Goal: Task Accomplishment & Management: Manage account settings

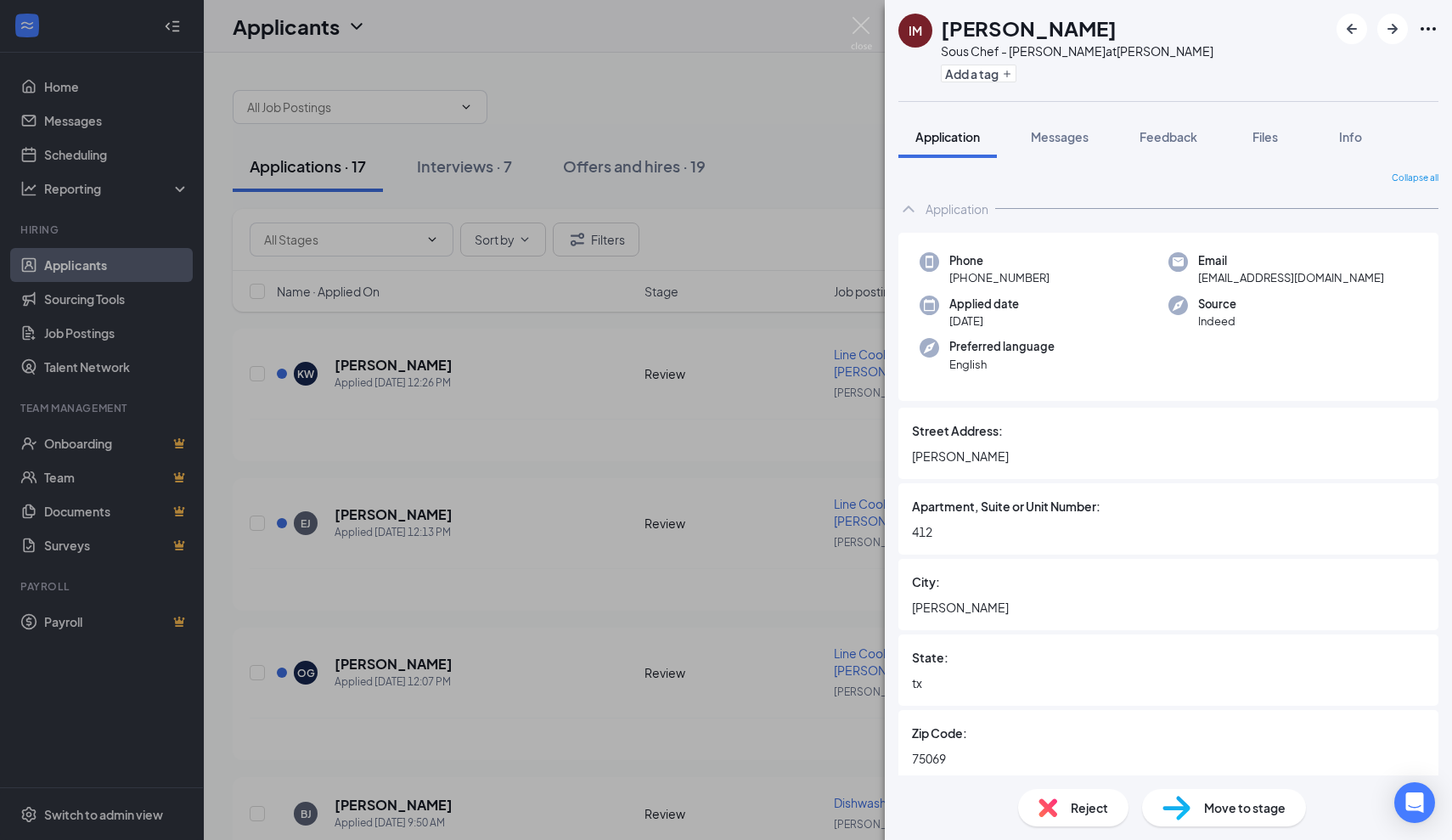
click at [543, 441] on div "IM [PERSON_NAME] Sous Chef - [PERSON_NAME] at [PERSON_NAME] Add a tag Applicati…" at bounding box center [726, 420] width 1452 height 840
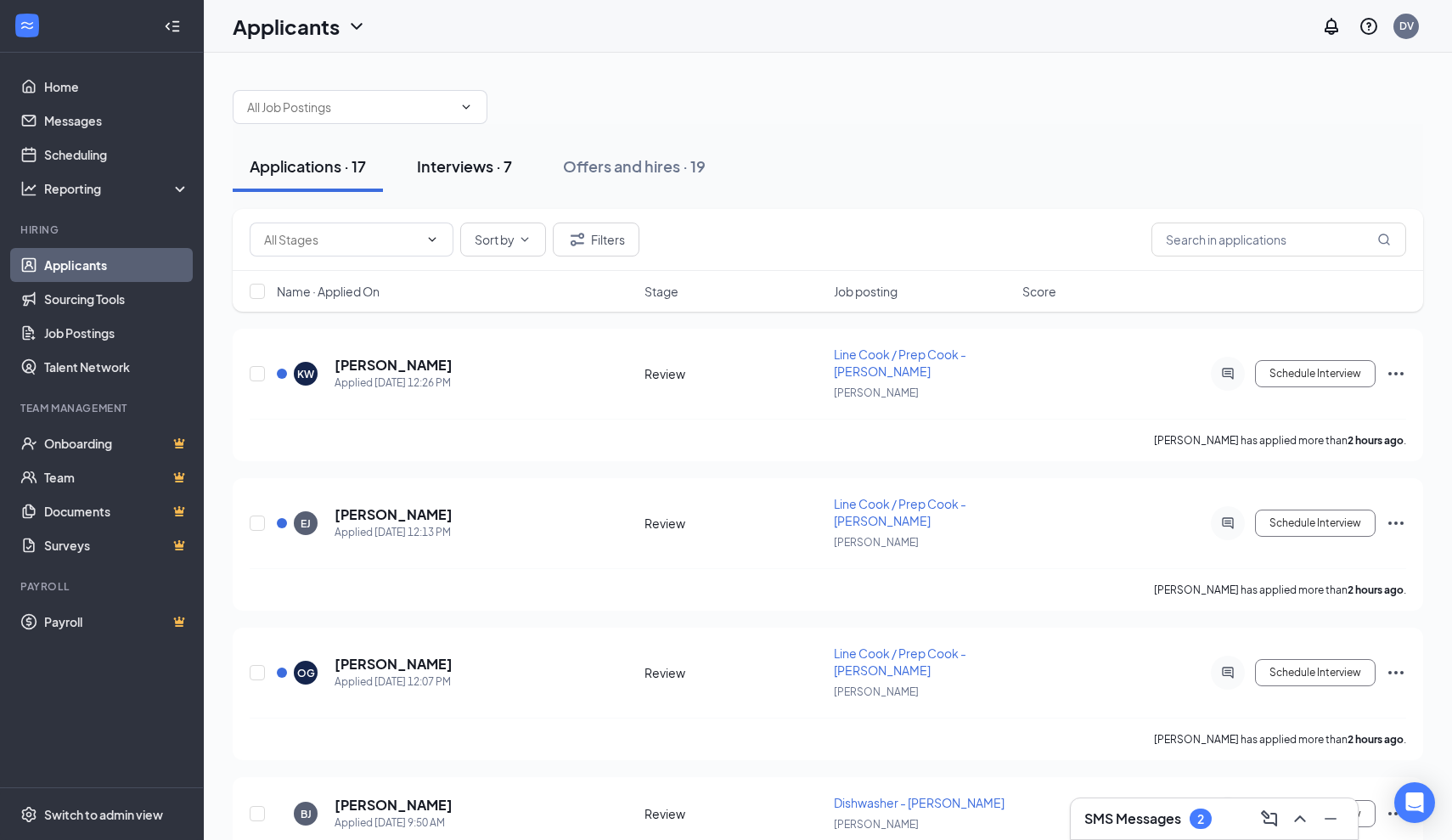
click at [463, 190] on button "Interviews · 7" at bounding box center [464, 166] width 129 height 51
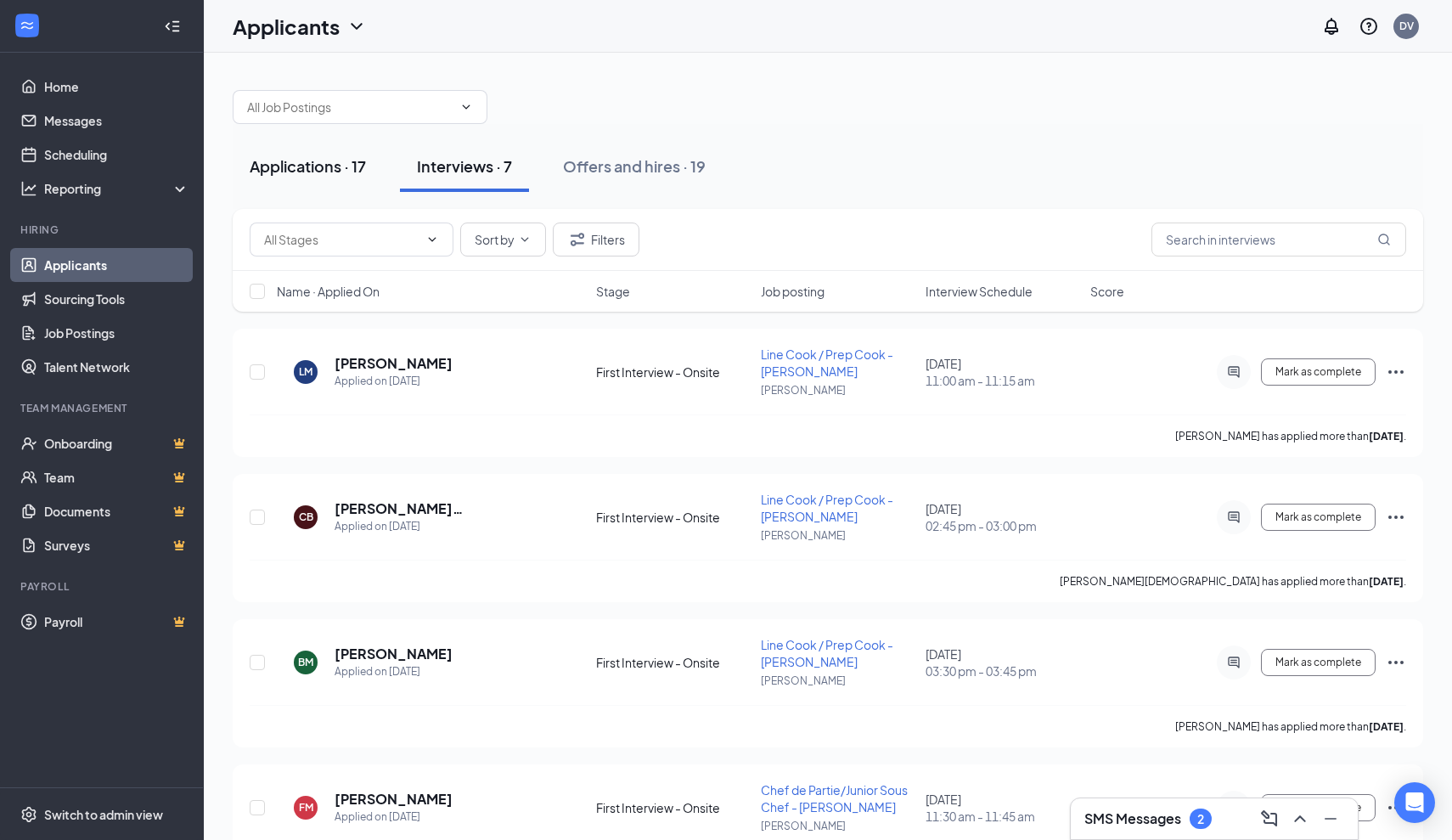
click at [313, 161] on div "Applications · 17" at bounding box center [308, 166] width 116 height 22
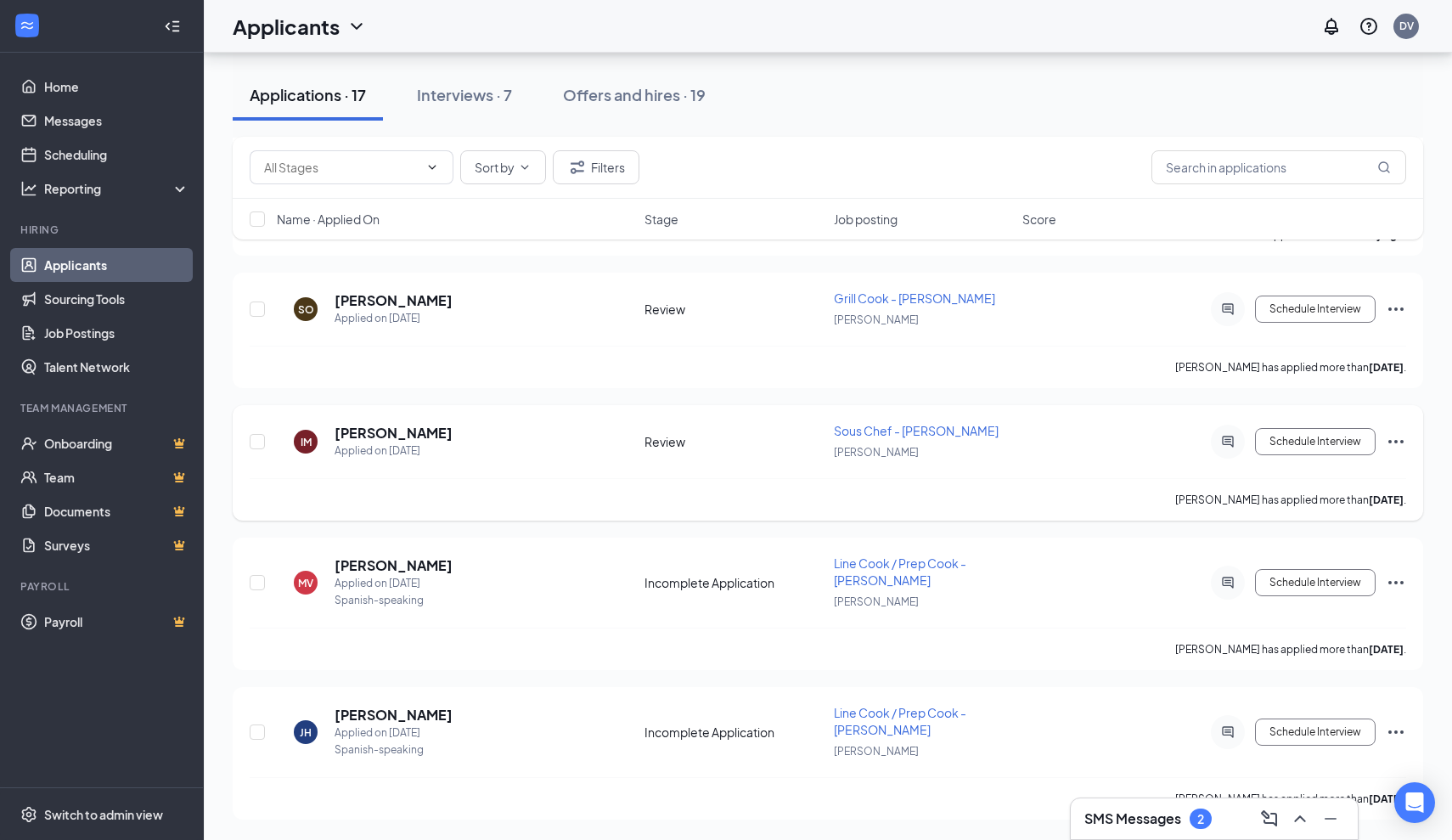
scroll to position [1956, 0]
click at [370, 430] on h5 "Ivana Morin" at bounding box center [393, 433] width 118 height 19
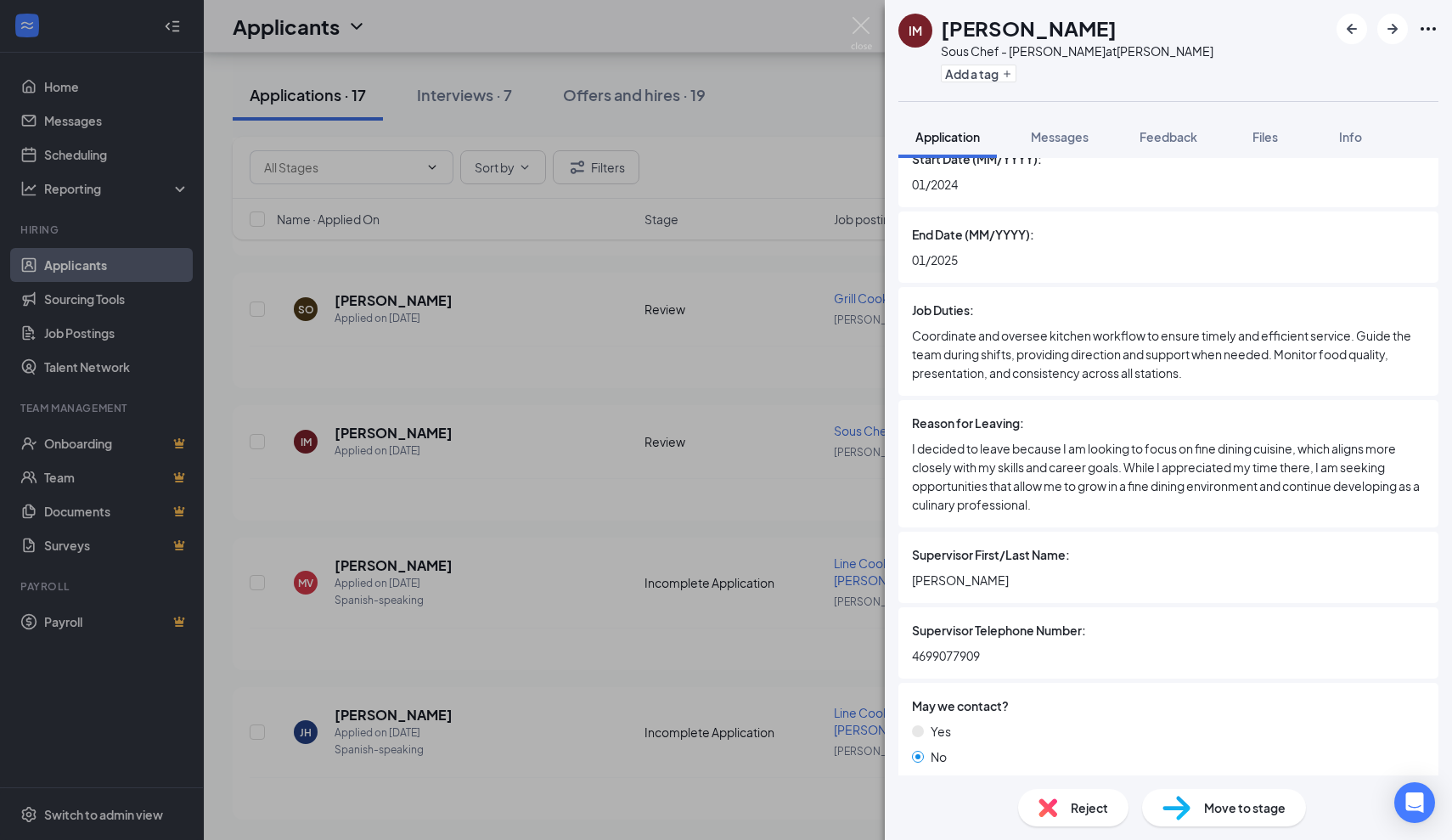
scroll to position [4177, 0]
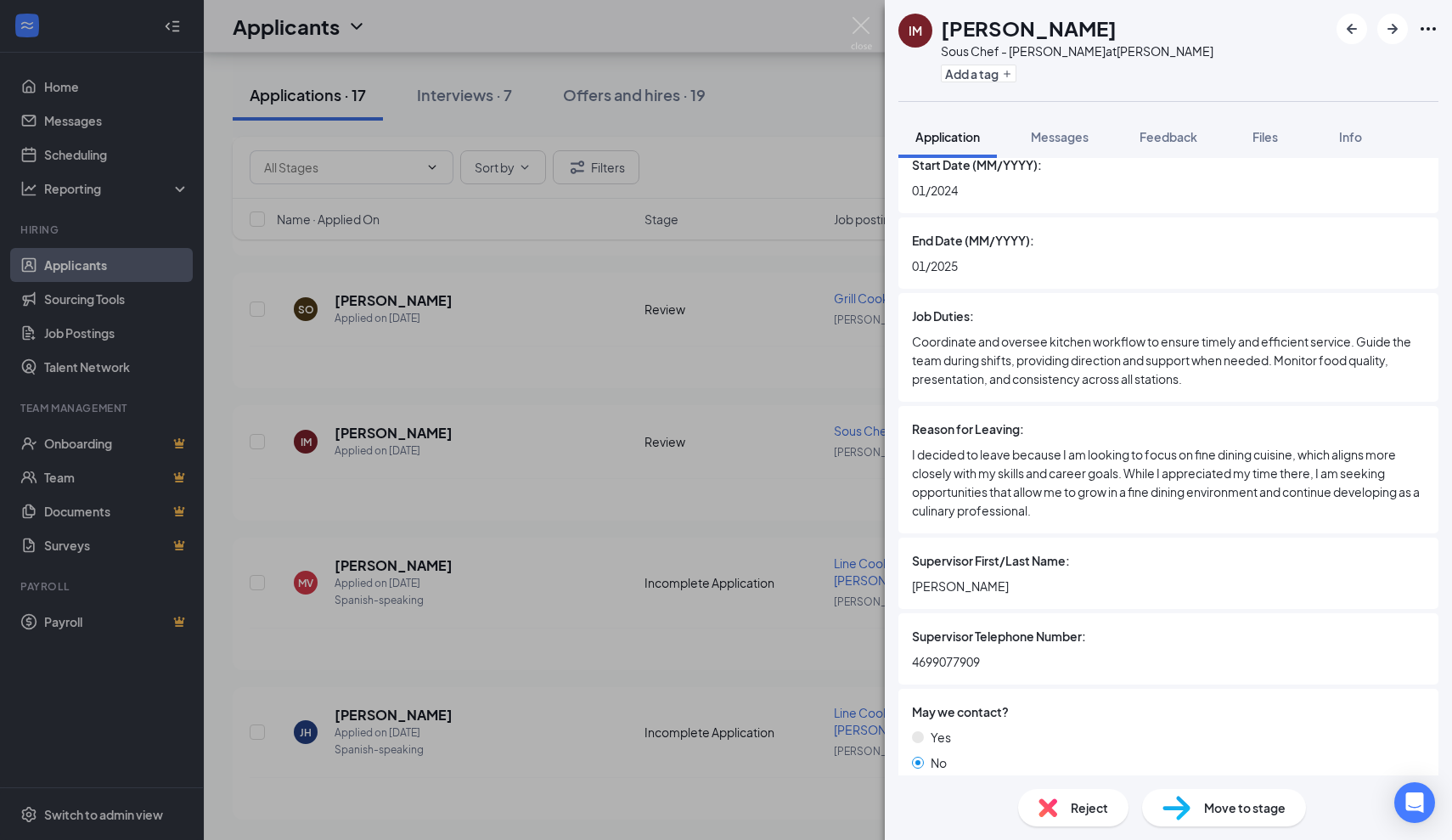
click at [730, 575] on div "IM Ivana Morin Sous Chef - JOEY Dallas at JOEY Dallas Add a tag Application Mes…" at bounding box center [726, 420] width 1452 height 840
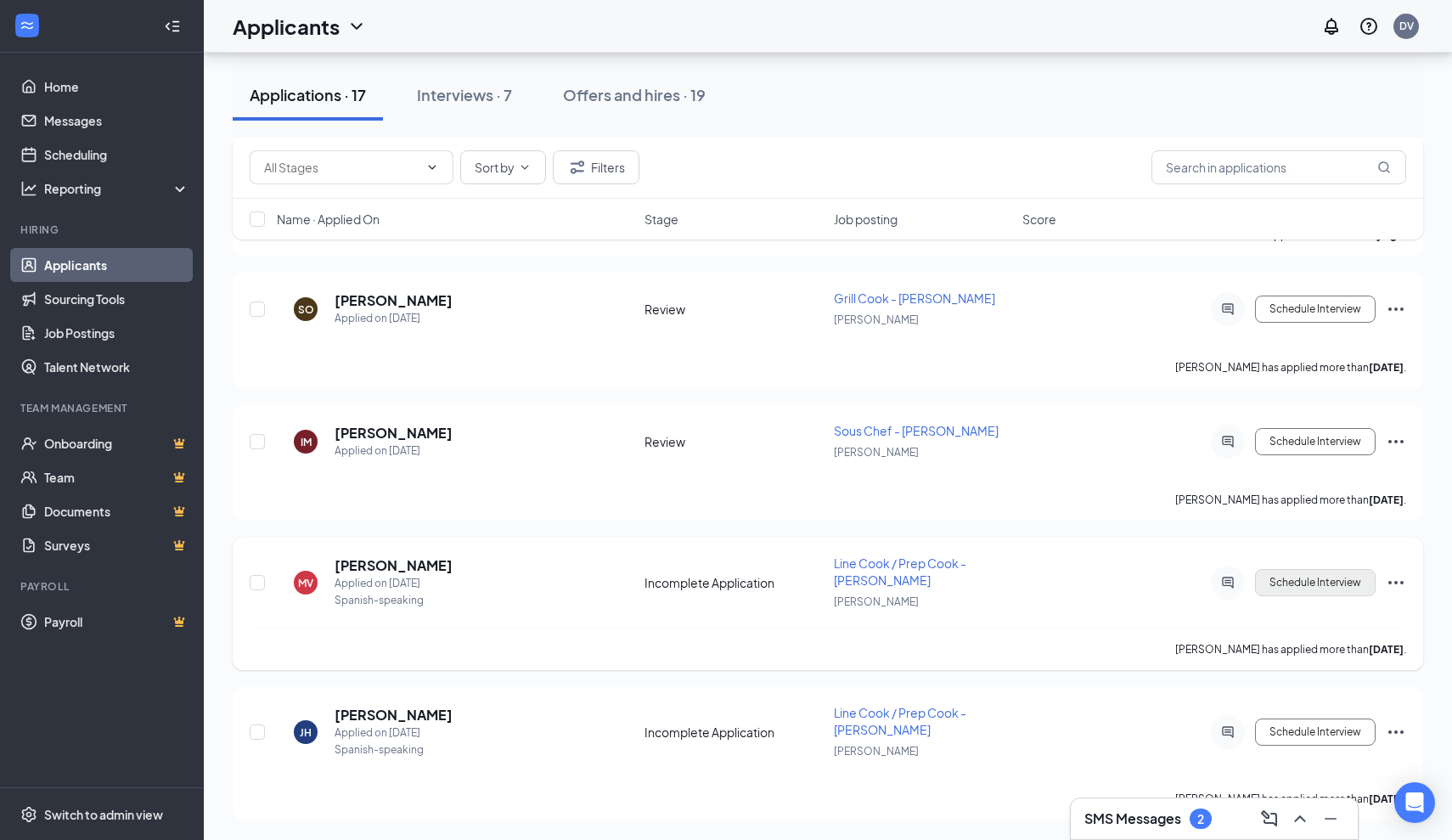
click at [1334, 591] on button "Schedule Interview" at bounding box center [1315, 582] width 121 height 28
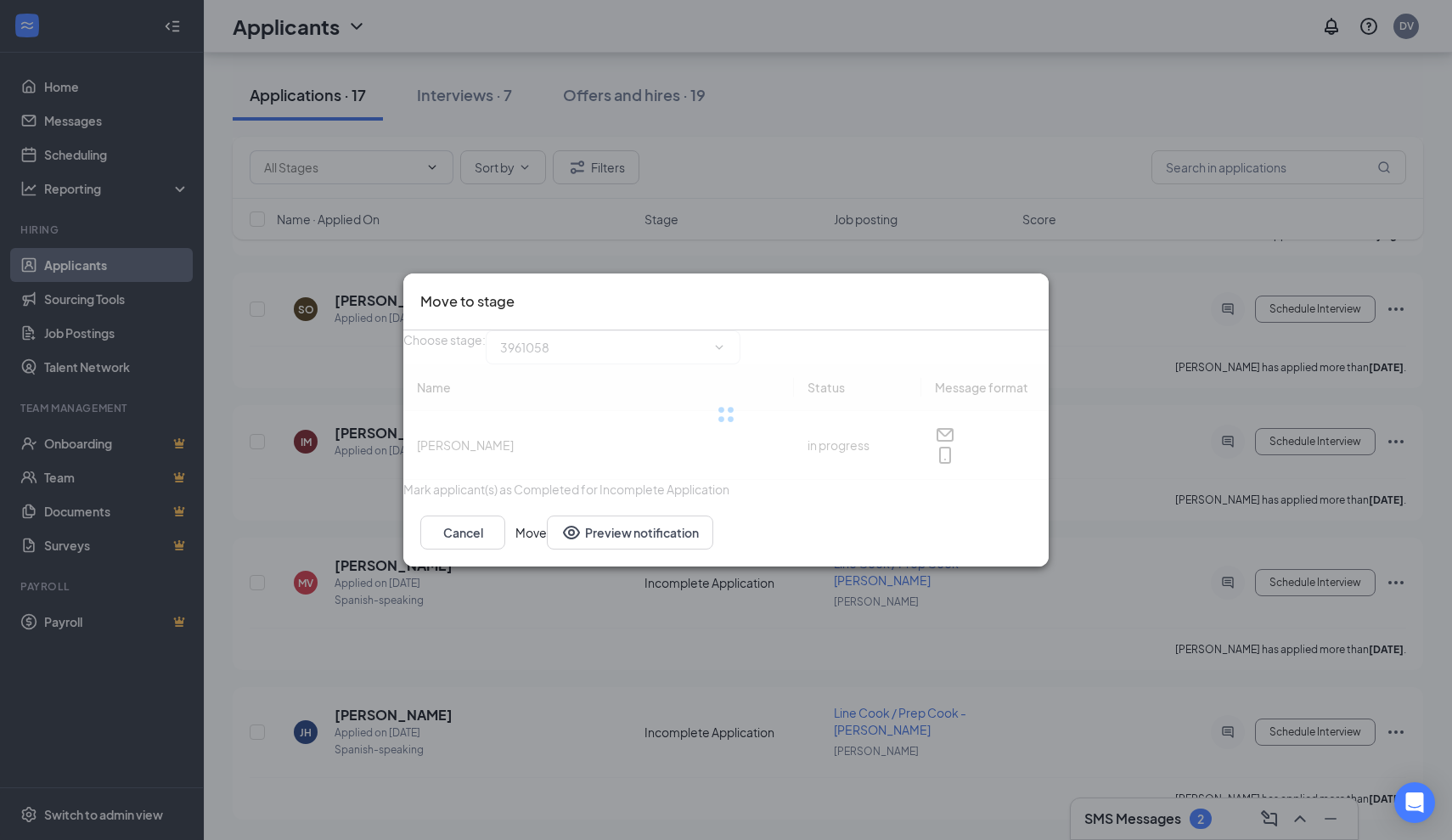
type input "Manually added applicants - No automation (next stage)"
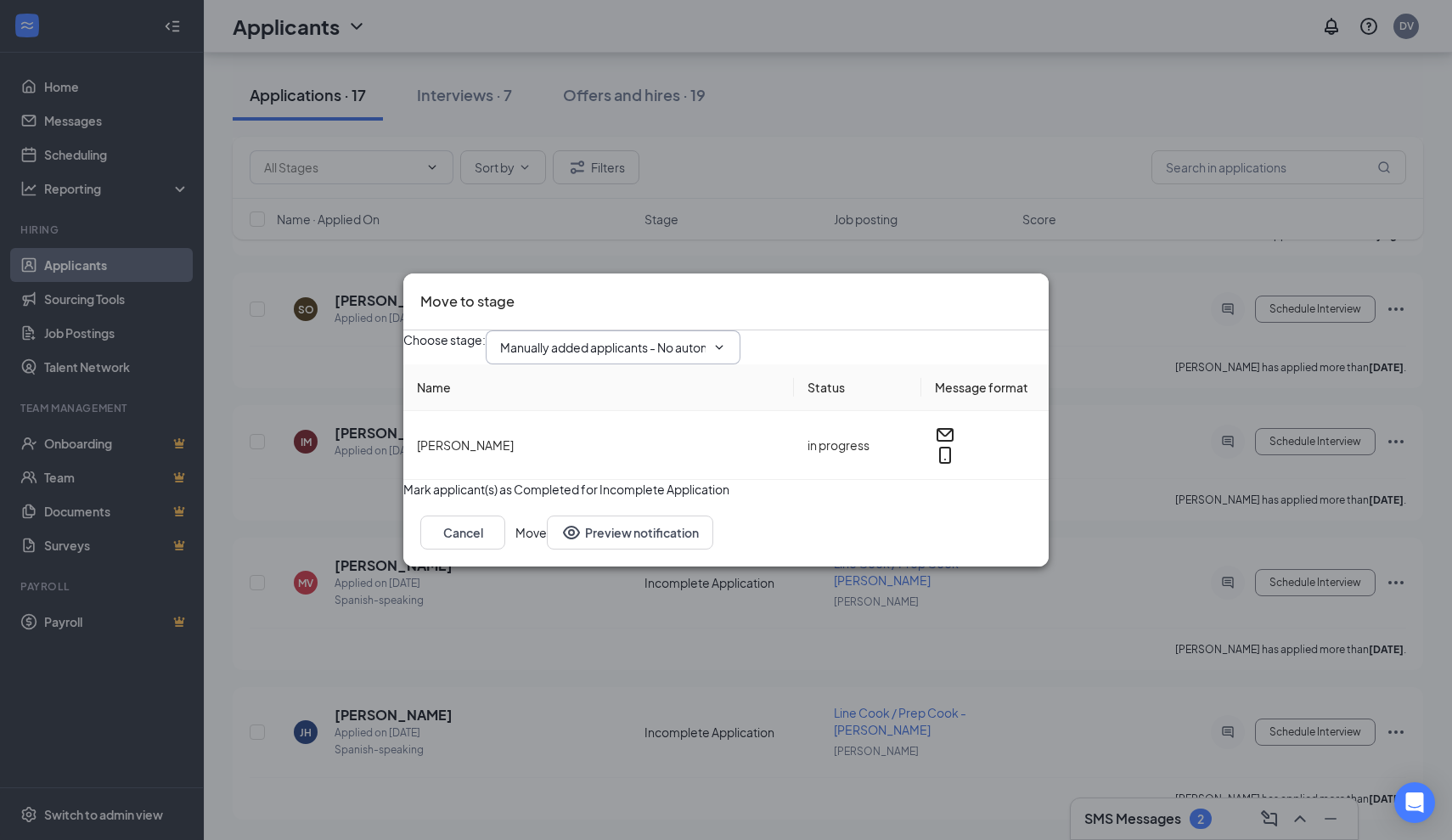
click at [679, 338] on input "Manually added applicants - No automation (next stage)" at bounding box center [602, 347] width 206 height 19
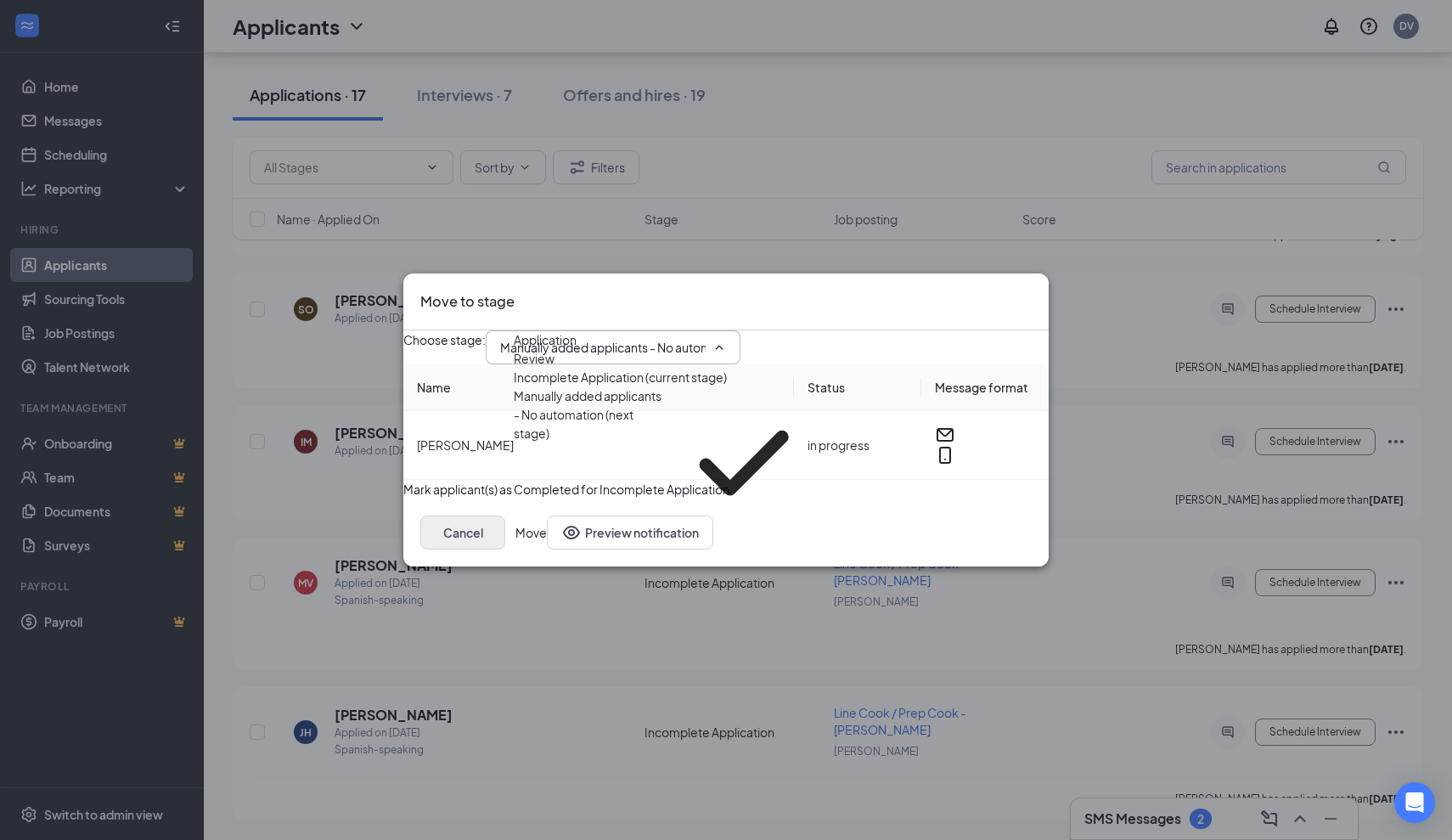
click at [506, 549] on button "Cancel" at bounding box center [462, 532] width 85 height 34
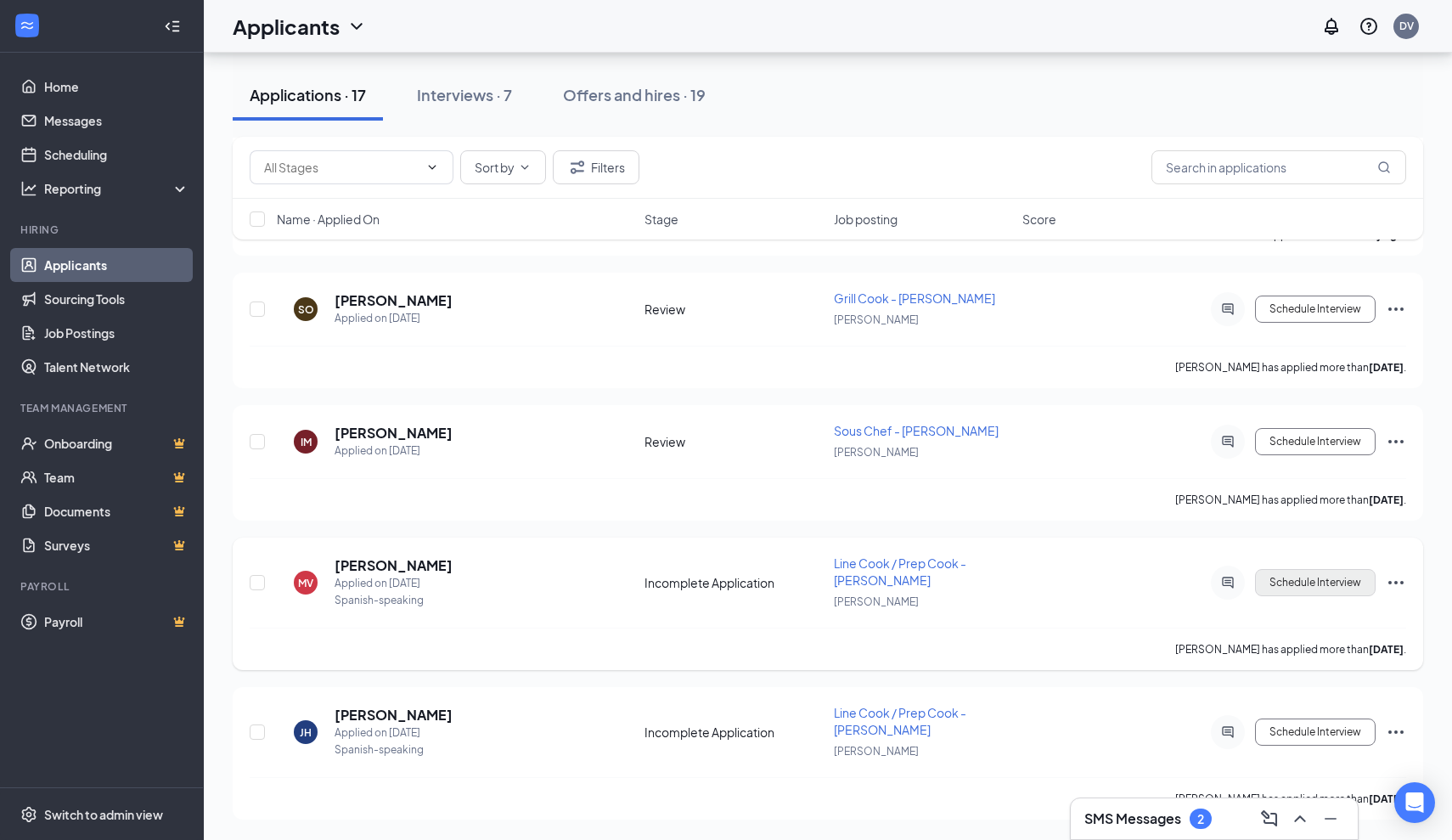
click at [1348, 592] on button "Schedule Interview" at bounding box center [1315, 582] width 121 height 28
type input "Manually added applicants - No automation (next stage)"
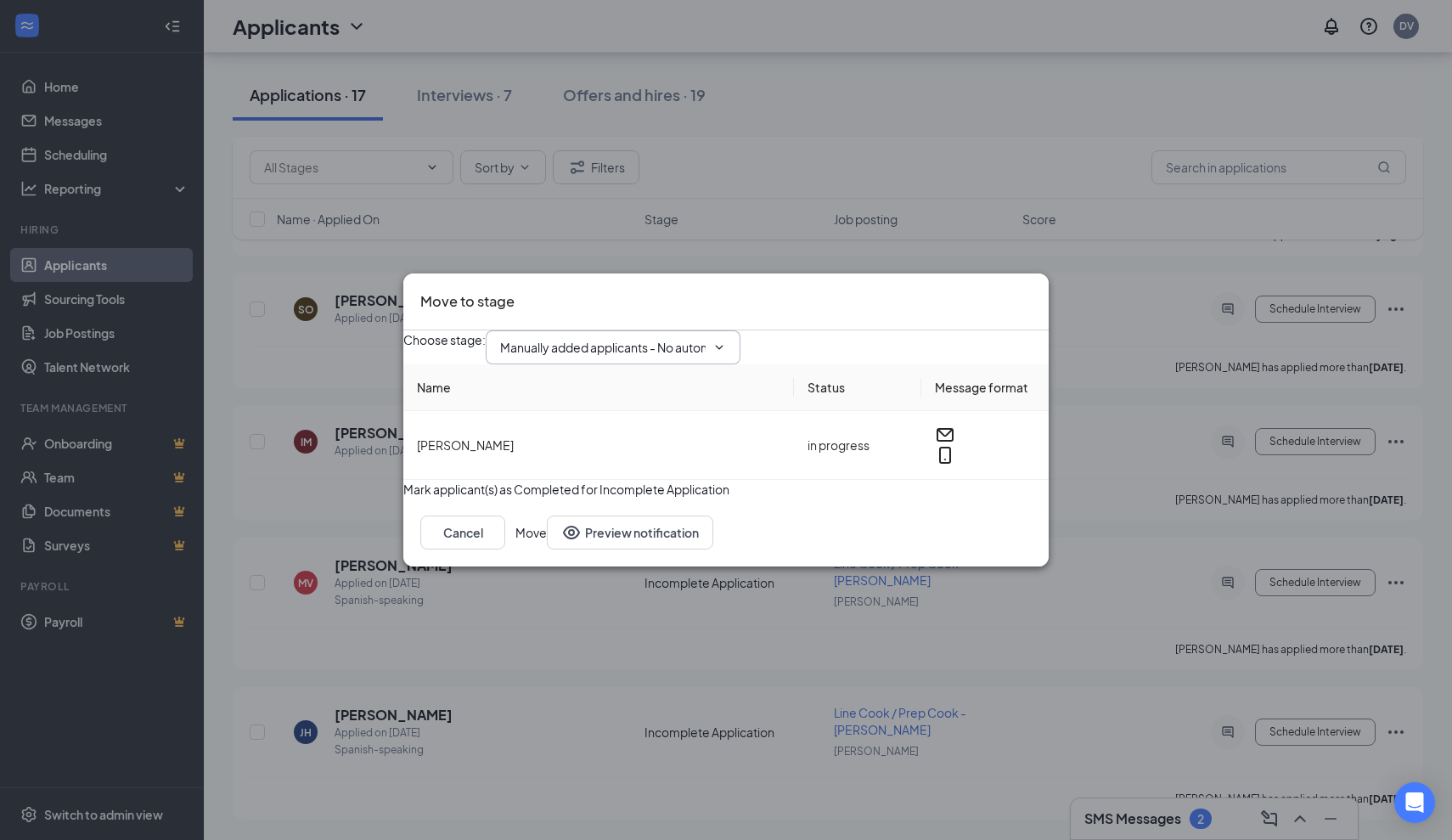
click at [741, 347] on span "Manually added applicants - No automation (next stage)" at bounding box center [613, 347] width 255 height 34
click at [728, 344] on span "Manually added applicants - No automation (next stage)" at bounding box center [613, 347] width 255 height 34
click at [506, 550] on button "Cancel" at bounding box center [462, 532] width 85 height 34
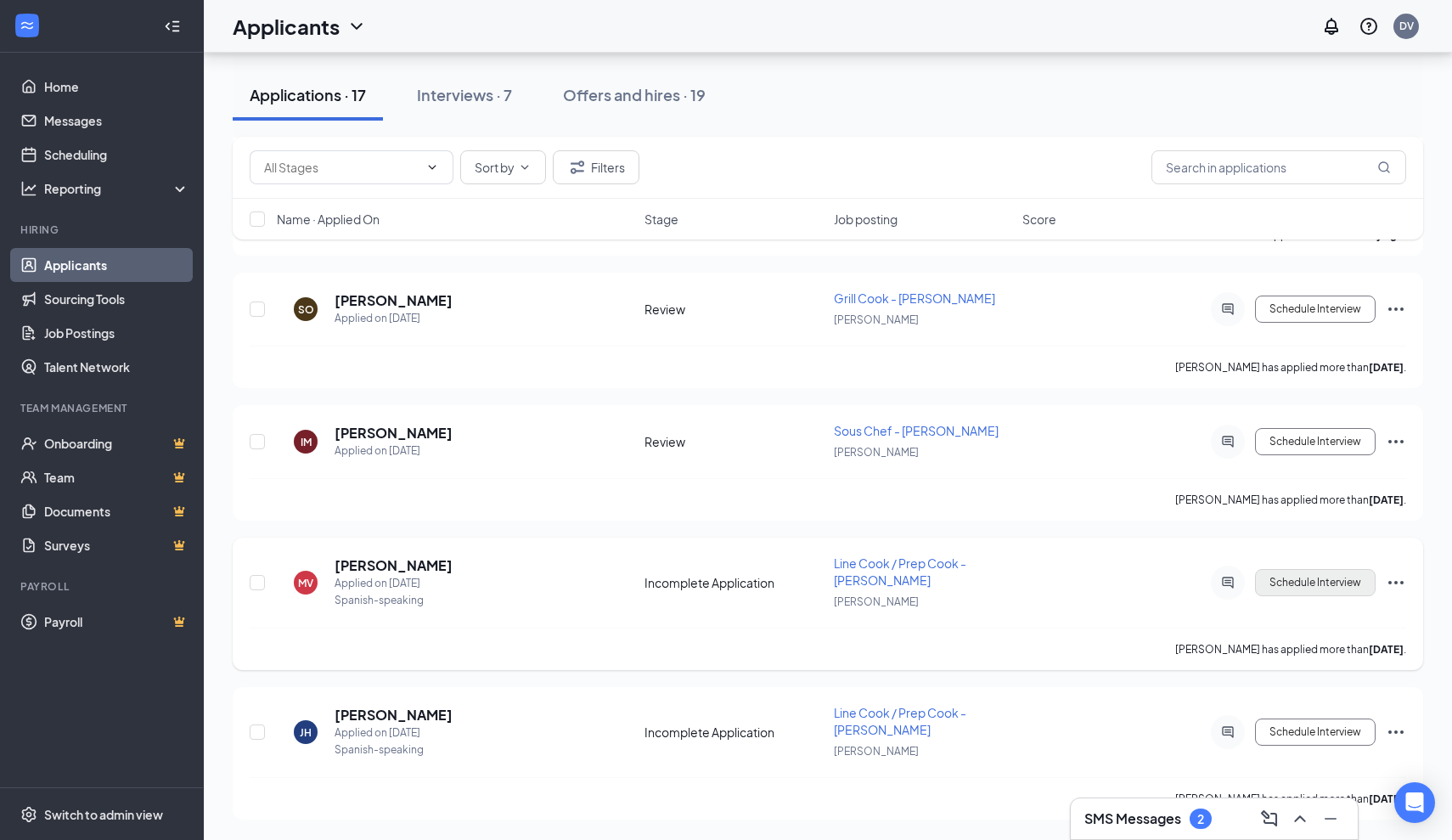
click at [1295, 587] on button "Schedule Interview" at bounding box center [1315, 582] width 121 height 28
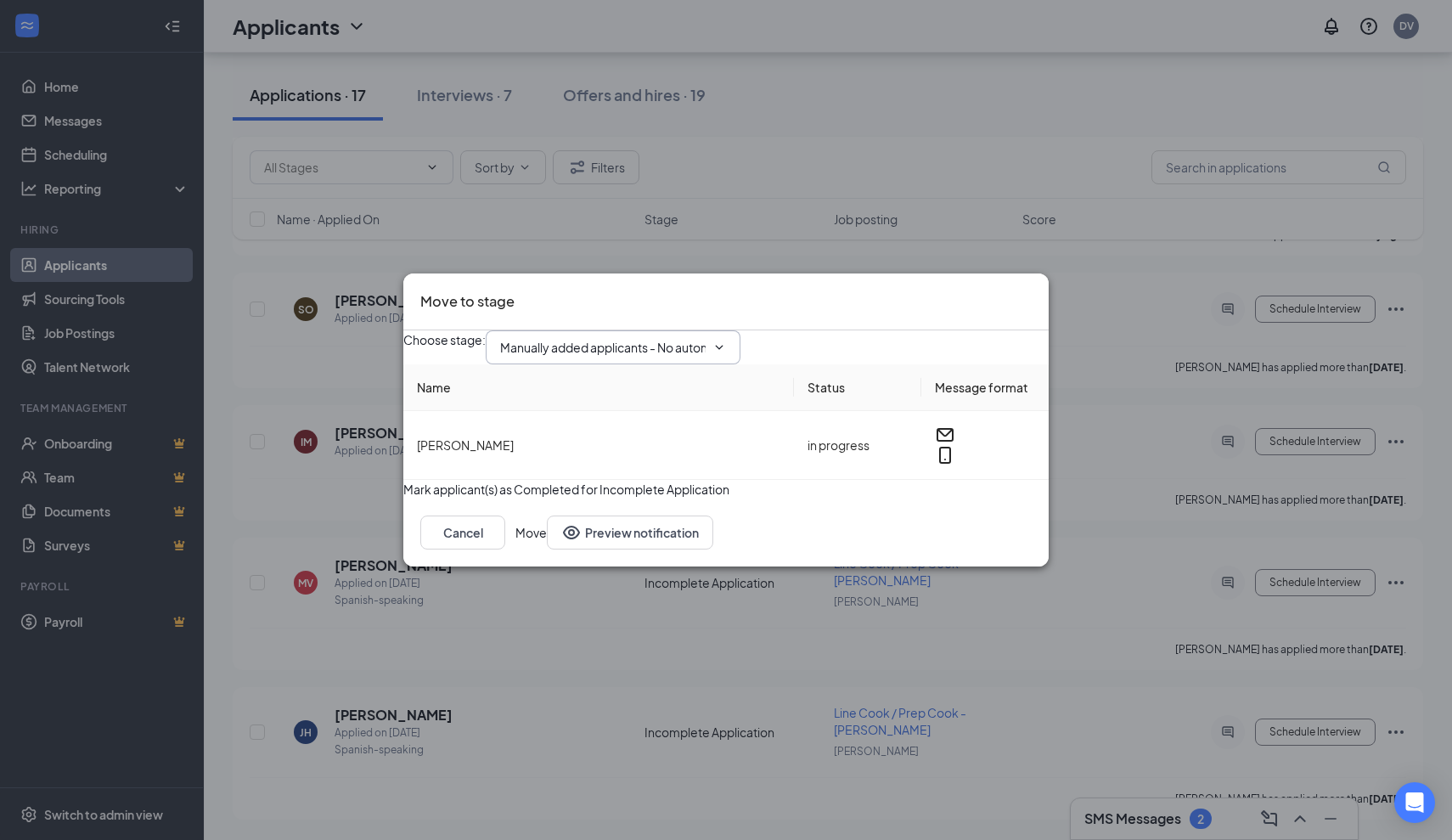
click at [705, 338] on input "Manually added applicants - No automation (next stage)" at bounding box center [602, 347] width 206 height 19
click at [637, 539] on div "First Interview - Onsite" at bounding box center [575, 548] width 124 height 19
type input "First Interview - Onsite"
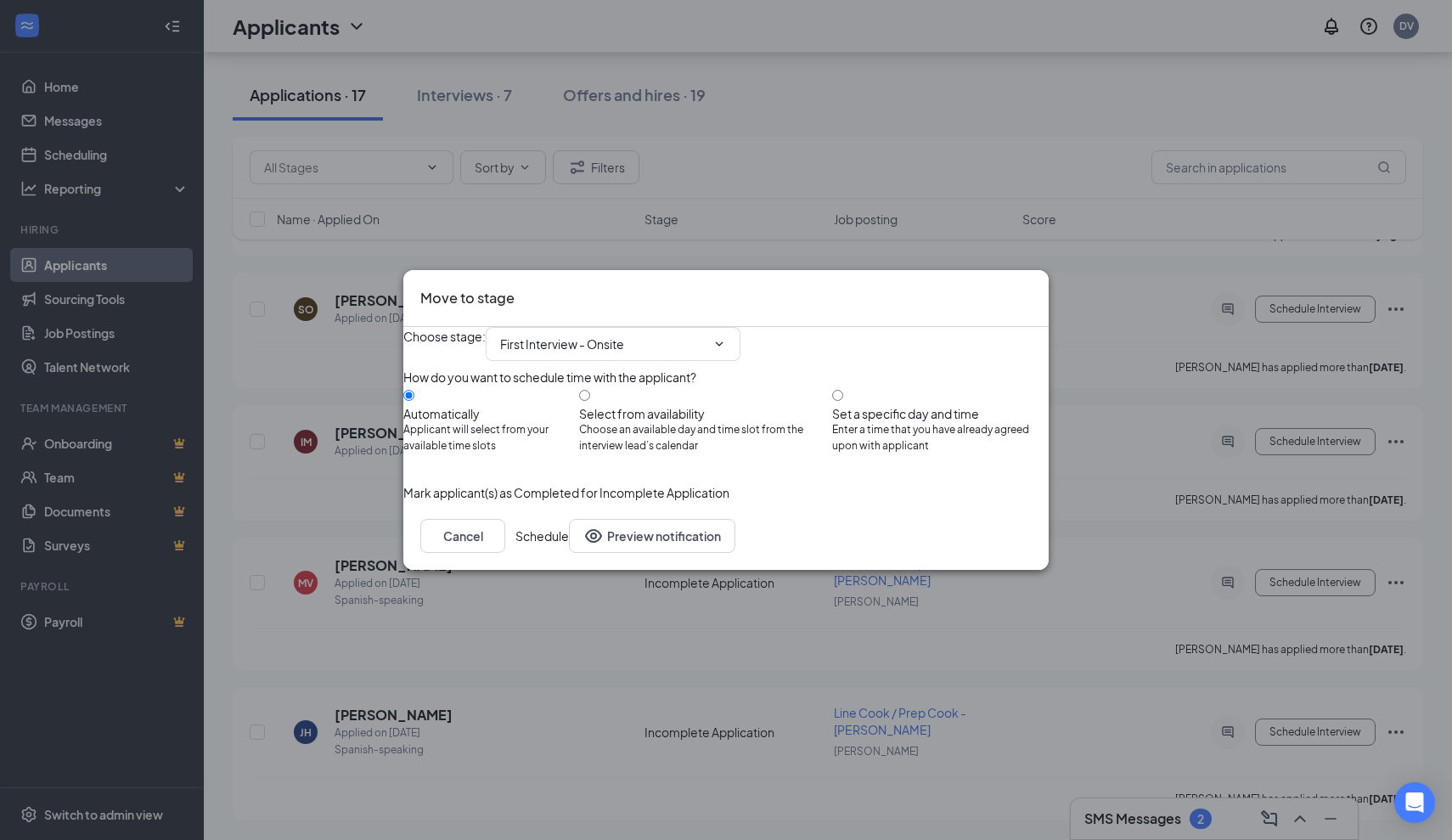
click at [639, 405] on div "Select from availability" at bounding box center [705, 413] width 253 height 17
click at [590, 398] on input "Select from availability Choose an available day and time slot from the intervi…" at bounding box center [584, 394] width 11 height 11
radio input "true"
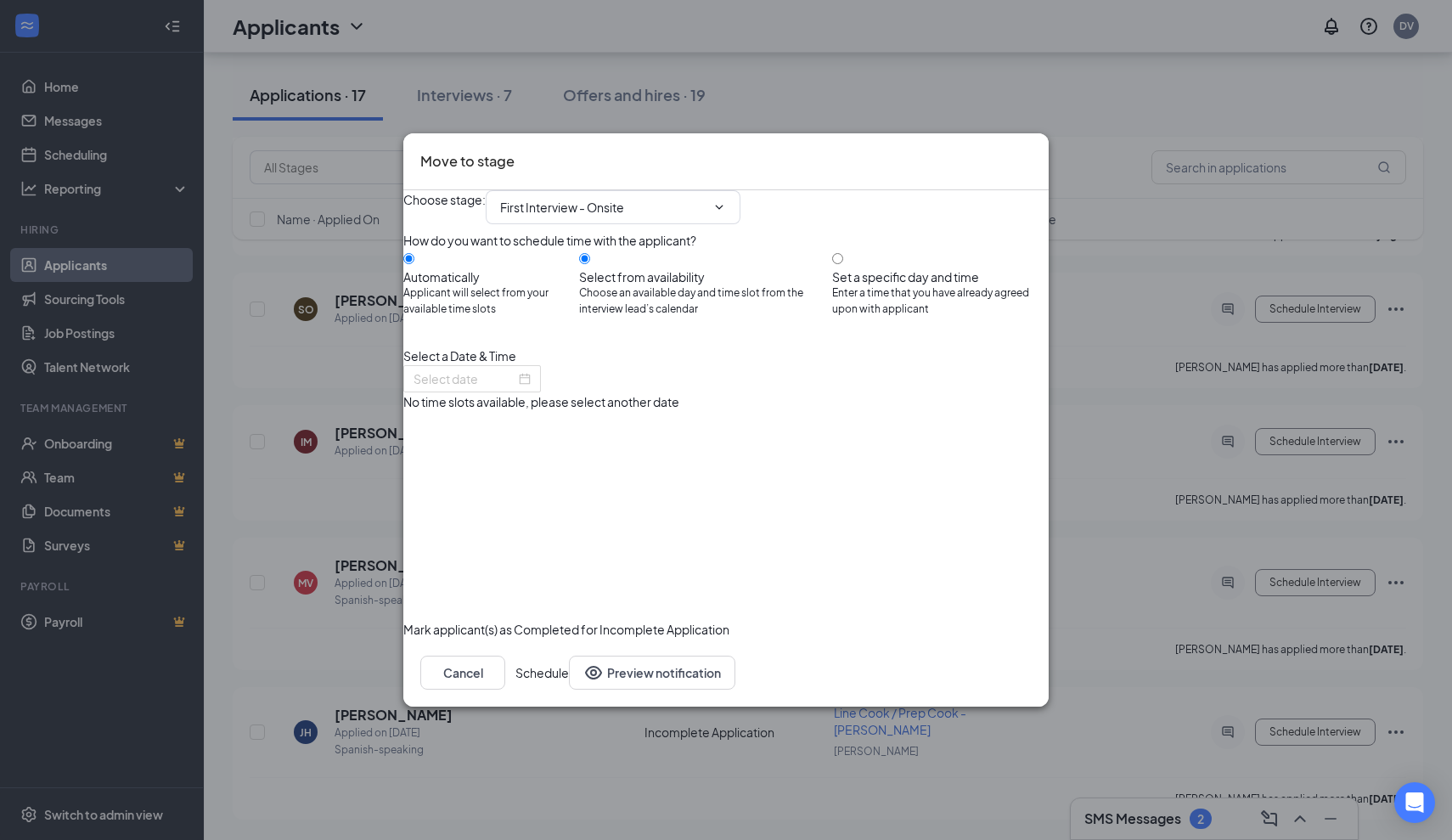
radio input "false"
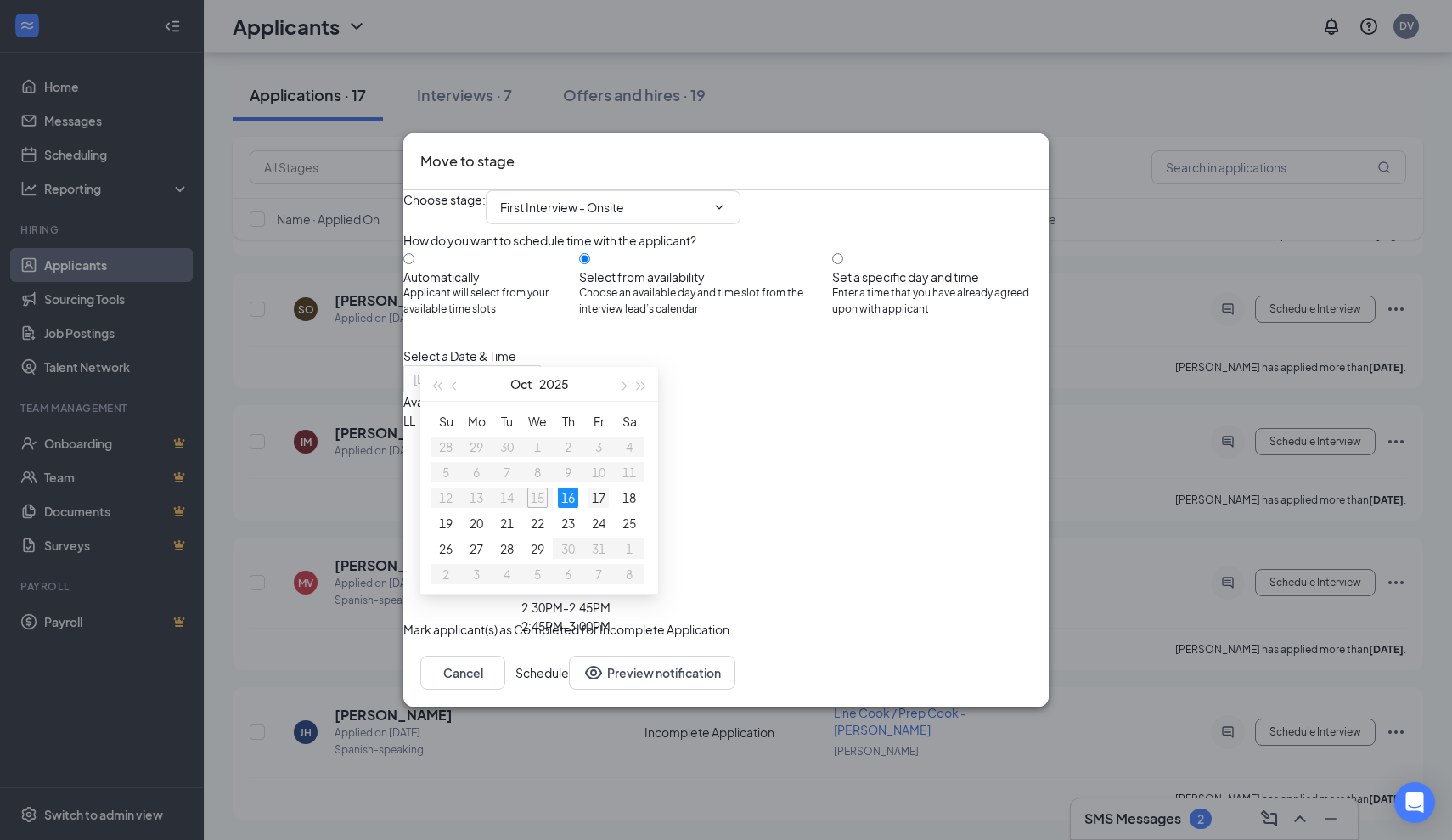
type input "Oct 17, 2025"
click at [599, 500] on div "17" at bounding box center [598, 497] width 21 height 21
click at [875, 269] on div "Set a specific day and time" at bounding box center [940, 276] width 216 height 17
click at [843, 253] on input "Set a specific day and time Enter a time that you have already agreed upon with…" at bounding box center [837, 258] width 11 height 11
radio input "true"
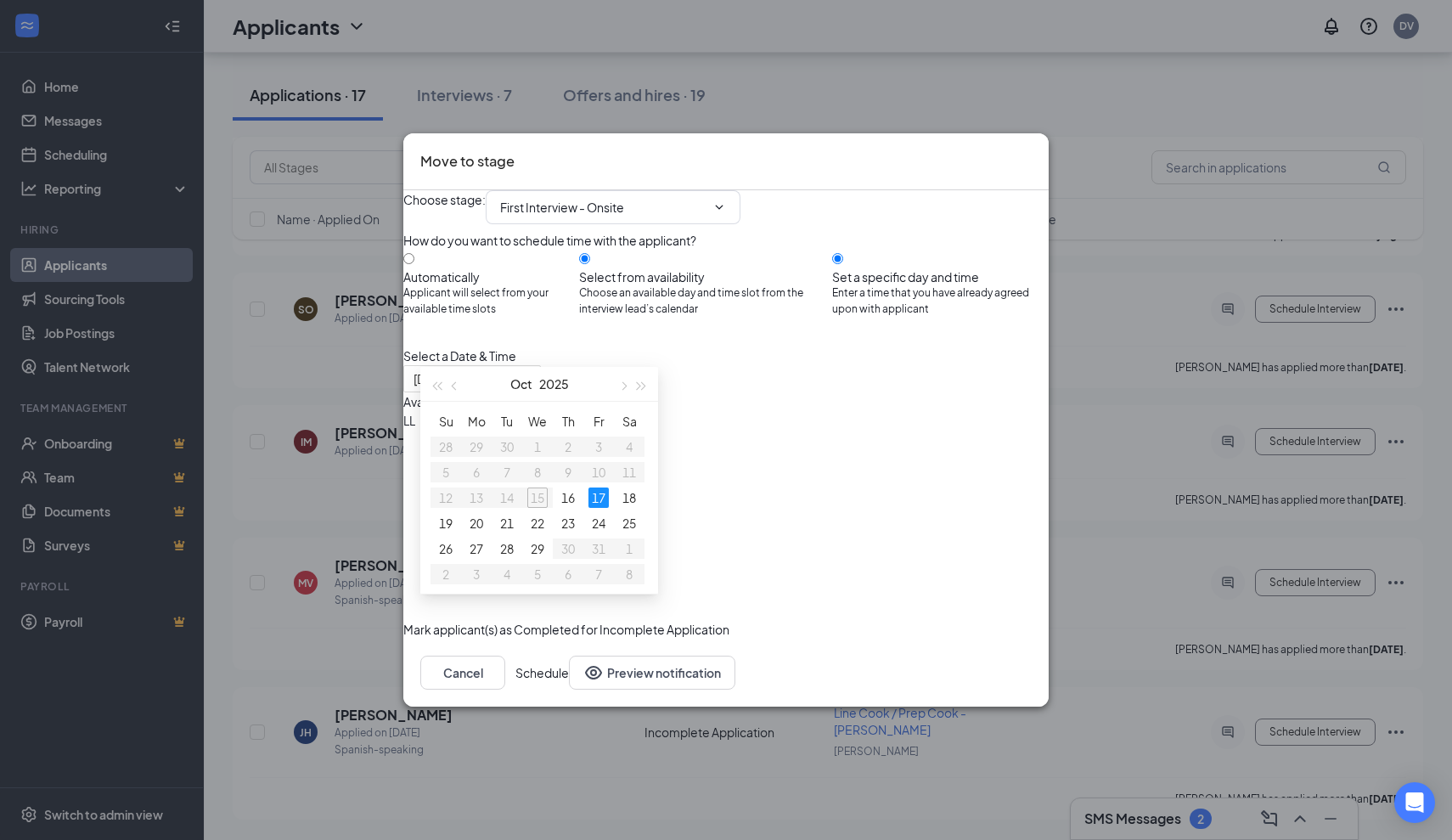
radio input "false"
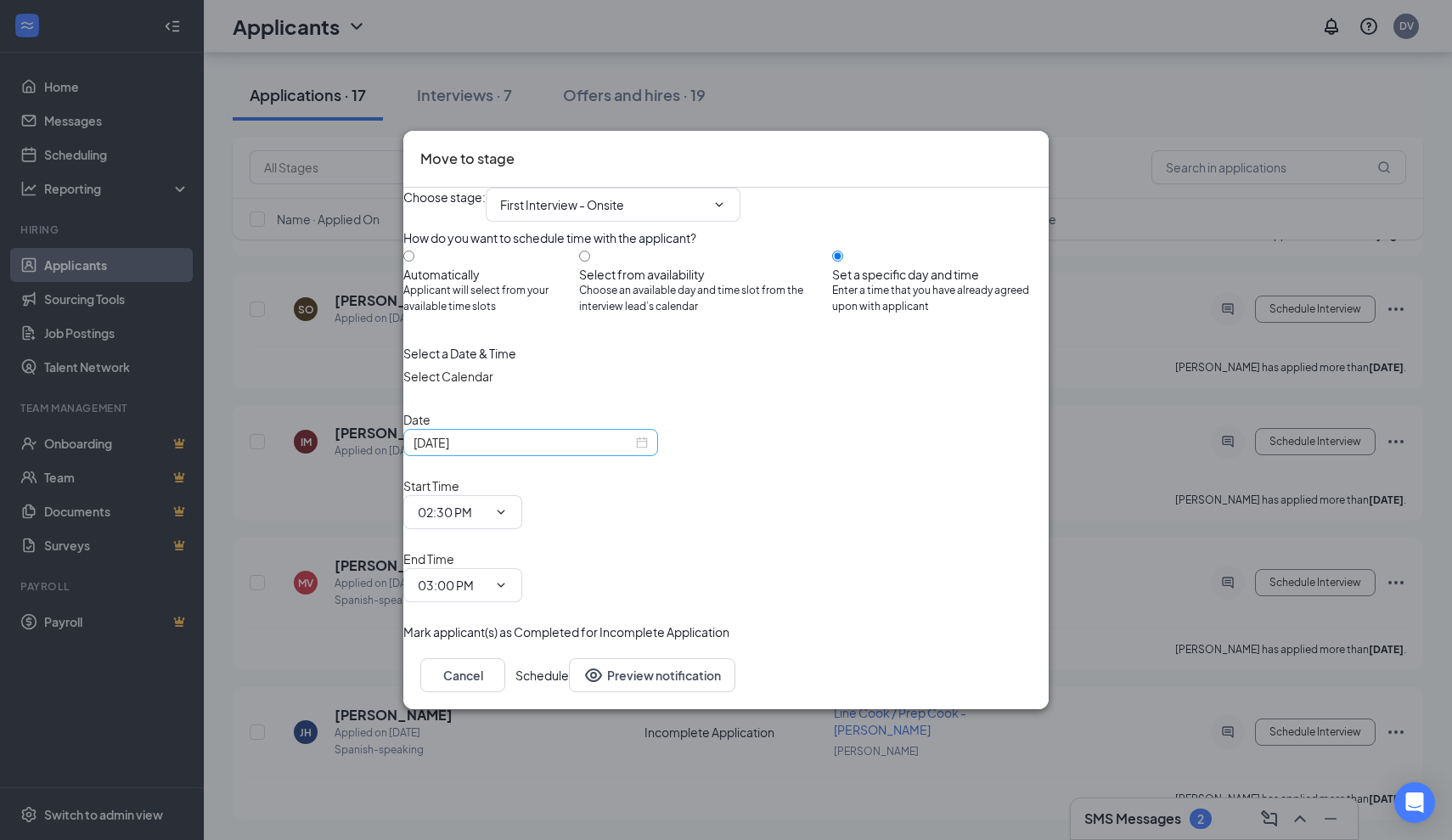
click at [618, 451] on input "Oct 15, 2025" at bounding box center [522, 442] width 219 height 19
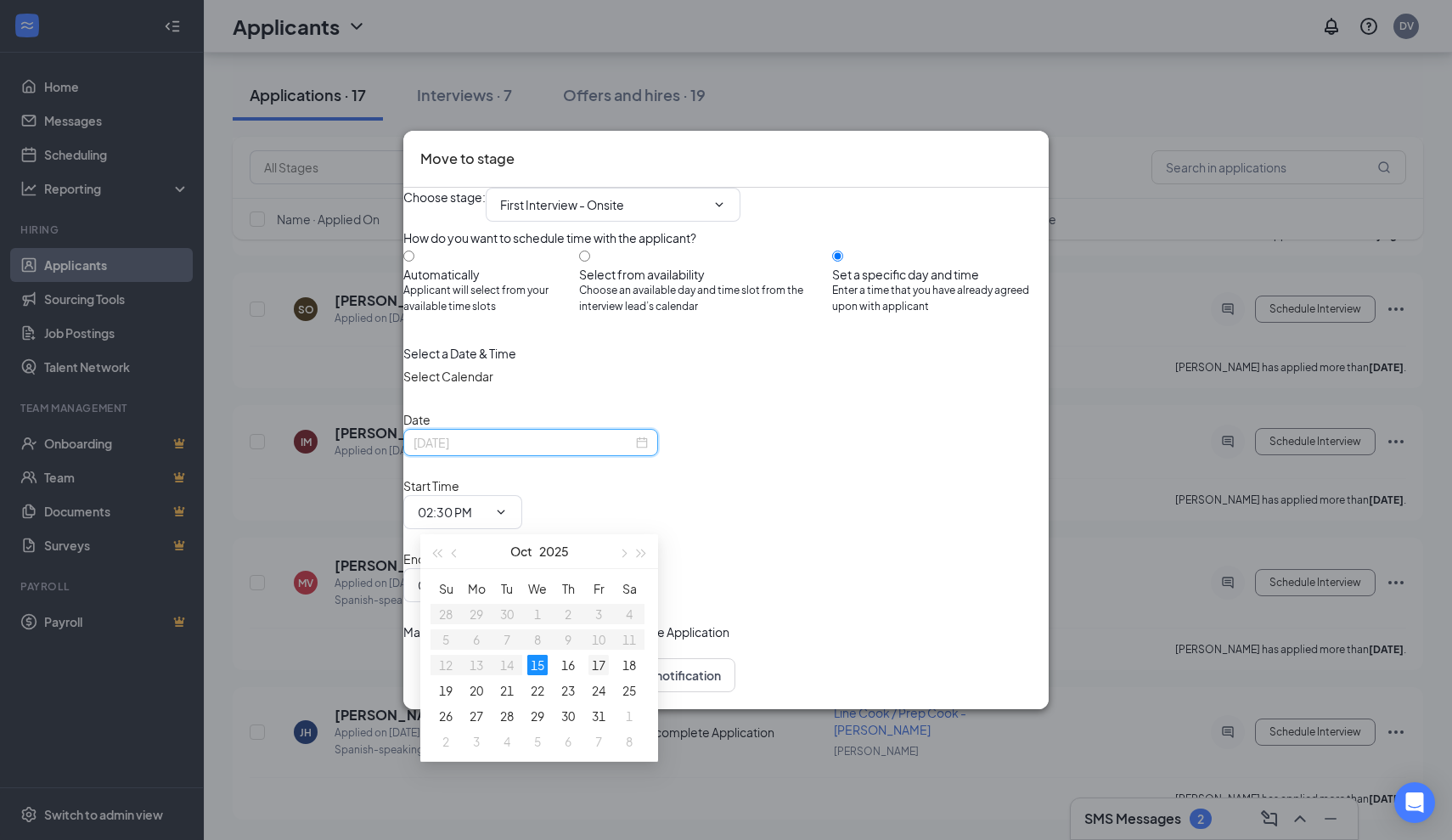
type input "Oct 17, 2025"
click at [593, 667] on div "17" at bounding box center [598, 665] width 21 height 21
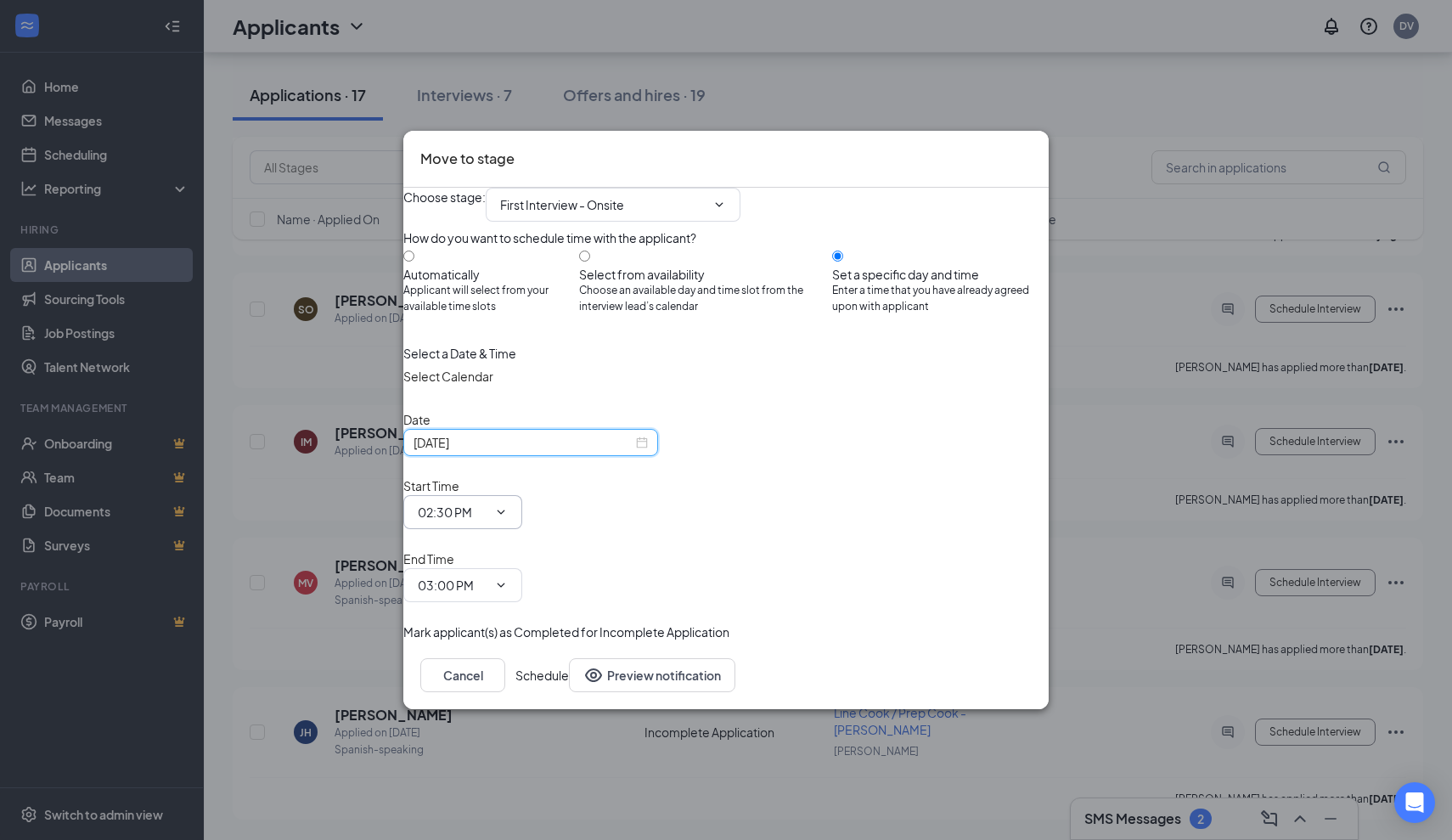
click at [508, 518] on icon "ChevronDown" at bounding box center [501, 512] width 14 height 14
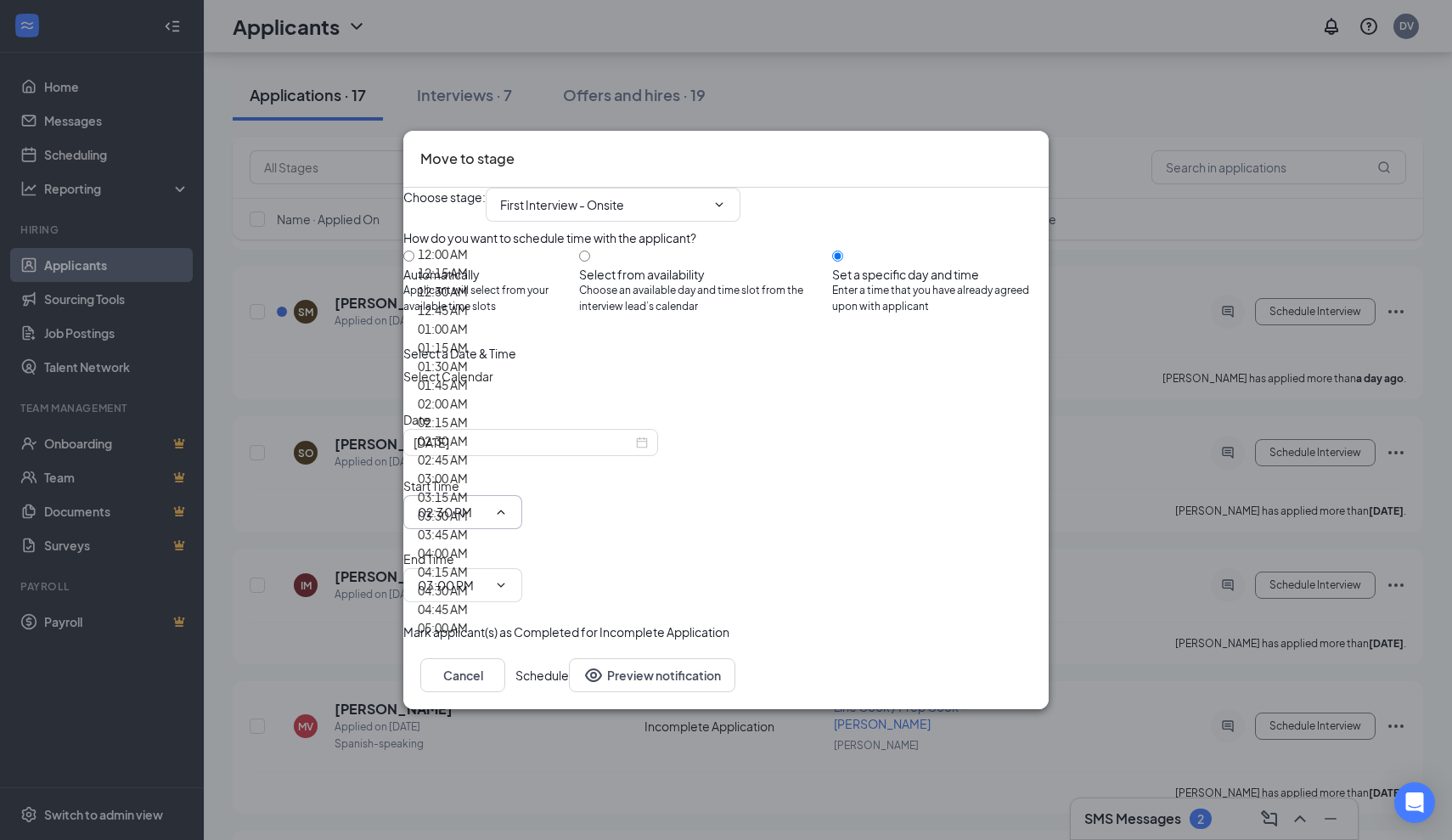
scroll to position [1537, 0]
type input "10:30 AM"
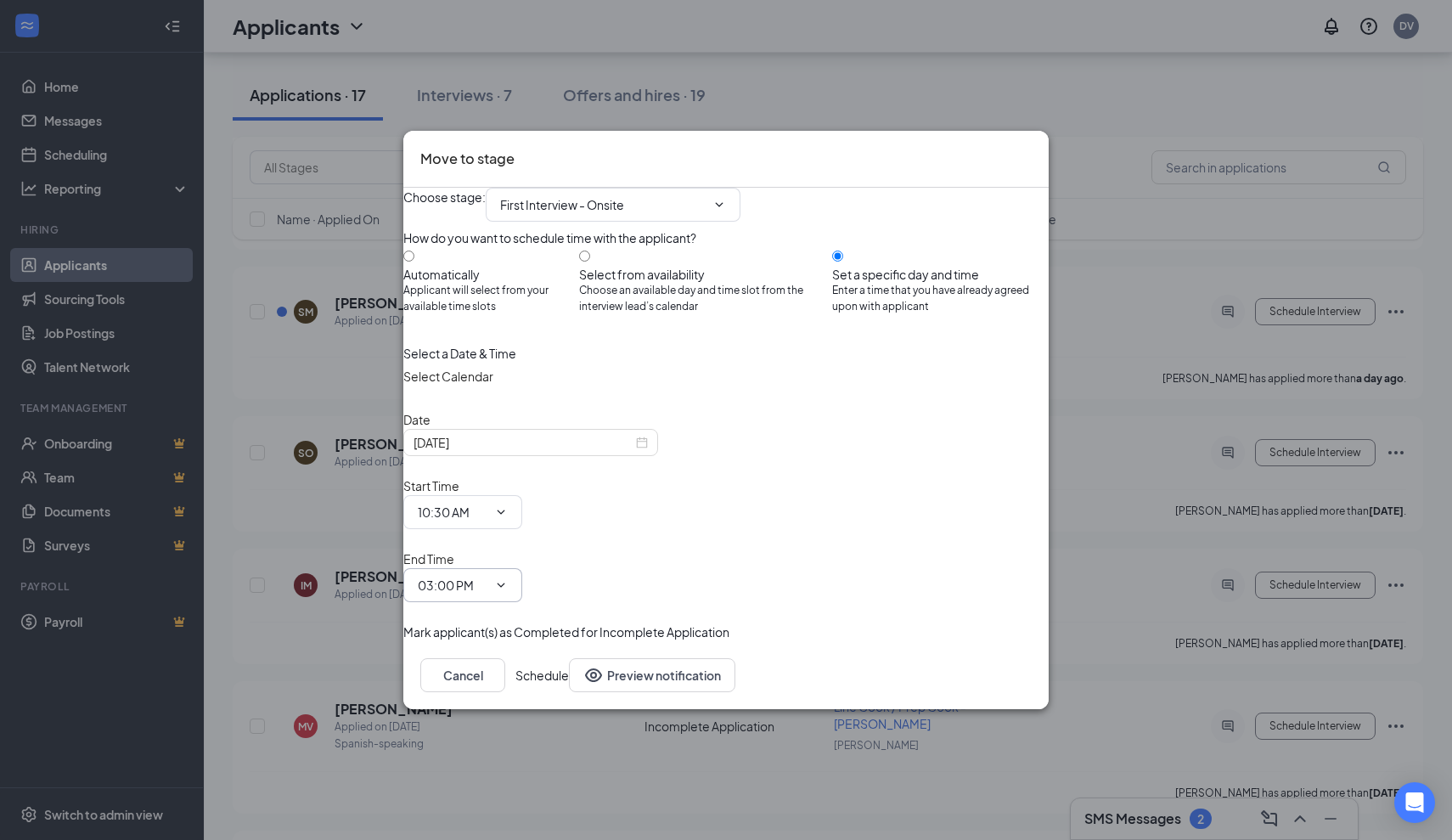
click at [522, 568] on span "03:00 PM" at bounding box center [462, 584] width 119 height 34
click at [508, 578] on icon "ChevronDown" at bounding box center [501, 585] width 14 height 14
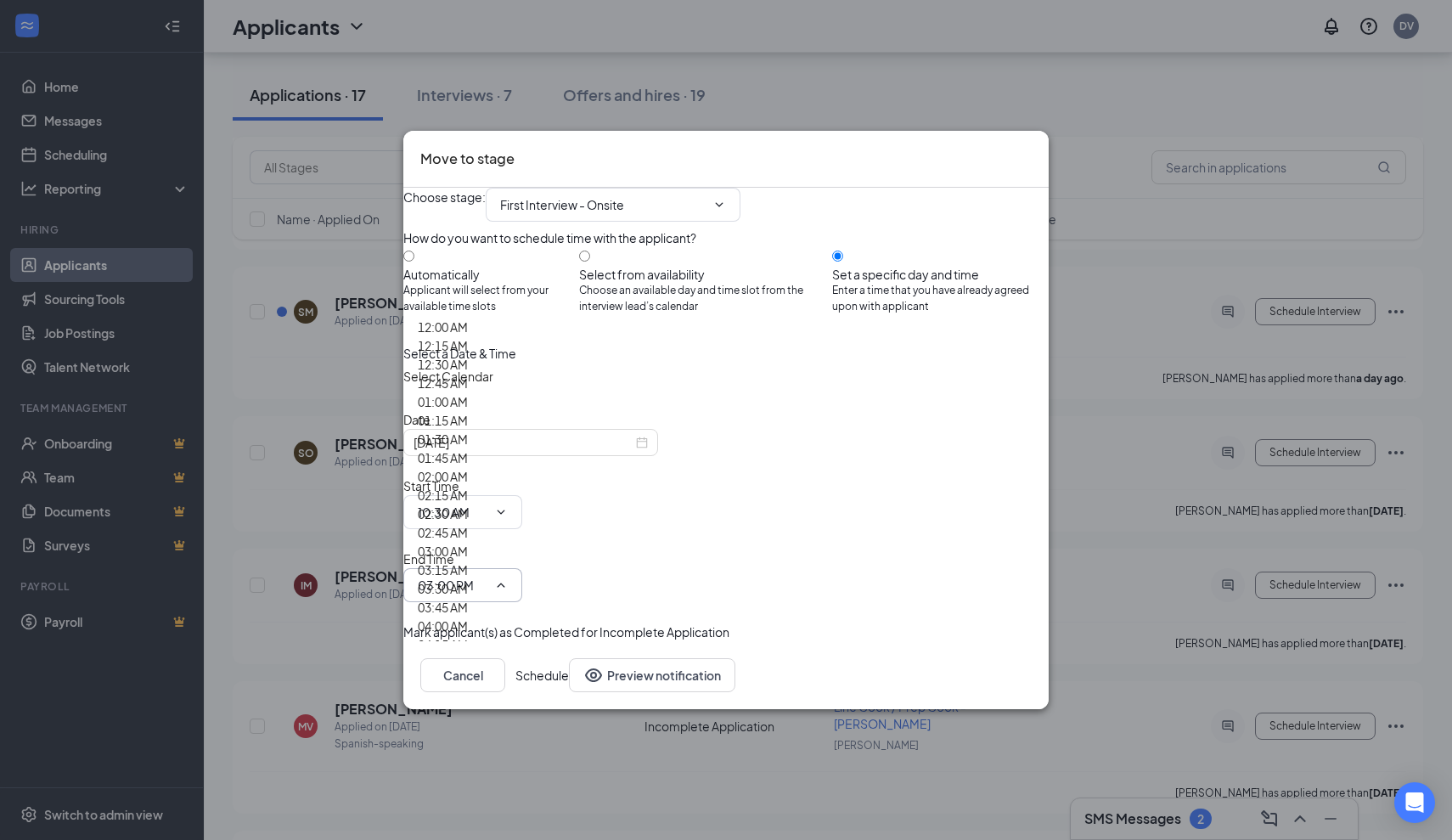
scroll to position [1568, 0]
type input "11:00 AM"
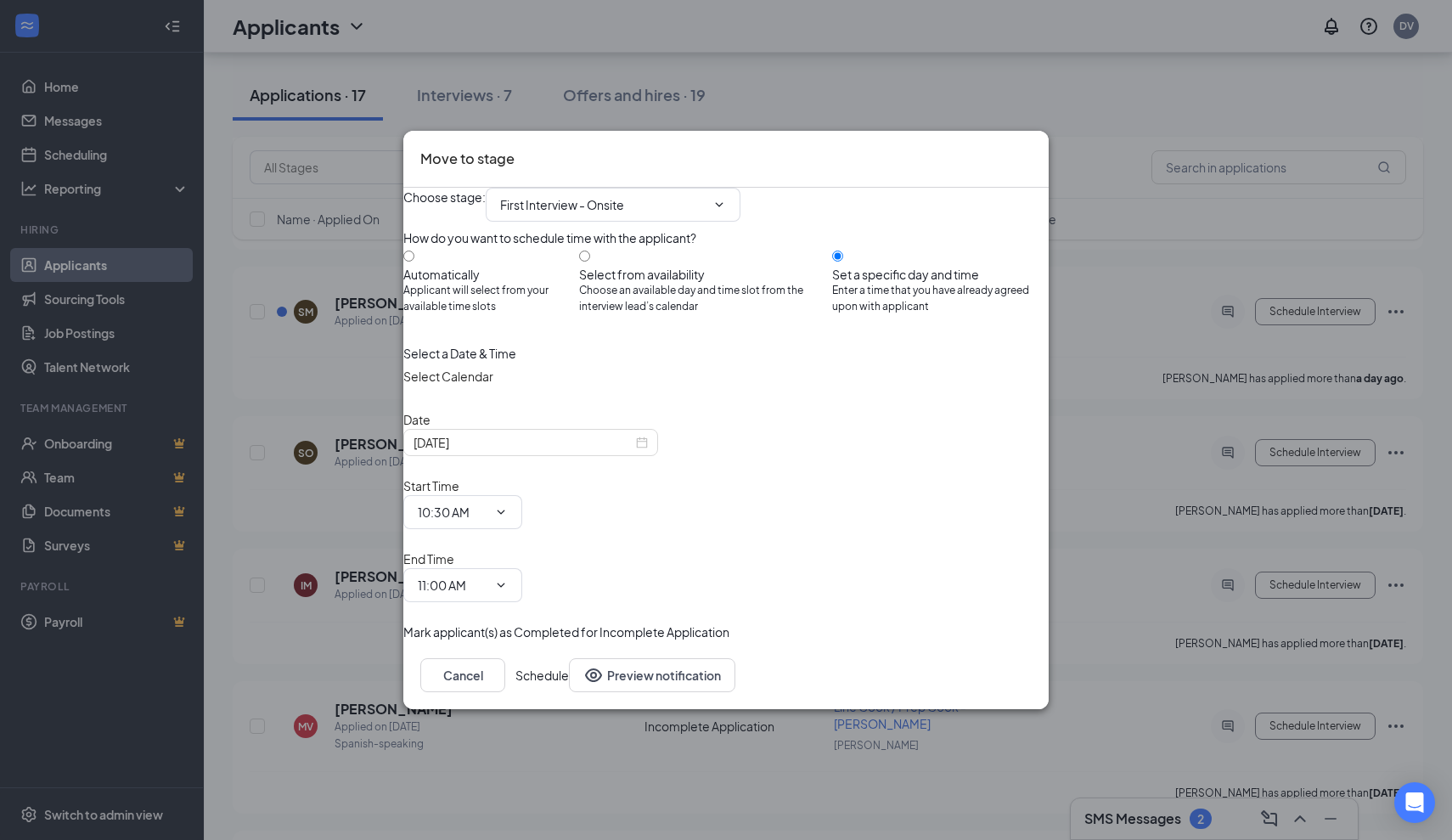
click at [569, 658] on button "Schedule" at bounding box center [542, 675] width 53 height 34
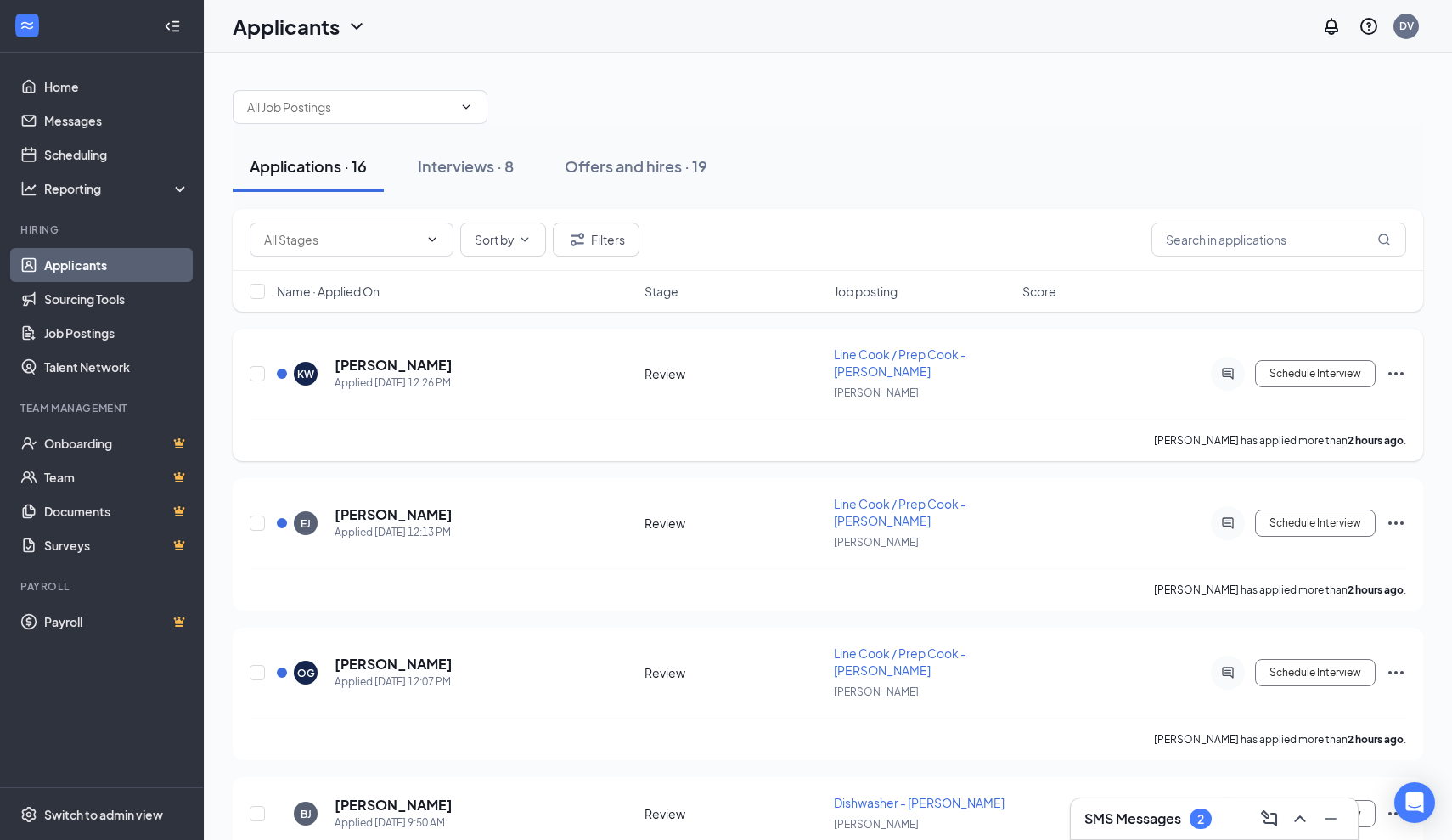
scroll to position [0, 0]
click at [410, 397] on div "October 15, 2025 12:26 PM" at bounding box center [365, 411] width 91 height 34
click at [406, 356] on h5 "[PERSON_NAME]" at bounding box center [393, 365] width 118 height 19
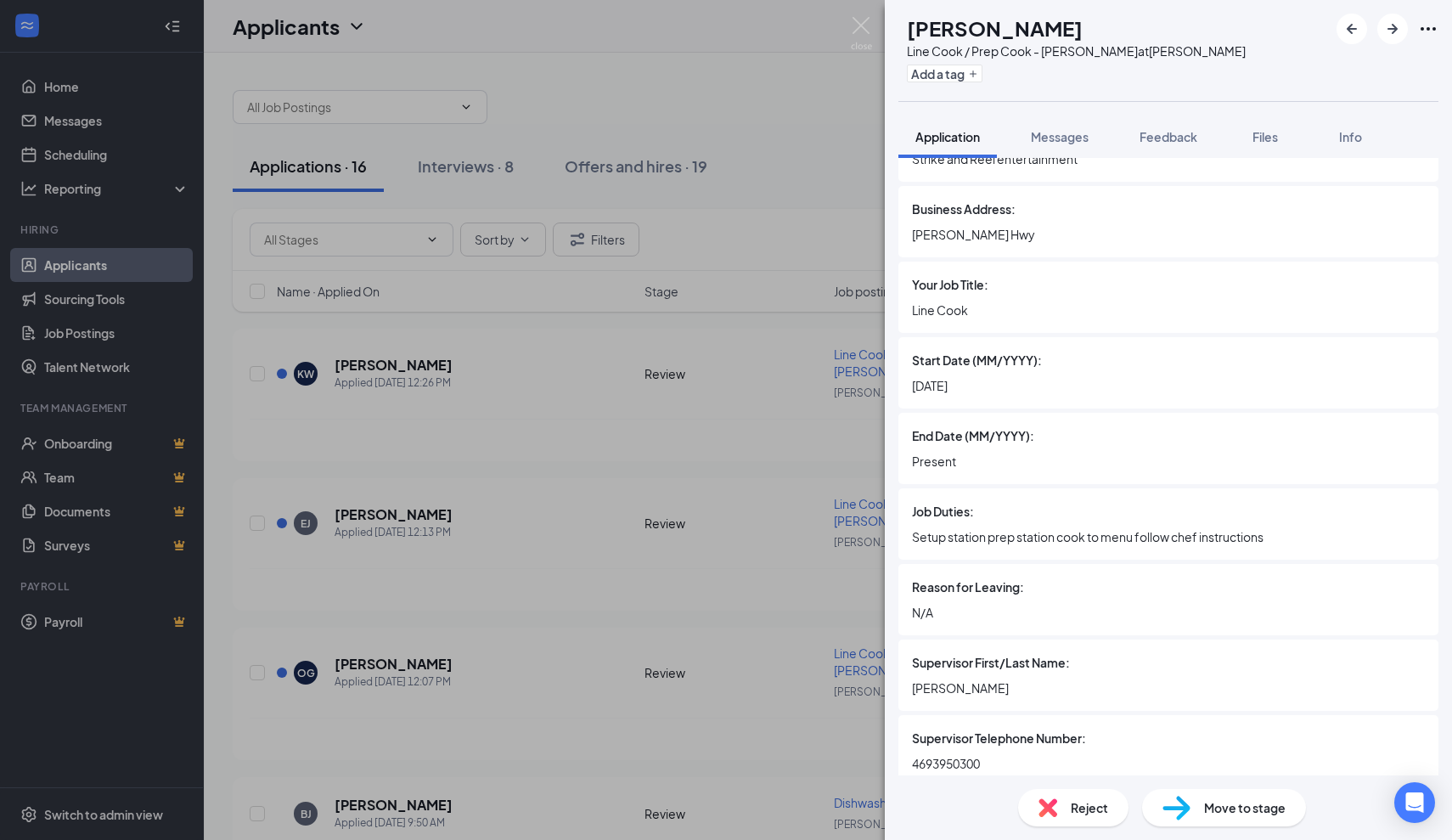
scroll to position [2127, 0]
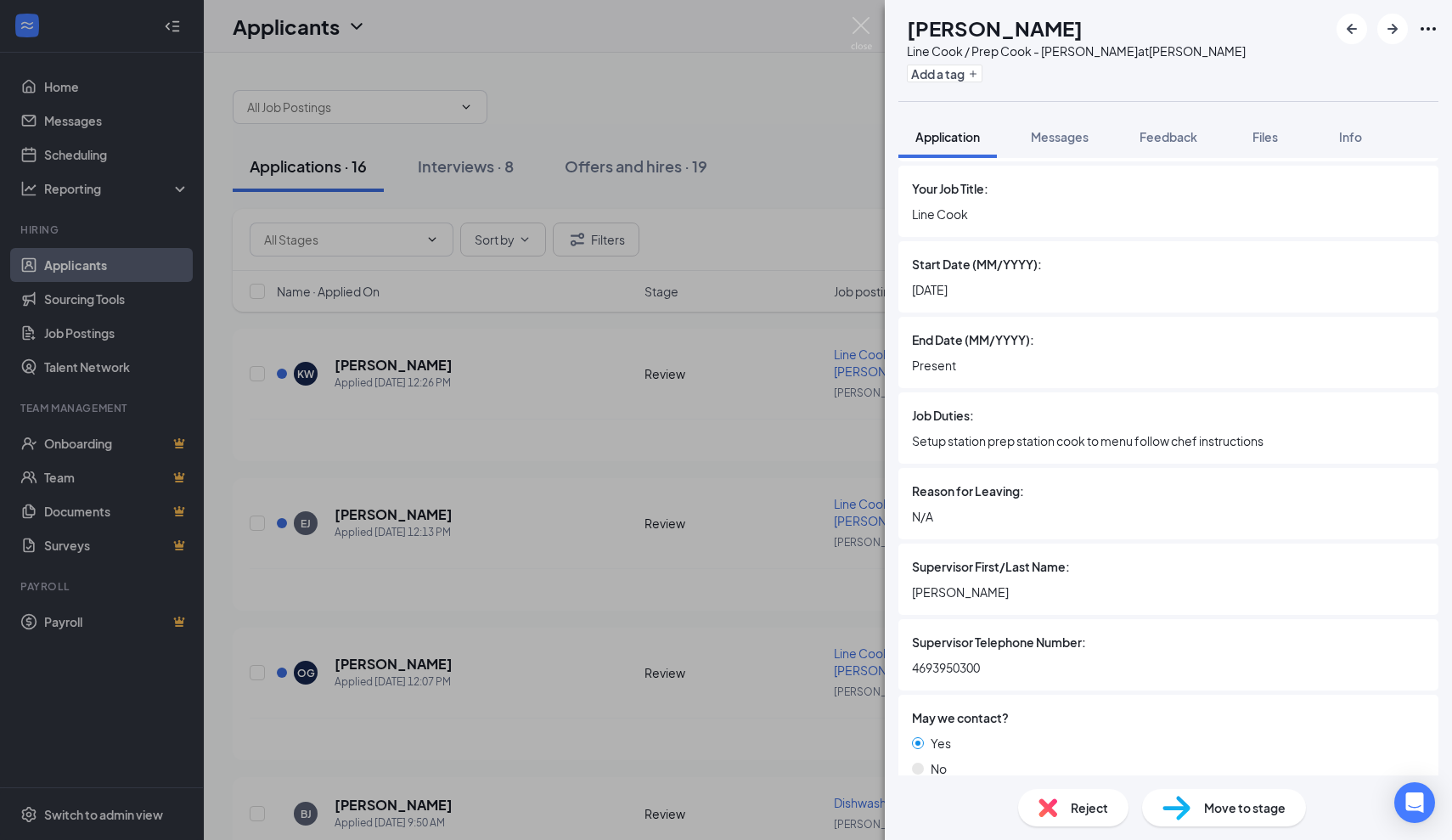
click at [779, 556] on div "KW Kerwin Williams Line Cook / Prep Cook - JOEY Dallas at JOEY Dallas Add a tag…" at bounding box center [726, 420] width 1452 height 840
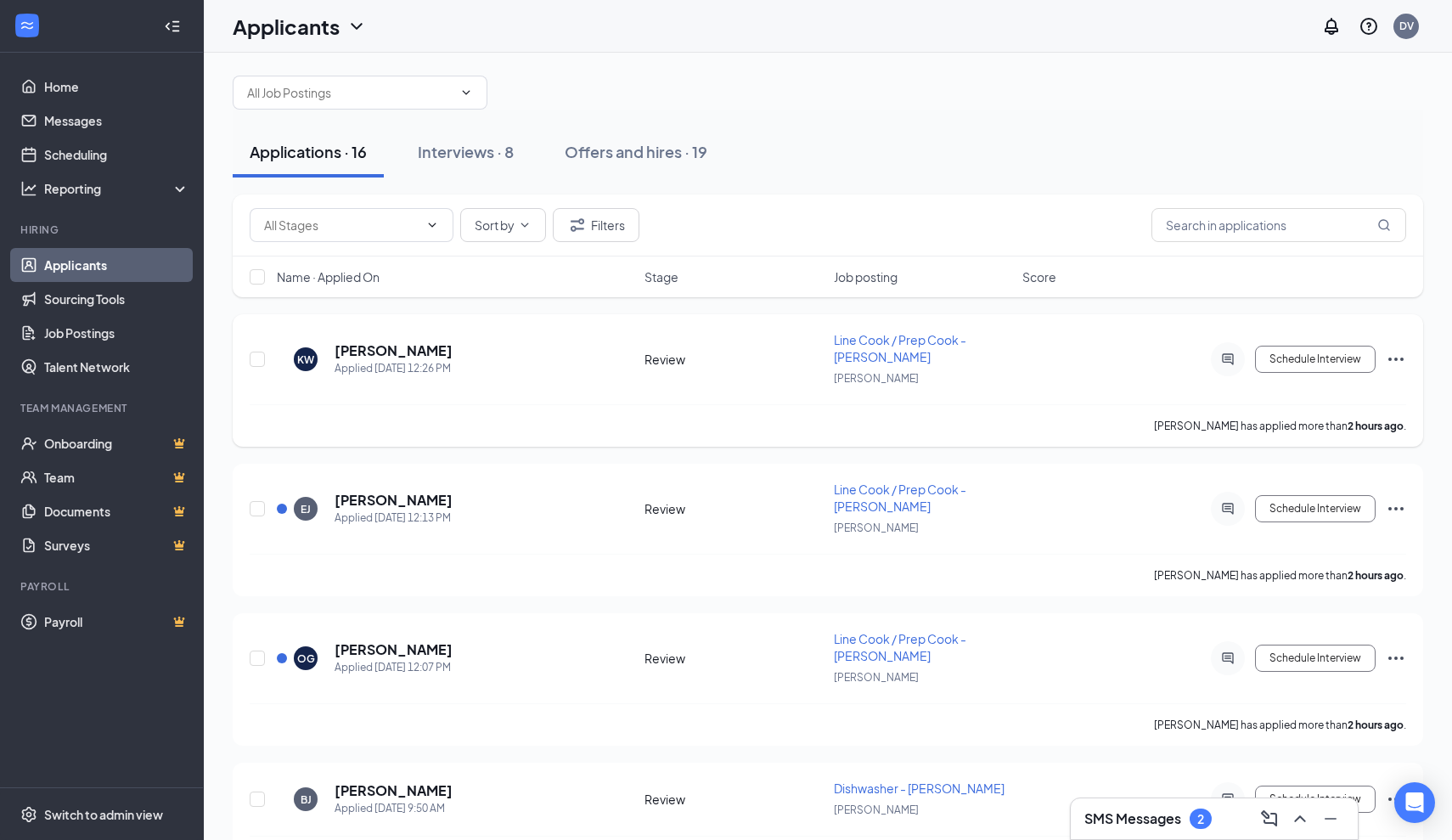
scroll to position [16, 0]
click at [400, 354] on h5 "[PERSON_NAME]" at bounding box center [393, 349] width 118 height 19
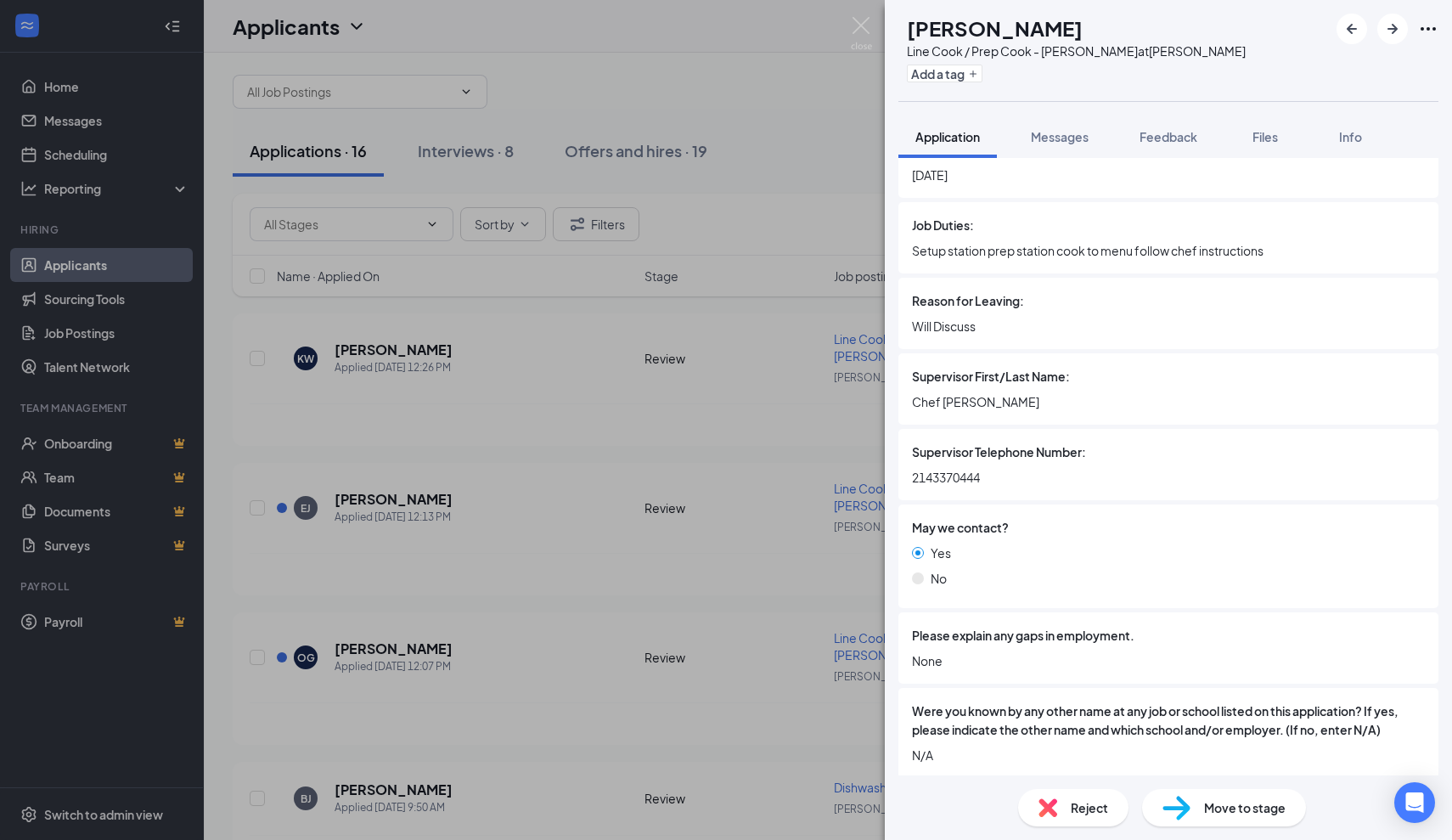
scroll to position [3933, 0]
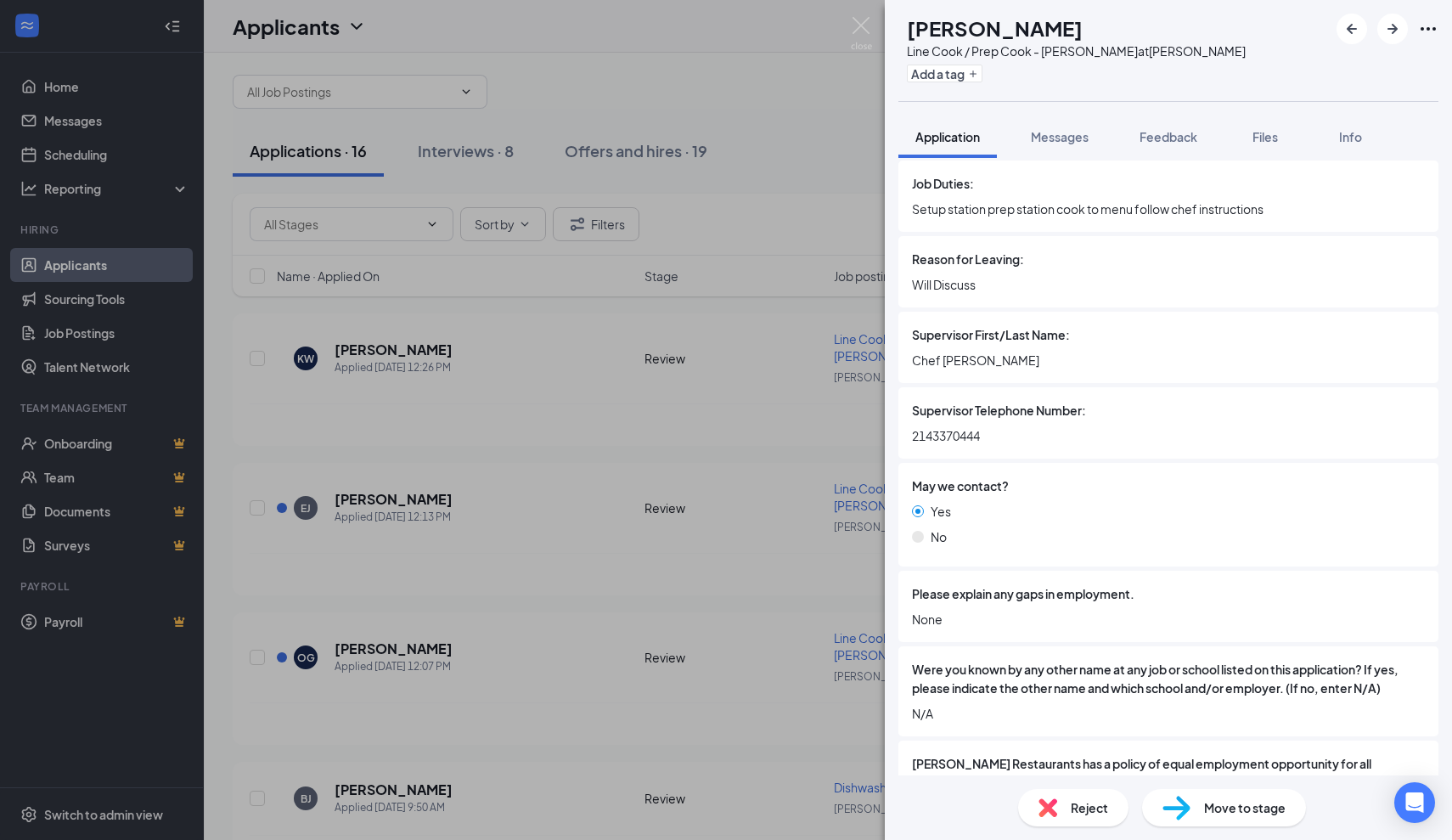
click at [679, 595] on div "KW Kerwin Williams Line Cook / Prep Cook - JOEY Dallas at JOEY Dallas Add a tag…" at bounding box center [726, 420] width 1452 height 840
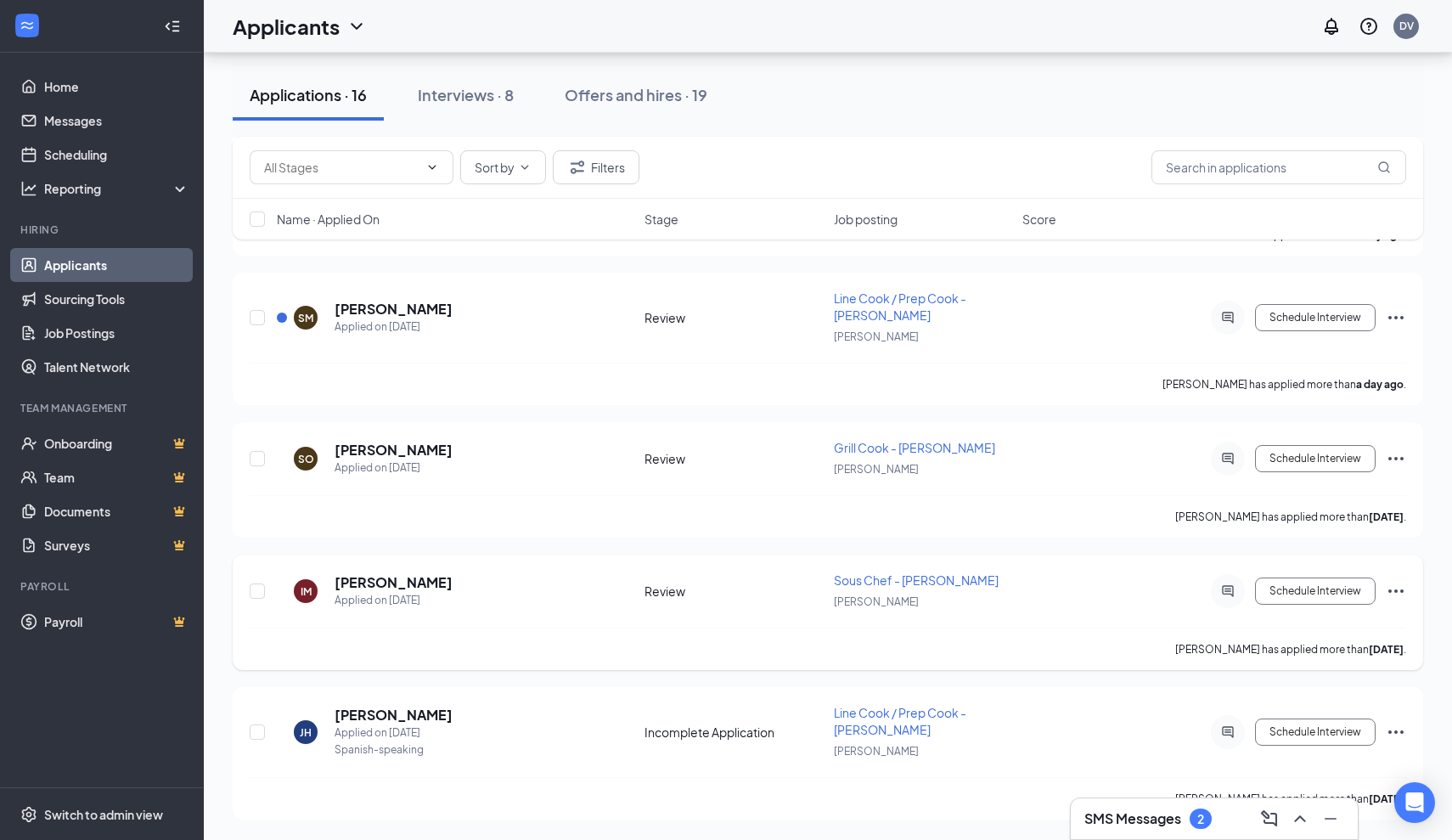
scroll to position [1803, 0]
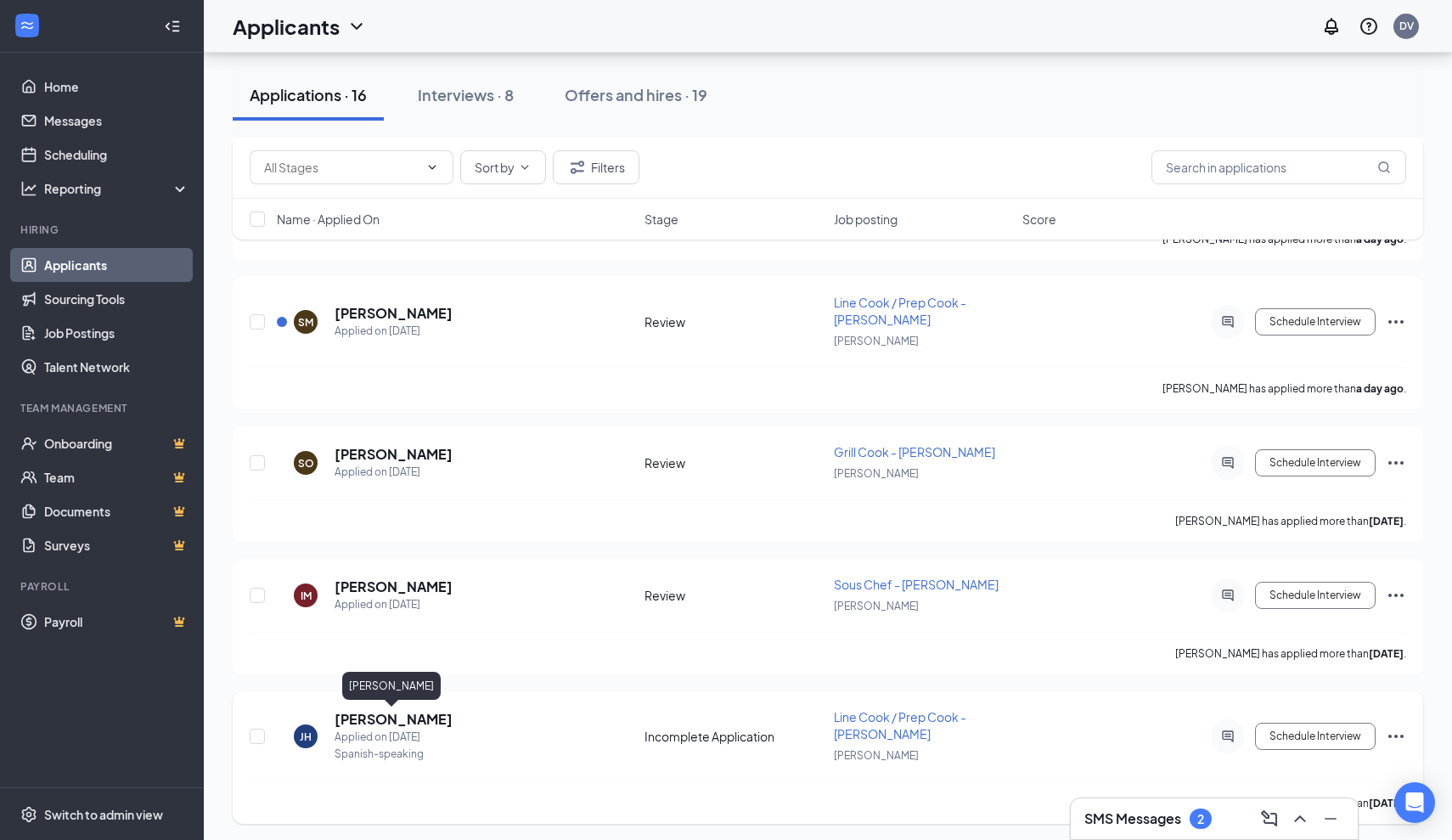
click at [394, 718] on h5 "[PERSON_NAME]" at bounding box center [393, 719] width 118 height 19
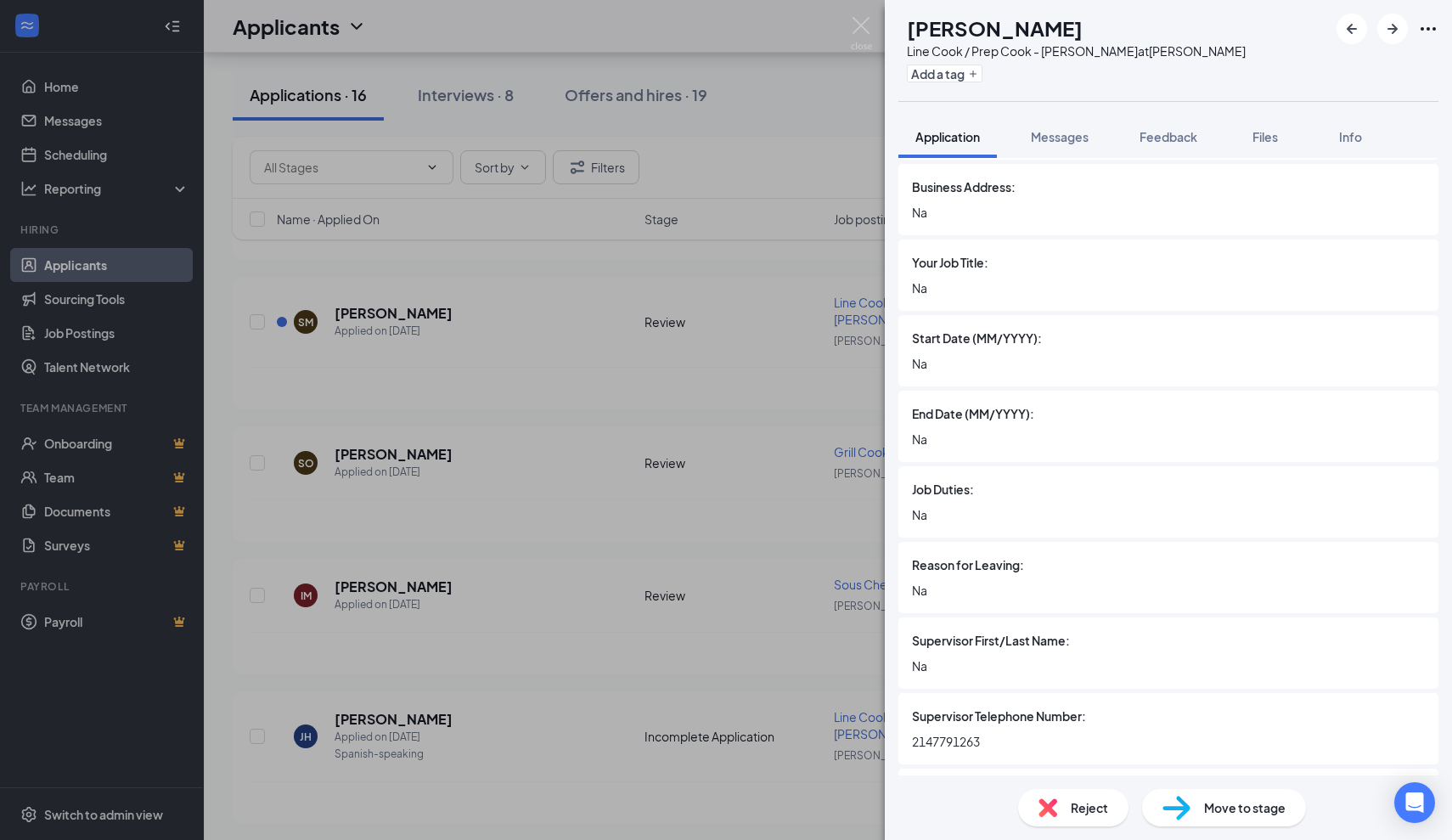
scroll to position [3011, 0]
click at [1077, 816] on span "Reject" at bounding box center [1090, 807] width 37 height 19
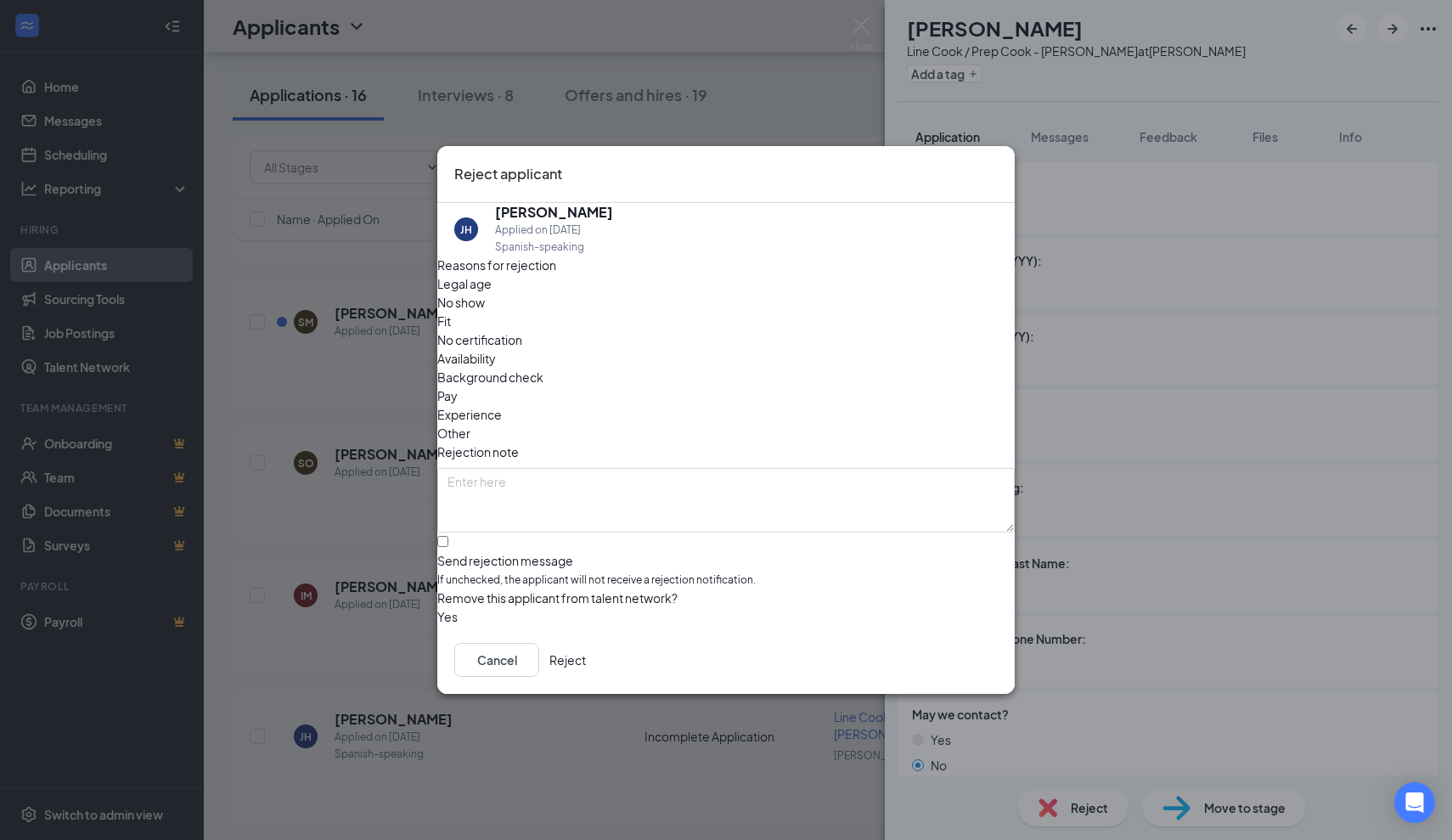
click at [586, 657] on button "Reject" at bounding box center [568, 659] width 36 height 34
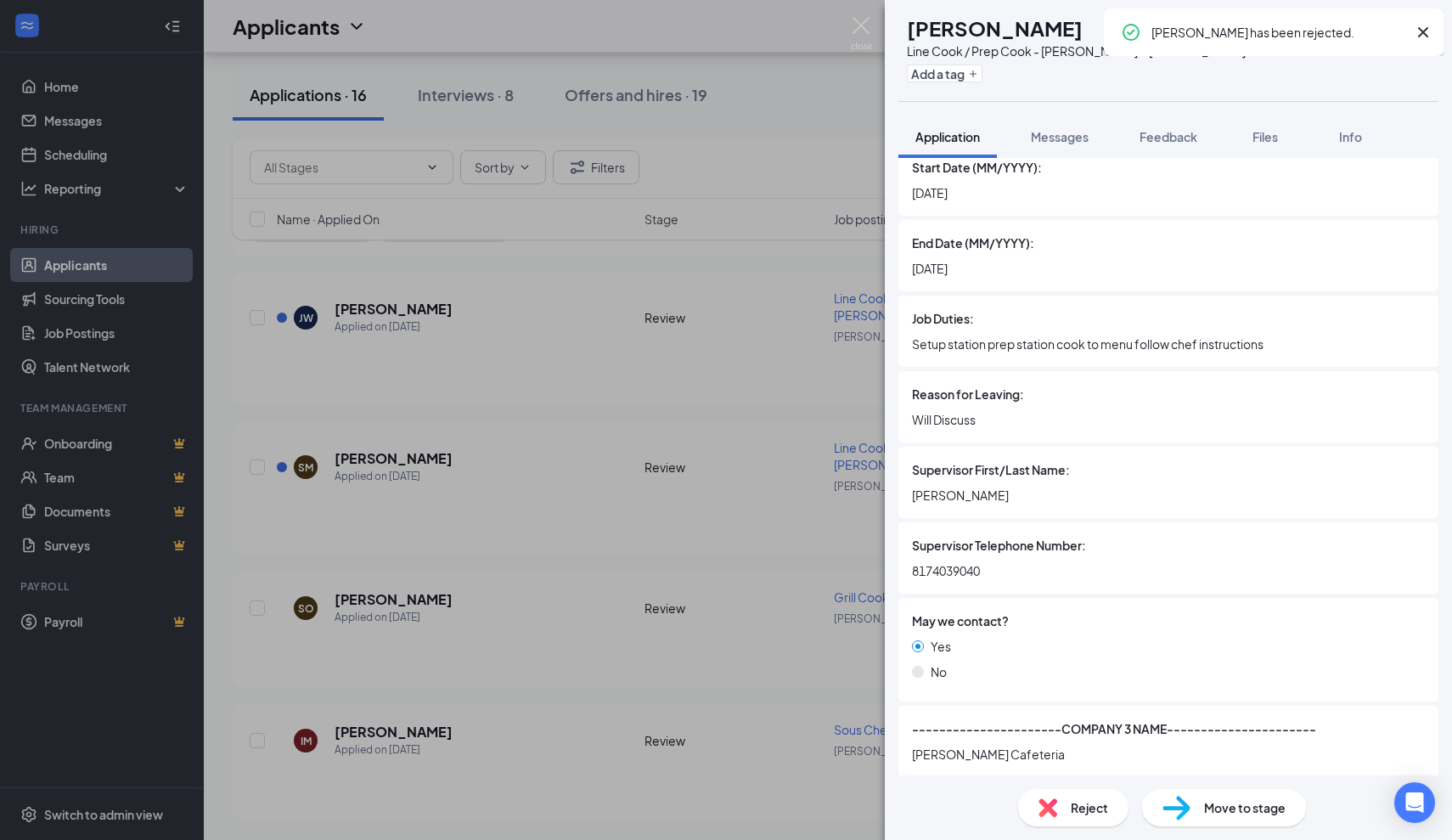
scroll to position [1657, 0]
click at [593, 605] on div "KW Kerwin Williams Line Cook / Prep Cook - JOEY Dallas at JOEY Dallas Add a tag…" at bounding box center [726, 420] width 1452 height 840
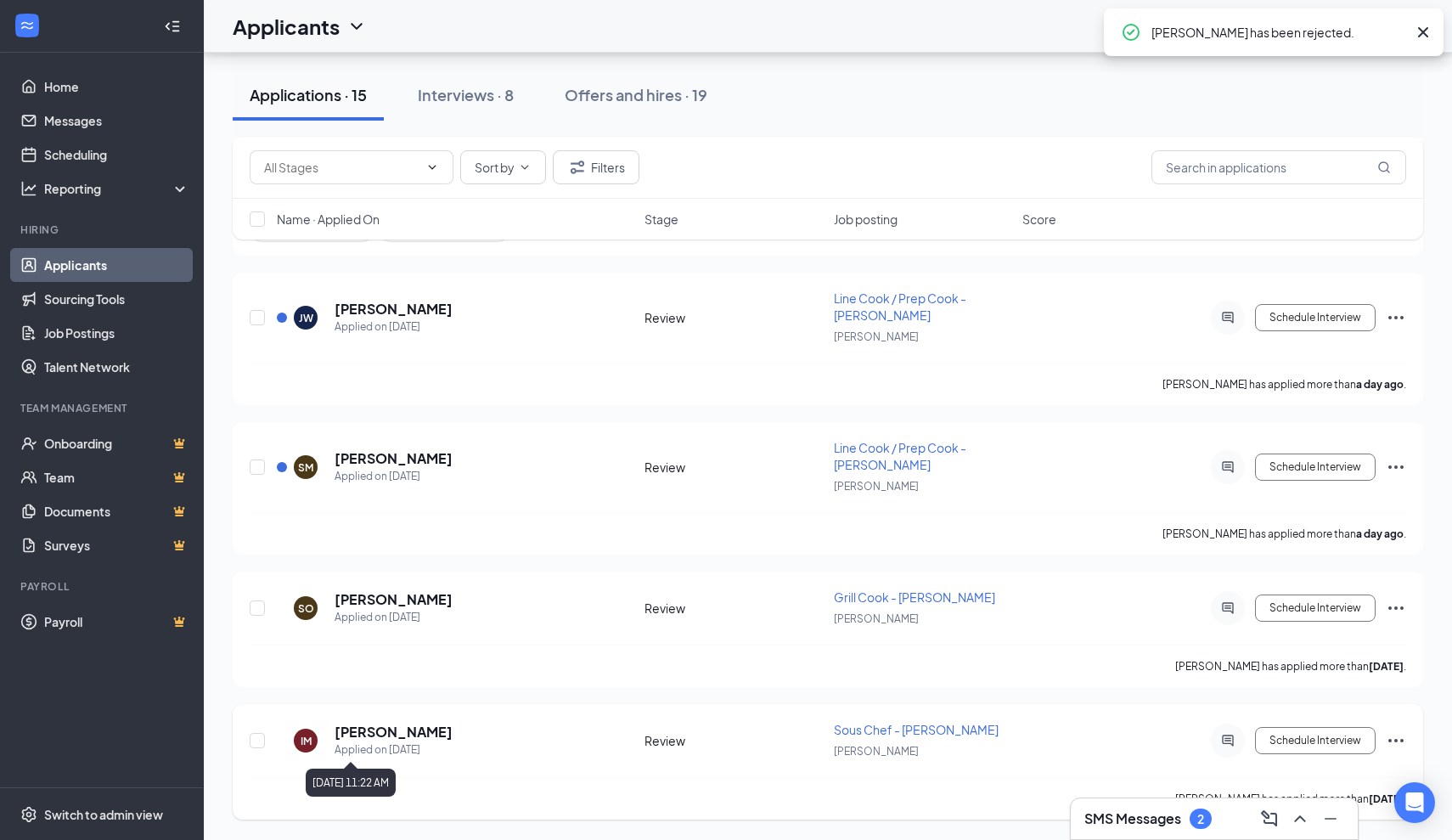
scroll to position [1657, 0]
click at [372, 726] on h5 "Ivana Morin" at bounding box center [393, 732] width 118 height 19
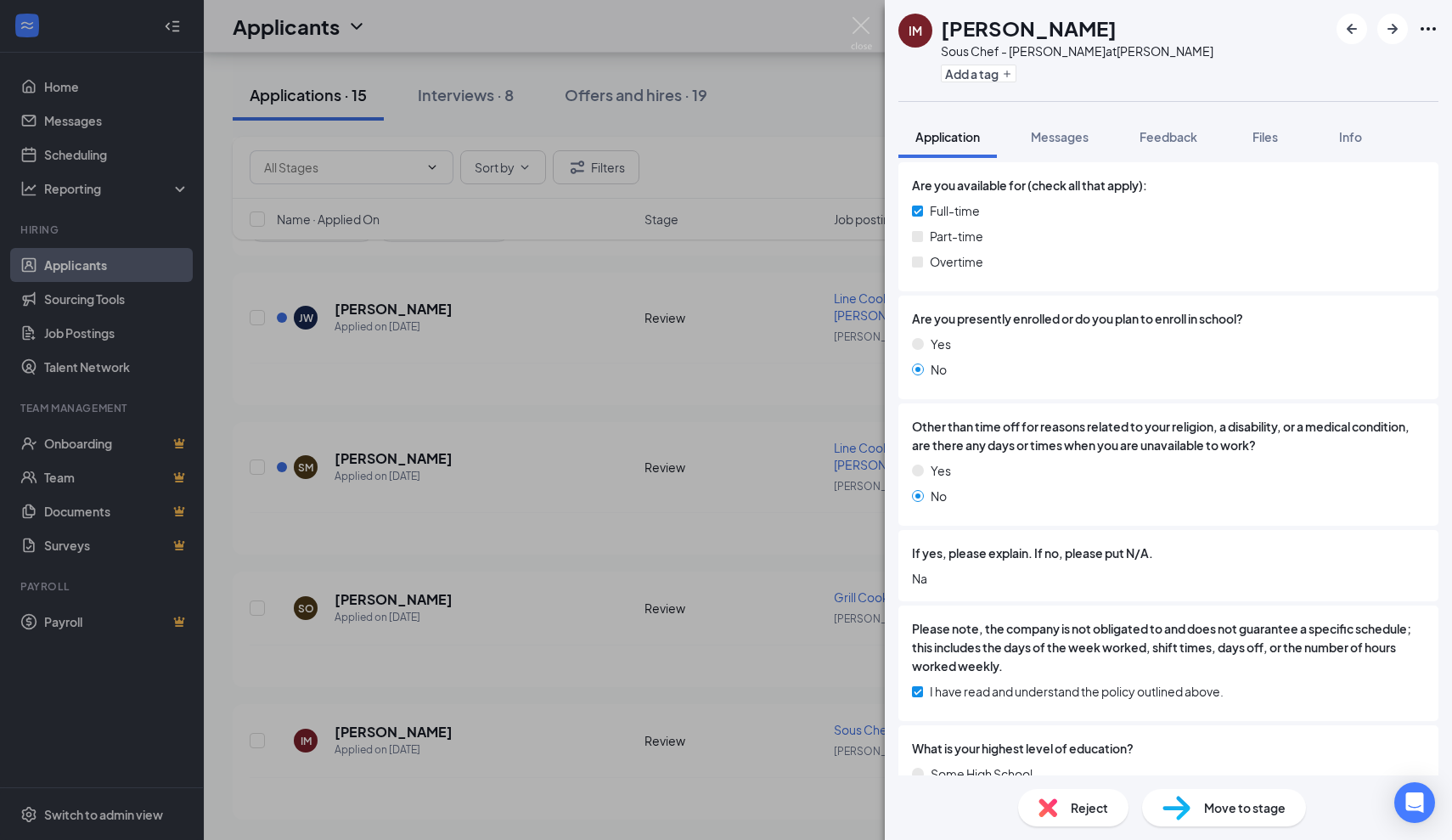
scroll to position [1286, 0]
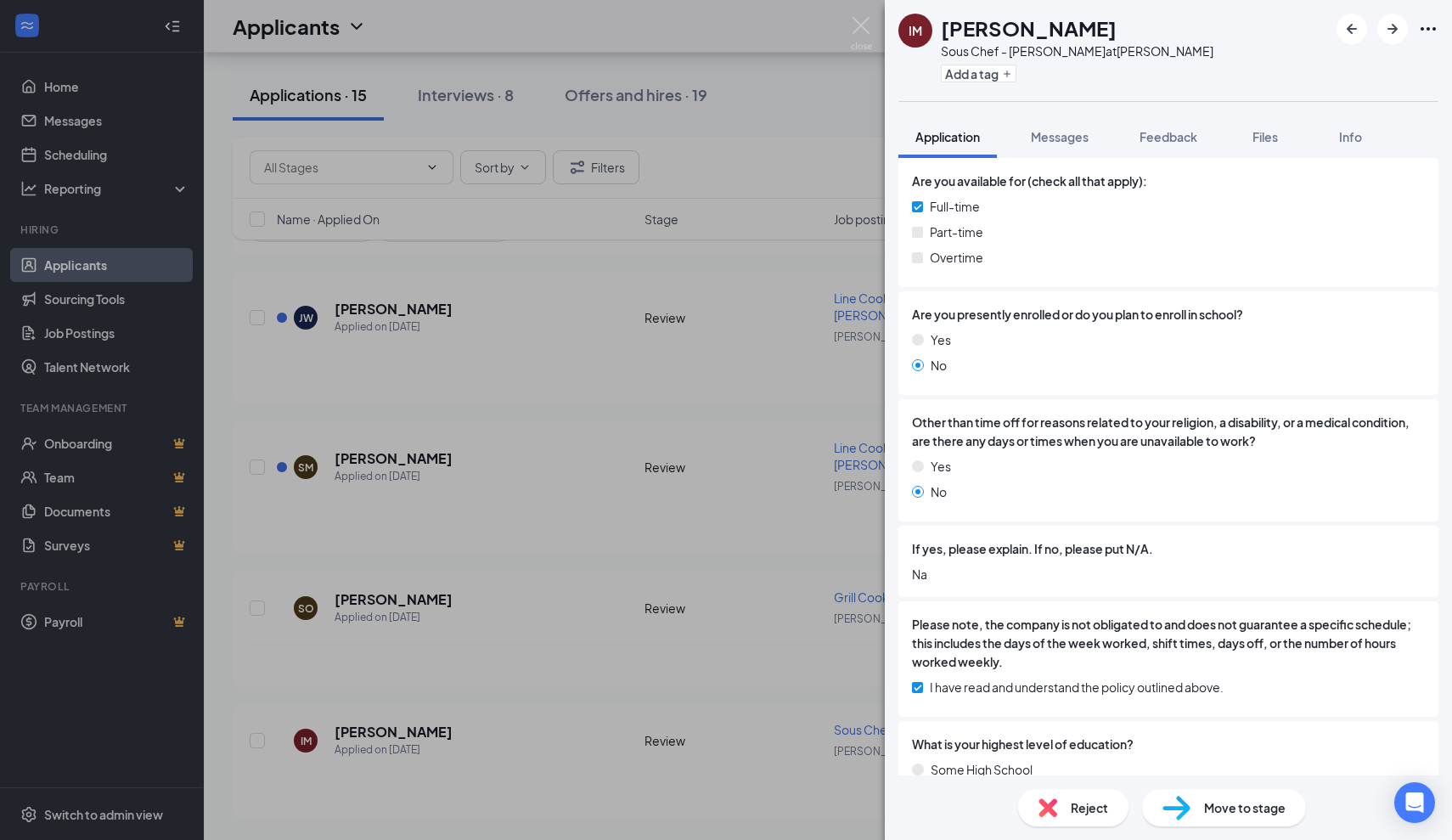
click at [601, 462] on div "IM Ivana Morin Sous Chef - JOEY Dallas at JOEY Dallas Add a tag Application Mes…" at bounding box center [726, 420] width 1452 height 840
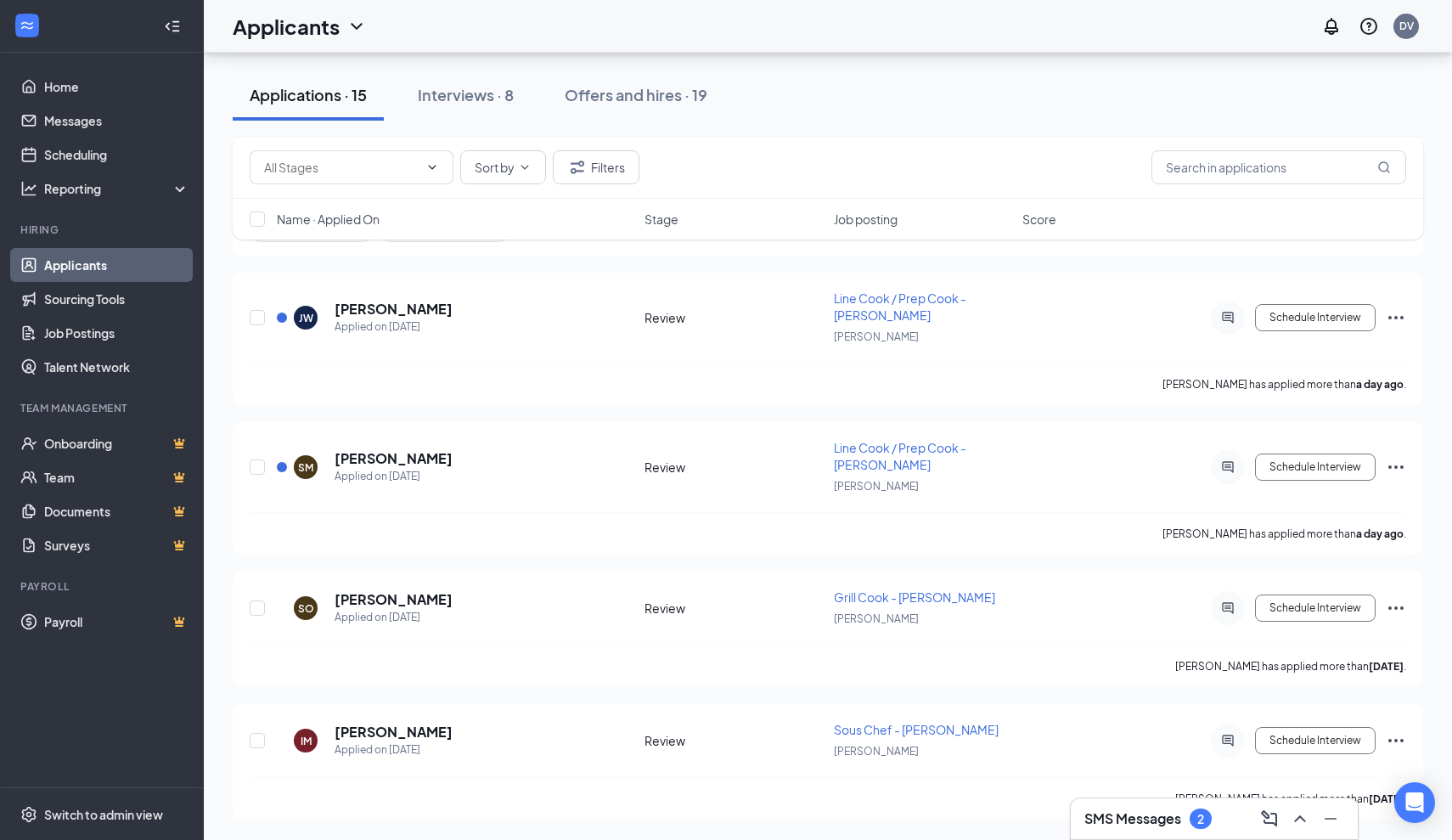
click at [601, 462] on div "SM Sonia Melgar Applied on Oct 14" at bounding box center [454, 467] width 357 height 35
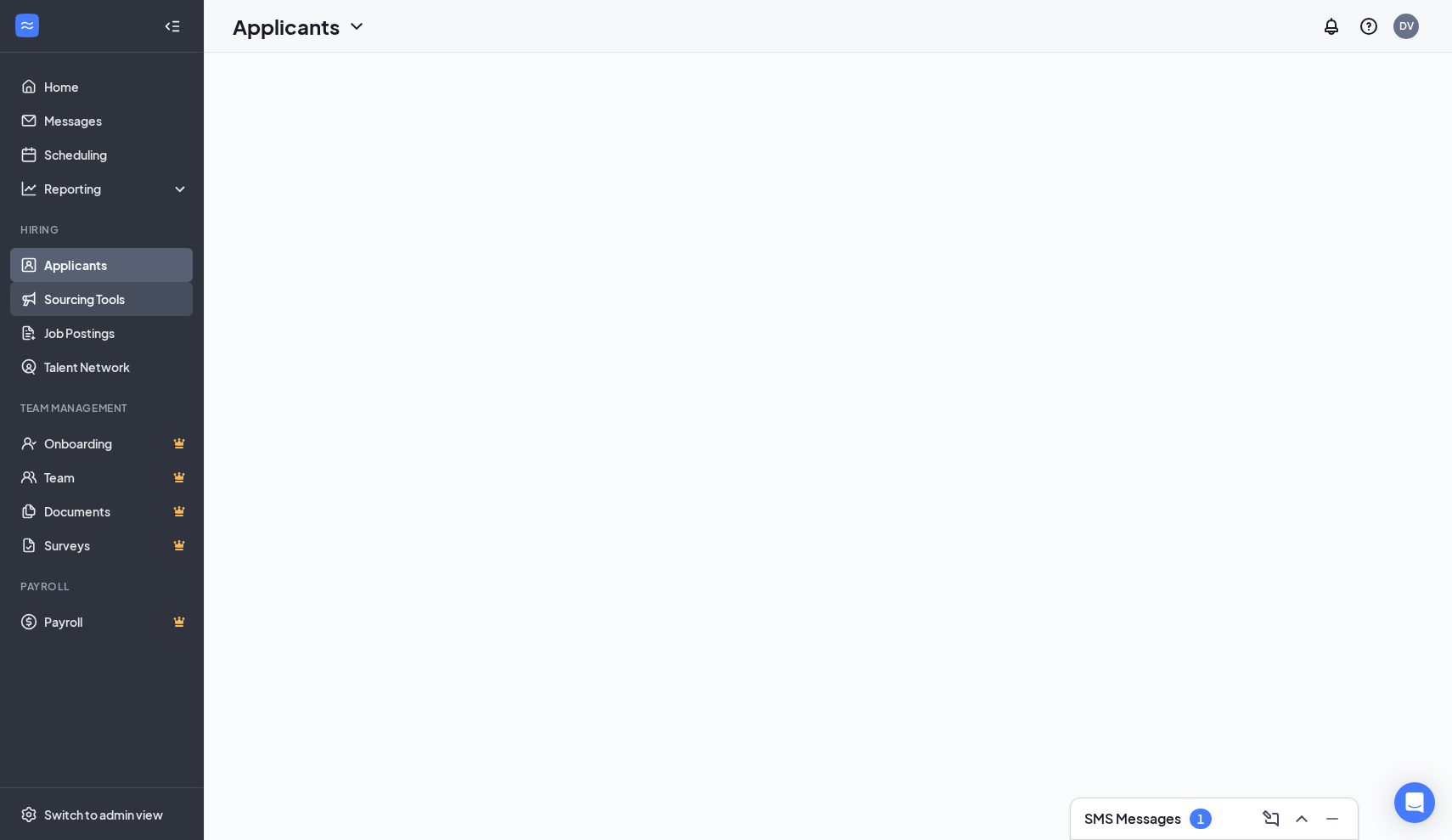
click at [68, 283] on link "Sourcing Tools" at bounding box center [117, 299] width 146 height 34
click at [85, 265] on link "Applicants" at bounding box center [117, 265] width 146 height 34
click at [320, 24] on h1 "Applicants" at bounding box center [286, 26] width 107 height 29
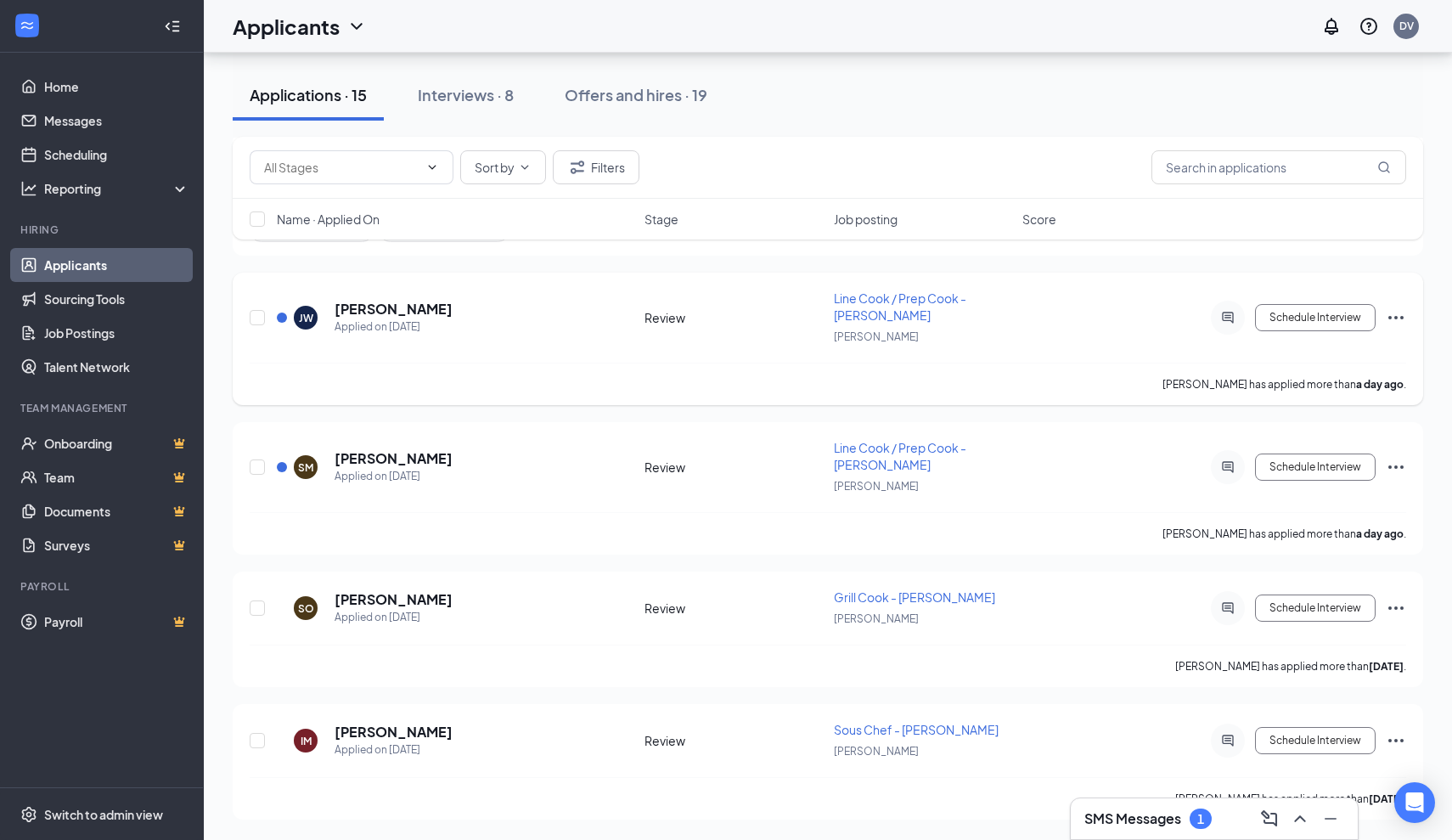
scroll to position [1657, 0]
click at [370, 723] on h5 "Ivana Morin" at bounding box center [393, 732] width 118 height 19
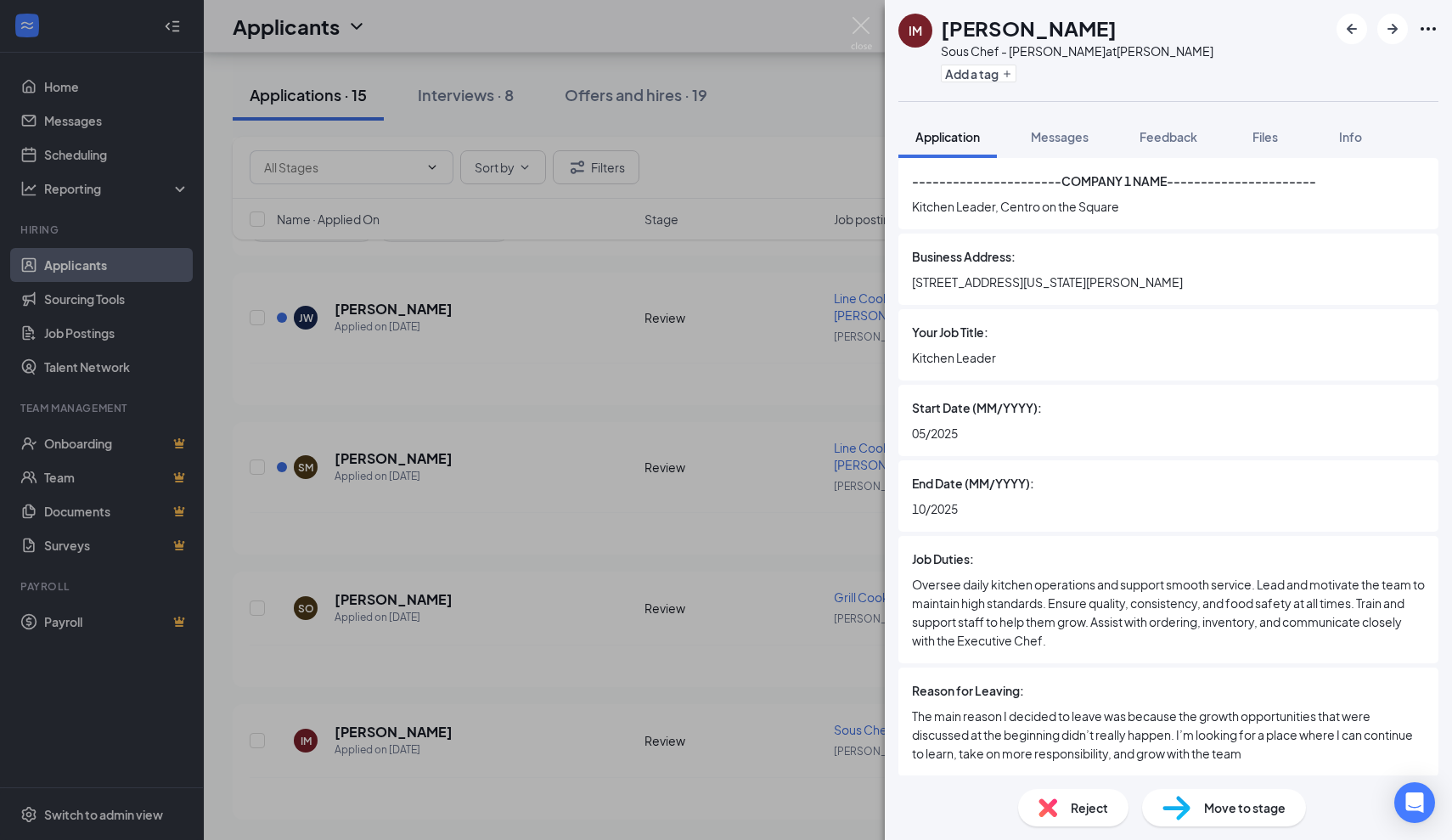
scroll to position [2219, 0]
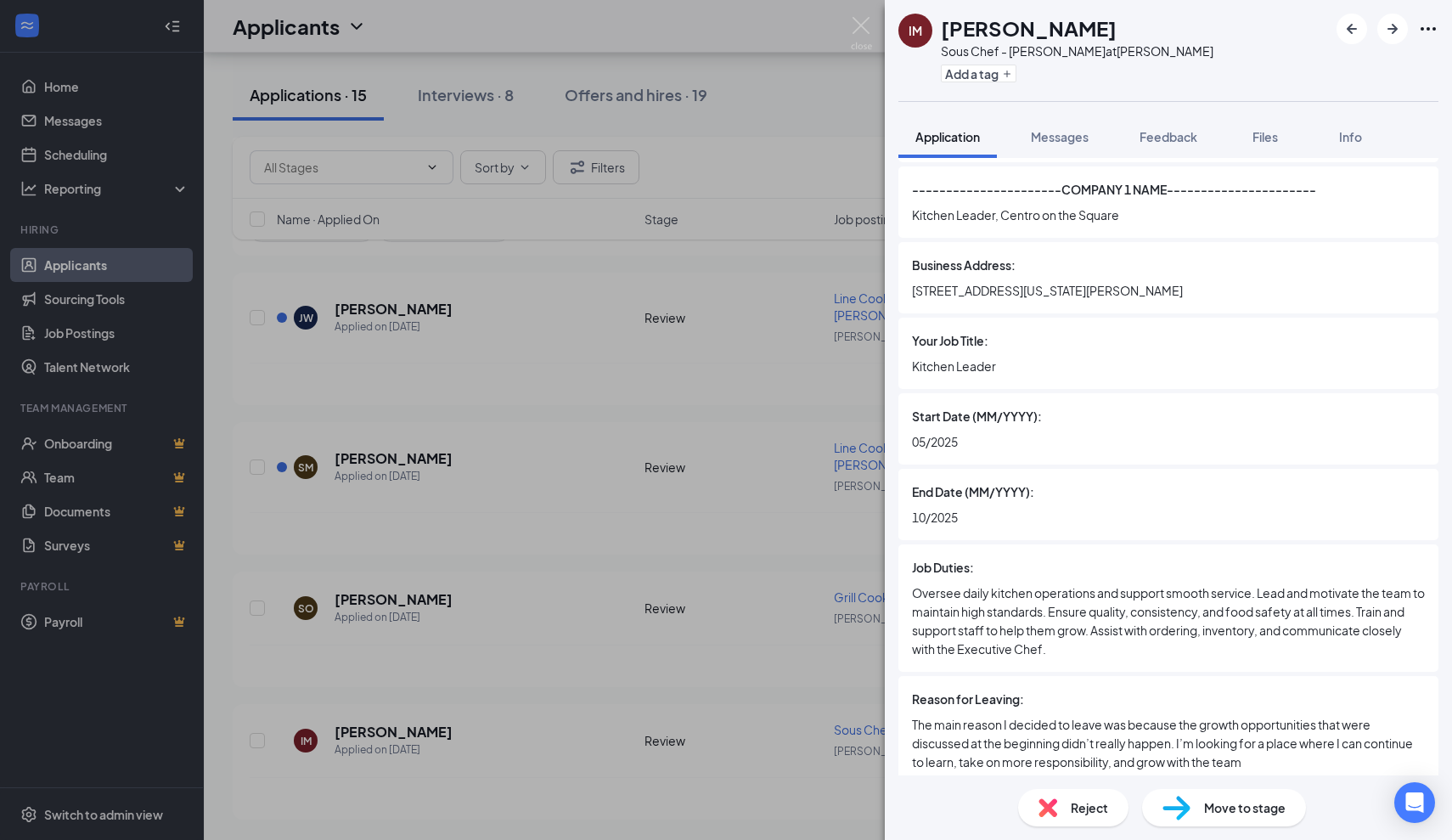
click at [533, 257] on div "IM Ivana Morin Sous Chef - JOEY Dallas at JOEY Dallas Add a tag Application Mes…" at bounding box center [726, 420] width 1452 height 840
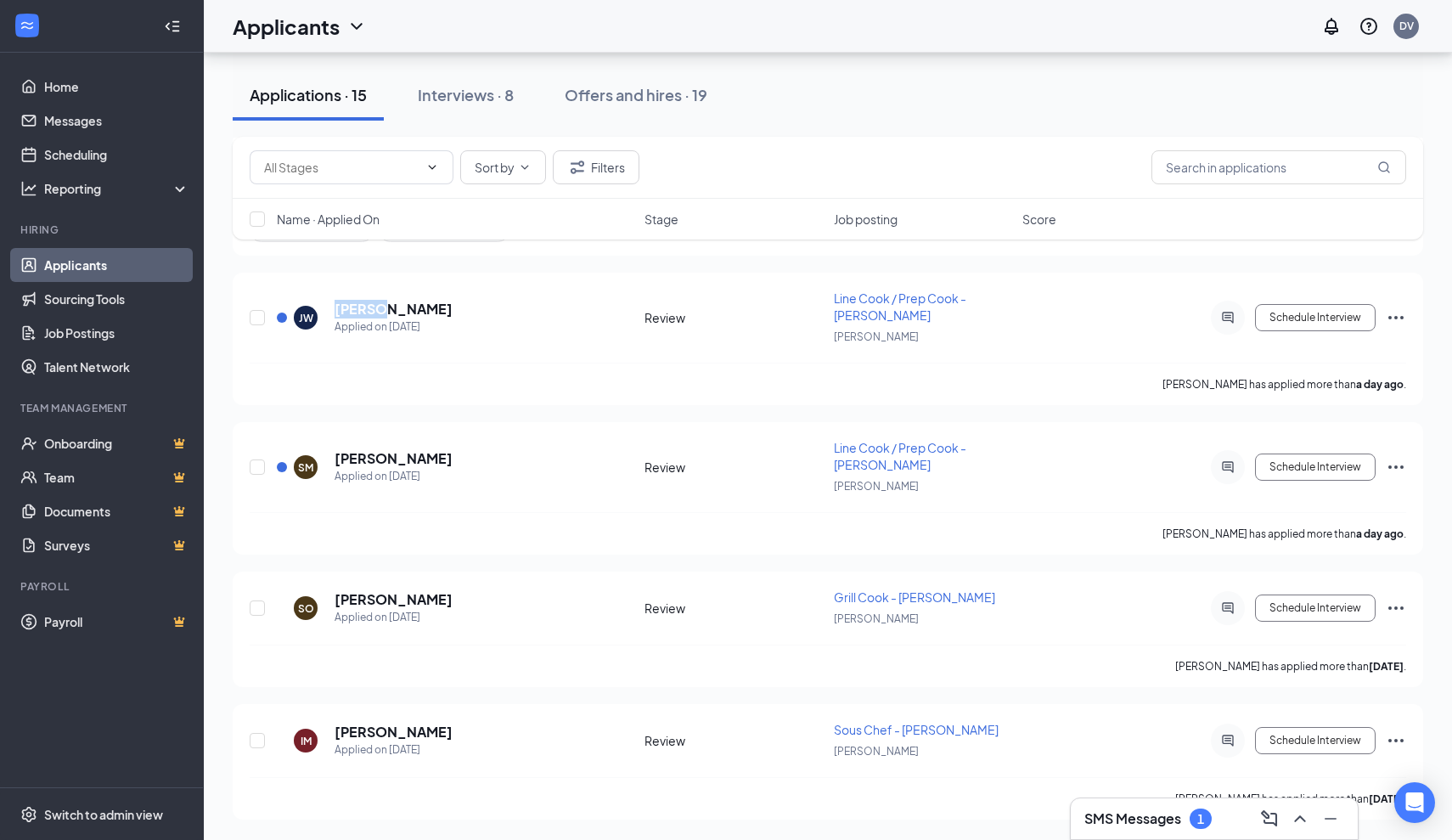
drag, startPoint x: 533, startPoint y: 257, endPoint x: 533, endPoint y: 235, distance: 22.0
click at [486, 108] on button "Interviews · 8" at bounding box center [465, 95] width 130 height 51
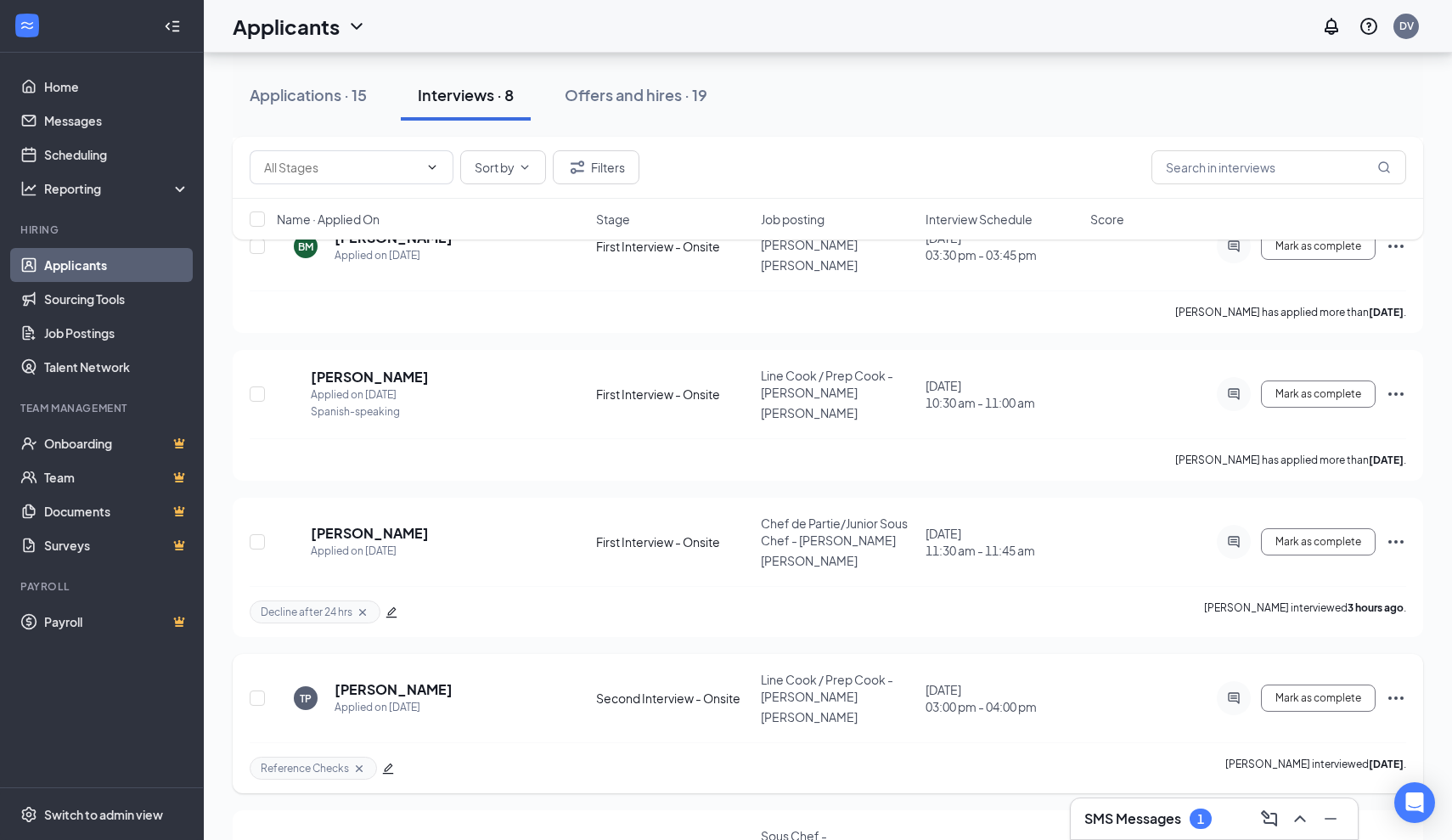
scroll to position [379, 0]
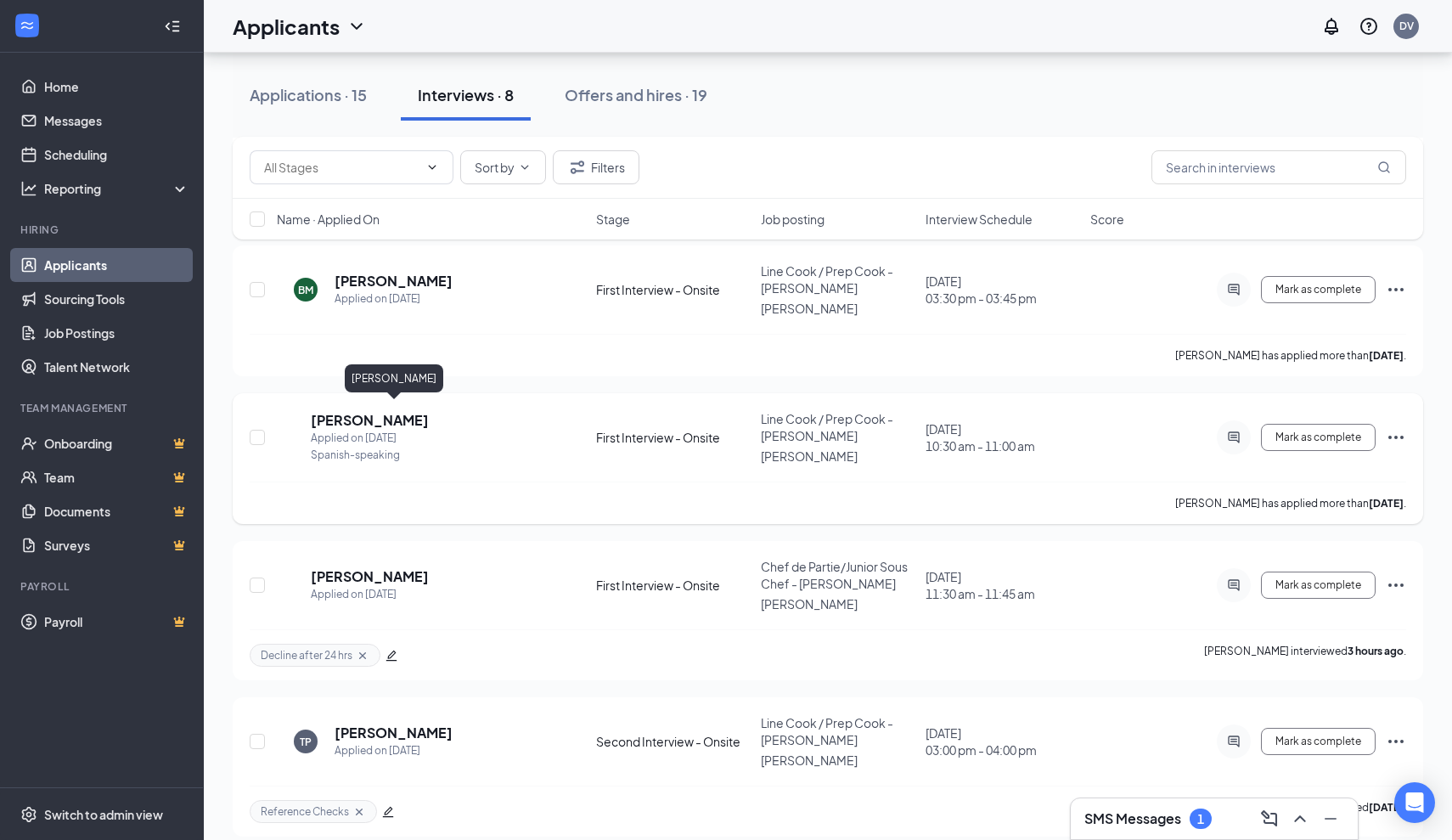
click at [428, 413] on h5 "Mildred Velasquez" at bounding box center [370, 420] width 118 height 19
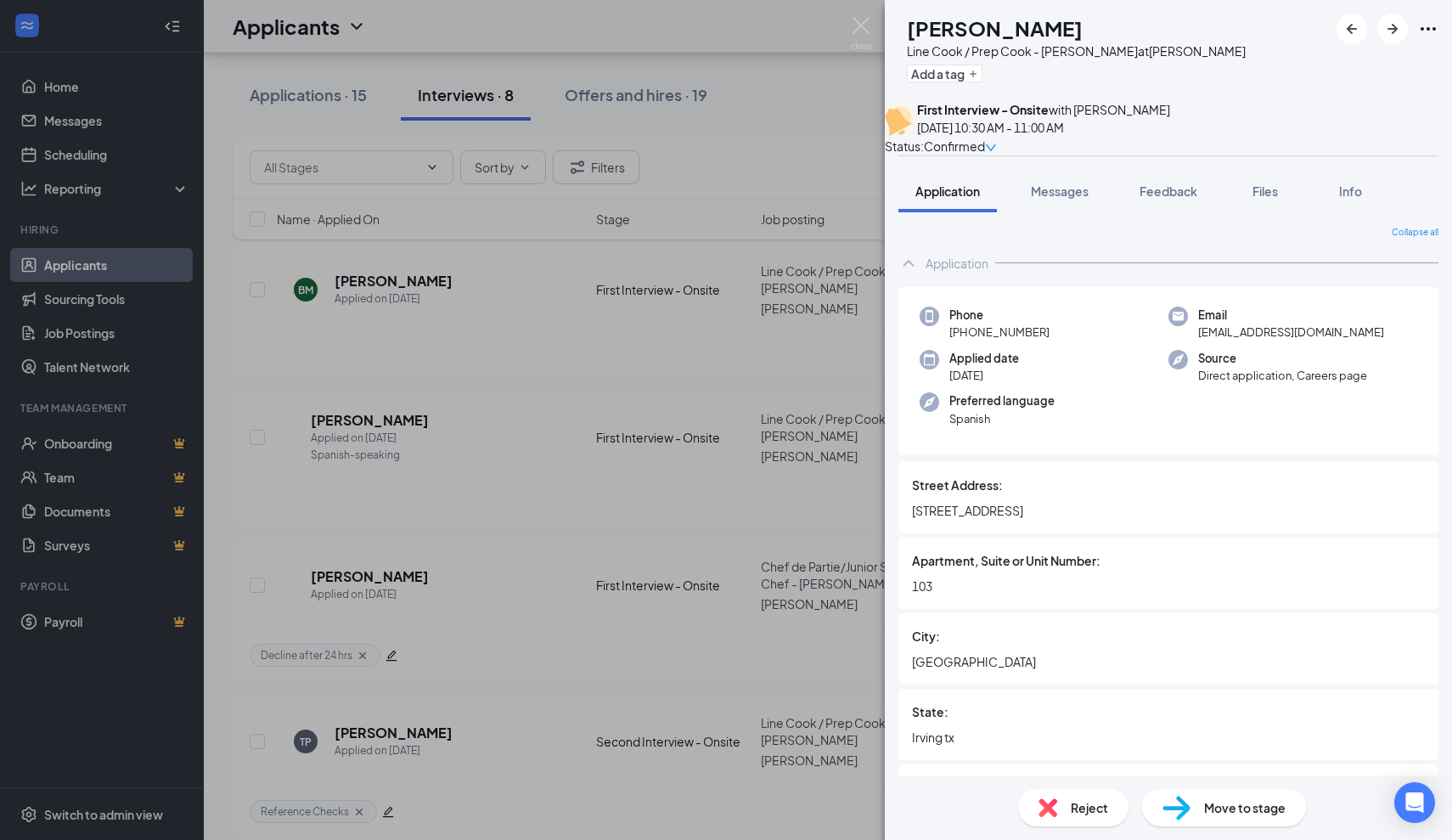
click at [552, 453] on div "MV Mildred Velasquez Line Cook / Prep Cook - JOEY Dallas at JOEY Dallas Add a t…" at bounding box center [726, 420] width 1452 height 840
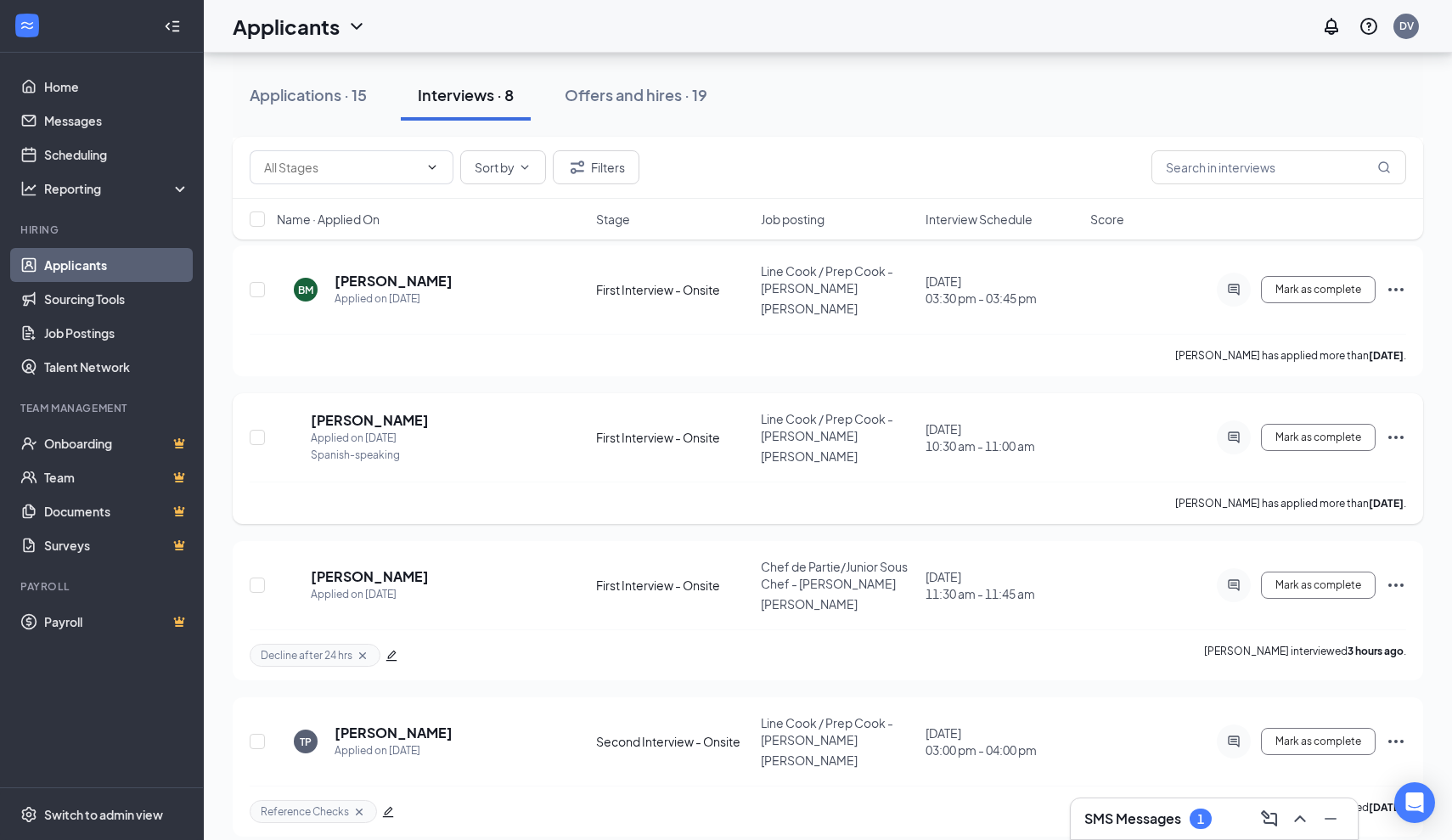
click at [1391, 436] on icon "Ellipses" at bounding box center [1396, 437] width 16 height 3
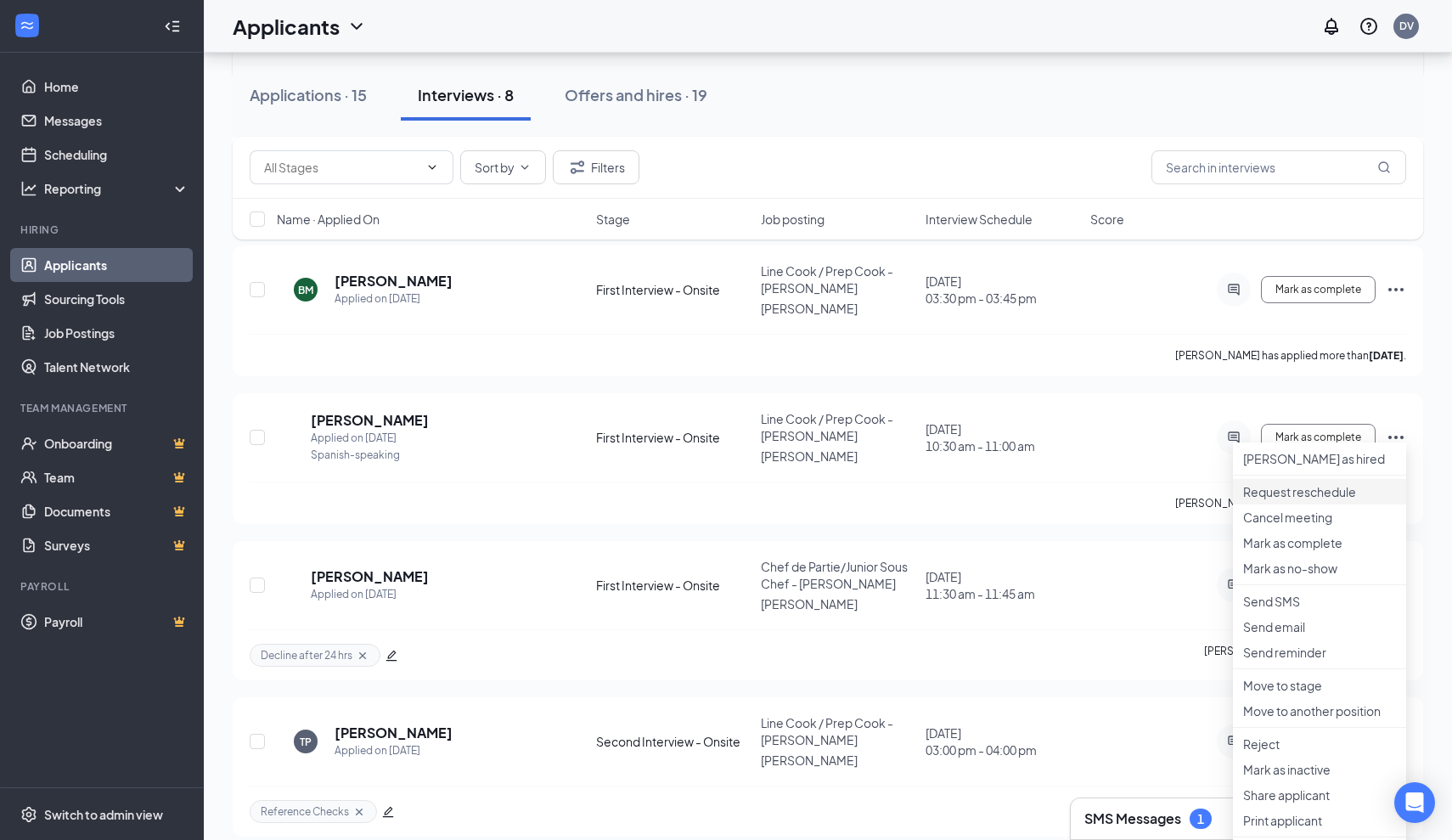
click at [1304, 500] on p "Request reschedule" at bounding box center [1319, 491] width 152 height 17
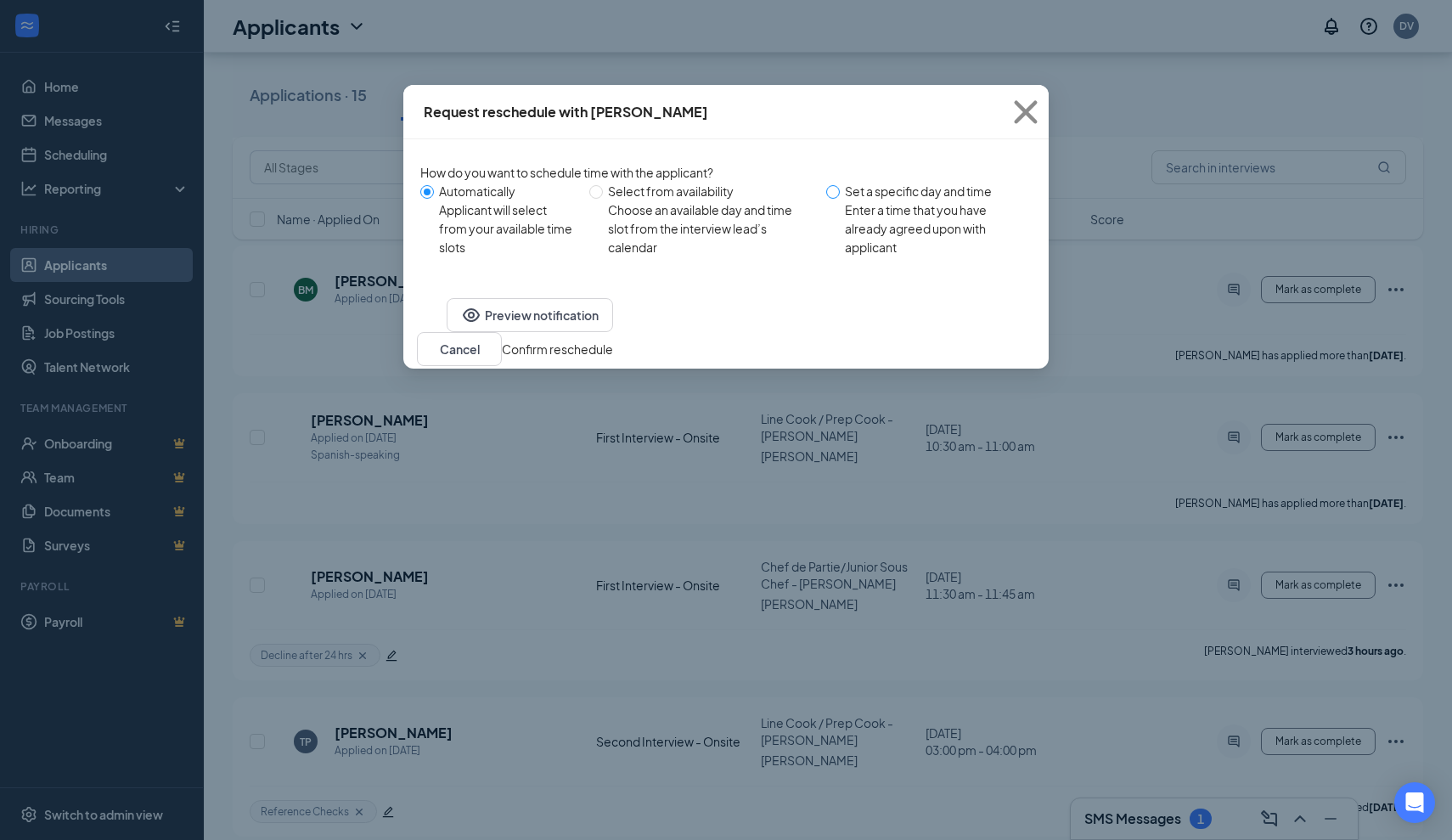
click at [832, 194] on span at bounding box center [833, 192] width 14 height 14
click at [832, 194] on input "Set a specific day and time Enter a time that you have already agreed upon with…" at bounding box center [833, 192] width 14 height 14
radio input "true"
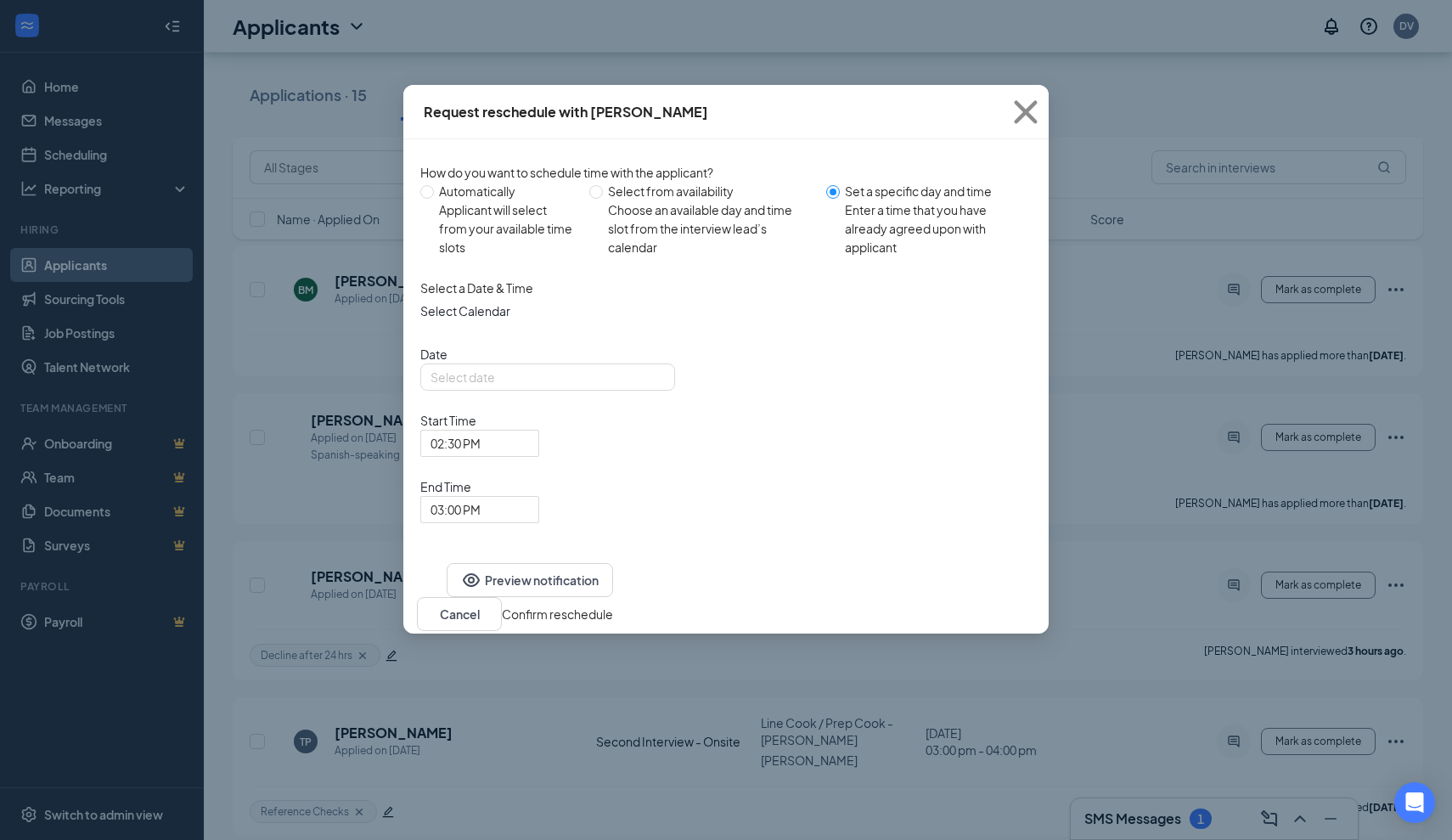
radio input "false"
type input "Oct 15, 2025"
click at [539, 430] on div "02:30 PM" at bounding box center [479, 444] width 119 height 28
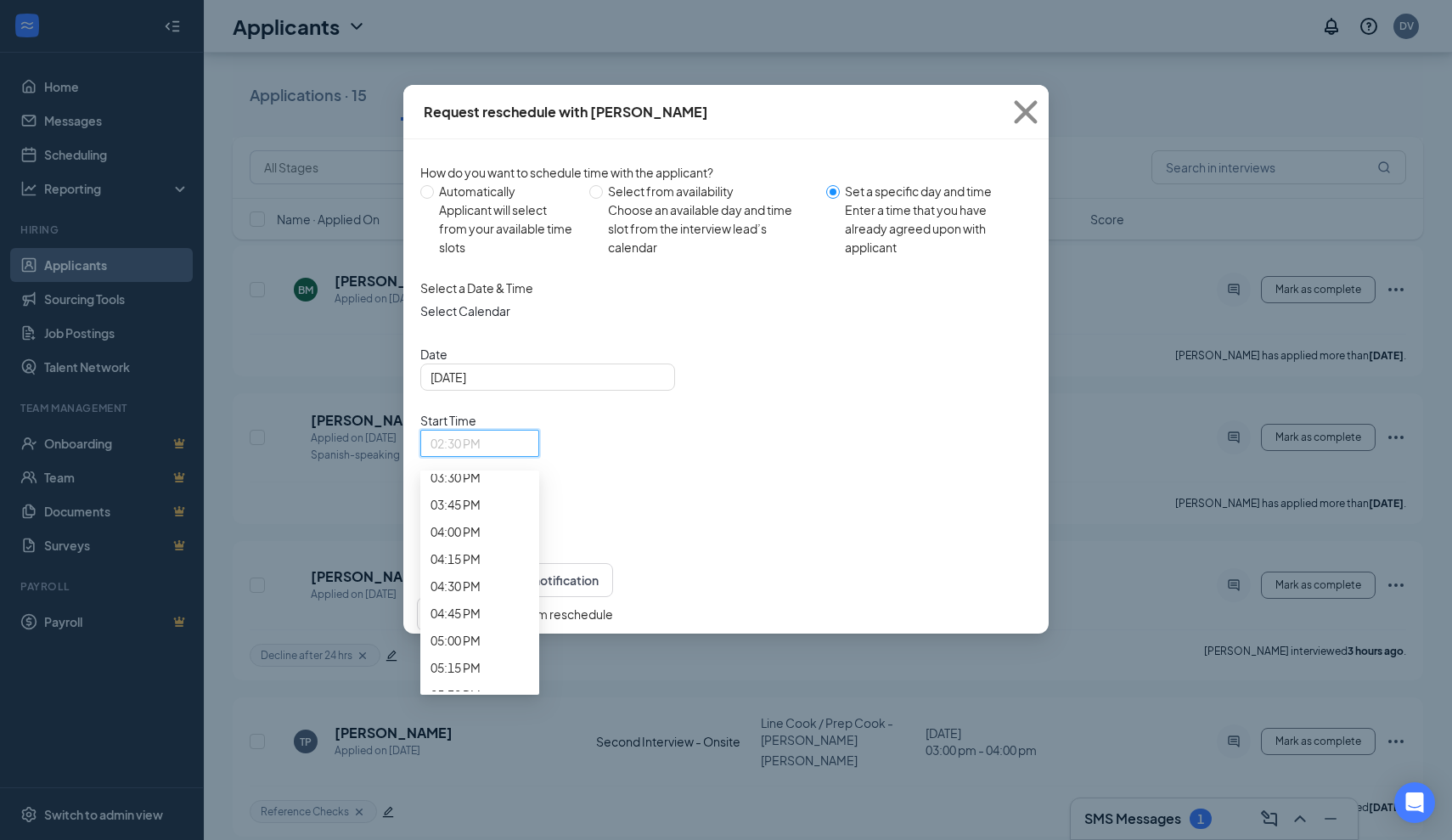
scroll to position [1710, 0]
click at [481, 10] on span "11:15 AM" at bounding box center [455, 0] width 50 height 19
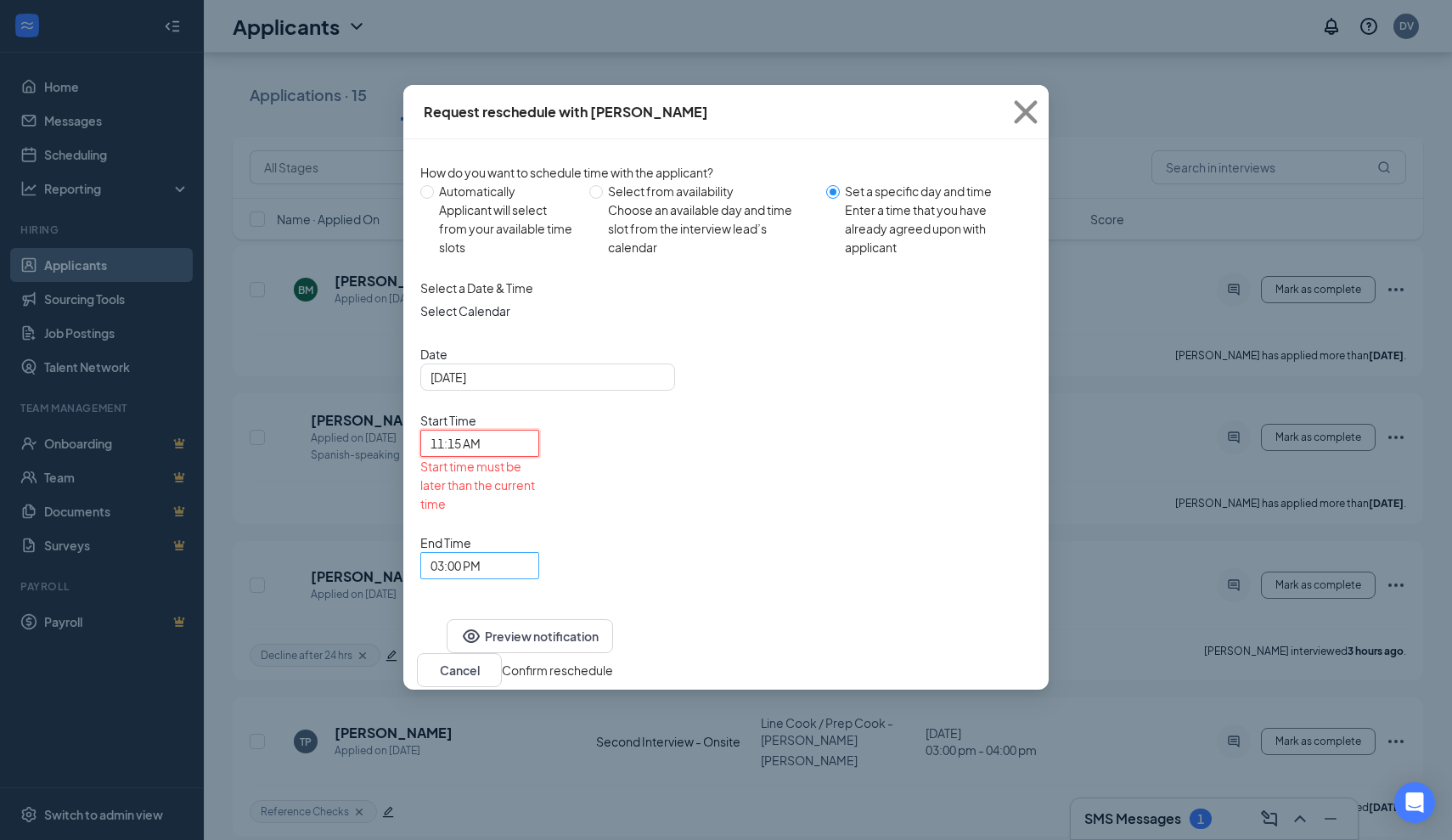
click at [514, 553] on span "03:00 PM" at bounding box center [472, 575] width 84 height 46
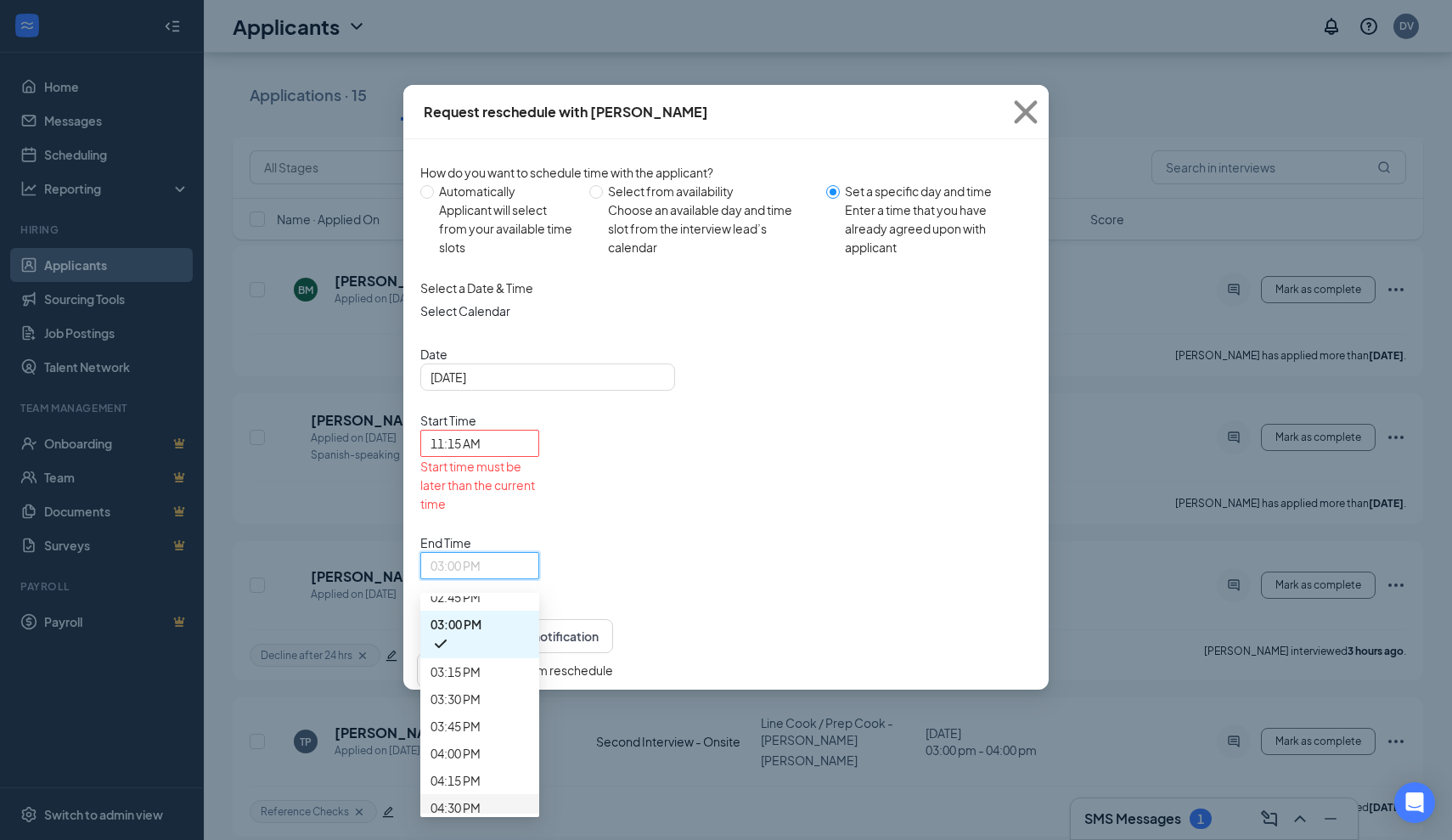
scroll to position [1679, 0]
click at [481, 217] on span "11:45 AM" at bounding box center [455, 208] width 50 height 19
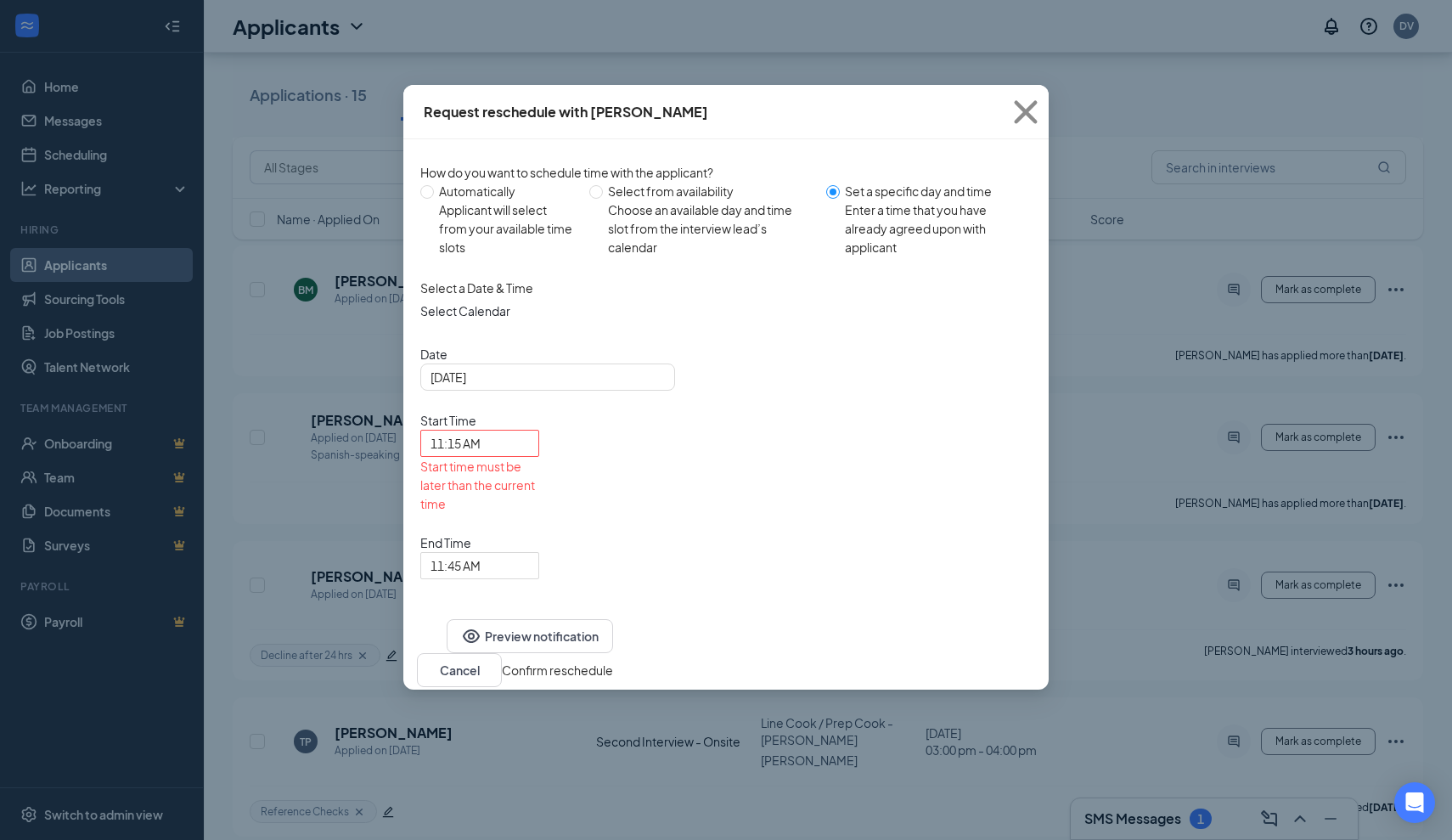
click at [889, 484] on div "How do you want to schedule time with the applicant? Automatically Applicant wi…" at bounding box center [726, 378] width 645 height 477
click at [529, 431] on span "11:15 AM" at bounding box center [480, 444] width 98 height 26
click at [481, 19] on span "12:00 PM" at bounding box center [455, 9] width 50 height 19
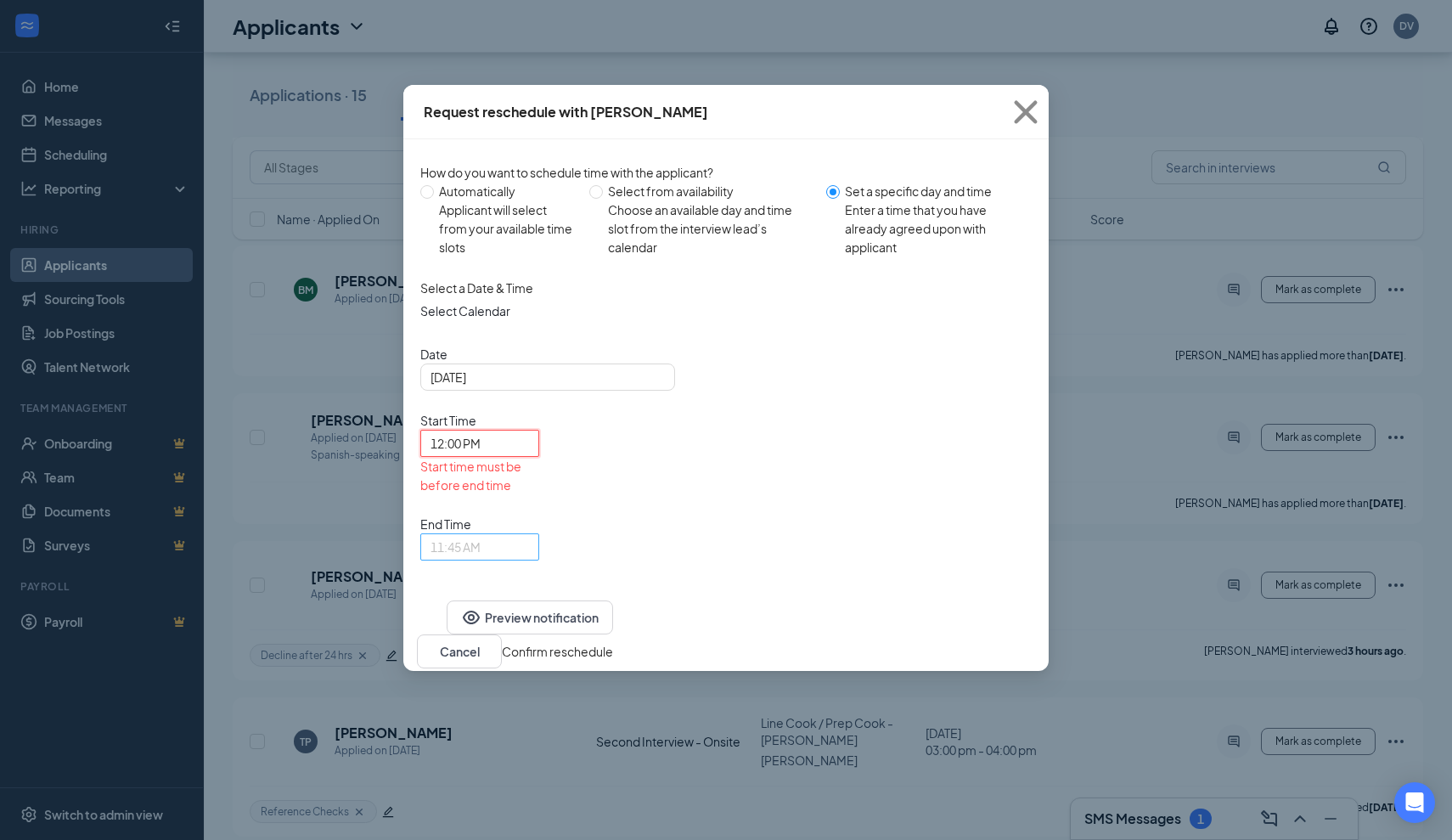
click at [514, 534] on span "11:45 AM" at bounding box center [472, 557] width 84 height 46
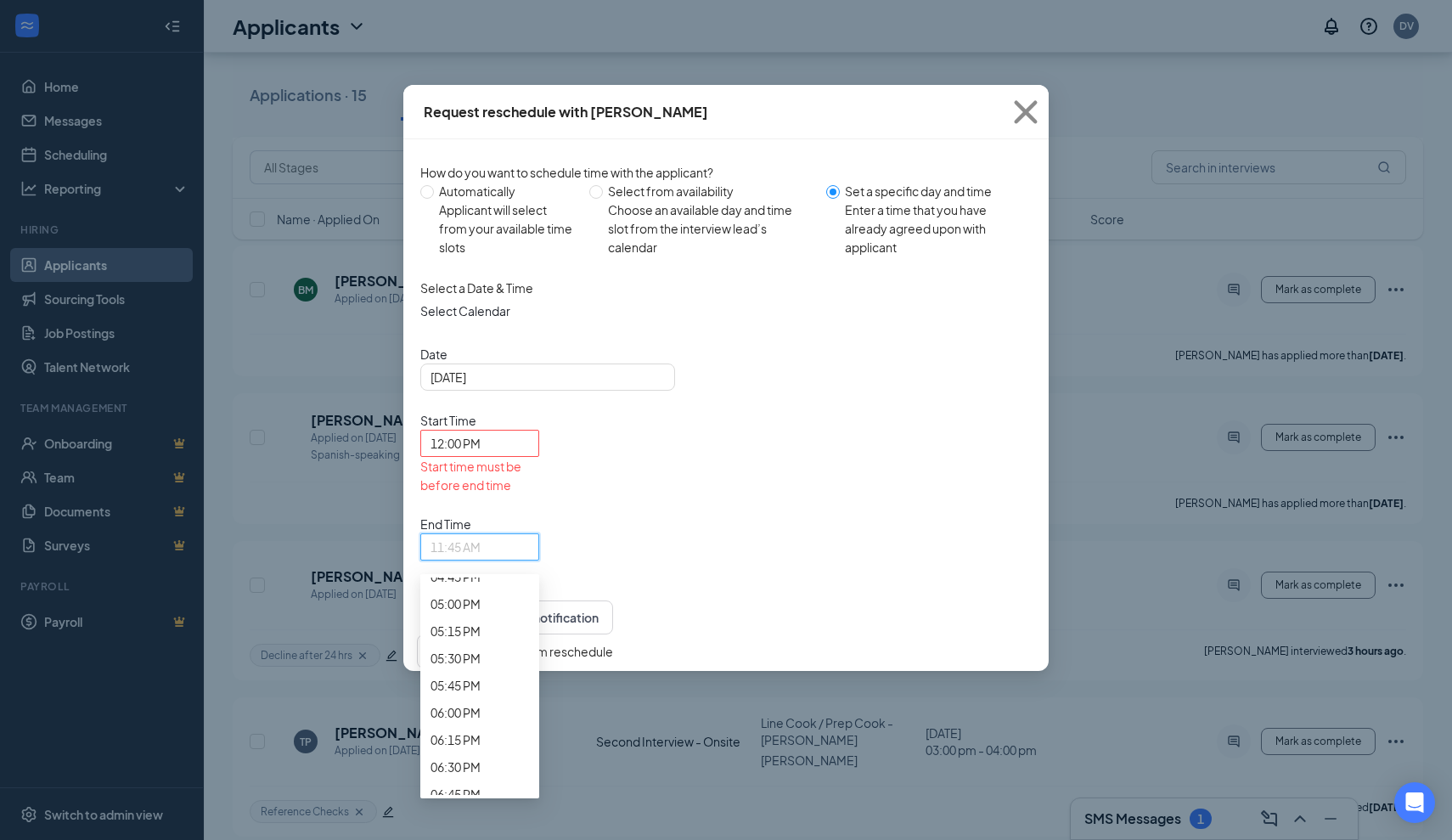
scroll to position [1874, 0]
click at [481, 159] on span "01:00 PM" at bounding box center [455, 150] width 50 height 19
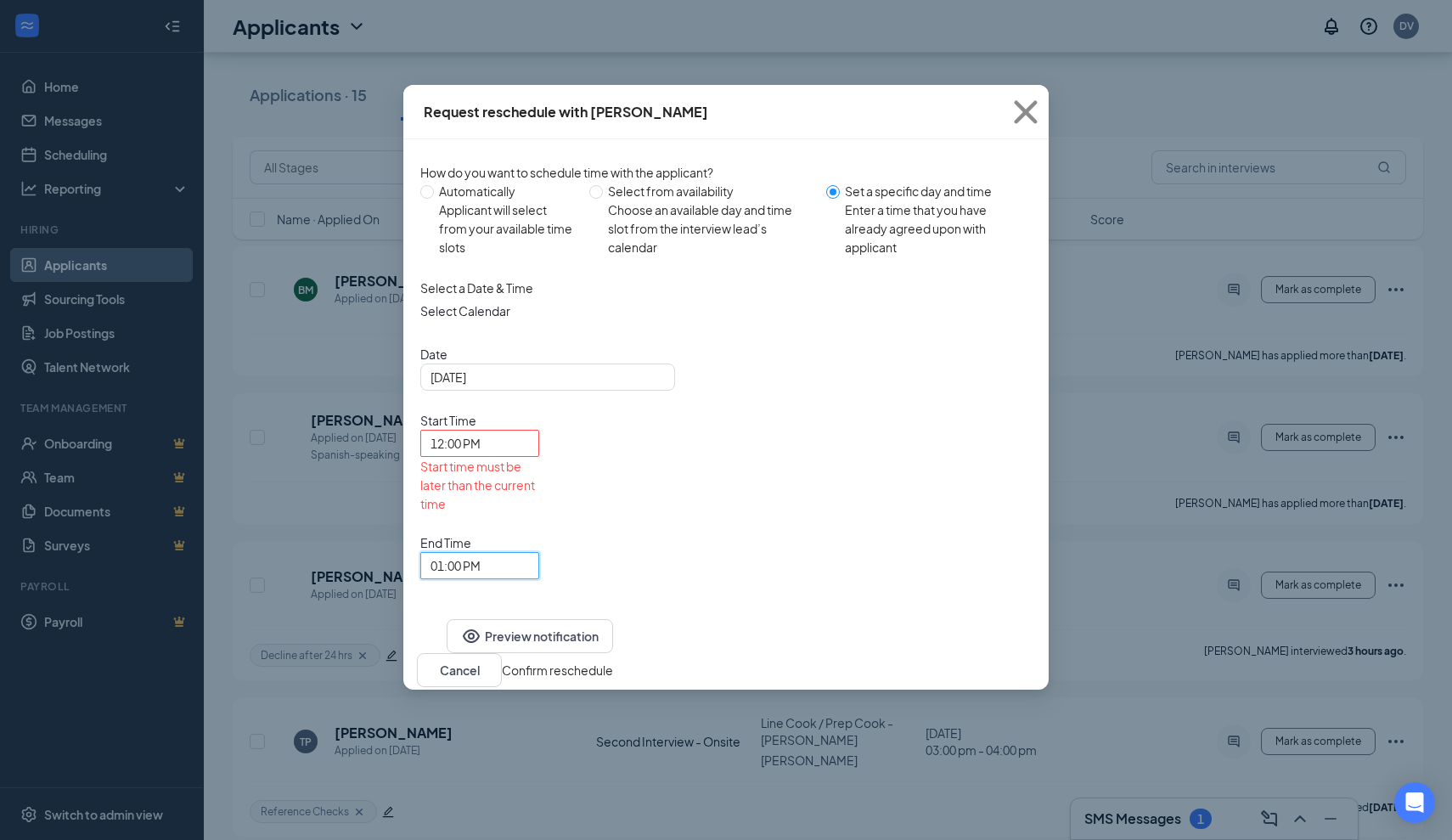
click at [820, 470] on div "Select a Date & Time Select Calendar Date Oct 15, 2025 Start Time 12:00 PM 11:4…" at bounding box center [726, 429] width 612 height 301
click at [502, 653] on button "Cancel" at bounding box center [459, 670] width 85 height 34
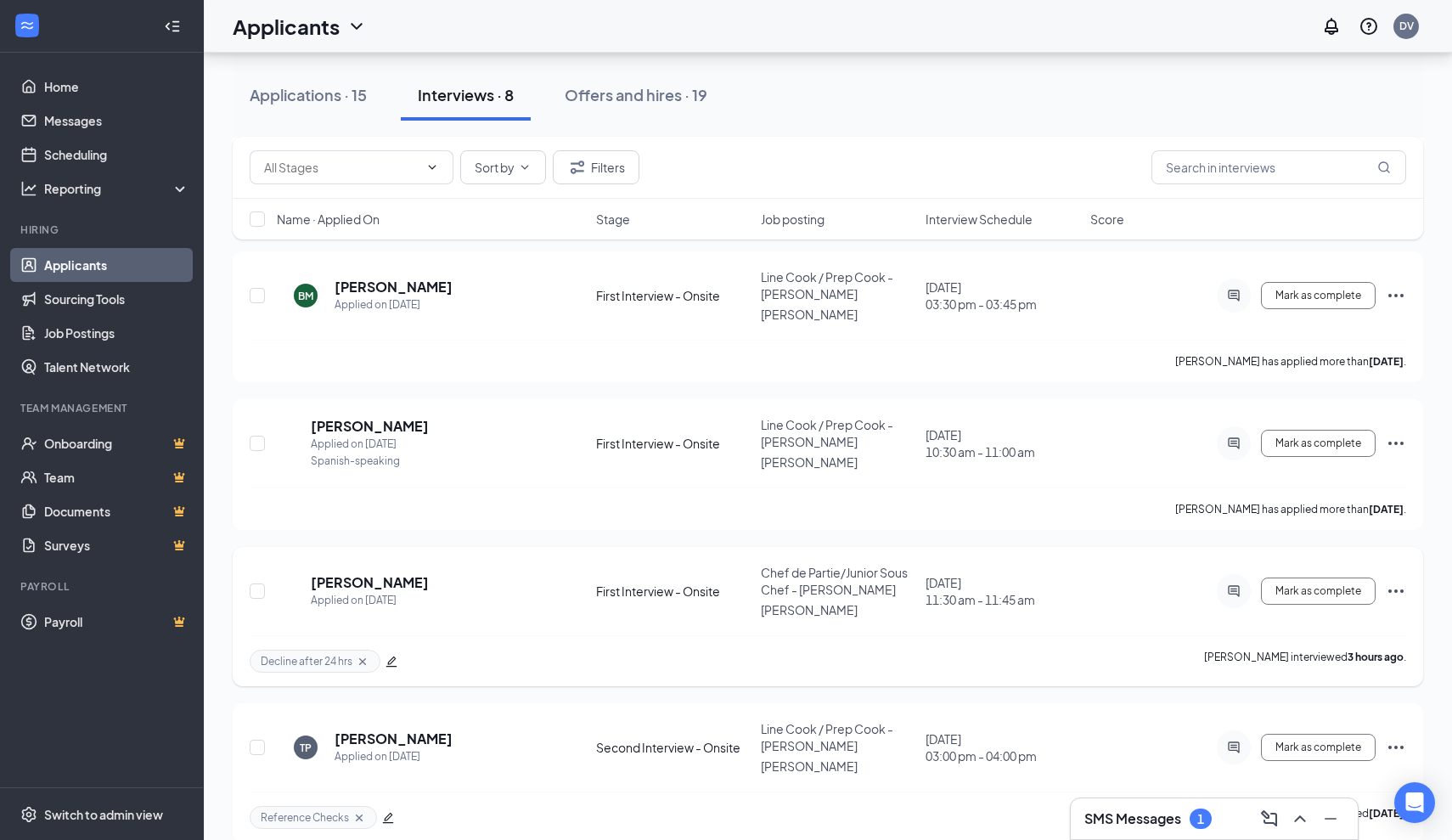
scroll to position [363, 0]
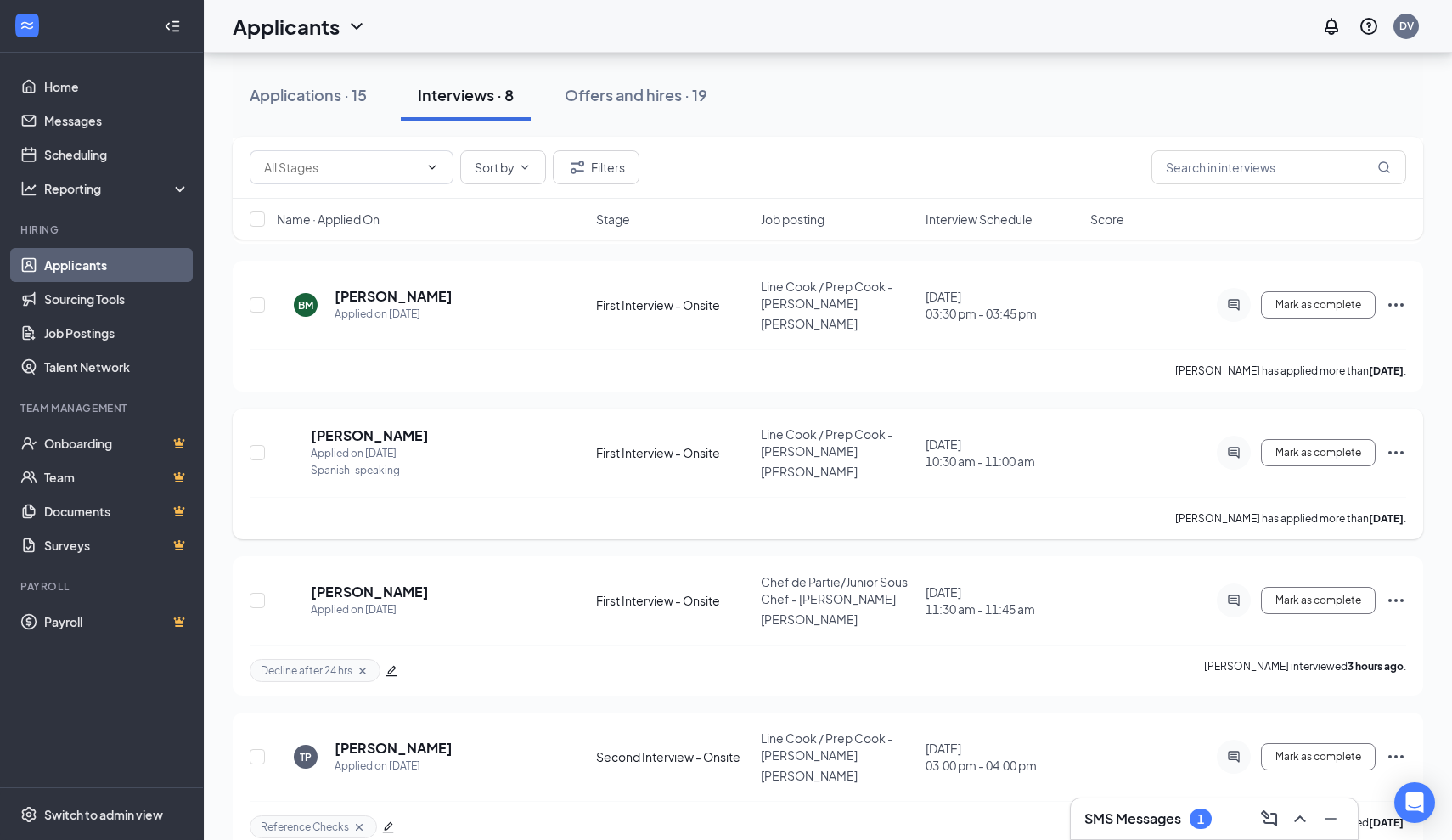
click at [1393, 444] on icon "Ellipses" at bounding box center [1396, 452] width 21 height 21
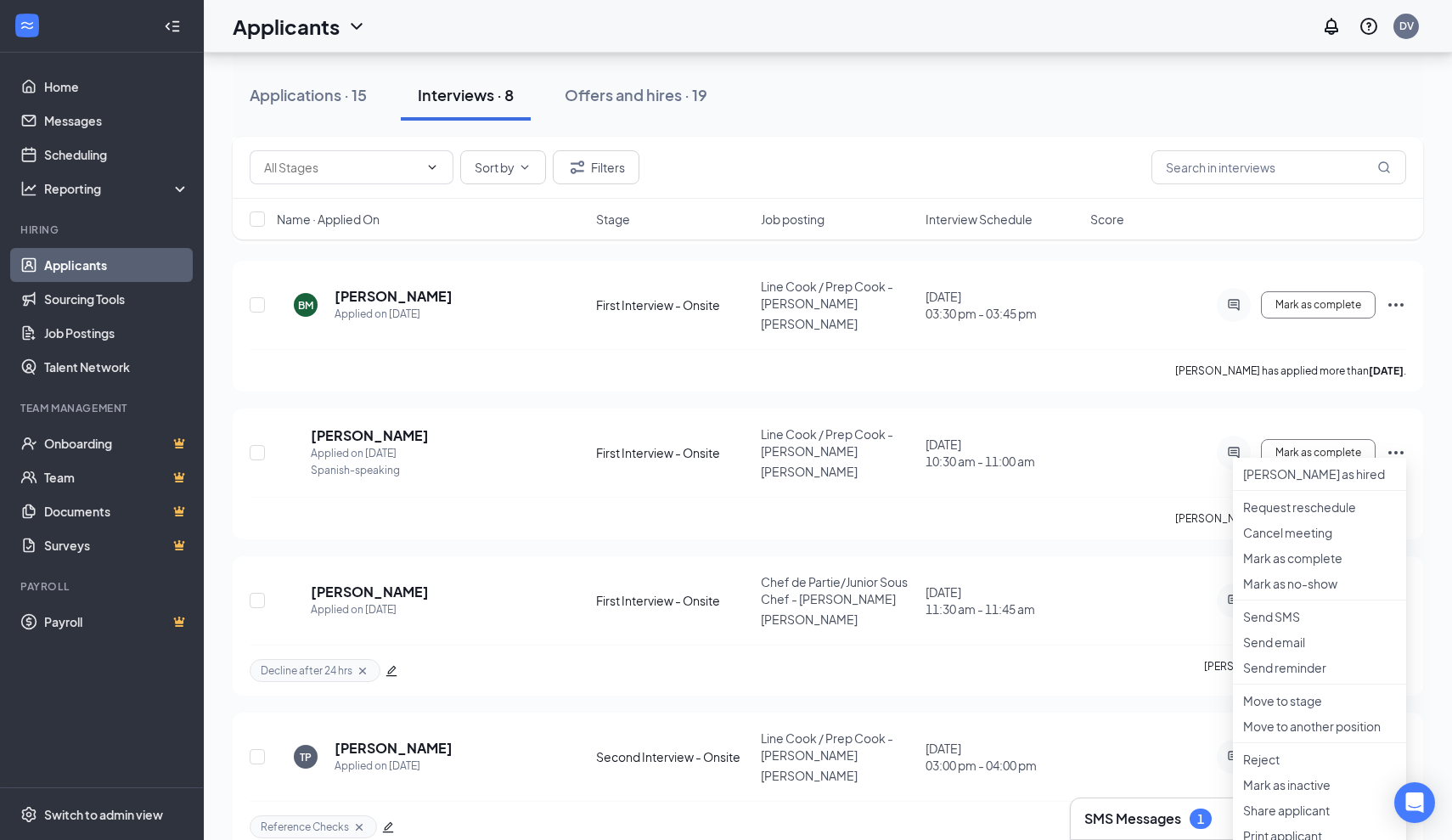
click at [1035, 541] on div "LM Leslie Matthews Applied on Oct 13 First Interview - Onsite Line Cook / Prep …" at bounding box center [828, 557] width 1190 height 1182
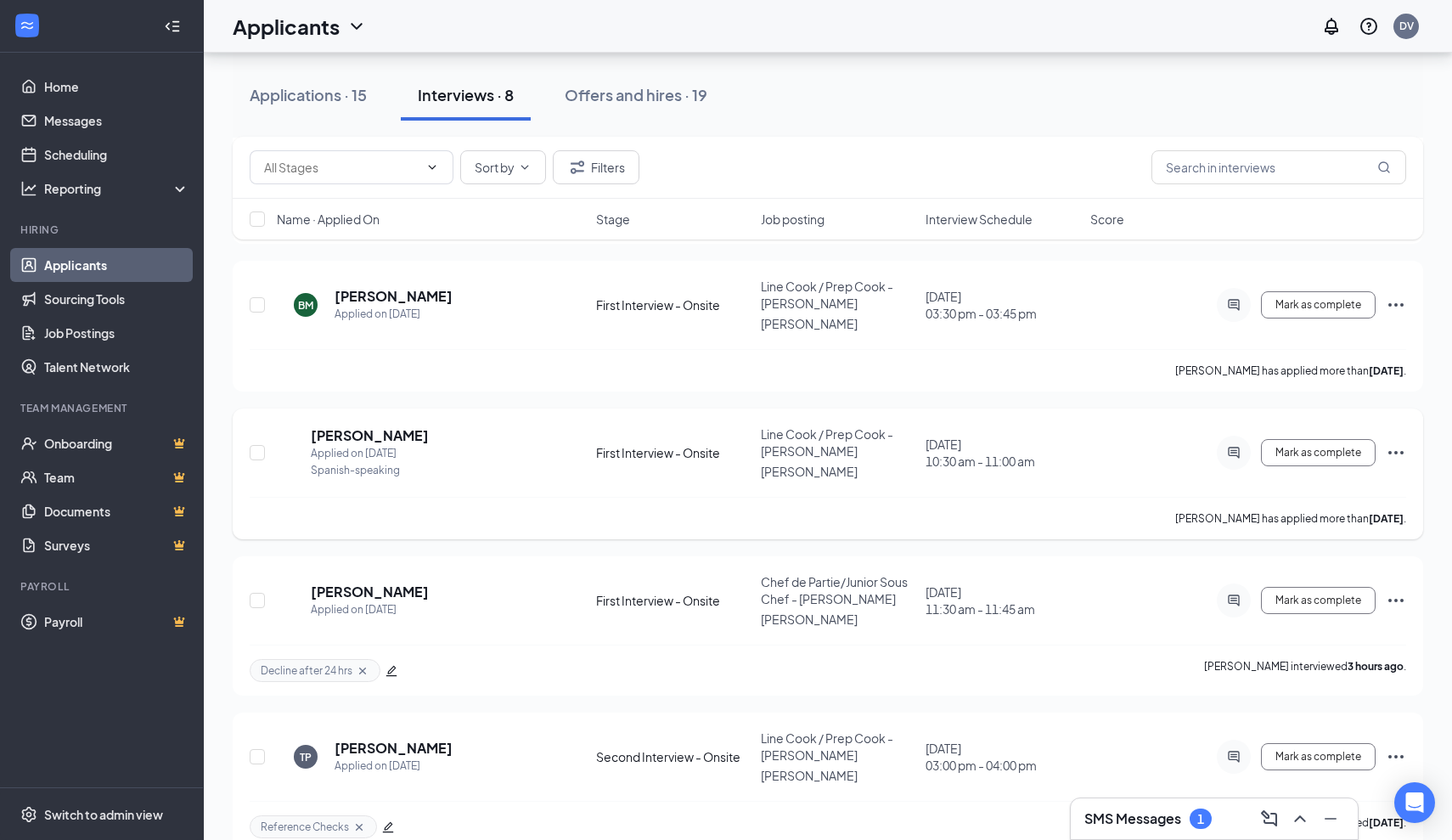
click at [1397, 450] on icon "Ellipses" at bounding box center [1396, 451] width 16 height 3
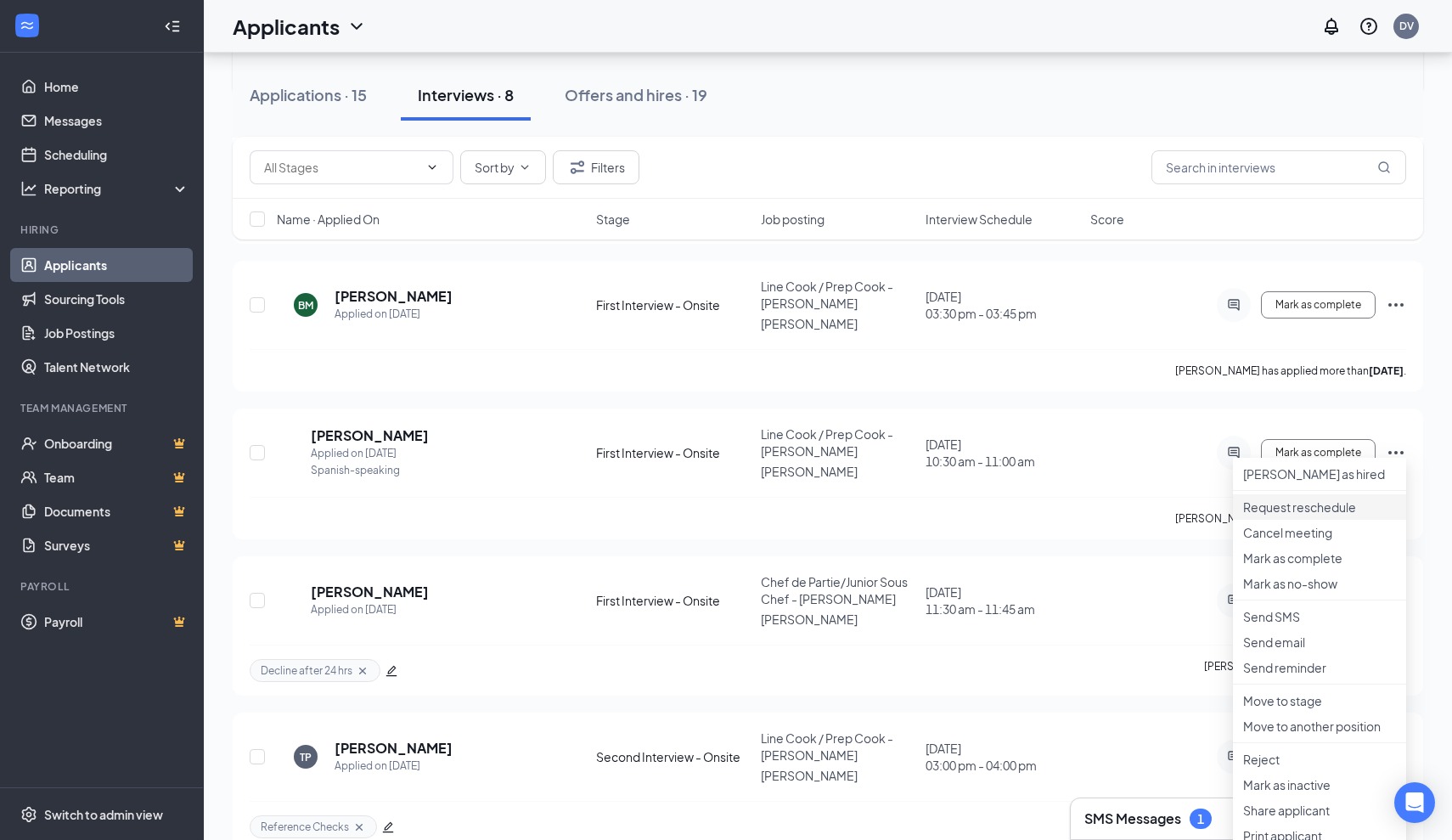
click at [1301, 515] on p "Request reschedule" at bounding box center [1319, 507] width 152 height 17
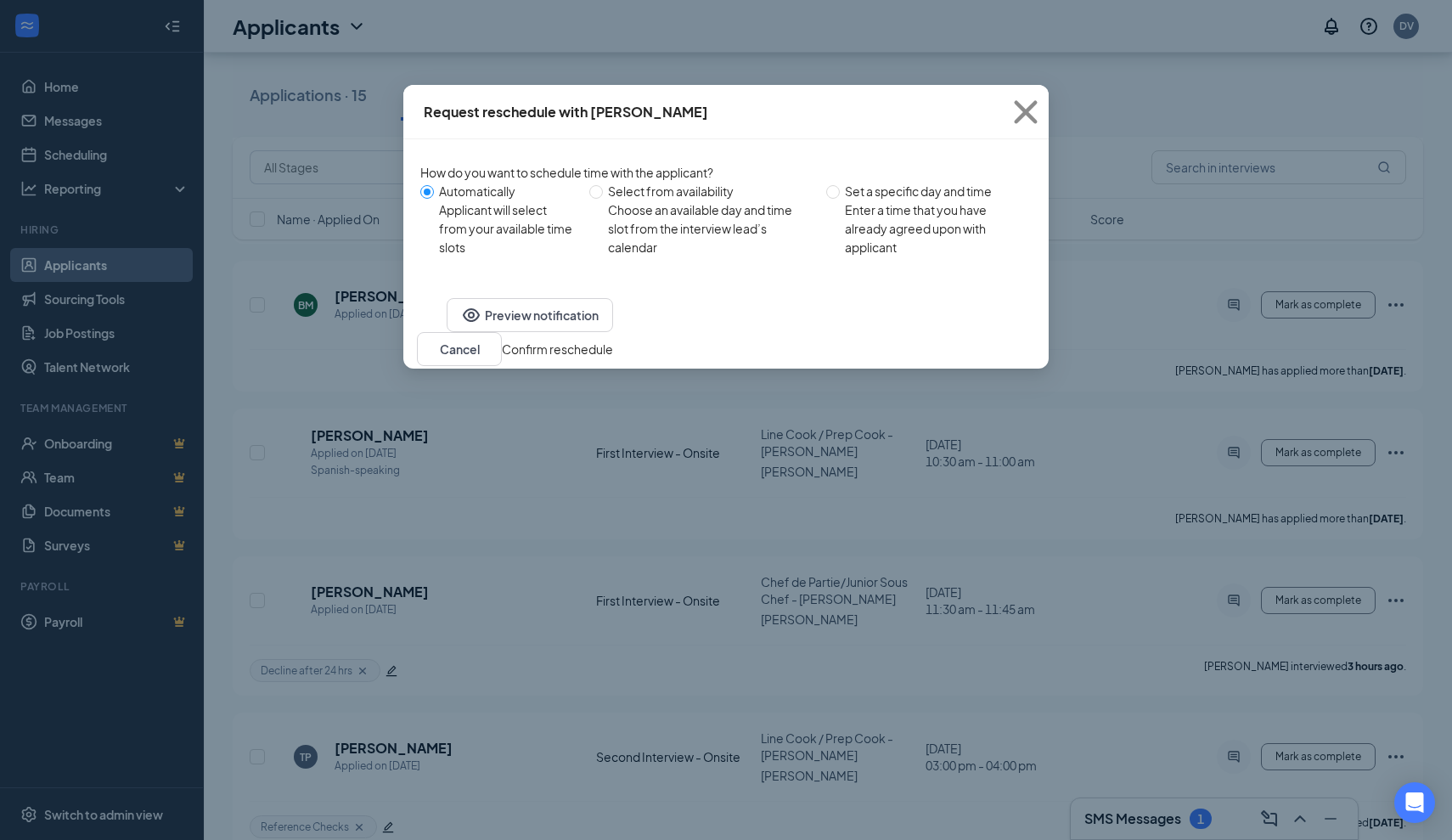
click at [877, 204] on div "Enter a time that you have already agreed upon with applicant" at bounding box center [932, 228] width 173 height 56
click at [840, 199] on input "Set a specific day and time Enter a time that you have already agreed upon with…" at bounding box center [833, 192] width 14 height 14
radio input "true"
radio input "false"
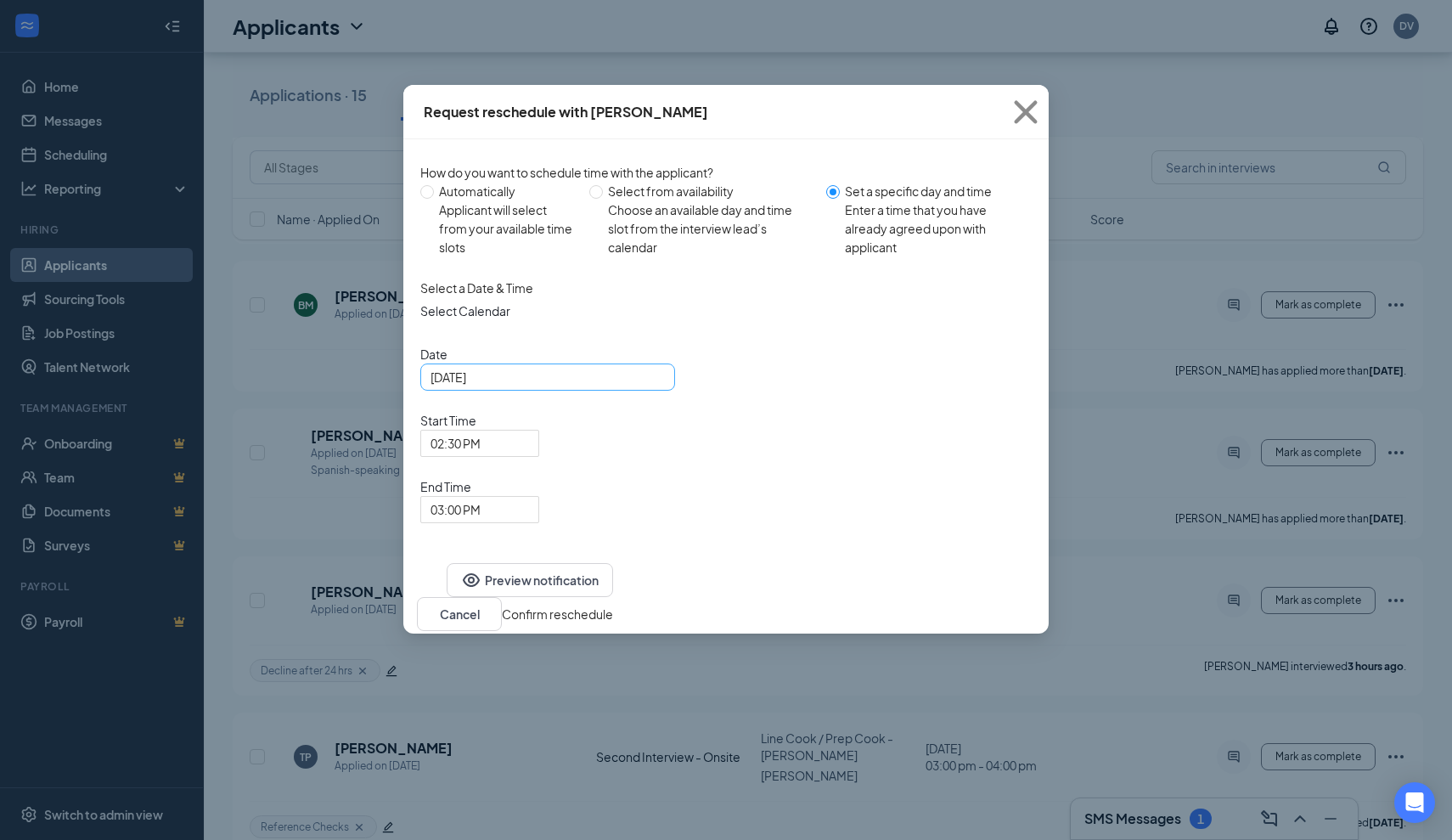
click at [648, 387] on div "Oct 15, 2025" at bounding box center [548, 377] width 234 height 19
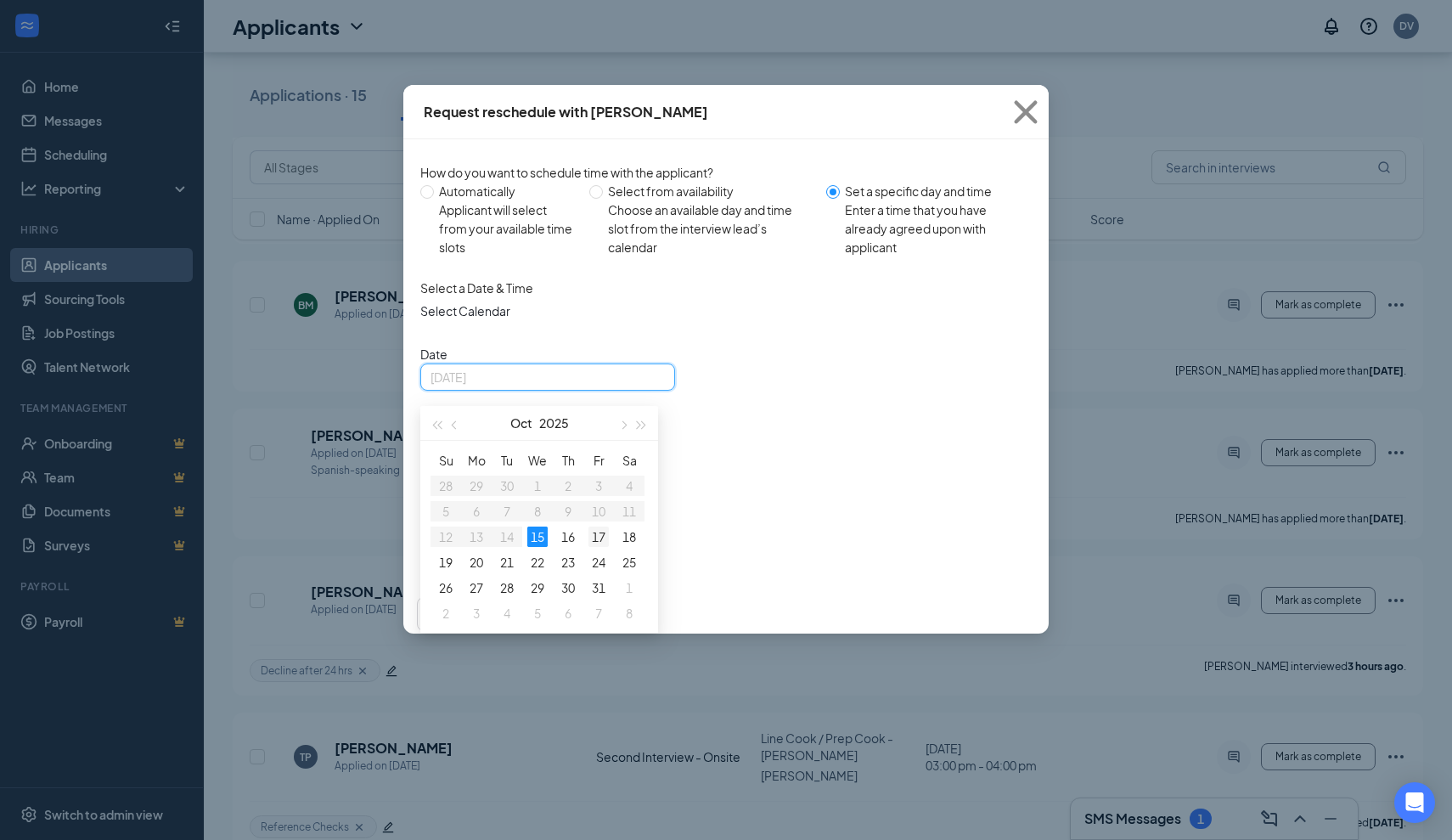
type input "Oct 17, 2025"
click at [599, 546] on div "17" at bounding box center [598, 536] width 21 height 21
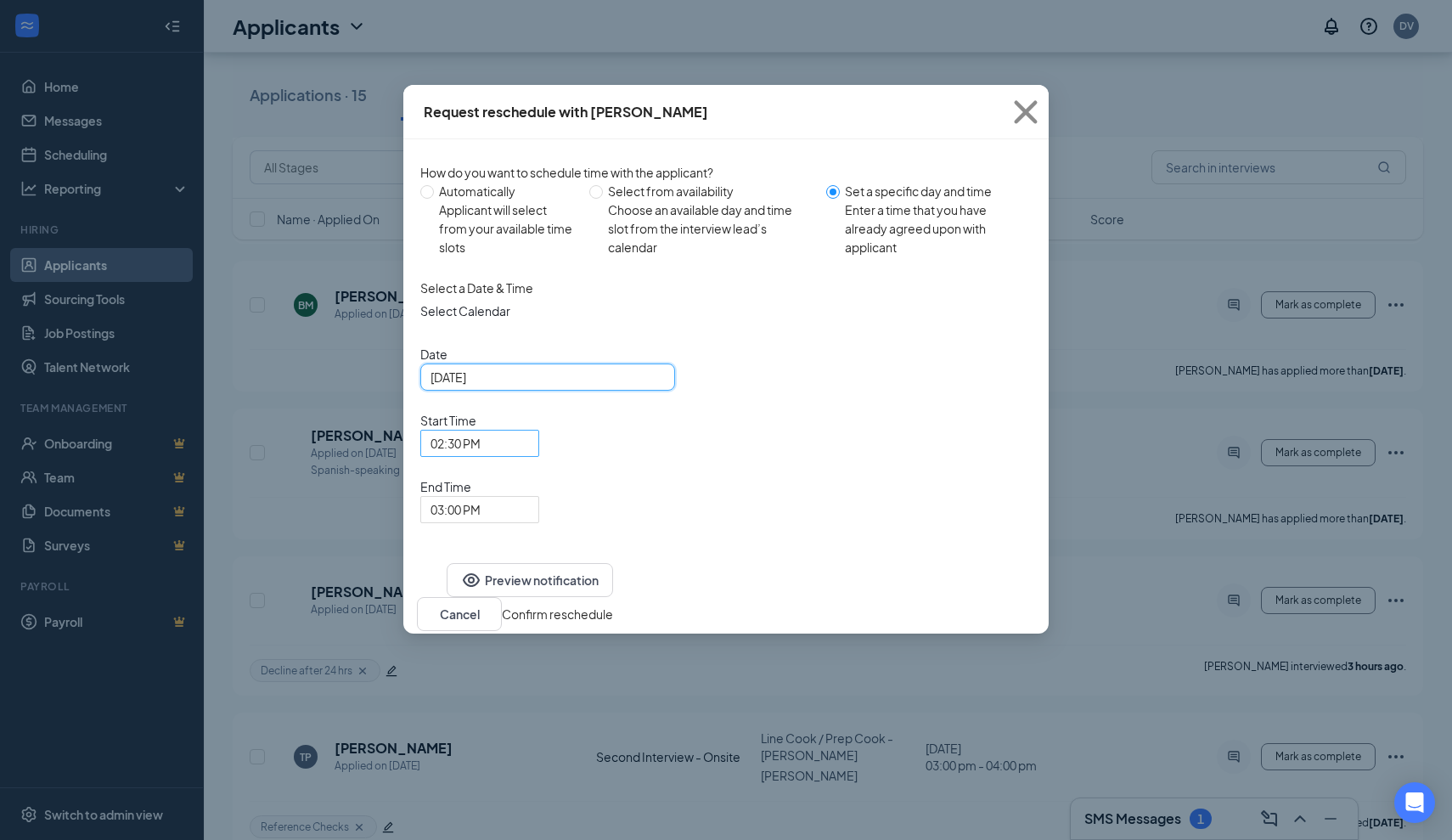
click at [529, 431] on span "02:30 PM" at bounding box center [480, 444] width 98 height 26
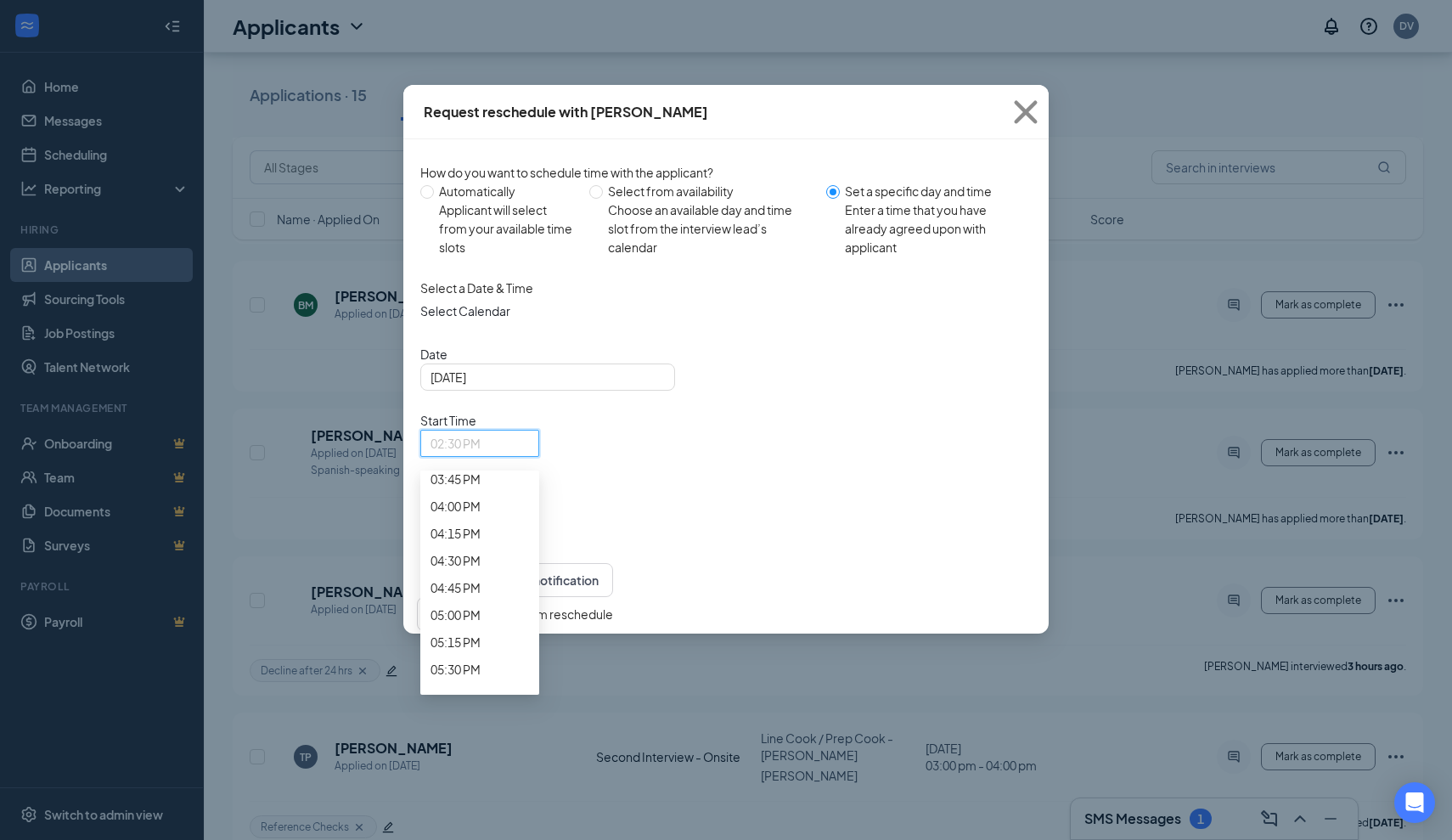
scroll to position [1739, 0]
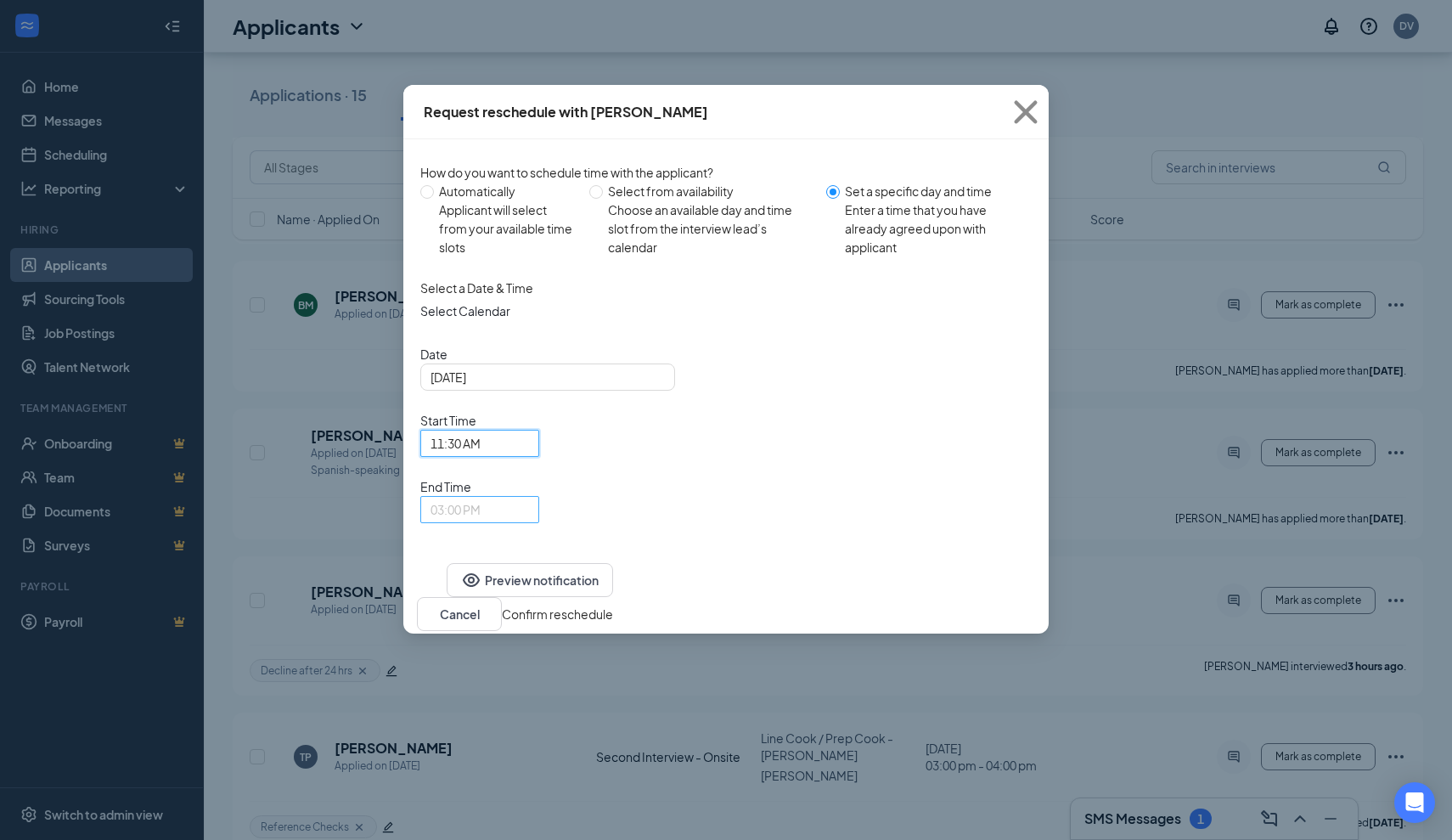
click at [529, 497] on span "03:00 PM" at bounding box center [480, 510] width 98 height 26
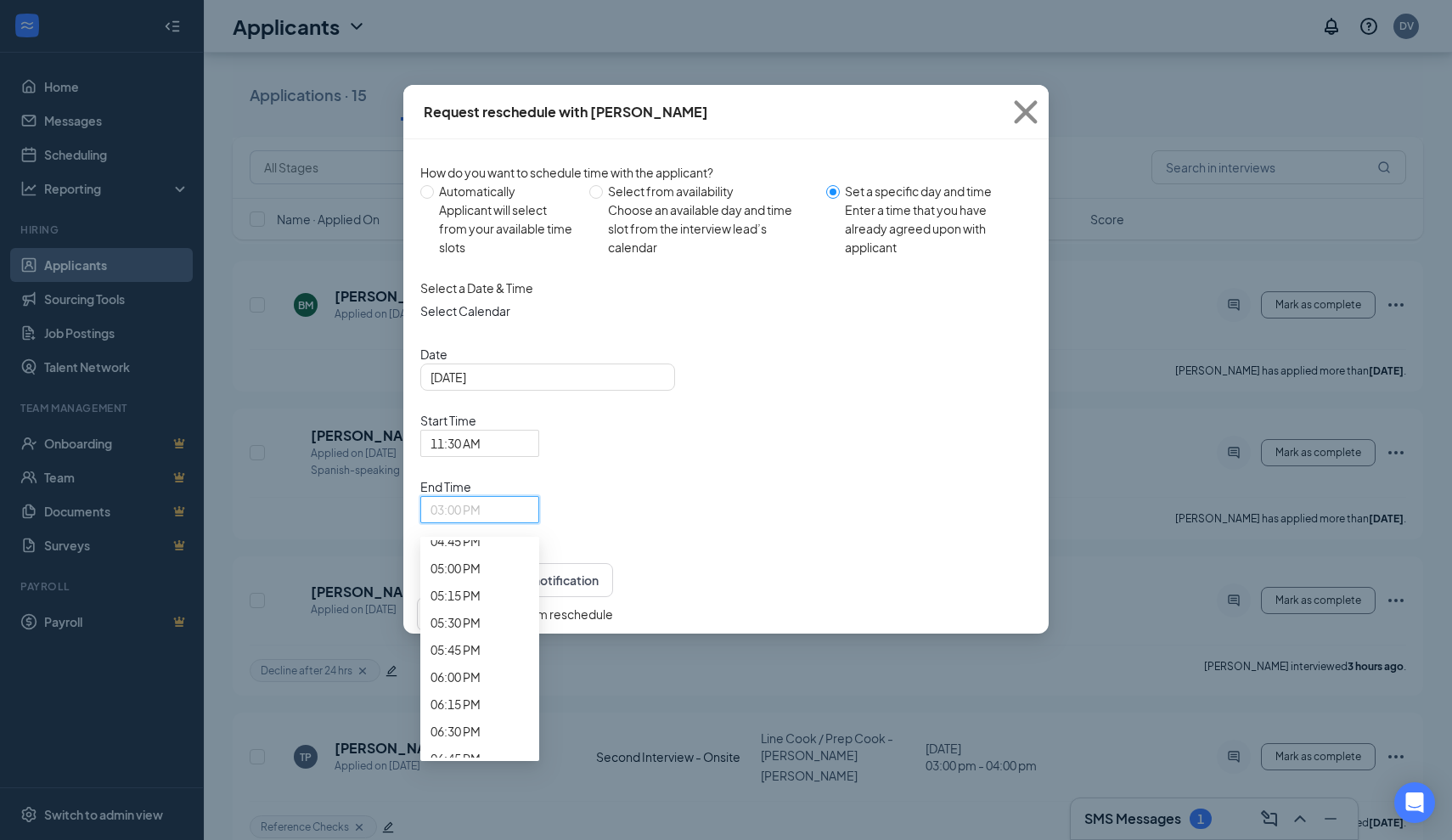
scroll to position [1849, 0]
click at [481, 18] on span "12:00 PM" at bounding box center [455, 8] width 50 height 19
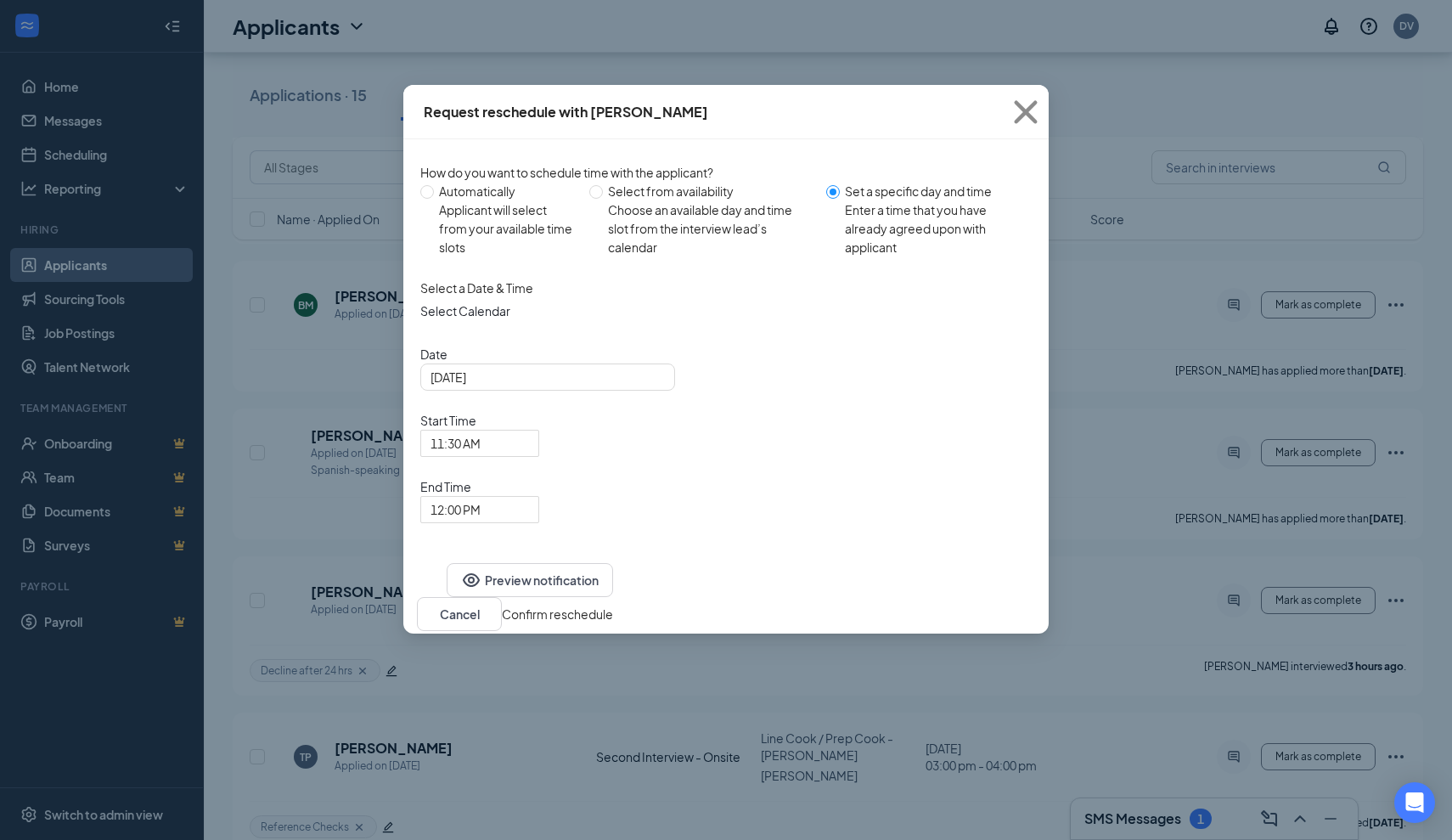
click at [613, 605] on button "Confirm reschedule" at bounding box center [557, 614] width 111 height 19
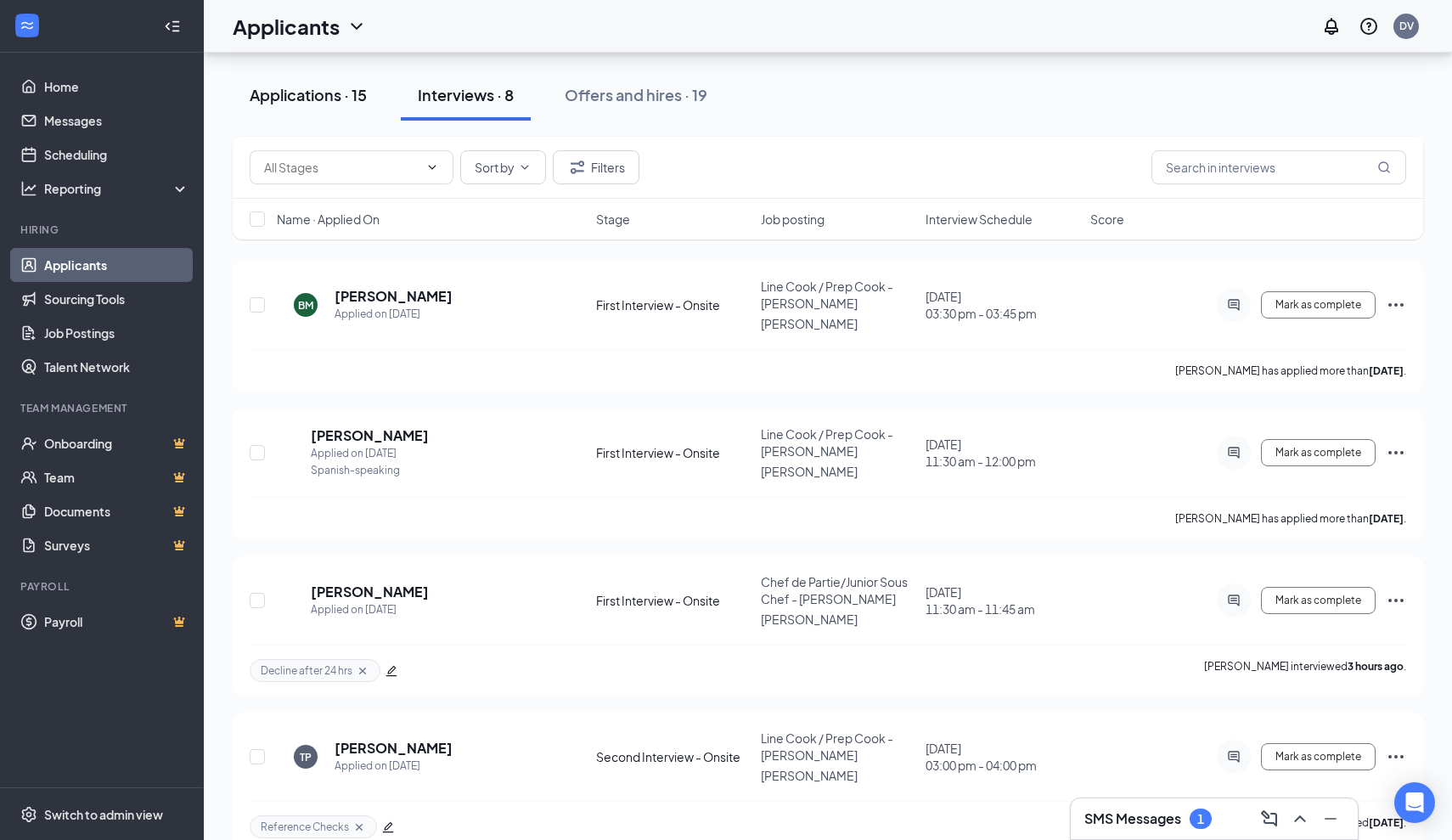
click at [344, 98] on div "Applications · 15" at bounding box center [308, 94] width 117 height 22
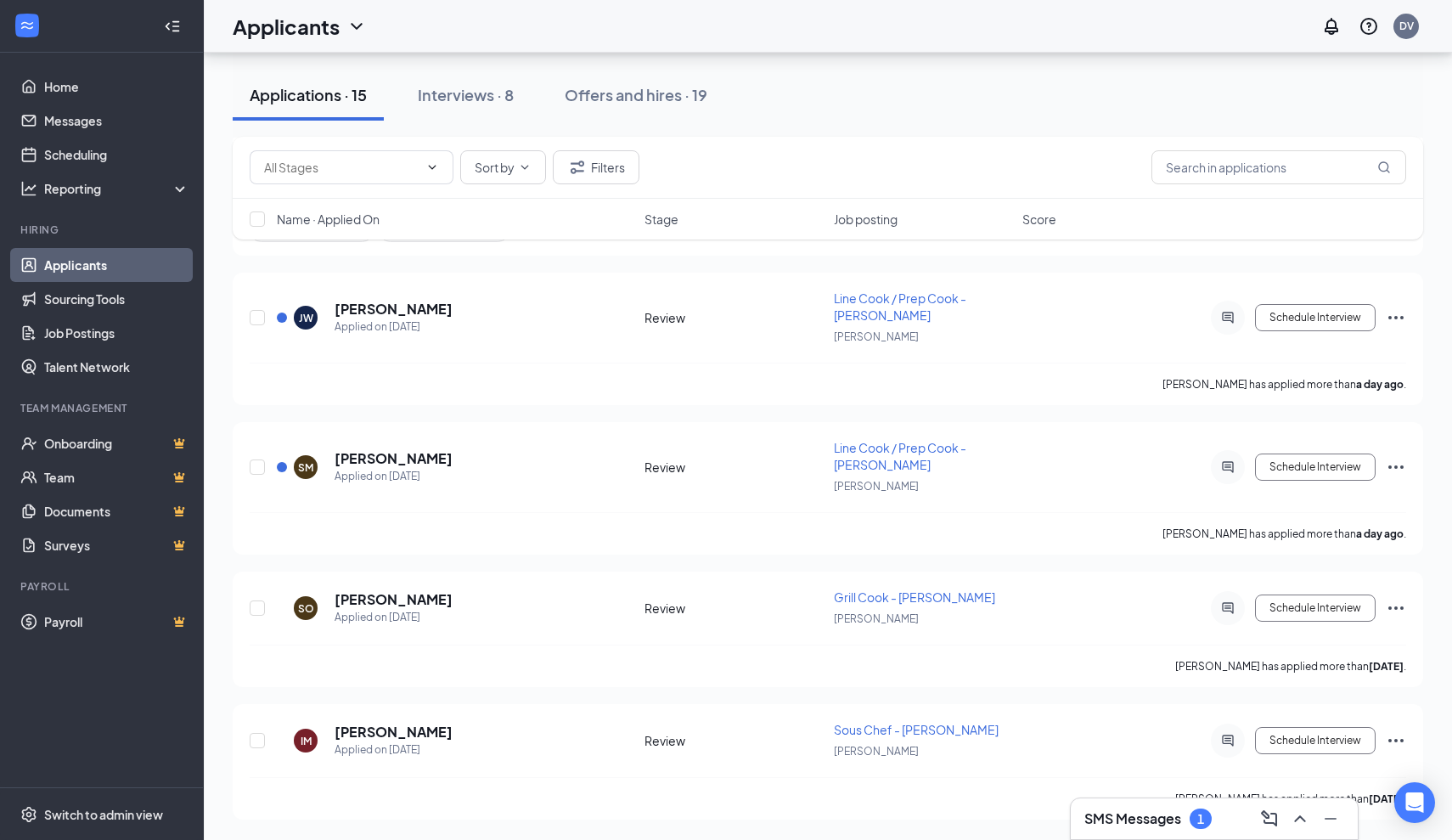
scroll to position [1657, 0]
click at [351, 737] on h5 "Ivana Morin" at bounding box center [393, 732] width 118 height 19
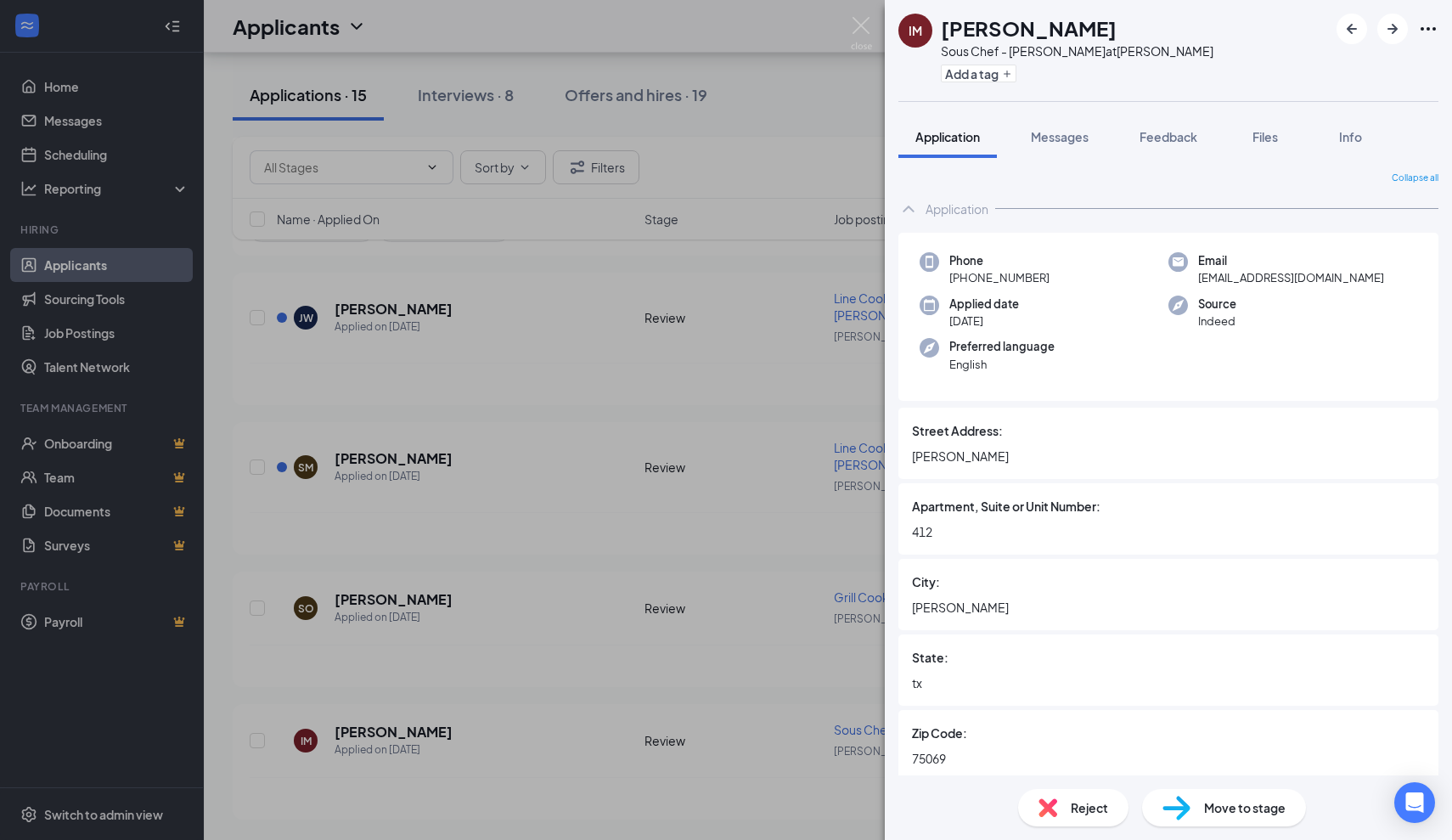
click at [729, 655] on div "IM Ivana Morin Sous Chef - JOEY Dallas at JOEY Dallas Add a tag Application Mes…" at bounding box center [726, 420] width 1452 height 840
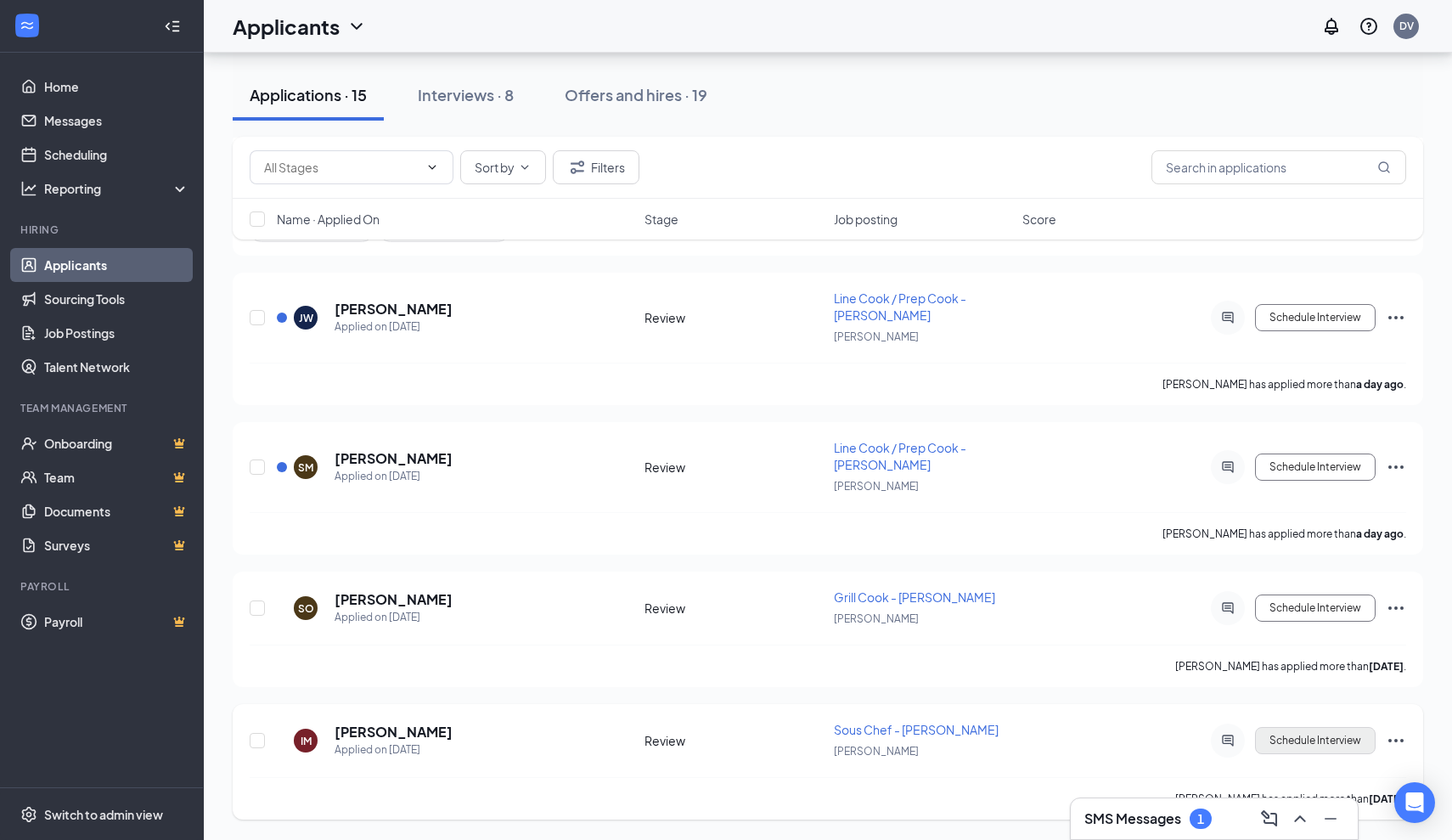
click at [1301, 735] on button "Schedule Interview" at bounding box center [1315, 741] width 121 height 28
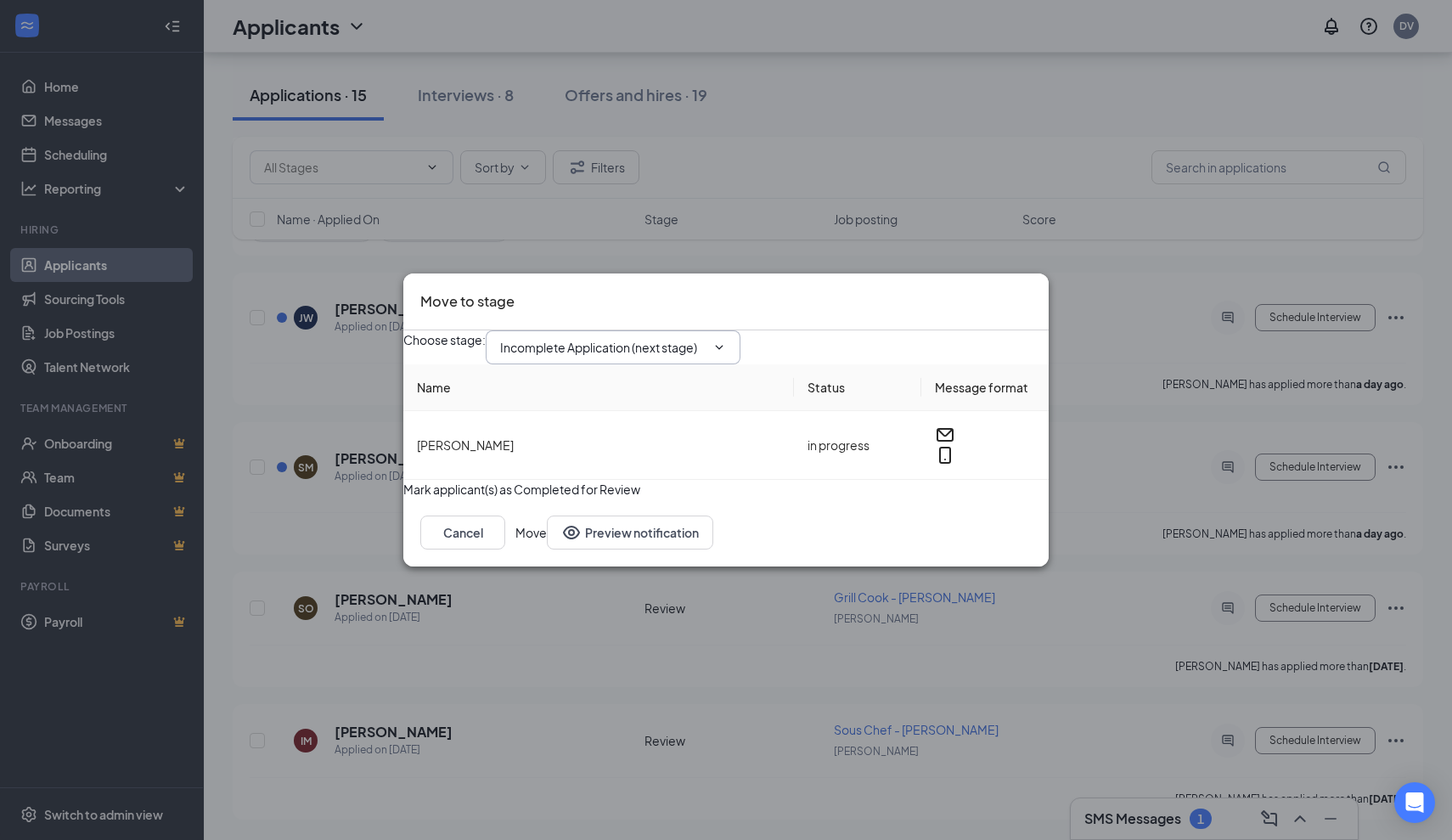
click at [660, 330] on span "Incomplete Application (next stage)" at bounding box center [613, 347] width 255 height 34
click at [693, 351] on div "Choose stage : Incomplete Application (next stage)" at bounding box center [726, 347] width 645 height 34
click at [686, 338] on input "Incomplete Application (next stage)" at bounding box center [602, 347] width 206 height 19
click at [631, 518] on div "First Interview - Onsite" at bounding box center [575, 527] width 124 height 19
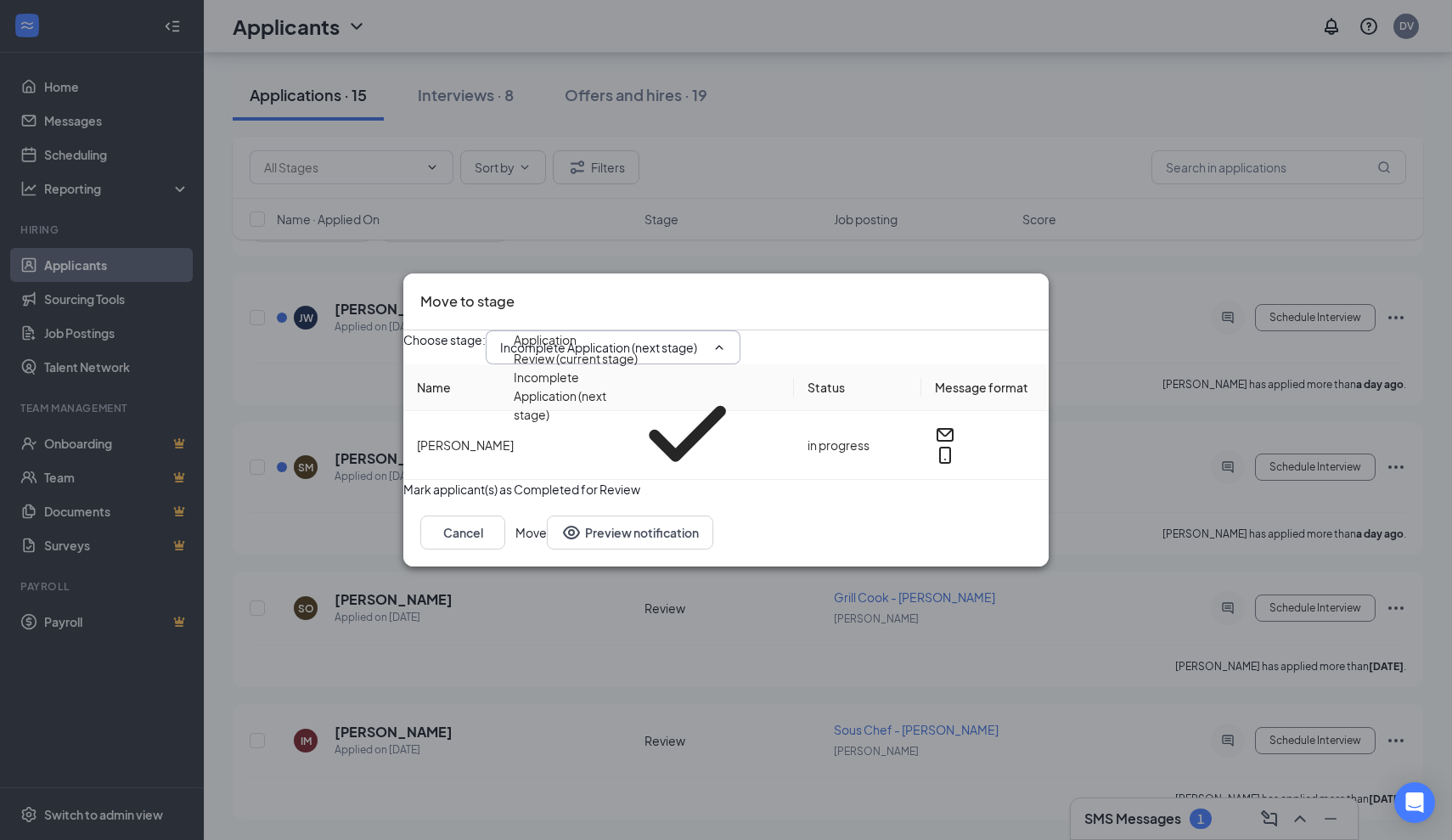
type input "First Interview - Onsite"
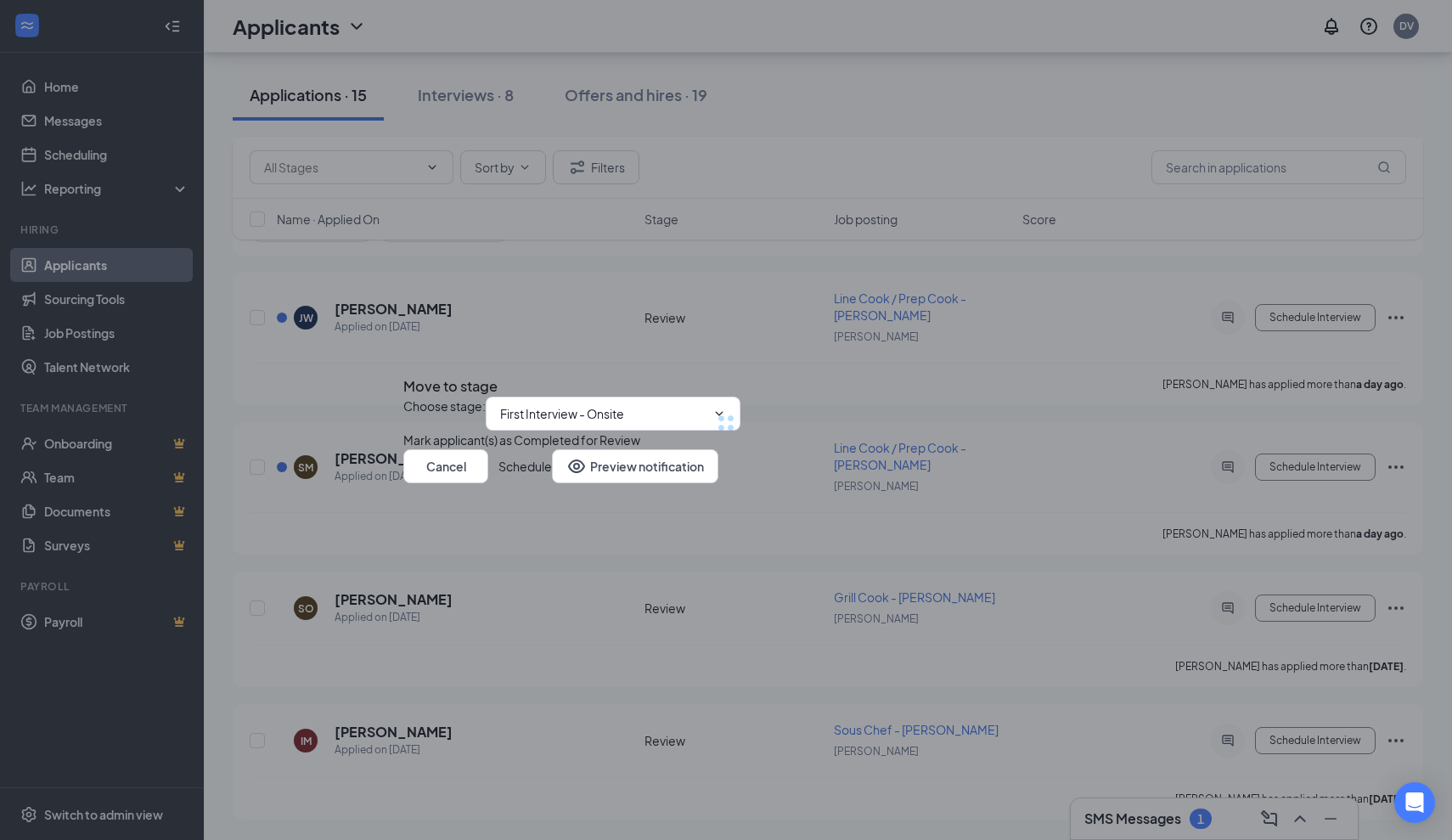
scroll to position [1657, 0]
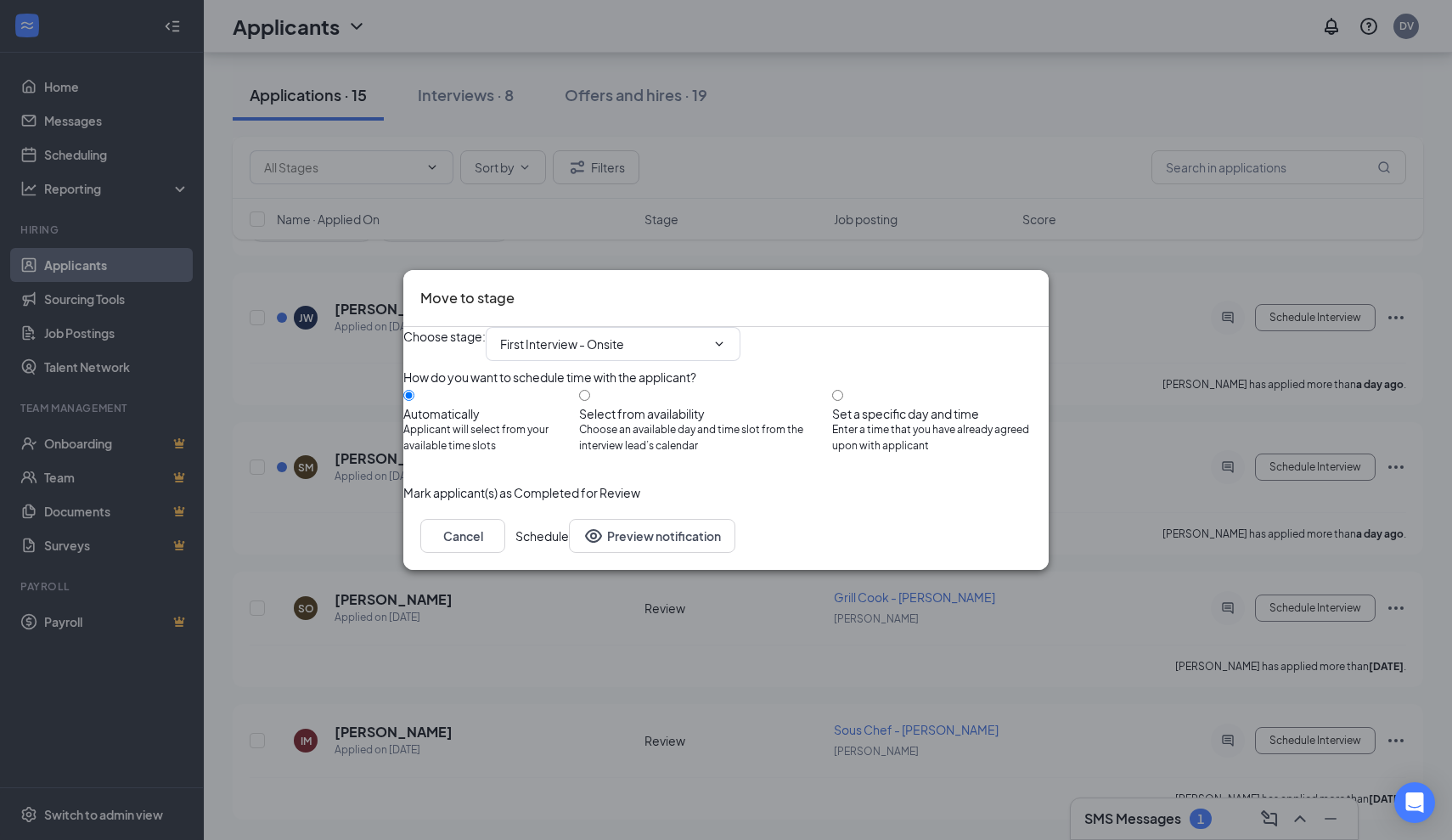
click at [867, 376] on div "How do you want to schedule time with the applicant? Automatically Applicant wi…" at bounding box center [726, 419] width 645 height 102
click at [854, 405] on div at bounding box center [940, 405] width 216 height 0
click at [856, 385] on div "How do you want to schedule time with the applicant? Automatically Applicant wi…" at bounding box center [726, 419] width 645 height 102
click at [843, 392] on input "Set a specific day and time Enter a time that you have already agreed upon with…" at bounding box center [837, 394] width 11 height 11
radio input "true"
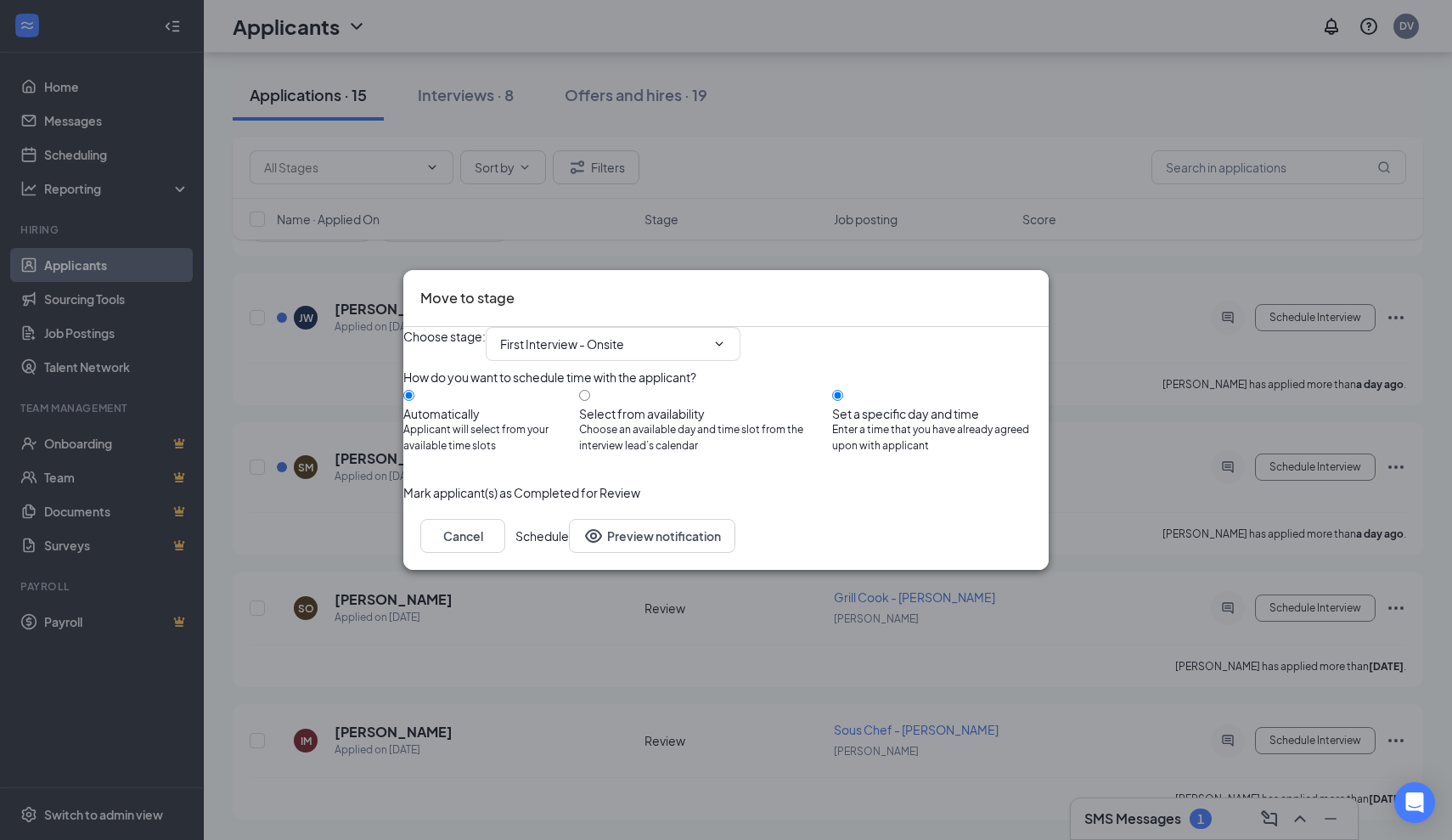
radio input "false"
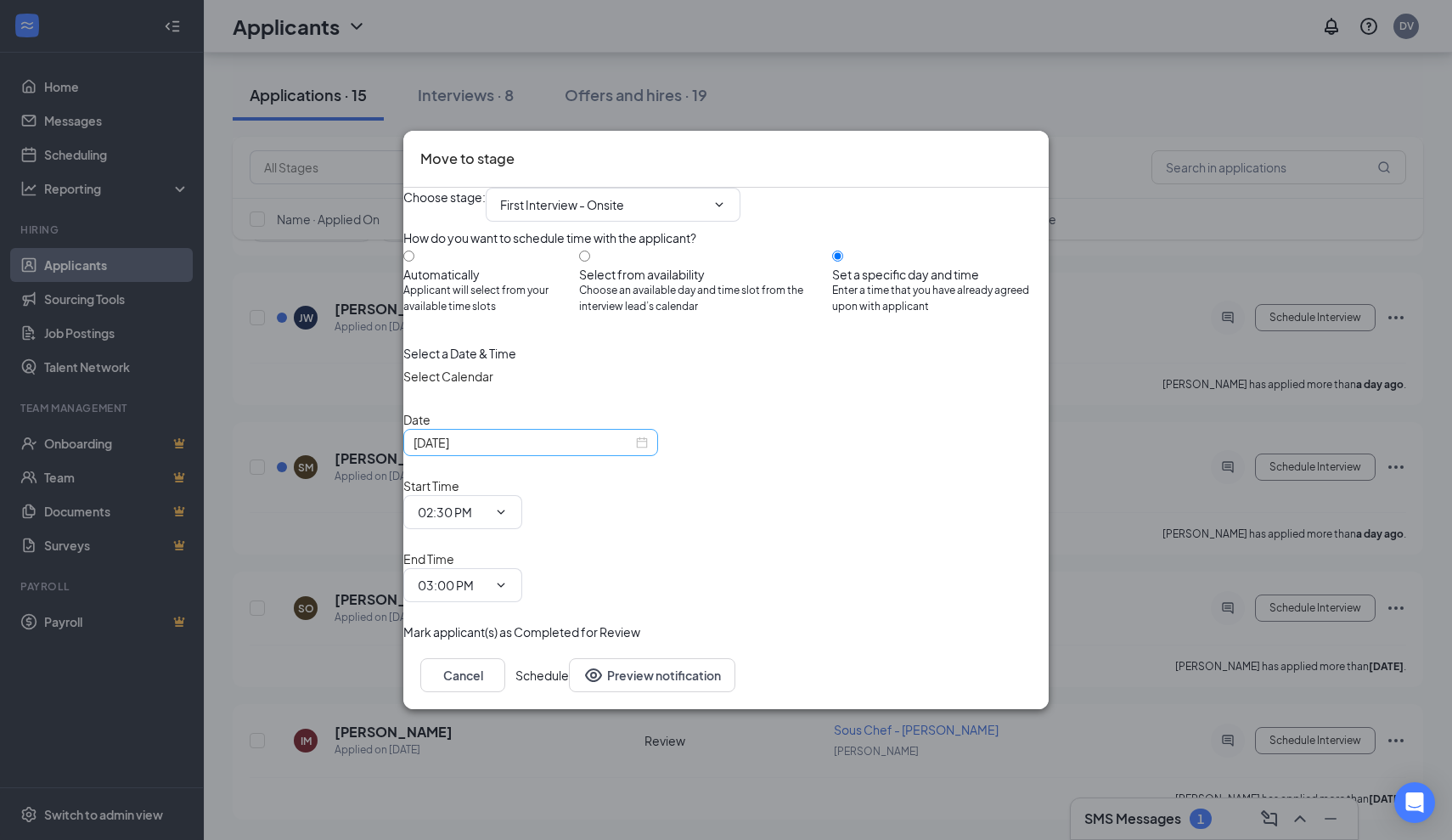
click at [620, 451] on input "Oct 15, 2025" at bounding box center [522, 442] width 219 height 19
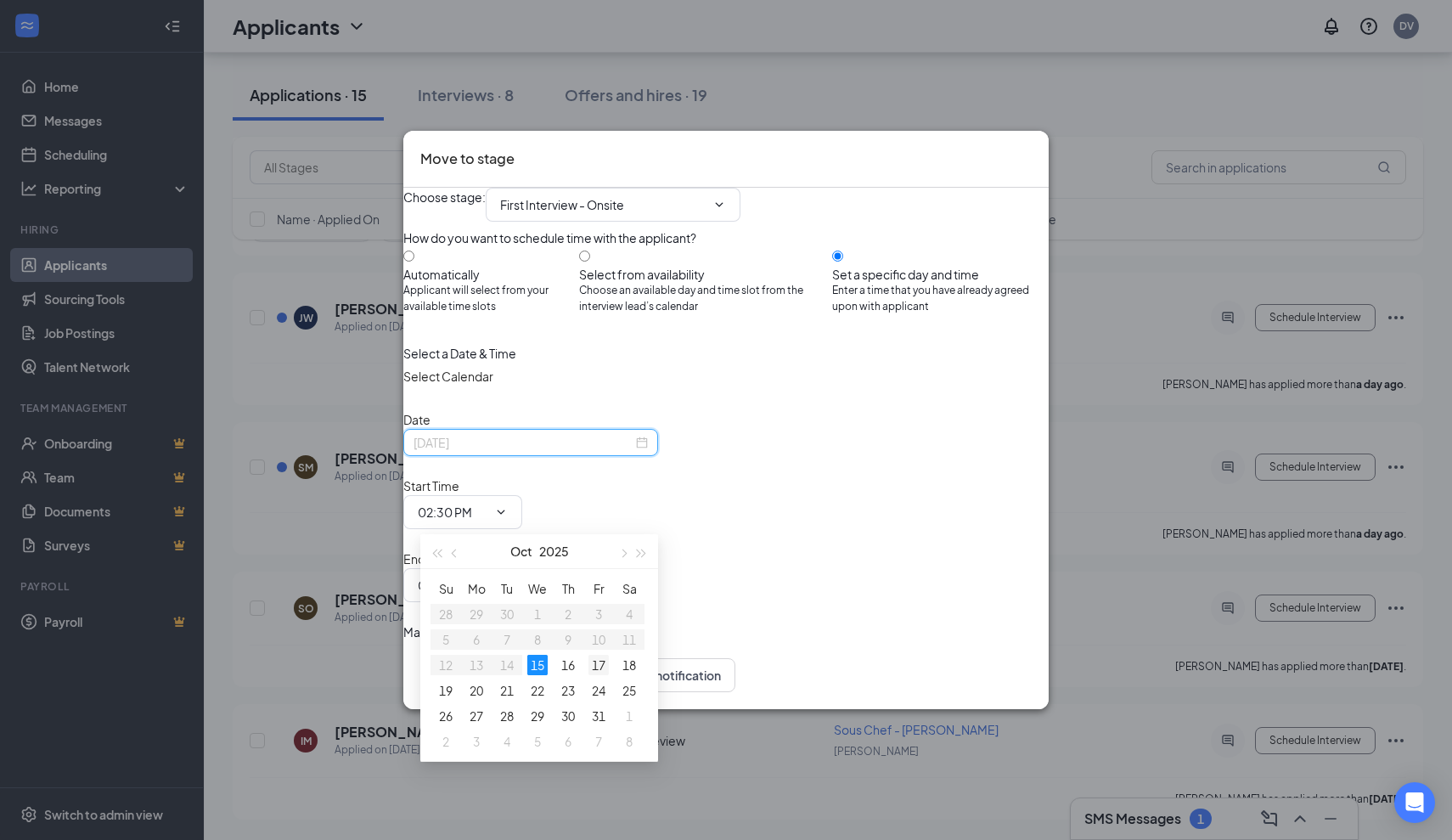
type input "Oct 17, 2025"
click at [599, 662] on div "17" at bounding box center [598, 665] width 21 height 21
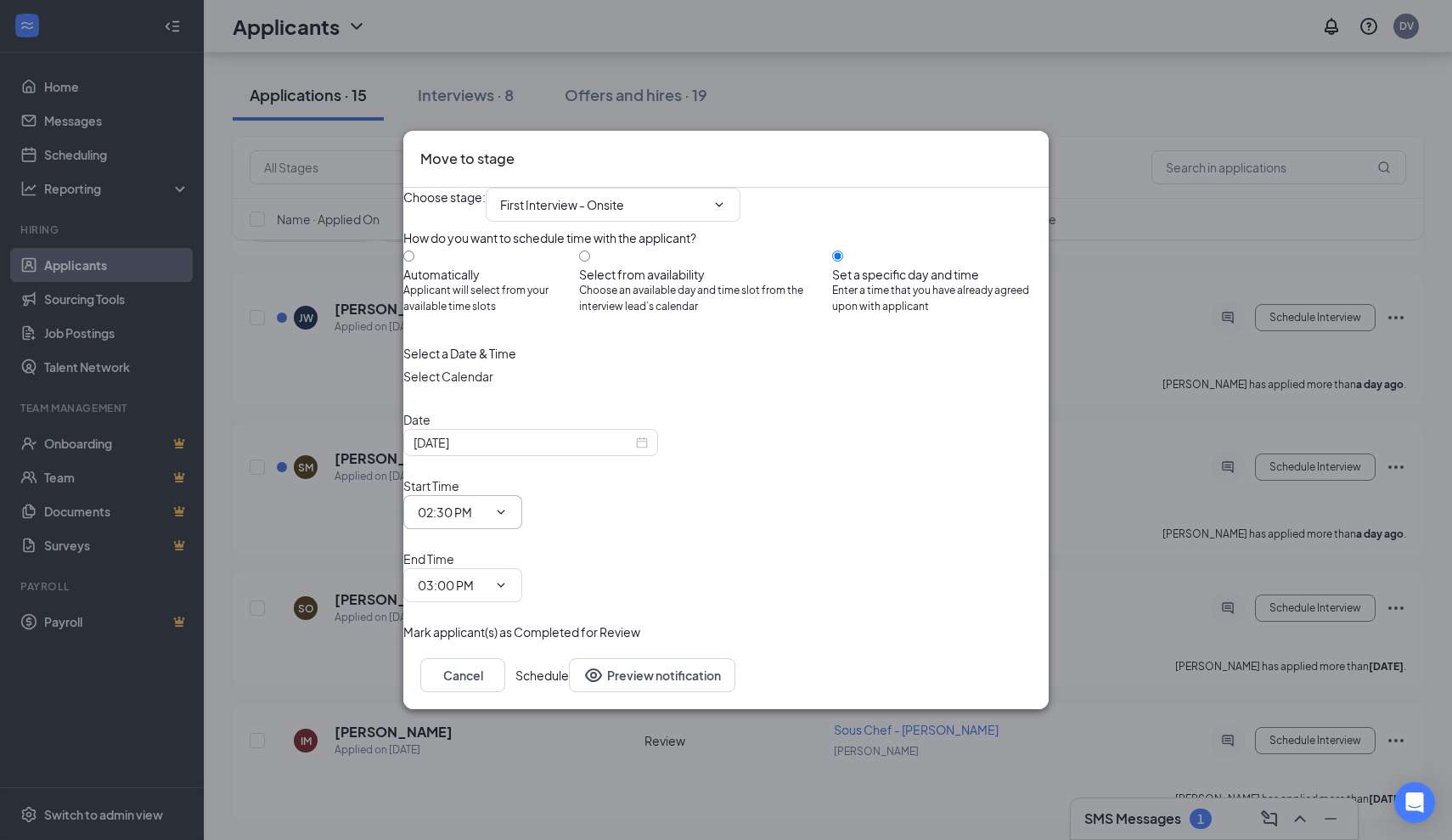
click at [508, 509] on icon "ChevronDown" at bounding box center [501, 512] width 14 height 14
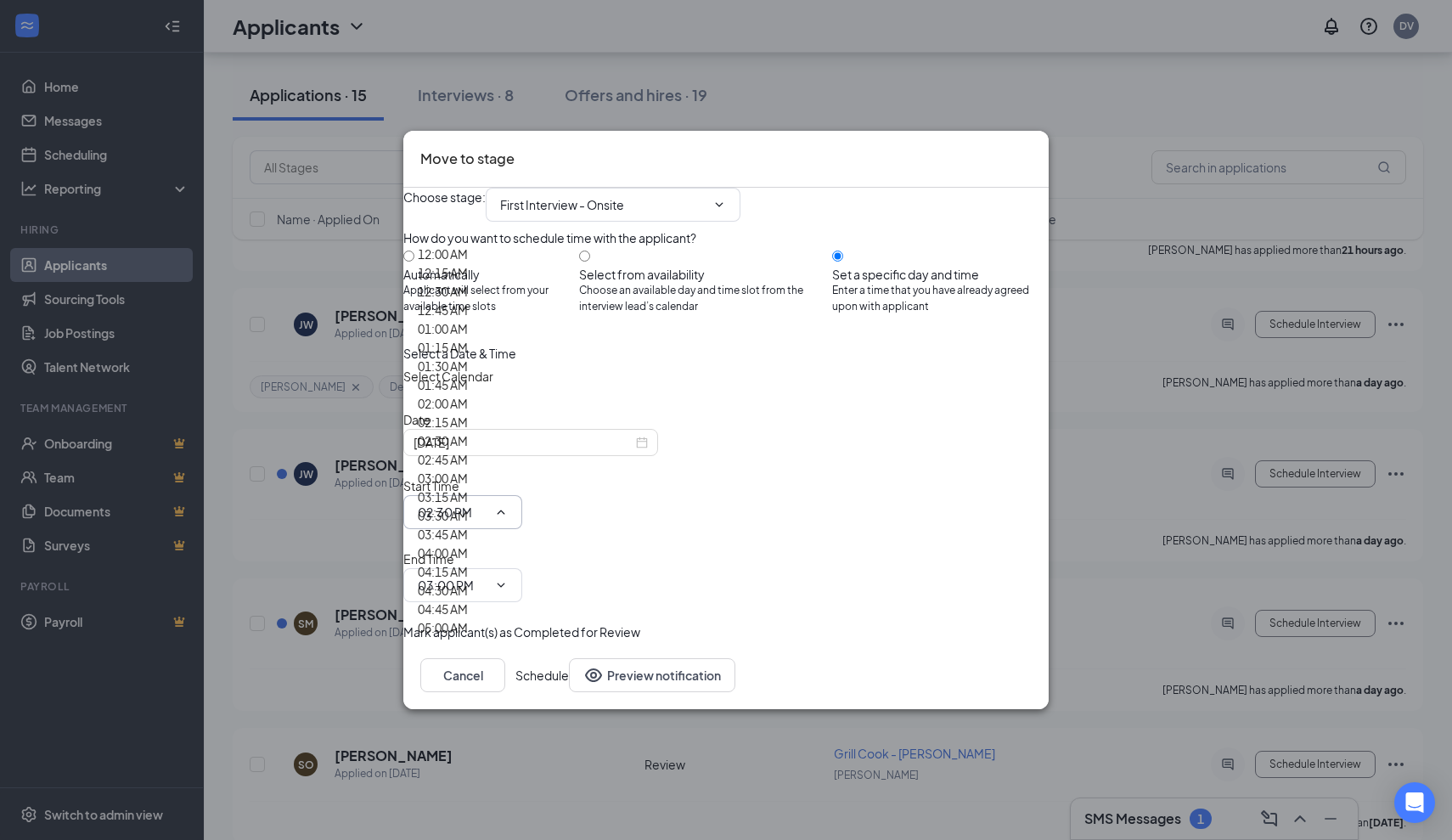
scroll to position [1459, 0]
type input "10:30 AM"
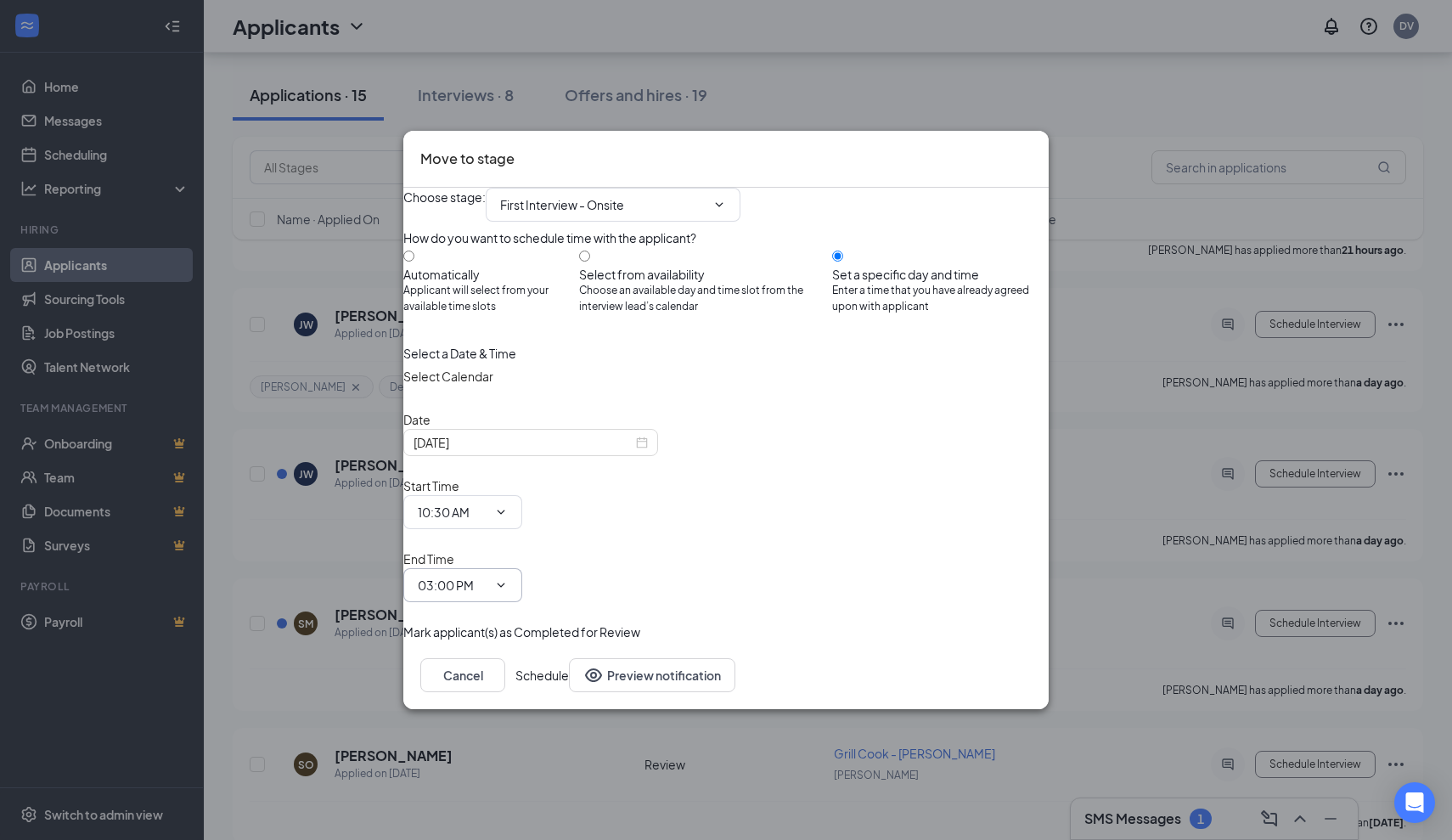
click at [522, 568] on span "03:00 PM" at bounding box center [462, 584] width 119 height 34
click at [508, 578] on icon "ChevronDown" at bounding box center [501, 585] width 14 height 14
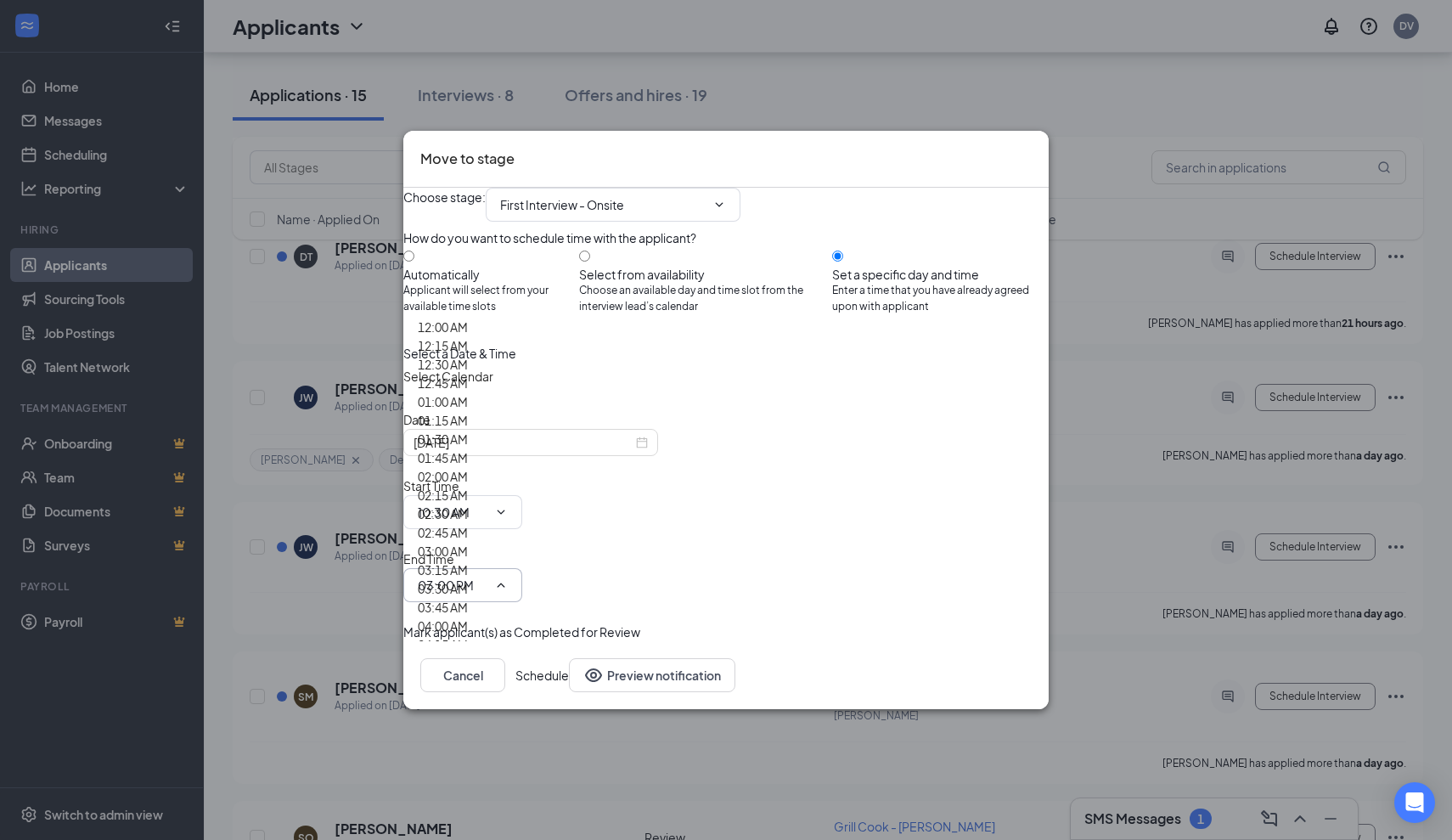
scroll to position [1562, 0]
type input "11:00 AM"
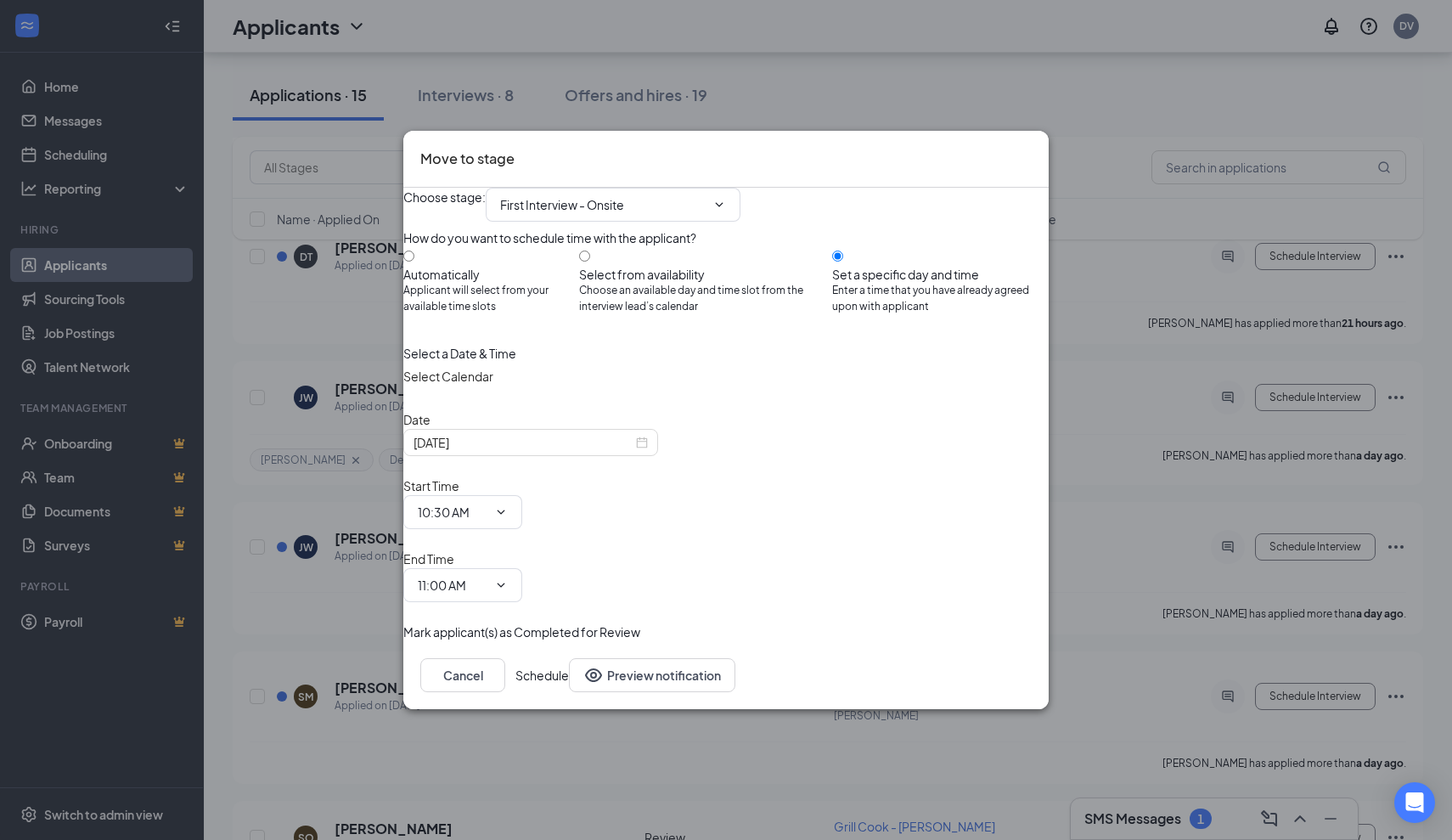
click at [569, 658] on button "Schedule" at bounding box center [542, 675] width 53 height 34
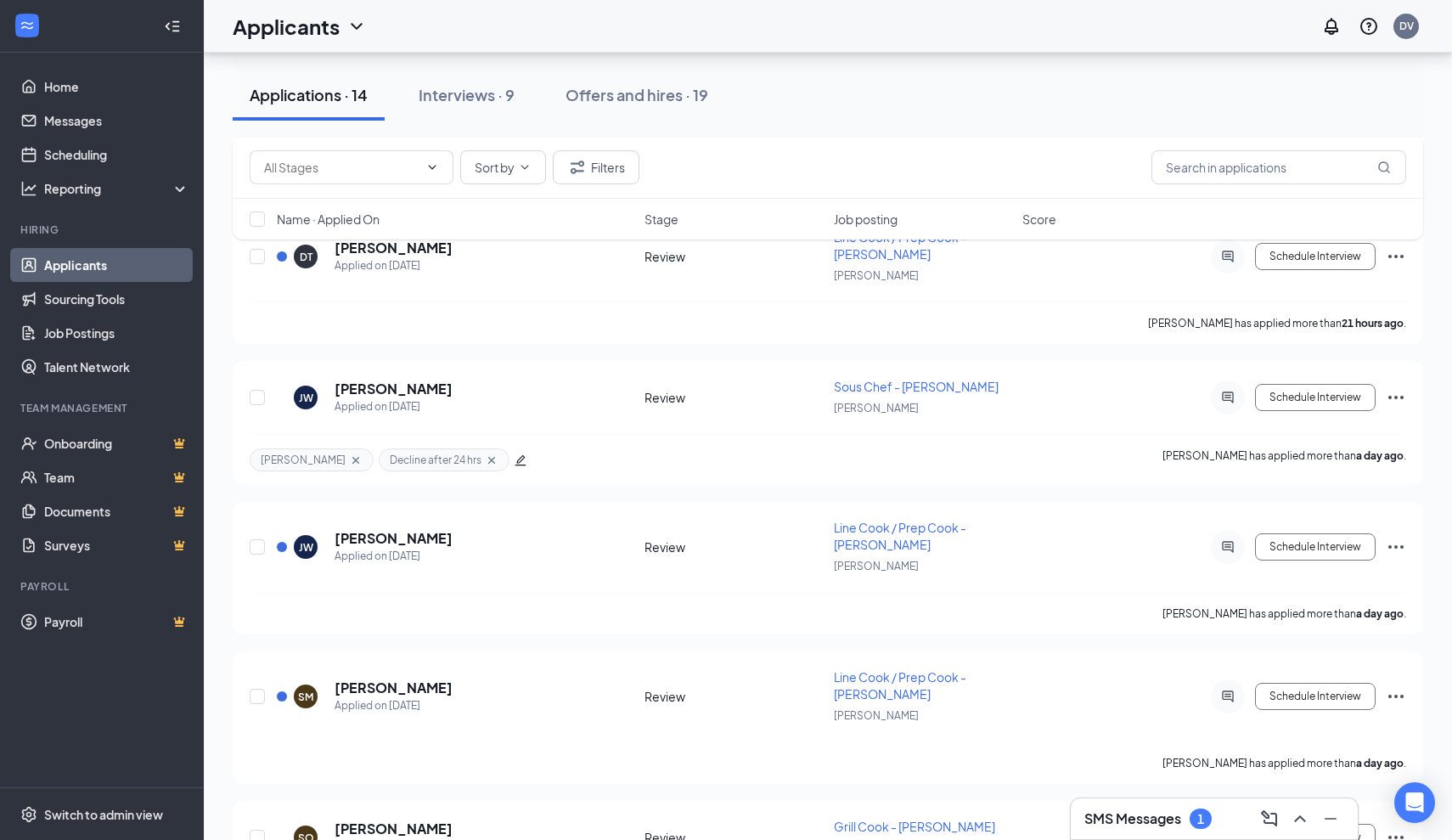
click at [353, 108] on button "Applications · 14" at bounding box center [309, 95] width 152 height 51
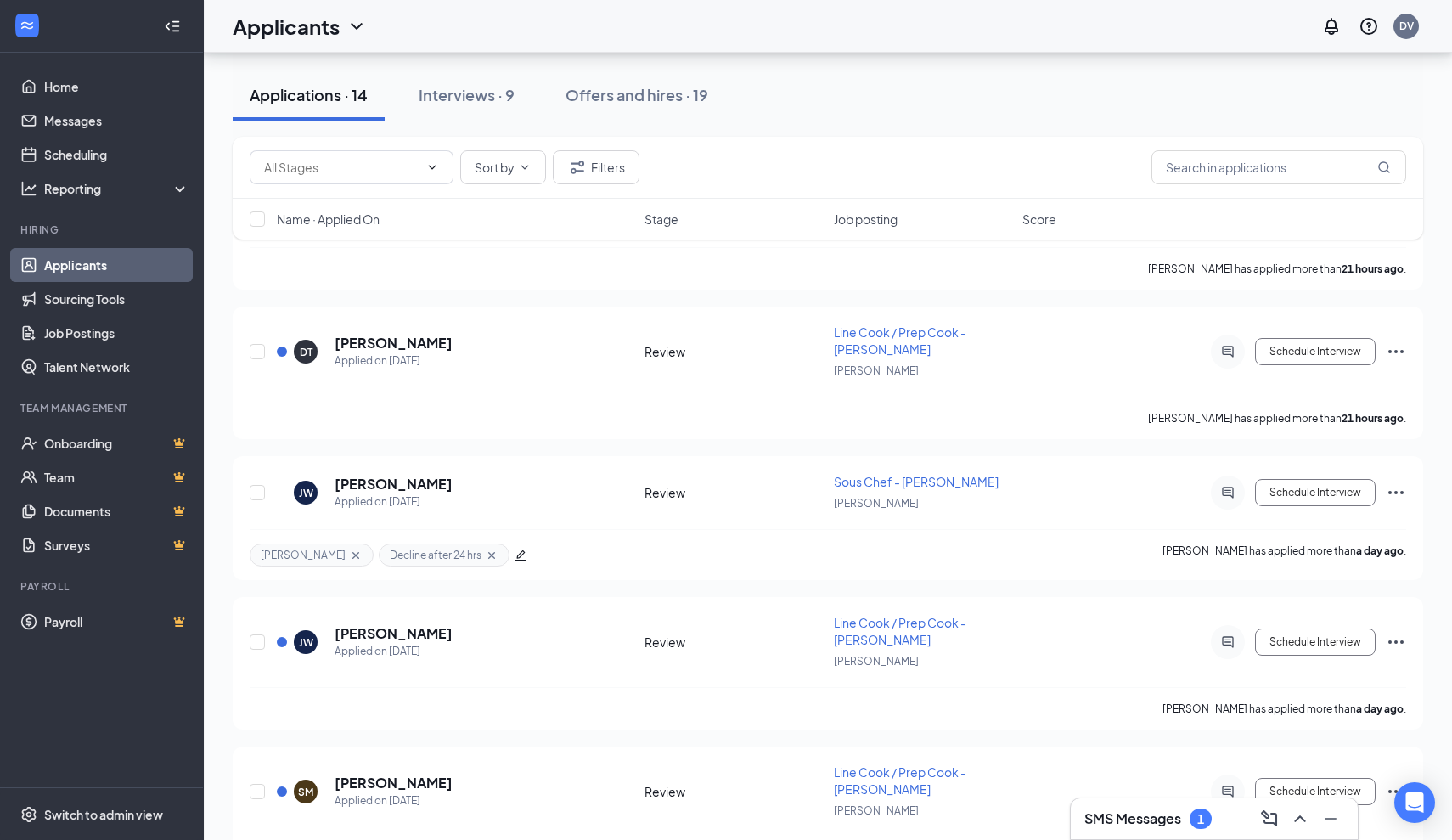
scroll to position [1499, 0]
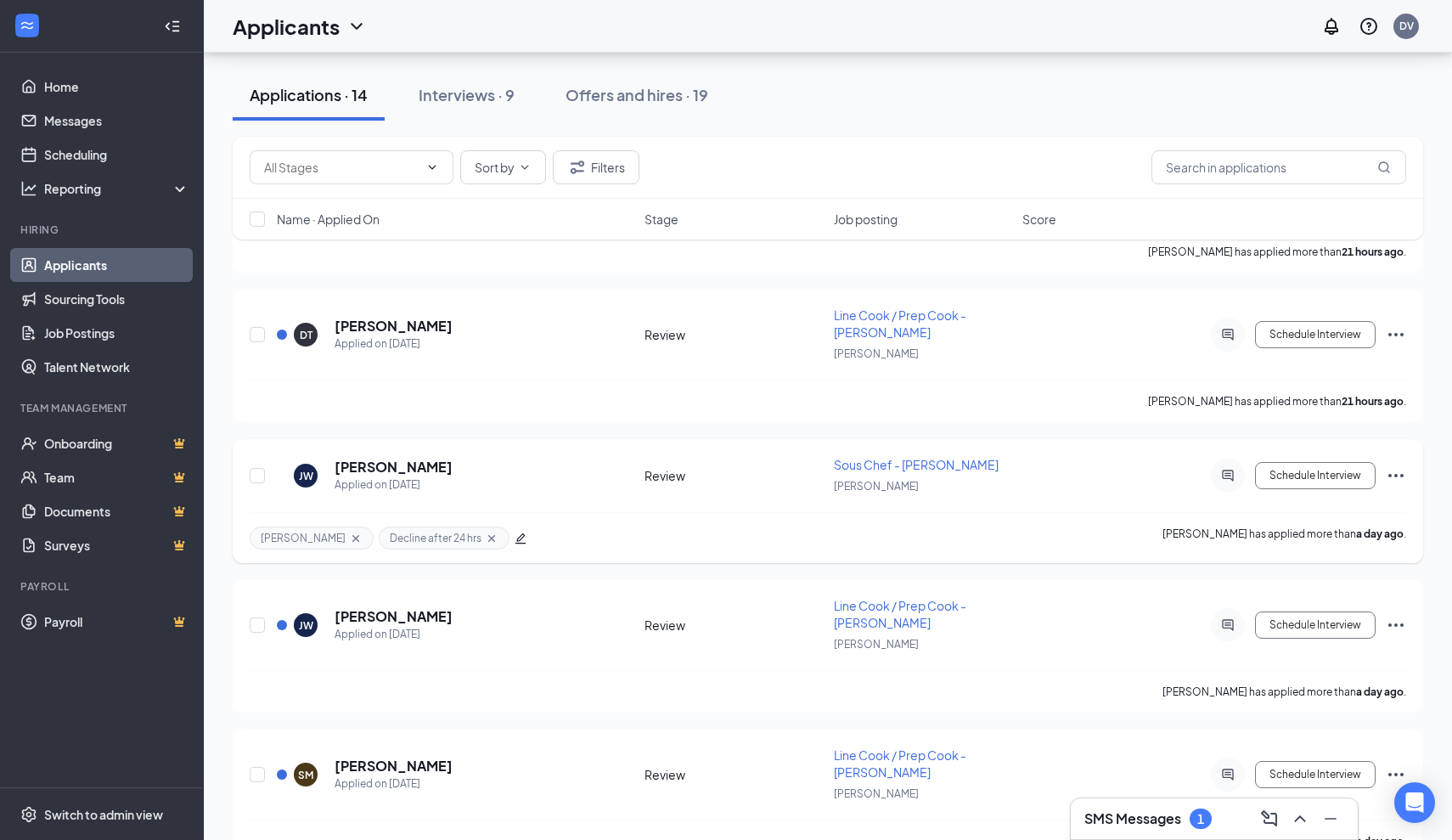
click at [1392, 476] on icon "Ellipses" at bounding box center [1396, 475] width 21 height 21
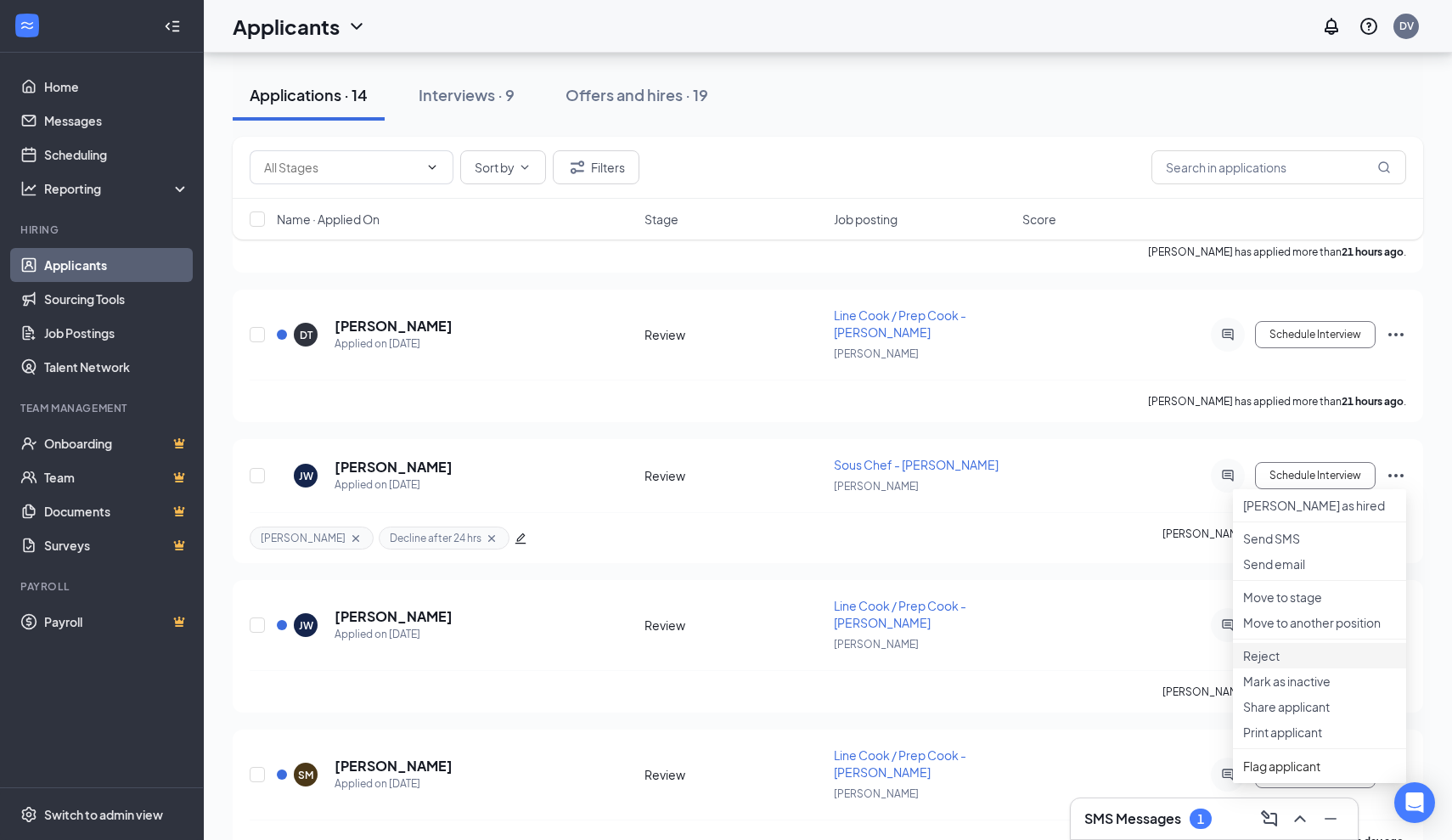
click at [1269, 664] on p "Reject" at bounding box center [1319, 655] width 152 height 17
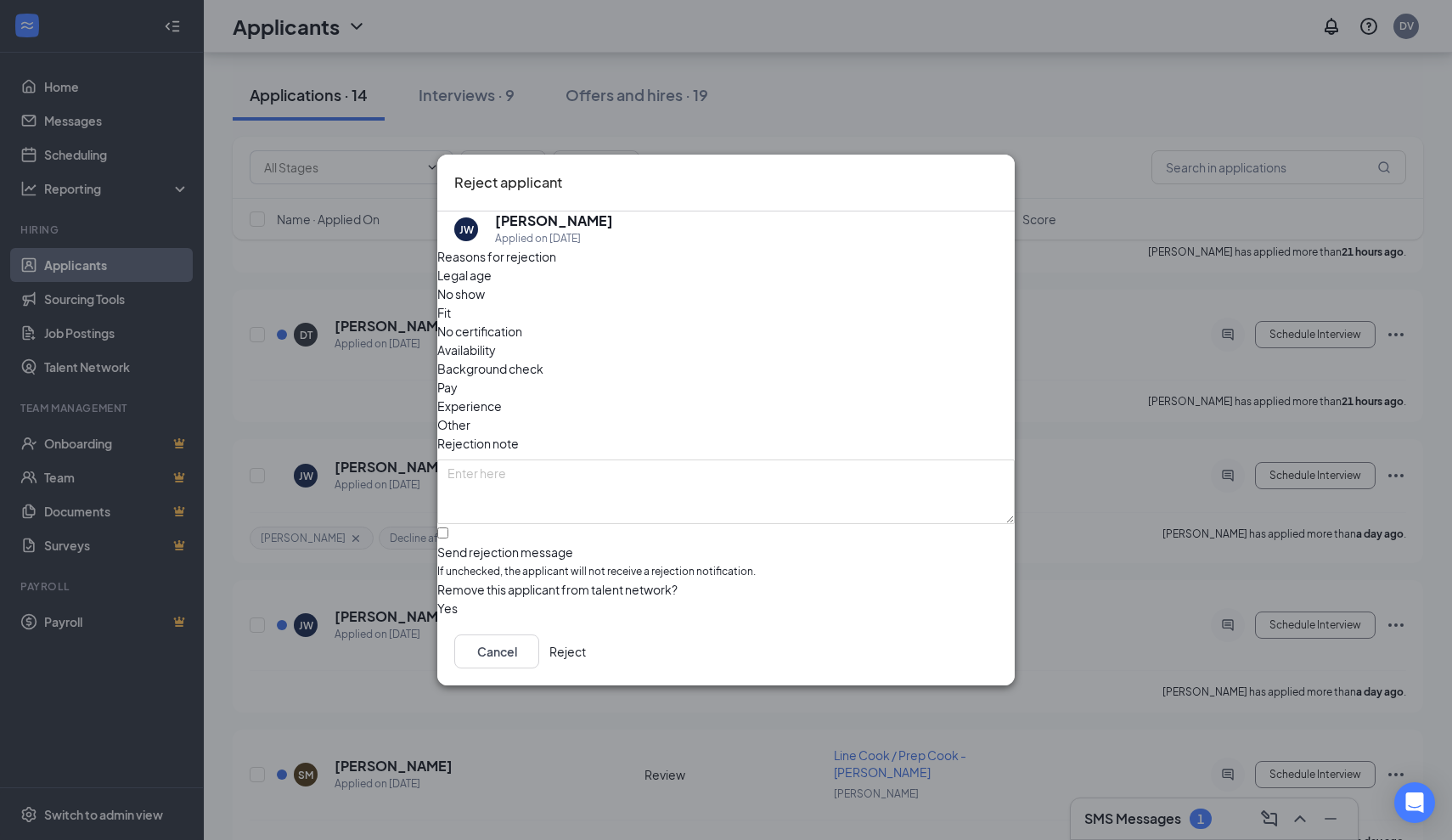
click at [537, 543] on div "Send rejection message" at bounding box center [726, 551] width 577 height 17
click at [449, 527] on input "Send rejection message If unchecked, the applicant will not receive a rejection…" at bounding box center [443, 532] width 11 height 11
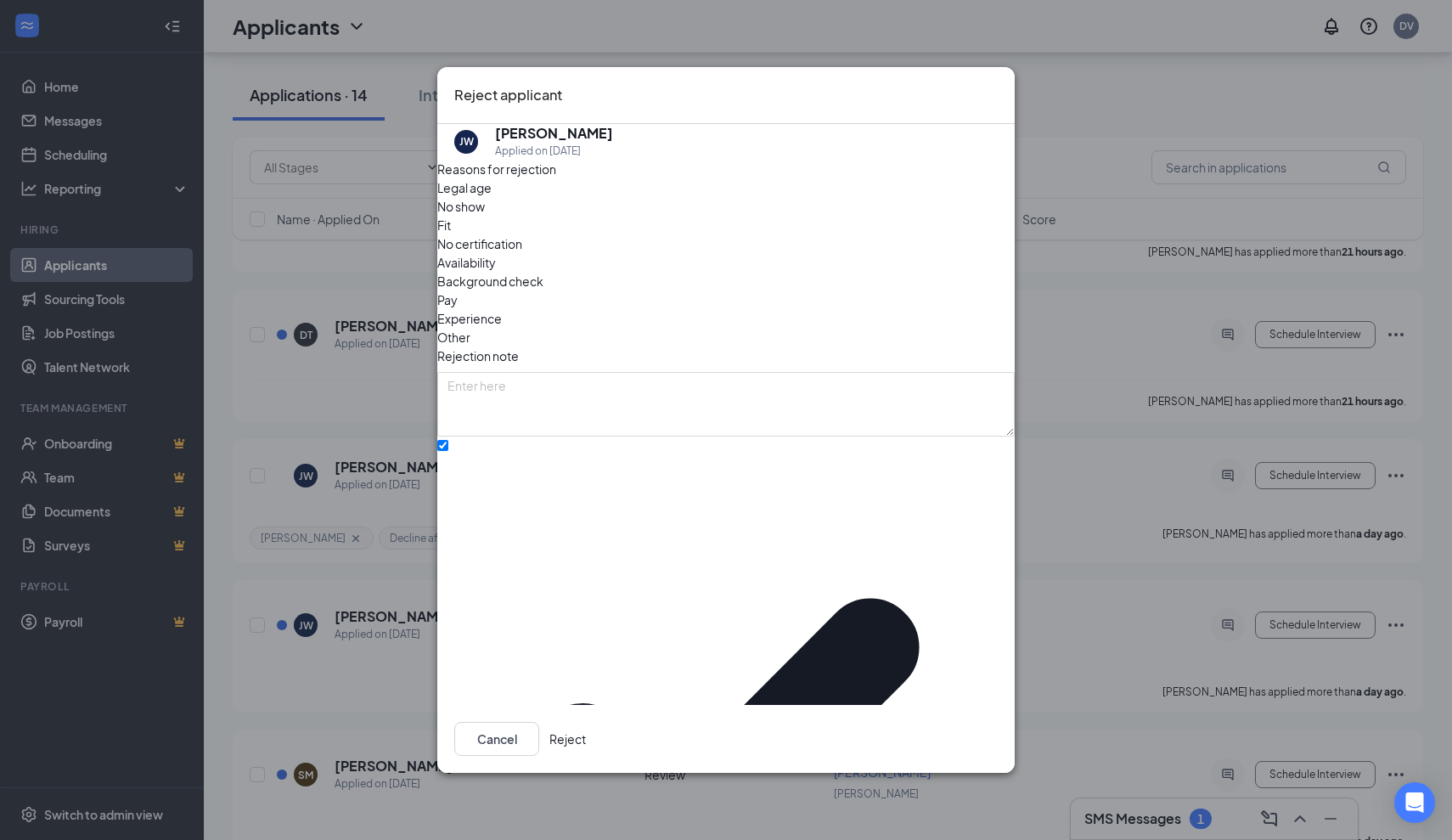
click at [449, 448] on input "Send rejection message If unchecked, the applicant will not receive a rejection…" at bounding box center [443, 445] width 11 height 11
checkbox input "false"
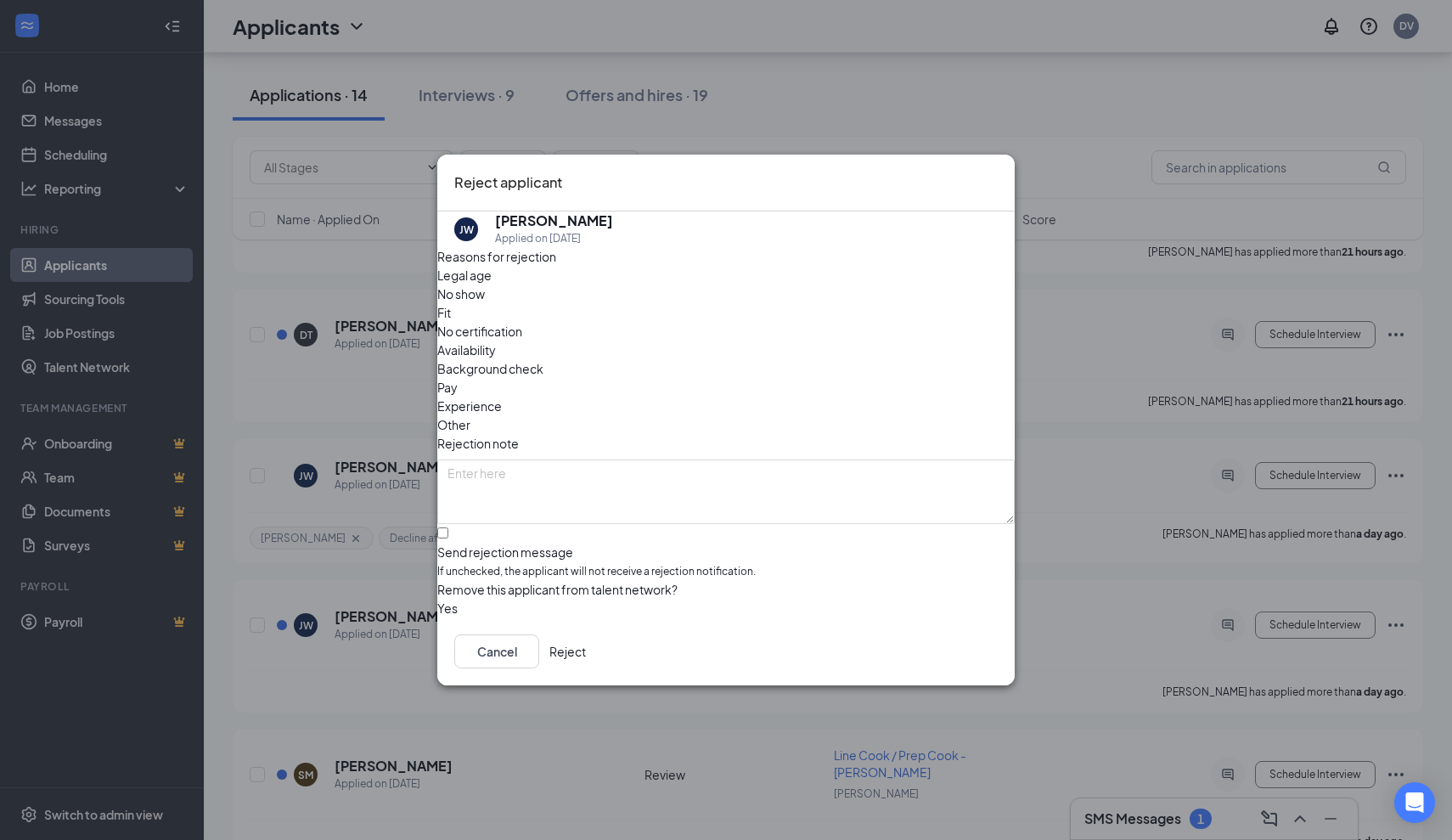
click at [586, 647] on button "Reject" at bounding box center [568, 651] width 36 height 34
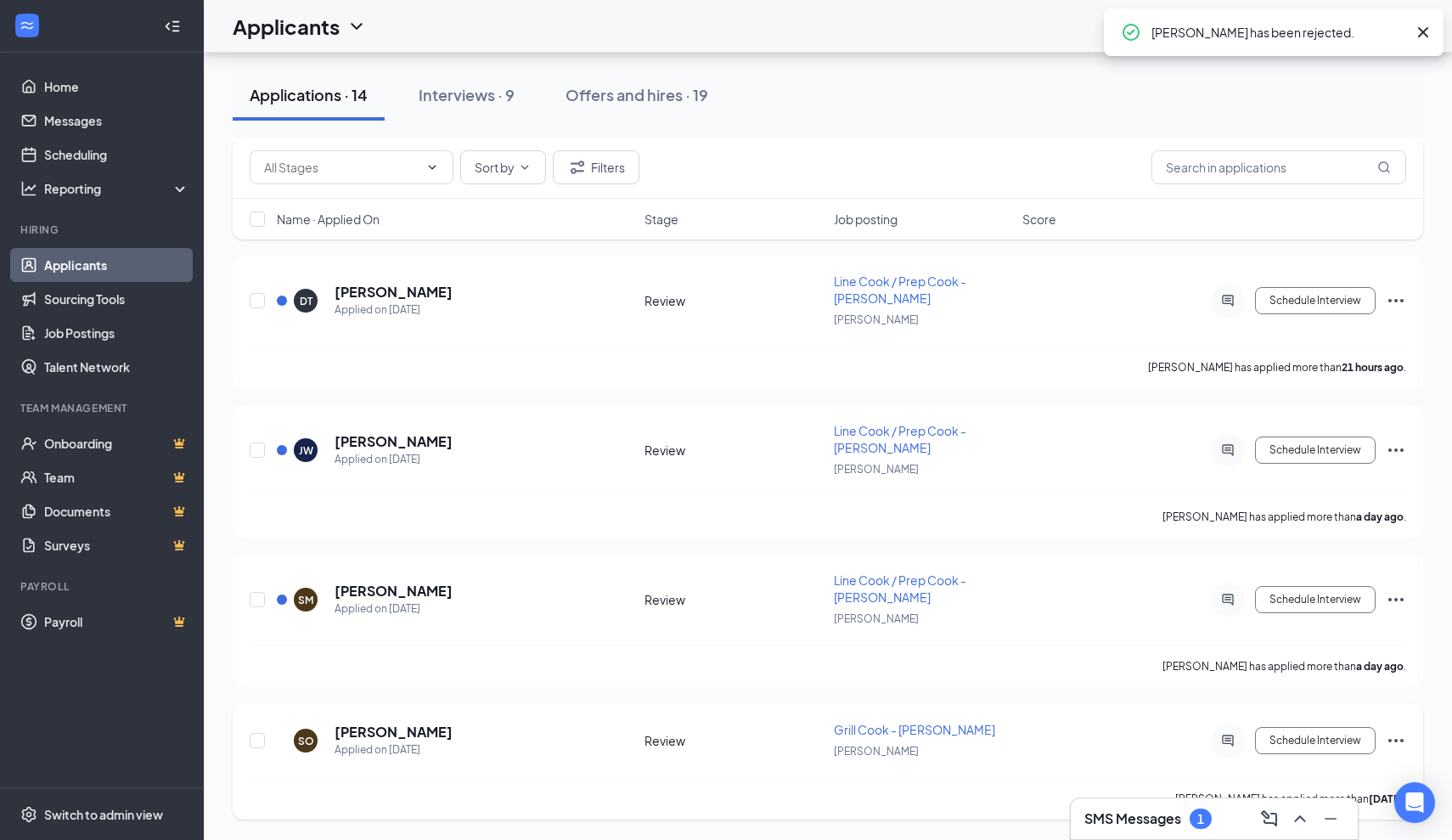
scroll to position [1533, 0]
click at [389, 732] on h5 "Skylar Owens" at bounding box center [393, 732] width 118 height 19
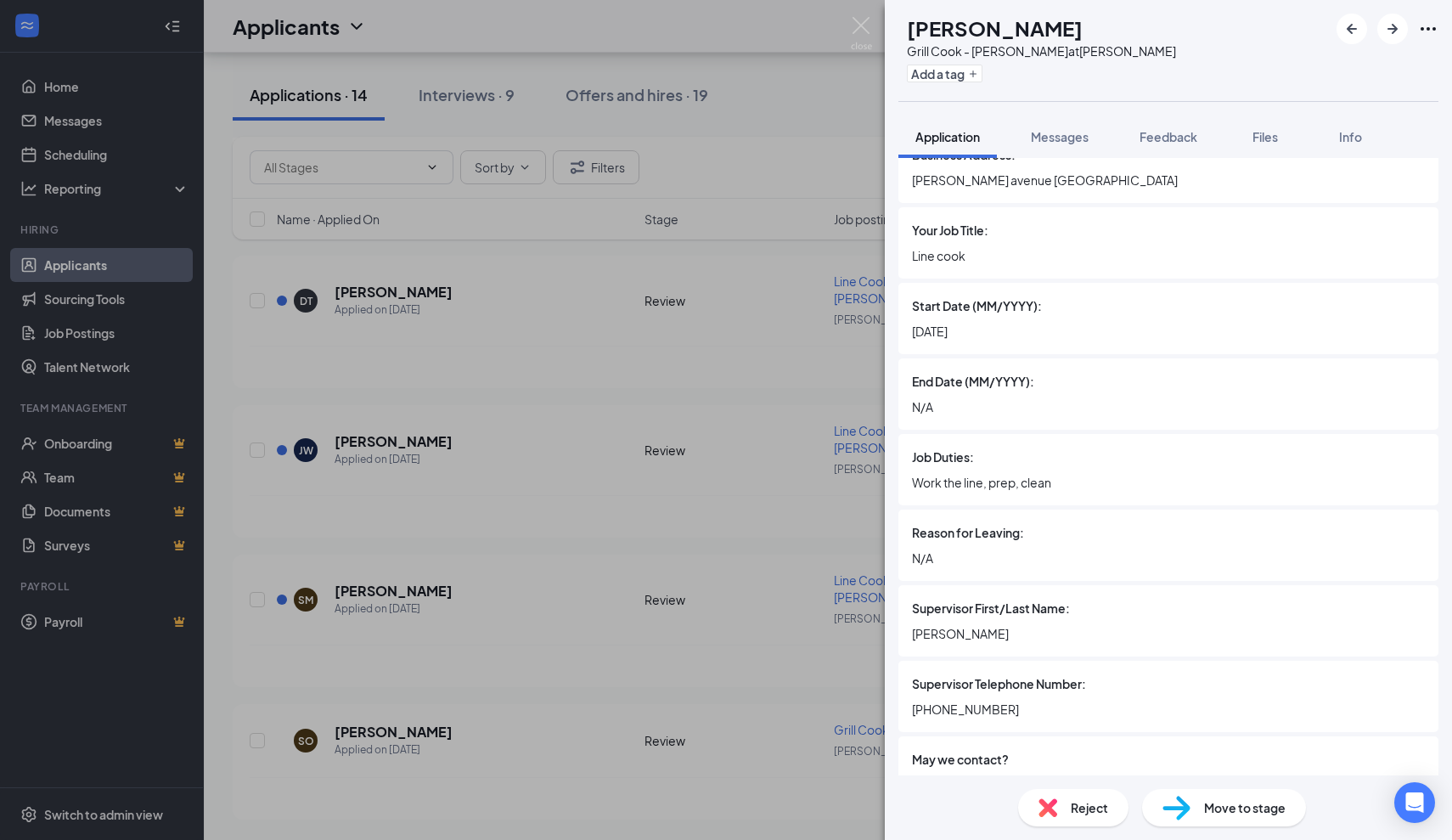
scroll to position [2923, 0]
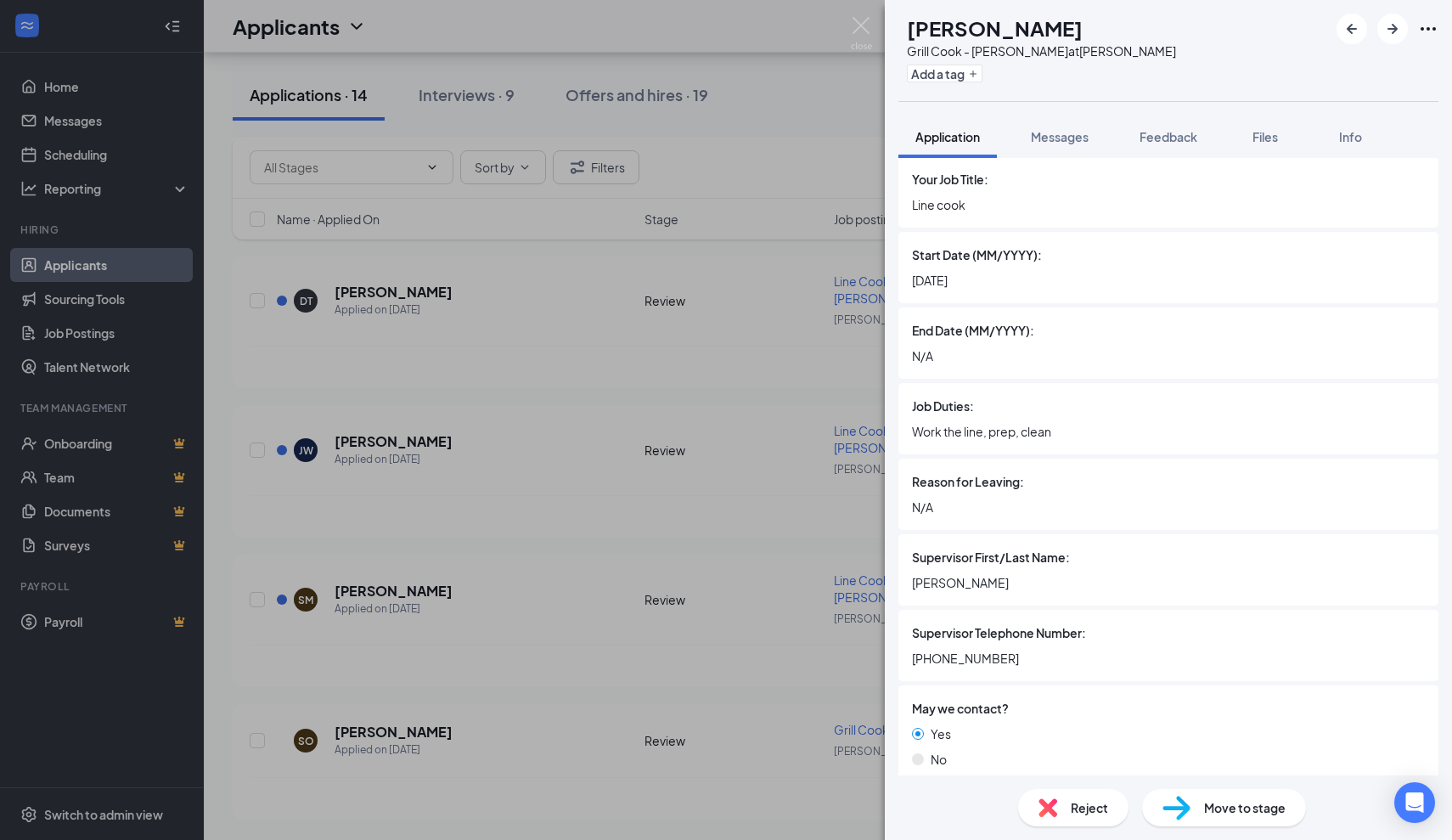
click at [727, 601] on div "SO Skylar Owens Grill Cook - JOEY Dallas at JOEY Dallas Add a tag Application M…" at bounding box center [726, 420] width 1452 height 840
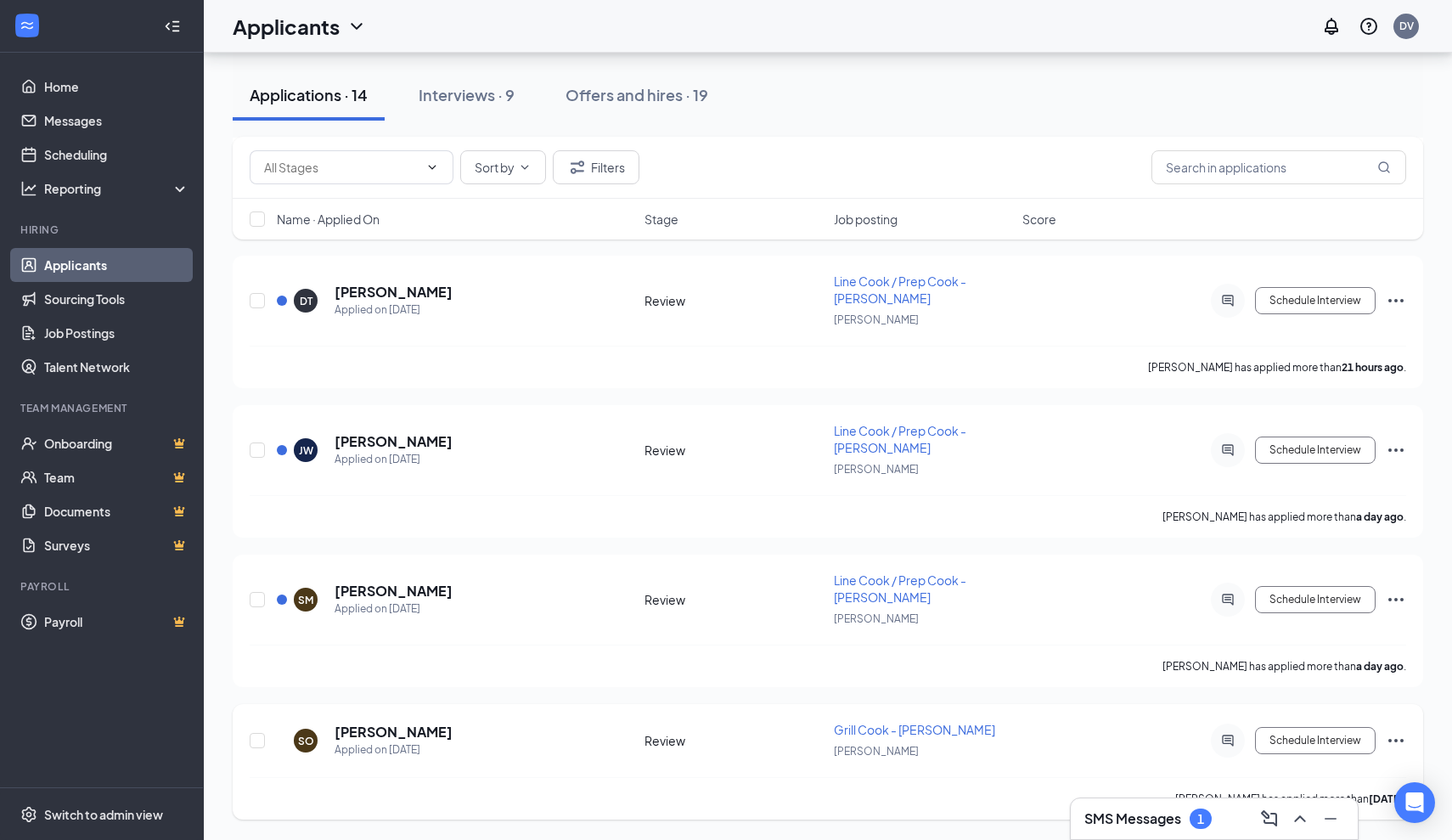
click at [1333, 754] on div "Schedule Interview" at bounding box center [1253, 740] width 306 height 34
click at [1322, 740] on button "Schedule Interview" at bounding box center [1315, 741] width 121 height 28
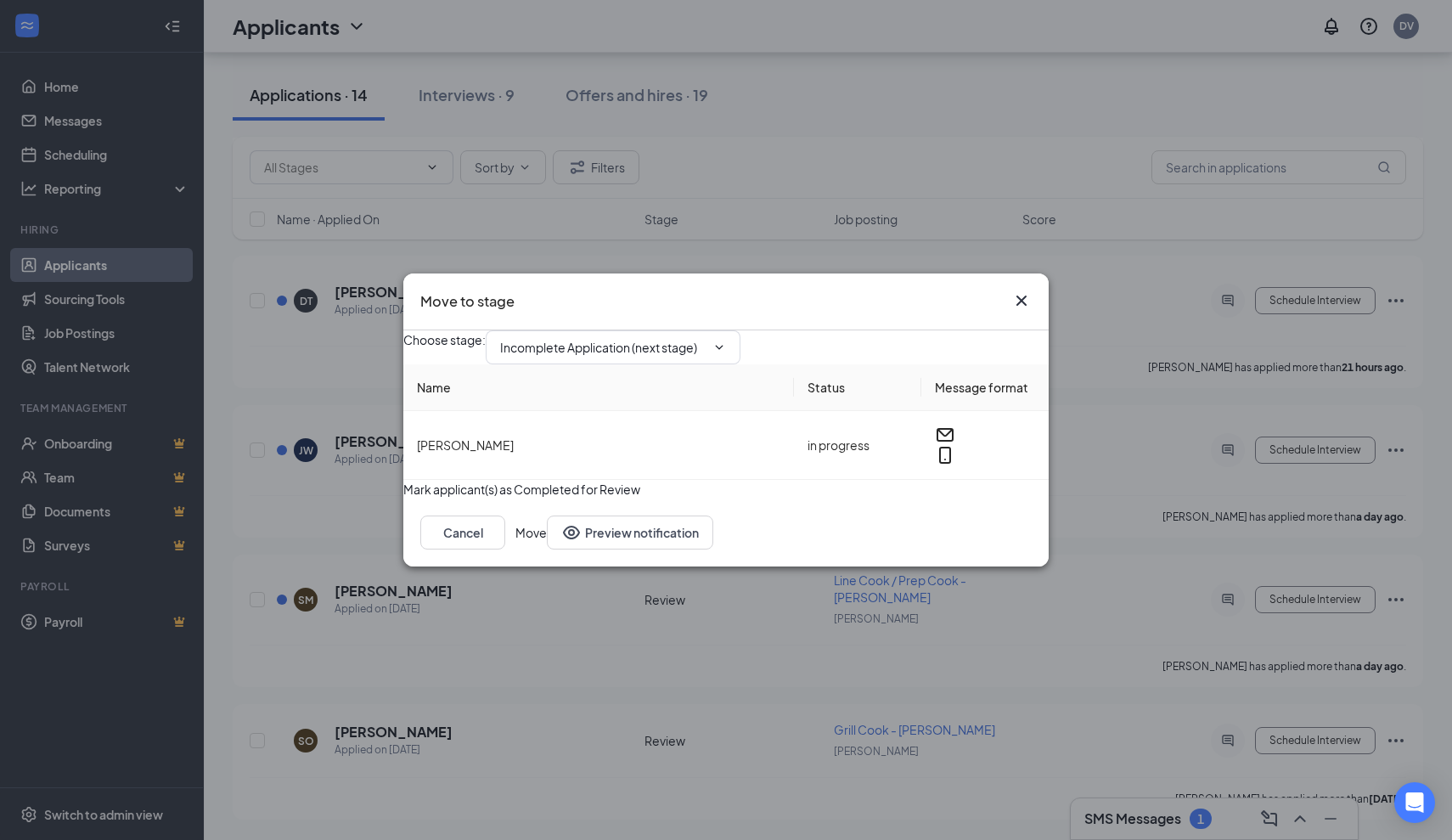
click at [686, 351] on div "Choose stage : Incomplete Application (next stage)" at bounding box center [726, 347] width 645 height 34
click at [686, 344] on span "Incomplete Application (next stage)" at bounding box center [613, 347] width 255 height 34
click at [726, 340] on icon "ChevronDown" at bounding box center [719, 347] width 14 height 14
click at [637, 518] on div "First Interview - Onsite" at bounding box center [575, 527] width 124 height 19
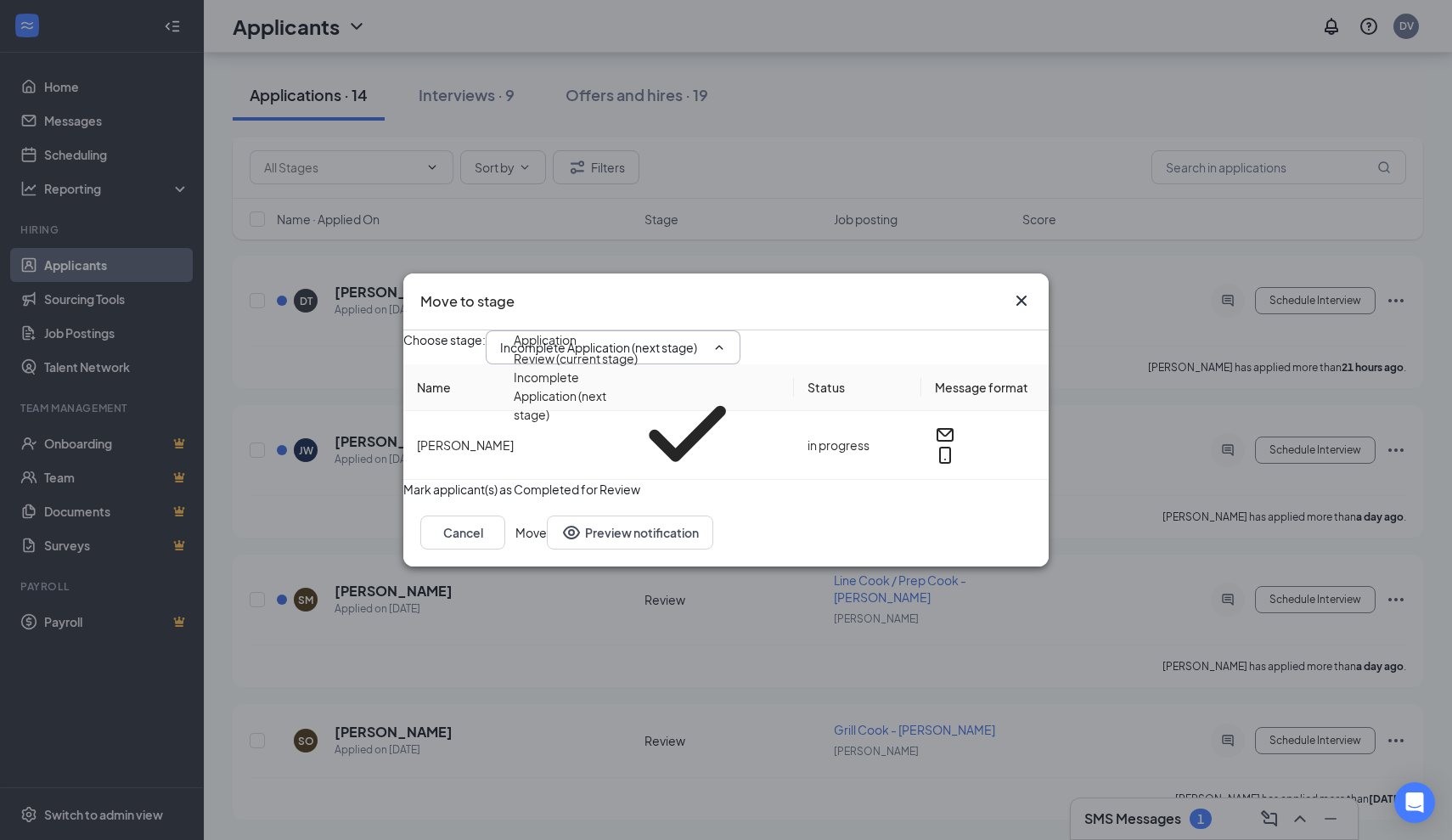
type input "First Interview - Onsite"
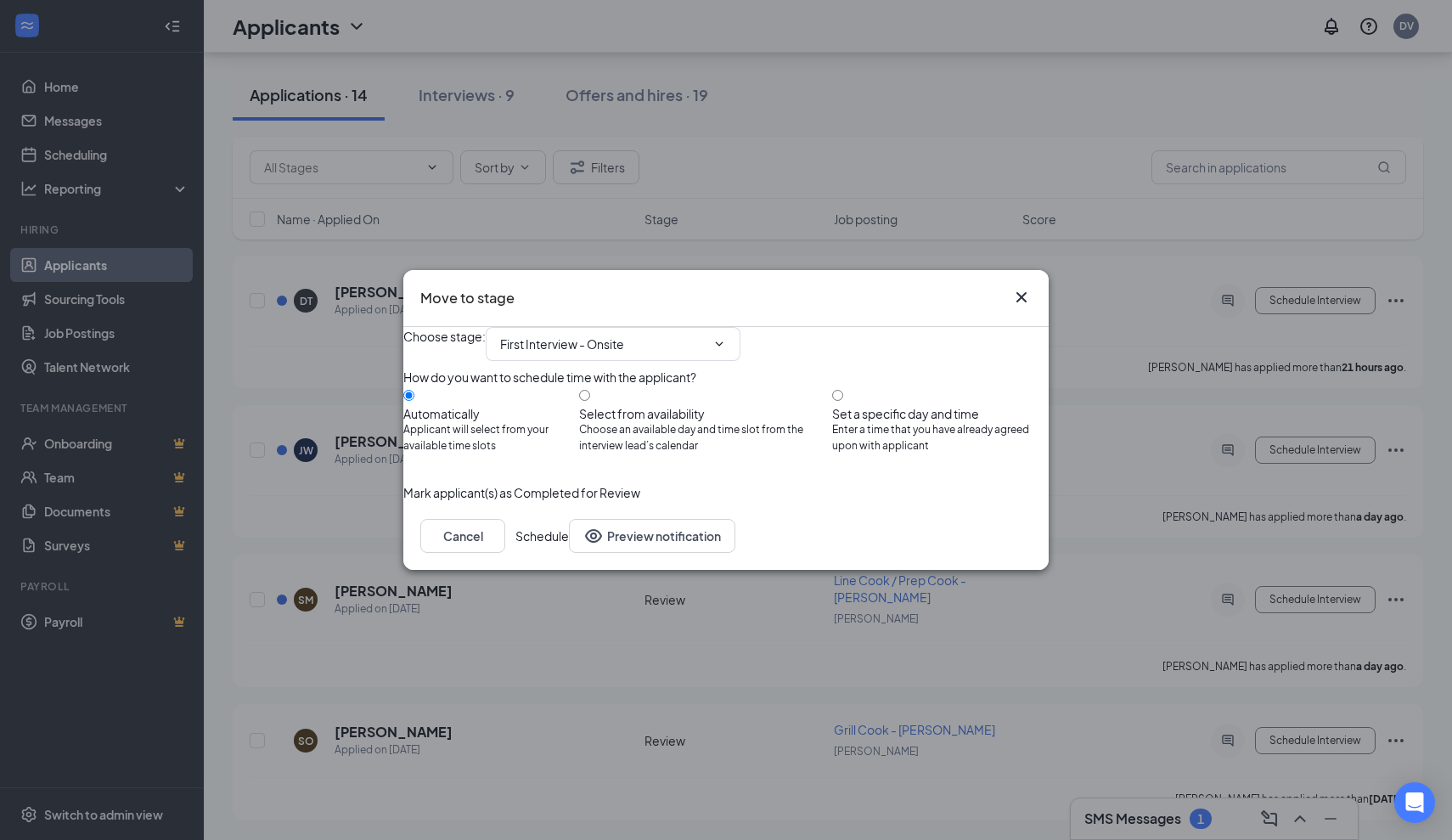
click at [866, 383] on div "How do you want to schedule time with the applicant? Automatically Applicant wi…" at bounding box center [726, 419] width 645 height 102
click at [843, 390] on input "Set a specific day and time Enter a time that you have already agreed upon with…" at bounding box center [837, 394] width 11 height 11
radio input "true"
radio input "false"
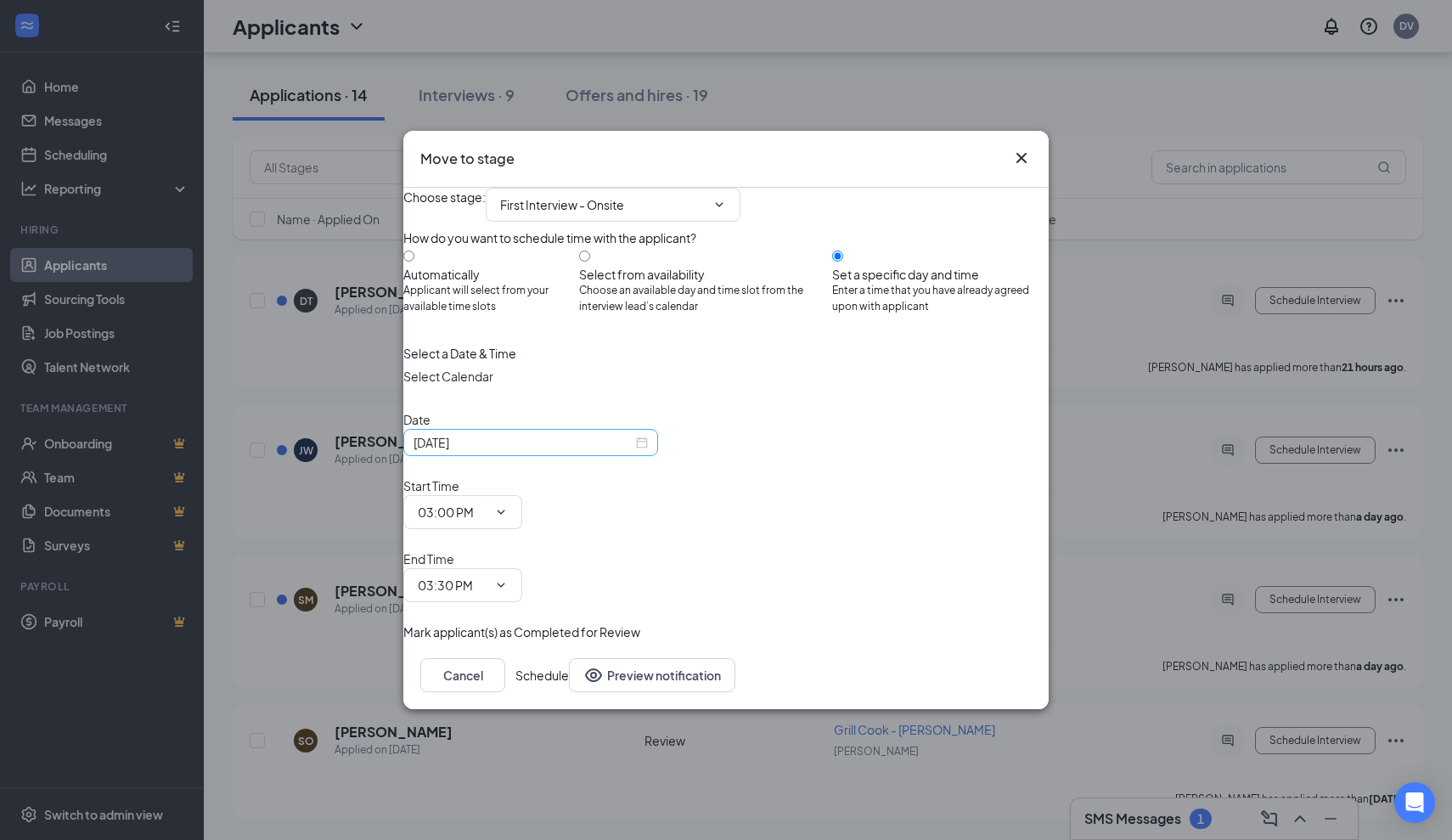
click at [648, 451] on div "Oct 15, 2025" at bounding box center [530, 442] width 234 height 19
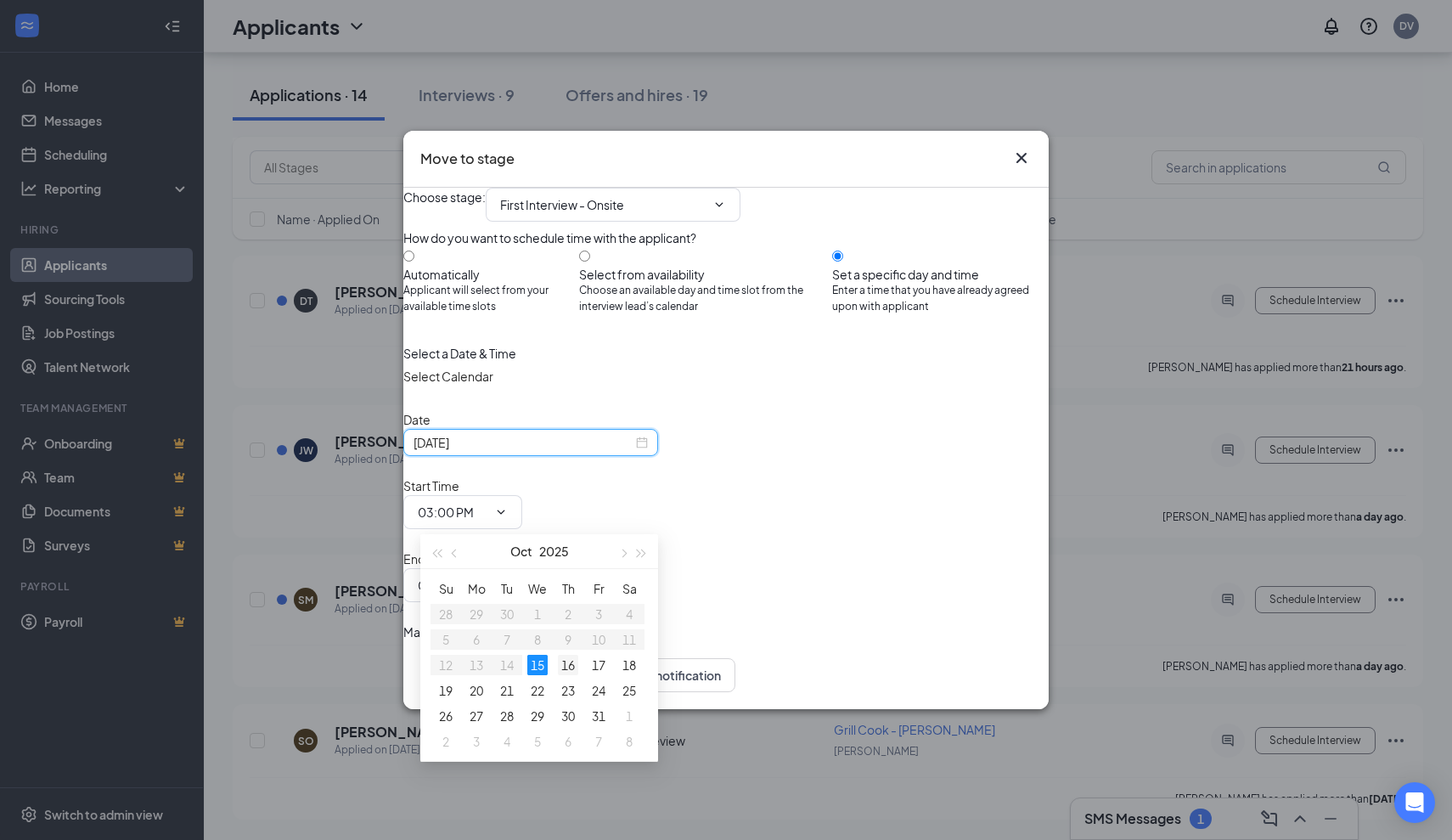
type input "Oct 16, 2025"
click at [562, 666] on div "16" at bounding box center [568, 665] width 21 height 21
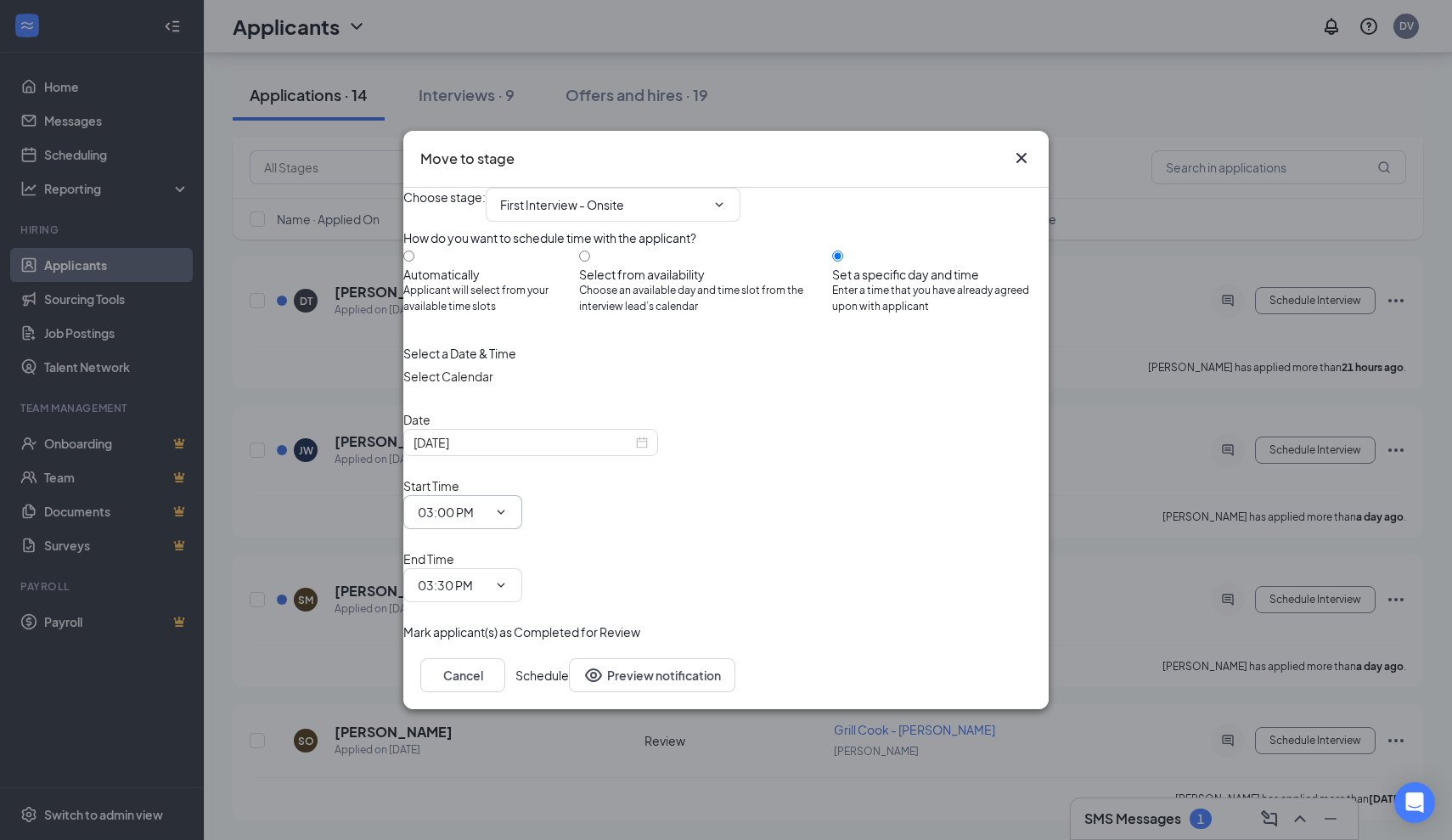
click at [522, 508] on span "03:00 PM" at bounding box center [462, 511] width 119 height 34
click at [508, 518] on icon "ChevronDown" at bounding box center [501, 512] width 14 height 14
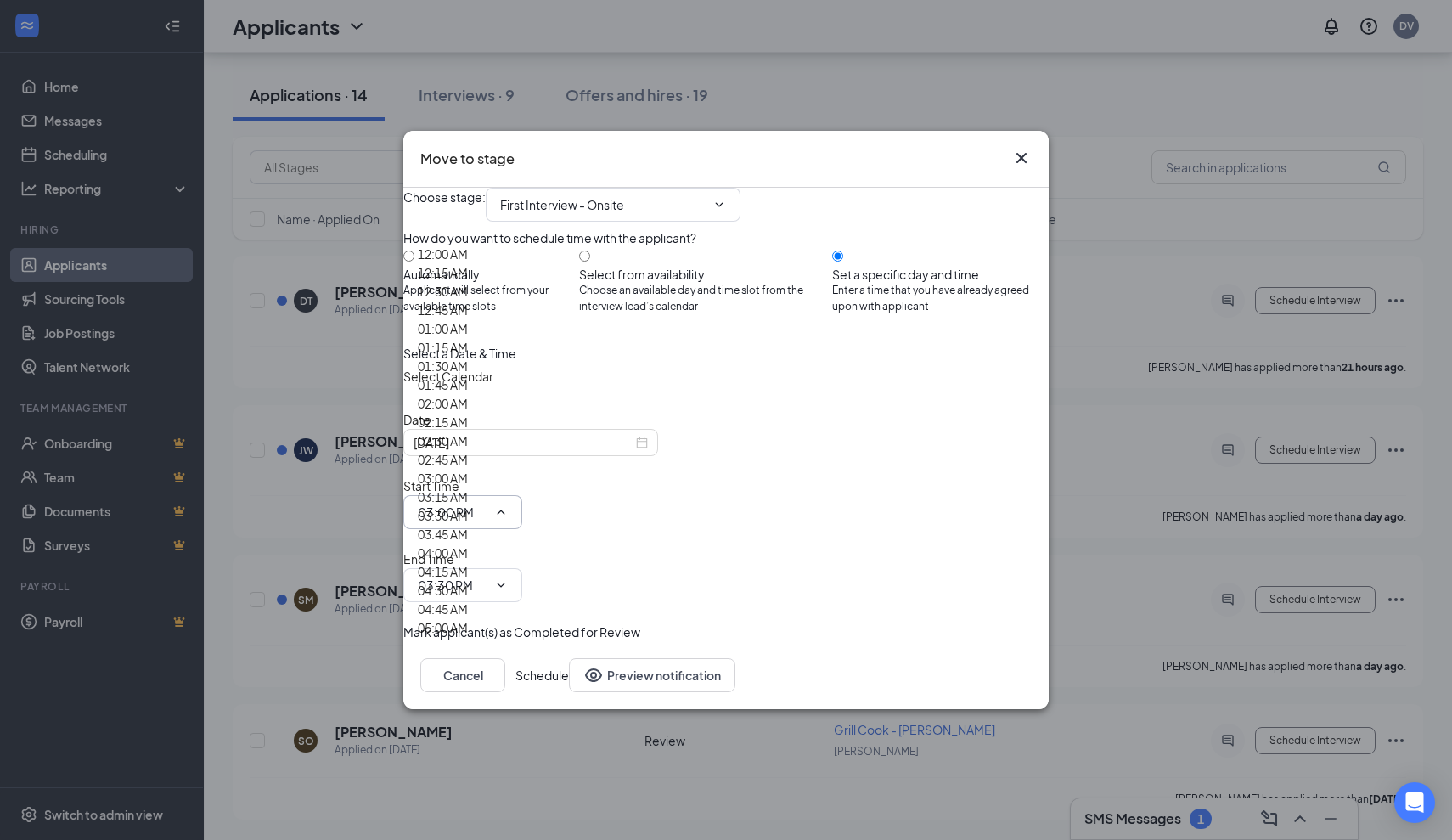
click at [487, 521] on input "03:00 PM" at bounding box center [453, 511] width 70 height 19
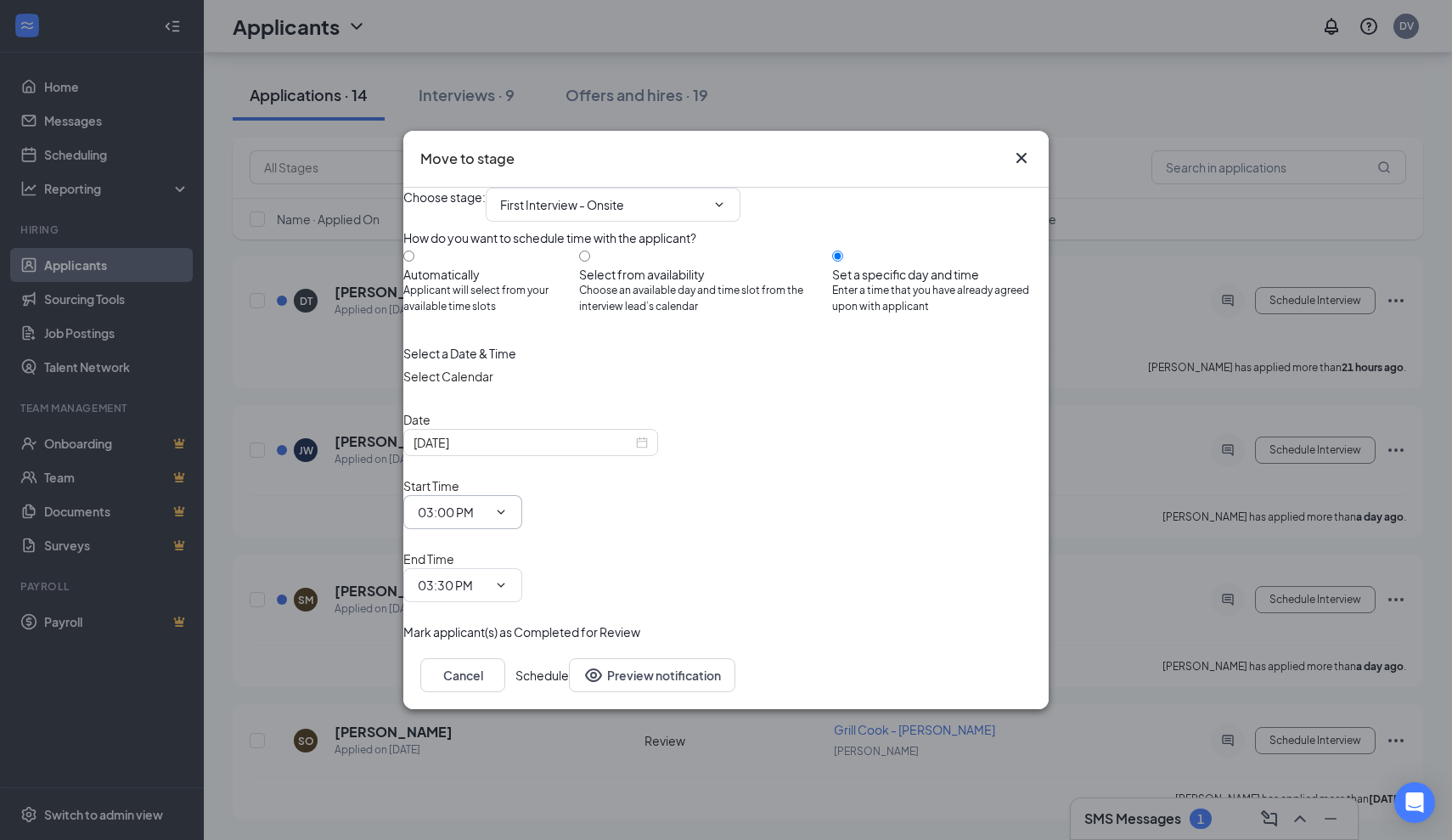
click at [487, 521] on input "03:00 PM" at bounding box center [453, 511] width 70 height 19
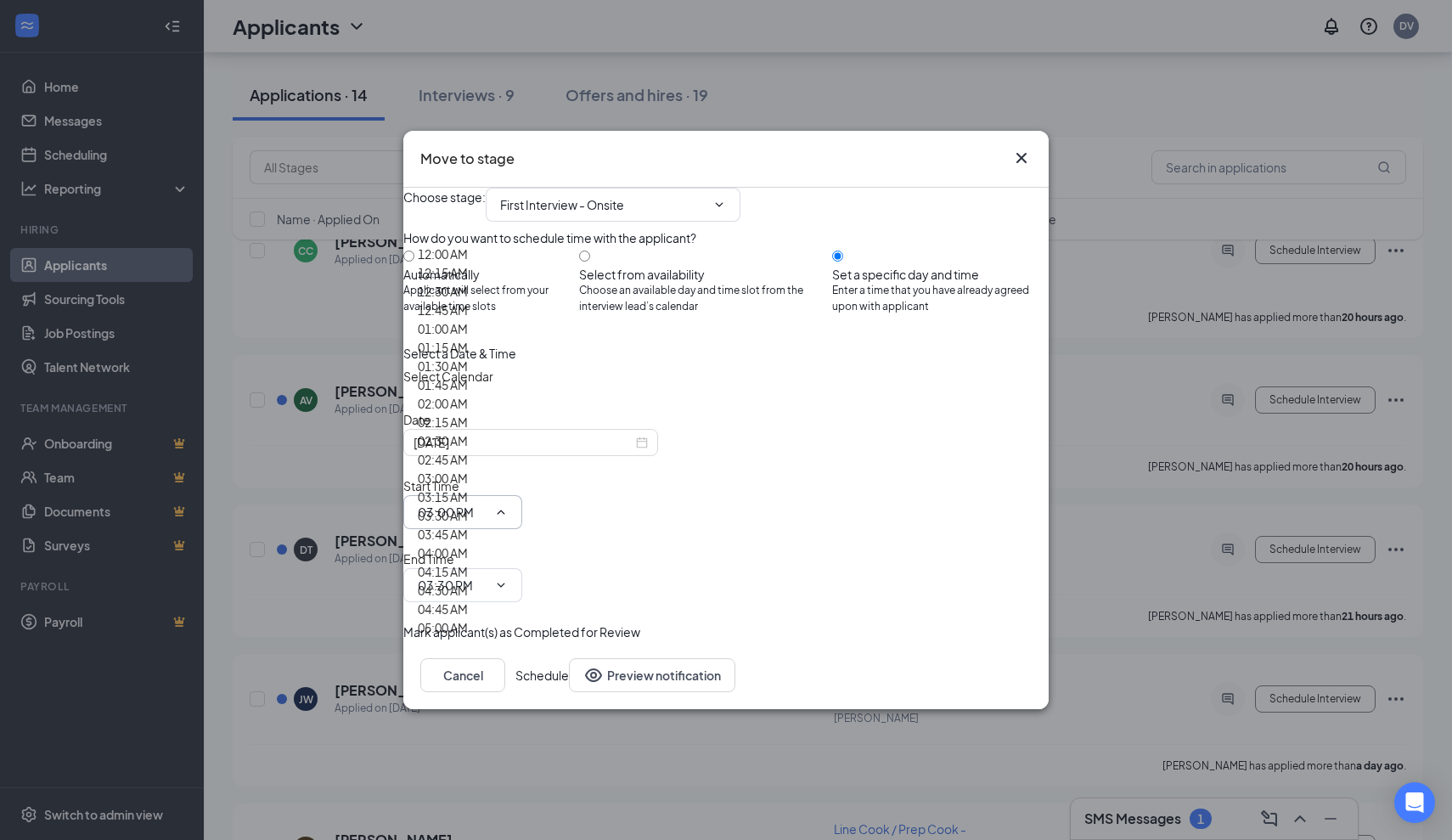
scroll to position [1585, 0]
type input "11:00 AM"
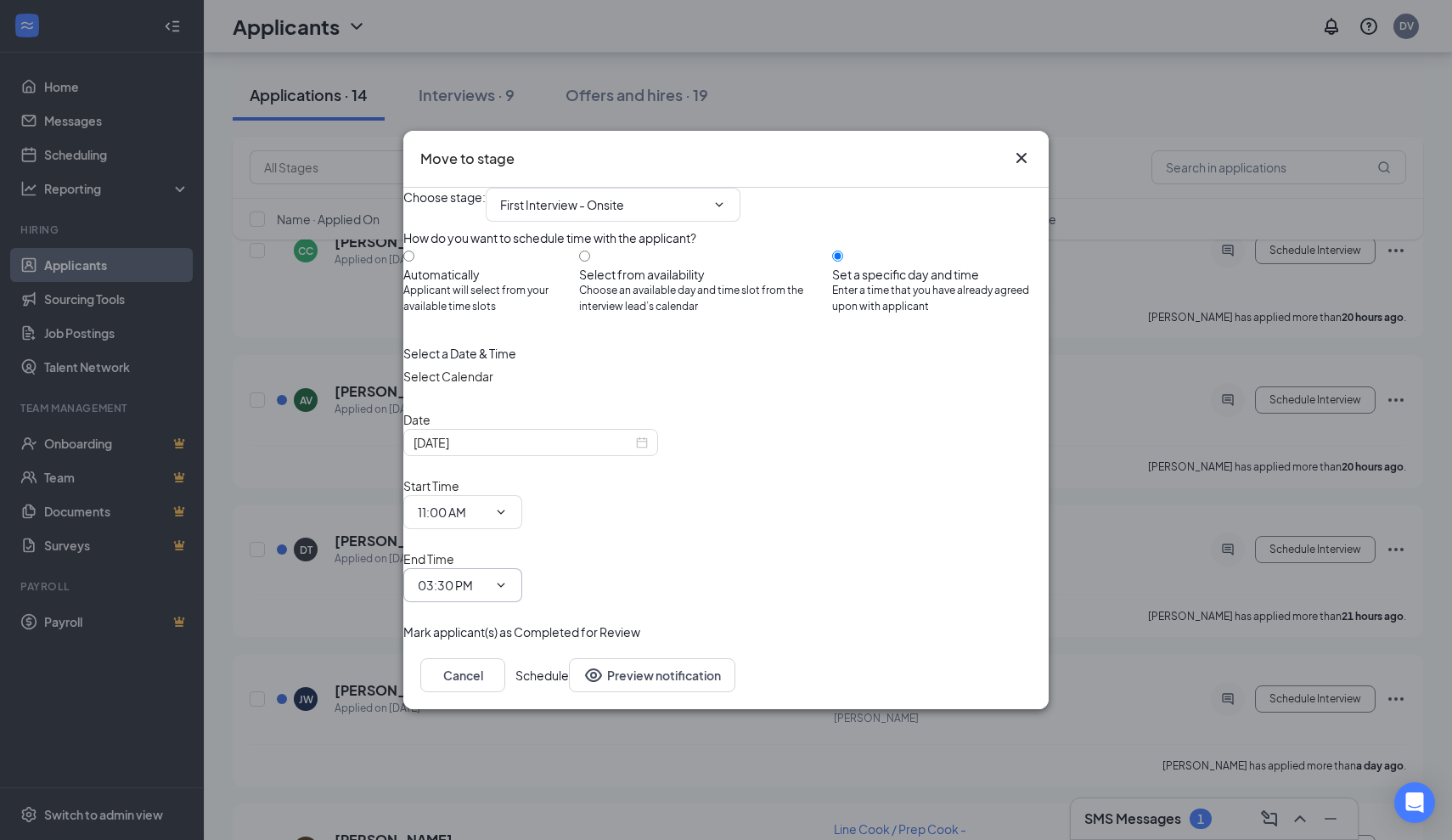
click at [487, 575] on input "03:30 PM" at bounding box center [453, 584] width 70 height 19
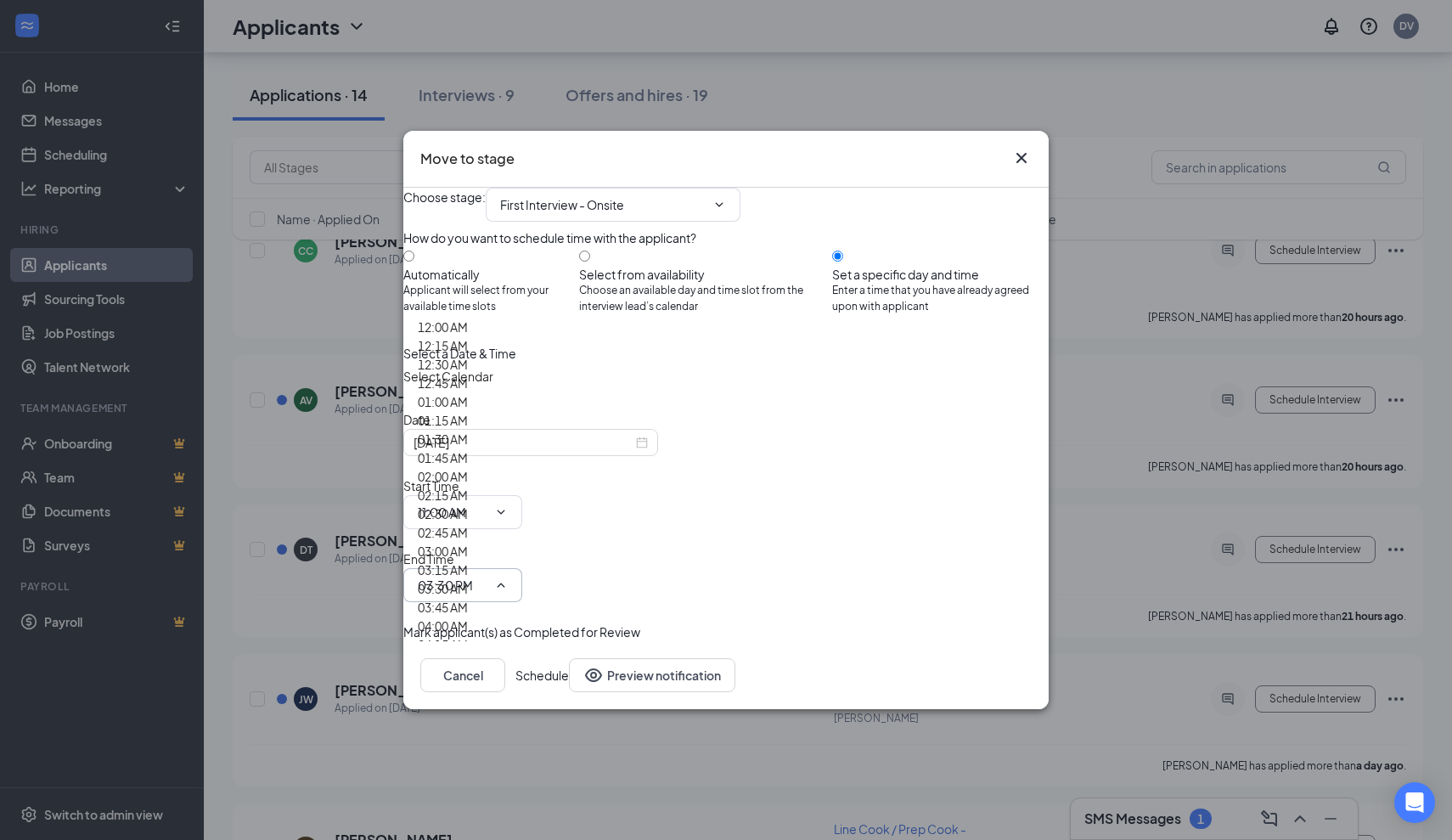
click at [487, 575] on input "03:30 PM" at bounding box center [453, 584] width 70 height 19
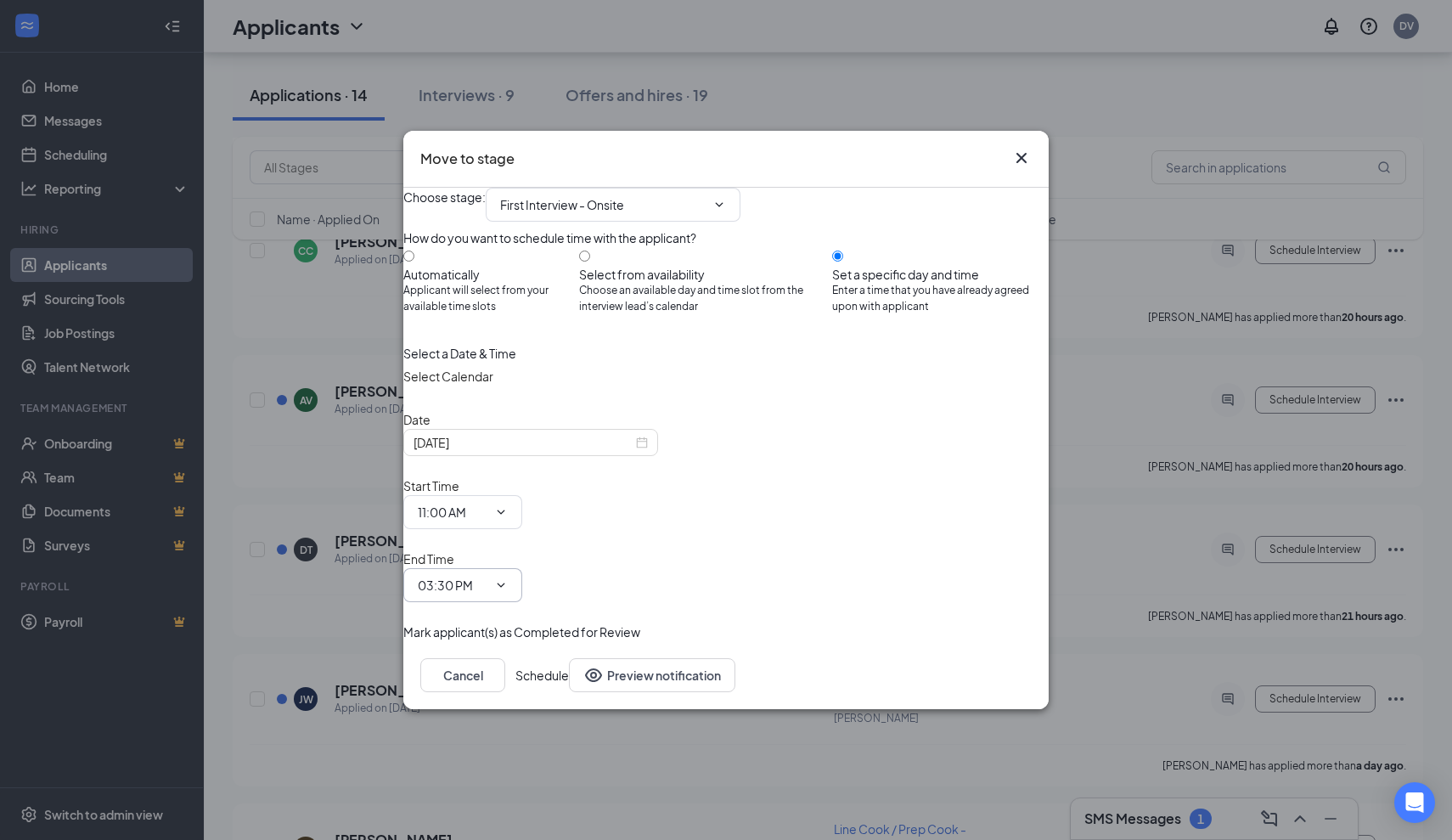
click at [487, 575] on input "03:30 PM" at bounding box center [453, 584] width 70 height 19
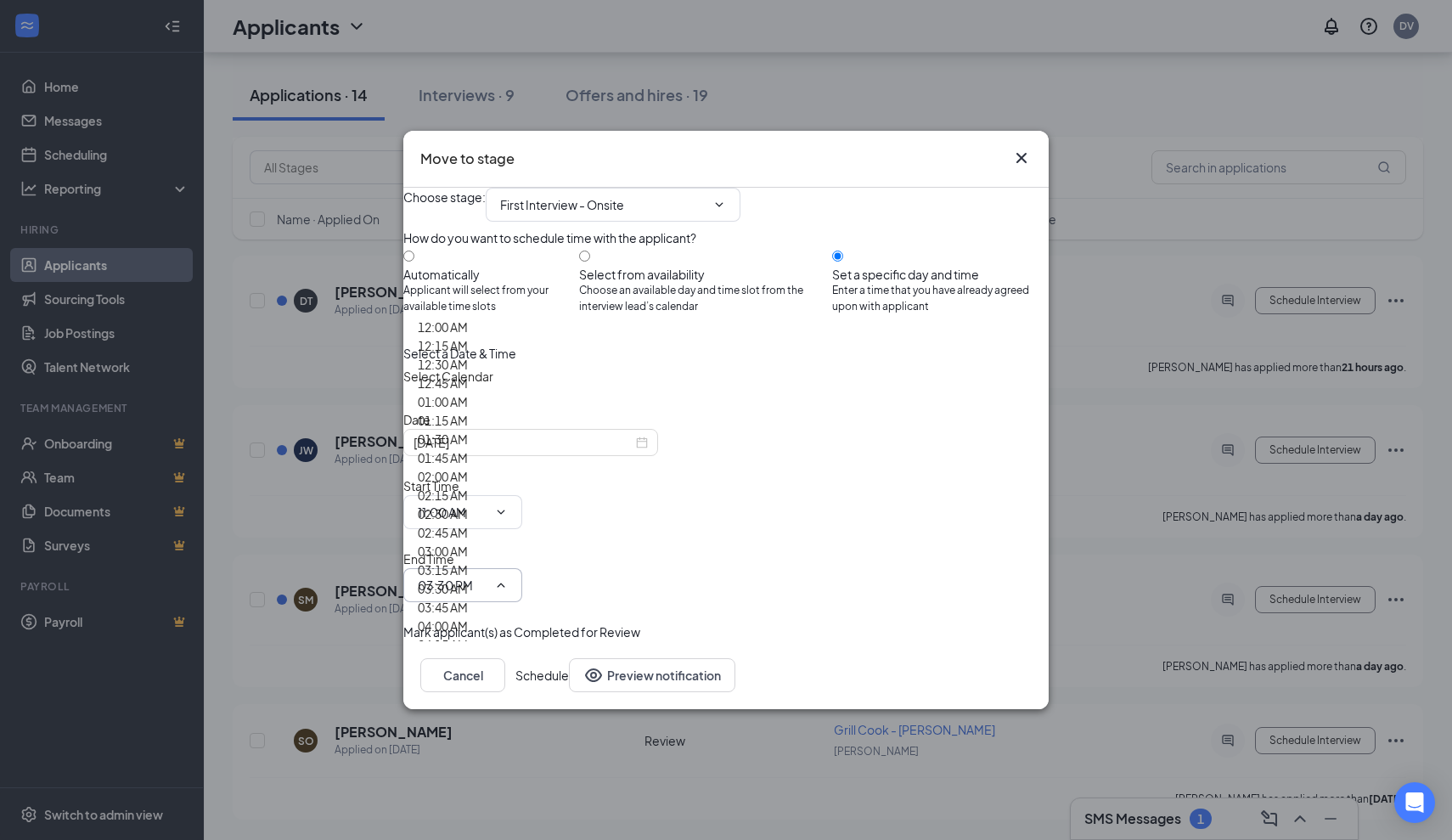
scroll to position [1532, 0]
type input "11:15 AM"
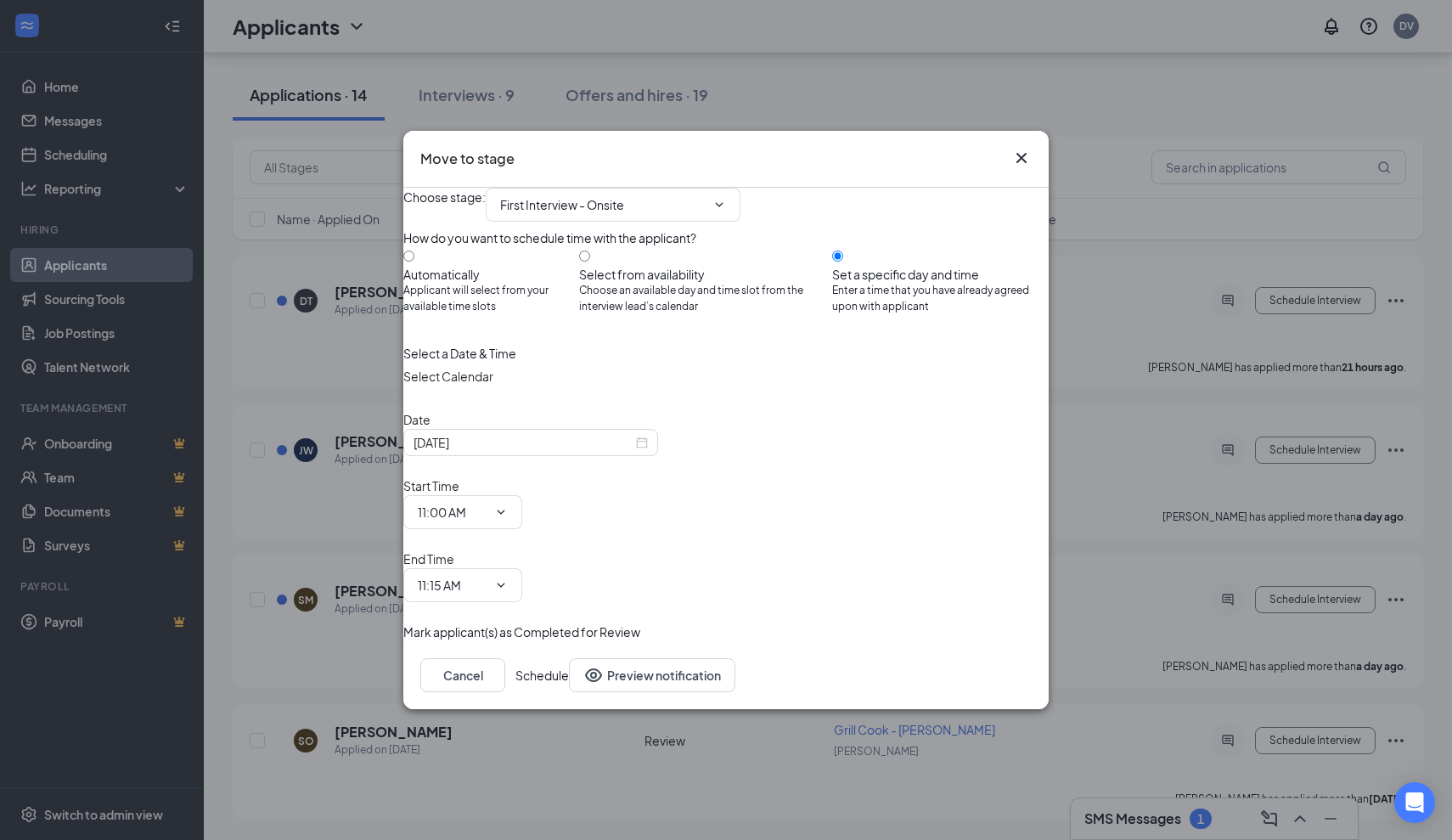
click at [569, 658] on button "Schedule" at bounding box center [542, 675] width 53 height 34
click at [508, 513] on icon "ChevronDown" at bounding box center [501, 512] width 14 height 14
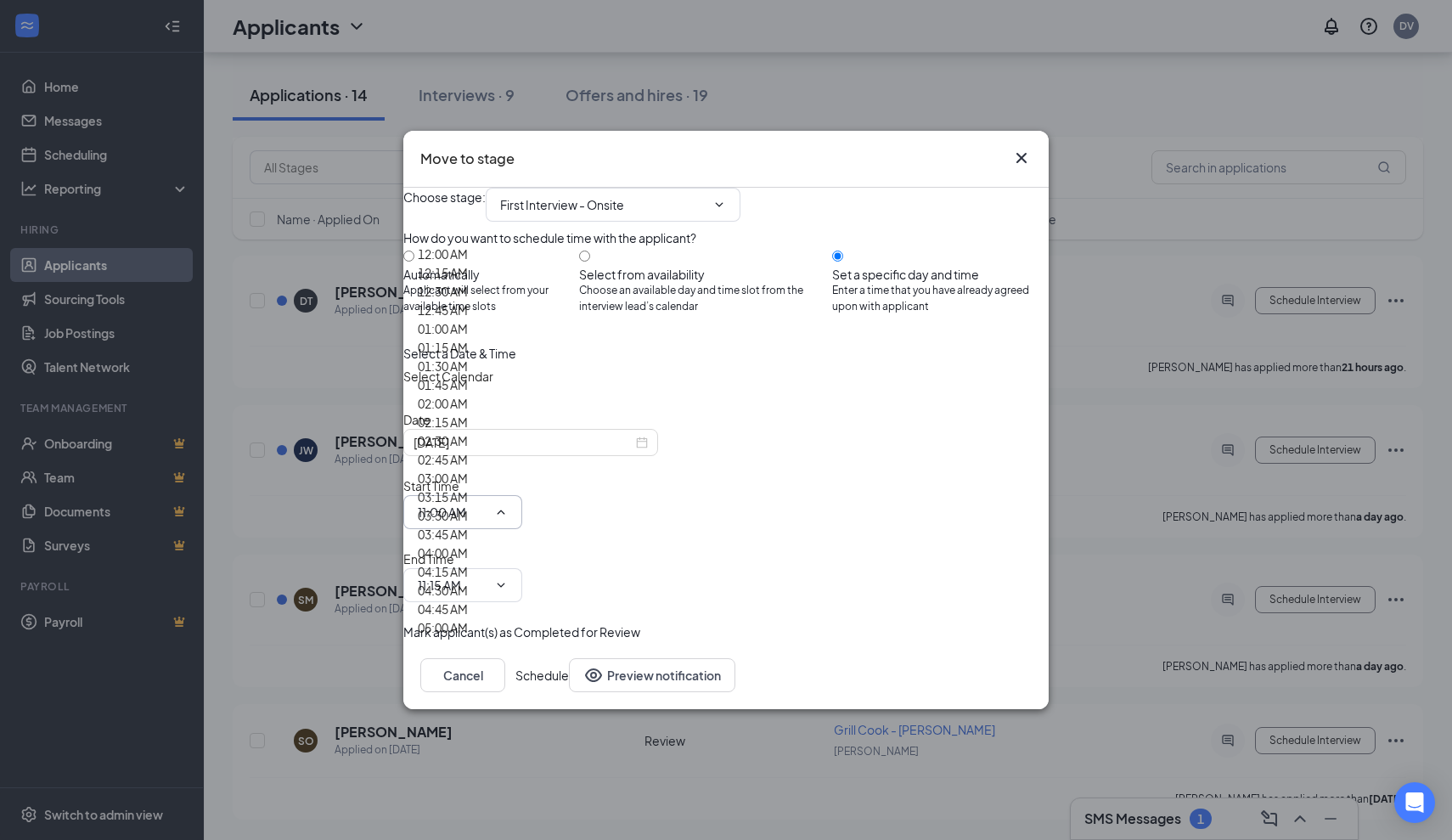
scroll to position [1621, 0]
type input "11:15 AM"
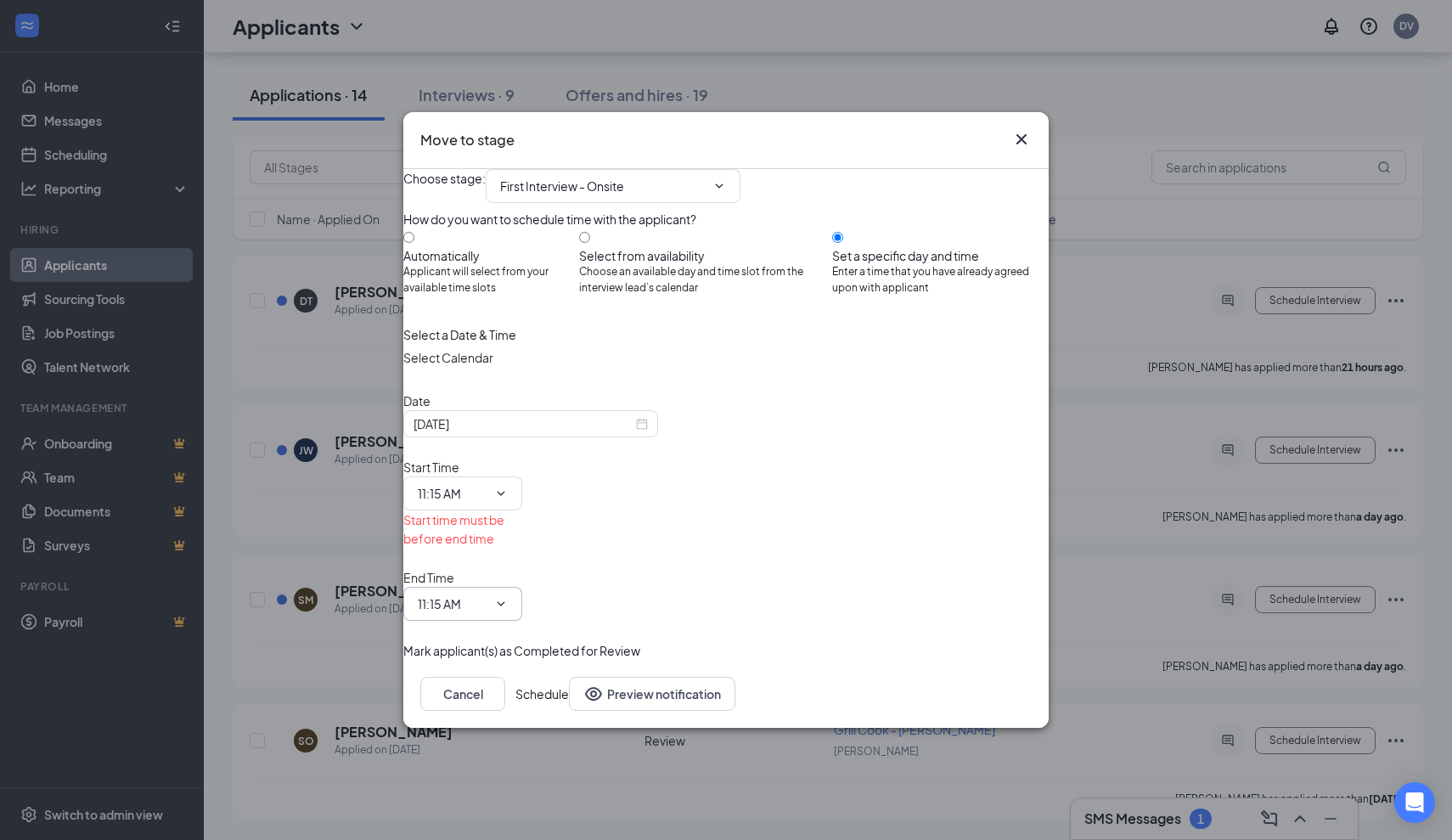
click at [487, 594] on input "11:15 AM" at bounding box center [453, 603] width 70 height 19
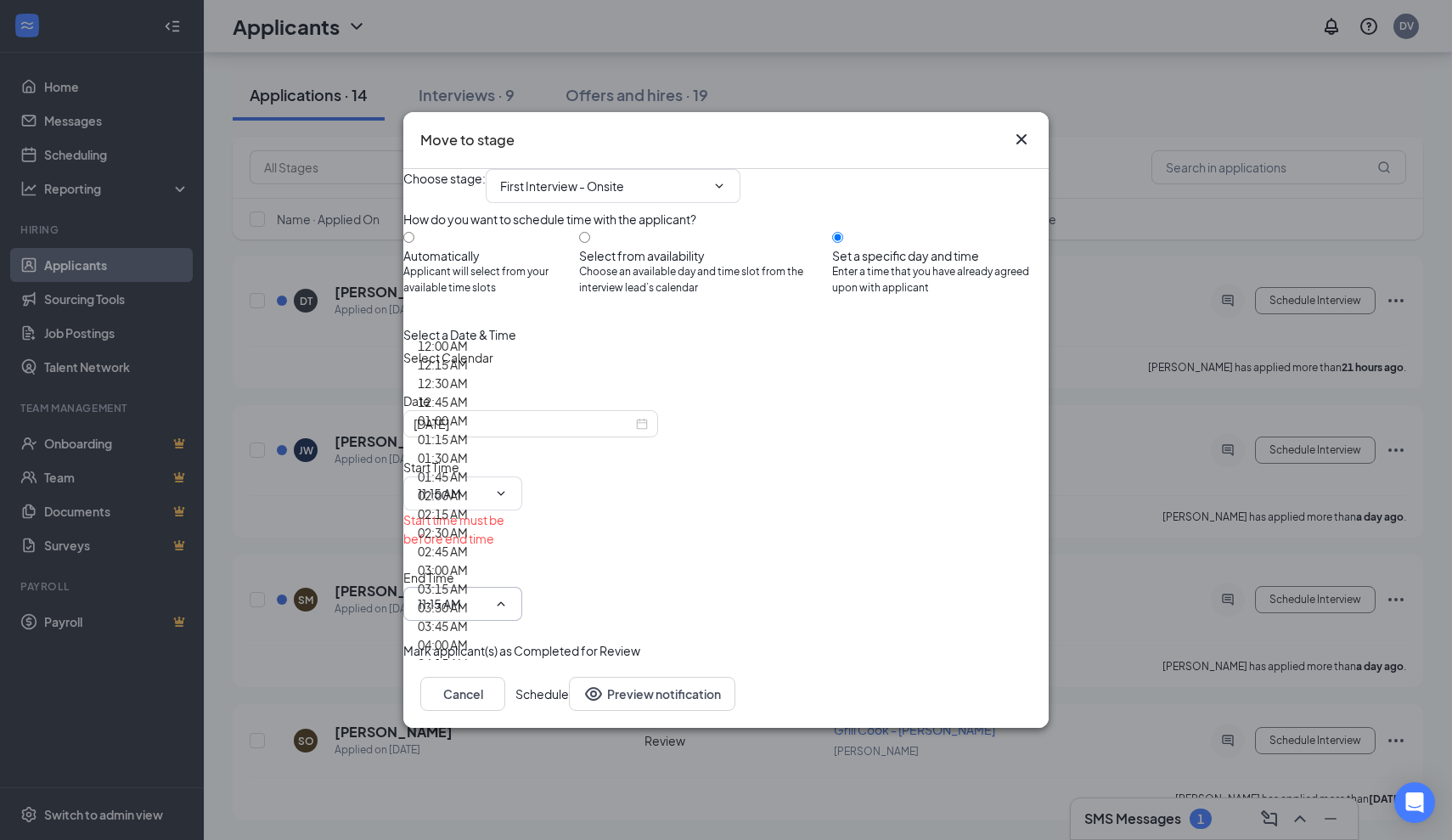
scroll to position [1584, 0]
type input "11:30 AM"
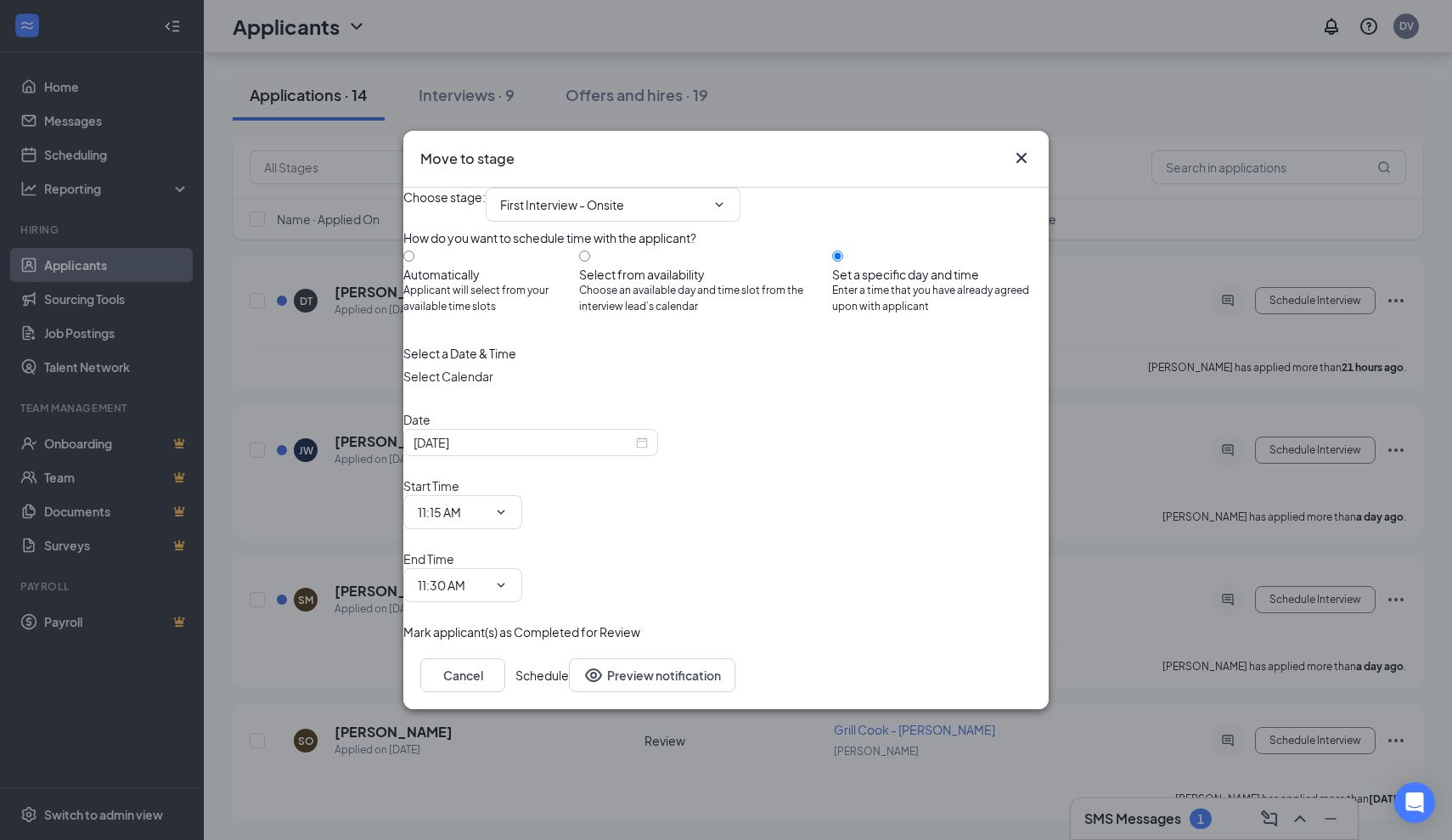
click at [569, 658] on button "Schedule" at bounding box center [542, 675] width 53 height 34
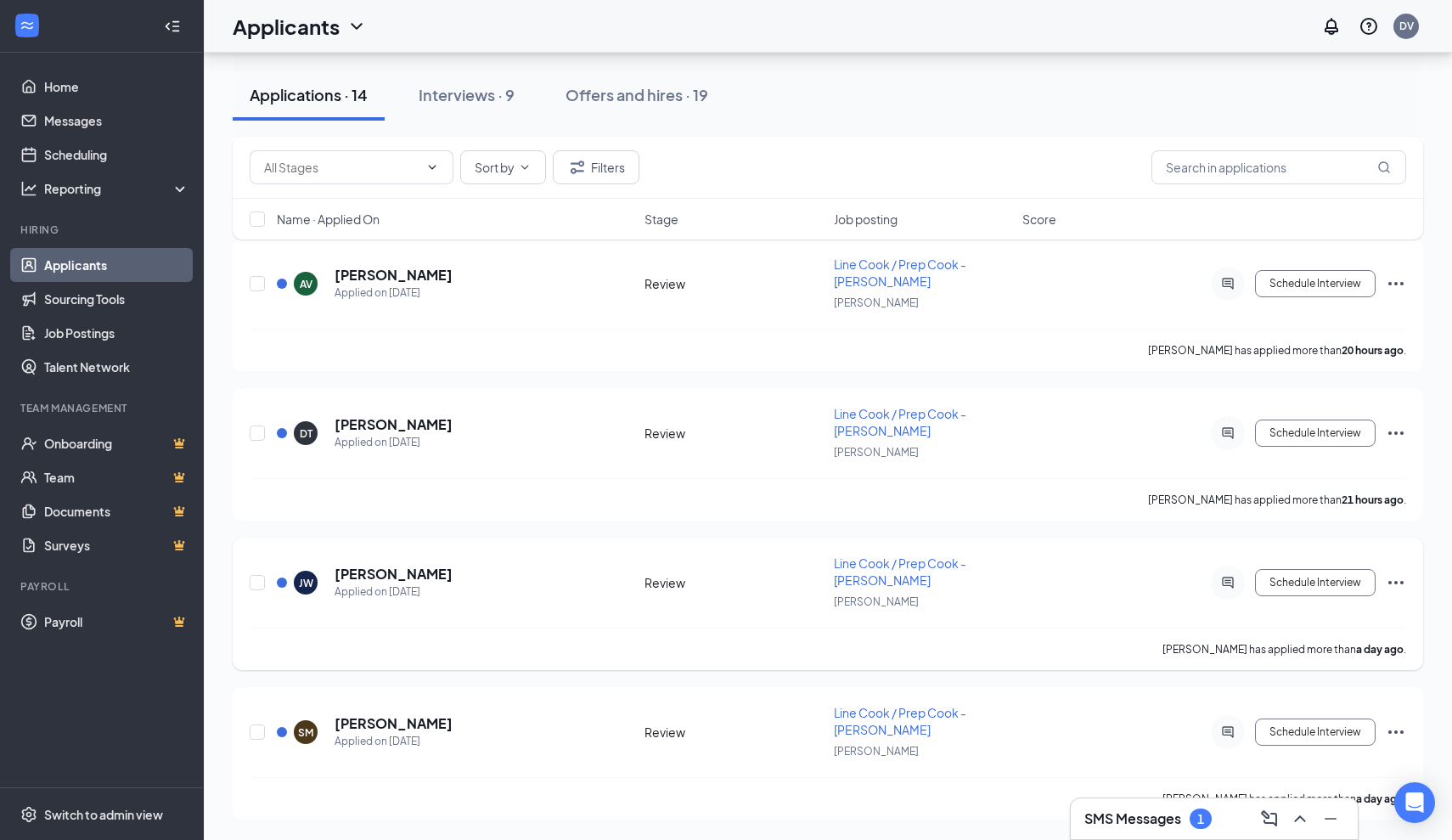
scroll to position [1401, 0]
click at [386, 723] on h5 "Sonia Melgar" at bounding box center [393, 723] width 118 height 19
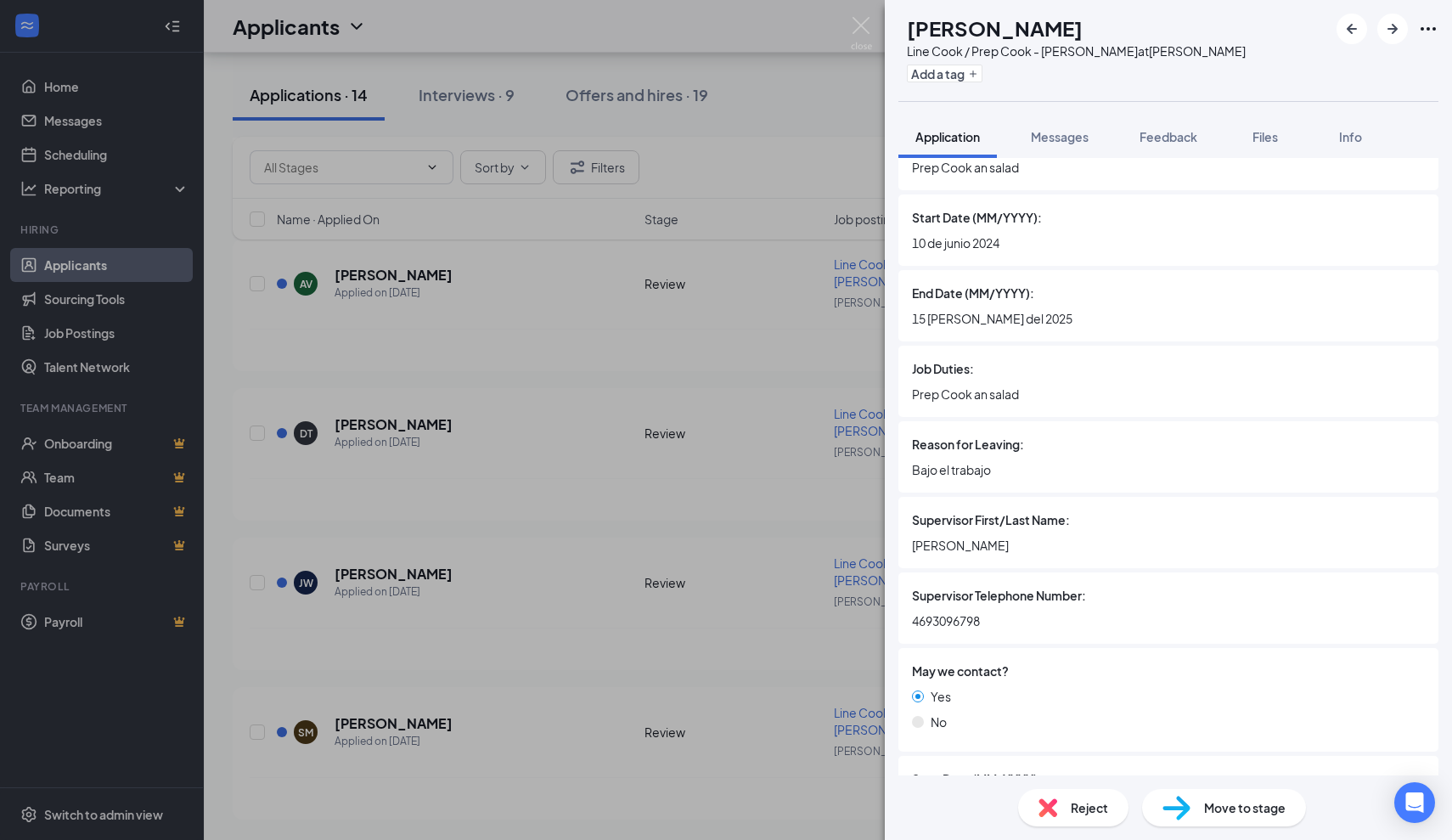
scroll to position [3059, 0]
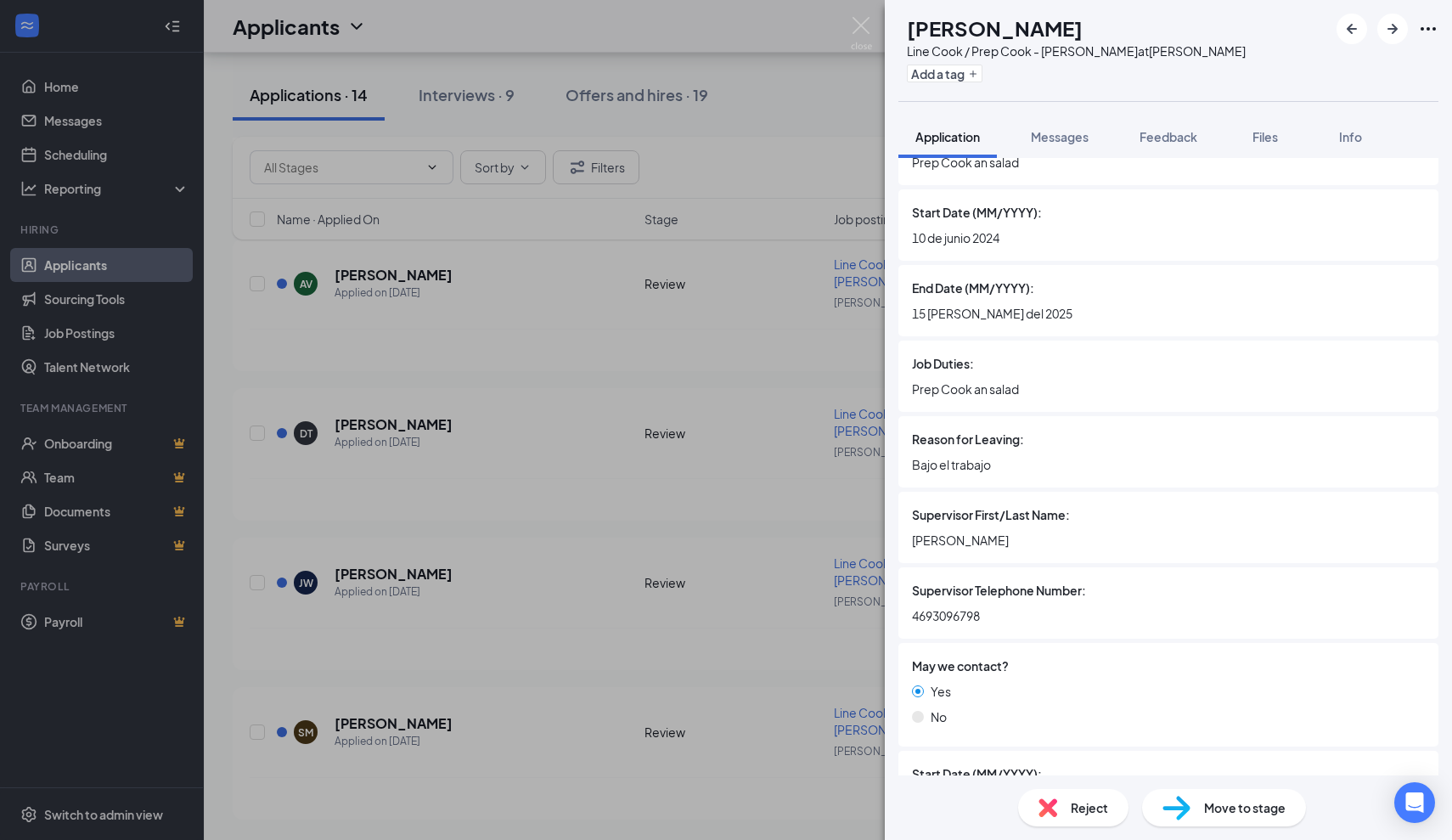
click at [772, 611] on div "SM Sonia Melgar Line Cook / Prep Cook - JOEY Dallas at JOEY Dallas Add a tag Ap…" at bounding box center [726, 420] width 1452 height 840
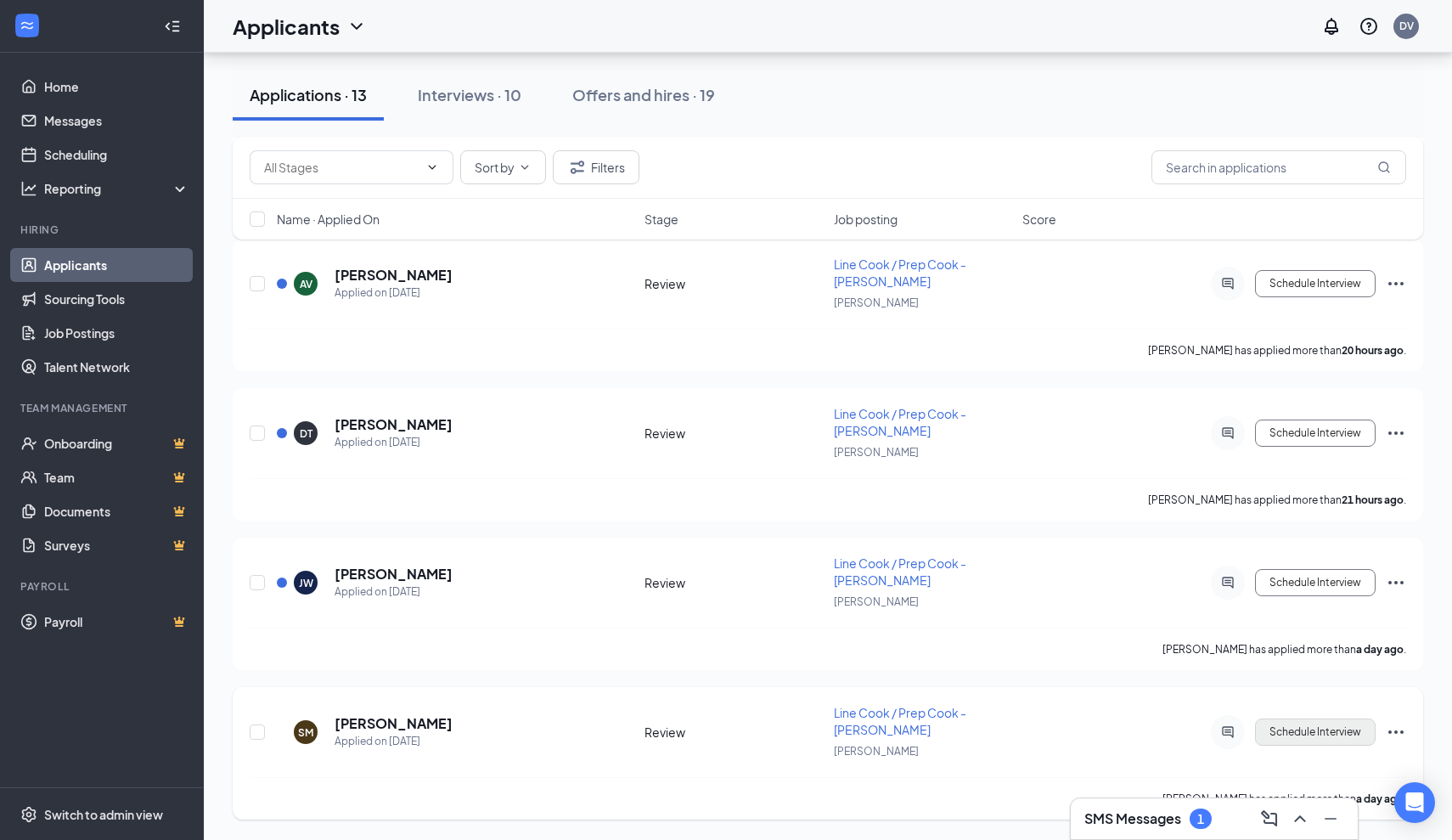
click at [1339, 730] on button "Schedule Interview" at bounding box center [1315, 732] width 121 height 28
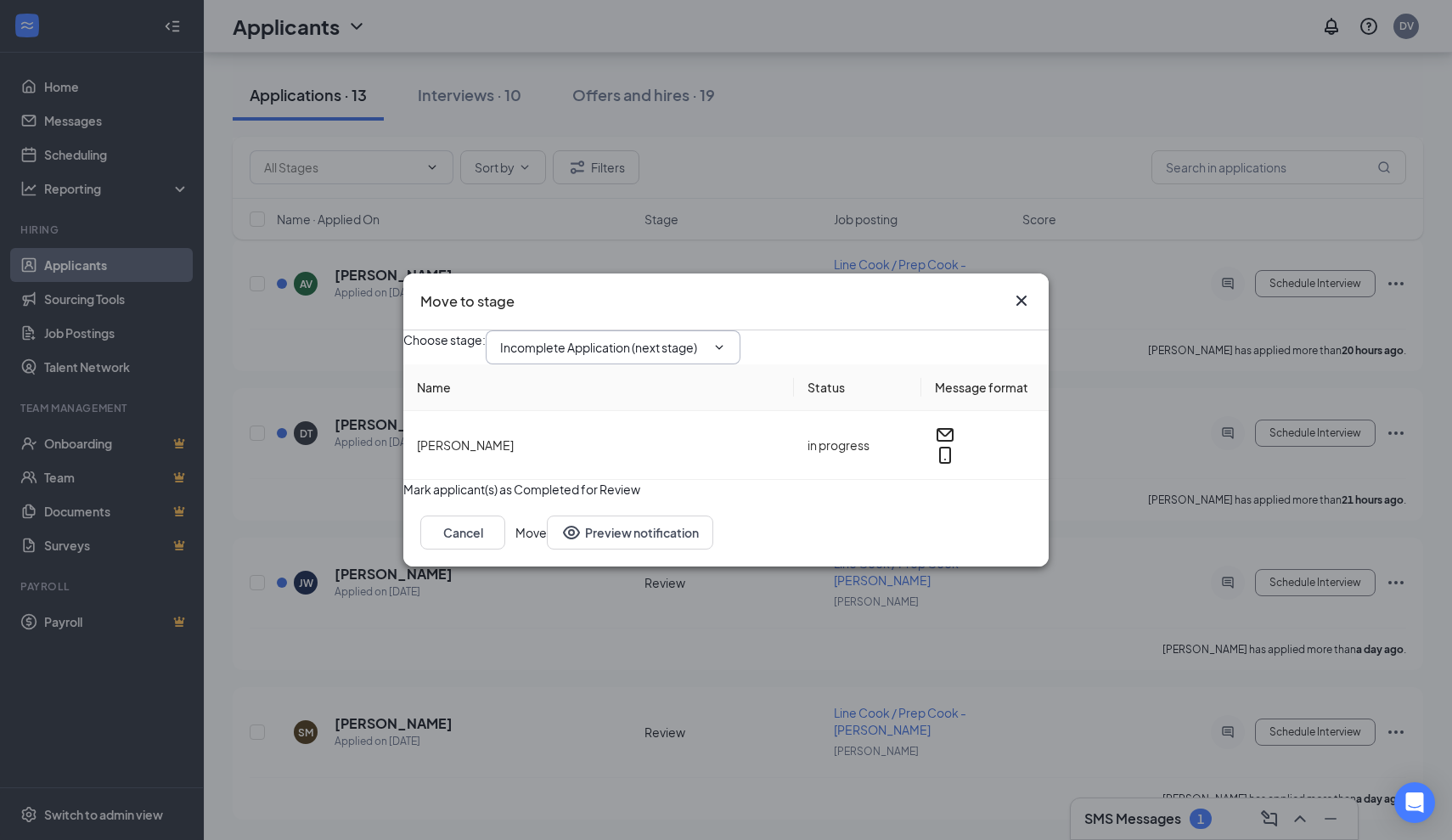
click at [705, 338] on input "Incomplete Application (next stage)" at bounding box center [602, 347] width 206 height 19
click at [637, 518] on div "First Interview - Onsite" at bounding box center [575, 527] width 124 height 19
type input "First Interview - Onsite"
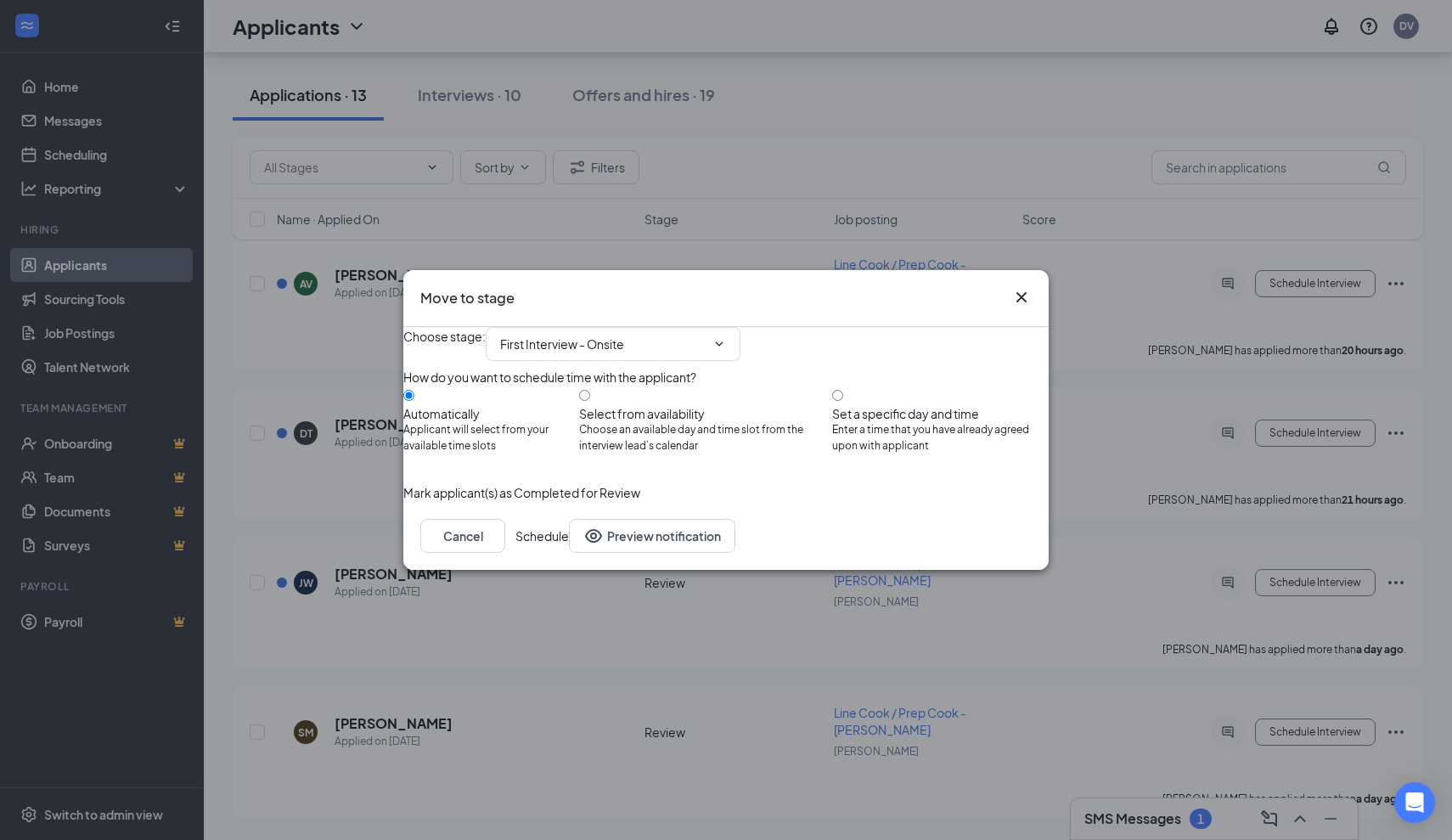
click at [569, 553] on button "Schedule" at bounding box center [542, 535] width 53 height 34
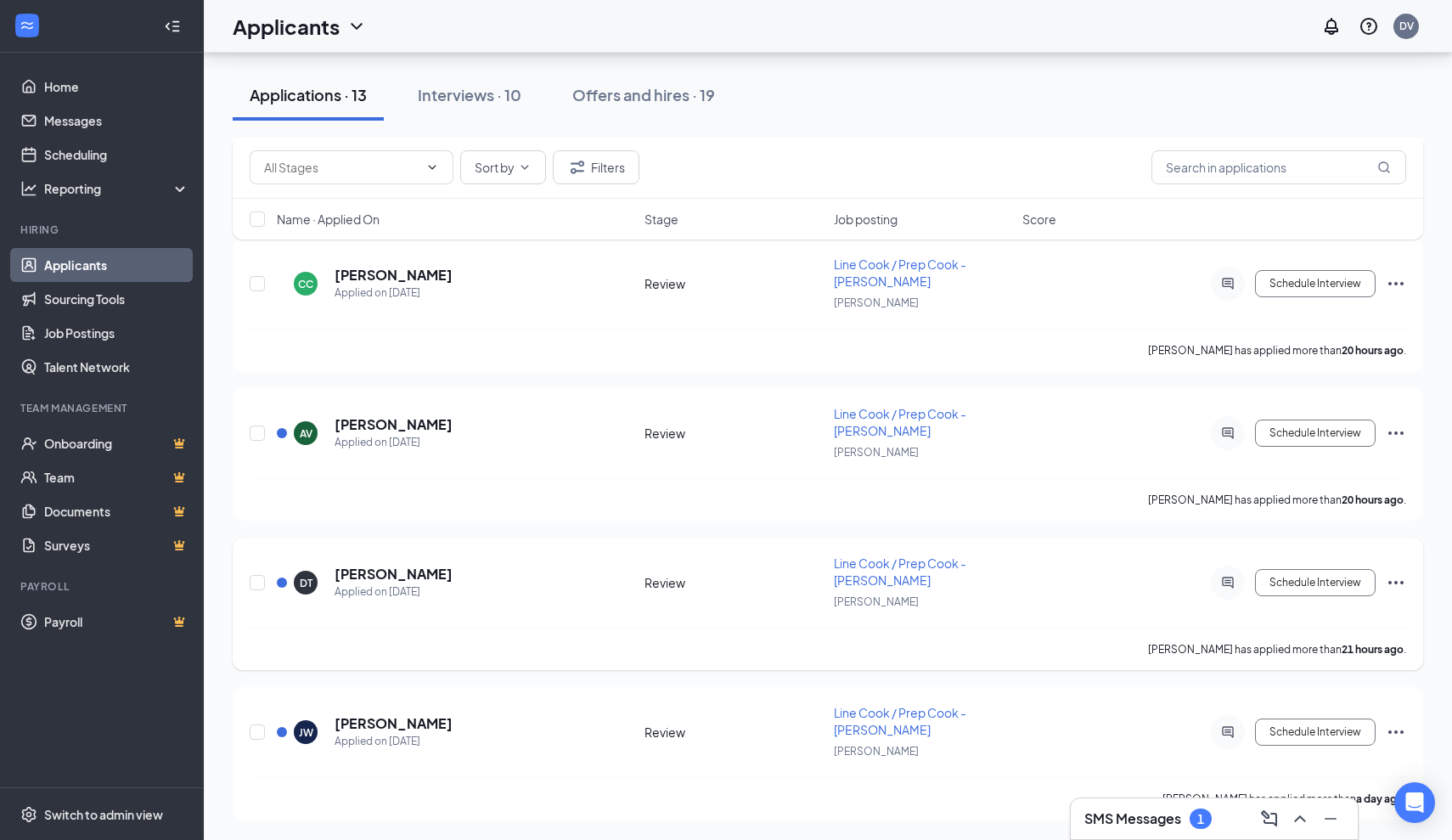
scroll to position [1251, 0]
click at [381, 725] on h5 "Jarrid Weir" at bounding box center [393, 723] width 118 height 19
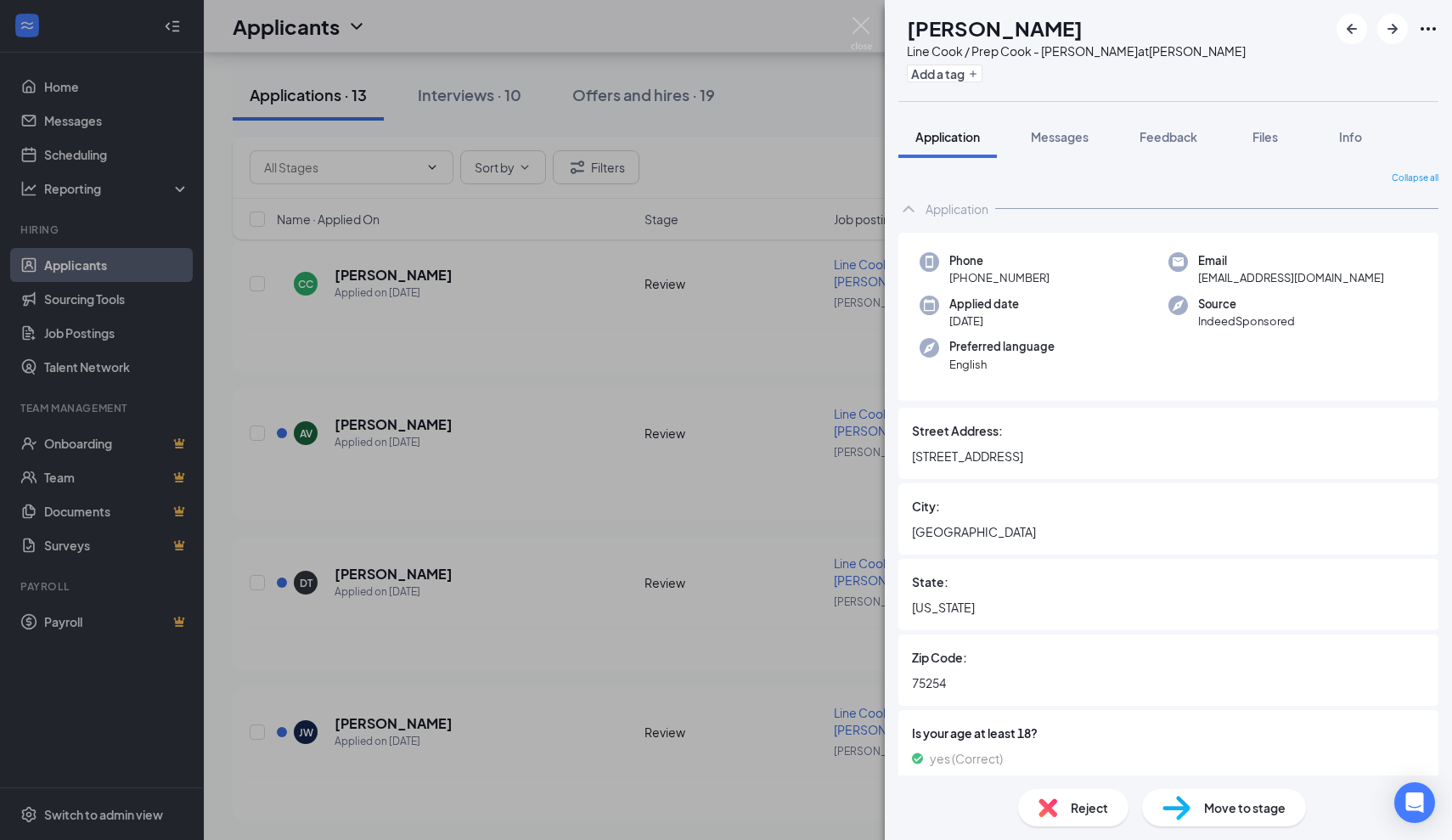
click at [806, 605] on div "JW Jarrid Weir Line Cook / Prep Cook - JOEY Dallas at JOEY Dallas Add a tag App…" at bounding box center [726, 420] width 1452 height 840
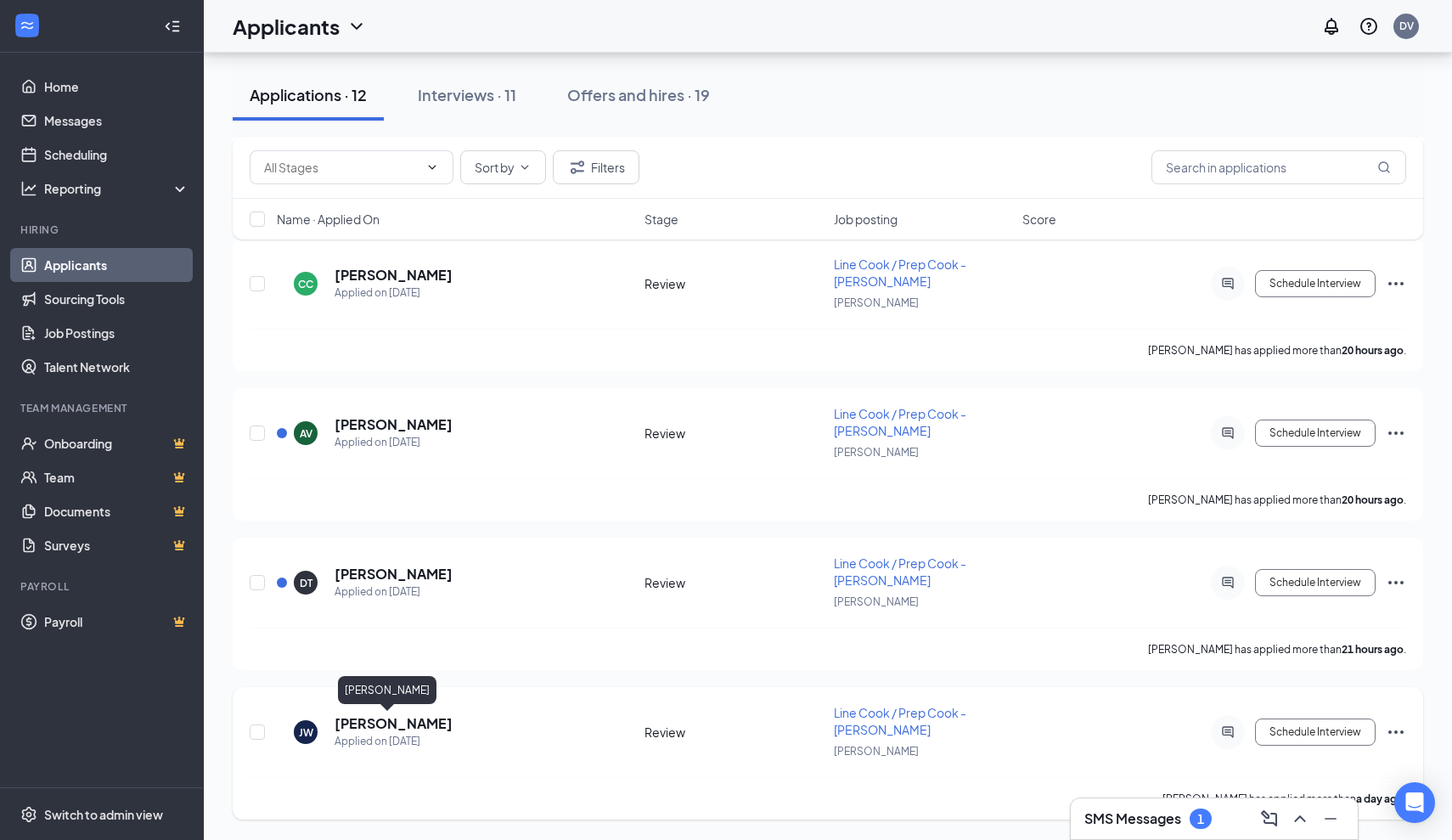
click at [376, 726] on h5 "Jarrid Weir" at bounding box center [393, 723] width 118 height 19
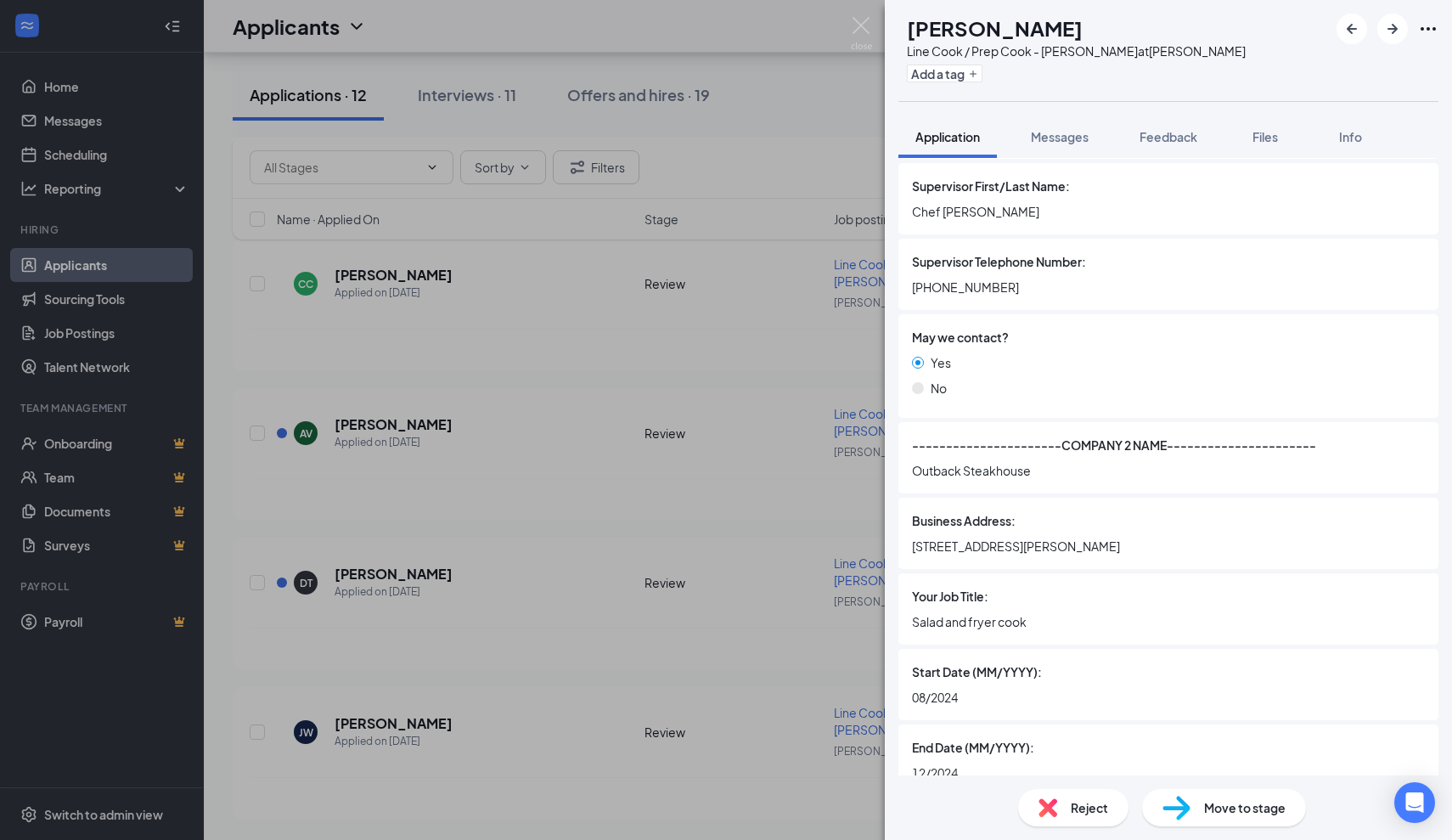
scroll to position [2690, 0]
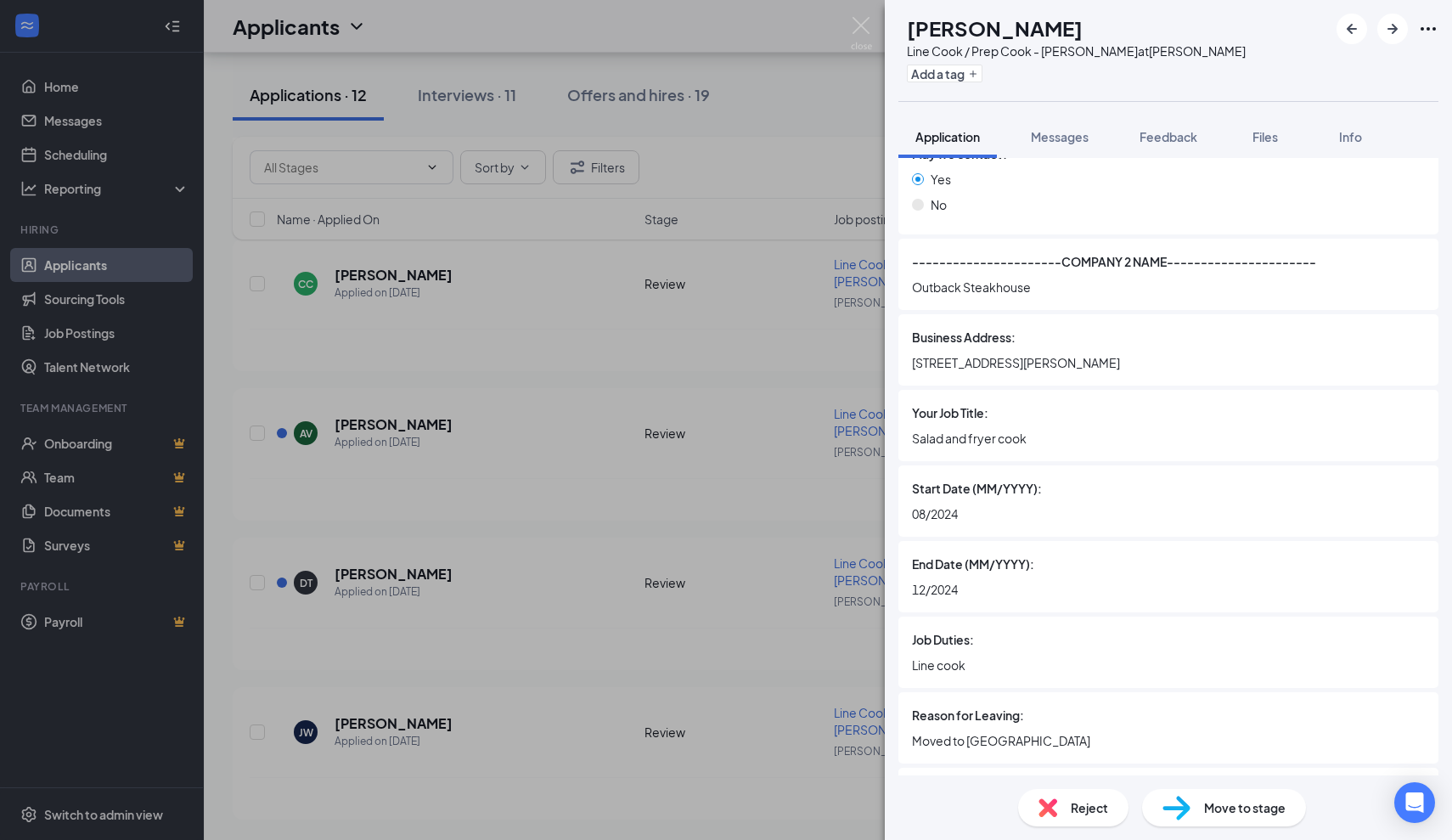
click at [797, 594] on div "JW Jarrid Weir Line Cook / Prep Cook - JOEY Dallas at JOEY Dallas Add a tag App…" at bounding box center [726, 420] width 1452 height 840
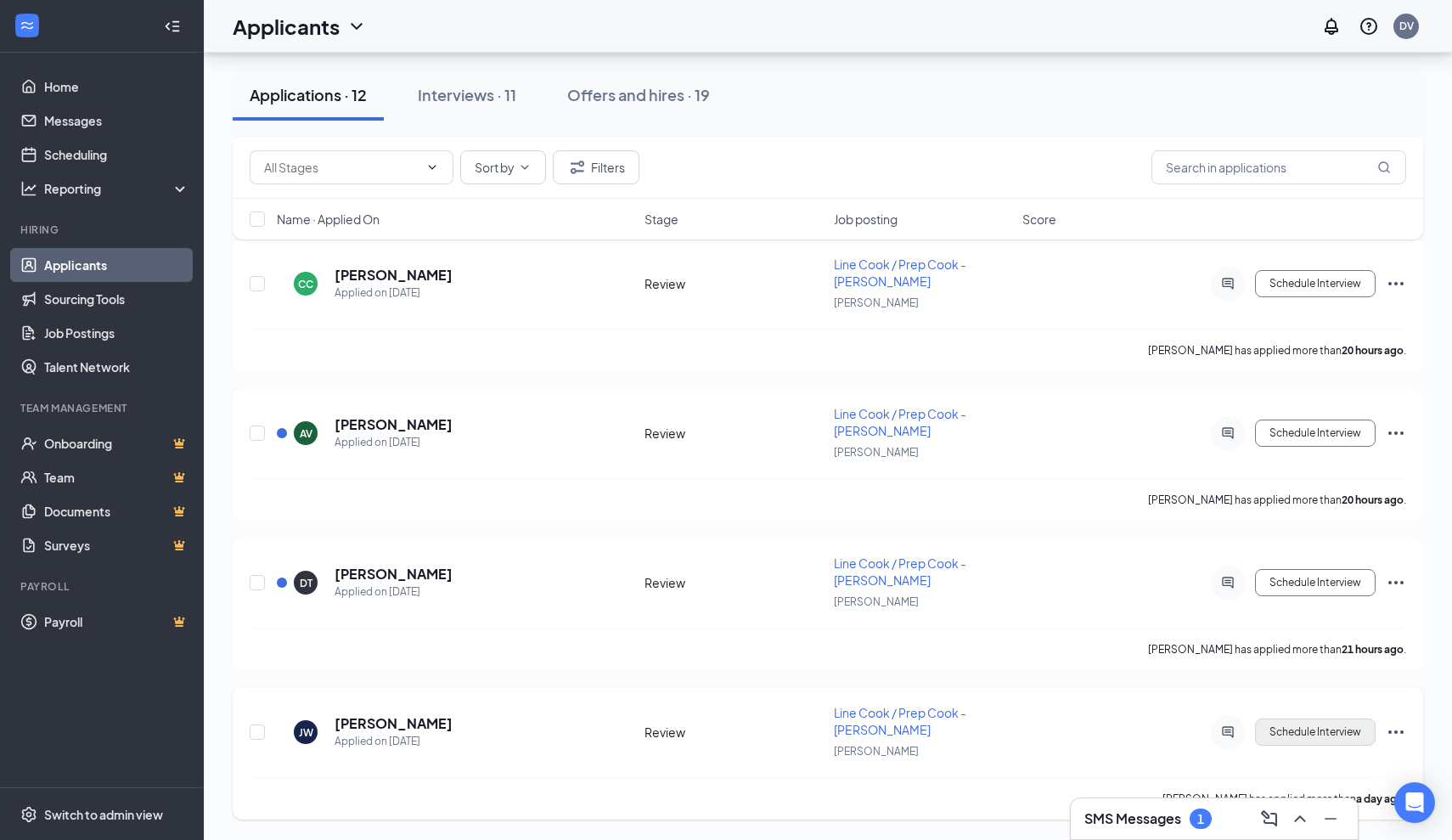
click at [1341, 728] on button "Schedule Interview" at bounding box center [1315, 732] width 121 height 28
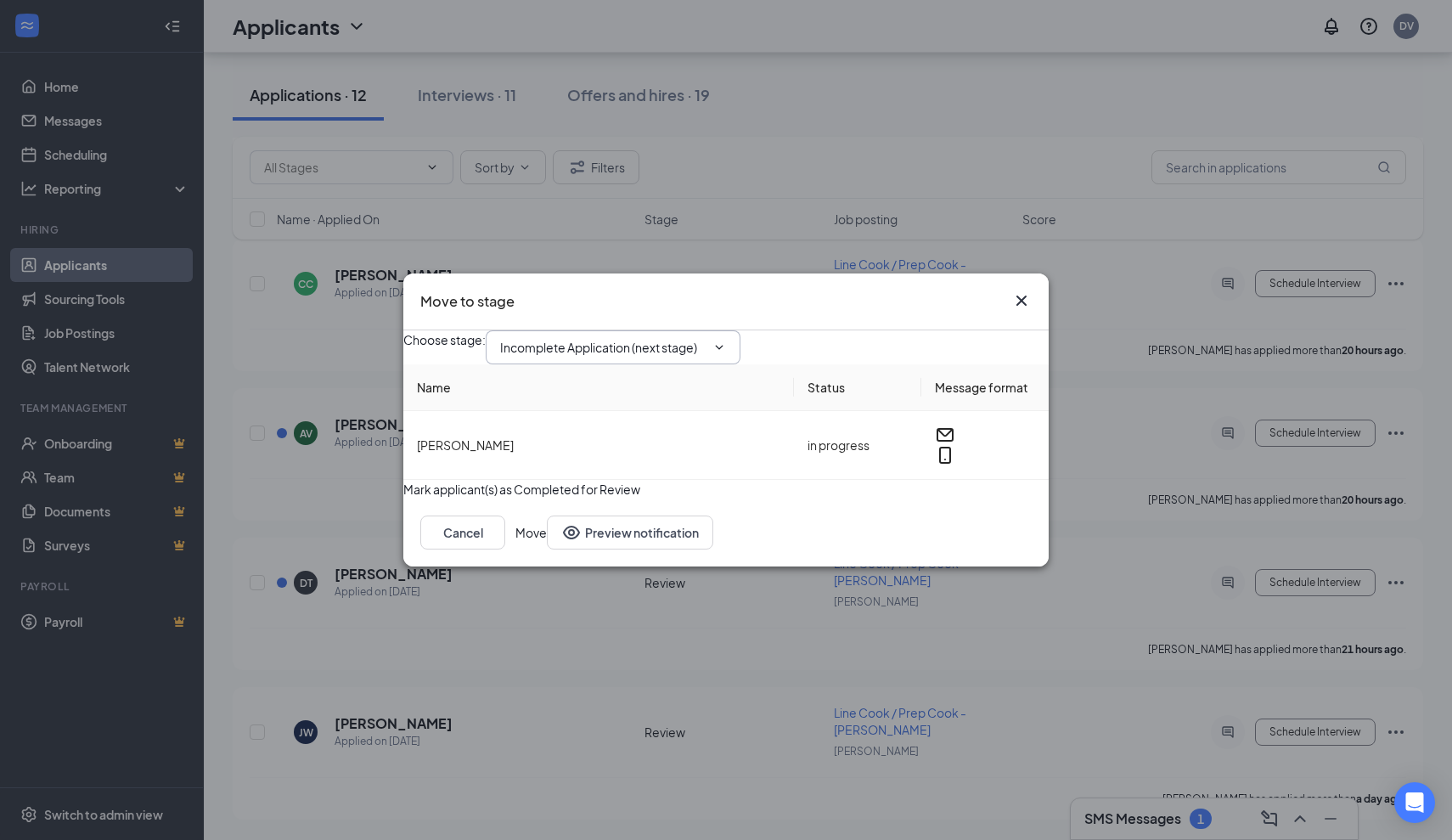
click at [726, 340] on span at bounding box center [717, 347] width 17 height 14
click at [696, 338] on input "Incomplete Application (next stage)" at bounding box center [602, 347] width 206 height 19
click at [629, 518] on div "First Interview - Onsite" at bounding box center [575, 527] width 124 height 19
type input "First Interview - Onsite"
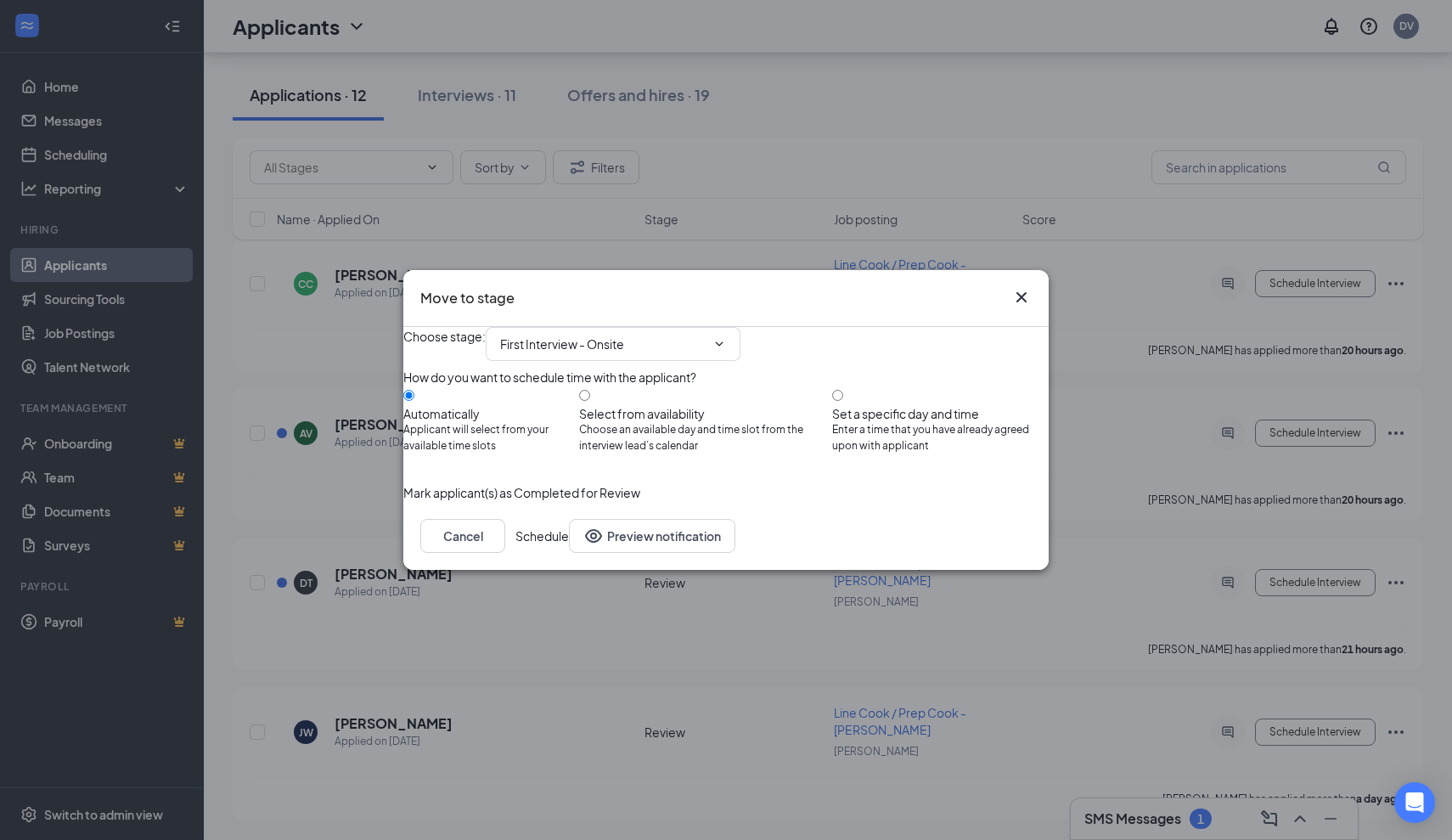
click at [618, 405] on div at bounding box center [705, 405] width 253 height 0
click at [590, 392] on input "Select from availability Choose an available day and time slot from the intervi…" at bounding box center [584, 394] width 11 height 11
radio input "true"
radio input "false"
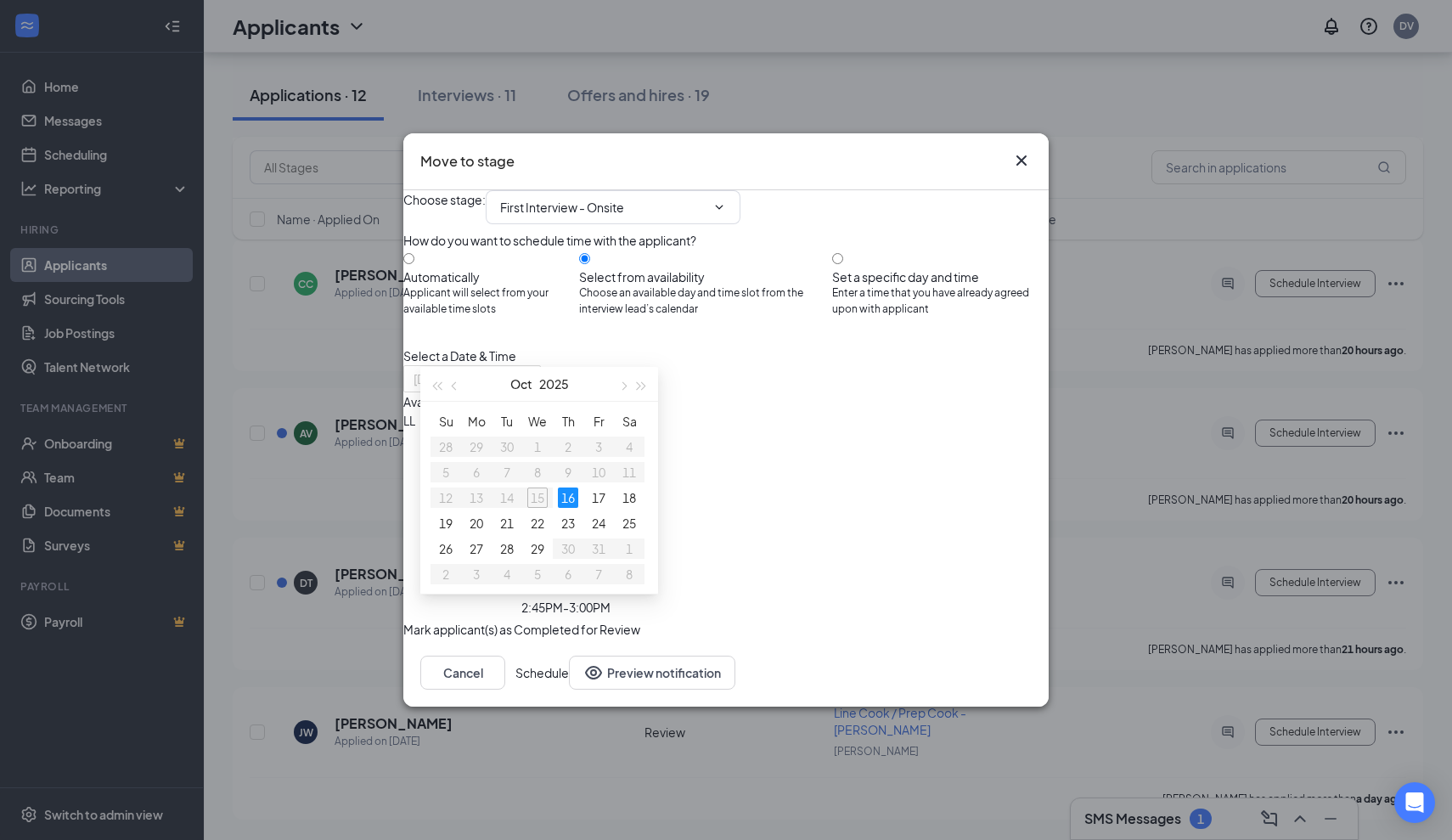
click at [560, 498] on div "16" at bounding box center [568, 497] width 21 height 21
click at [729, 430] on div "11:30AM - 11:45AM" at bounding box center [566, 439] width 326 height 19
click at [569, 690] on button "Schedule" at bounding box center [542, 672] width 53 height 34
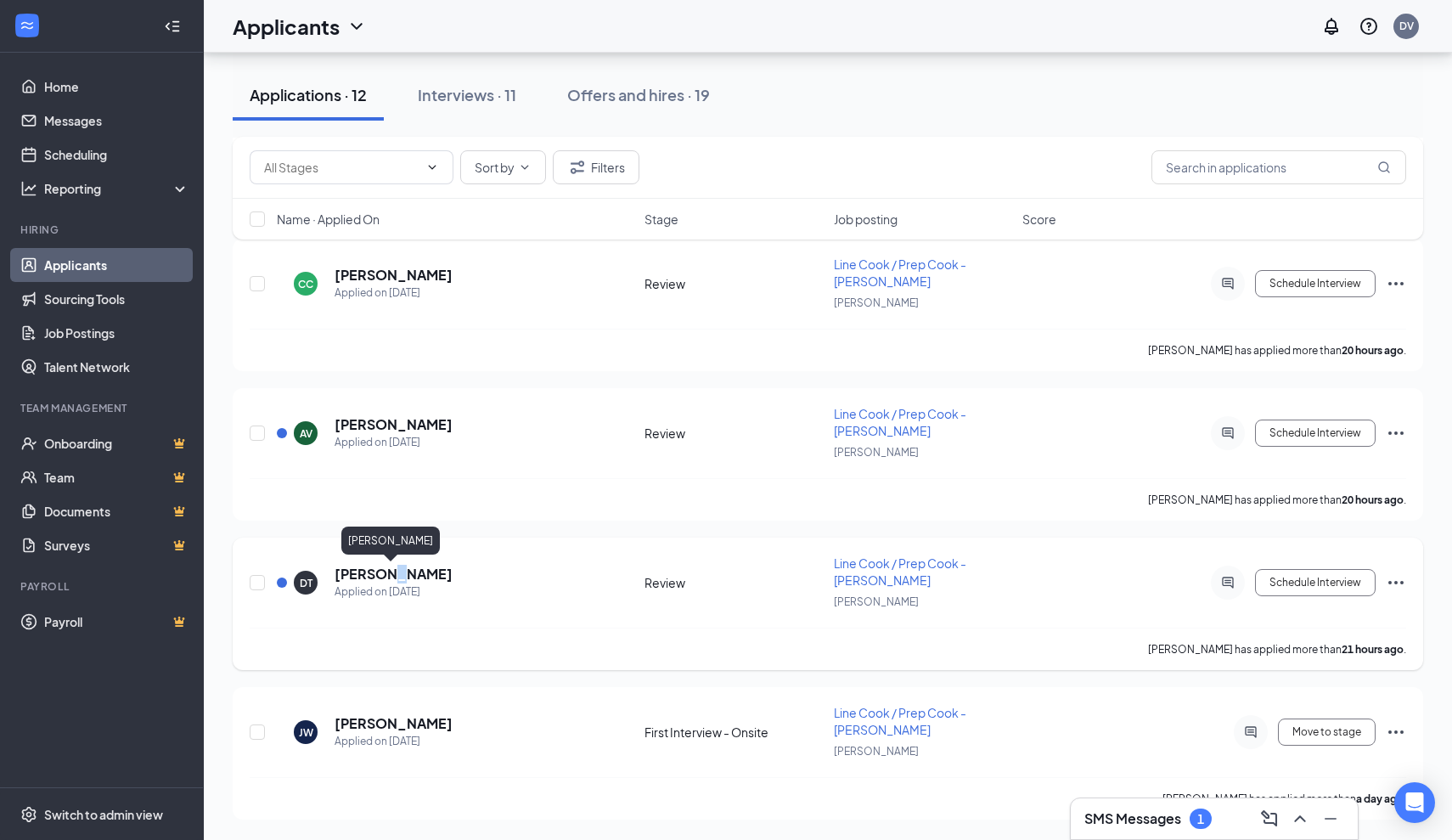
click at [390, 570] on h5 "Dominic Taylor" at bounding box center [393, 573] width 118 height 19
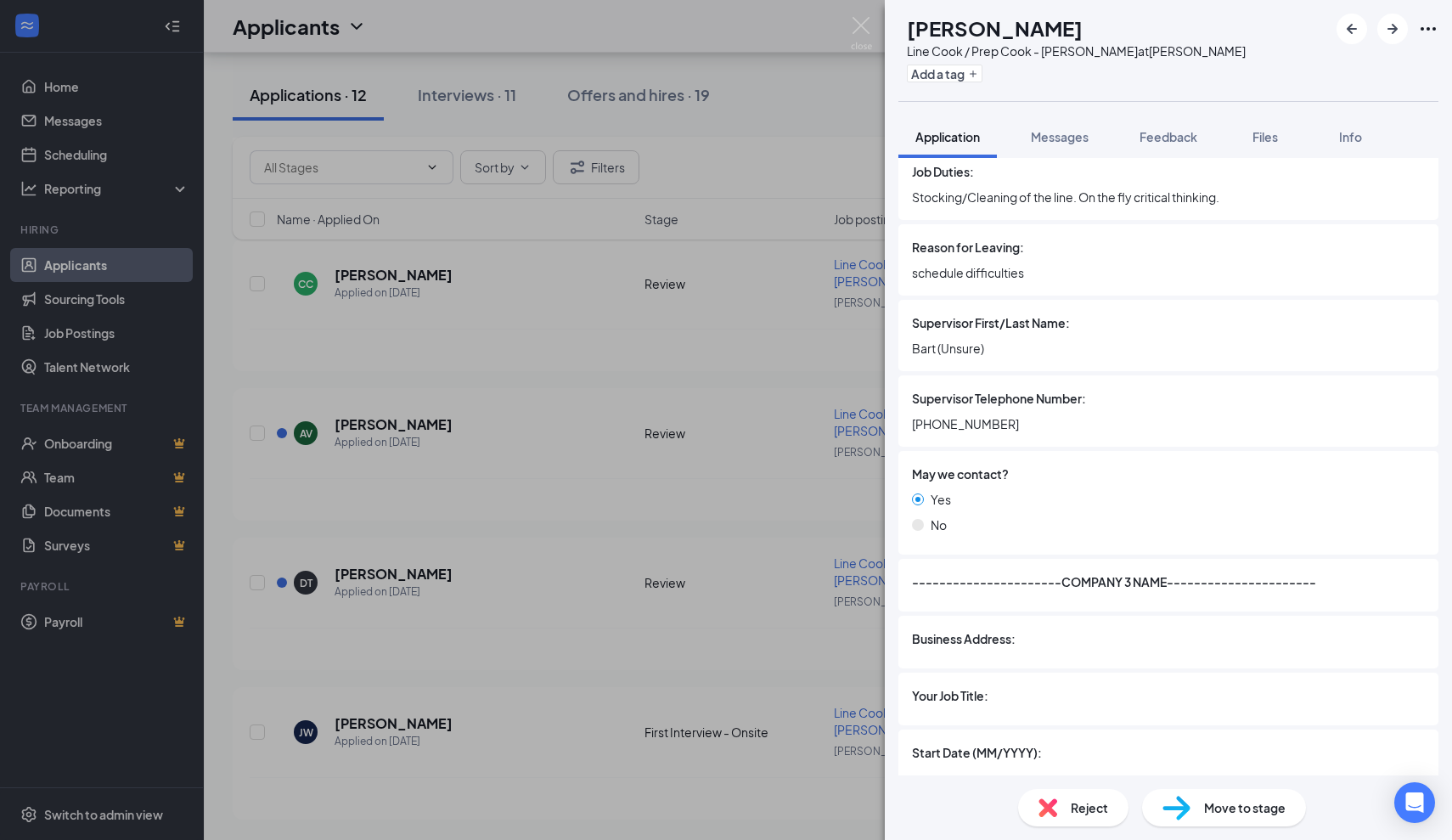
scroll to position [3056, 0]
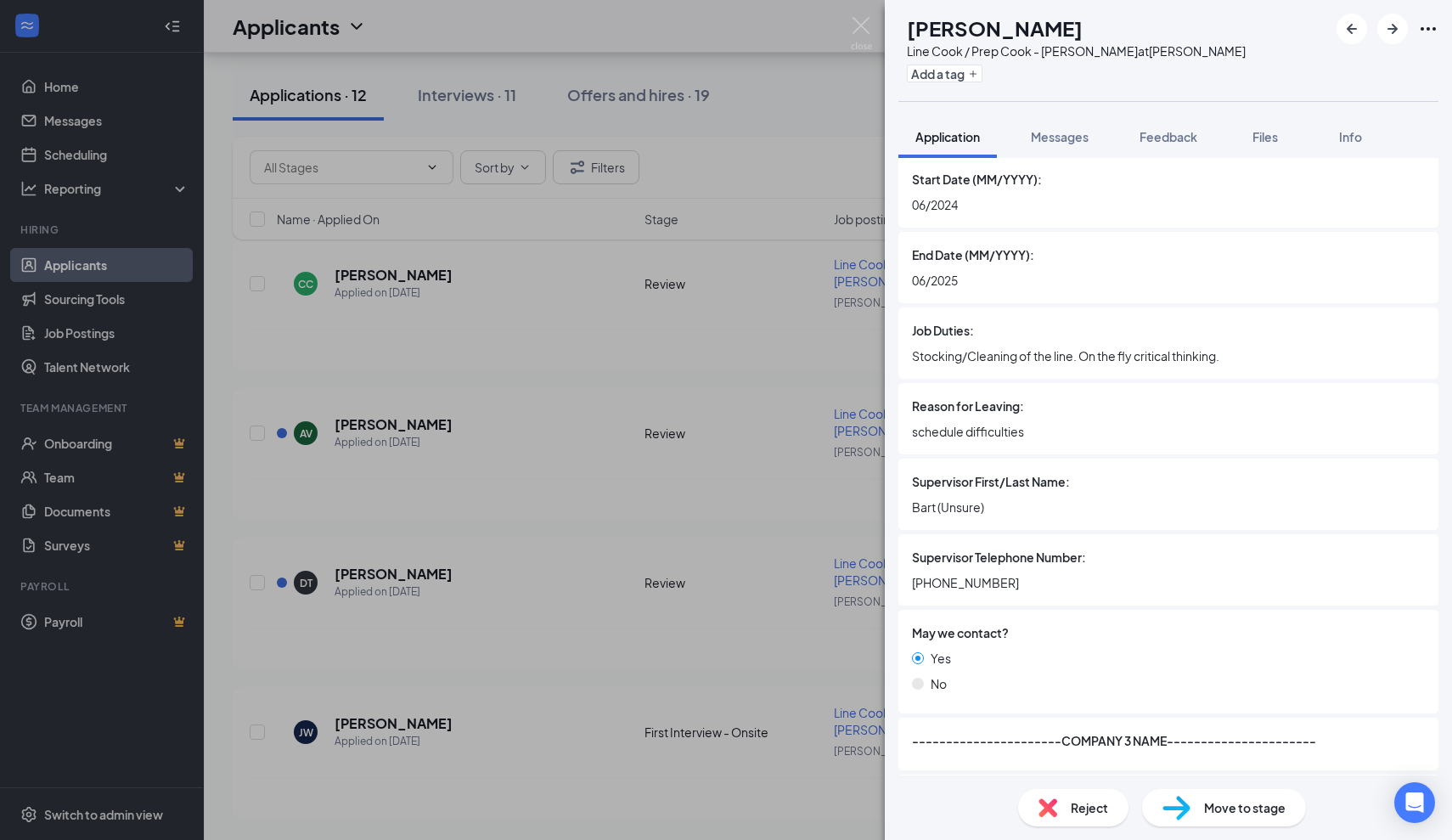
click at [790, 629] on div "DT Dominic Taylor Line Cook / Prep Cook - JOEY Dallas at JOEY Dallas Add a tag …" at bounding box center [726, 420] width 1452 height 840
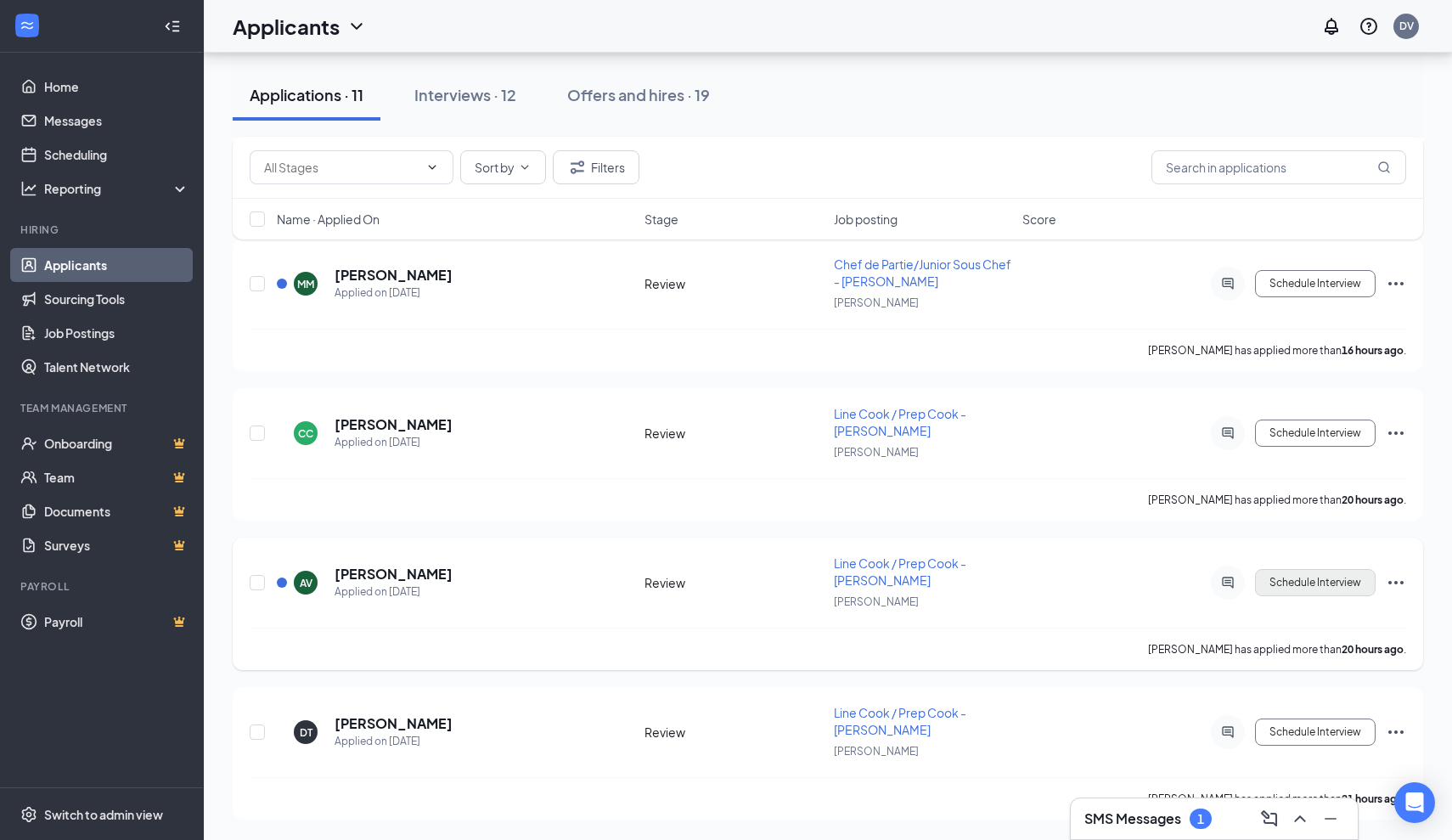
scroll to position [1102, 0]
click at [1294, 726] on button "Schedule Interview" at bounding box center [1315, 732] width 121 height 28
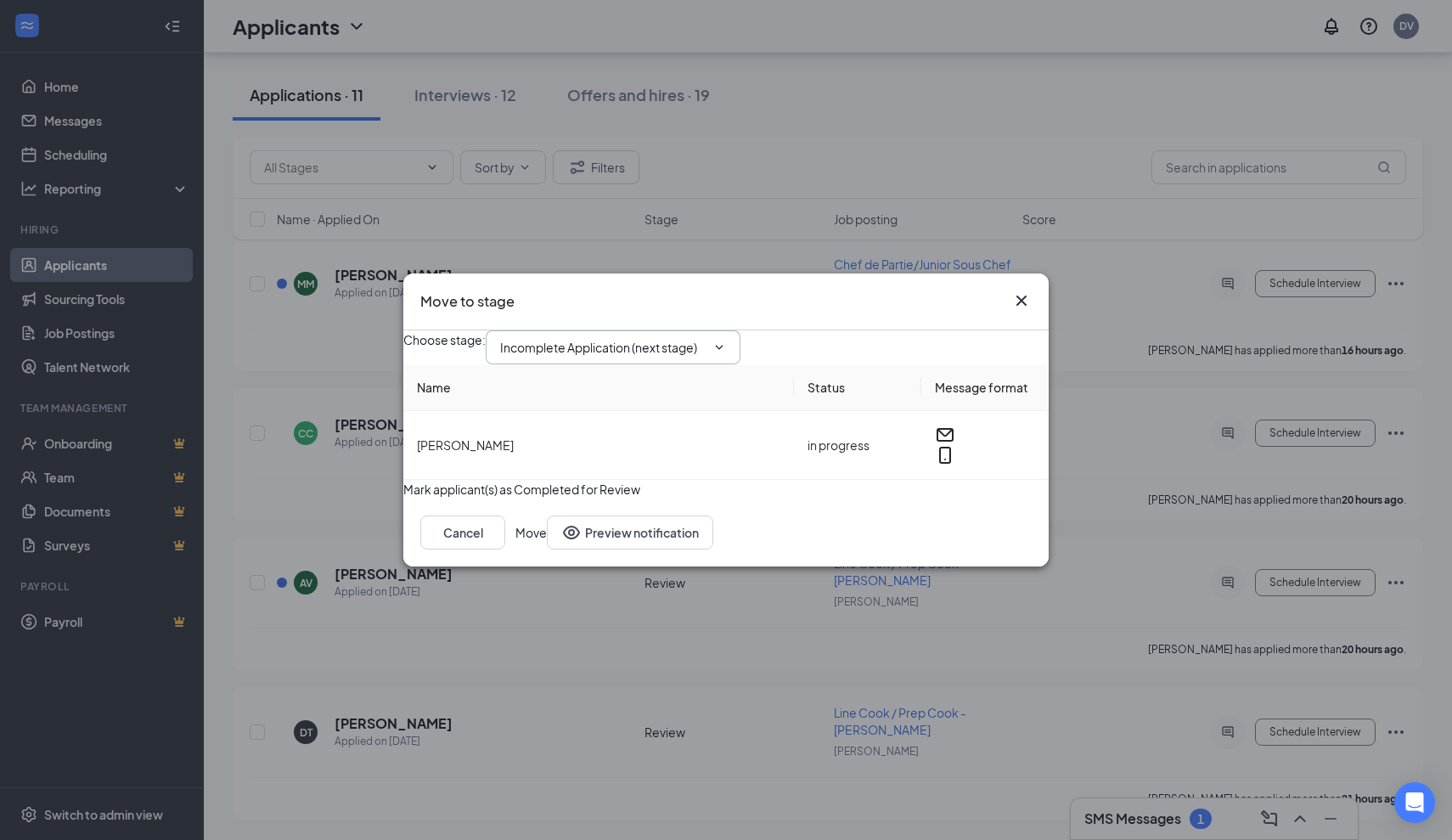
click at [705, 338] on input "Incomplete Application (next stage)" at bounding box center [602, 347] width 206 height 19
click at [637, 518] on div "First Interview - Onsite" at bounding box center [575, 527] width 124 height 19
type input "First Interview - Onsite"
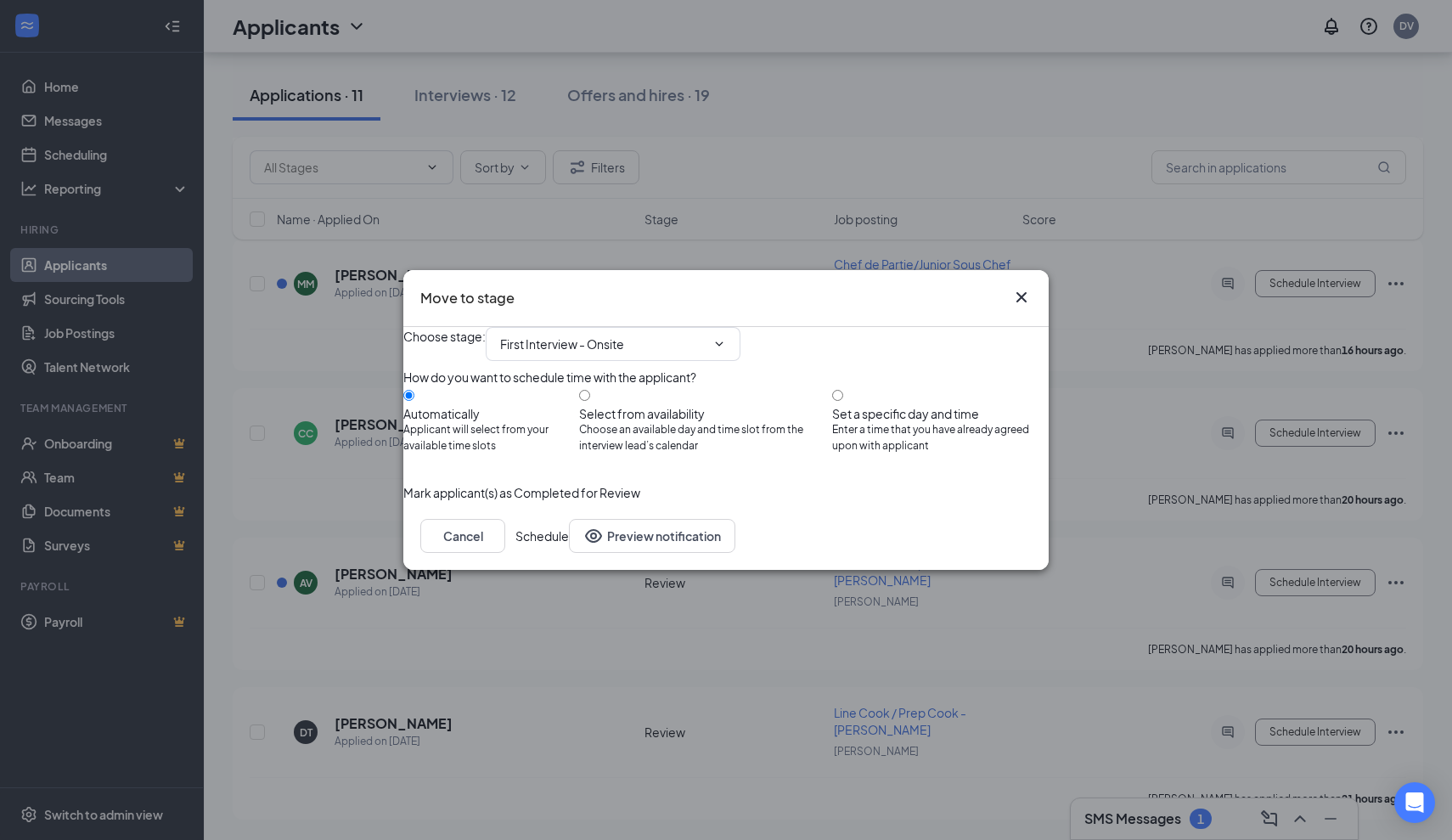
click at [669, 405] on div "Select from availability" at bounding box center [705, 413] width 253 height 17
click at [590, 400] on input "Select from availability Choose an available day and time slot from the intervi…" at bounding box center [584, 394] width 11 height 11
radio input "true"
radio input "false"
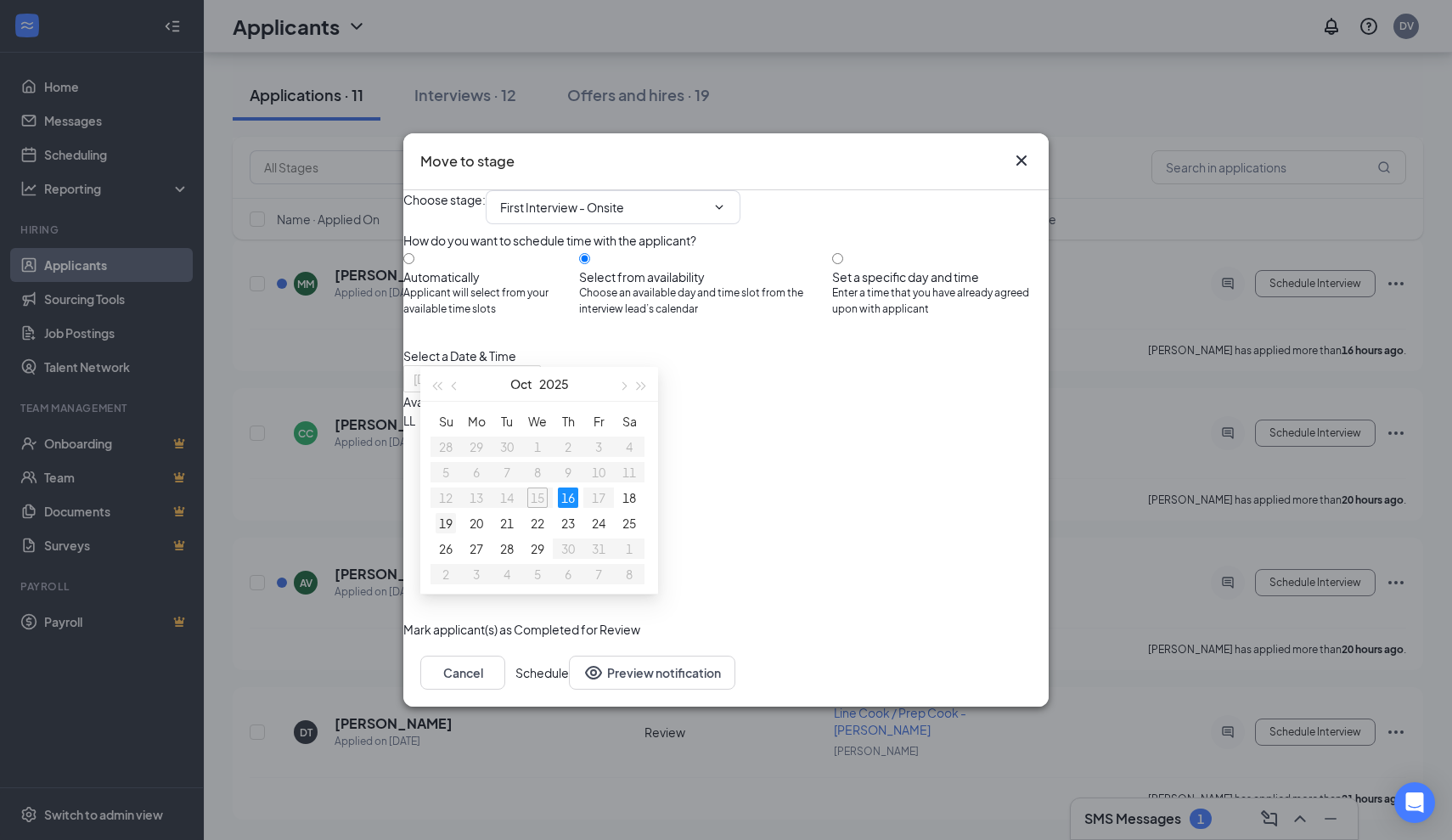
click at [445, 524] on div "19" at bounding box center [446, 522] width 21 height 21
type input "Oct 16, 2025"
click at [570, 498] on div "16" at bounding box center [568, 497] width 21 height 21
click at [729, 430] on div "11:45AM - 12:00PM" at bounding box center [566, 439] width 326 height 19
click at [569, 690] on button "Schedule" at bounding box center [542, 672] width 53 height 34
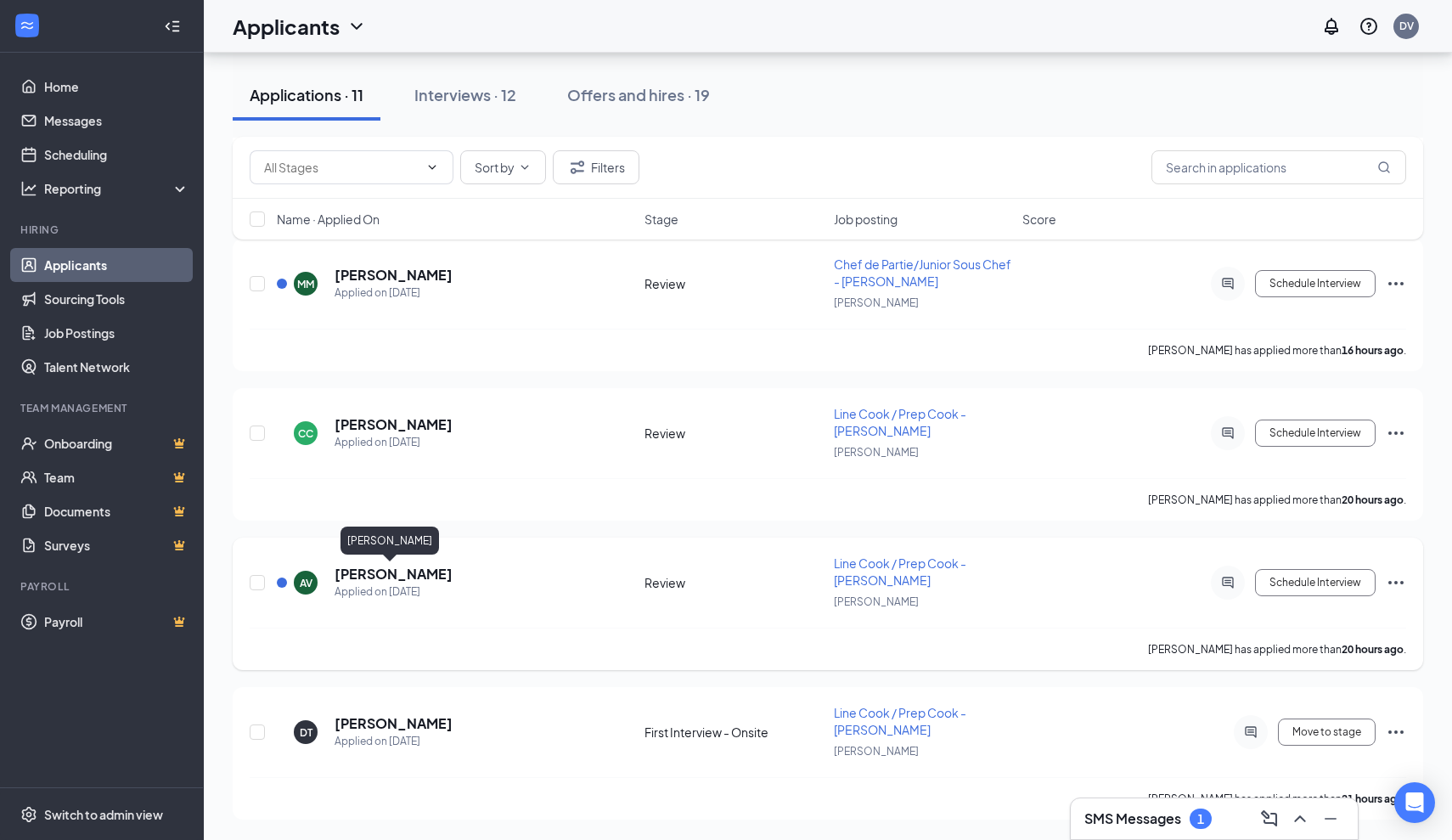
click at [388, 581] on h5 "[PERSON_NAME]" at bounding box center [393, 573] width 118 height 19
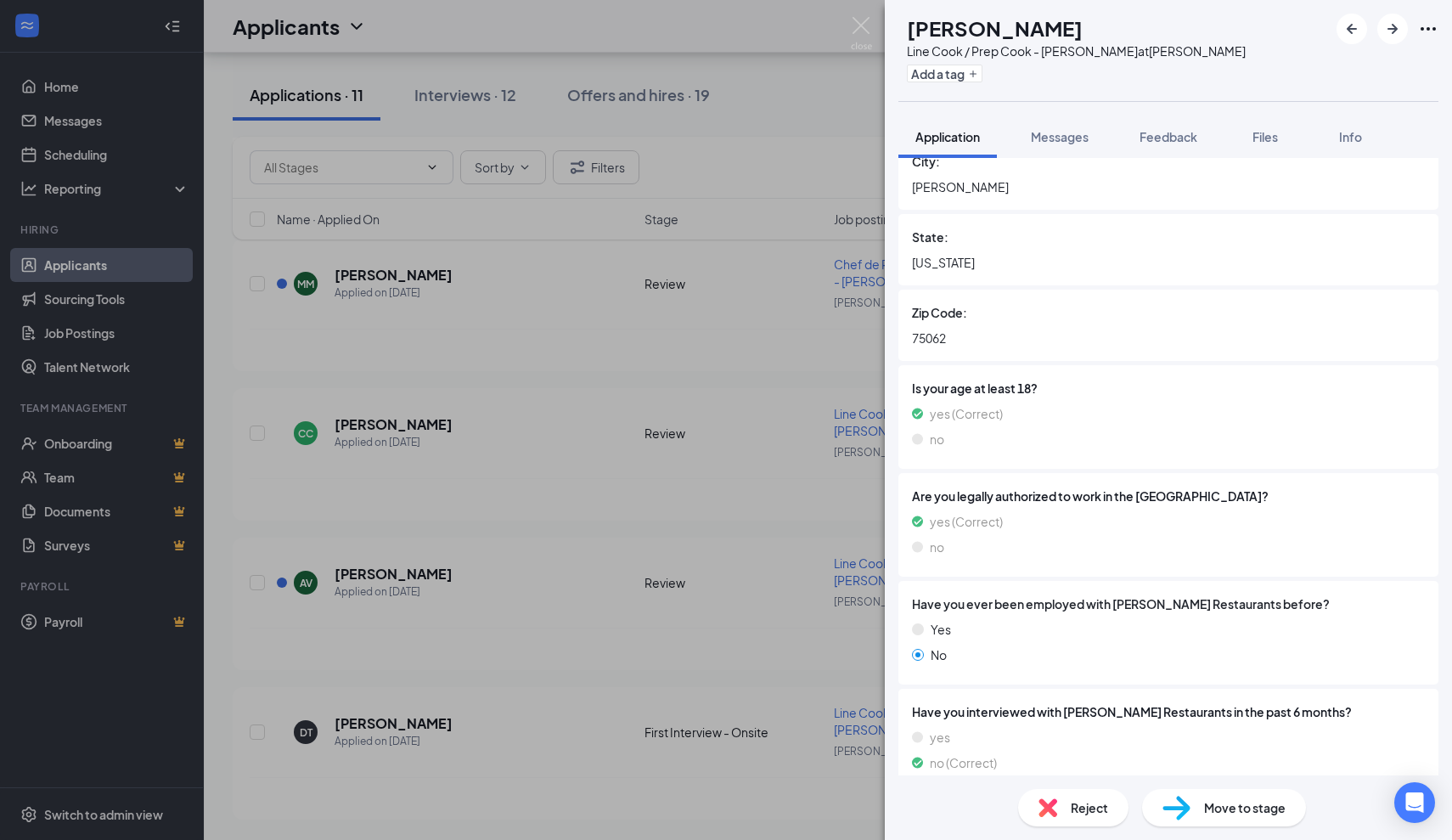
scroll to position [344, 0]
click at [766, 502] on div "AV Adrian Vargas Line Cook / Prep Cook - JOEY Dallas at JOEY Dallas Add a tag A…" at bounding box center [726, 420] width 1452 height 840
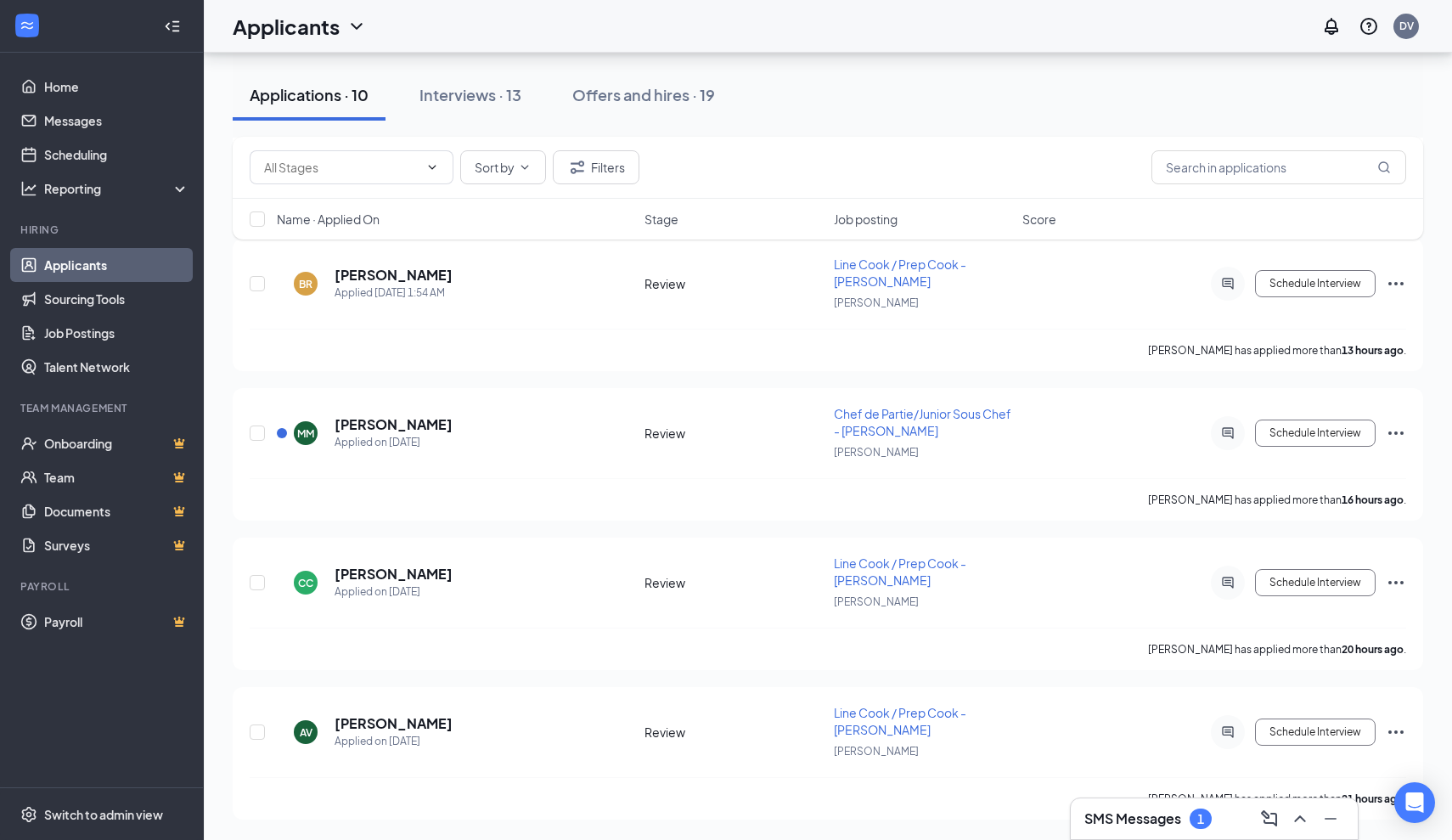
scroll to position [2413, 0]
click at [374, 577] on h5 "[PERSON_NAME]" at bounding box center [393, 573] width 118 height 19
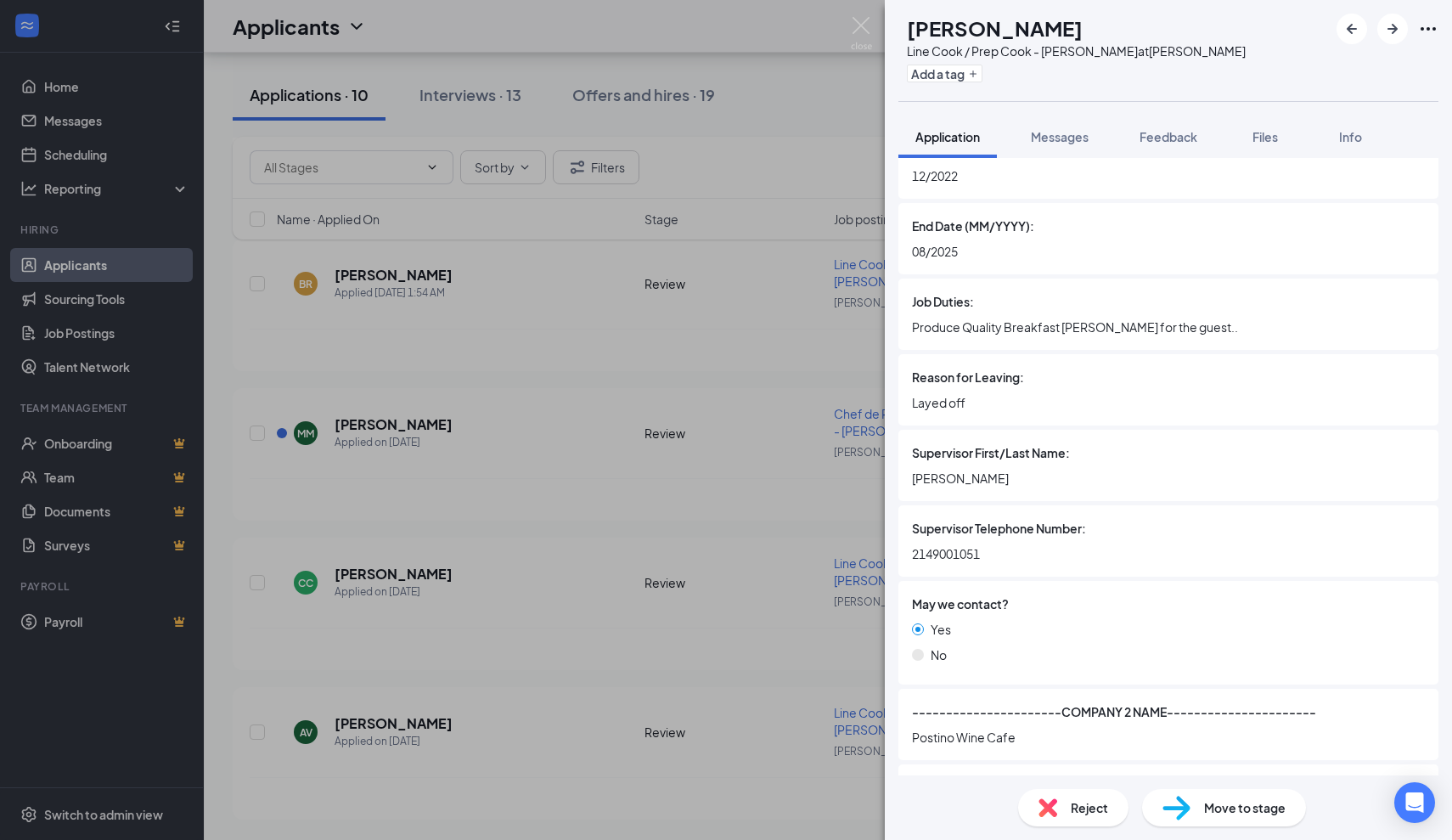
scroll to position [2354, 0]
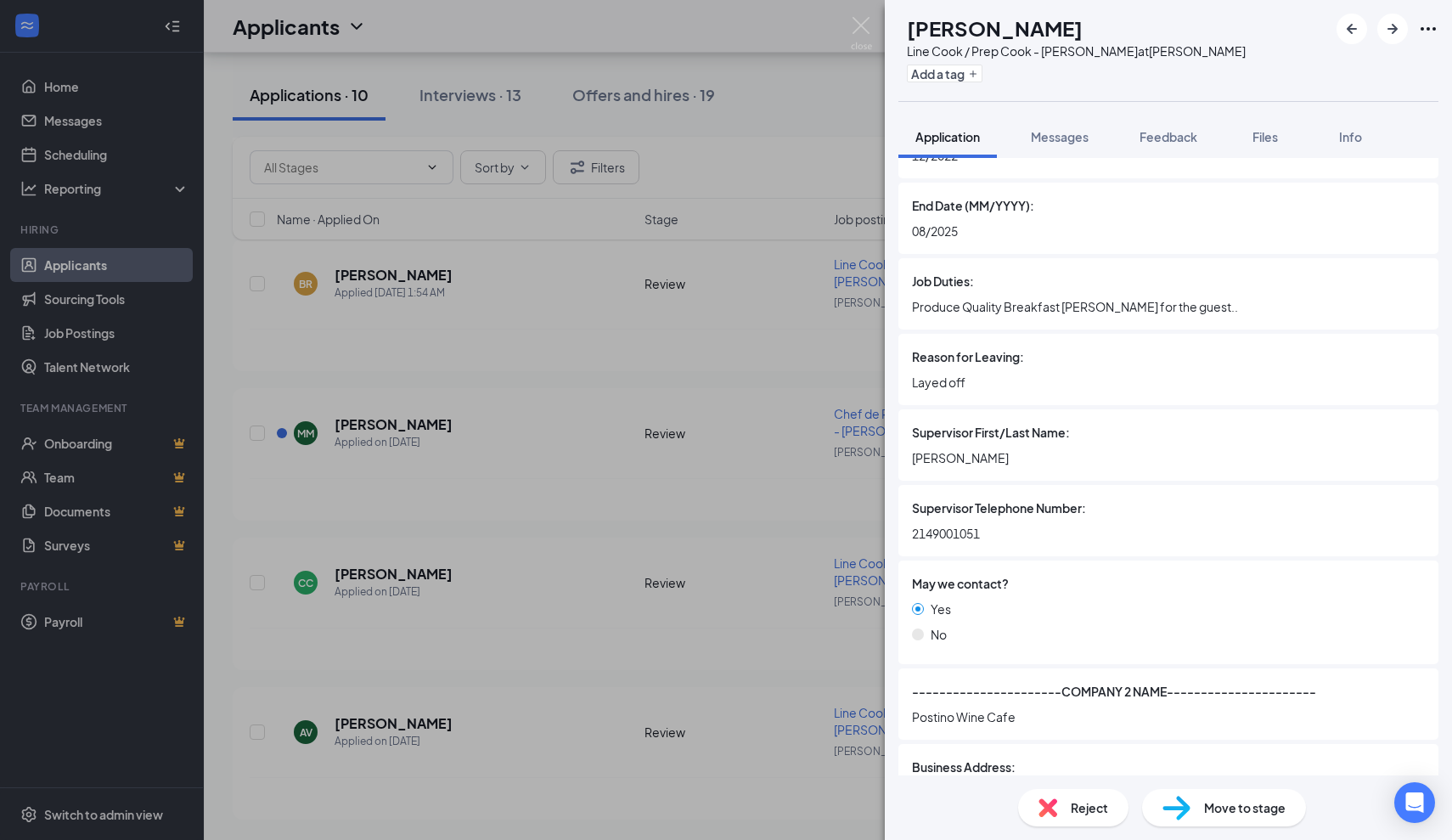
click at [835, 547] on div "CC Chandra Cole Line Cook / Prep Cook - JOEY Dallas at JOEY Dallas Add a tag Ap…" at bounding box center [726, 420] width 1452 height 840
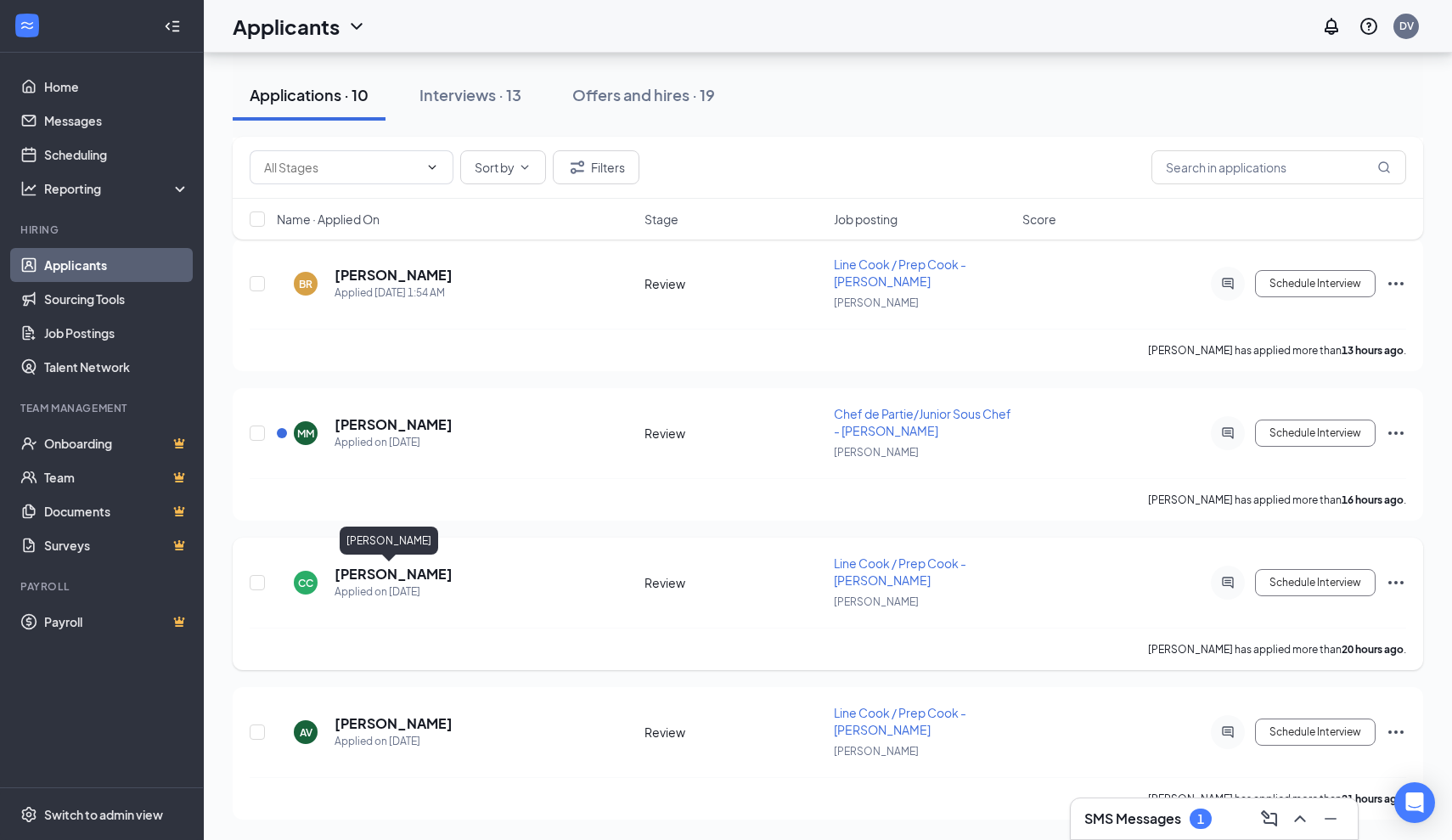
click at [381, 578] on h5 "[PERSON_NAME]" at bounding box center [393, 573] width 118 height 19
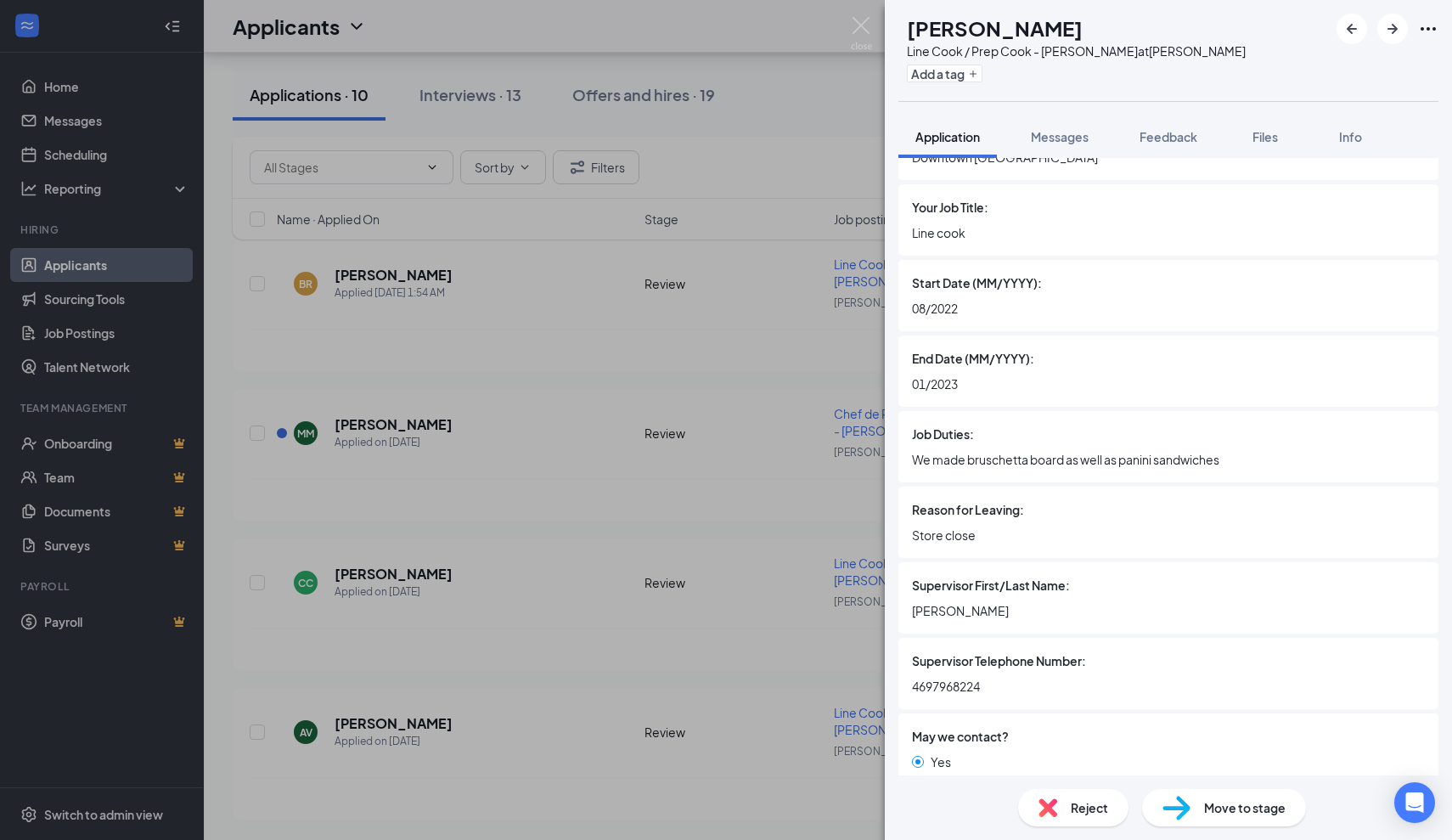
scroll to position [2982, 0]
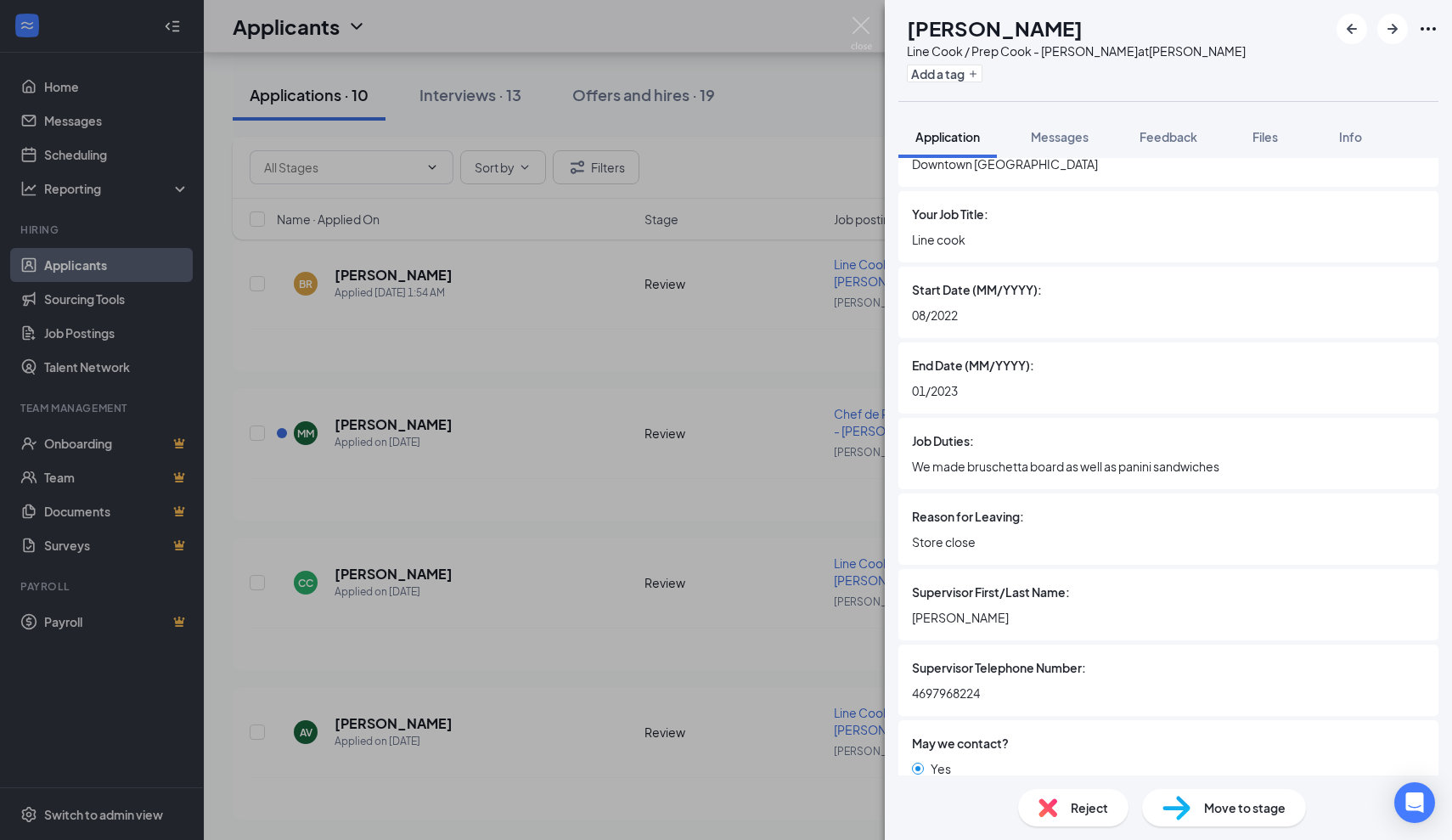
click at [629, 486] on div "CC Chandra Cole Line Cook / Prep Cook - JOEY Dallas at JOEY Dallas Add a tag Ap…" at bounding box center [726, 420] width 1452 height 840
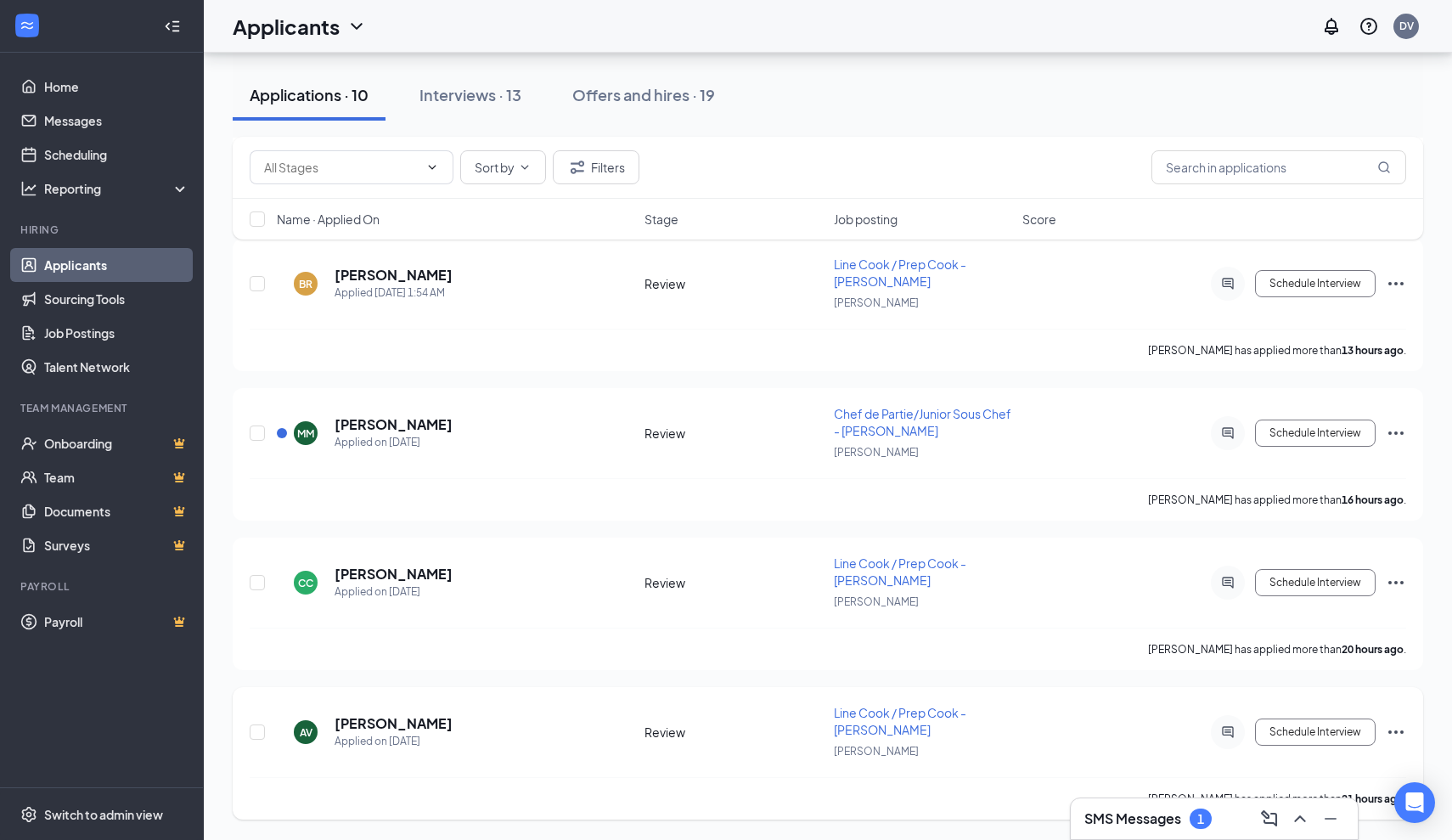
scroll to position [2413, 0]
click at [365, 719] on h5 "[PERSON_NAME]" at bounding box center [393, 723] width 118 height 19
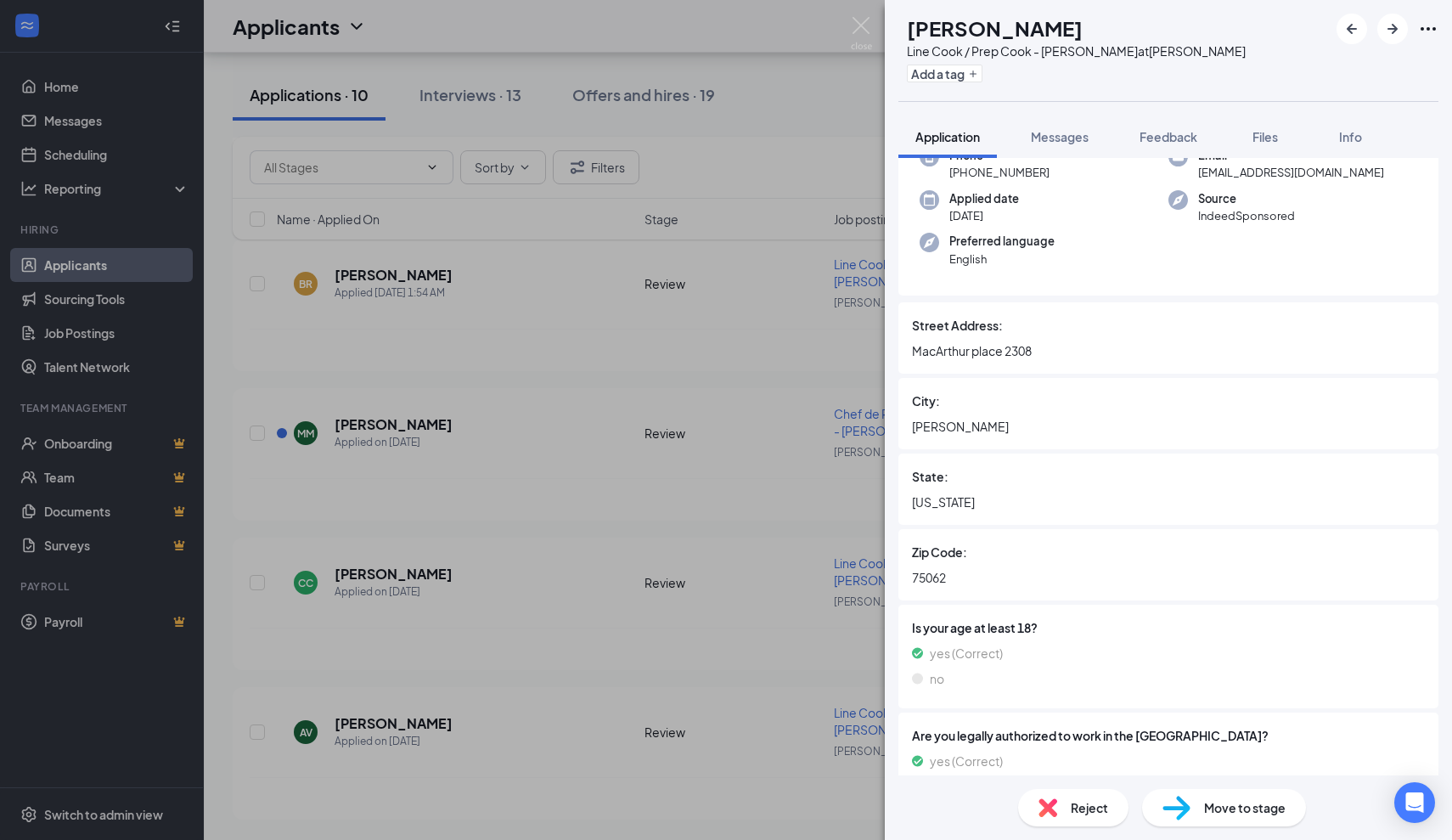
scroll to position [108, 0]
click at [735, 537] on div "AV Adrian Vargas Line Cook / Prep Cook - JOEY Dallas at JOEY Dallas Add a tag A…" at bounding box center [726, 420] width 1452 height 840
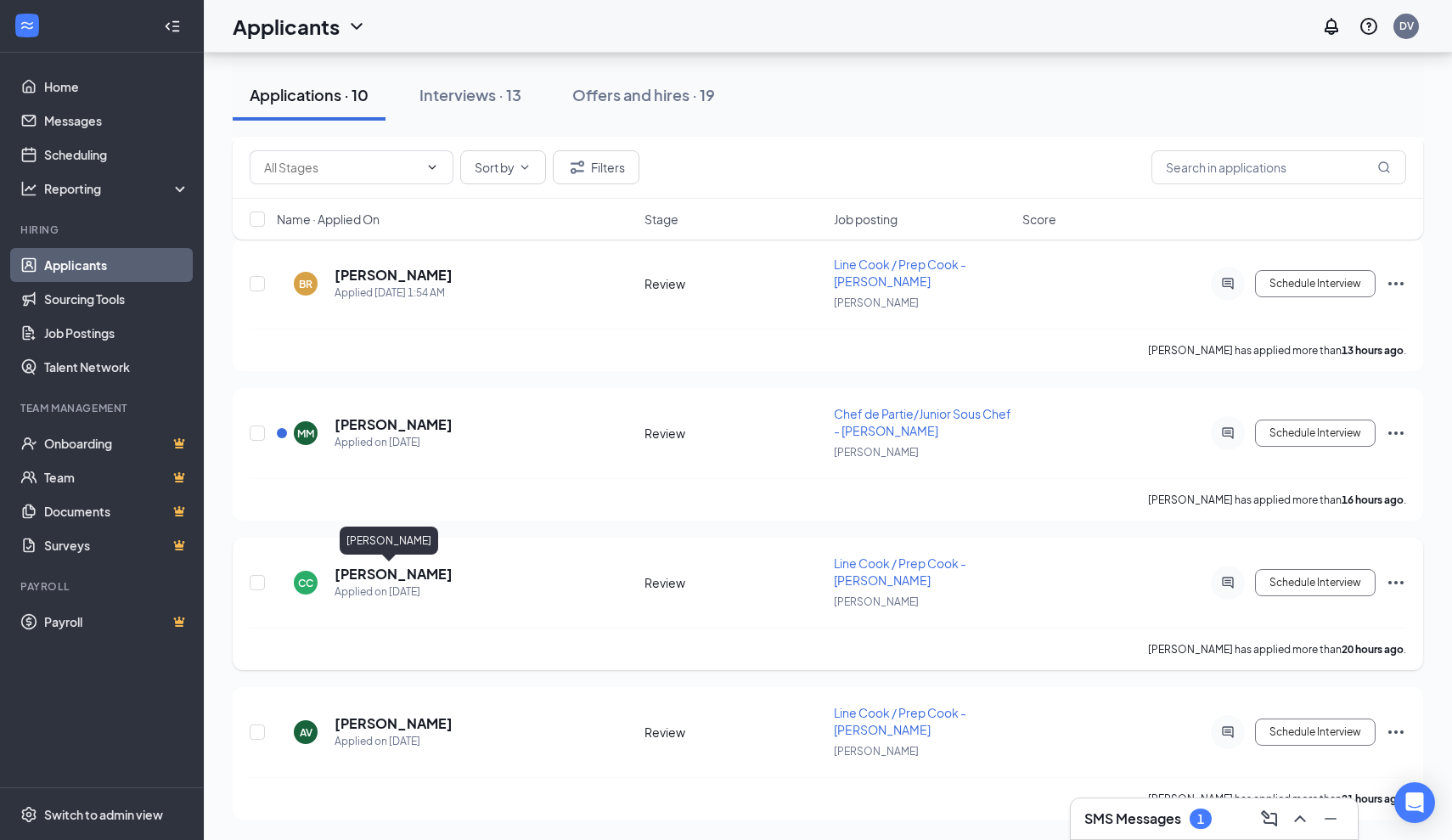
click at [400, 568] on h5 "[PERSON_NAME]" at bounding box center [393, 573] width 118 height 19
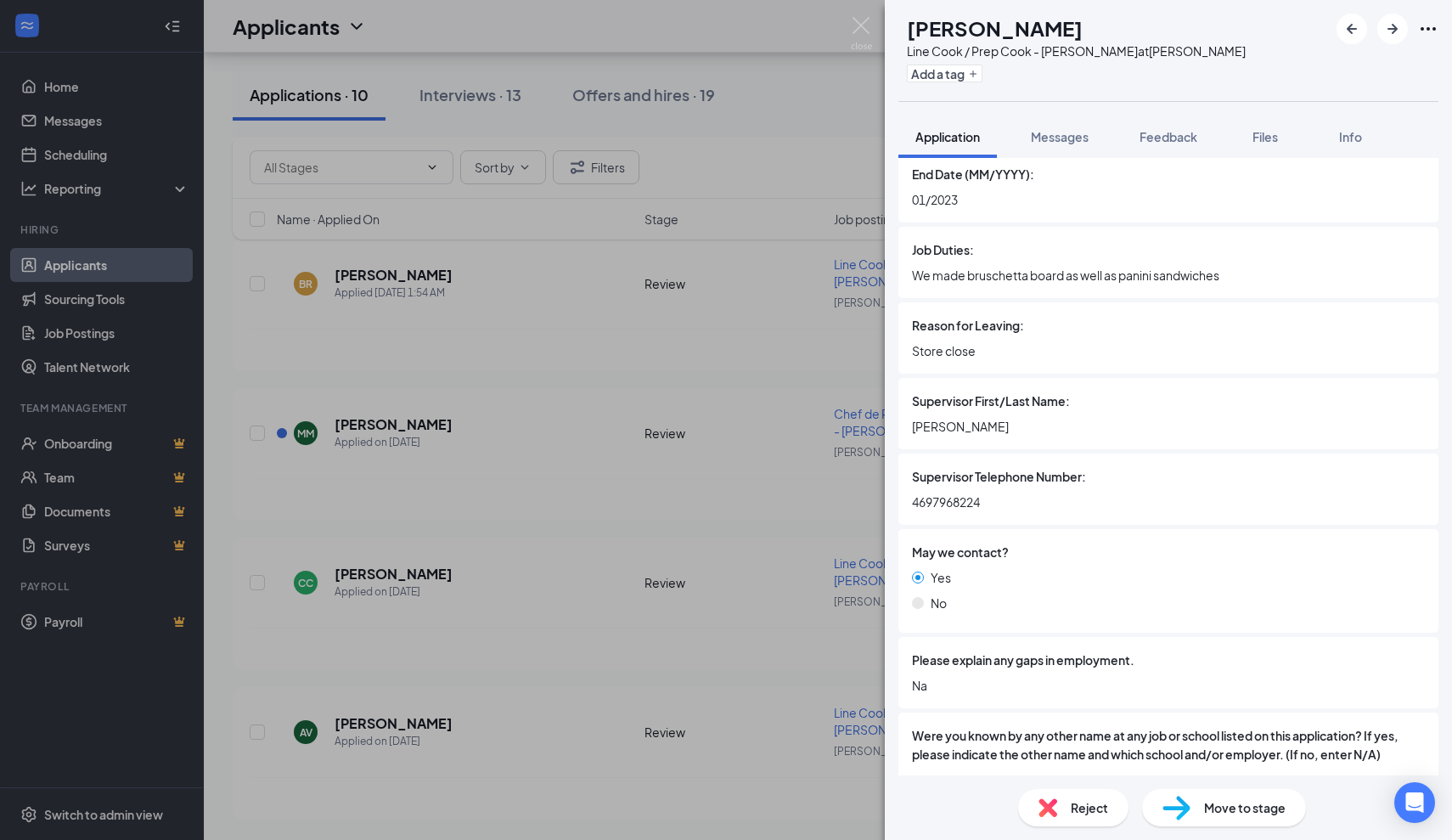
scroll to position [3179, 0]
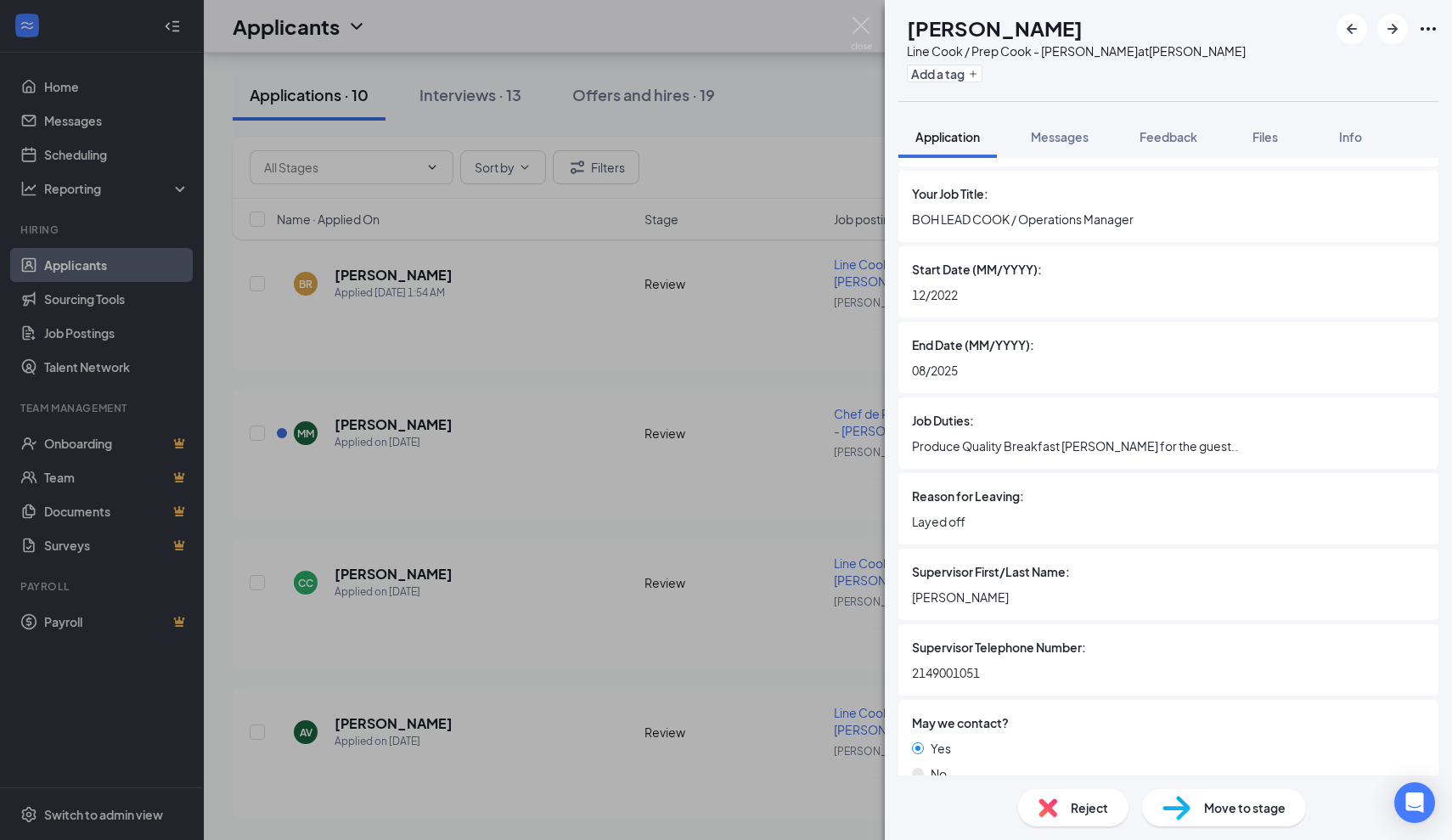
click at [1207, 549] on div "Supervisor First/Last Name: MICHELLE WILLIAMS" at bounding box center [1168, 584] width 540 height 72
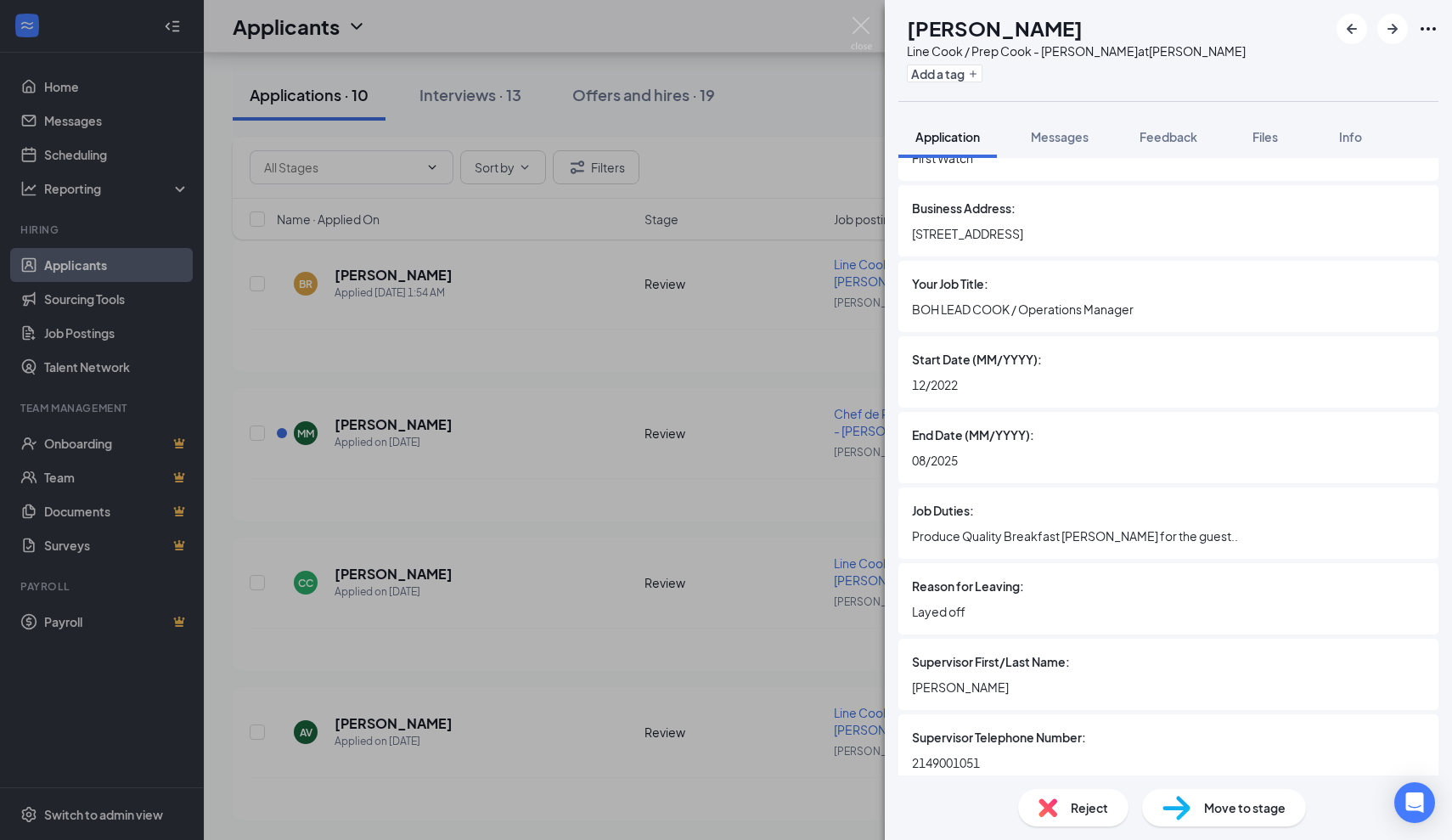
scroll to position [2125, 0]
click at [768, 501] on div "CC Chandra Cole Line Cook / Prep Cook - JOEY Dallas at JOEY Dallas Add a tag Ap…" at bounding box center [726, 420] width 1452 height 840
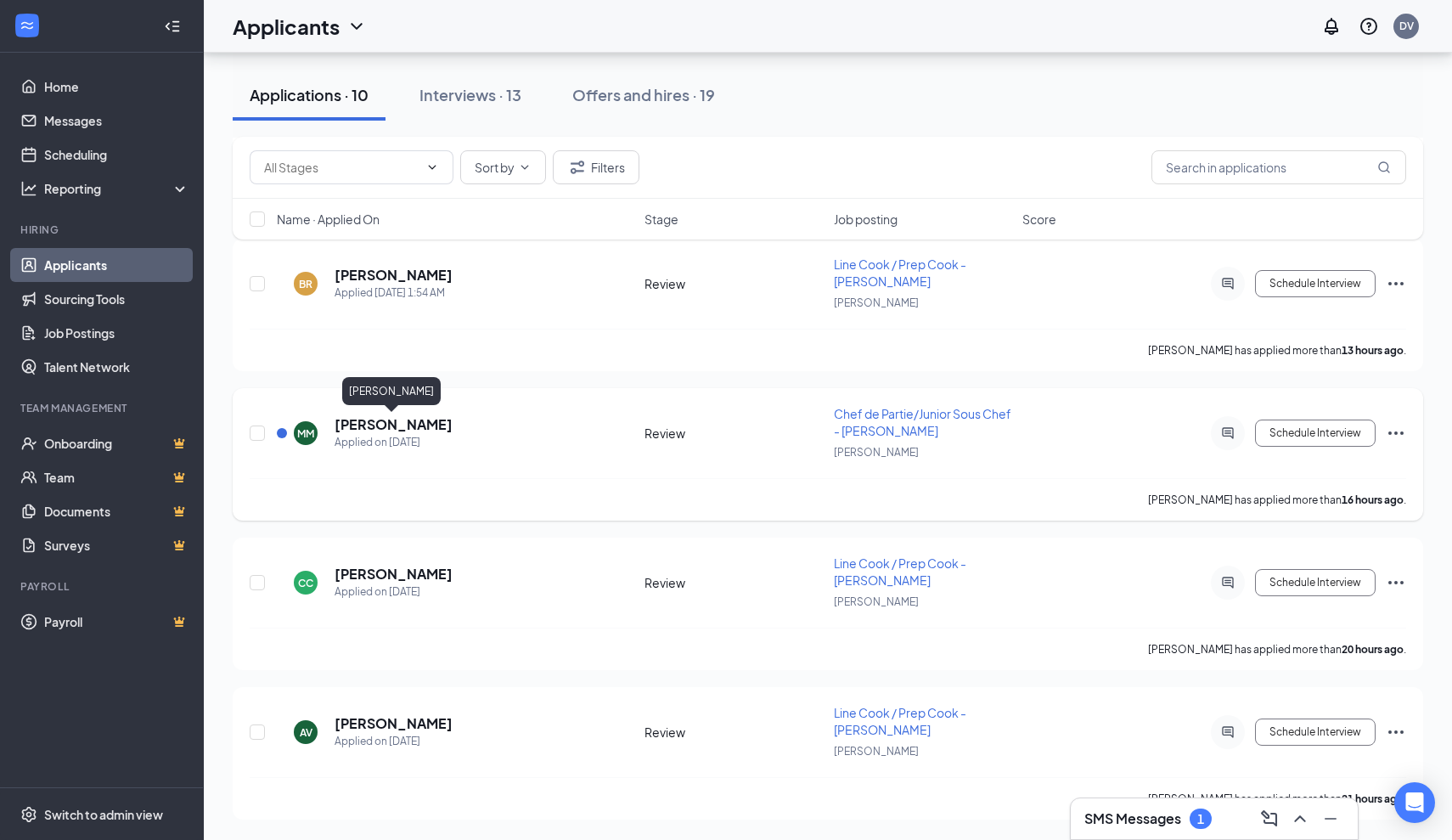
click at [390, 420] on h5 "[PERSON_NAME]" at bounding box center [393, 424] width 118 height 19
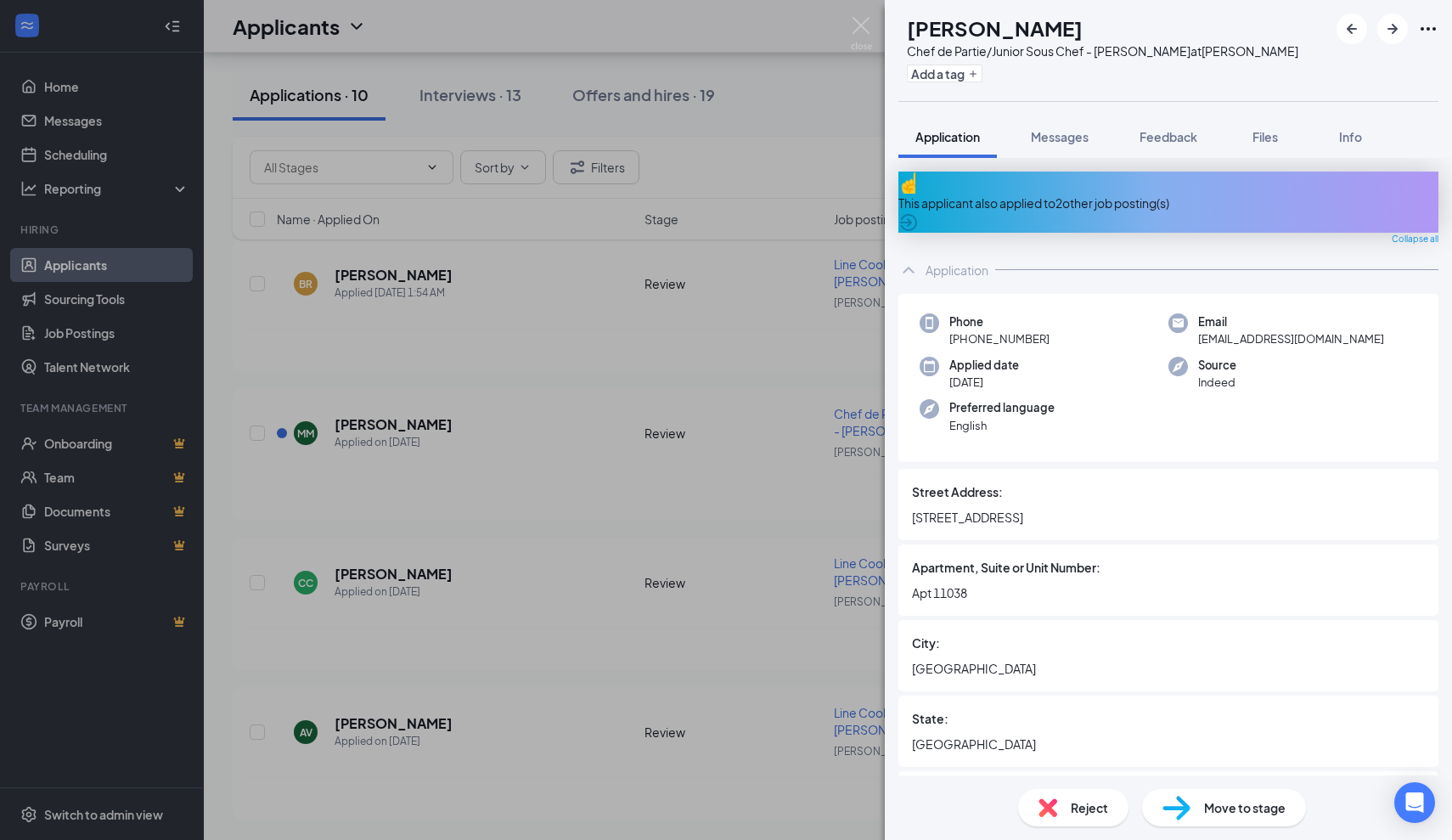
click at [1066, 195] on div "This applicant also applied to 2 other job posting(s)" at bounding box center [1168, 203] width 540 height 19
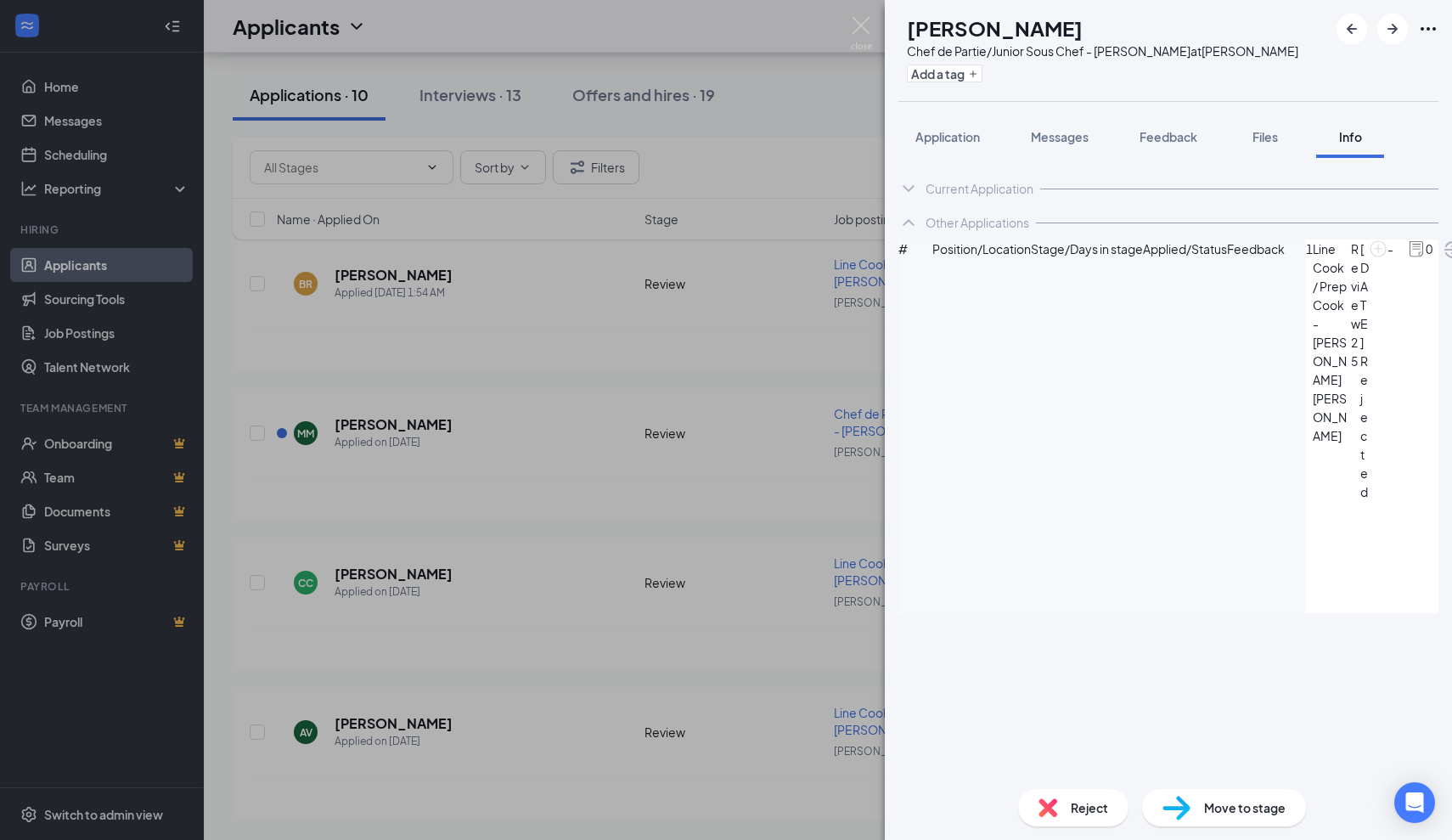
click at [677, 215] on div "MM Matthew Miller Chef de Partie/Junior Sous Chef - JOEY Dallas at JOEY Dallas …" at bounding box center [726, 420] width 1452 height 840
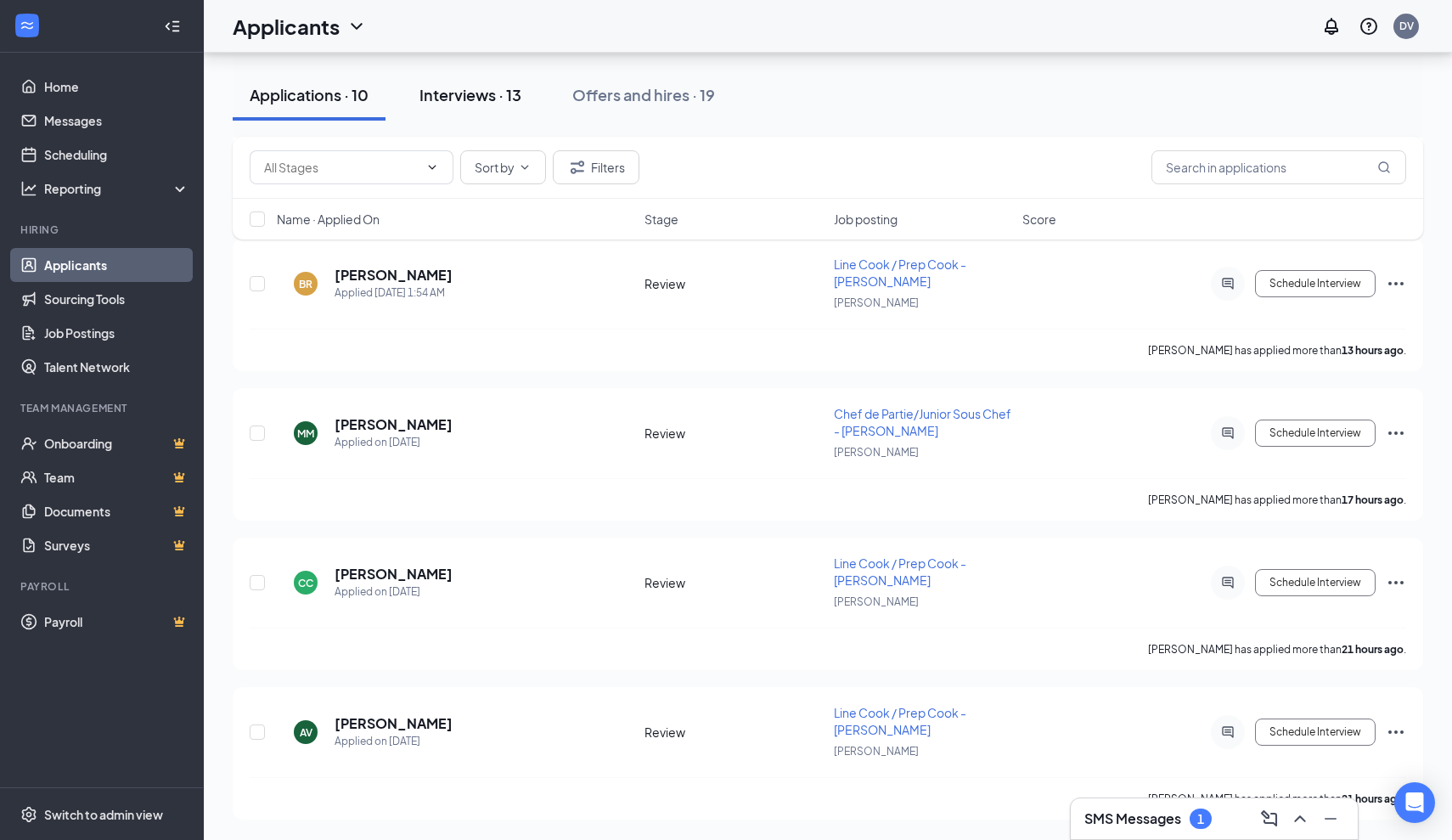
click at [456, 111] on button "Interviews · 13" at bounding box center [470, 95] width 136 height 51
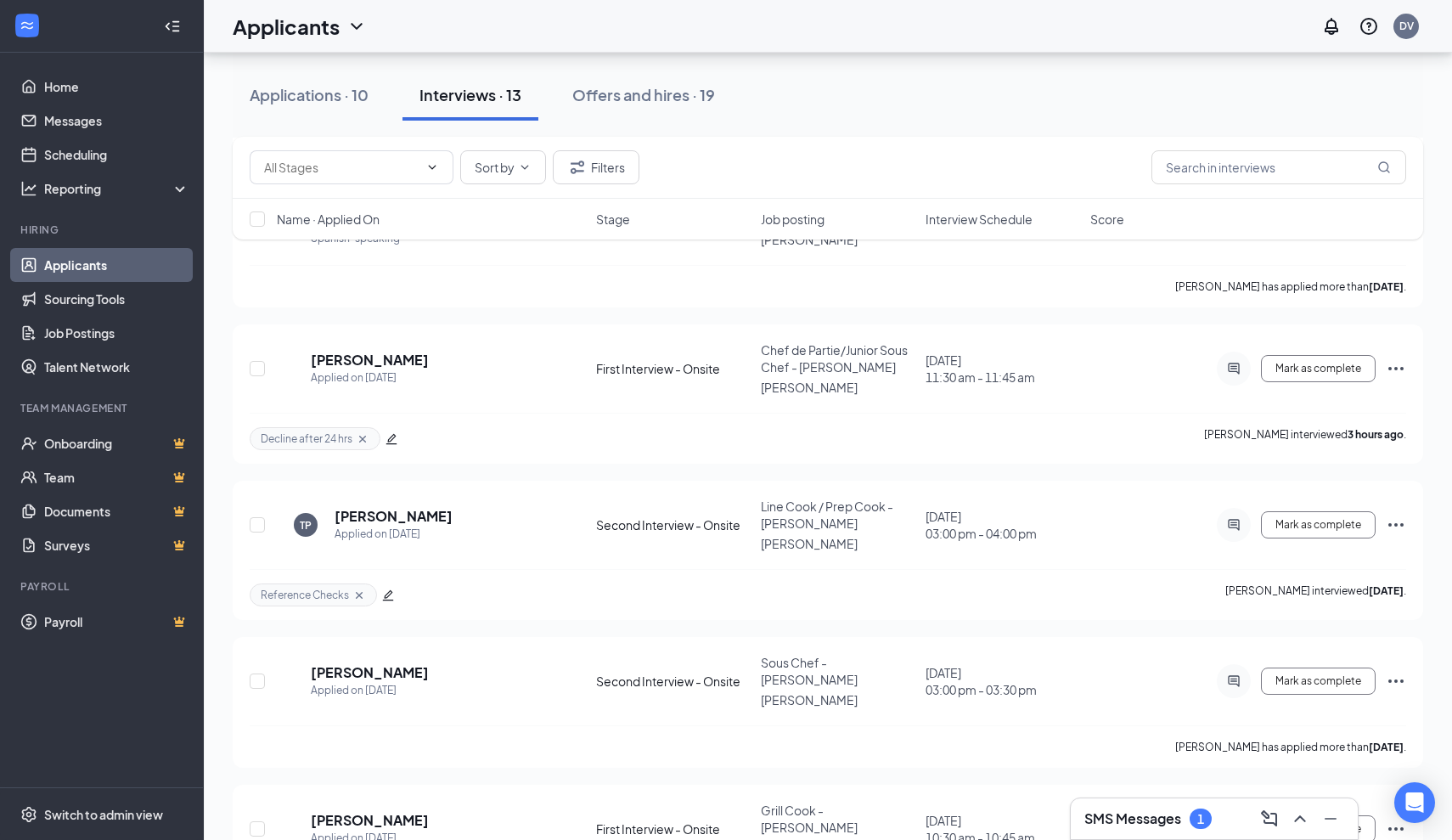
scroll to position [1333, 0]
click at [396, 664] on h5 "Shanea McLennan" at bounding box center [370, 673] width 118 height 19
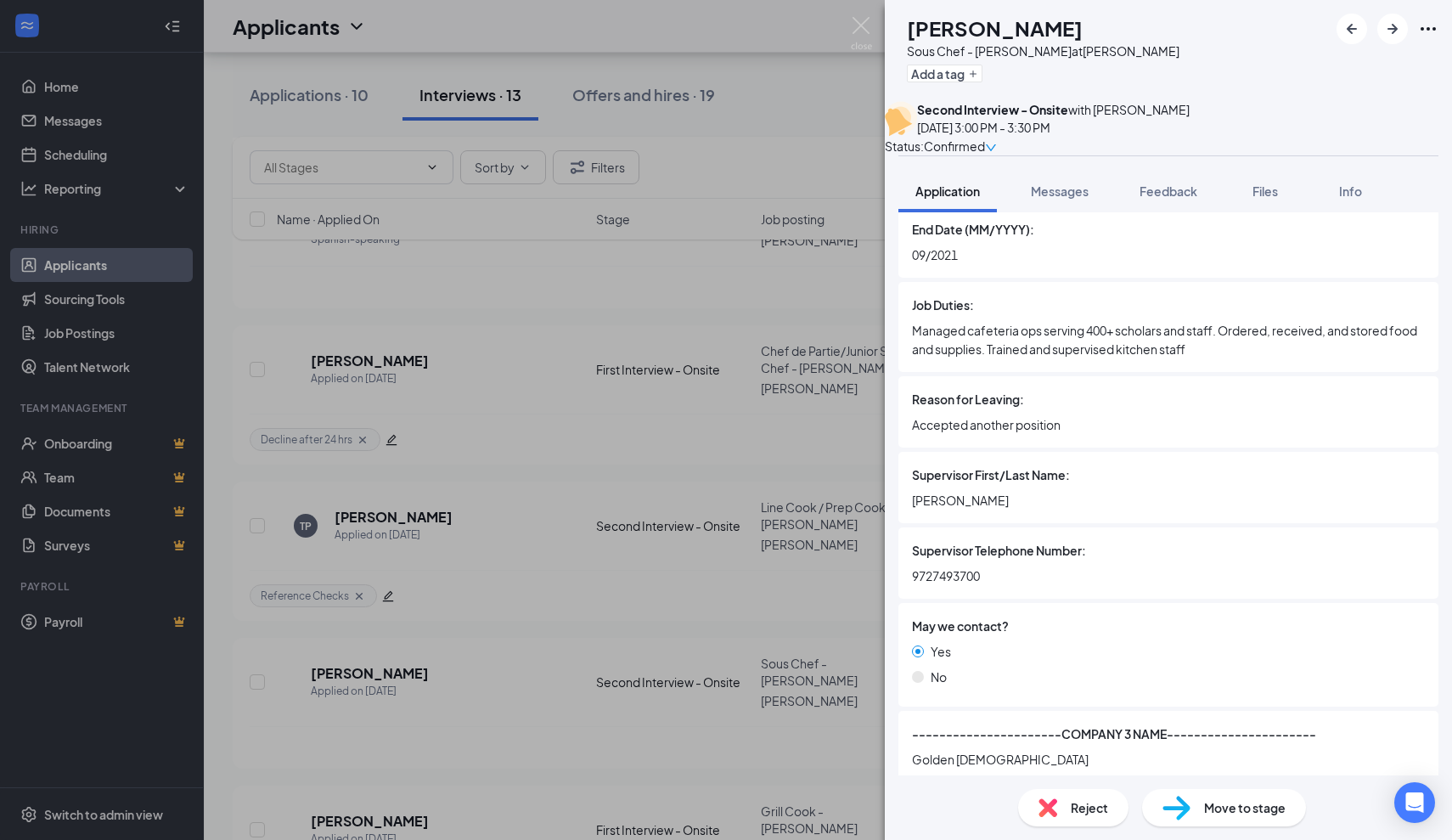
scroll to position [3382, 0]
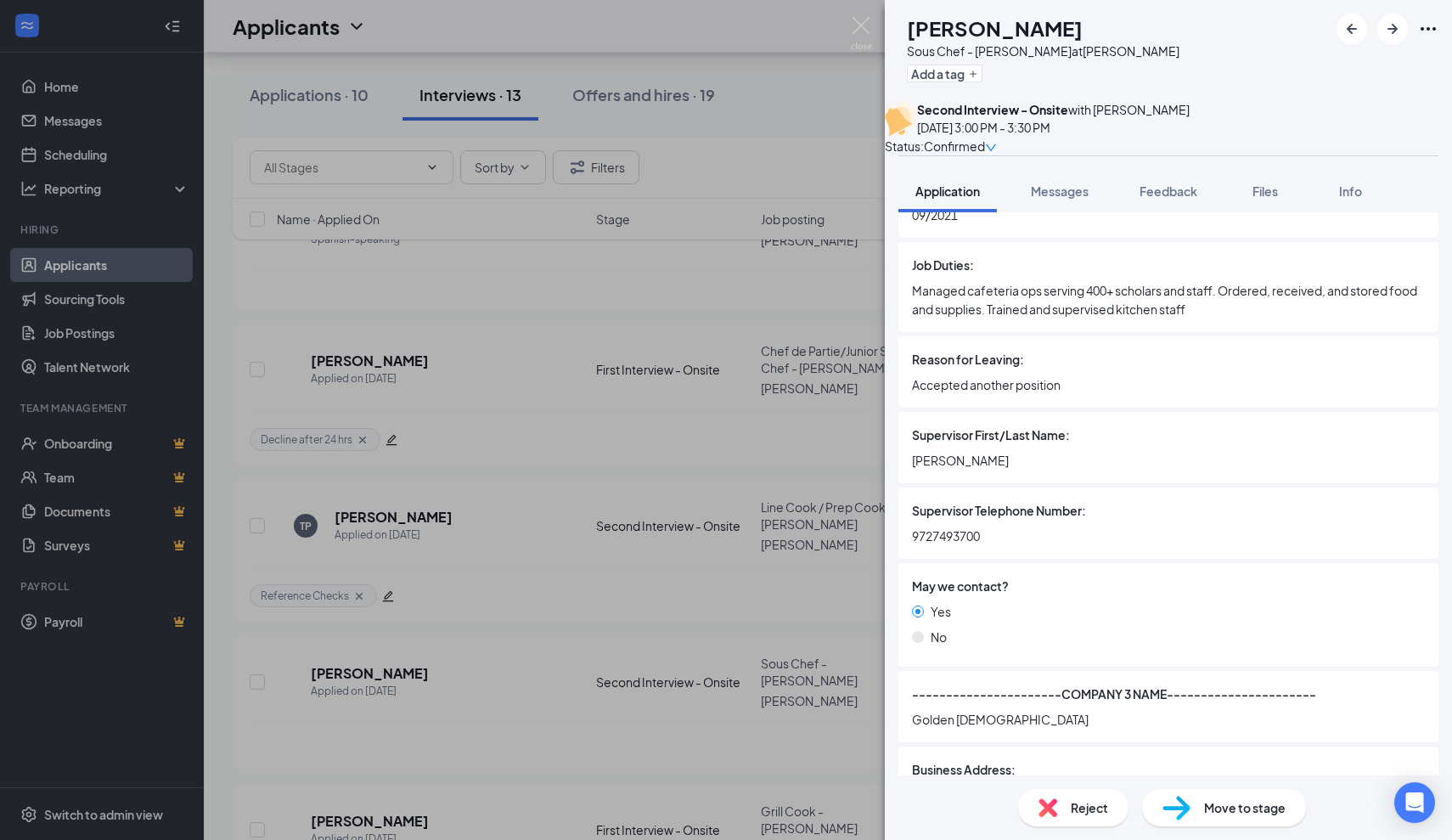
click at [587, 430] on div "SM Shanea McLennan Sous Chef - JOEY Dallas at JOEY Dallas Add a tag Second Inte…" at bounding box center [726, 420] width 1452 height 840
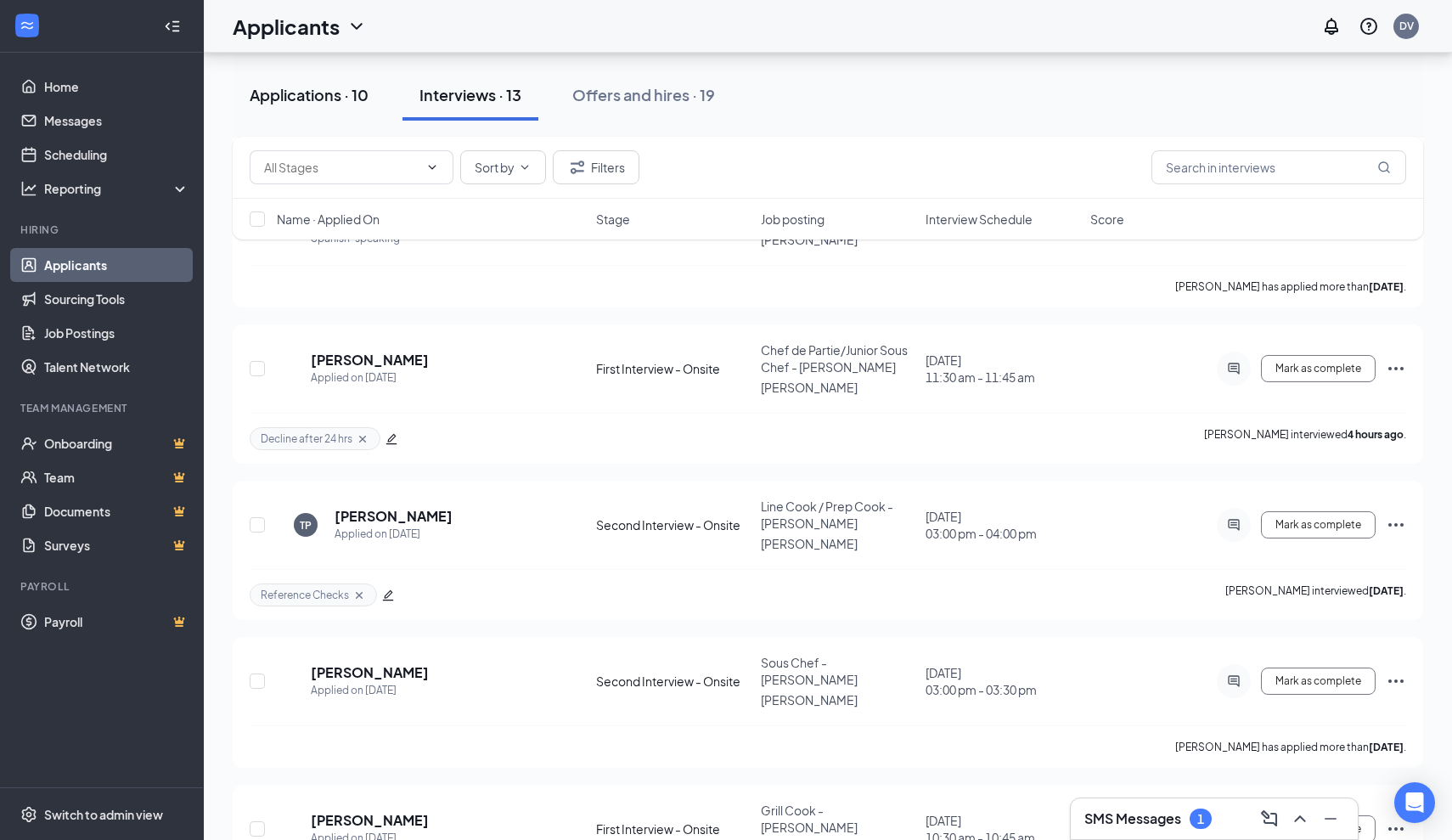
scroll to position [1342, 0]
click at [1390, 672] on icon "Ellipses" at bounding box center [1396, 682] width 21 height 21
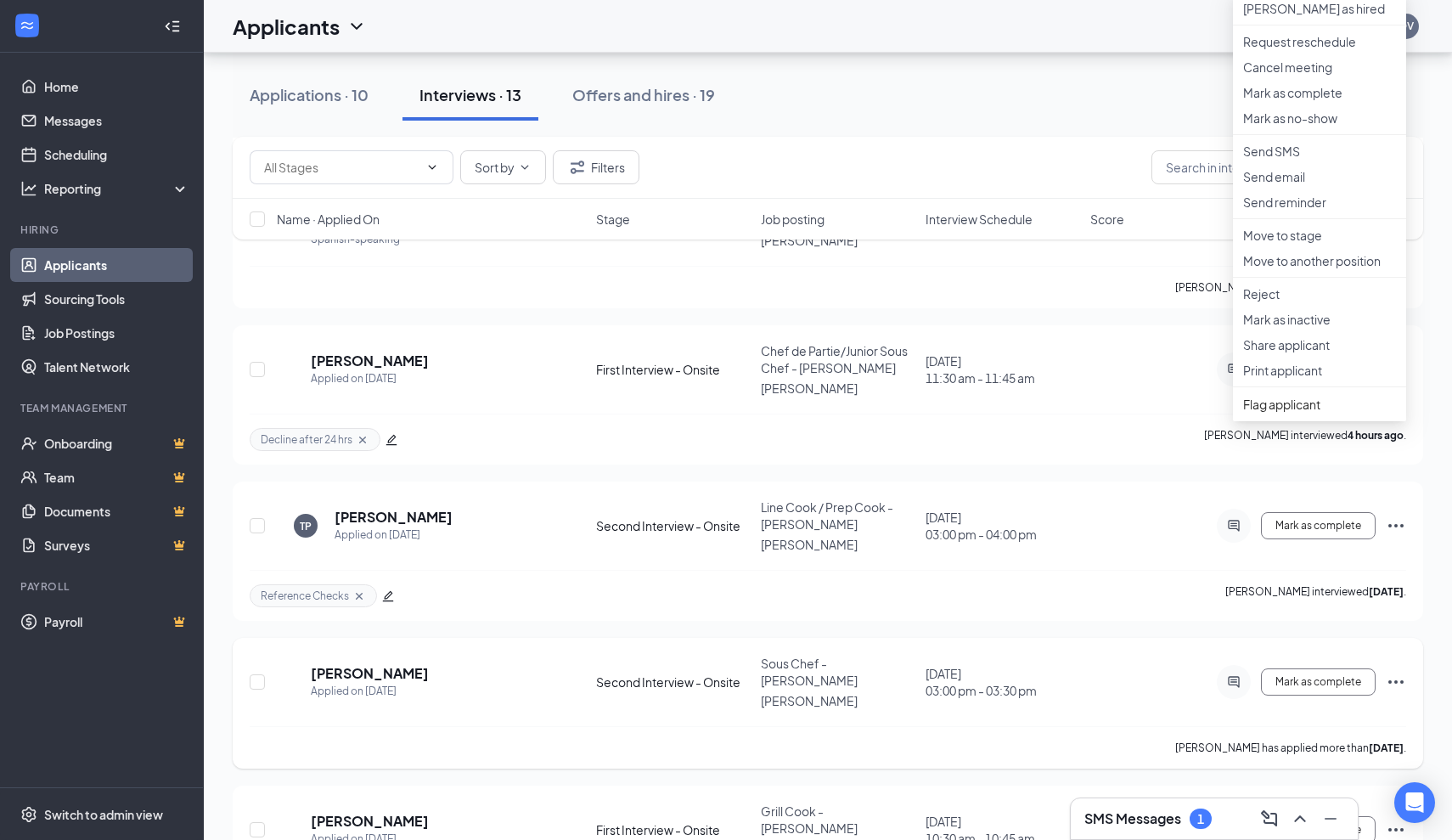
click at [1095, 655] on div "SM Shanea McLennan Applied on Oct 8 Second Interview - Onsite Sous Chef - JOEY …" at bounding box center [828, 690] width 1157 height 72
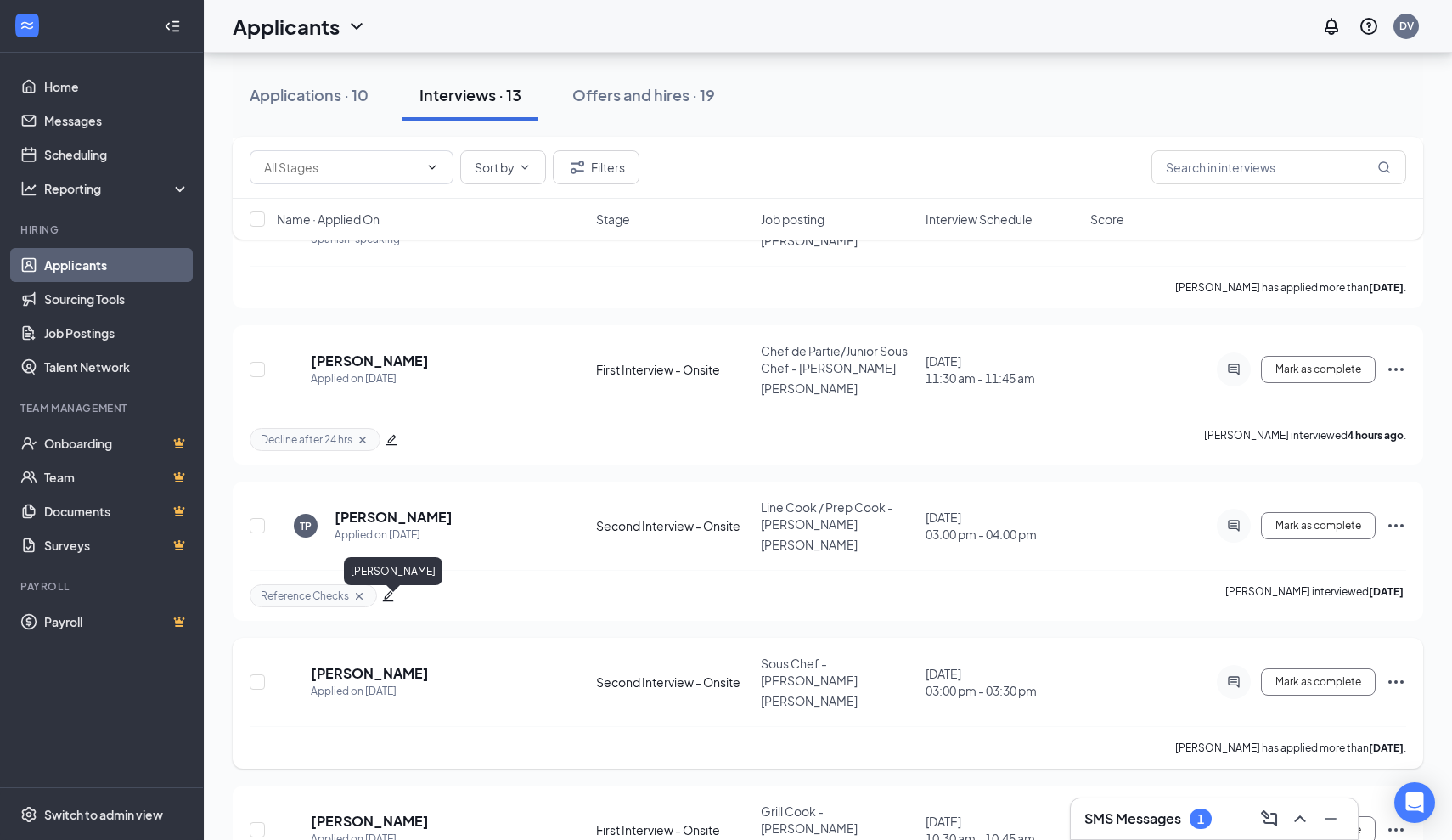
click at [408, 664] on h5 "Shanea McLennan" at bounding box center [370, 673] width 118 height 19
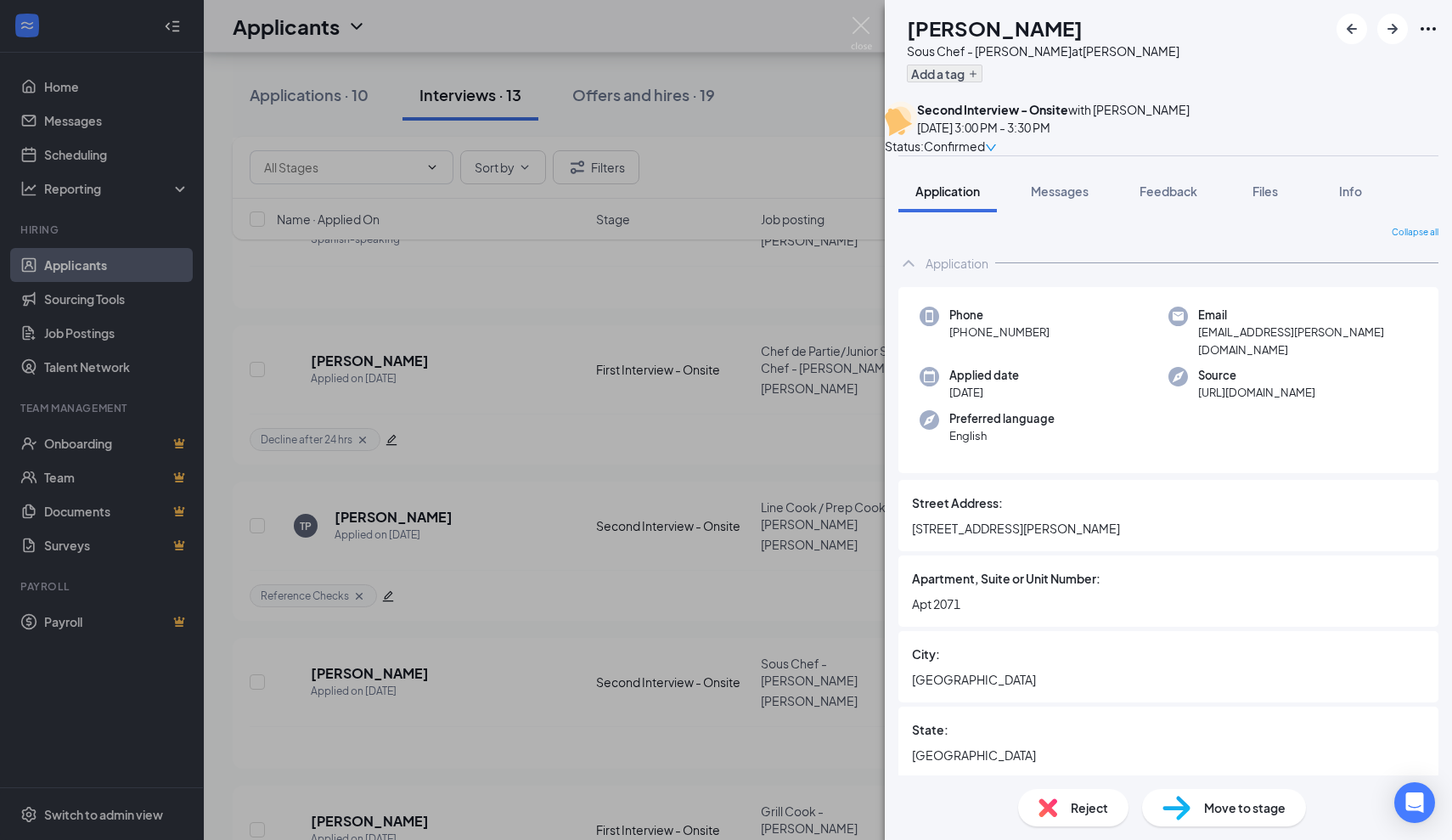
click at [961, 75] on button "Add a tag" at bounding box center [944, 74] width 76 height 18
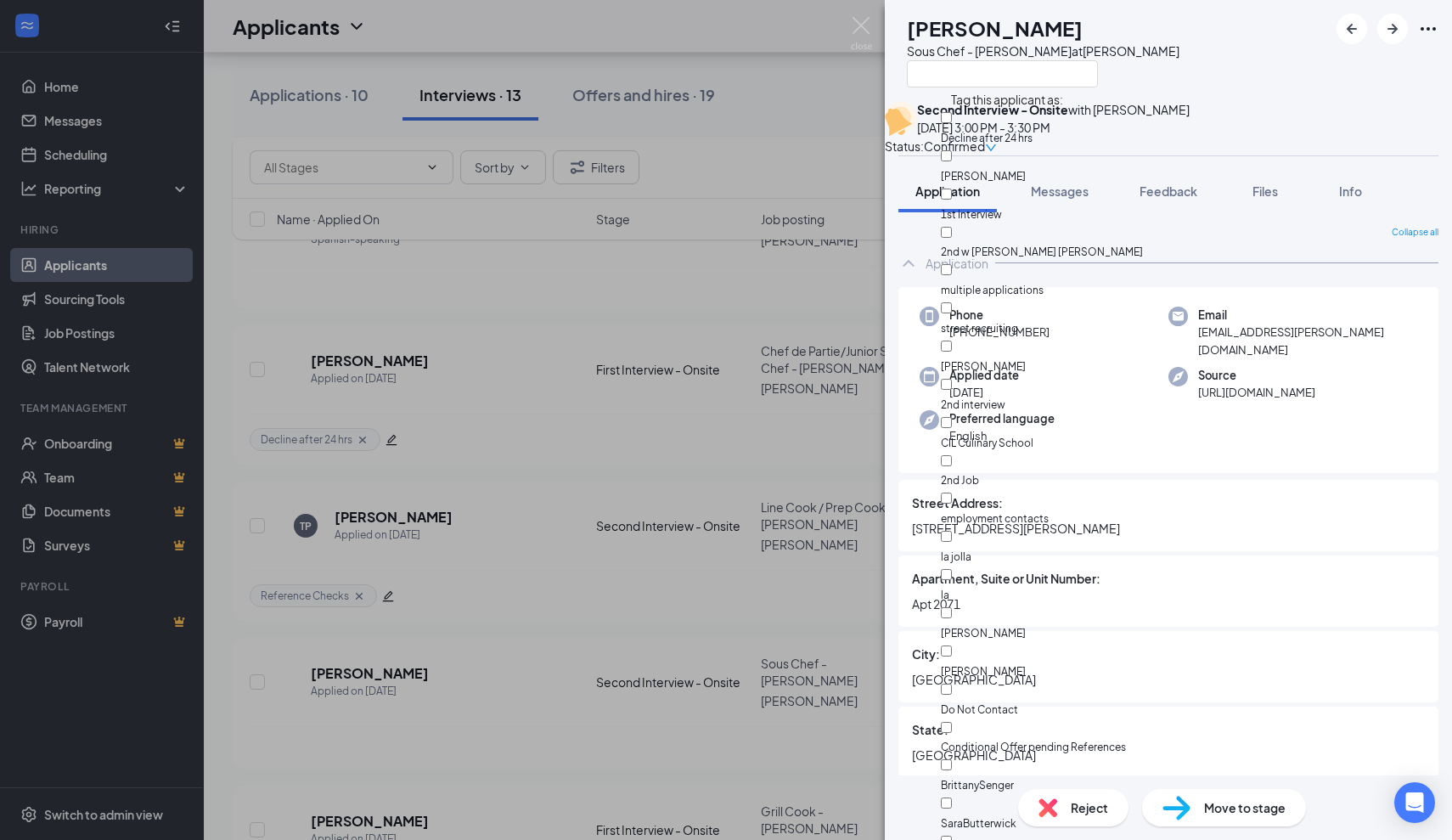
click at [961, 128] on div at bounding box center [1041, 128] width 202 height 0
click at [952, 123] on input "Decline after 24 hrs" at bounding box center [945, 117] width 11 height 11
click at [1018, 128] on div "Decline after 24 hrs" at bounding box center [1041, 137] width 202 height 19
click at [952, 114] on input "Decline after 24 hrs" at bounding box center [945, 117] width 11 height 11
click at [969, 122] on label "Decline after 24 hrs" at bounding box center [1041, 130] width 202 height 34
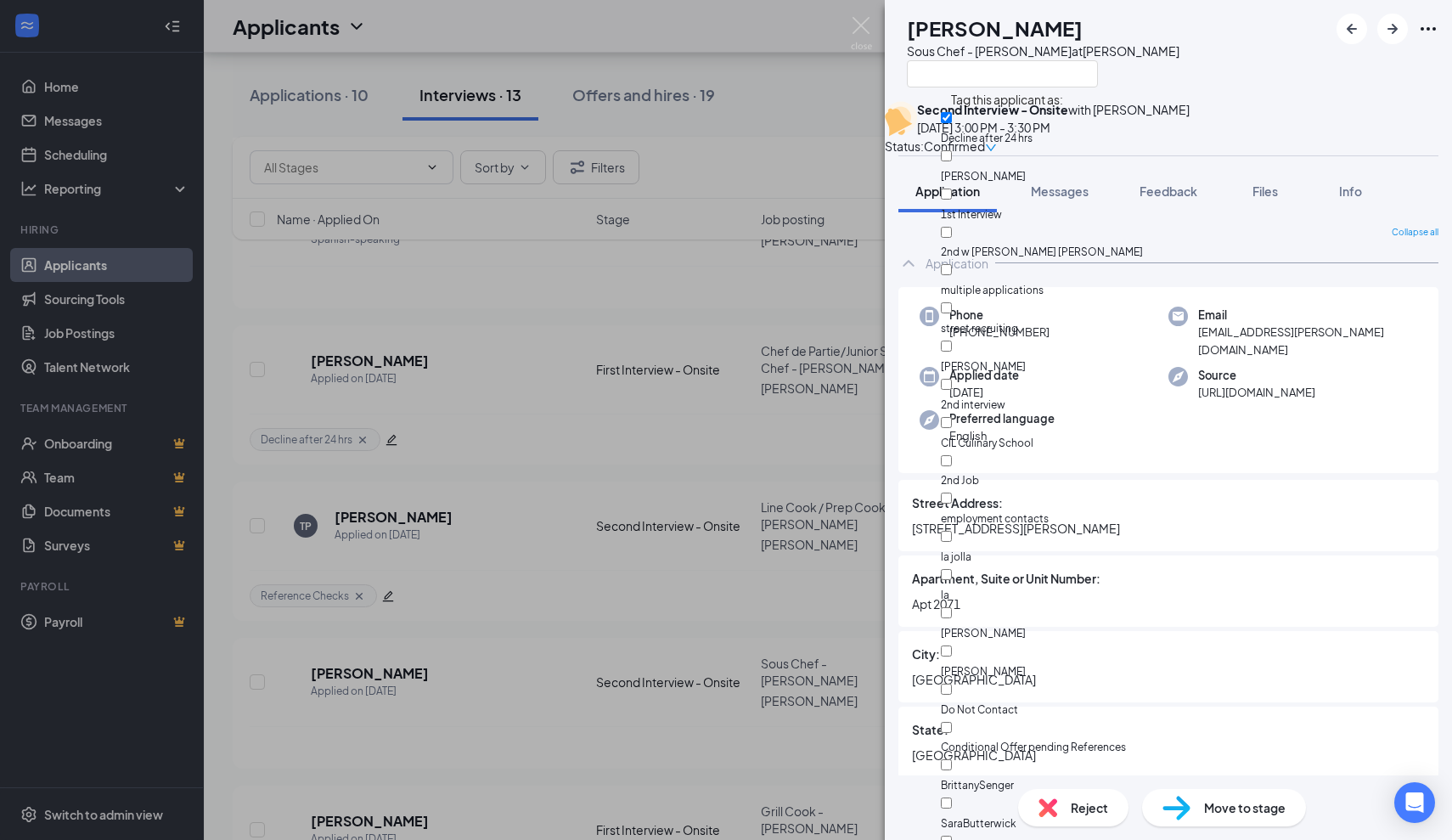
click at [952, 122] on input "Decline after 24 hrs" at bounding box center [945, 117] width 11 height 11
click at [963, 128] on div at bounding box center [1041, 128] width 202 height 0
click at [952, 121] on input "Decline after 24 hrs" at bounding box center [945, 117] width 11 height 11
click at [952, 116] on input "Decline after 24 hrs" at bounding box center [945, 117] width 11 height 11
checkbox input "true"
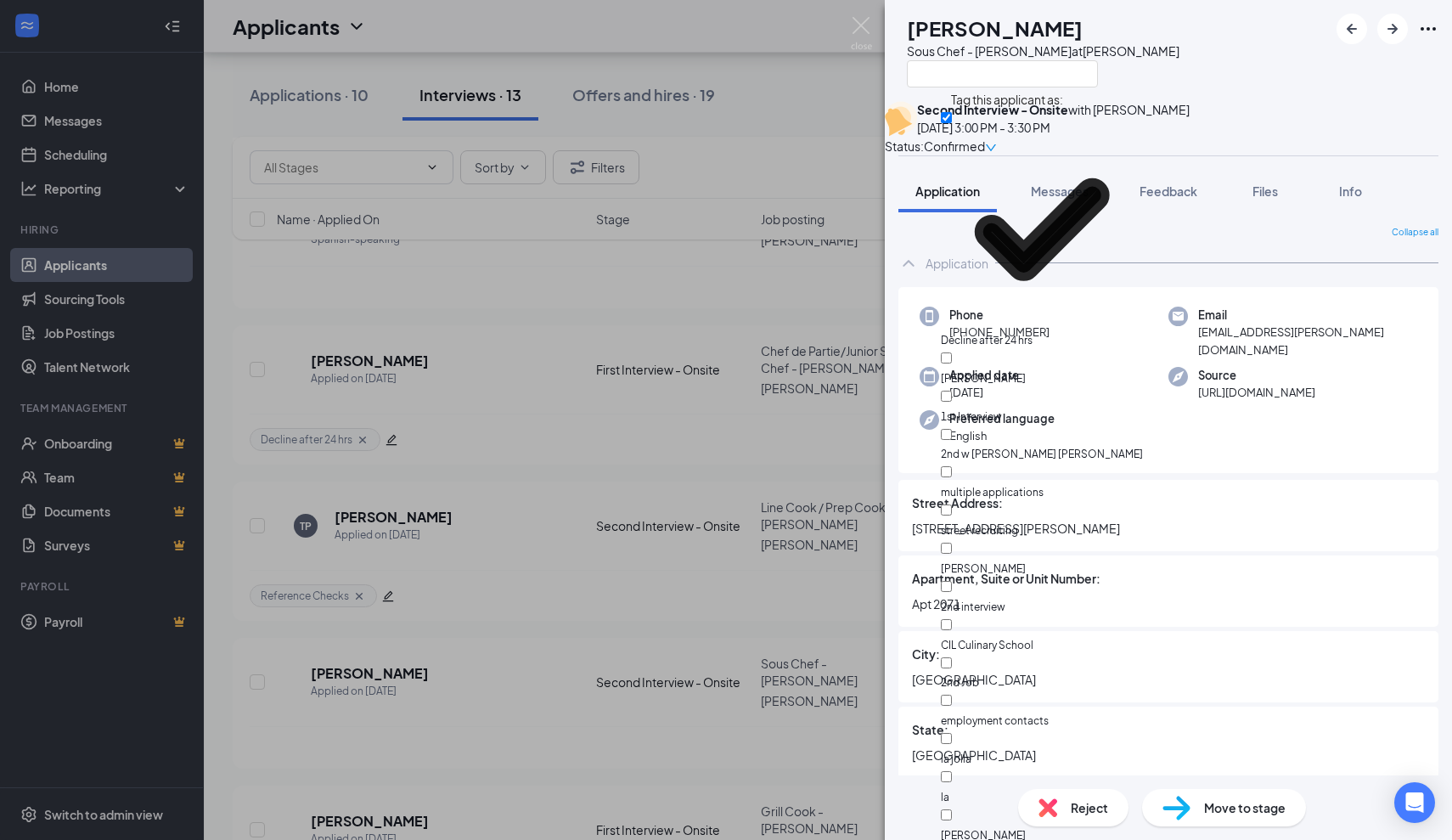
click at [704, 306] on div "SM Shanea McLennan Sous Chef - JOEY Dallas at JOEY Dallas Second Interview - On…" at bounding box center [726, 420] width 1452 height 840
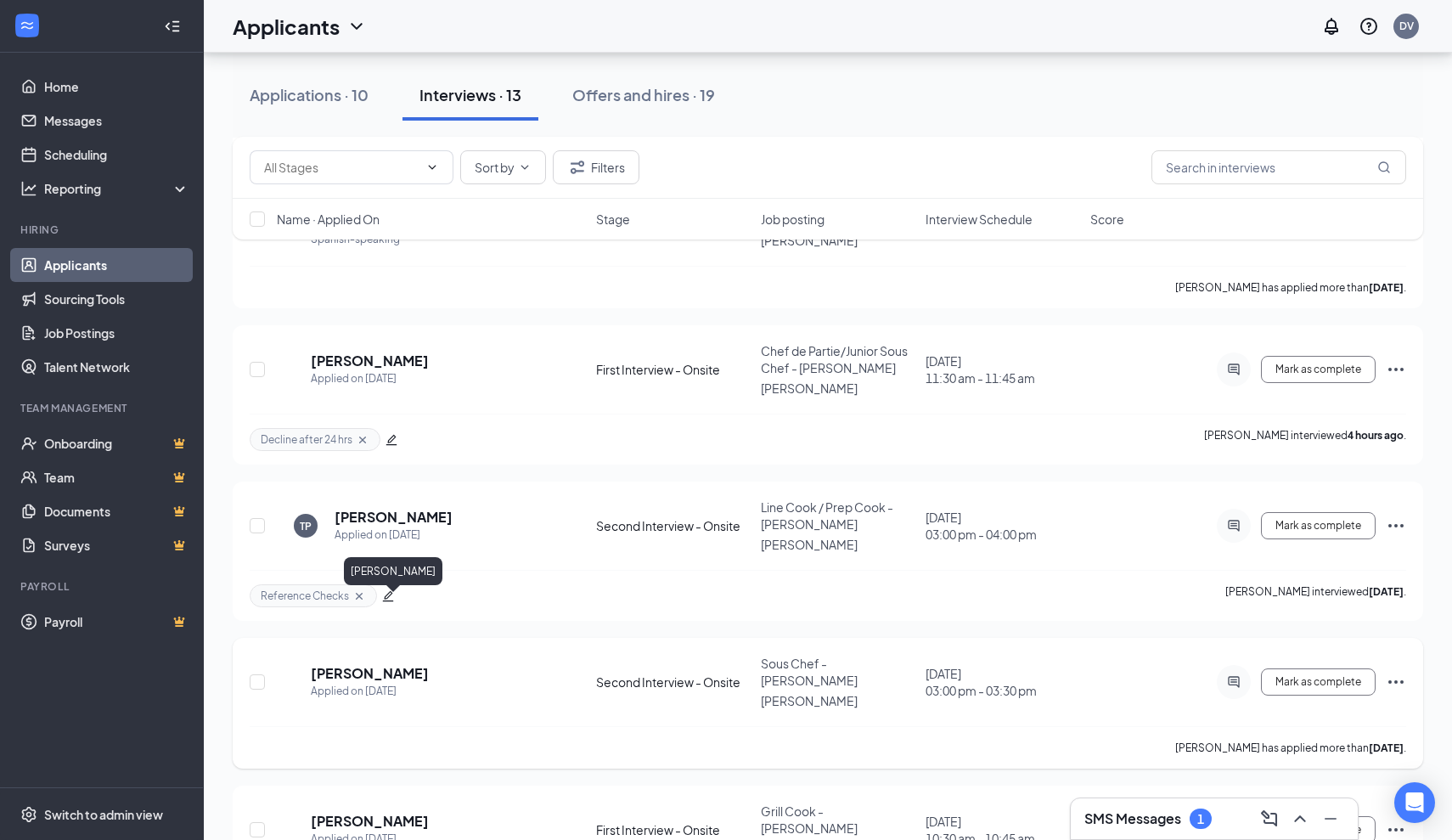
click at [387, 664] on h5 "Shanea McLennan" at bounding box center [370, 673] width 118 height 19
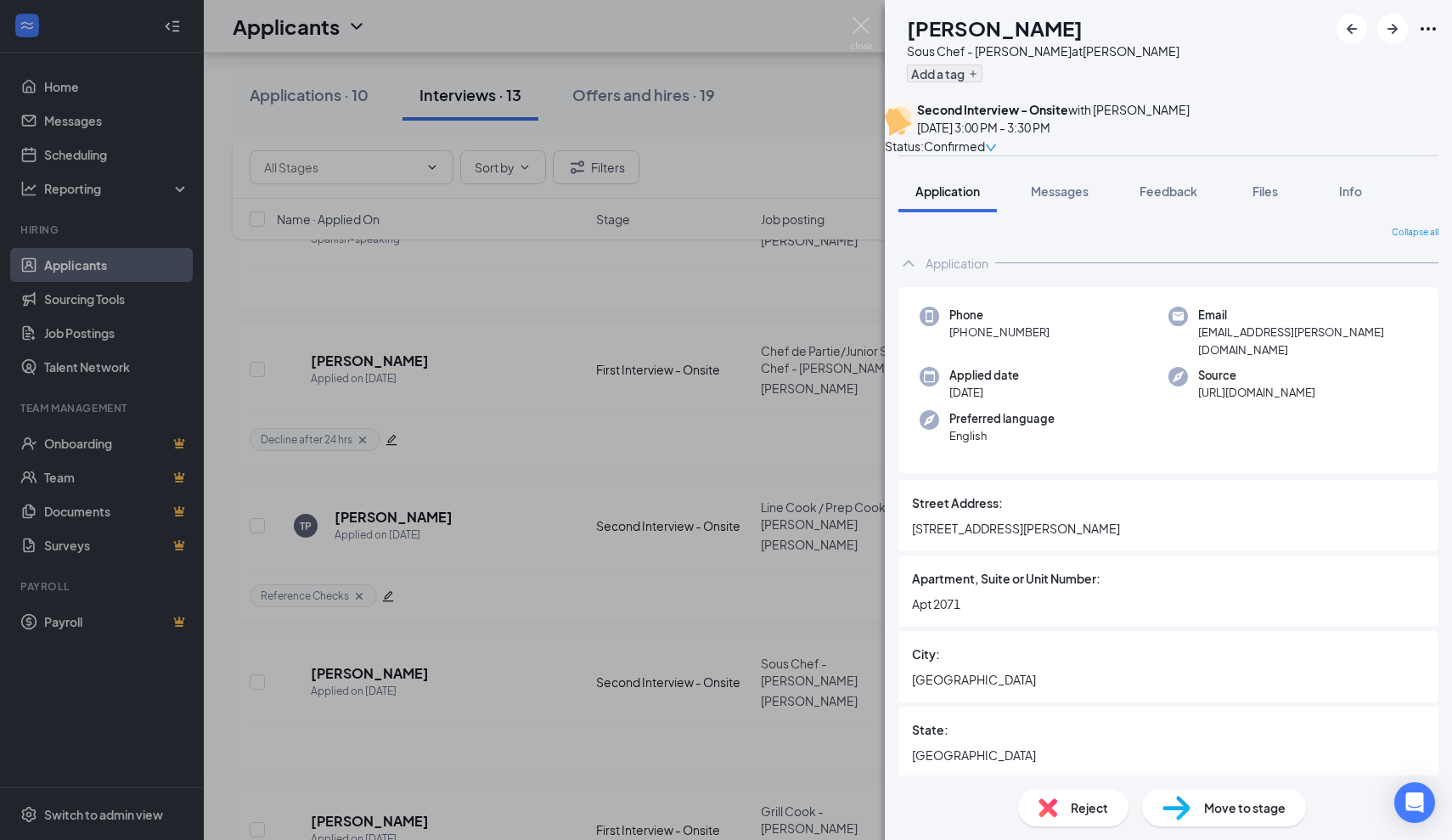
click at [983, 76] on button "Add a tag" at bounding box center [944, 74] width 76 height 18
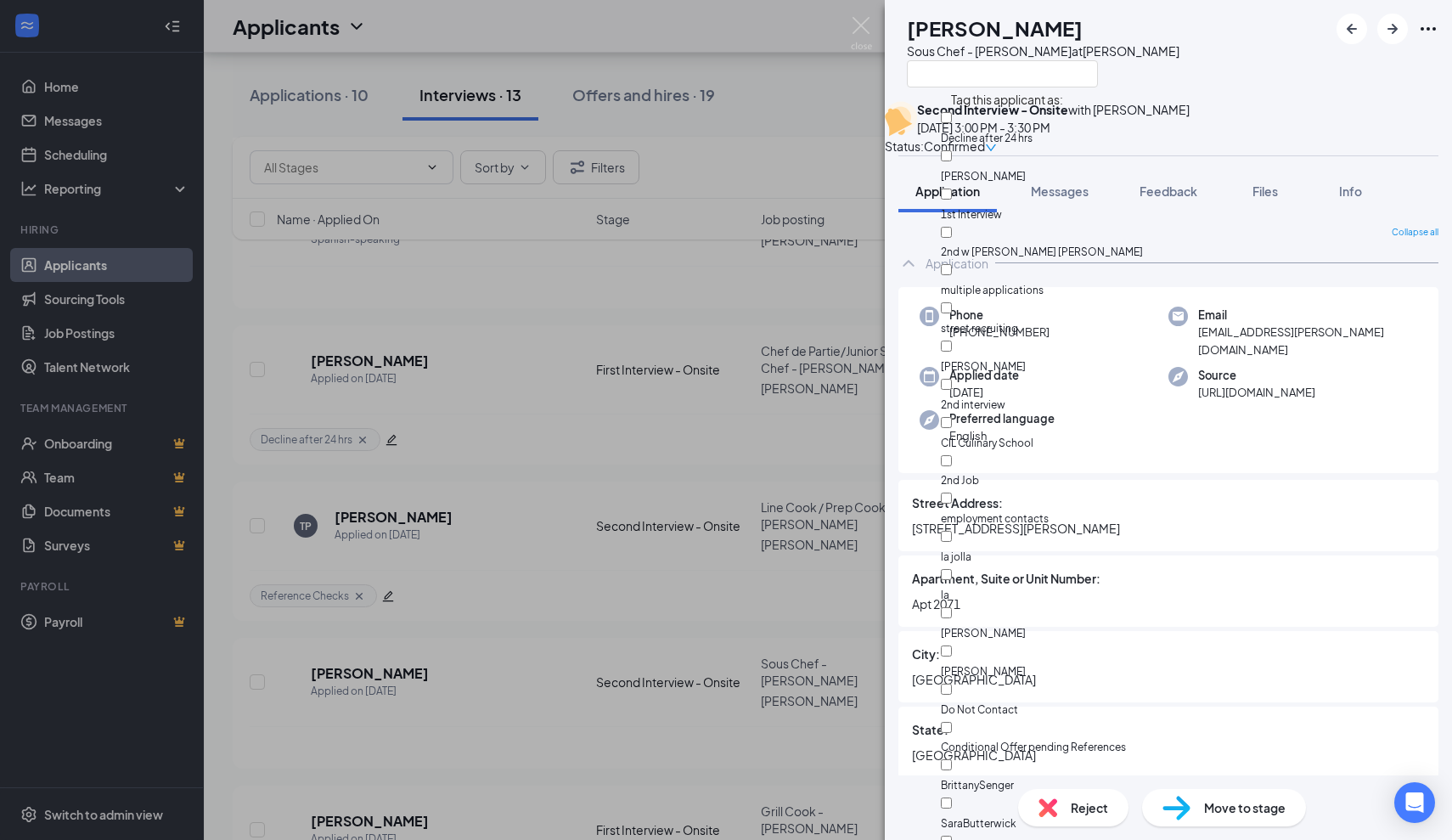
click at [965, 128] on div at bounding box center [1041, 128] width 202 height 0
click at [952, 123] on input "Decline after 24 hrs" at bounding box center [945, 117] width 11 height 11
click at [952, 116] on input "Decline after 24 hrs" at bounding box center [945, 117] width 11 height 11
checkbox input "true"
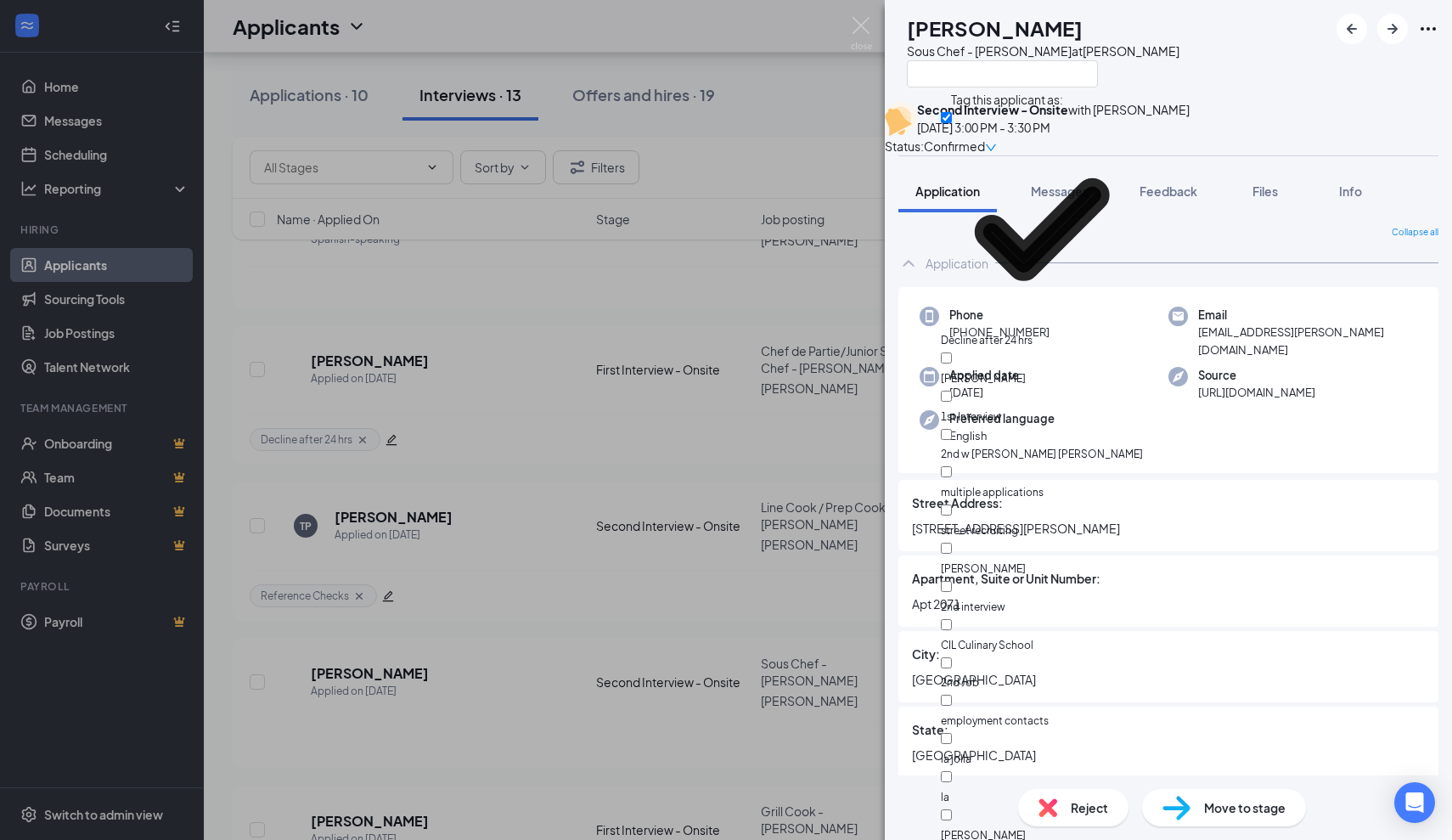
click at [1222, 62] on div "SM Shanea McLennan Sous Chef - JOEY Dallas at JOEY Dallas" at bounding box center [1168, 50] width 568 height 101
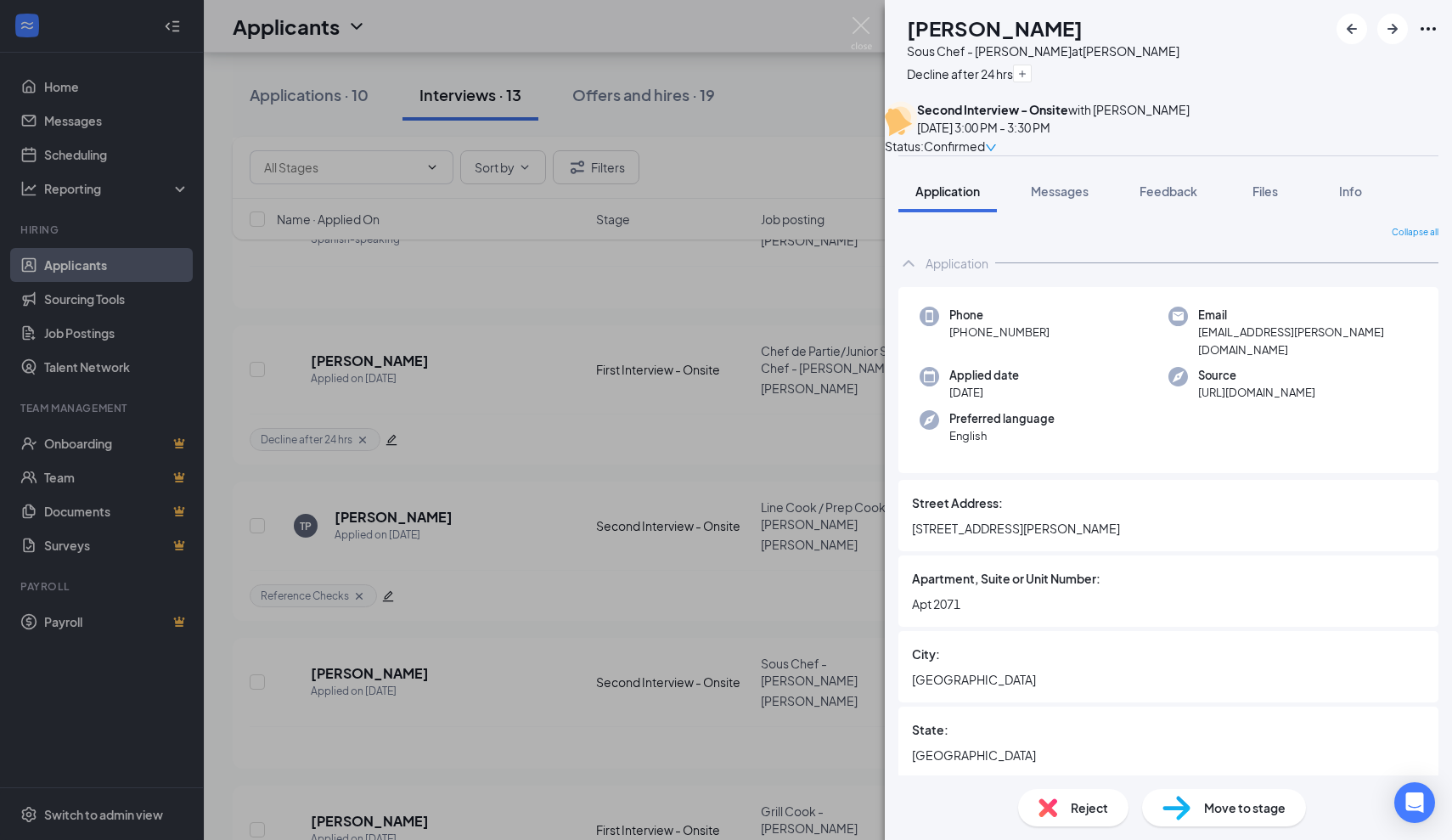
click at [750, 267] on div "SM Shanea McLennan Sous Chef - JOEY Dallas at JOEY Dallas Decline after 24 hrs …" at bounding box center [726, 420] width 1452 height 840
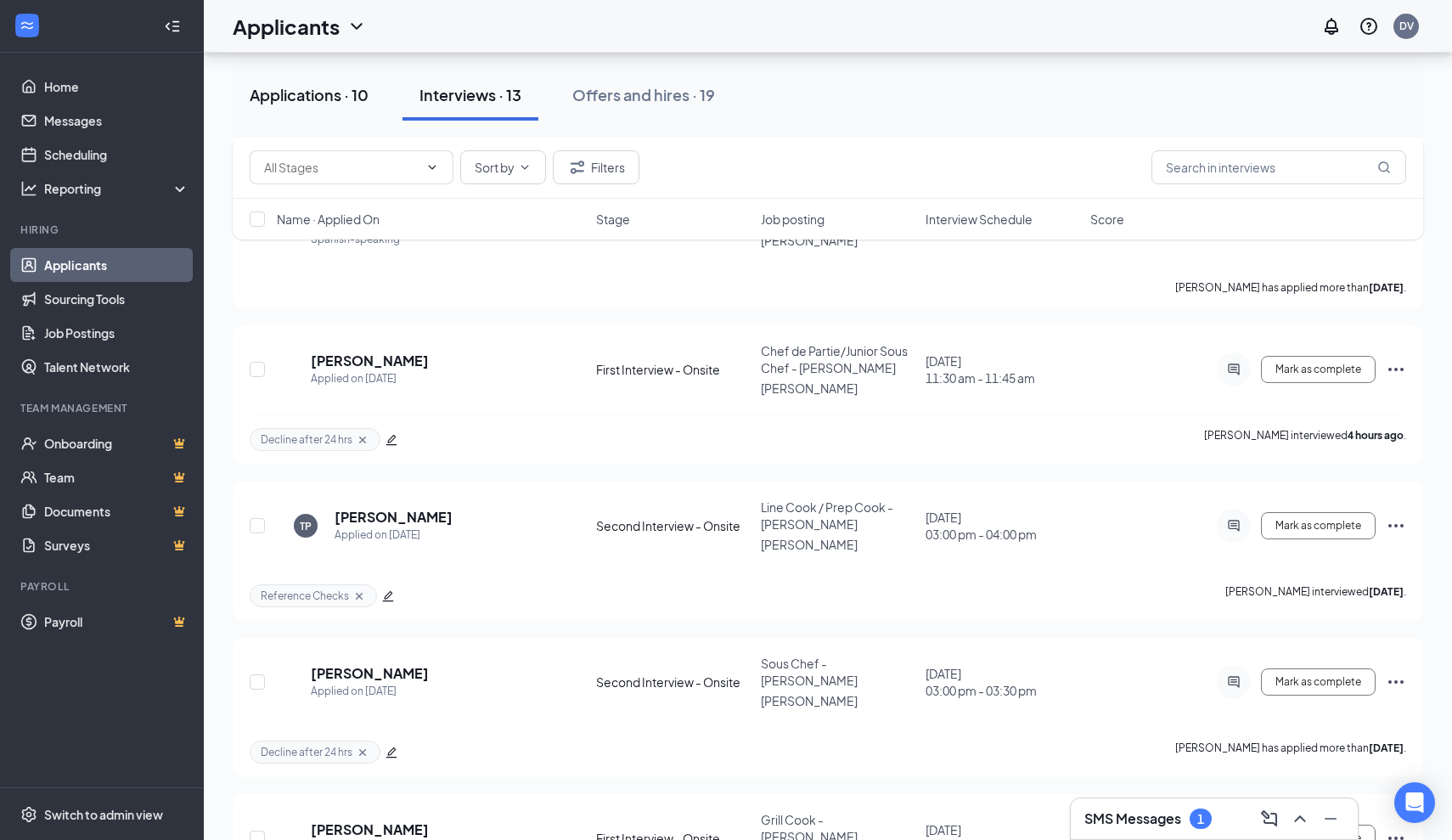
click at [342, 104] on div "Applications · 10" at bounding box center [309, 94] width 119 height 22
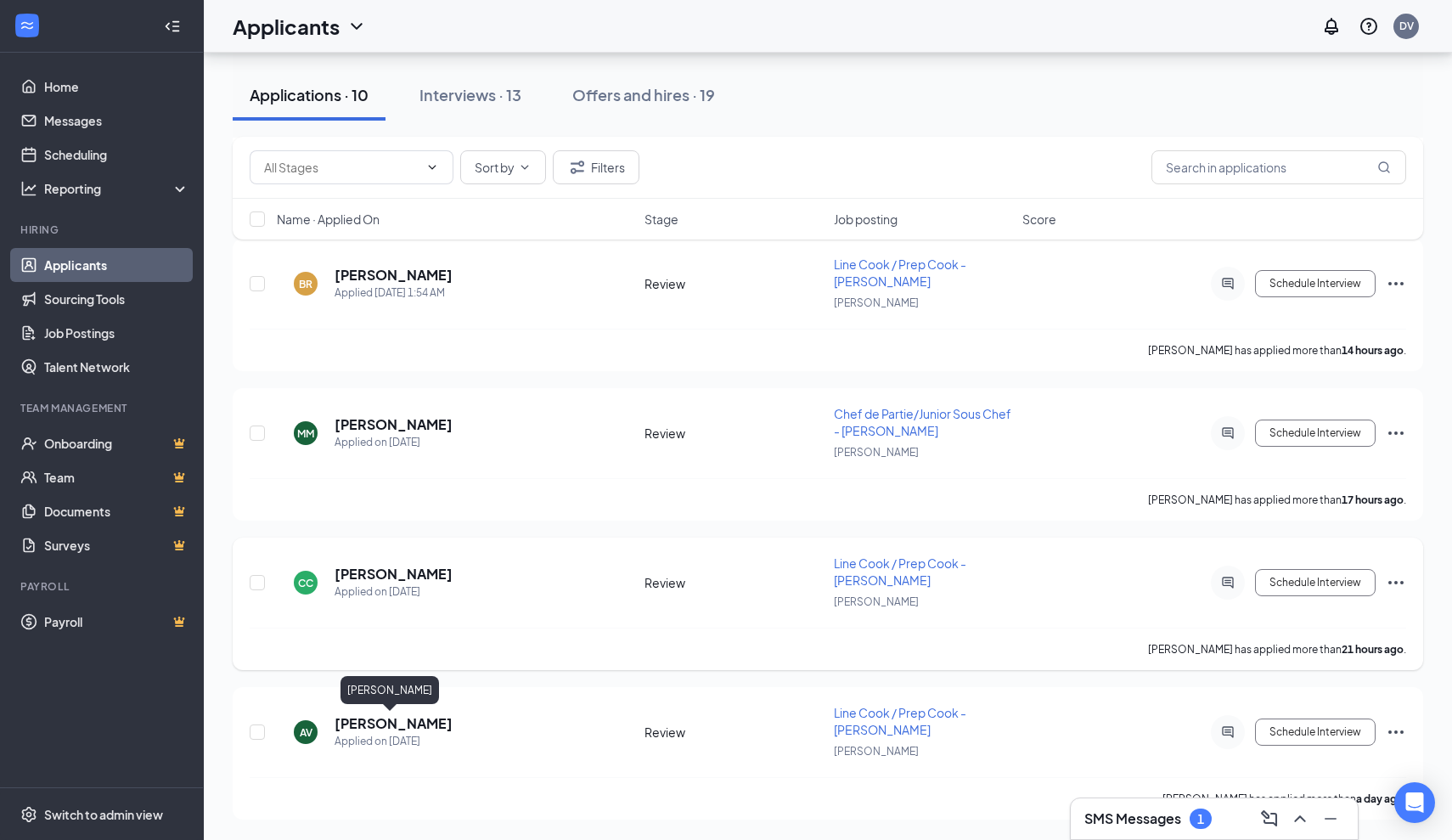
scroll to position [953, 0]
click at [389, 569] on h5 "[PERSON_NAME]" at bounding box center [393, 573] width 118 height 19
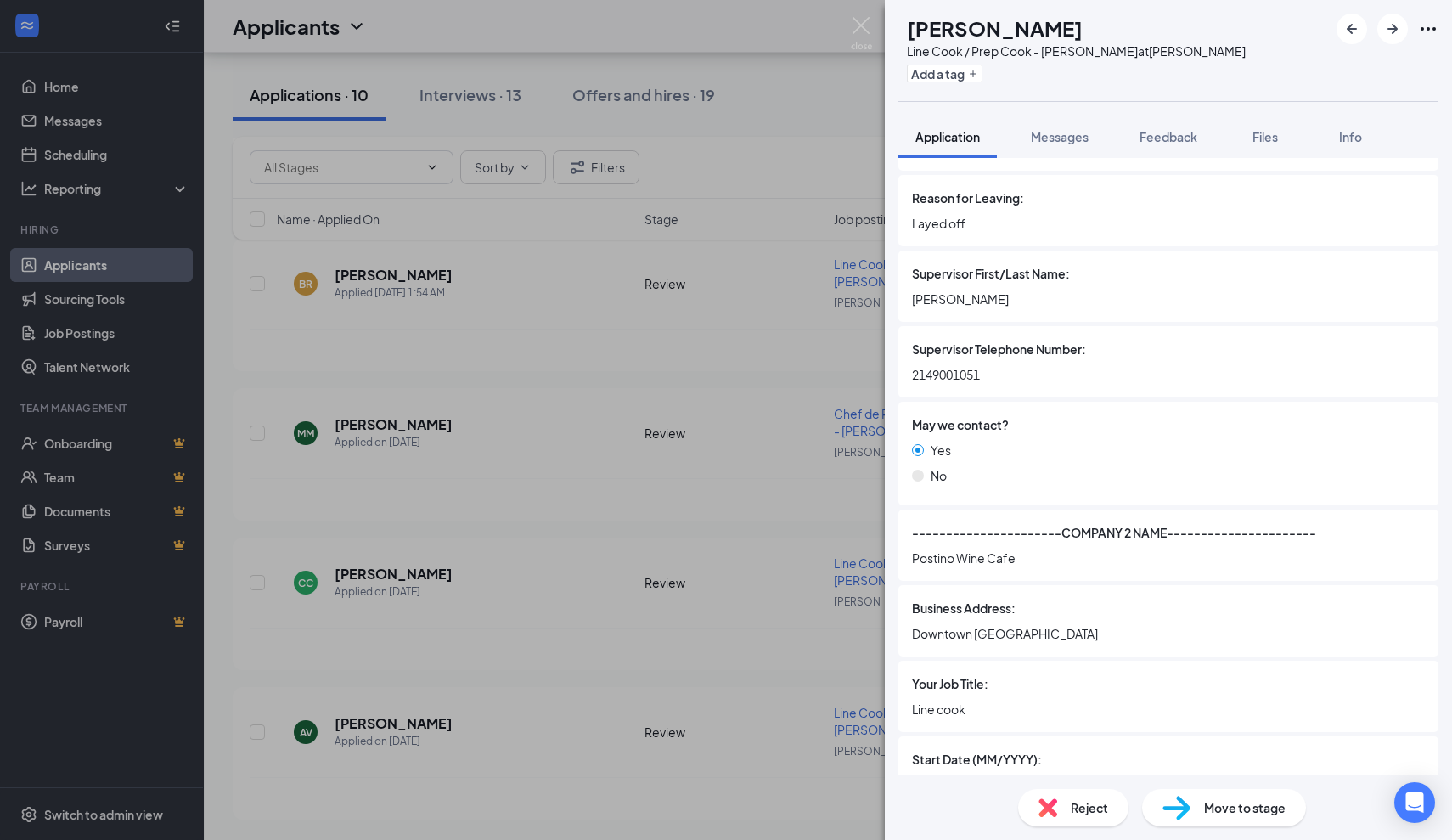
scroll to position [2564, 0]
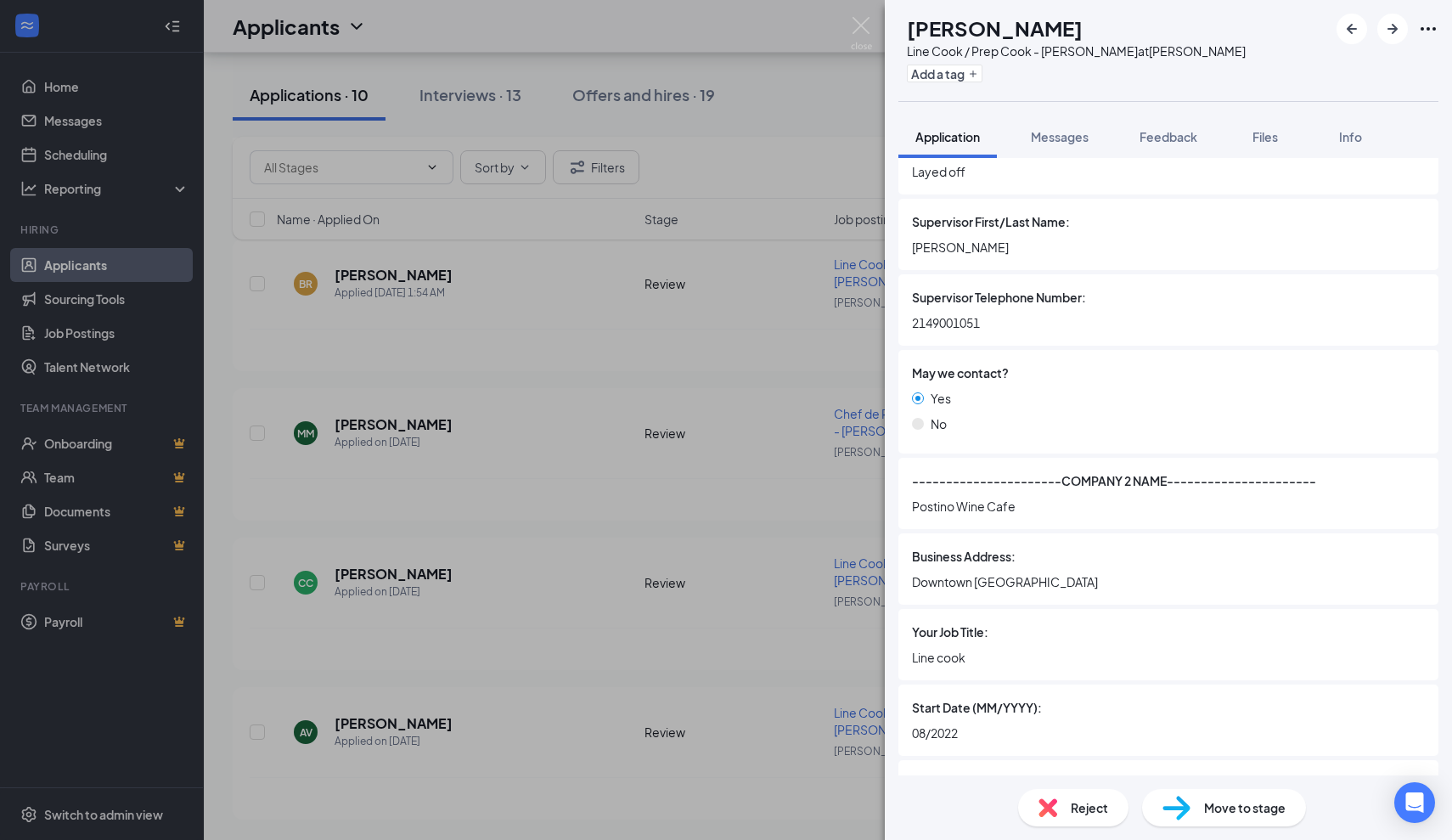
click at [762, 580] on div "CC Chandra Cole Line Cook / Prep Cook - JOEY Dallas at JOEY Dallas Add a tag Ap…" at bounding box center [726, 420] width 1452 height 840
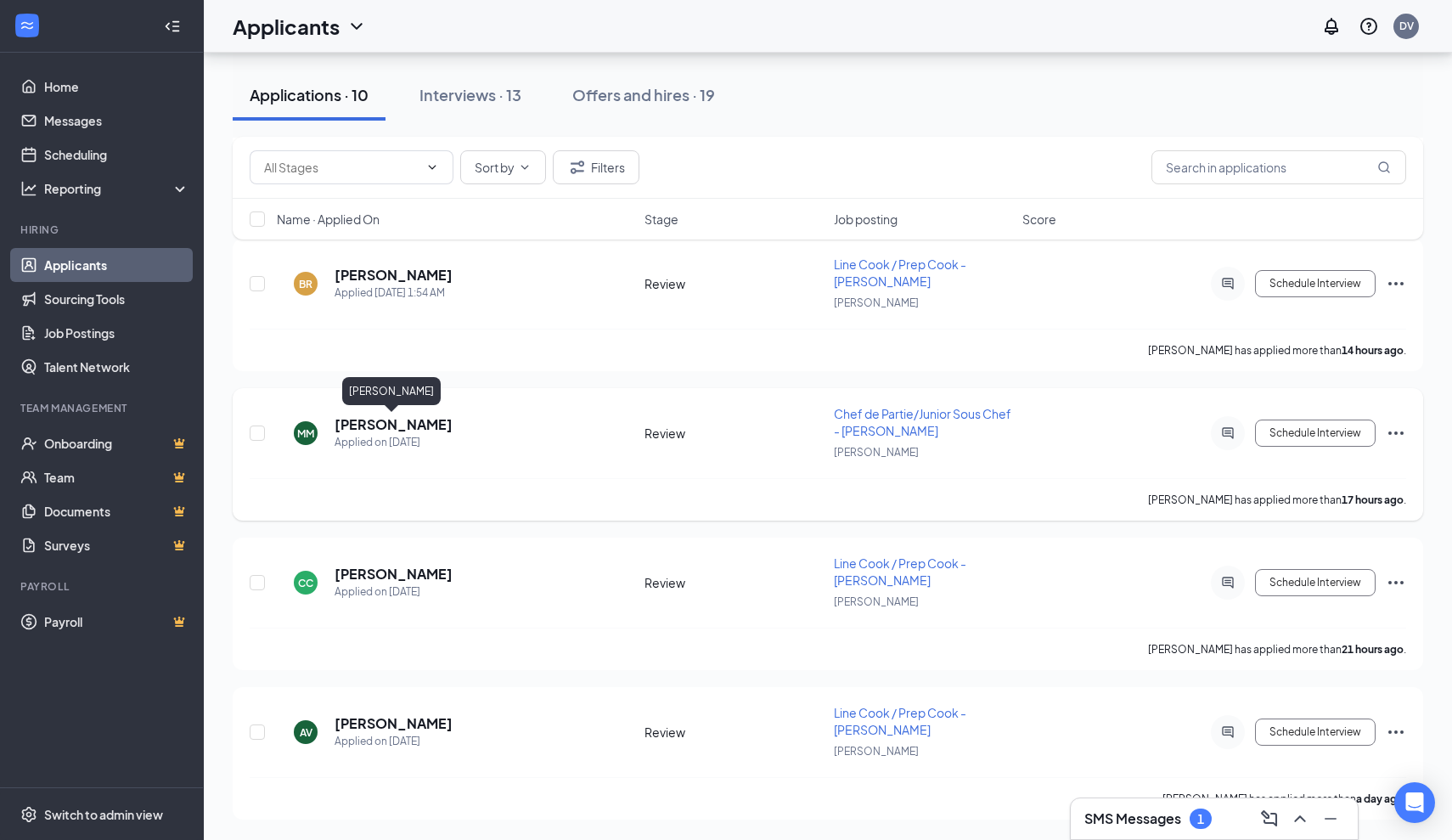
click at [388, 421] on h5 "[PERSON_NAME]" at bounding box center [393, 424] width 118 height 19
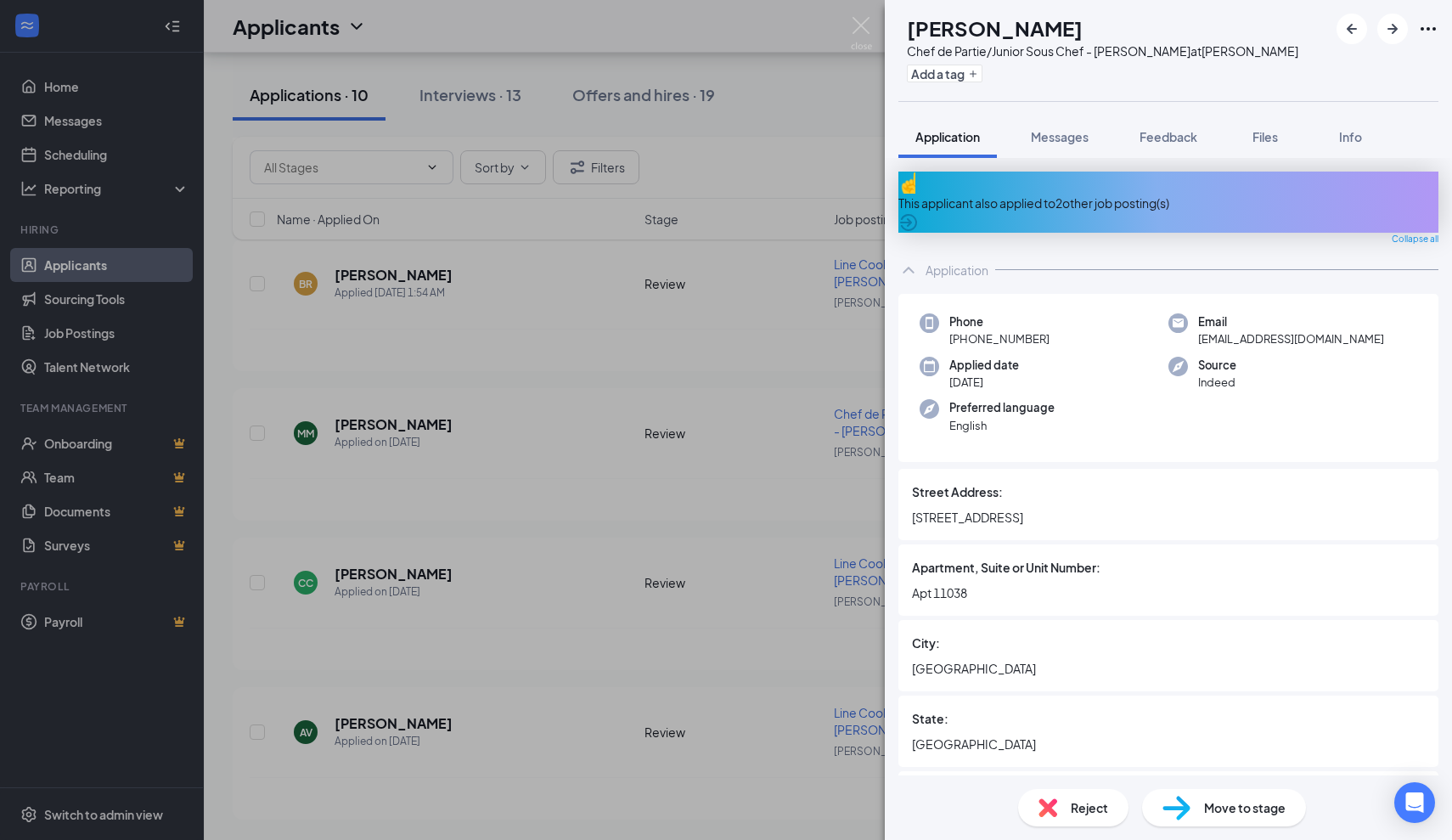
click at [1071, 194] on div "This applicant also applied to 2 other job posting(s)" at bounding box center [1168, 203] width 540 height 19
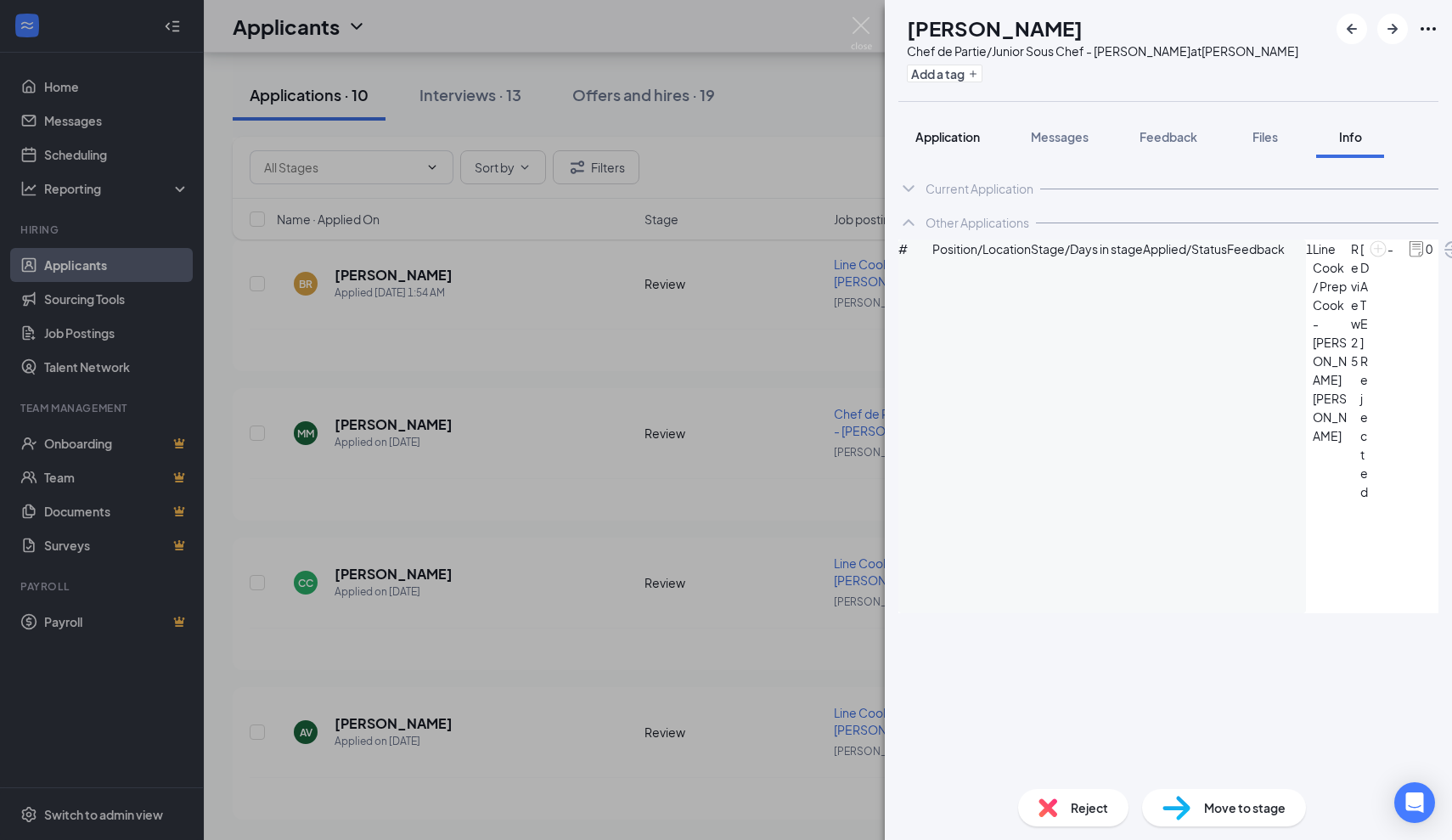
click at [968, 146] on button "Application" at bounding box center [947, 136] width 98 height 42
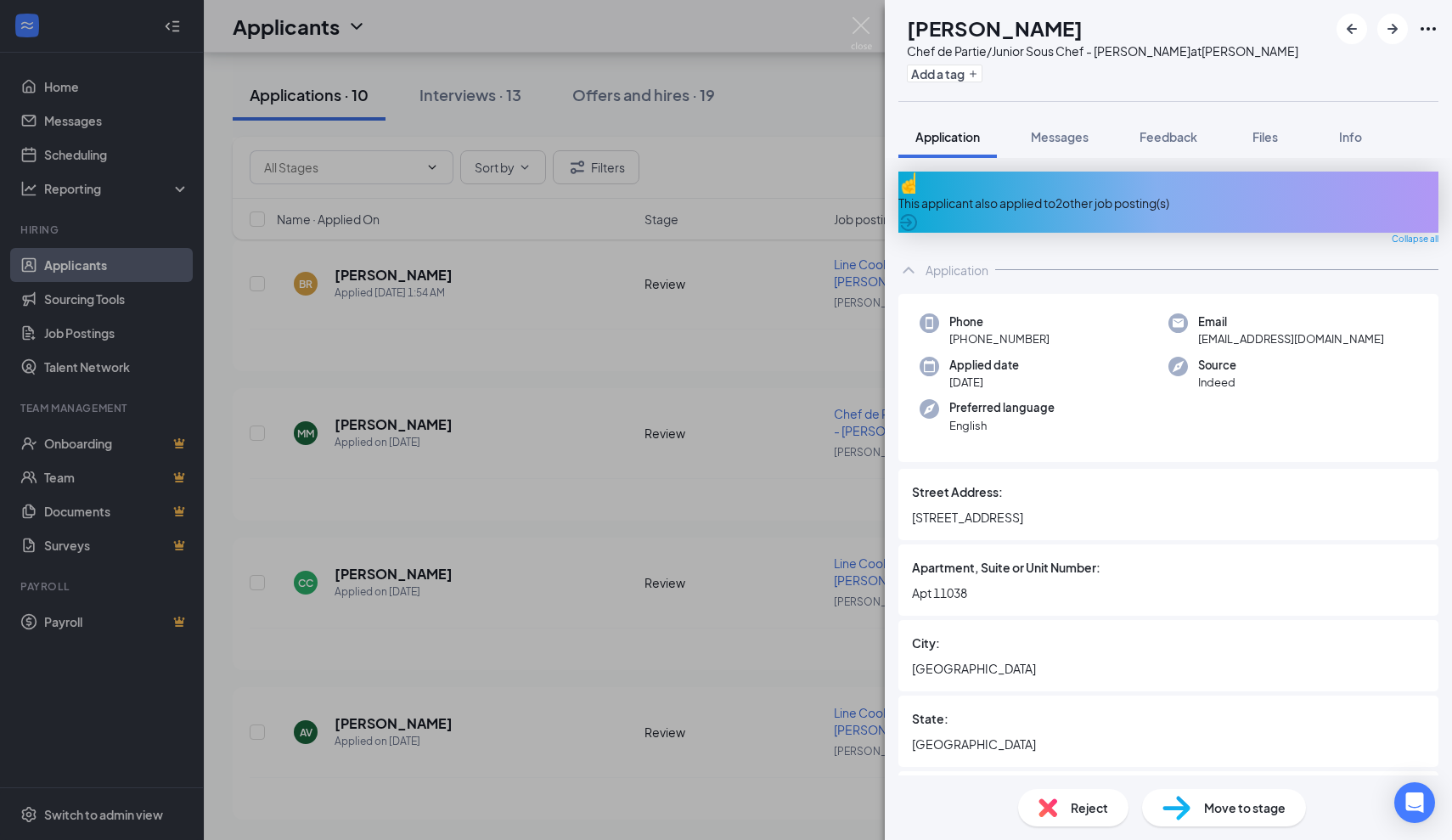
click at [779, 455] on div "MM Matthew Miller Chef de Partie/Junior Sous Chef - JOEY Dallas at JOEY Dallas …" at bounding box center [726, 420] width 1452 height 840
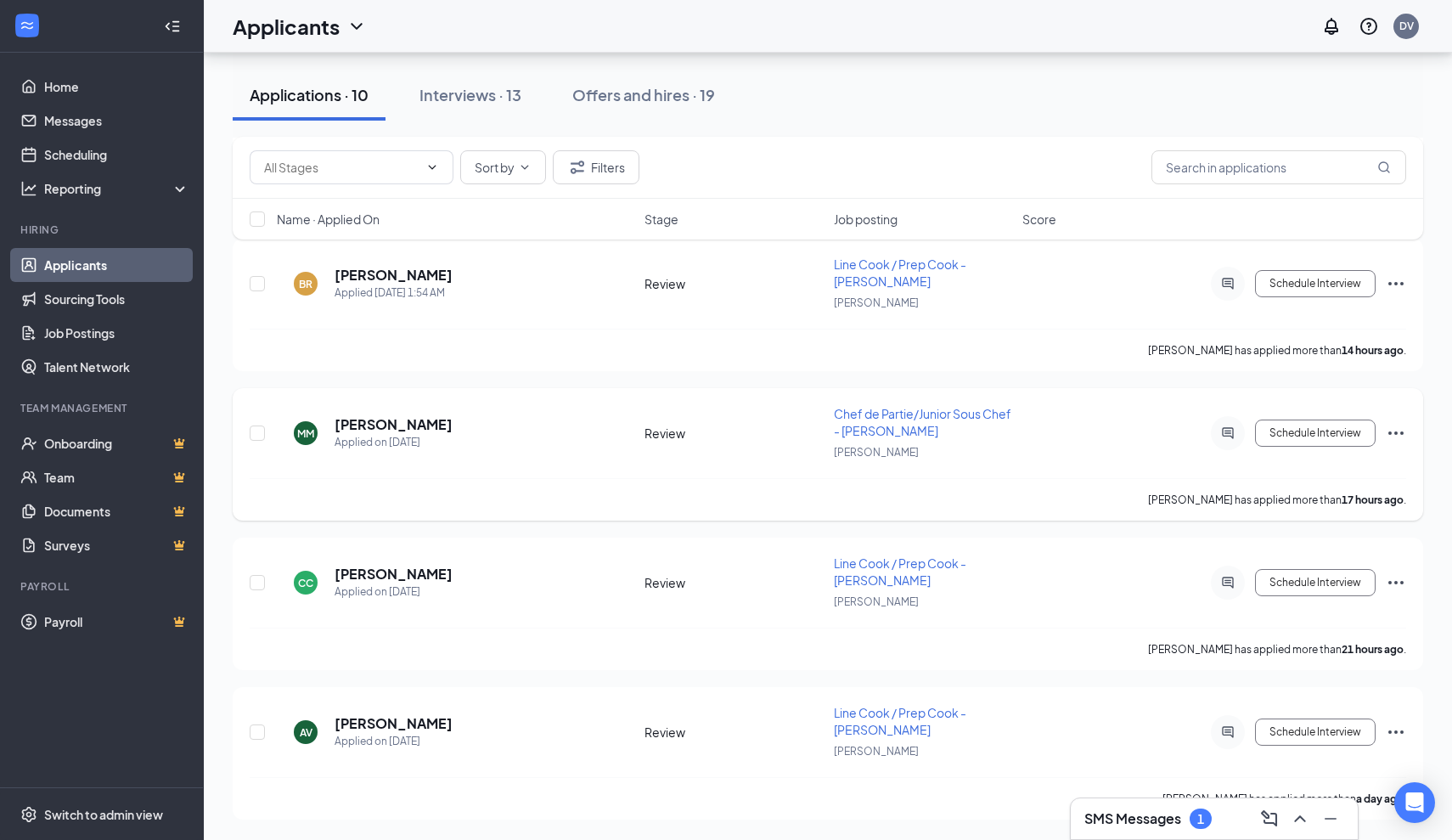
click at [1393, 438] on icon "Ellipses" at bounding box center [1396, 433] width 21 height 21
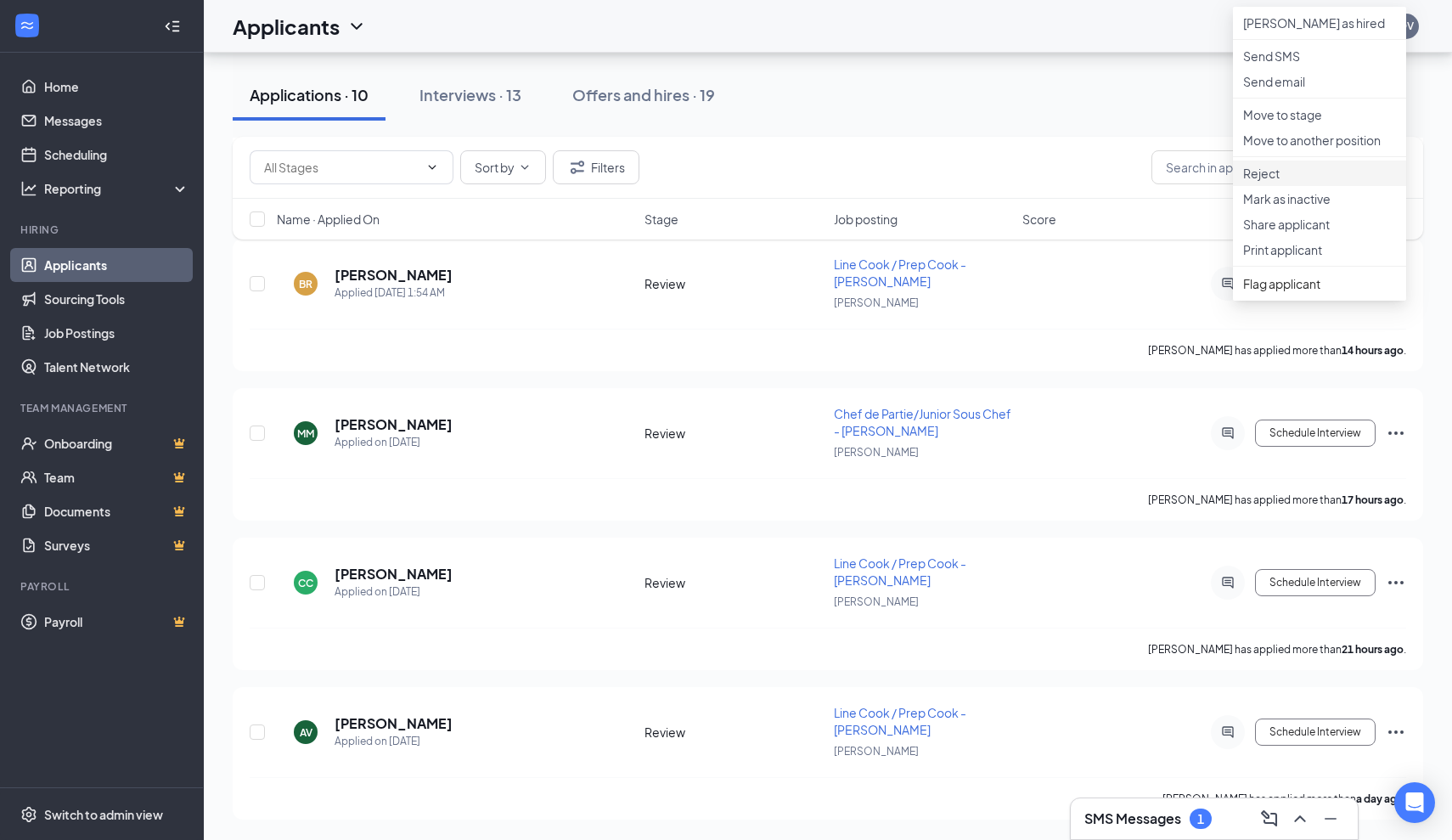
click at [1298, 182] on p "Reject" at bounding box center [1319, 172] width 152 height 17
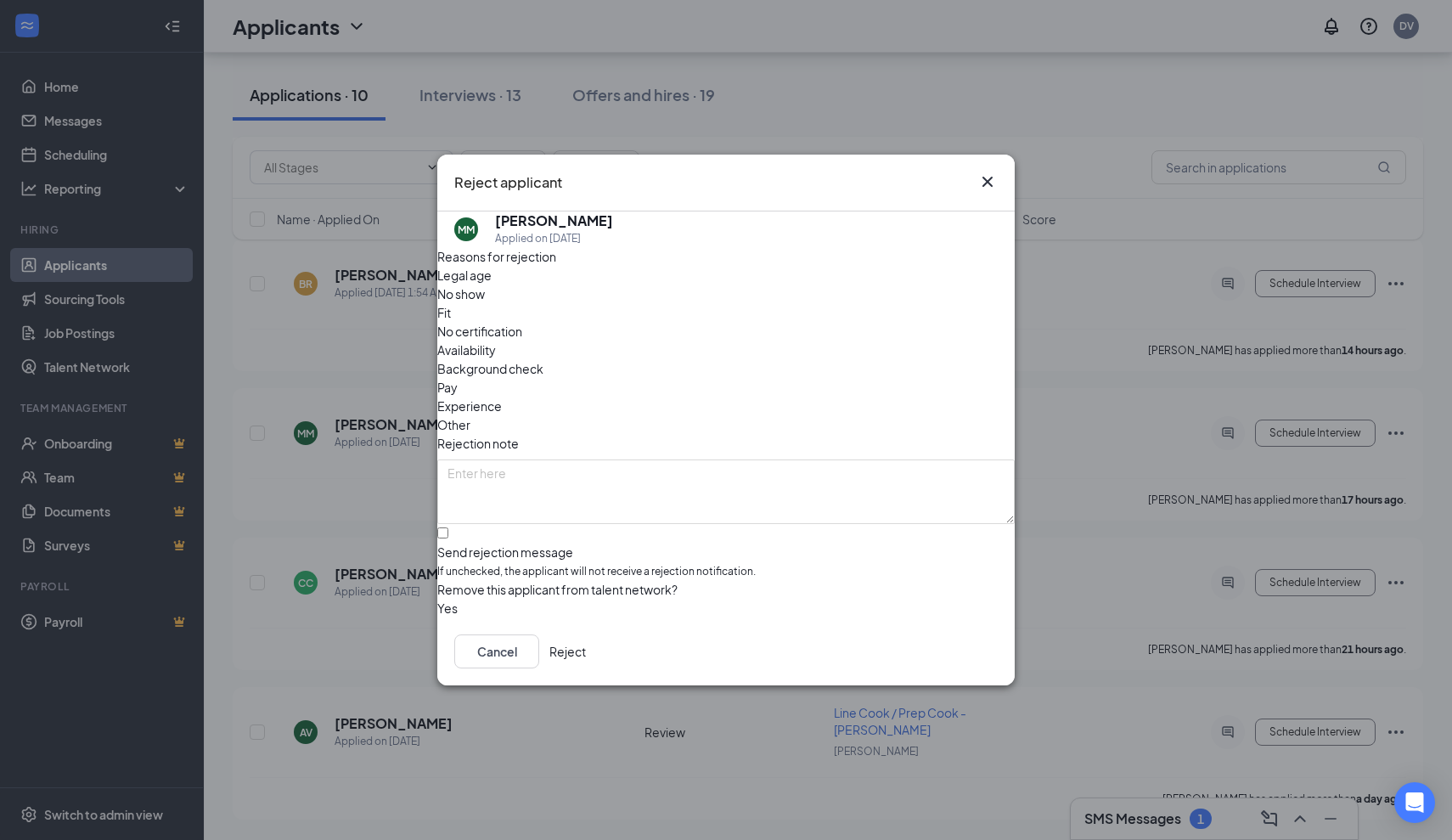
click at [586, 650] on button "Reject" at bounding box center [568, 651] width 36 height 34
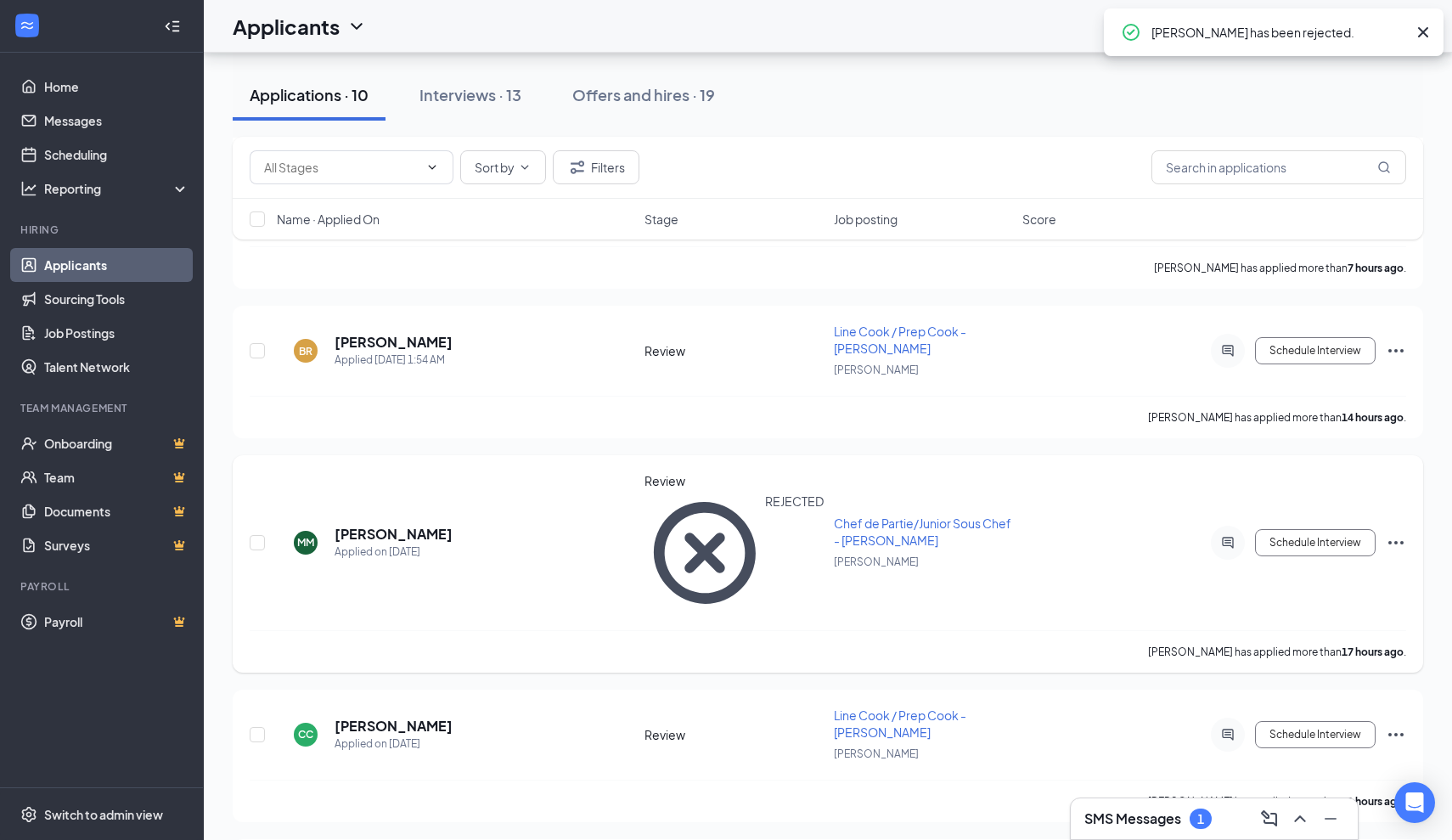
scroll to position [817, 0]
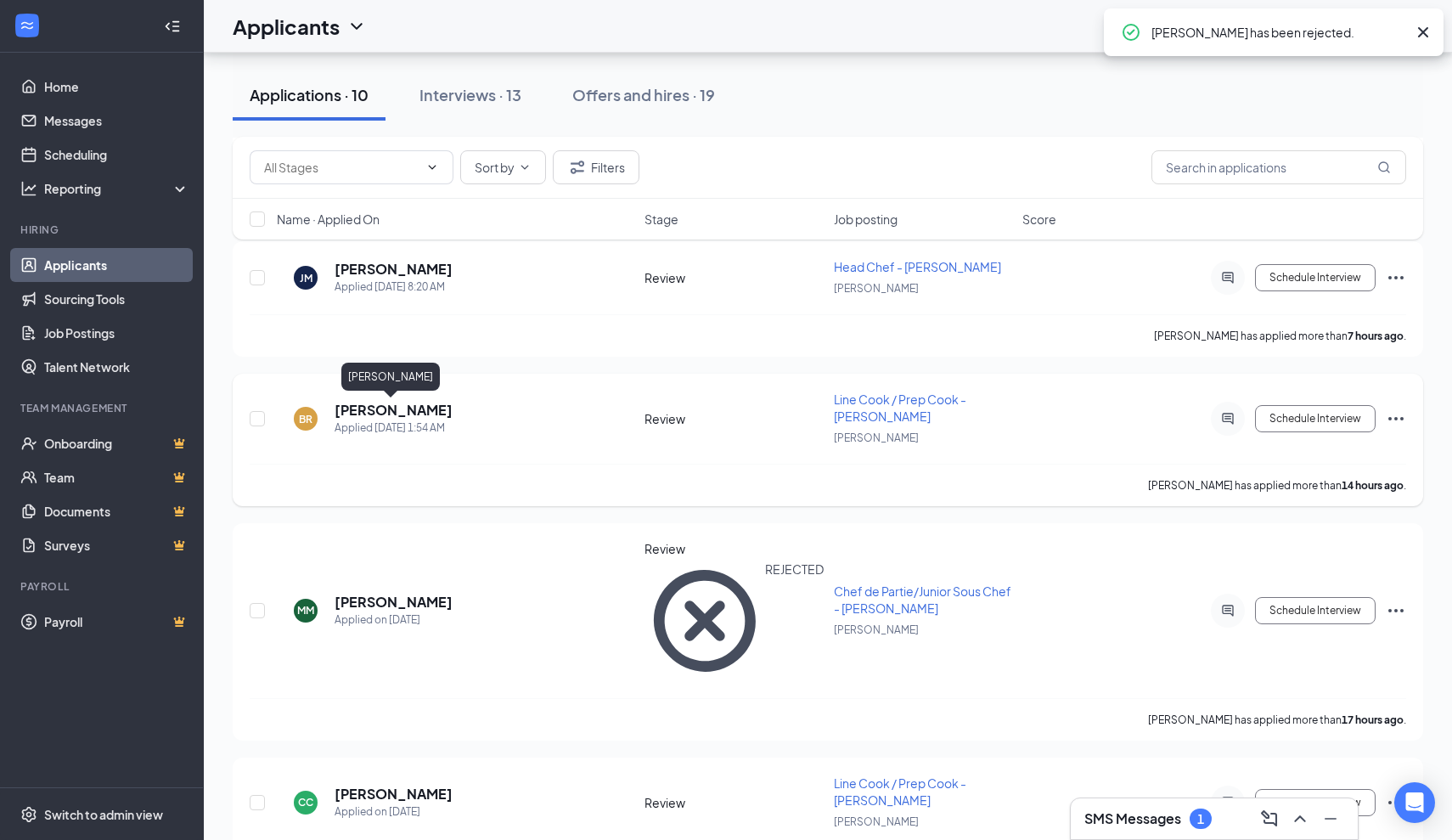
click at [376, 407] on h5 "[PERSON_NAME]" at bounding box center [393, 409] width 118 height 19
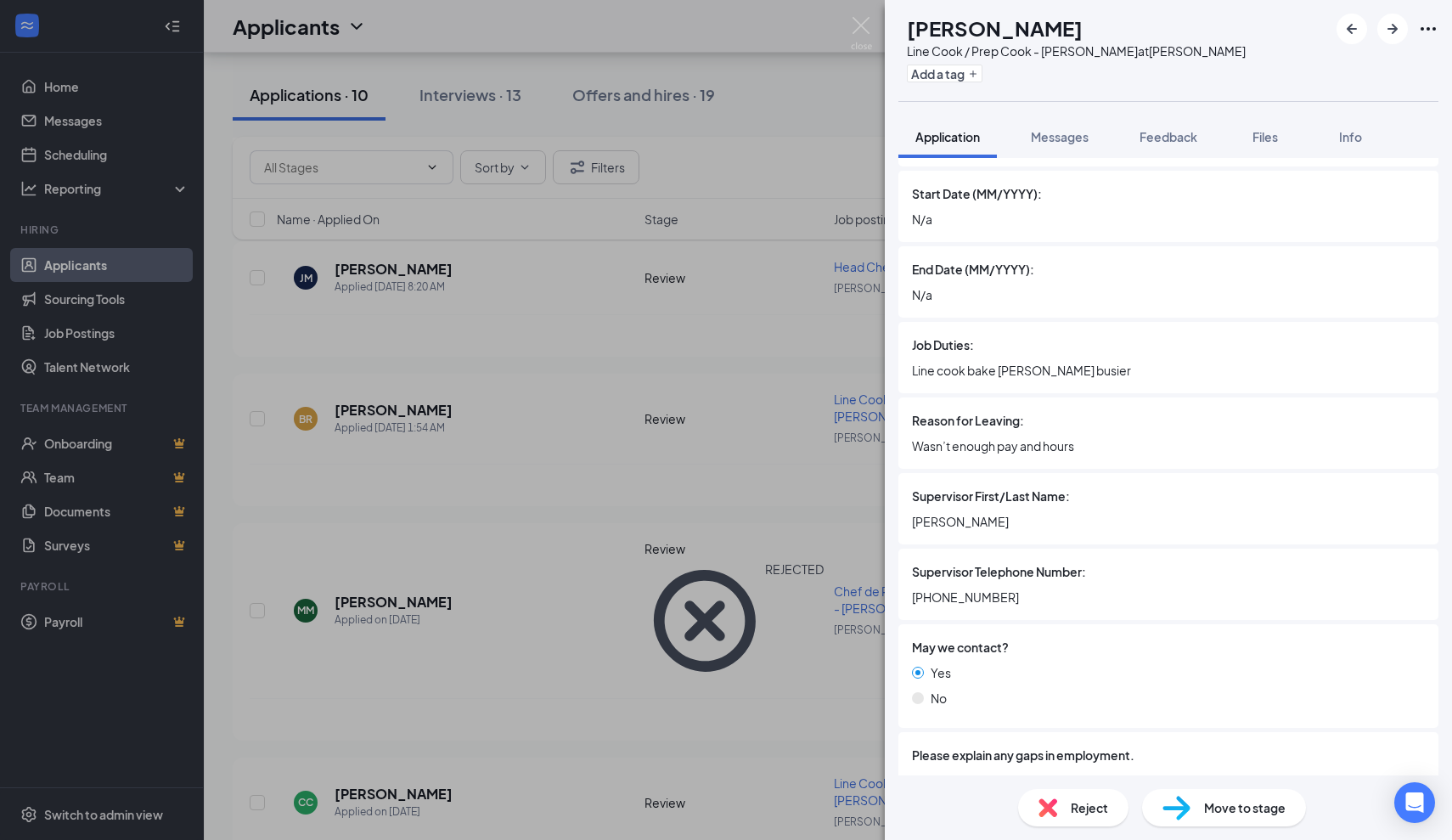
scroll to position [3103, 0]
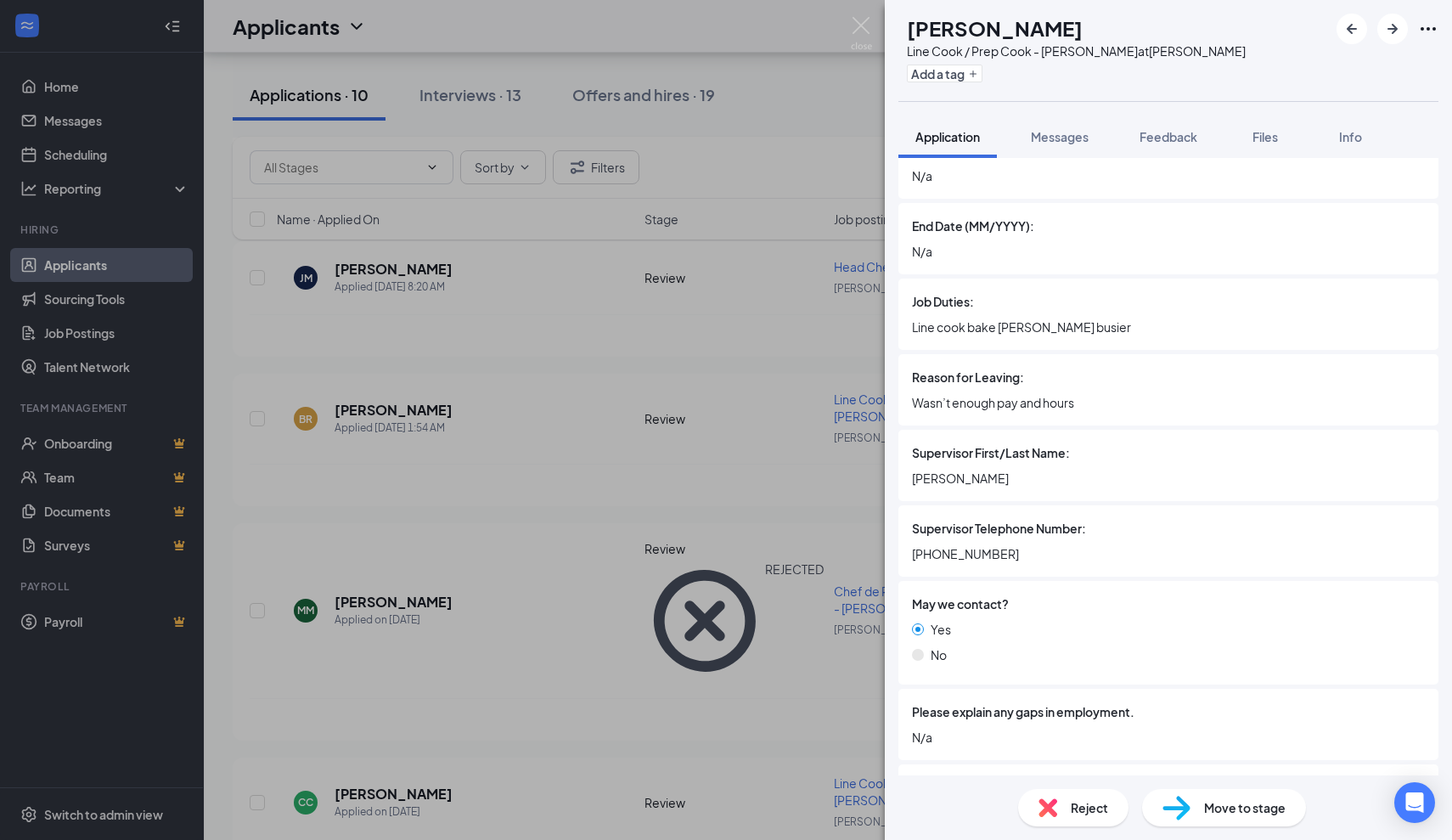
click at [1055, 813] on img at bounding box center [1048, 807] width 19 height 19
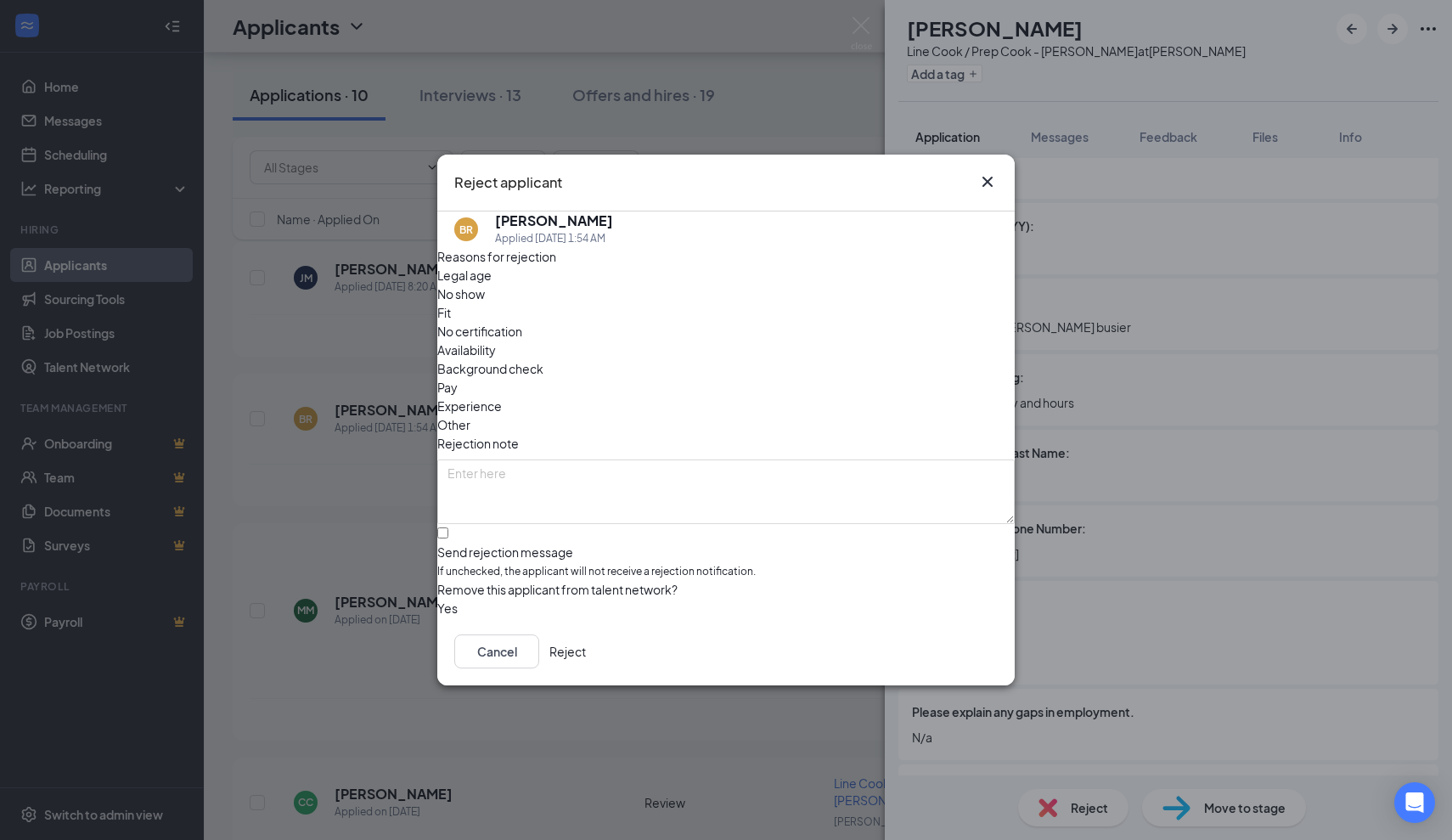
click at [586, 665] on button "Reject" at bounding box center [568, 651] width 36 height 34
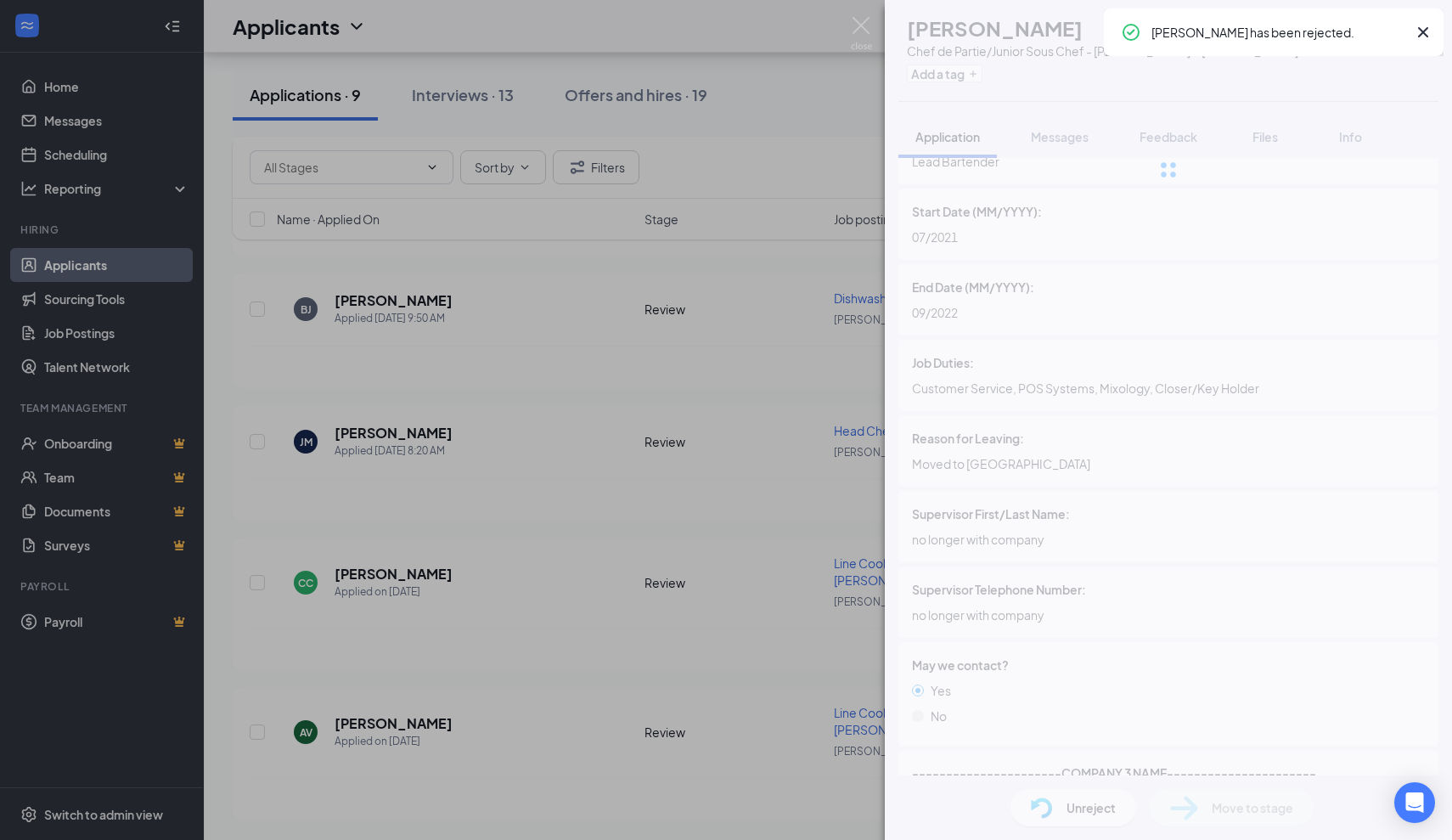
scroll to position [654, 0]
click at [612, 541] on div "MM Matthew Miller Chef de Partie/Junior Sous Chef - JOEY Dallas at JOEY Dallas …" at bounding box center [726, 420] width 1452 height 840
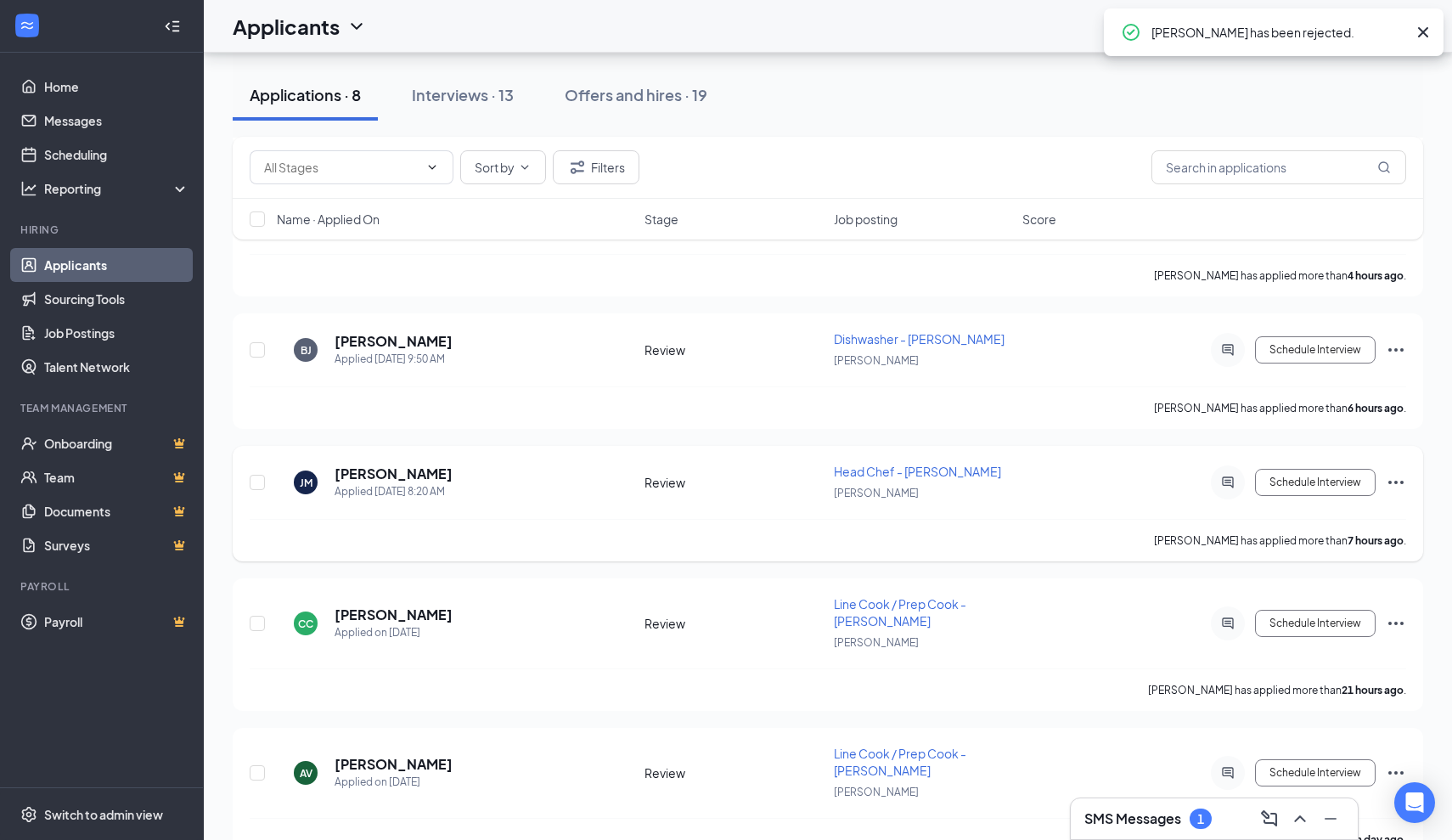
scroll to position [599, 0]
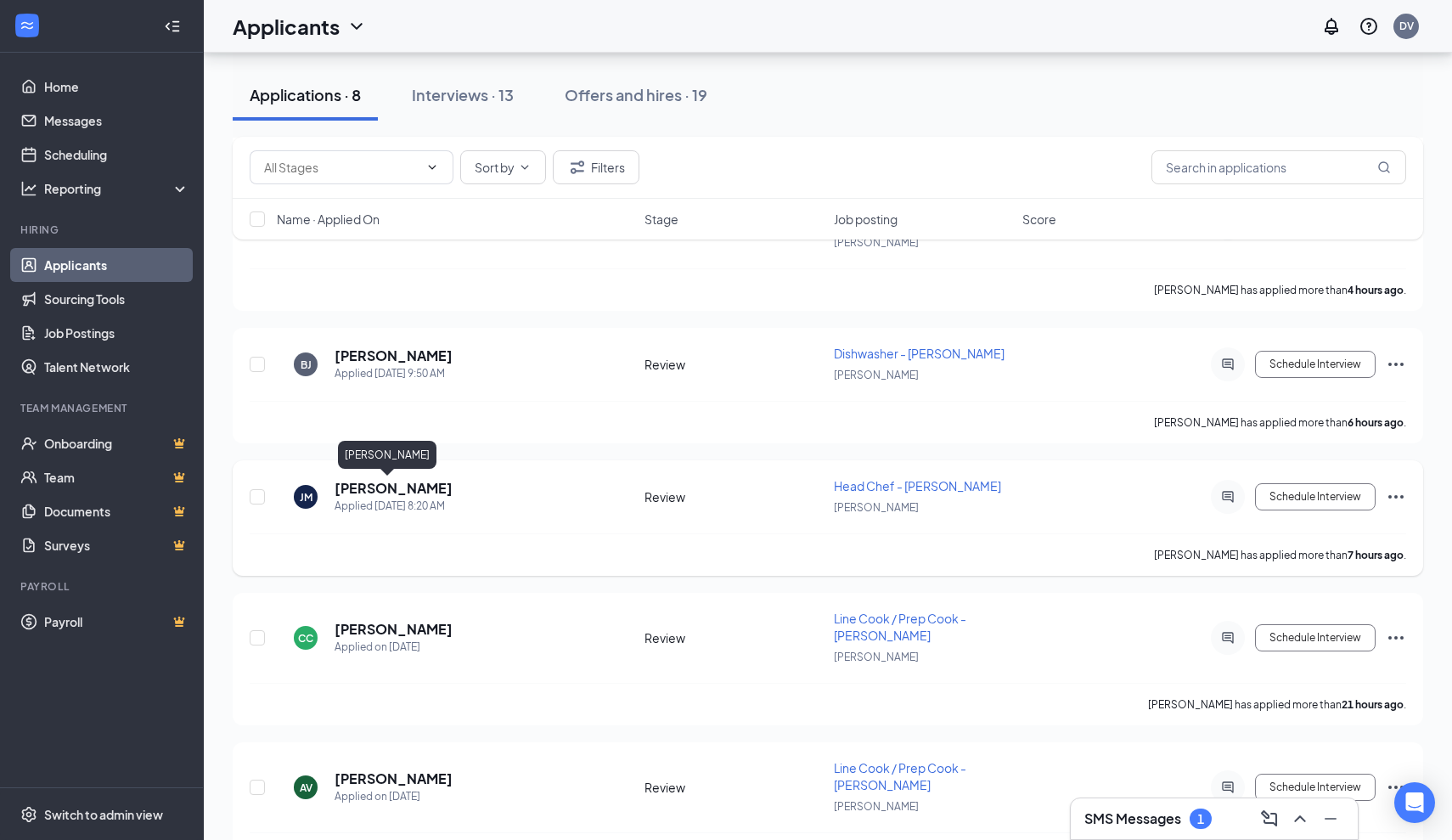
click at [394, 486] on h5 "[PERSON_NAME]" at bounding box center [393, 488] width 118 height 19
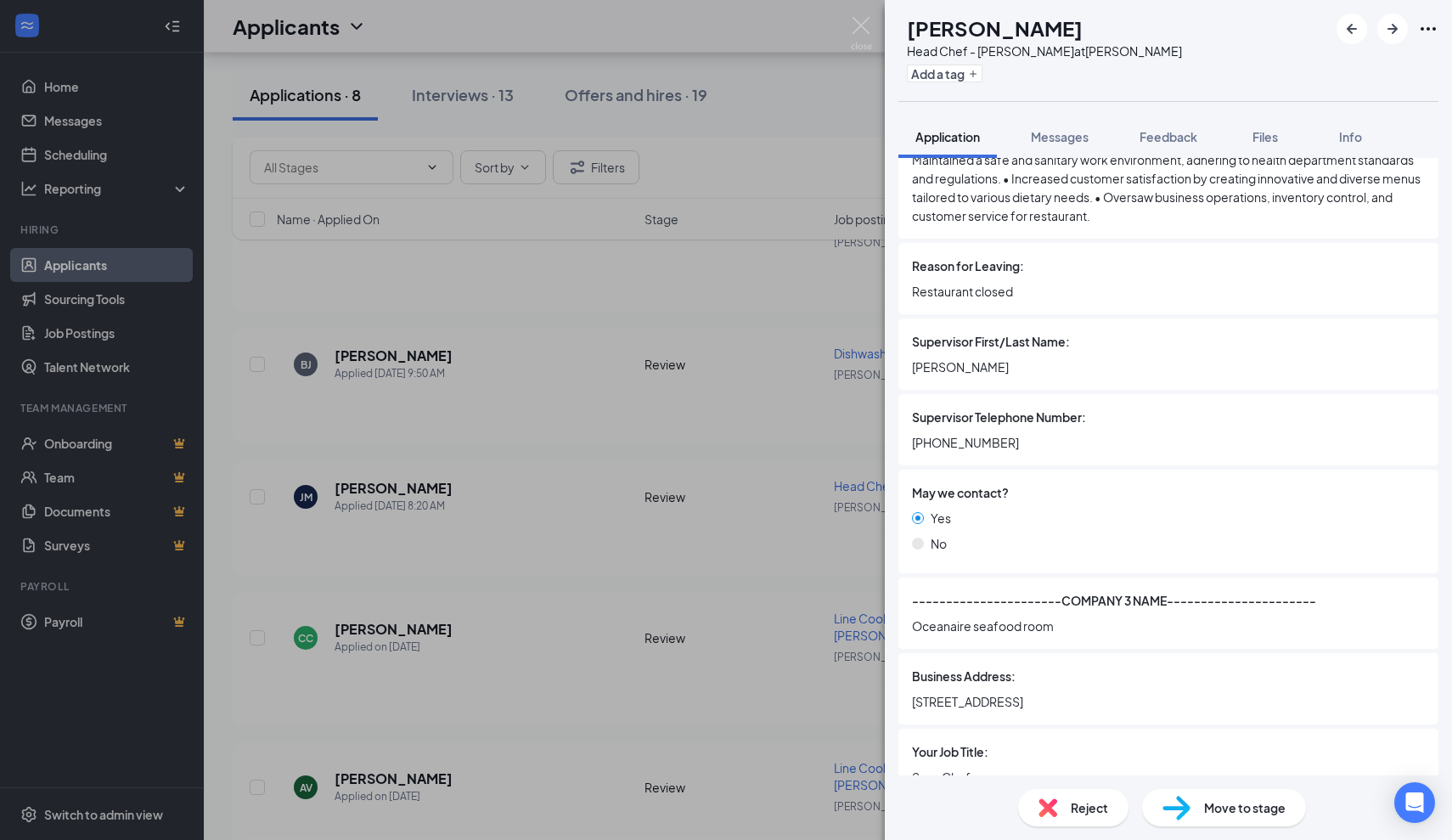
scroll to position [3312, 0]
click at [761, 521] on div "[PERSON_NAME] Head Chef - [PERSON_NAME] at [PERSON_NAME] Add a tag Application …" at bounding box center [726, 420] width 1452 height 840
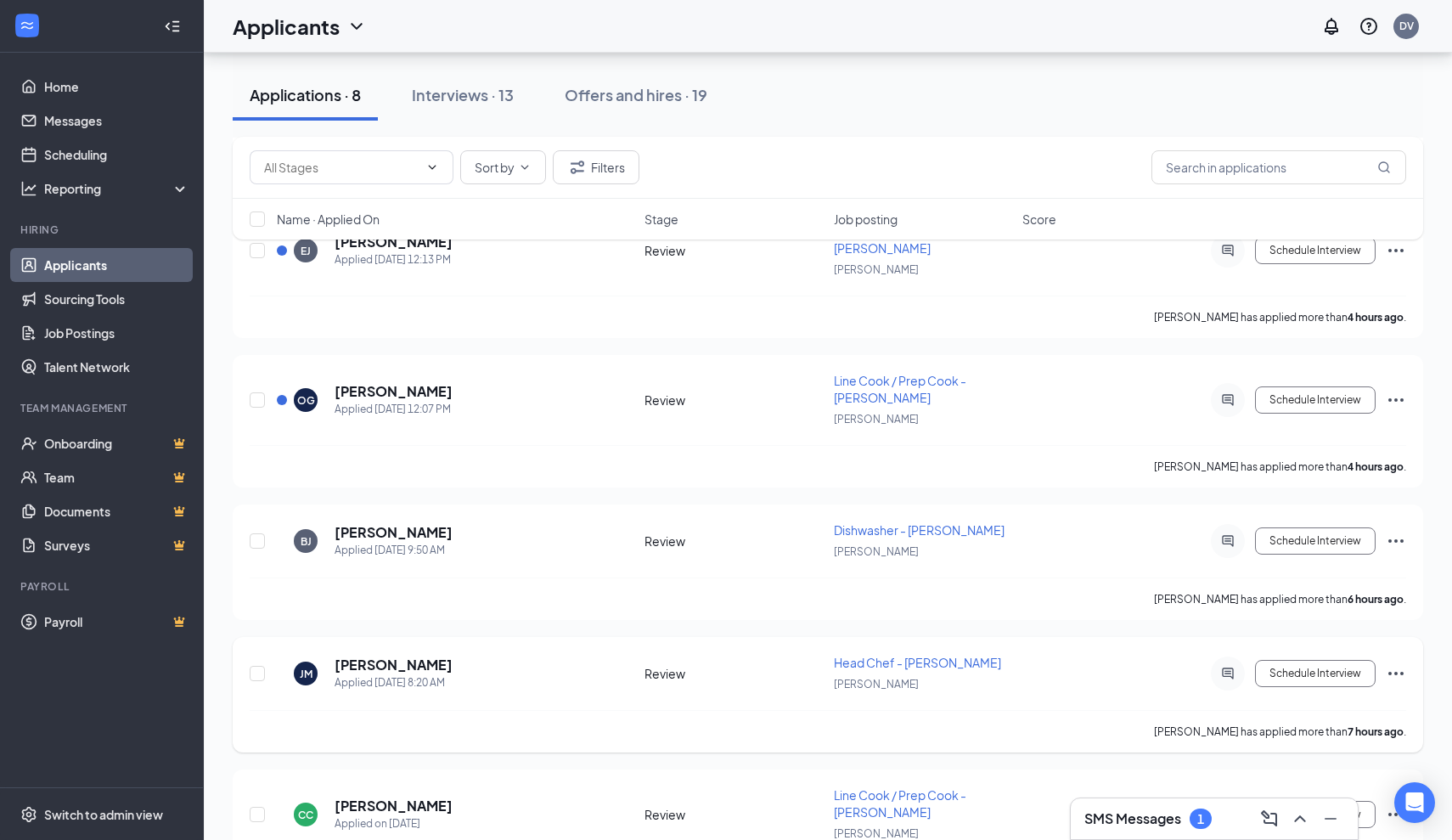
scroll to position [423, 0]
click at [1301, 545] on button "Schedule Interview" at bounding box center [1315, 540] width 121 height 28
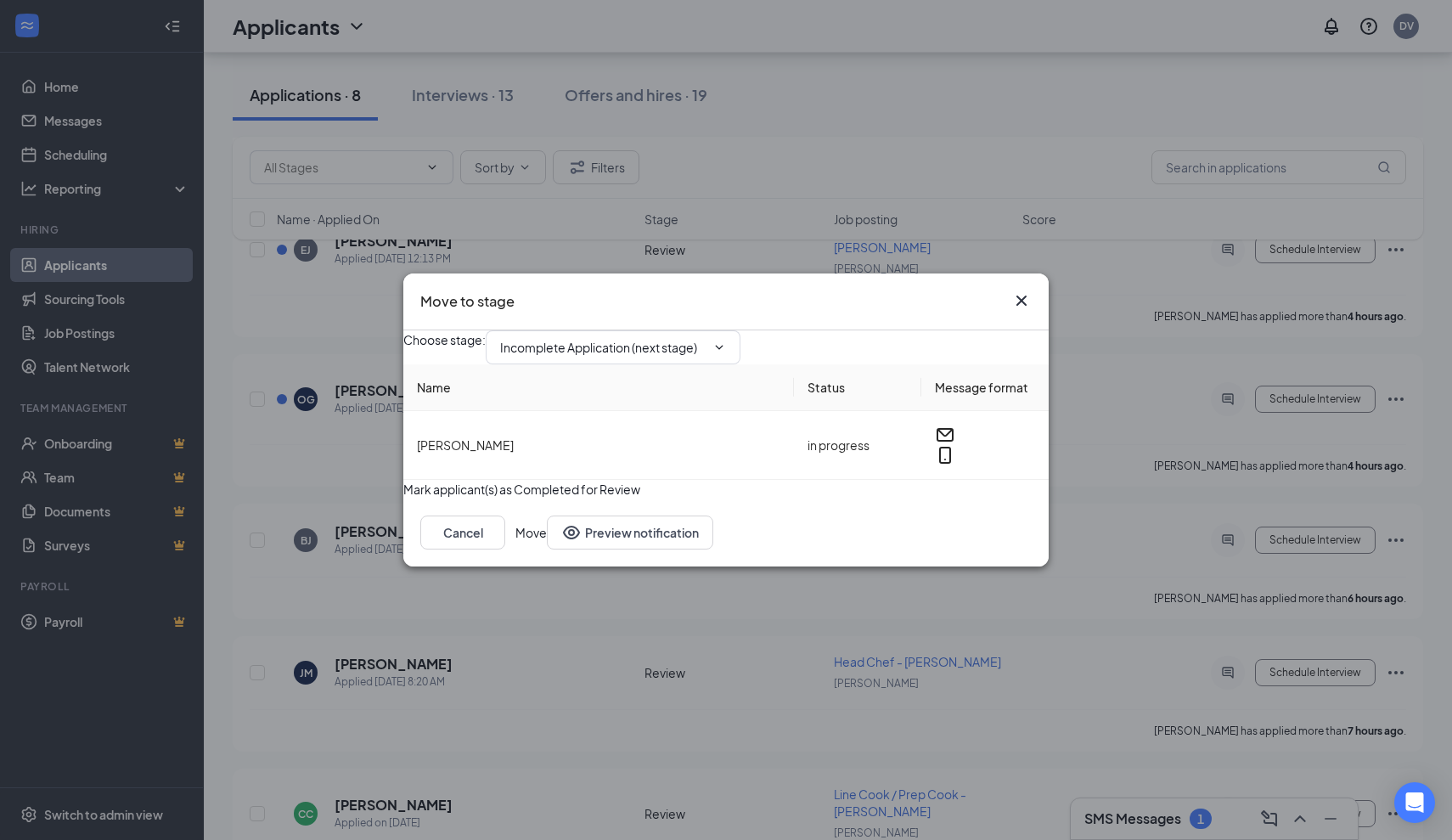
type input "Incomplete Application (next stage)"
click at [748, 619] on div "Move to stage Choose stage : Incomplete Application (next stage) Name Status Me…" at bounding box center [726, 420] width 1452 height 840
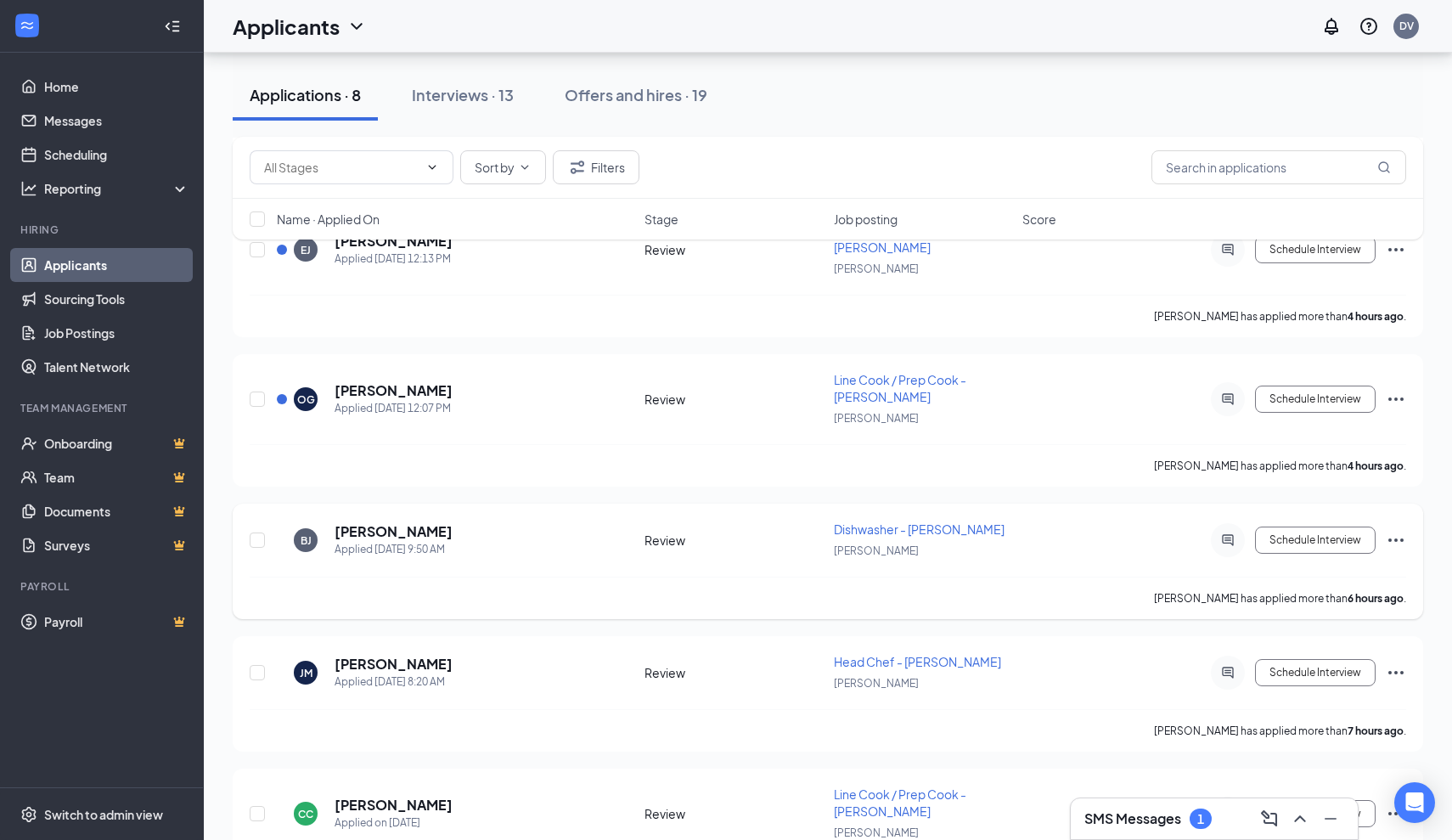
click at [357, 519] on div "BJ Billy Jr Applied Today 9:50 AM Review Dishwasher - JOEY Dallas JOEY Dallas S…" at bounding box center [828, 561] width 1190 height 115
click at [346, 537] on h5 "Billy Jr" at bounding box center [393, 531] width 118 height 19
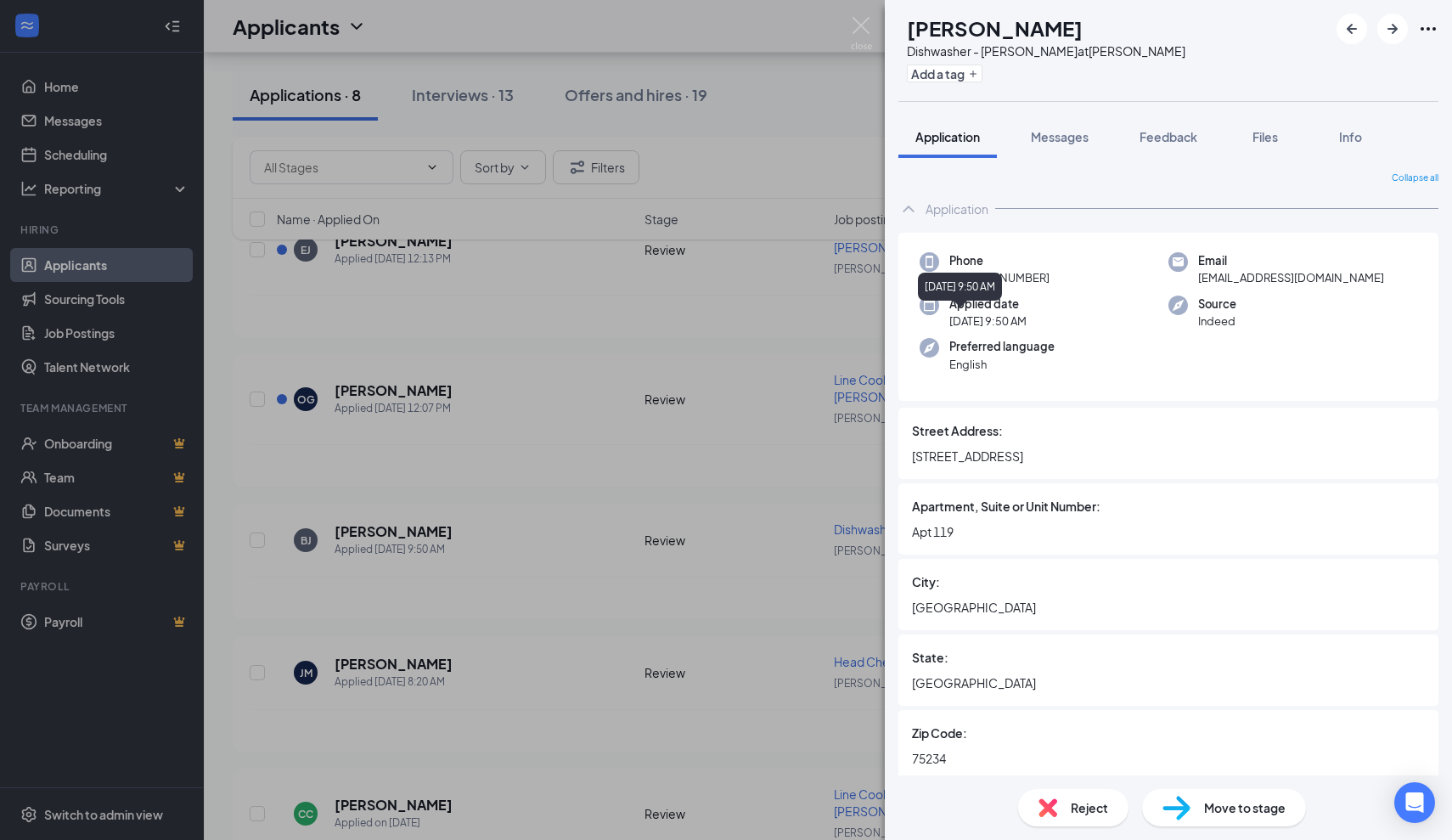
click at [762, 462] on div "BJ Billy Jr Dishwasher - JOEY Dallas at JOEY Dallas Add a tag Application Messa…" at bounding box center [726, 420] width 1452 height 840
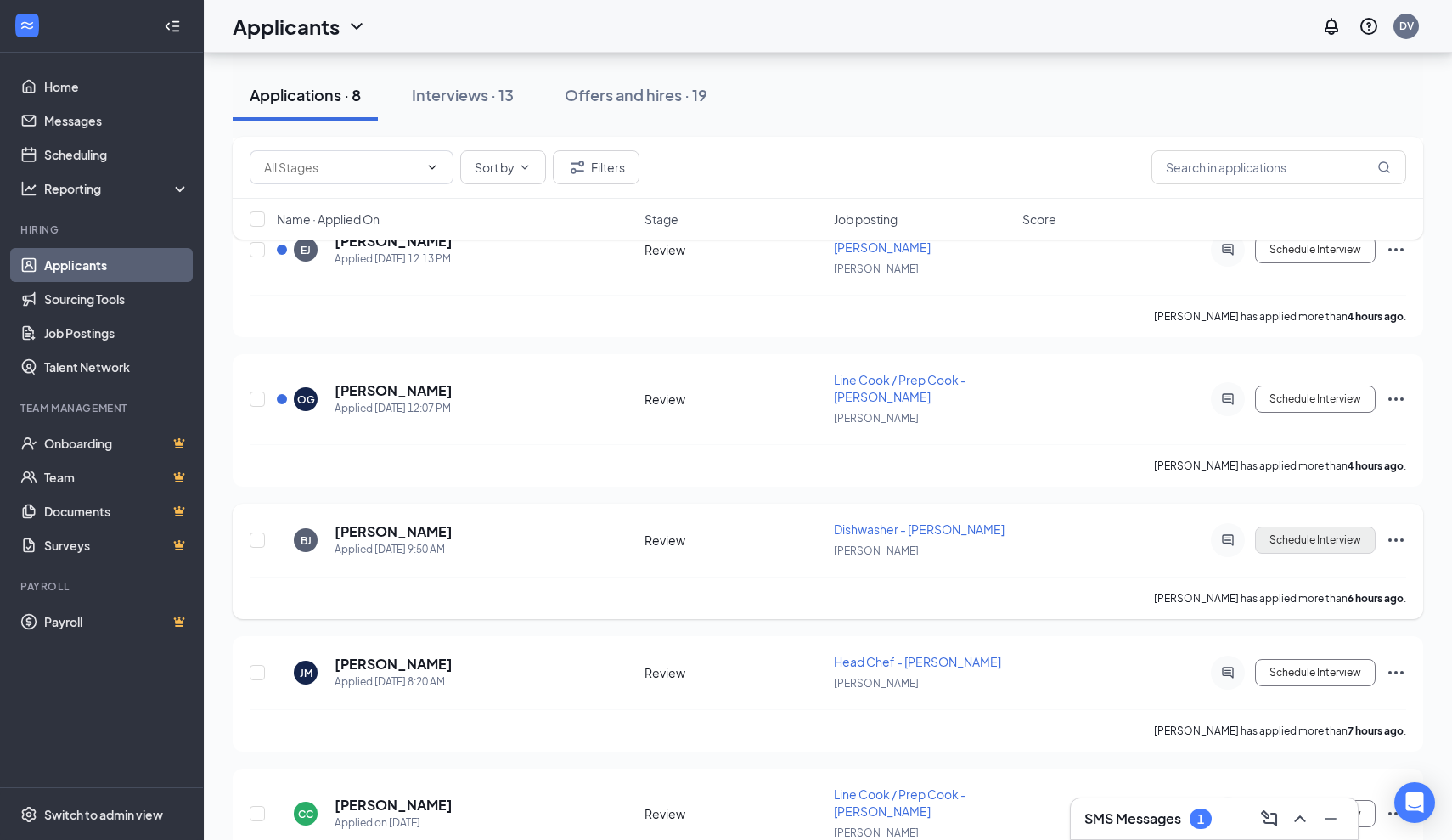
click at [1356, 546] on button "Schedule Interview" at bounding box center [1315, 540] width 121 height 28
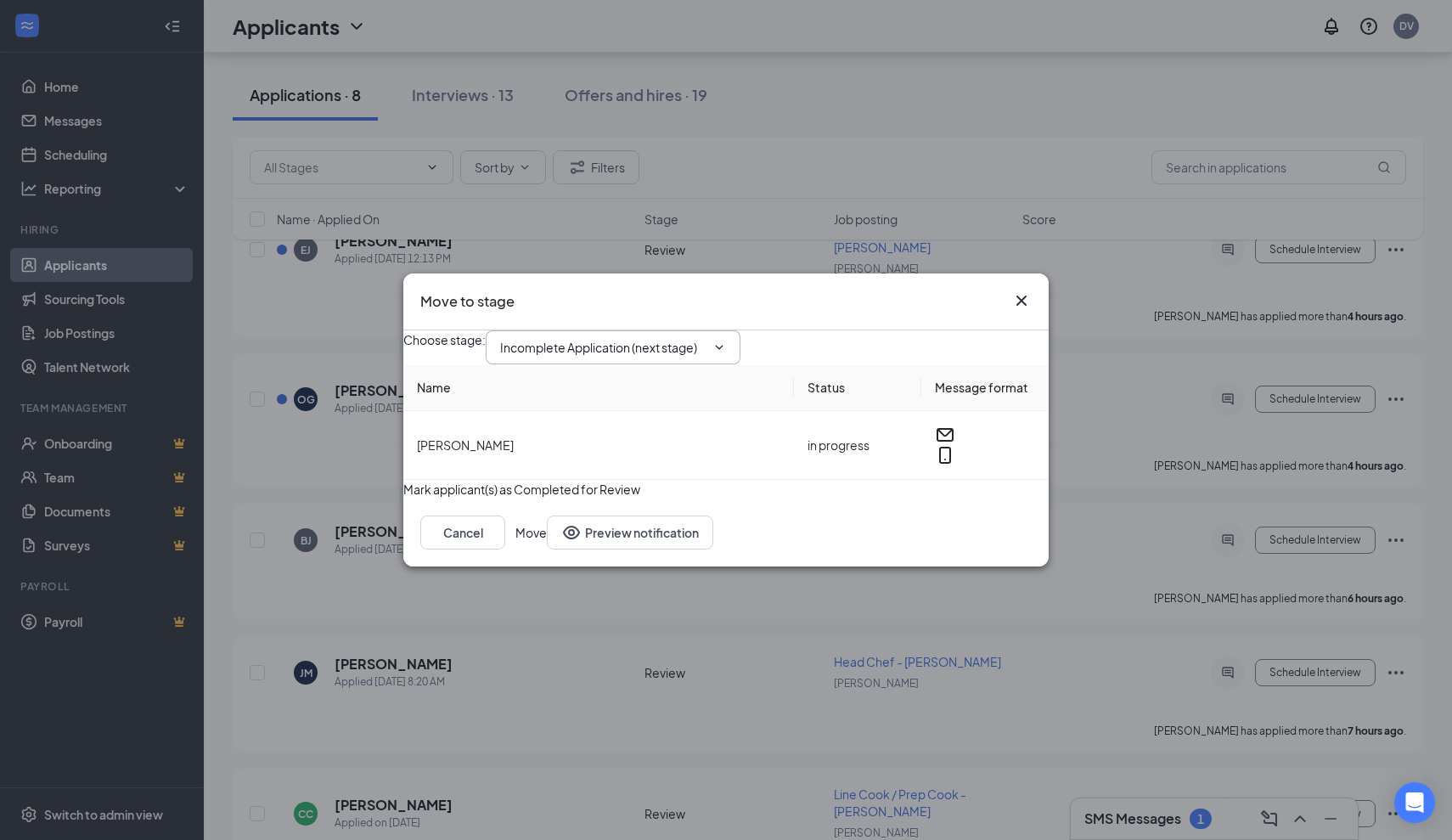
click at [705, 338] on input "Incomplete Application (next stage)" at bounding box center [602, 347] width 206 height 19
click at [637, 518] on div "First Interview - Onsite" at bounding box center [575, 527] width 124 height 19
type input "First Interview - Onsite"
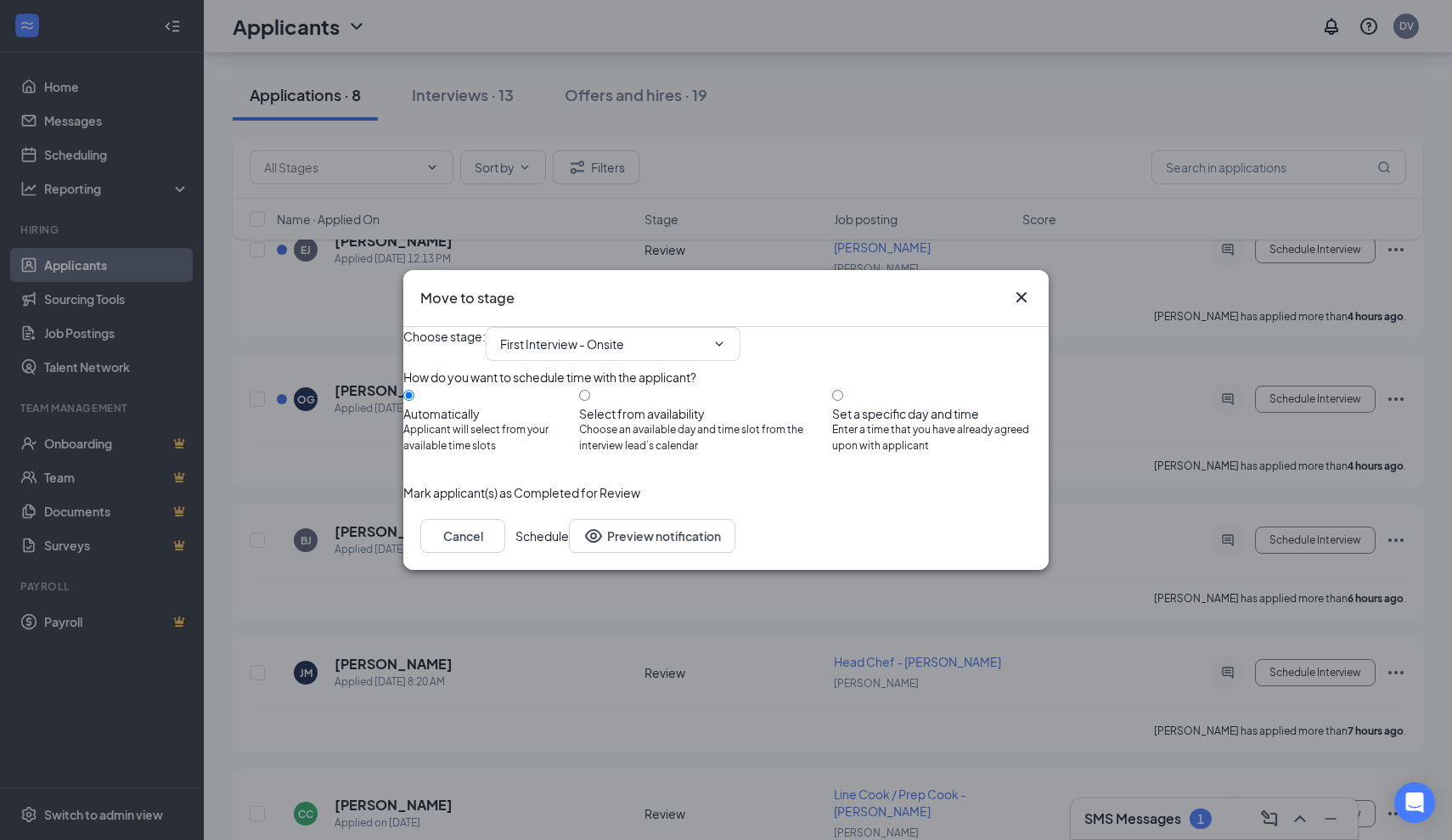
click at [569, 553] on button "Schedule" at bounding box center [542, 535] width 53 height 34
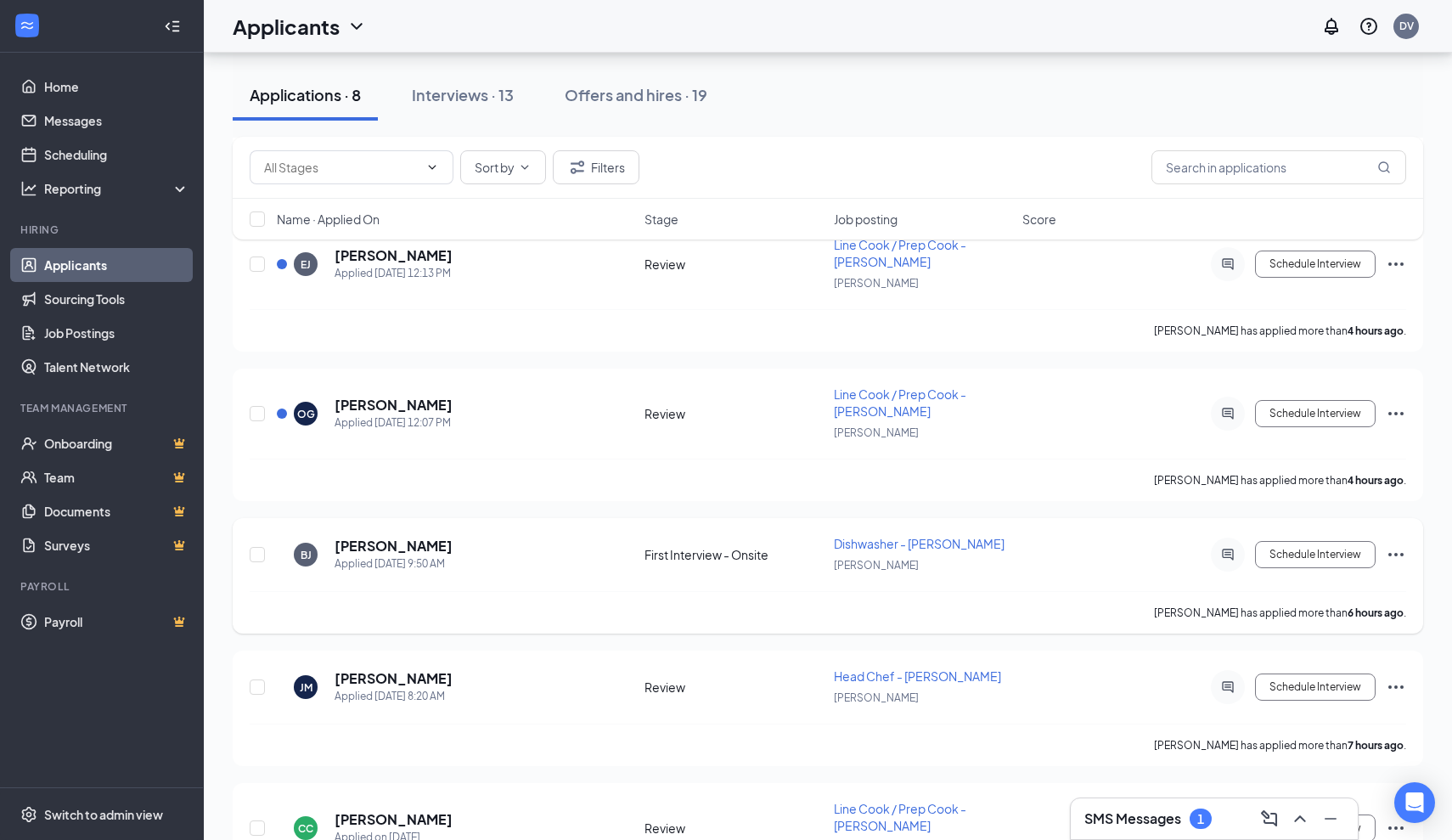
scroll to position [404, 0]
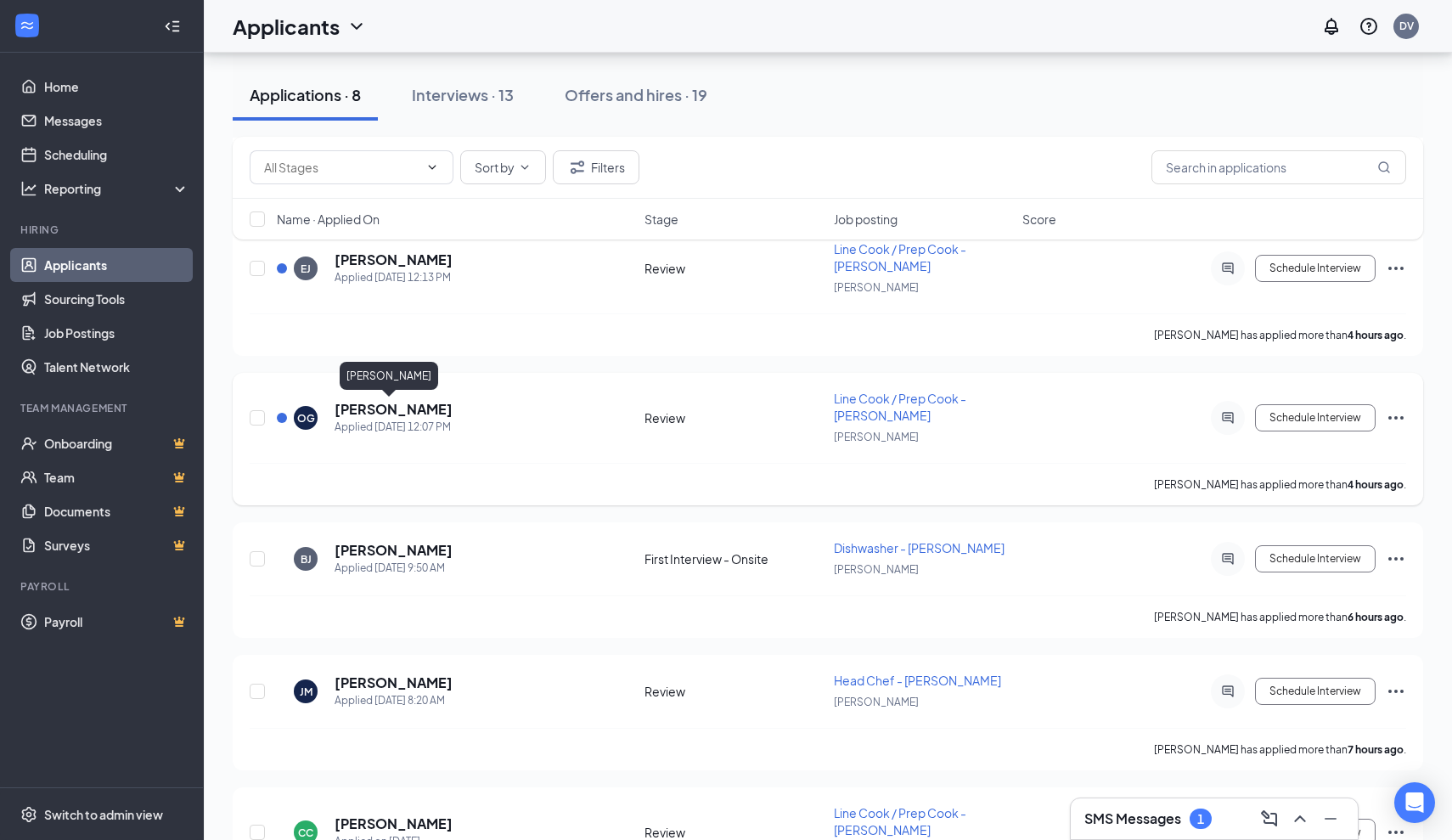
click at [379, 404] on h5 "[PERSON_NAME]" at bounding box center [393, 409] width 118 height 19
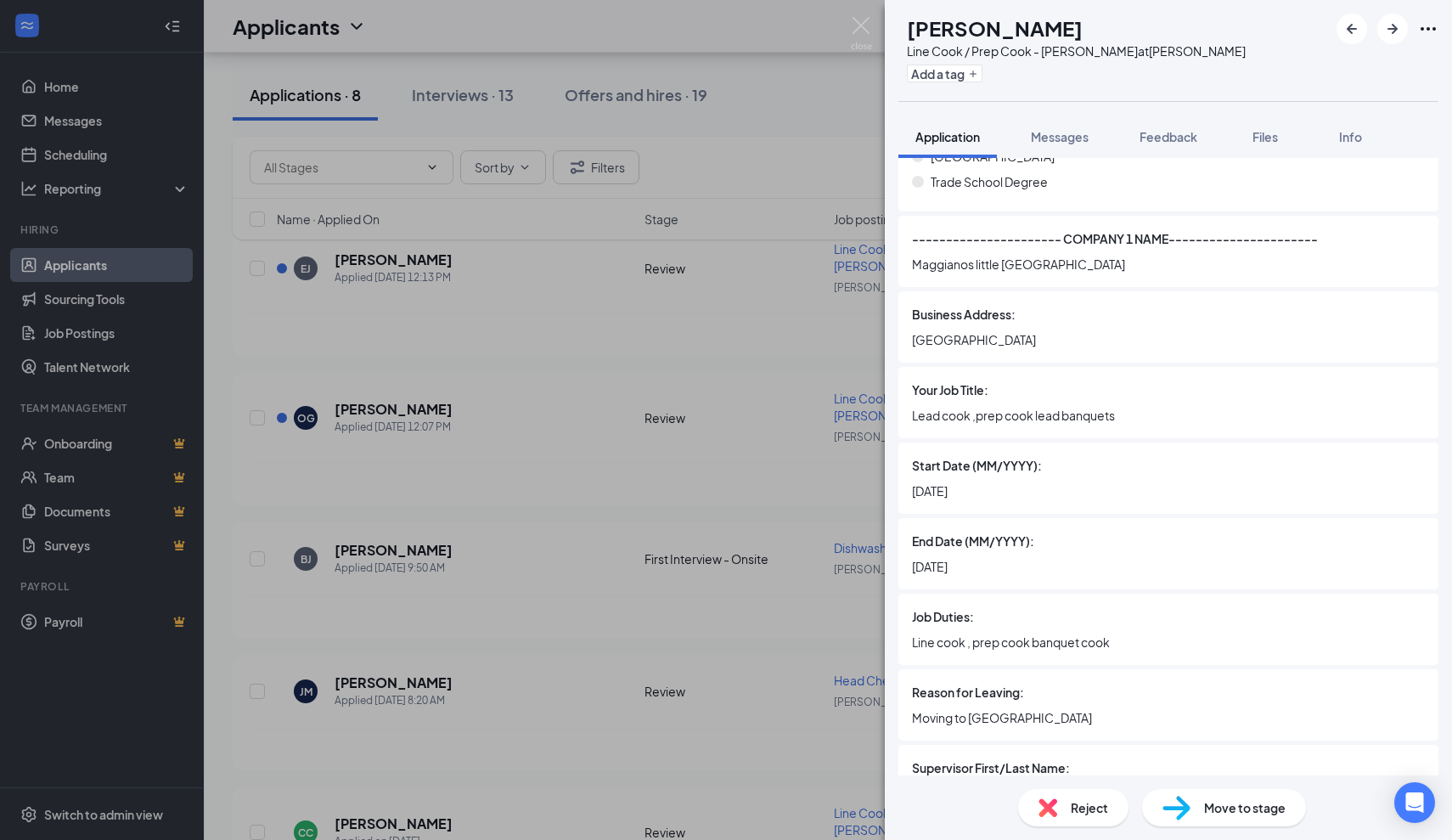
scroll to position [1923, 0]
click at [755, 512] on div "OG Omar Gomez Line Cook / Prep Cook - JOEY Dallas at JOEY Dallas Add a tag Appl…" at bounding box center [726, 420] width 1452 height 840
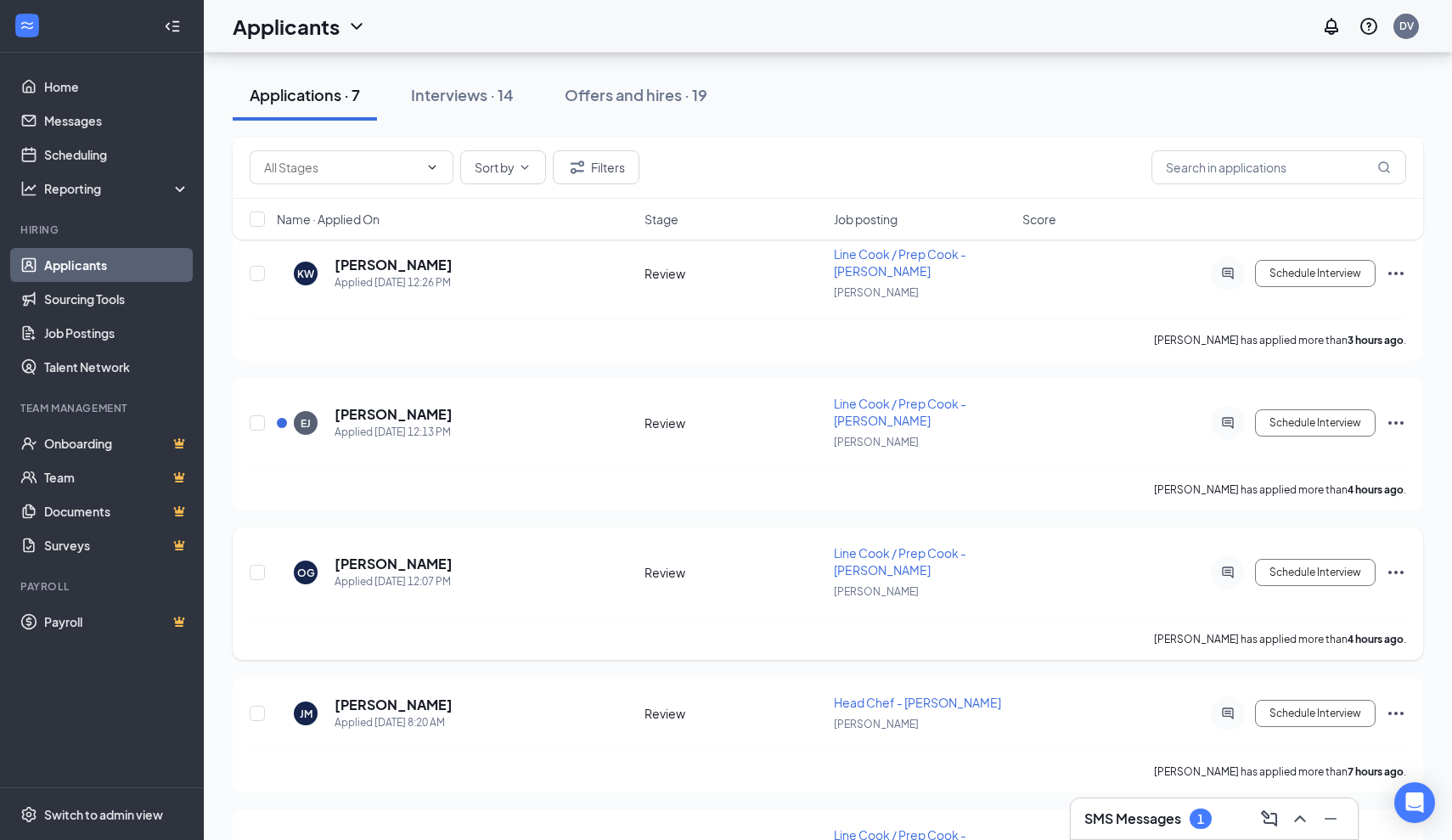
scroll to position [235, 0]
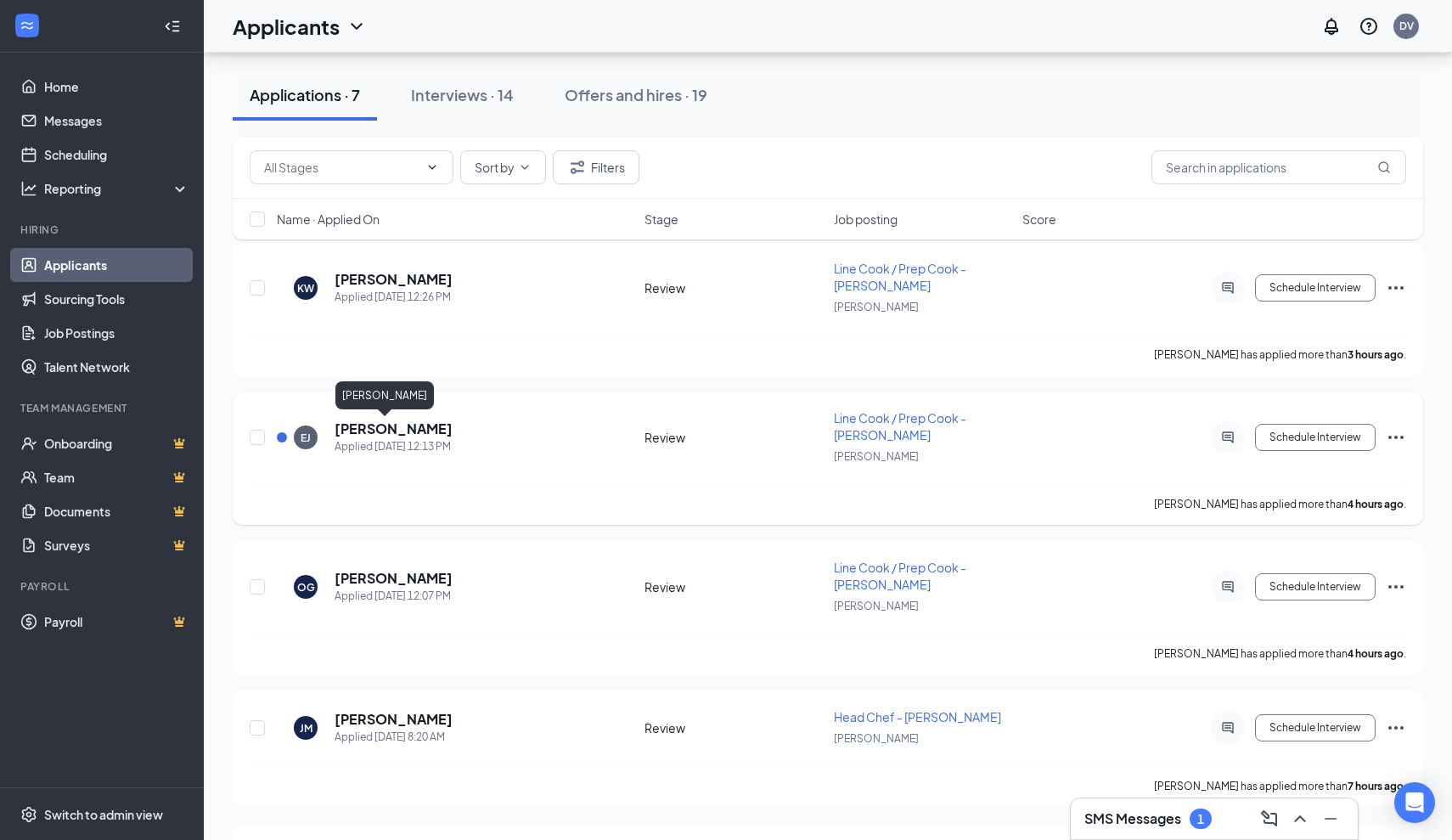
click at [370, 430] on h5 "[PERSON_NAME]" at bounding box center [393, 428] width 118 height 19
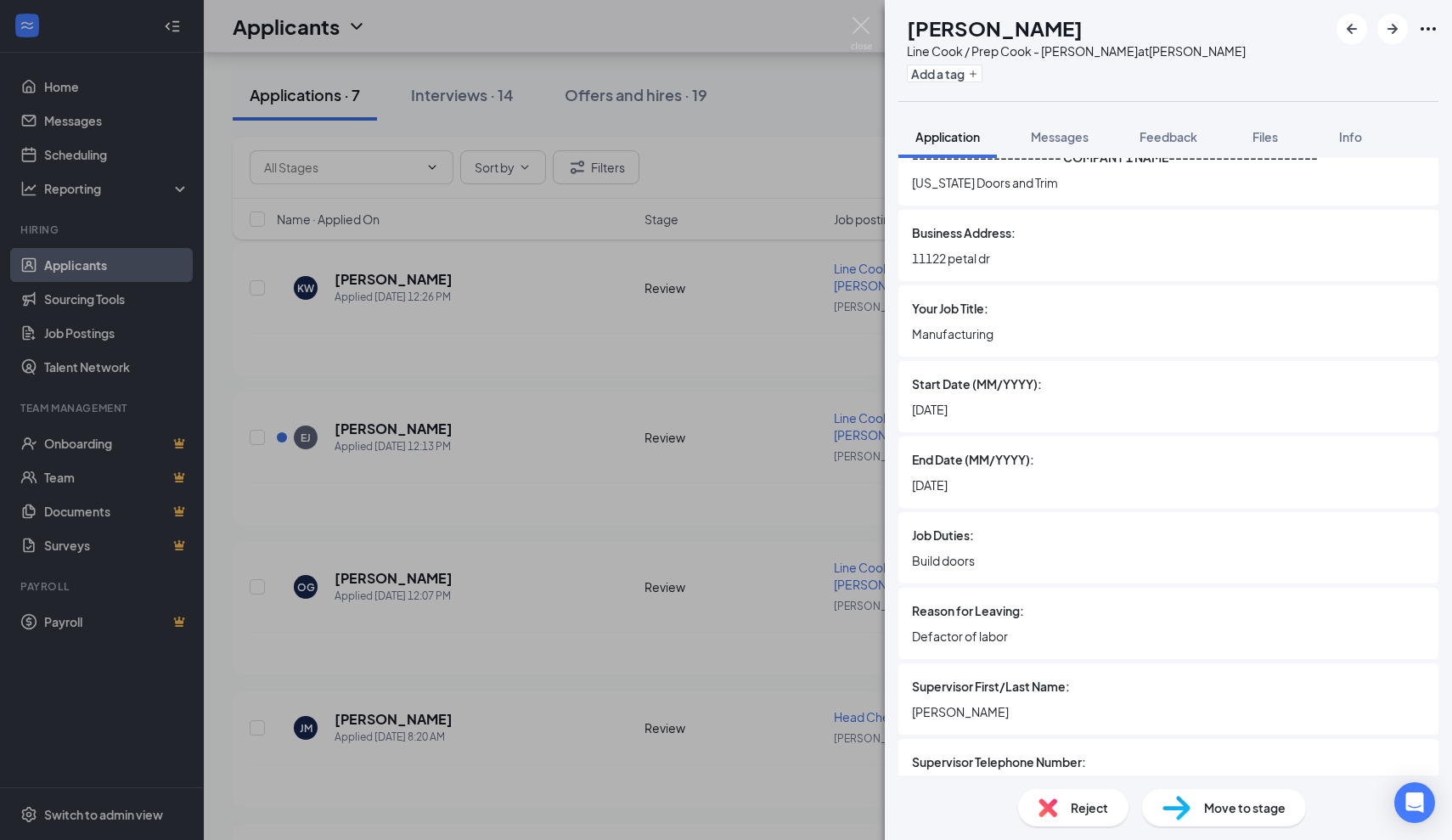
scroll to position [2082, 0]
click at [1060, 795] on div "Reject" at bounding box center [1073, 808] width 110 height 37
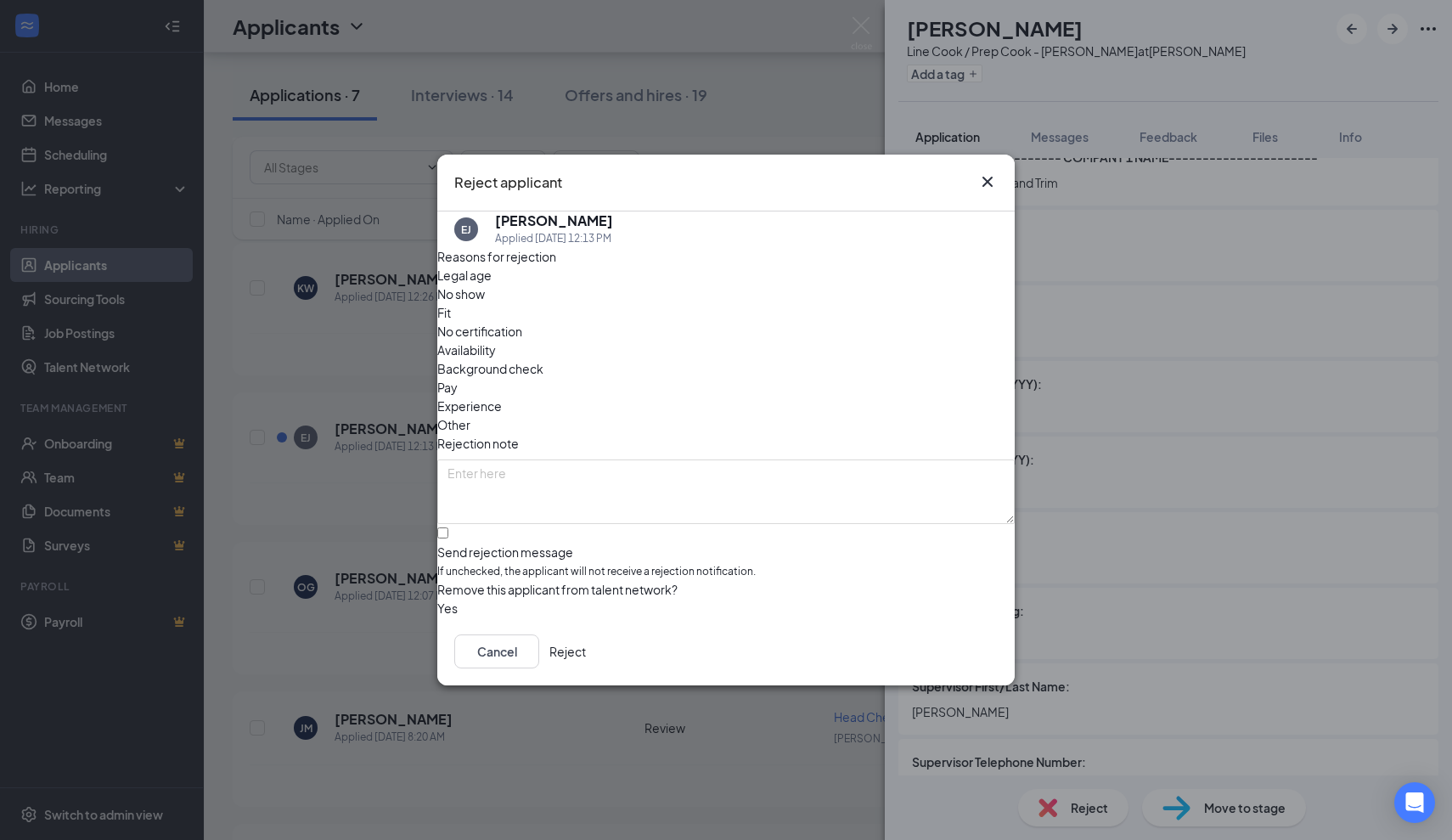
click at [586, 652] on button "Reject" at bounding box center [568, 651] width 36 height 34
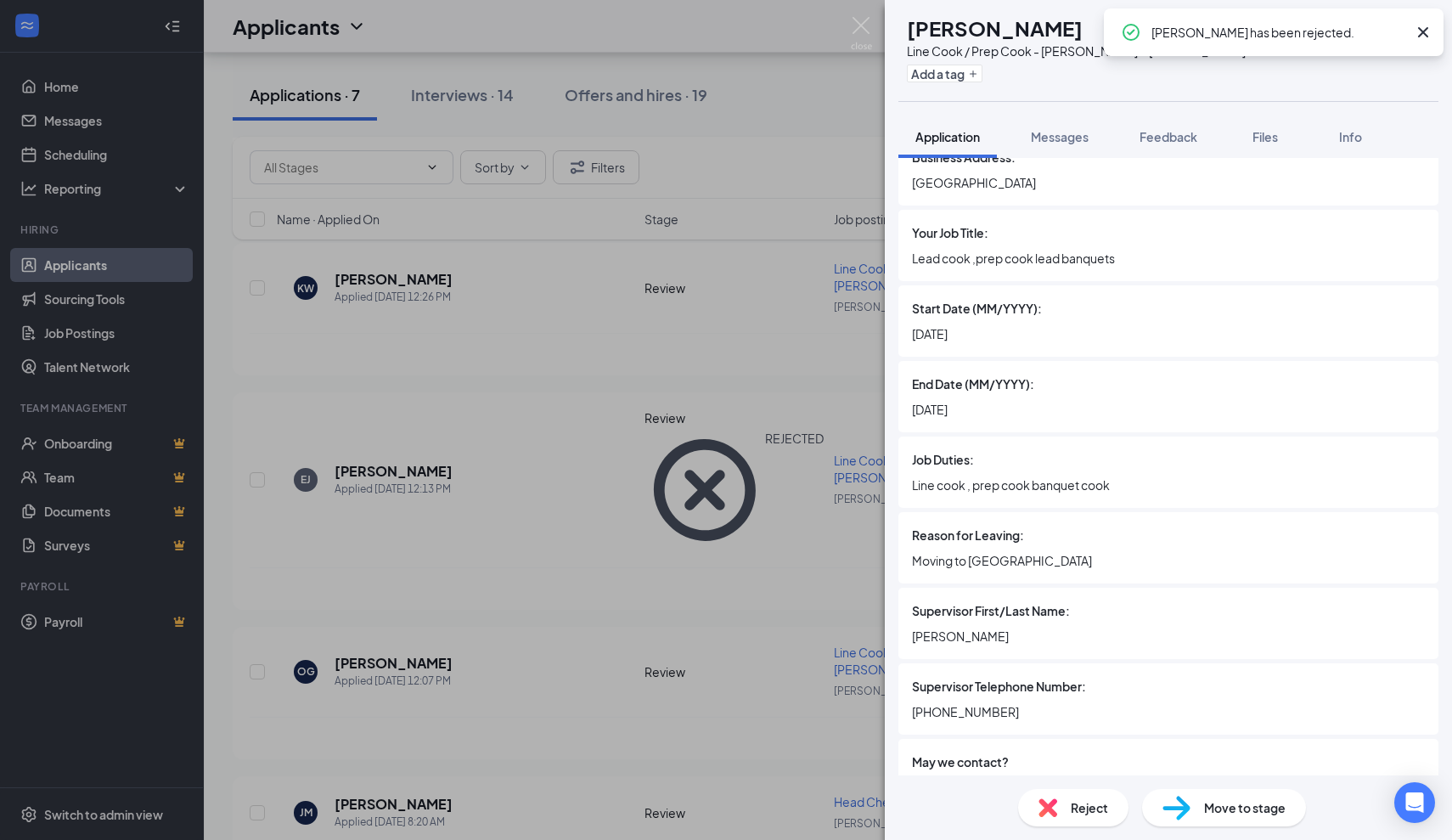
click at [805, 539] on div "OG Omar Gomez Line Cook / Prep Cook - JOEY Dallas at JOEY Dallas Add a tag Appl…" at bounding box center [726, 420] width 1452 height 840
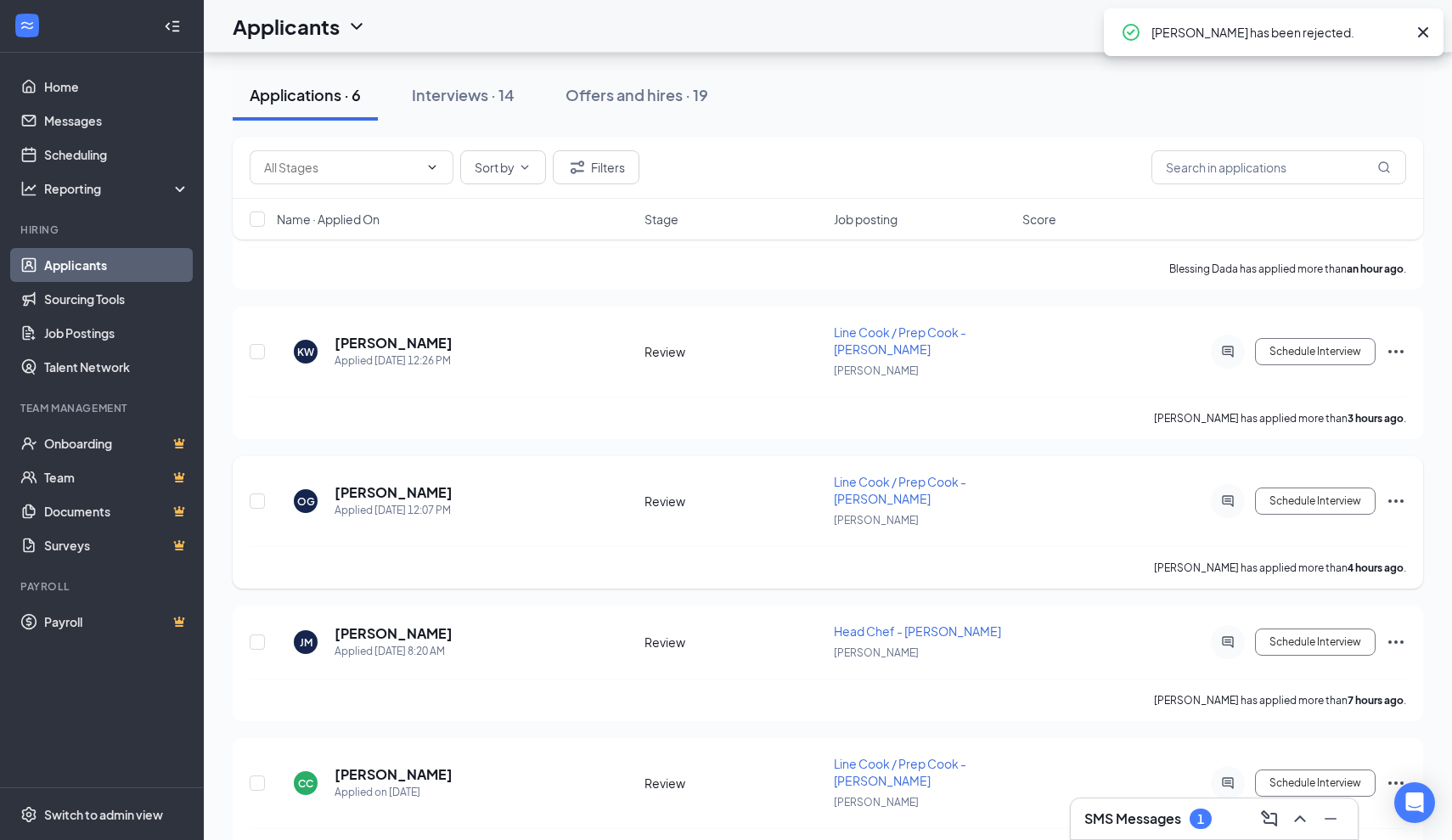
scroll to position [164, 0]
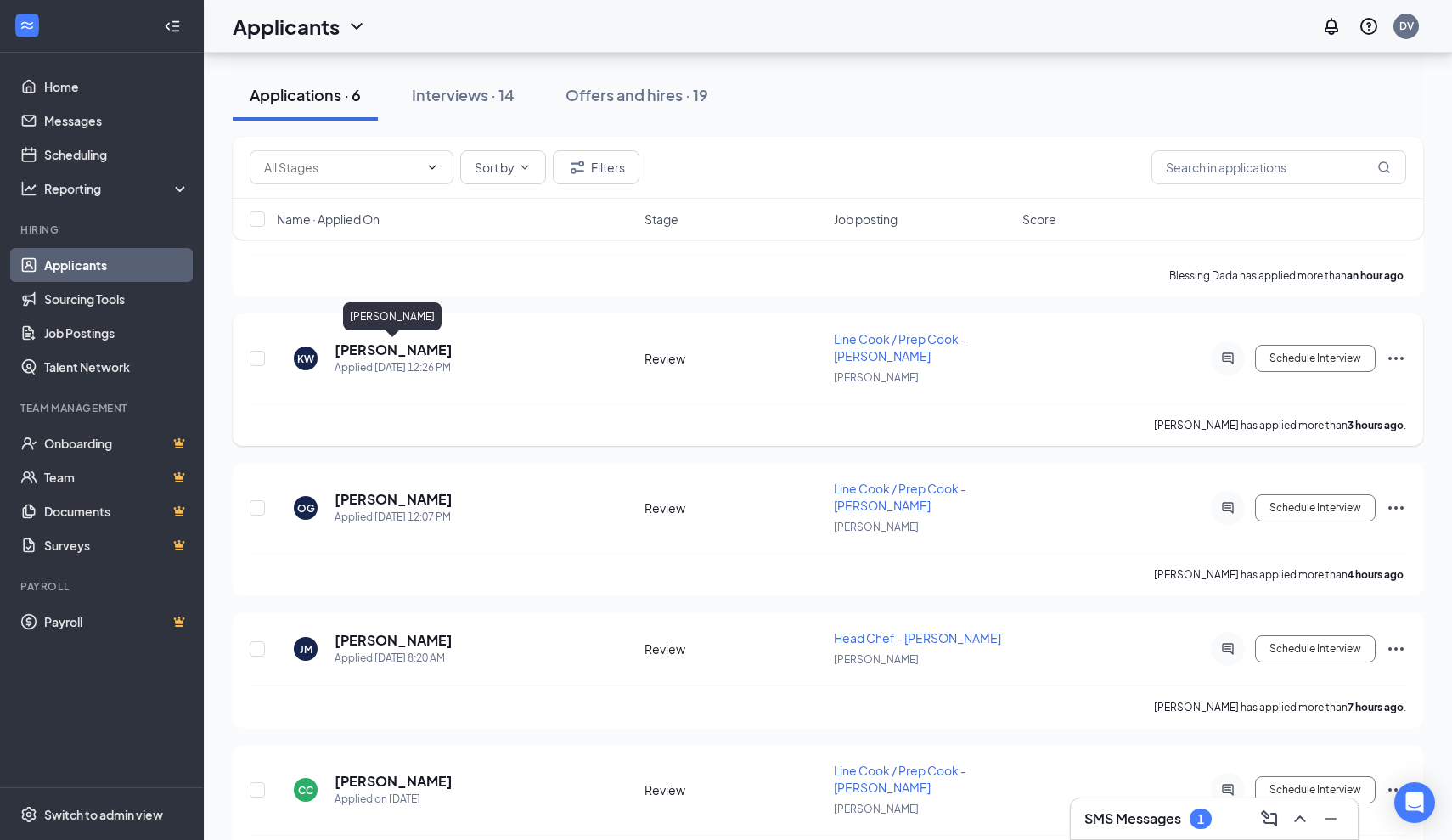
click at [417, 345] on h5 "[PERSON_NAME]" at bounding box center [393, 349] width 118 height 19
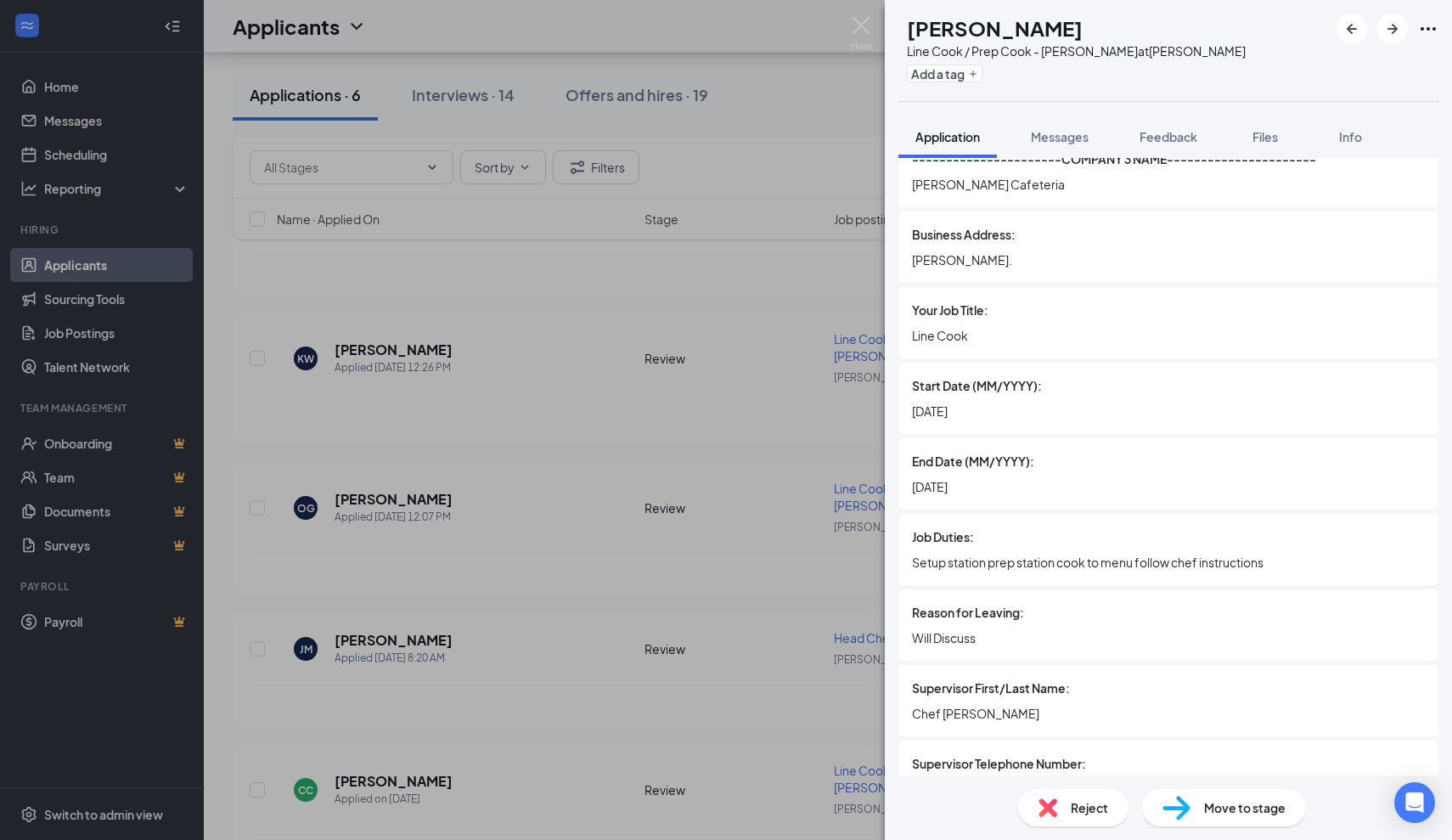
scroll to position [3585, 0]
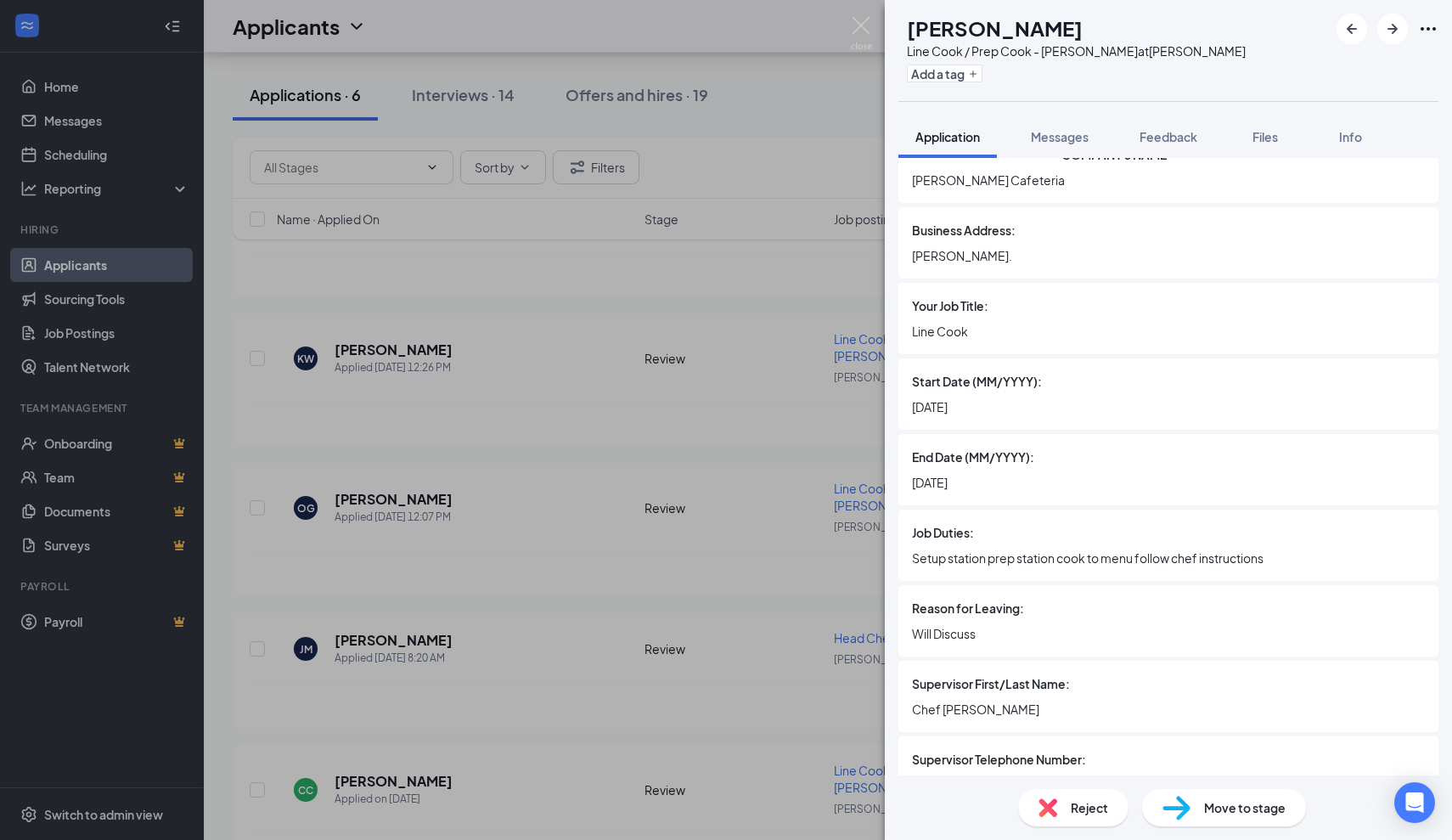
click at [1043, 810] on img at bounding box center [1048, 807] width 19 height 19
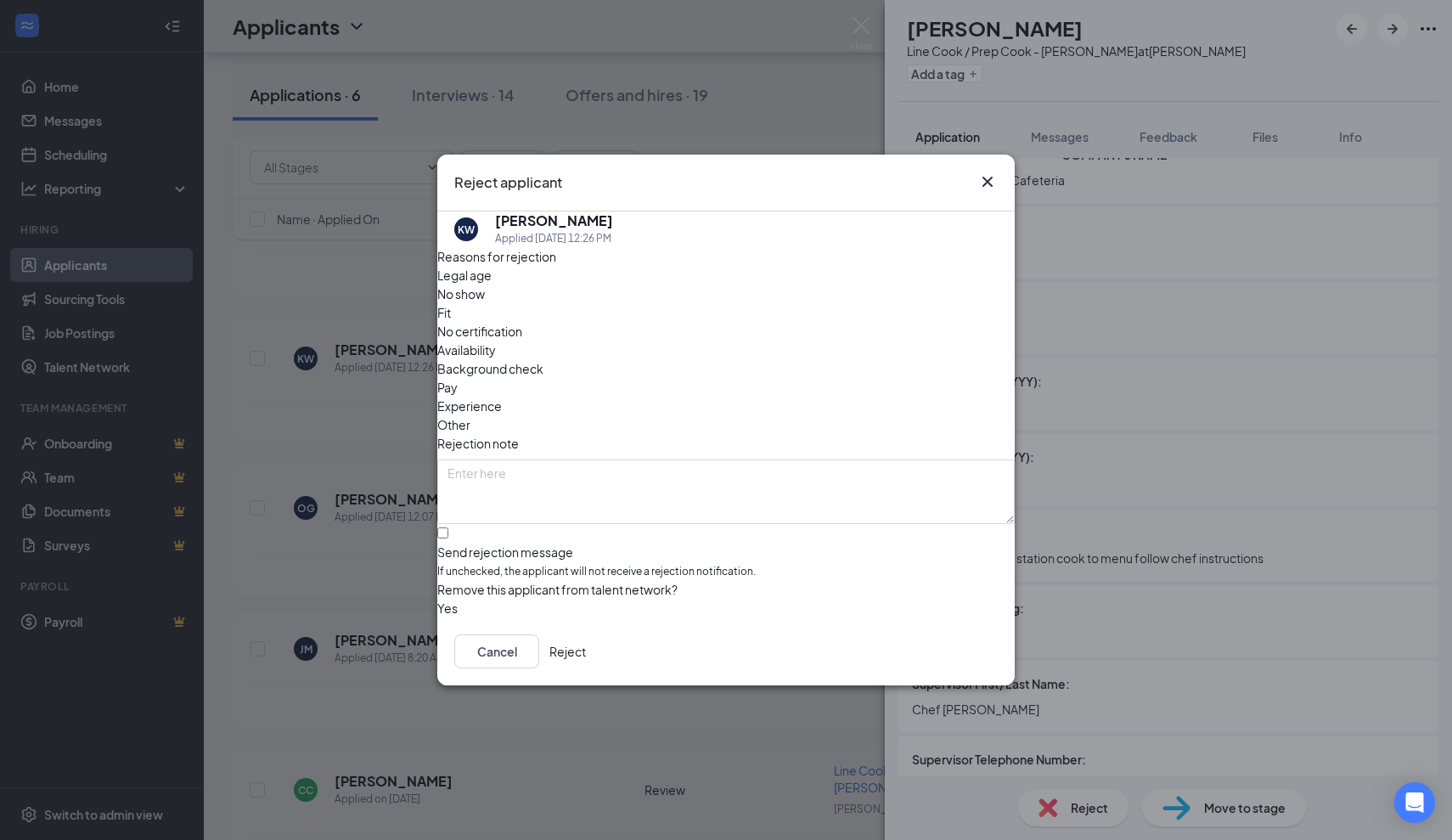
click at [586, 650] on button "Reject" at bounding box center [568, 651] width 36 height 34
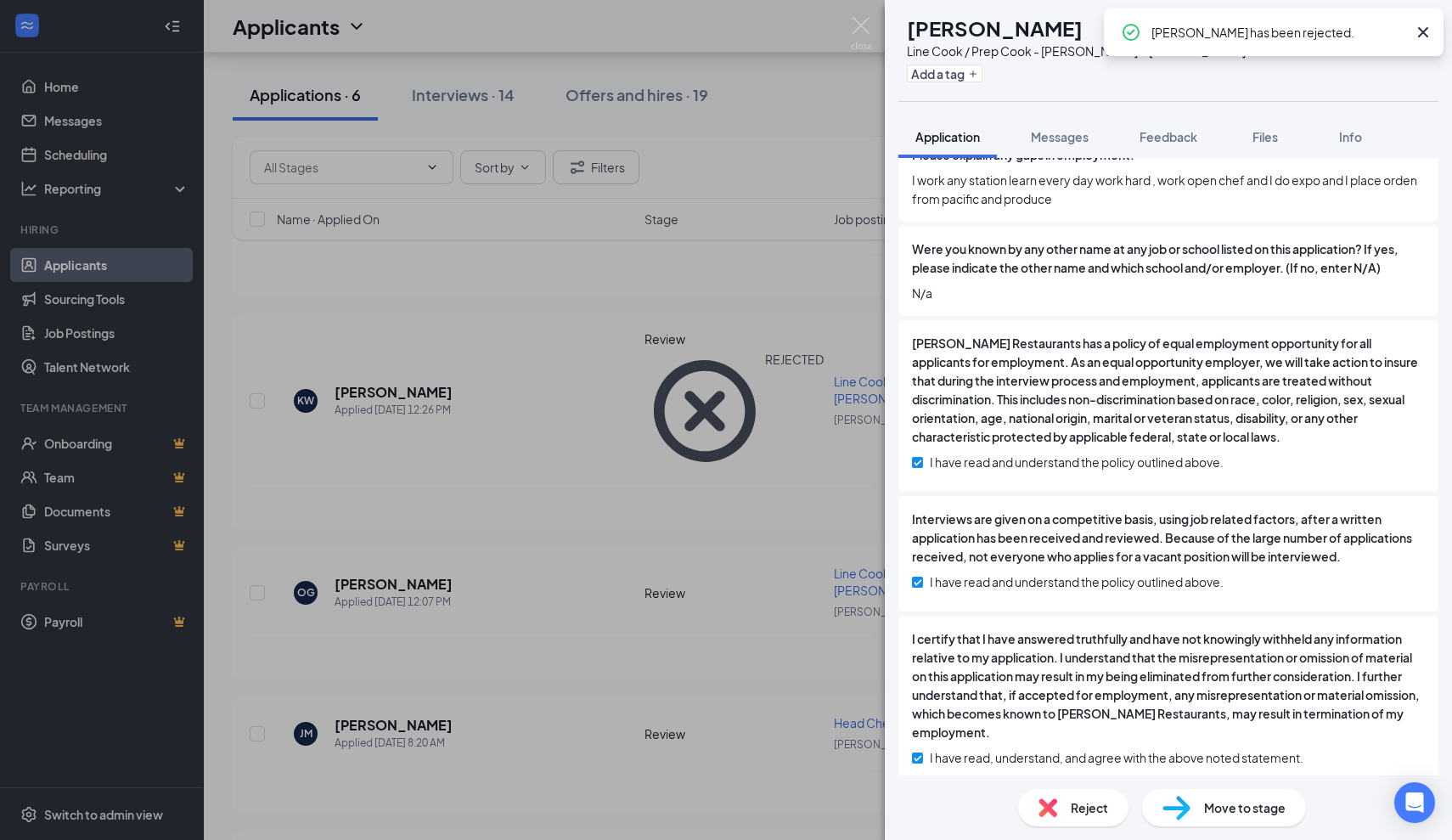
click at [691, 502] on div "OG Omar Gomez Line Cook / Prep Cook - JOEY Dallas at JOEY Dallas Add a tag Appl…" at bounding box center [726, 420] width 1452 height 840
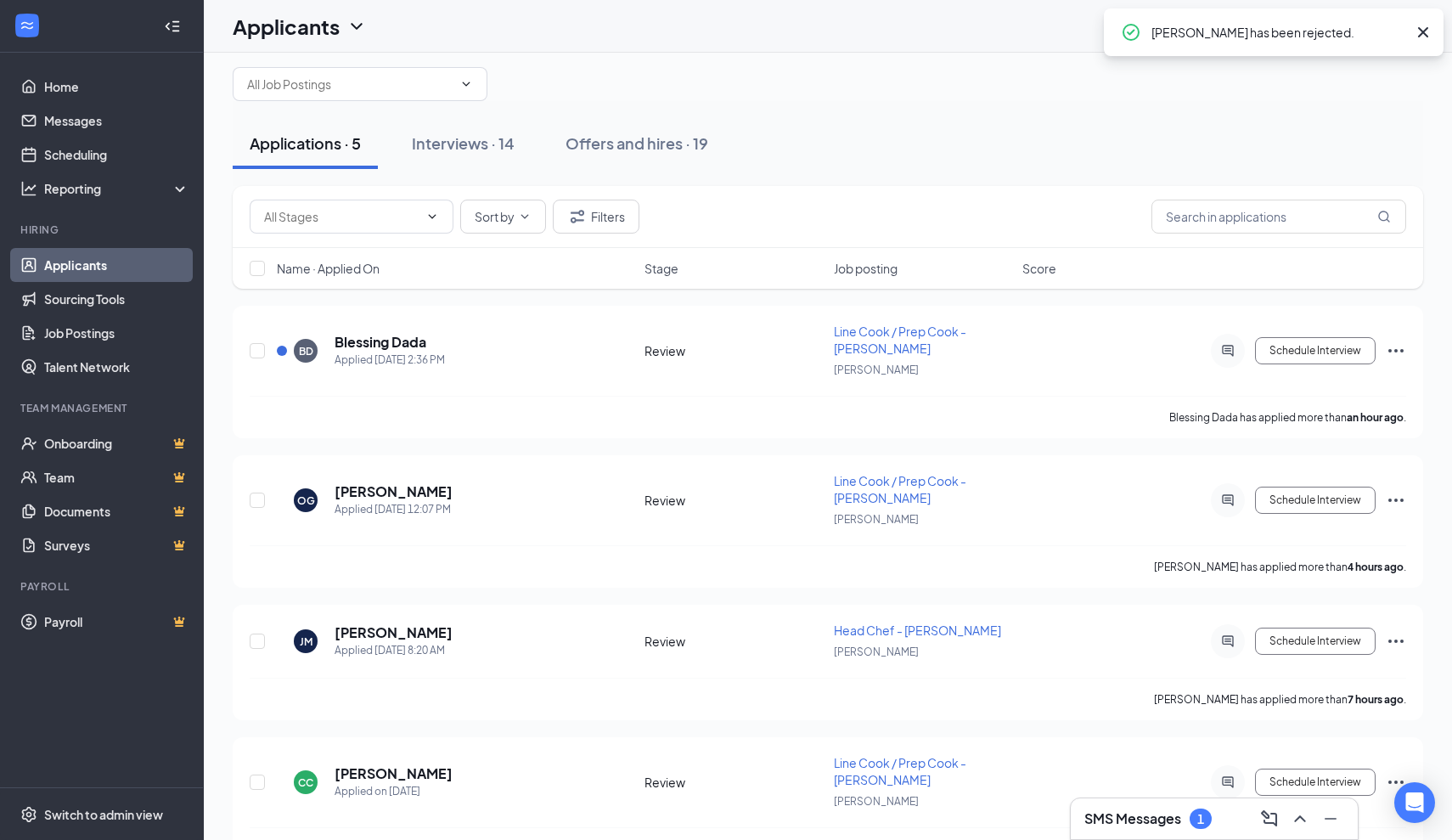
scroll to position [16, 0]
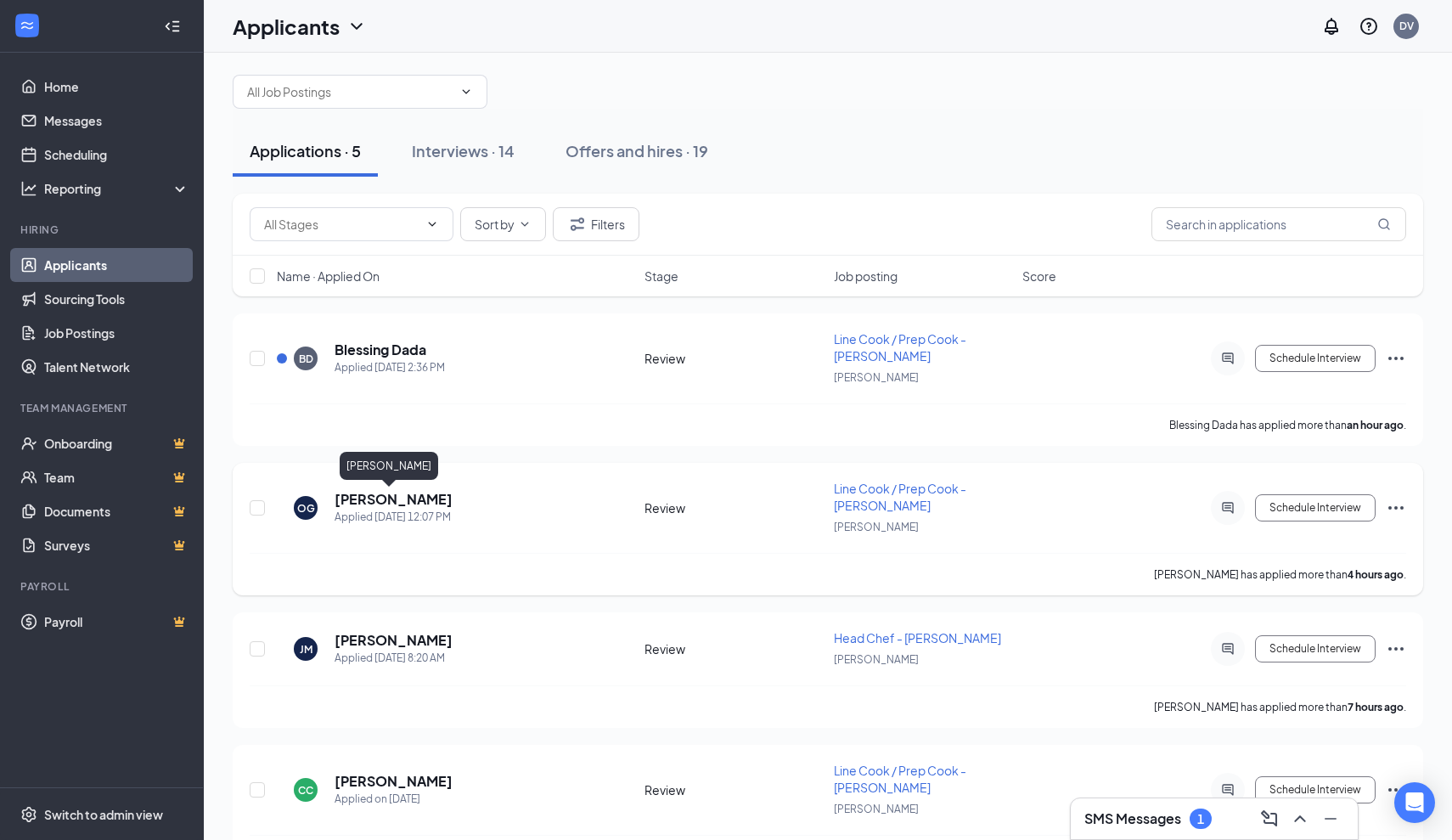
click at [388, 494] on h5 "[PERSON_NAME]" at bounding box center [393, 499] width 118 height 19
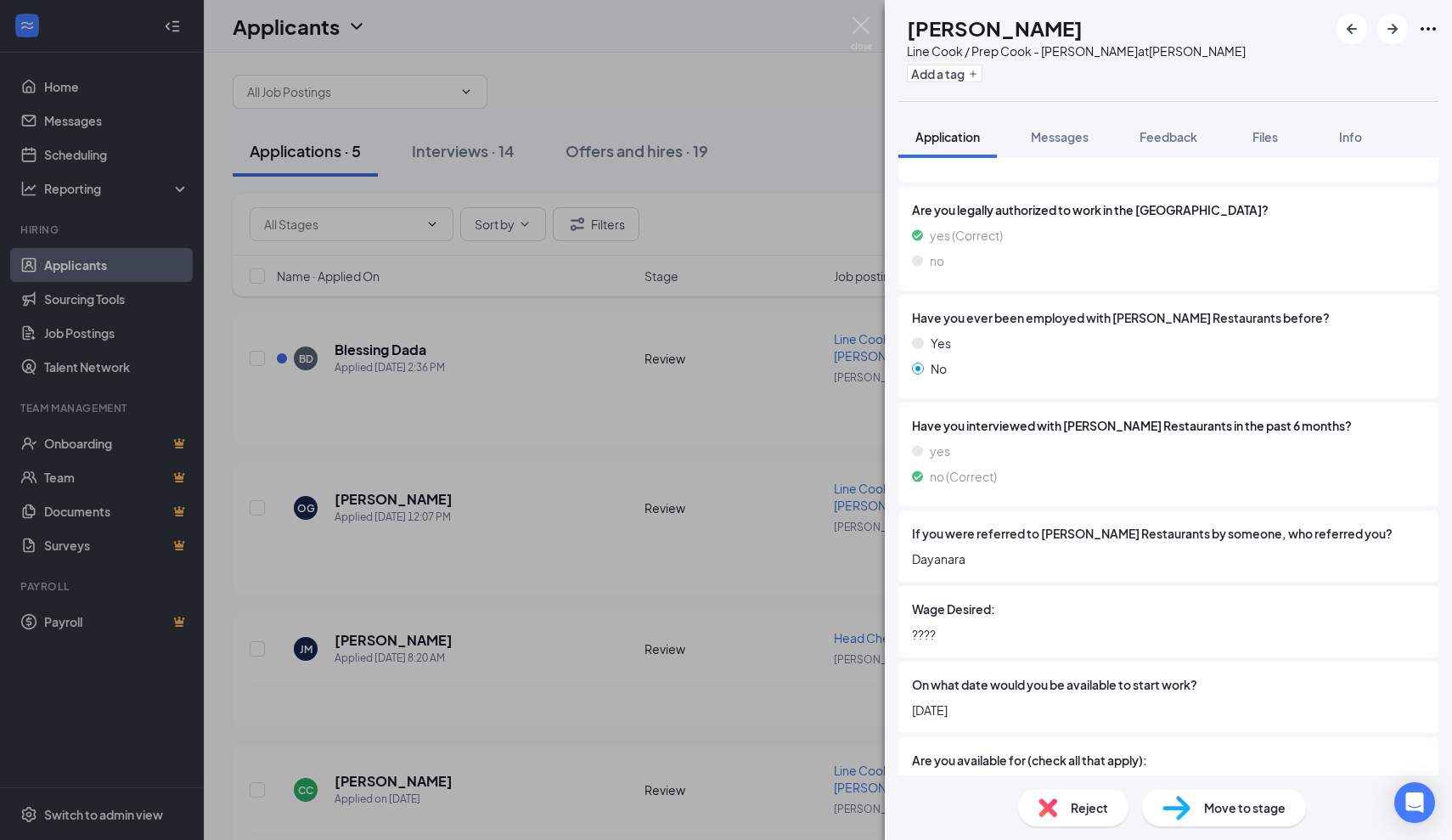
scroll to position [630, 0]
click at [731, 449] on div "OG Omar Gomez Line Cook / Prep Cook - JOEY Dallas at JOEY Dallas Add a tag Appl…" at bounding box center [726, 420] width 1452 height 840
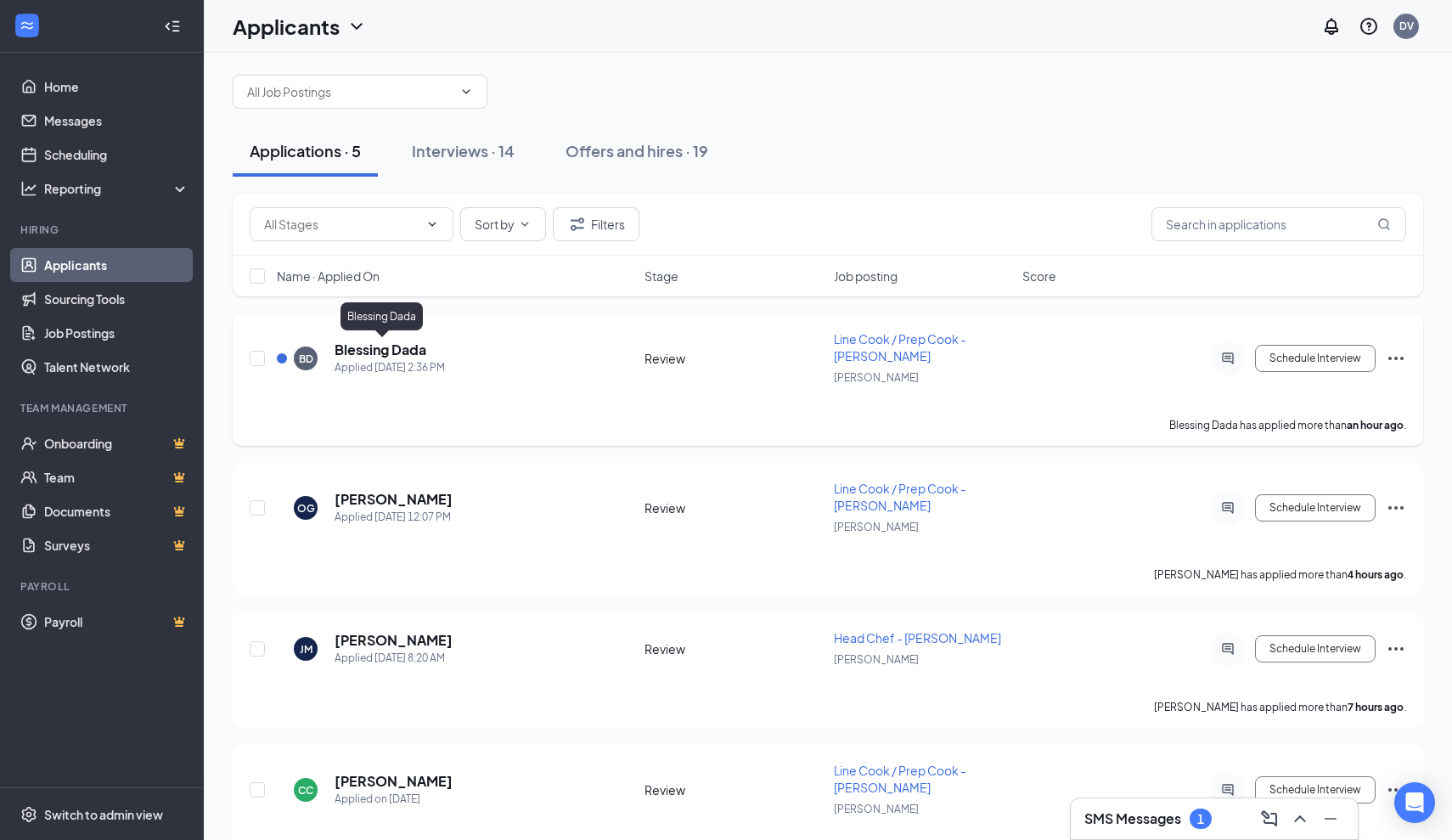
click at [361, 350] on h5 "Blessing Dada" at bounding box center [380, 349] width 91 height 19
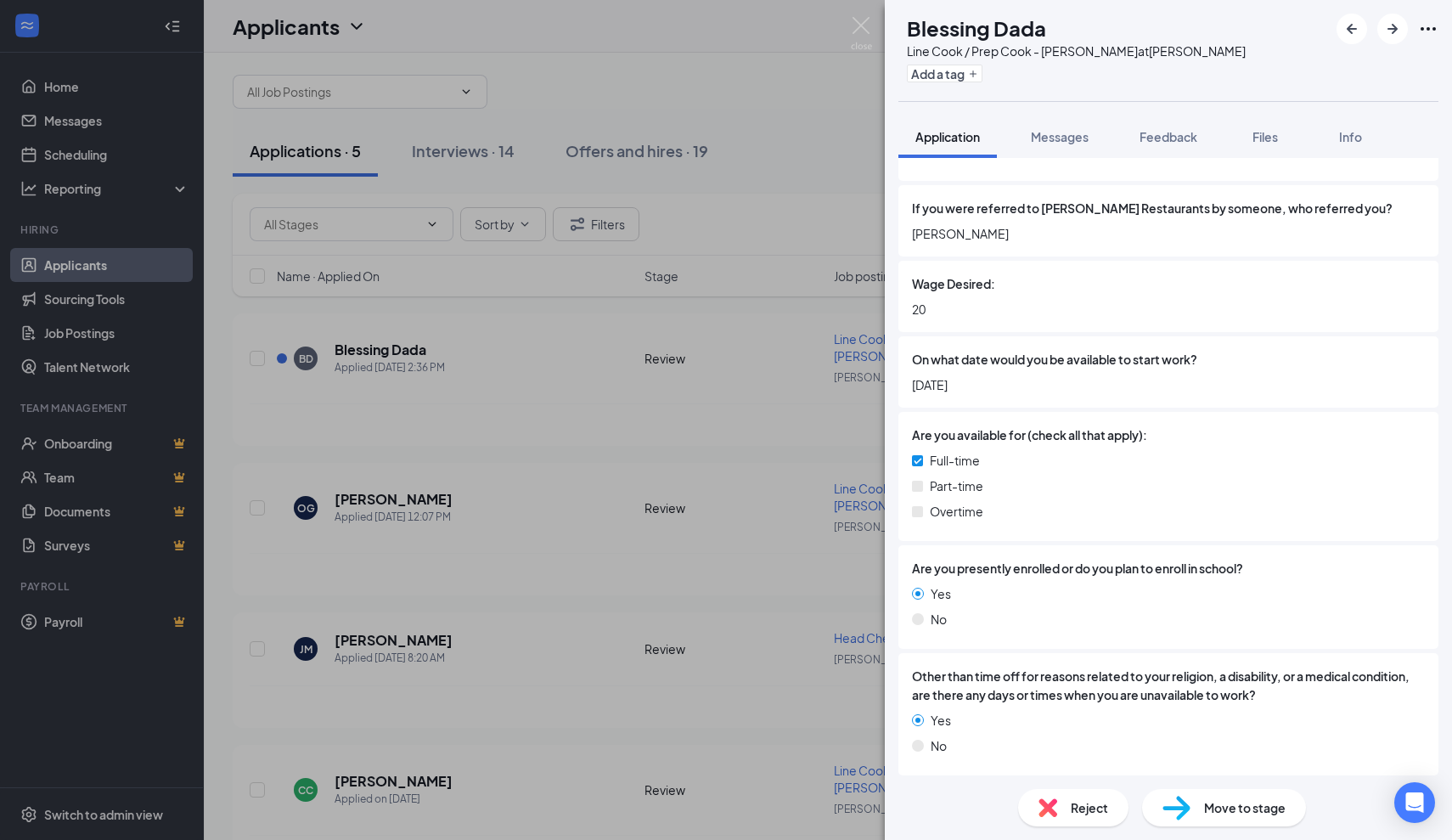
scroll to position [955, 0]
click at [815, 523] on div "BD Blessing Dada Line Cook / Prep Cook - JOEY Dallas at JOEY Dallas Add a tag A…" at bounding box center [726, 420] width 1452 height 840
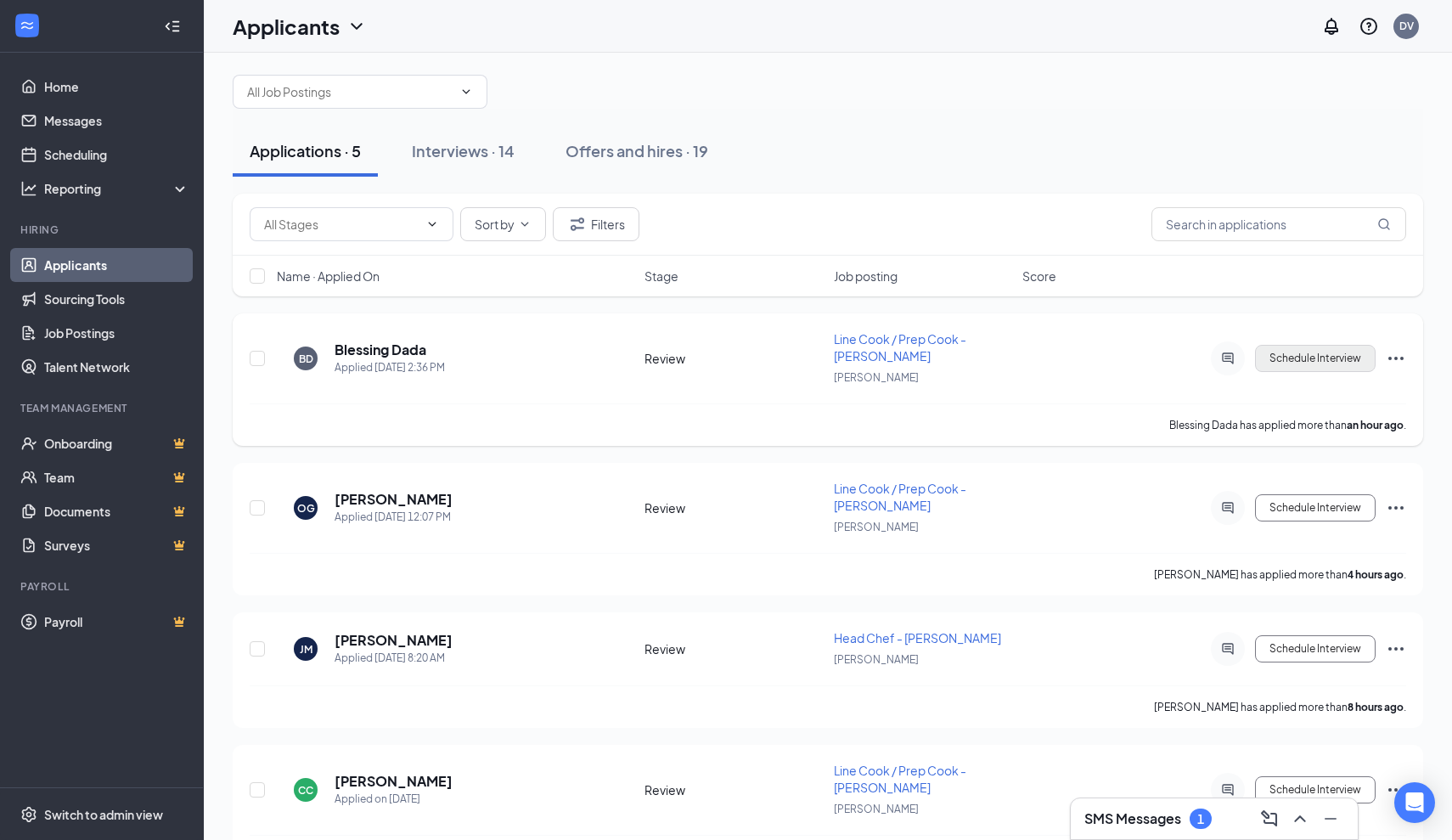
click at [1313, 361] on button "Schedule Interview" at bounding box center [1315, 358] width 121 height 28
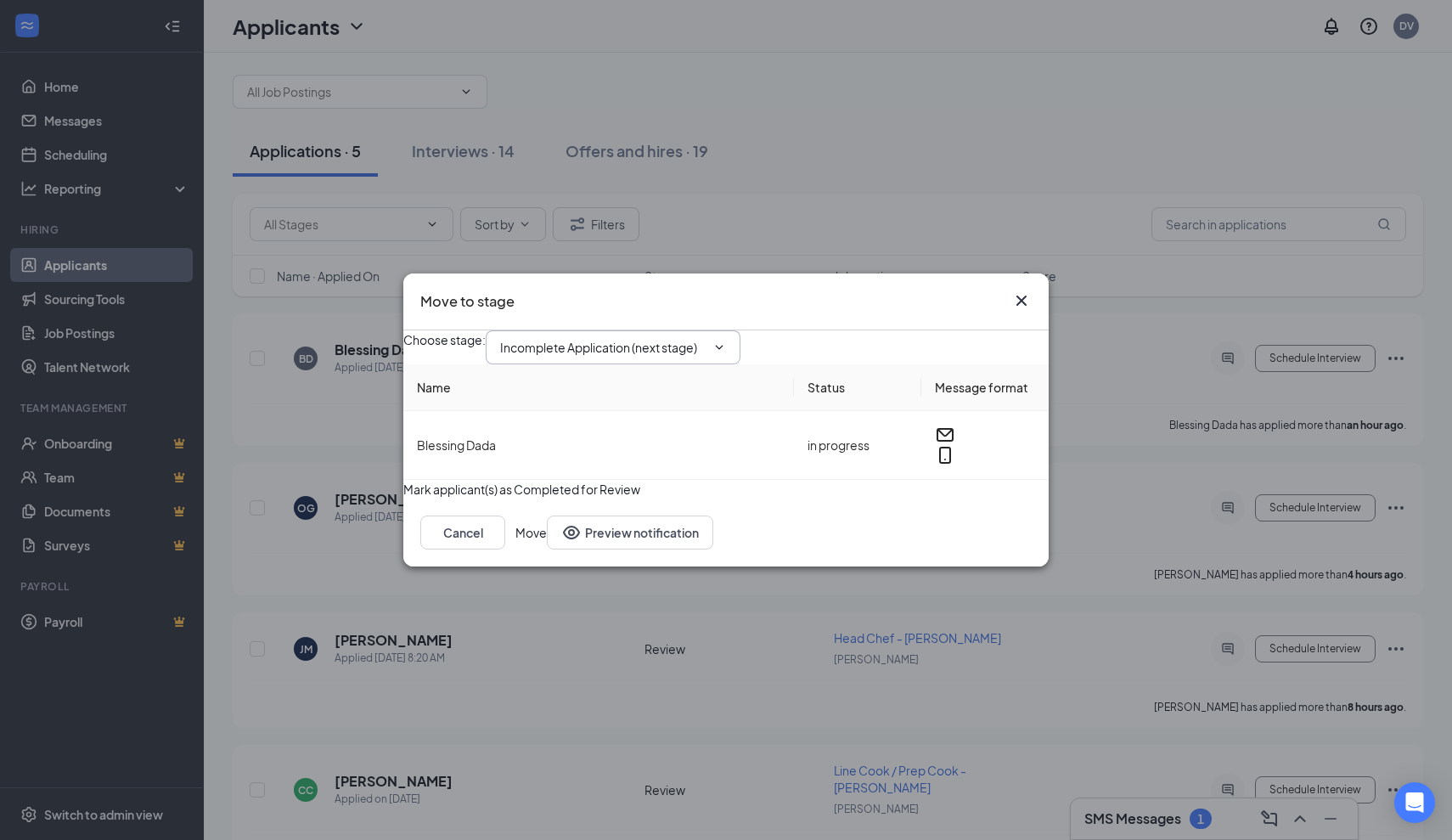
click at [705, 338] on input "Incomplete Application (next stage)" at bounding box center [602, 347] width 206 height 19
click at [637, 518] on div "First Interview - Onsite" at bounding box center [575, 527] width 124 height 19
type input "First Interview - Onsite"
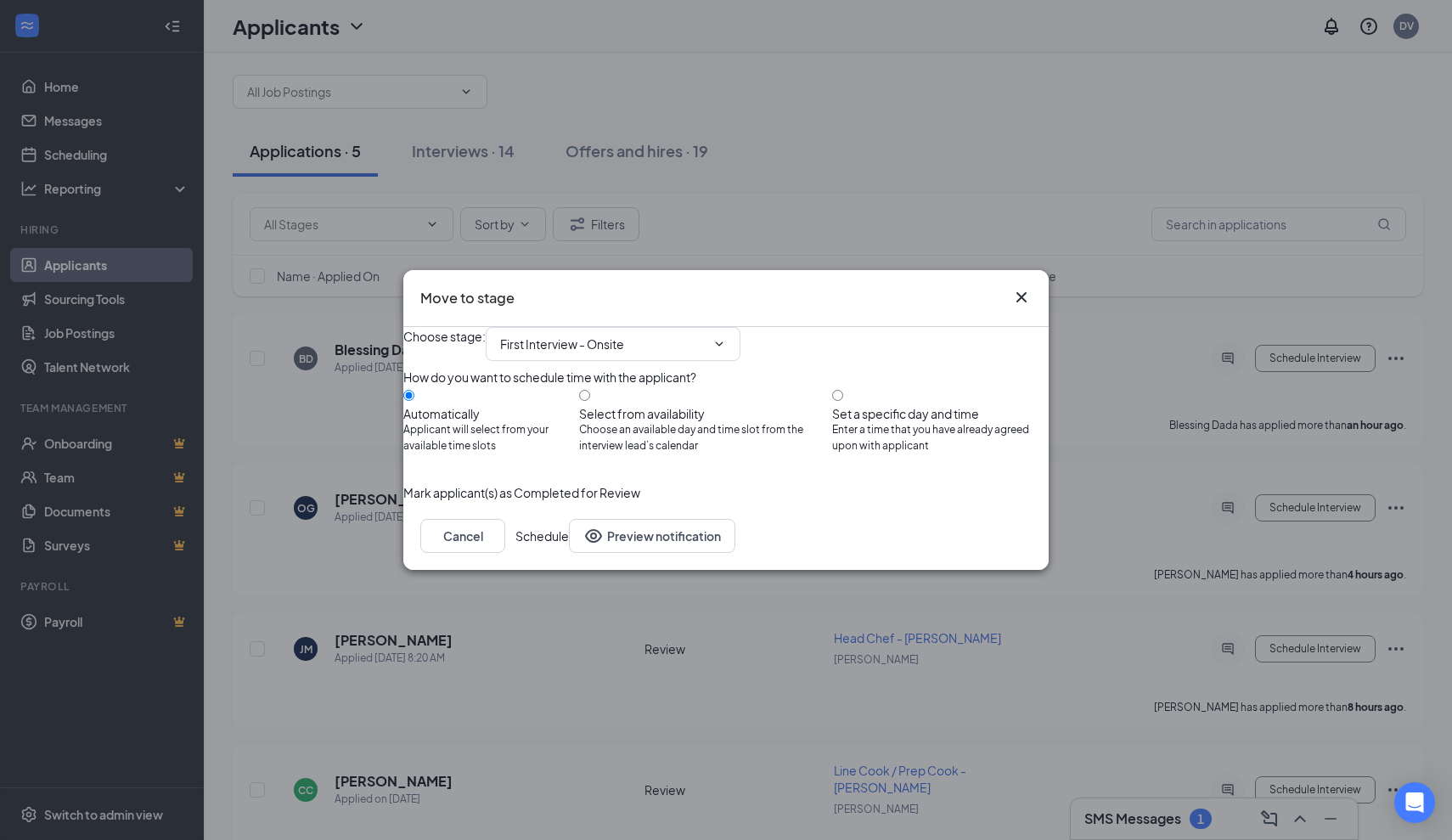
click at [569, 553] on button "Schedule" at bounding box center [542, 535] width 53 height 34
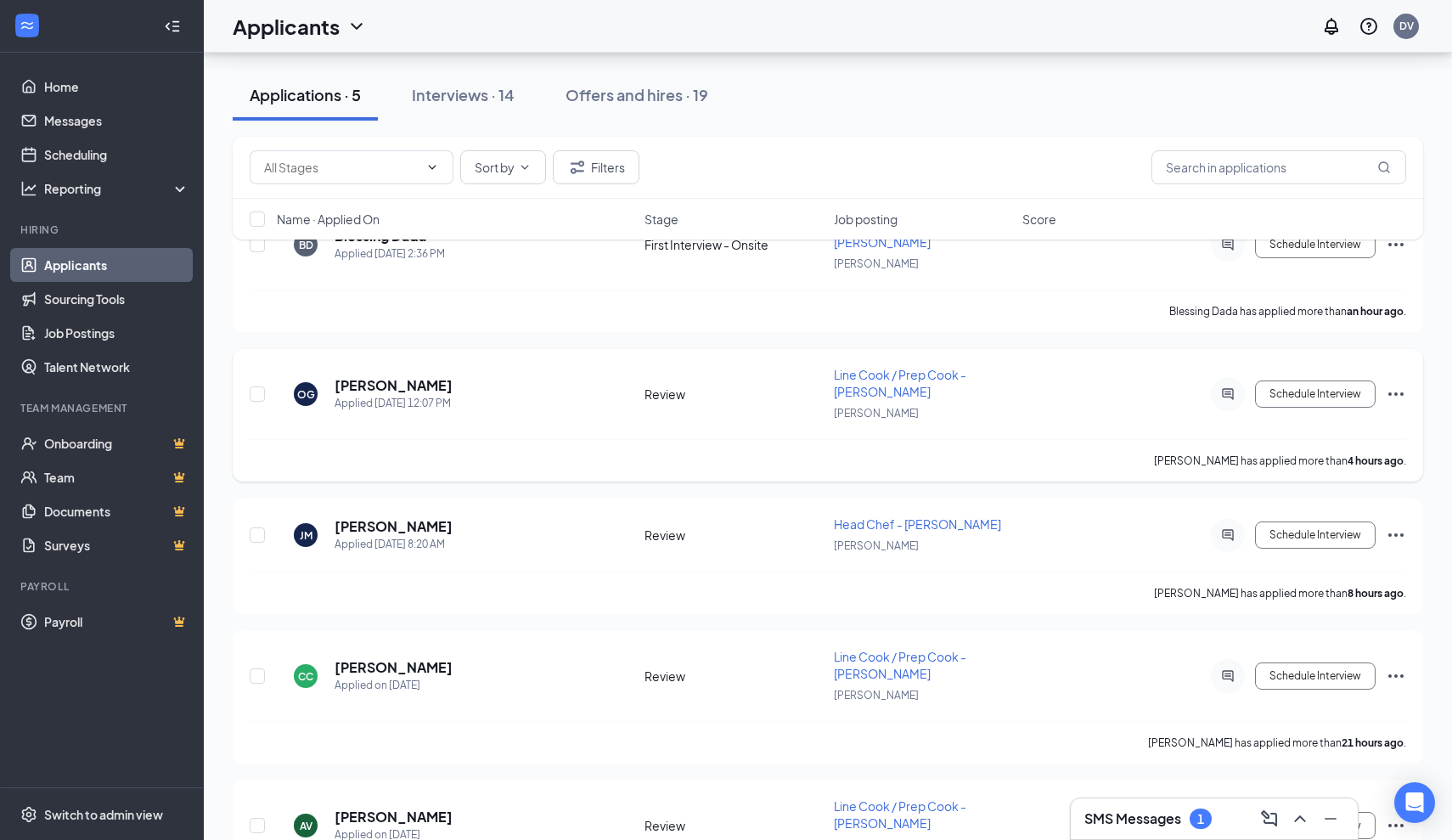
scroll to position [130, 0]
click at [374, 387] on h5 "[PERSON_NAME]" at bounding box center [393, 385] width 118 height 19
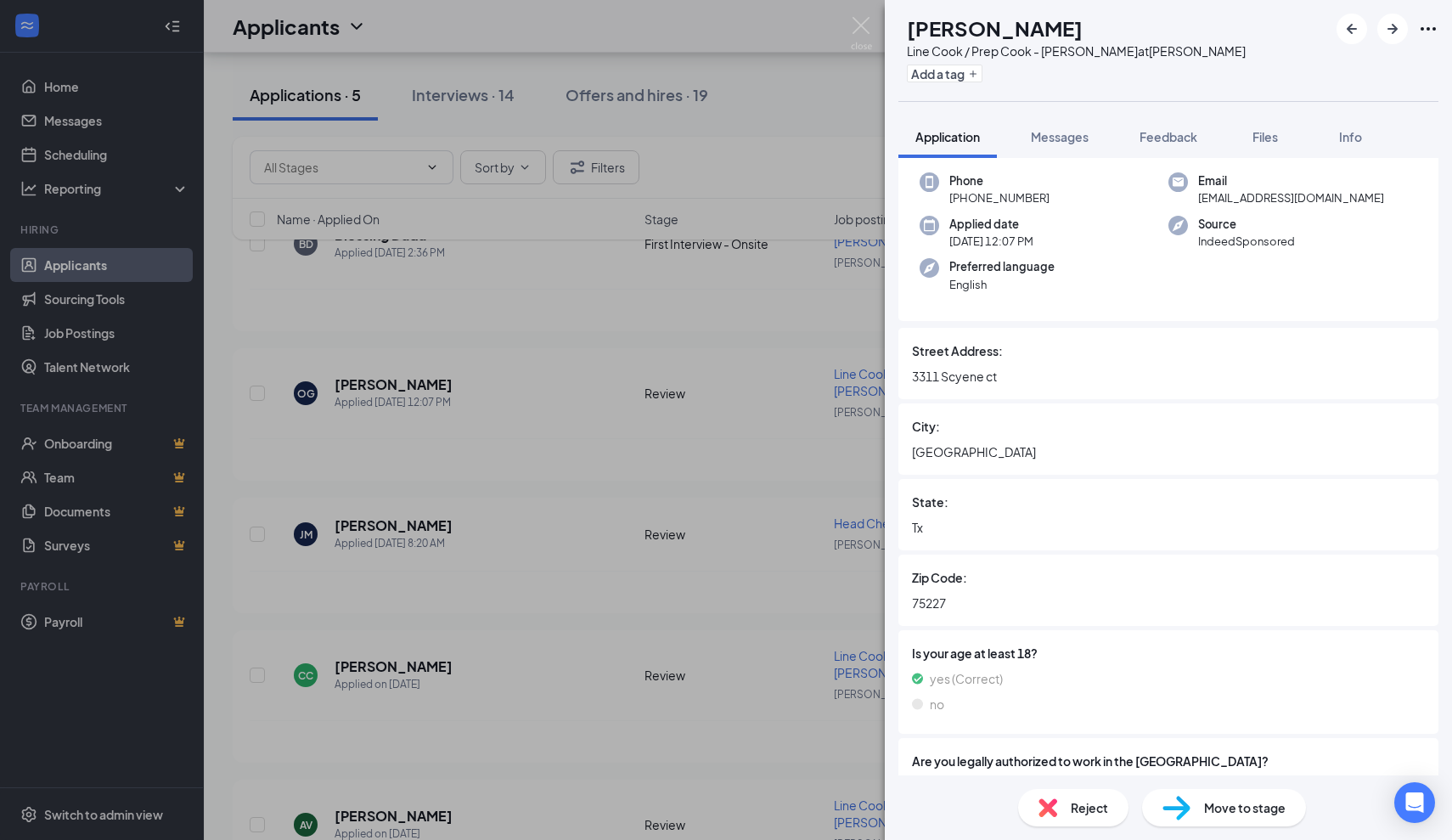
scroll to position [88, 0]
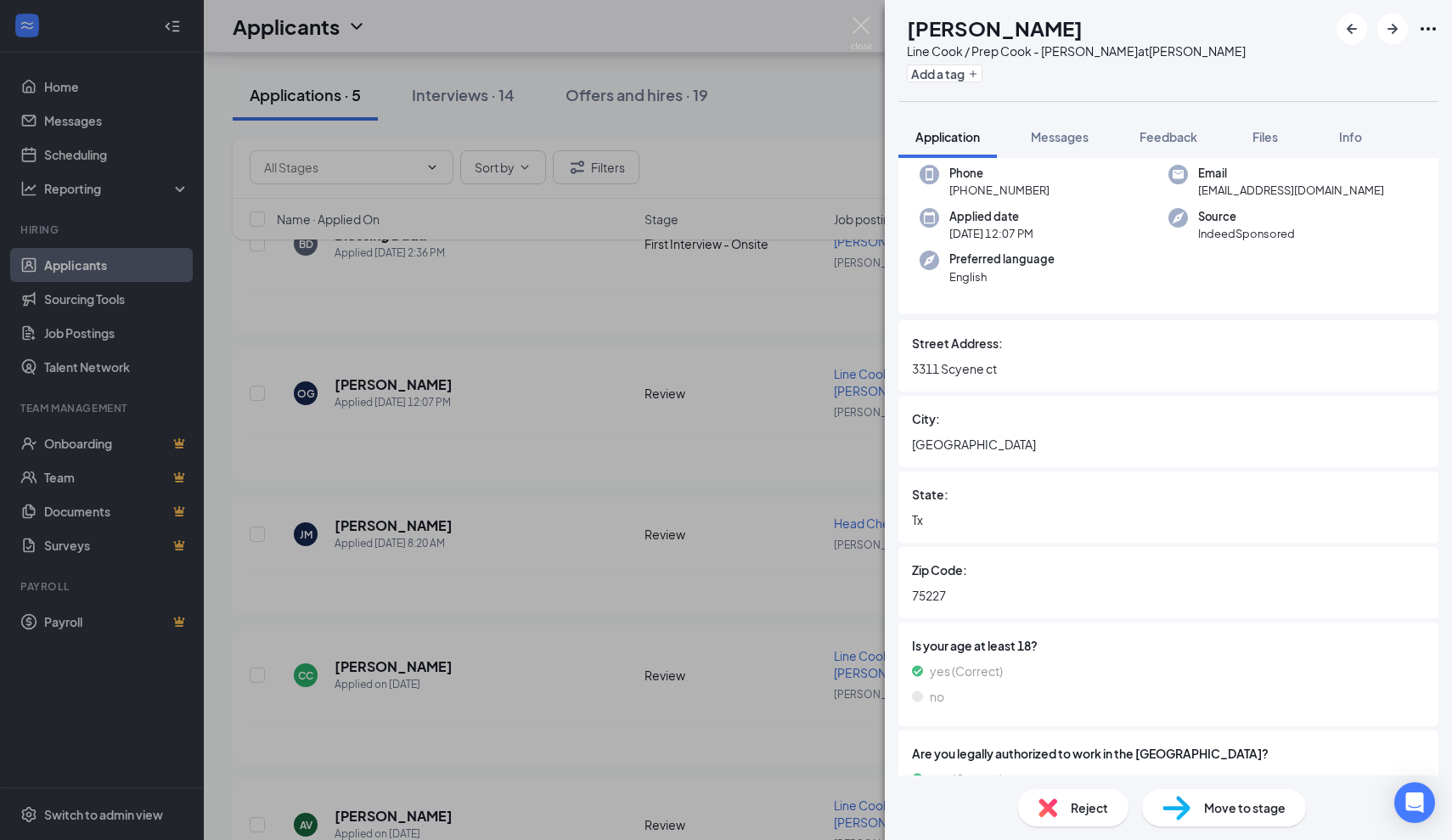
click at [689, 511] on div "OG Omar Gomez Line Cook / Prep Cook - JOEY Dallas at JOEY Dallas Add a tag Appl…" at bounding box center [726, 420] width 1452 height 840
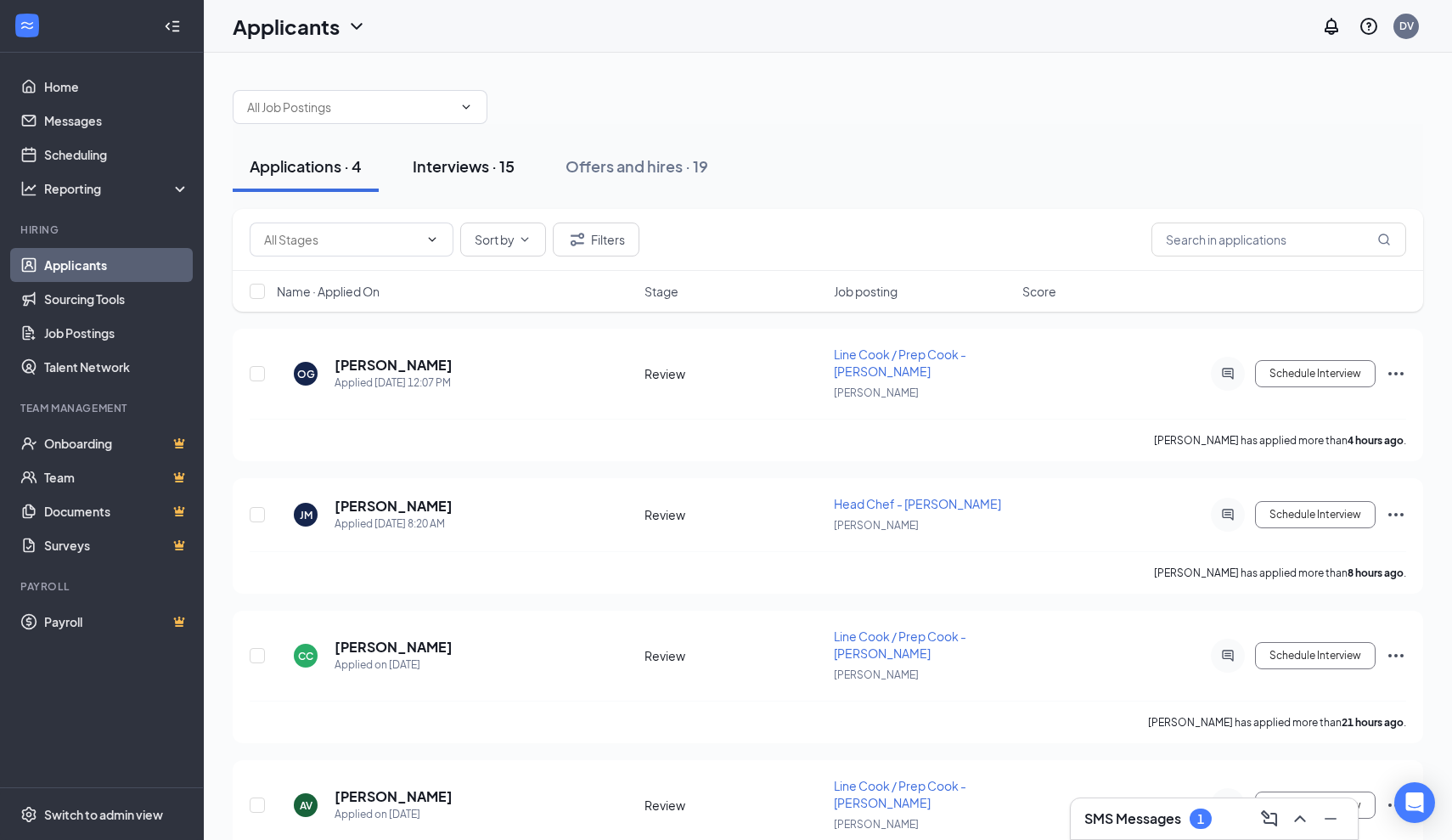
click at [453, 164] on div "Interviews · 15" at bounding box center [464, 166] width 102 height 22
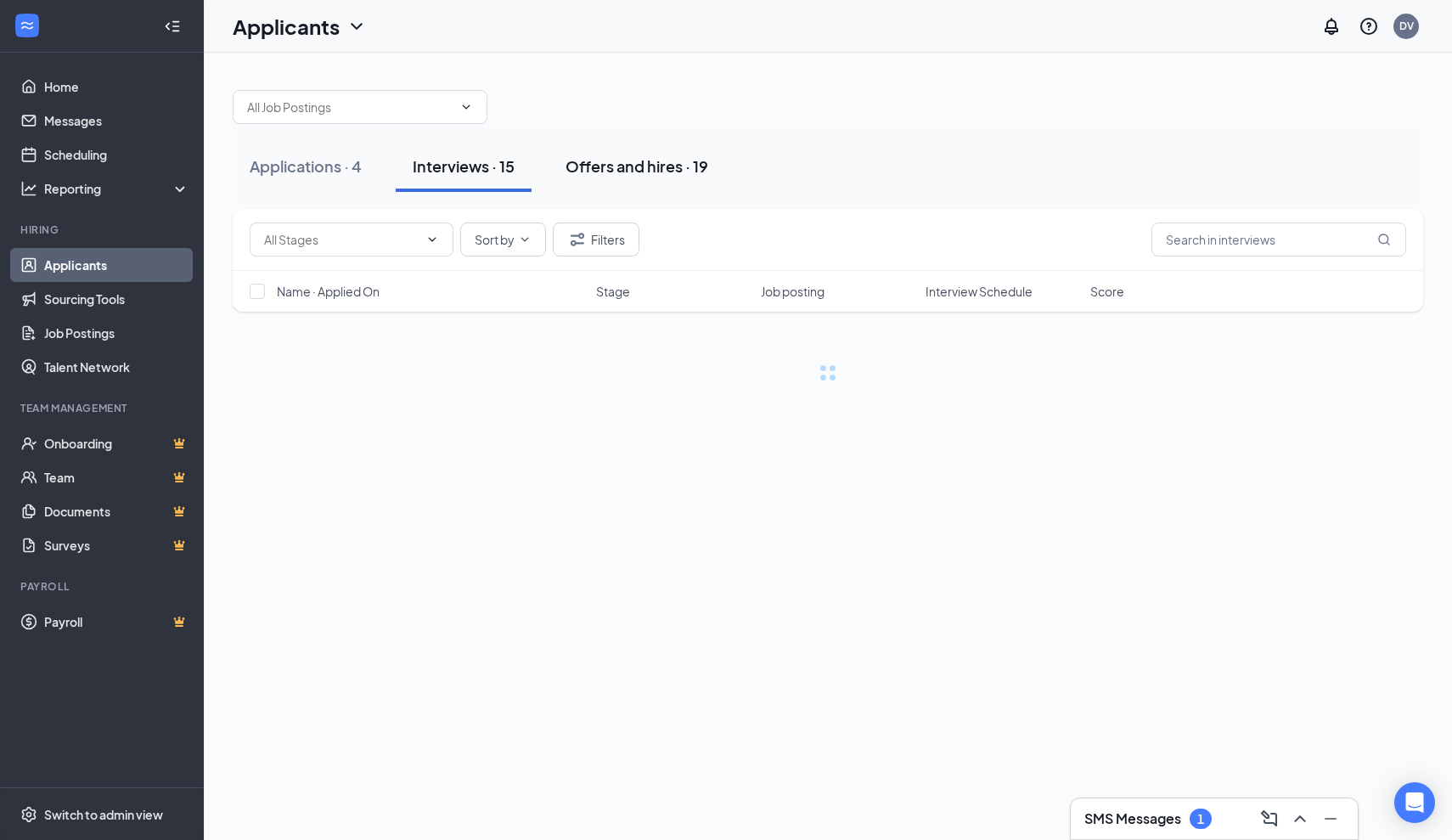
click at [684, 175] on div "Offers and hires · 19" at bounding box center [636, 166] width 143 height 22
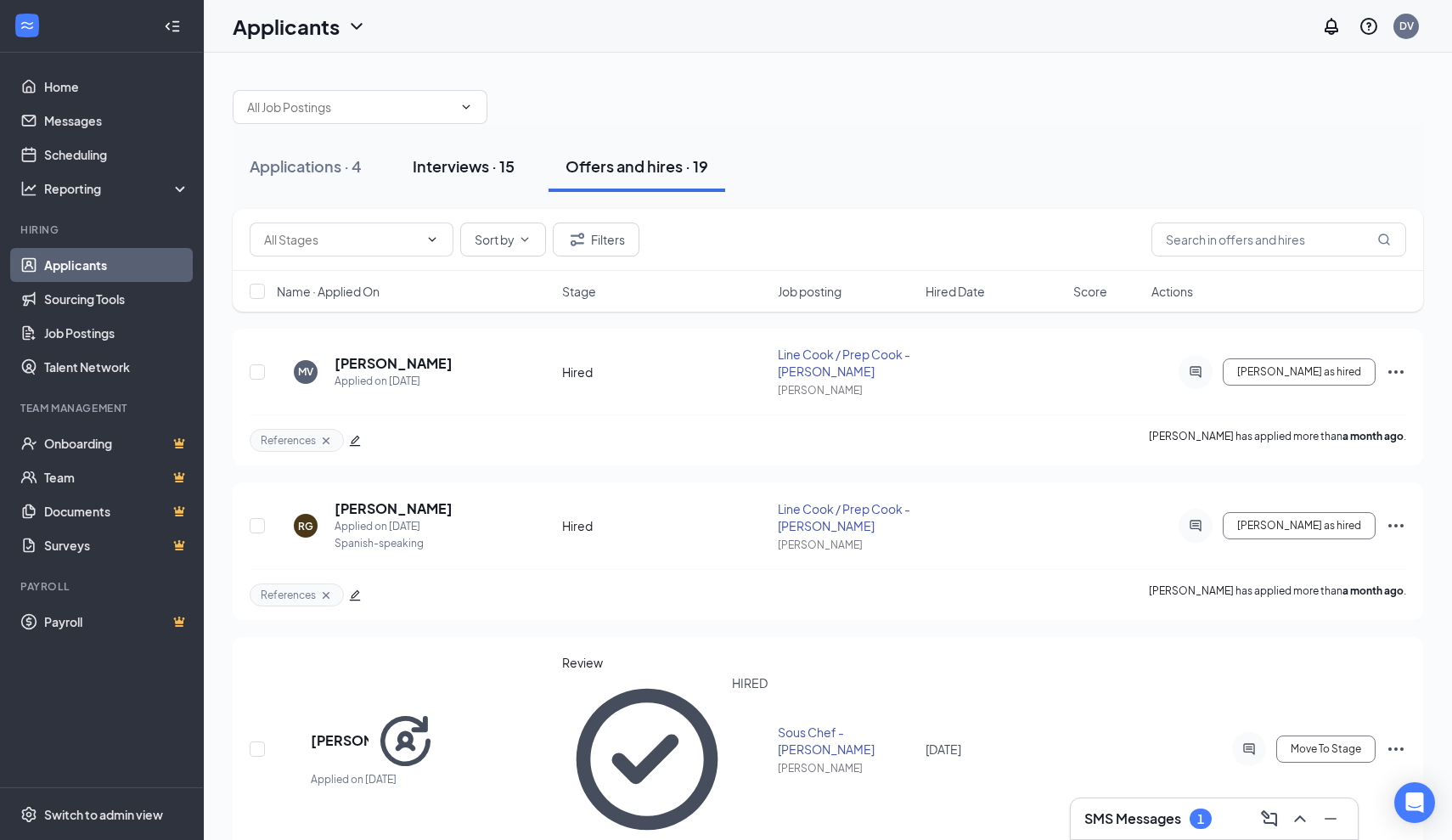
click at [503, 181] on button "Interviews · 15" at bounding box center [463, 166] width 136 height 51
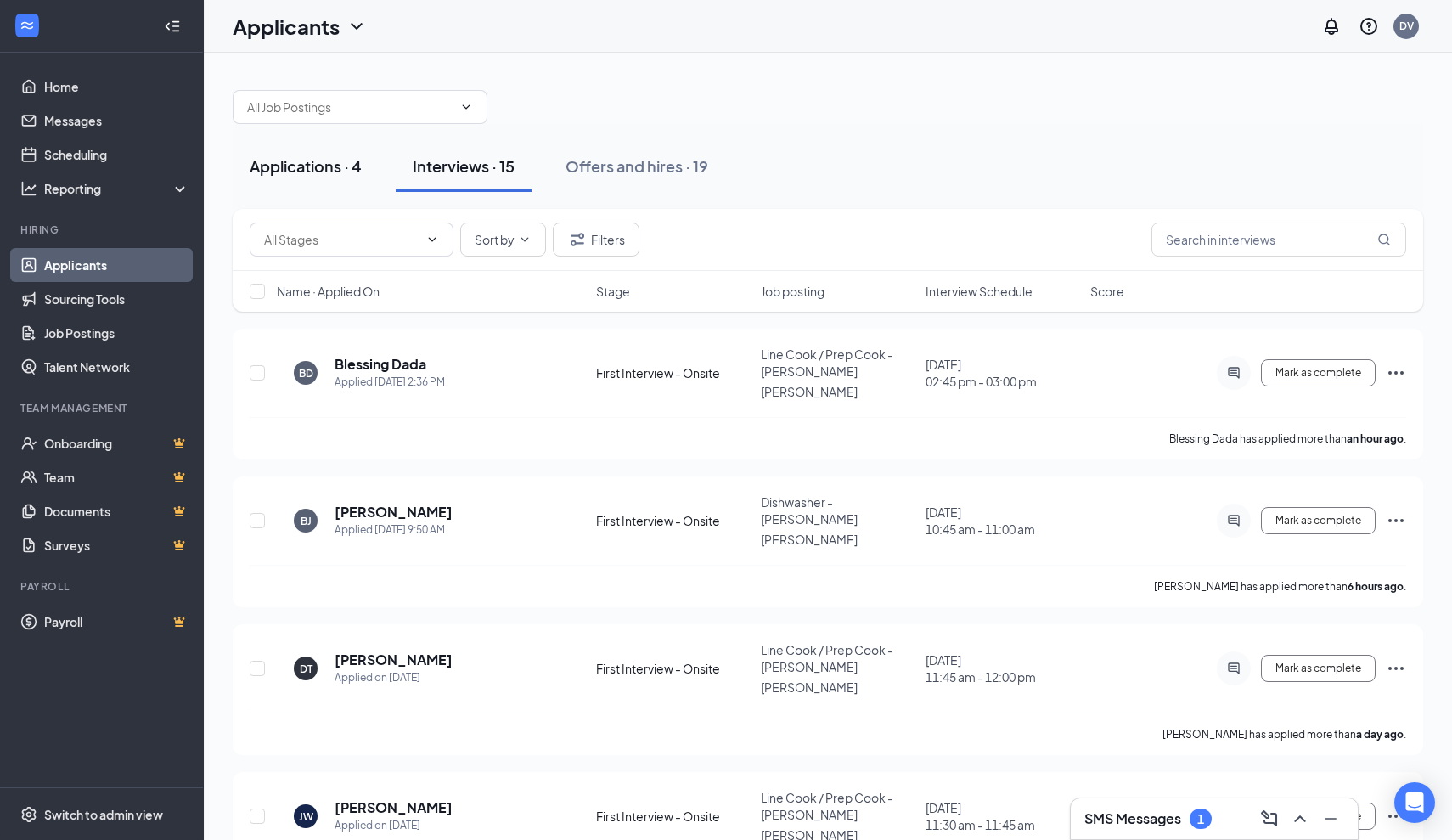
click at [315, 179] on button "Applications · 4" at bounding box center [306, 166] width 146 height 51
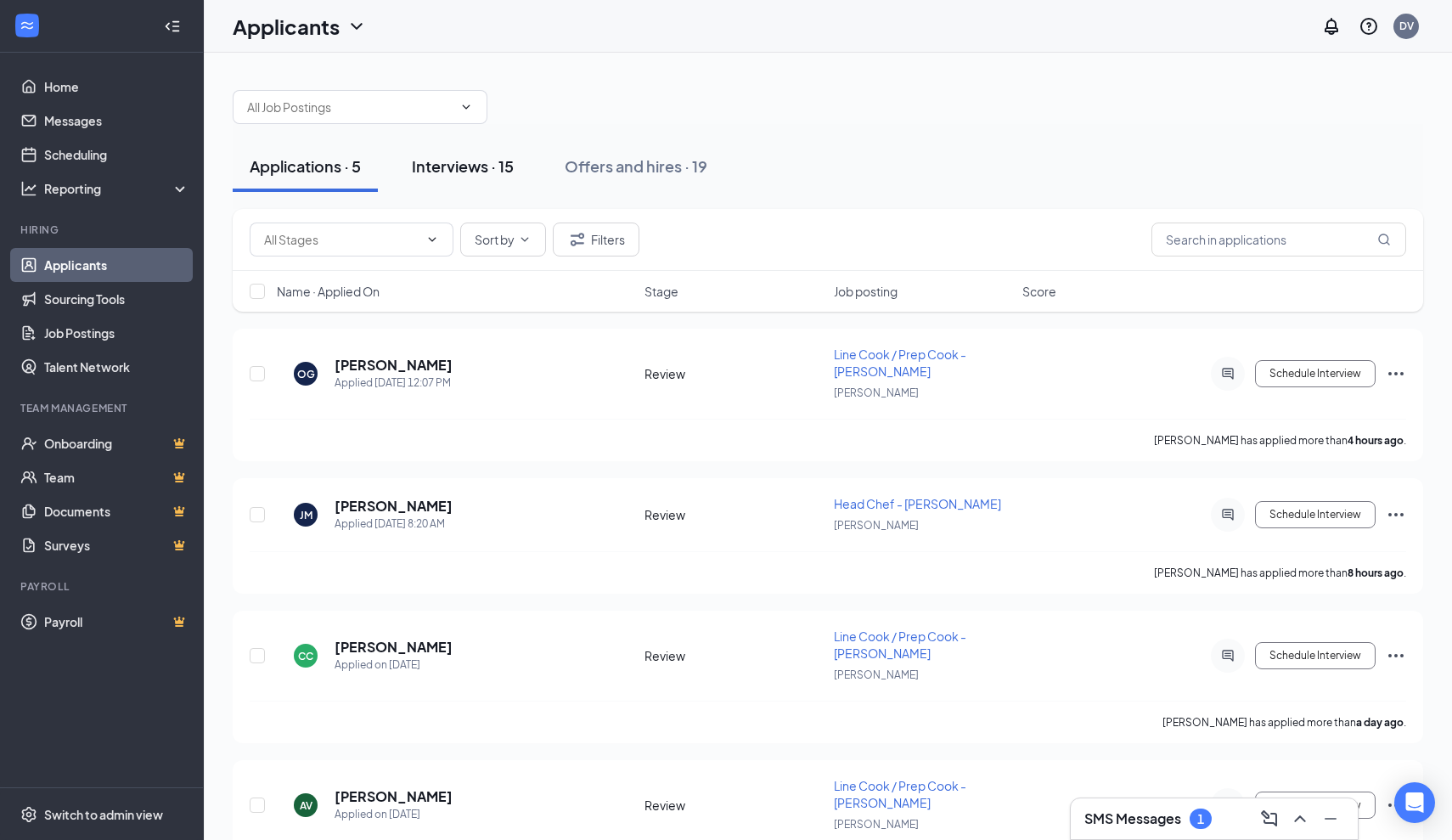
click at [429, 172] on div "Interviews · 15" at bounding box center [463, 166] width 102 height 22
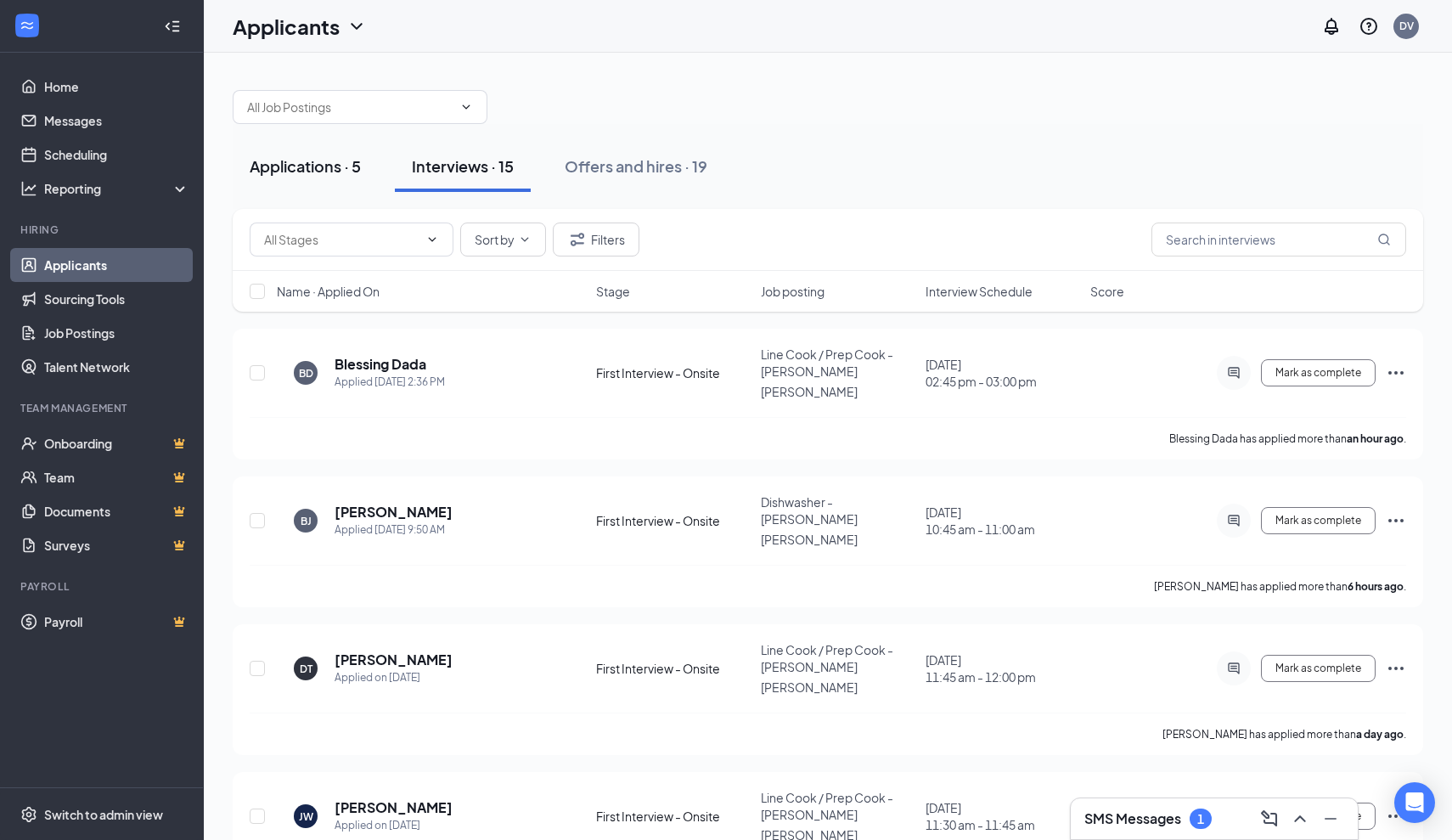
click at [333, 175] on div "Applications · 5" at bounding box center [305, 166] width 111 height 22
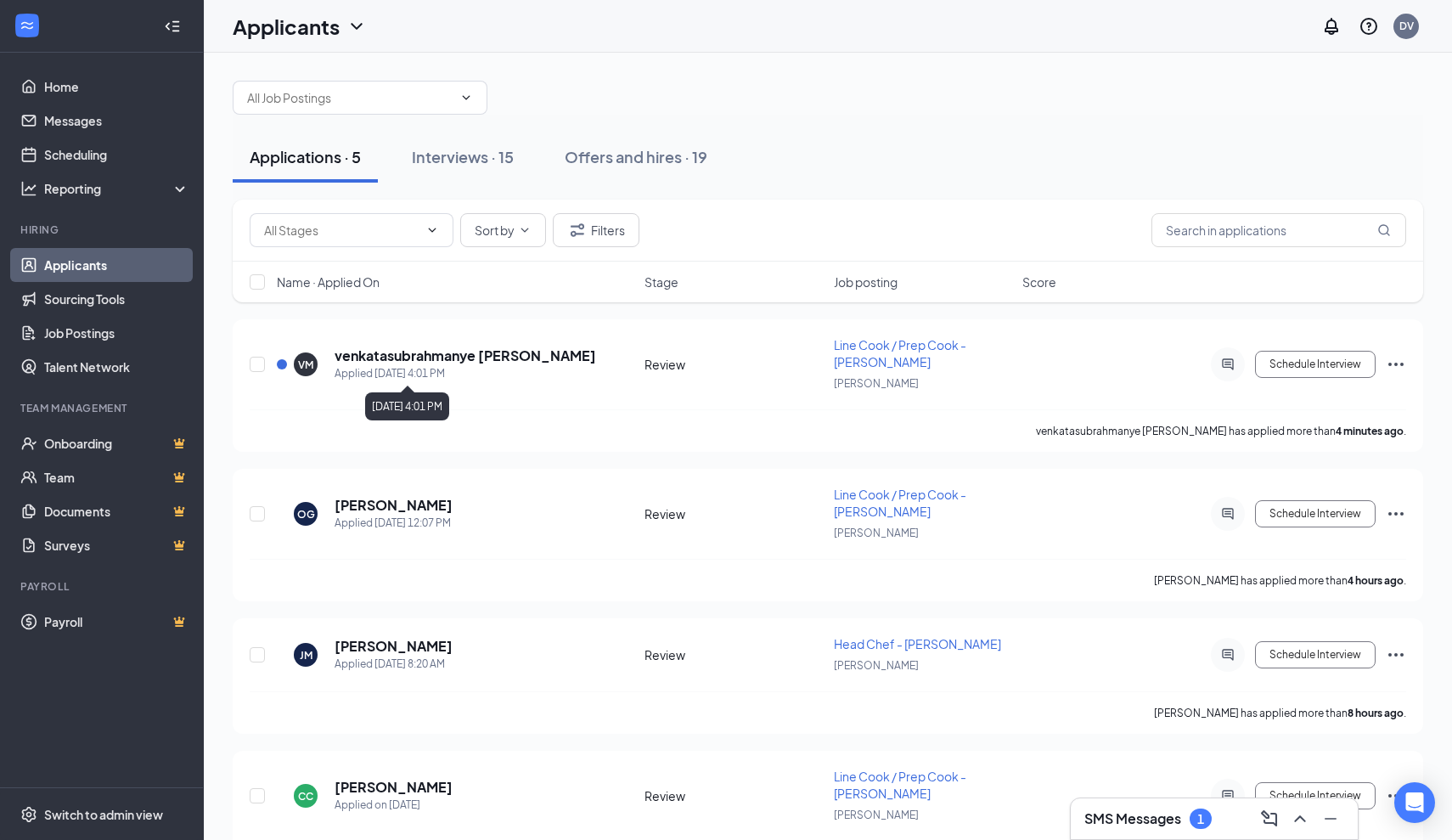
scroll to position [13, 0]
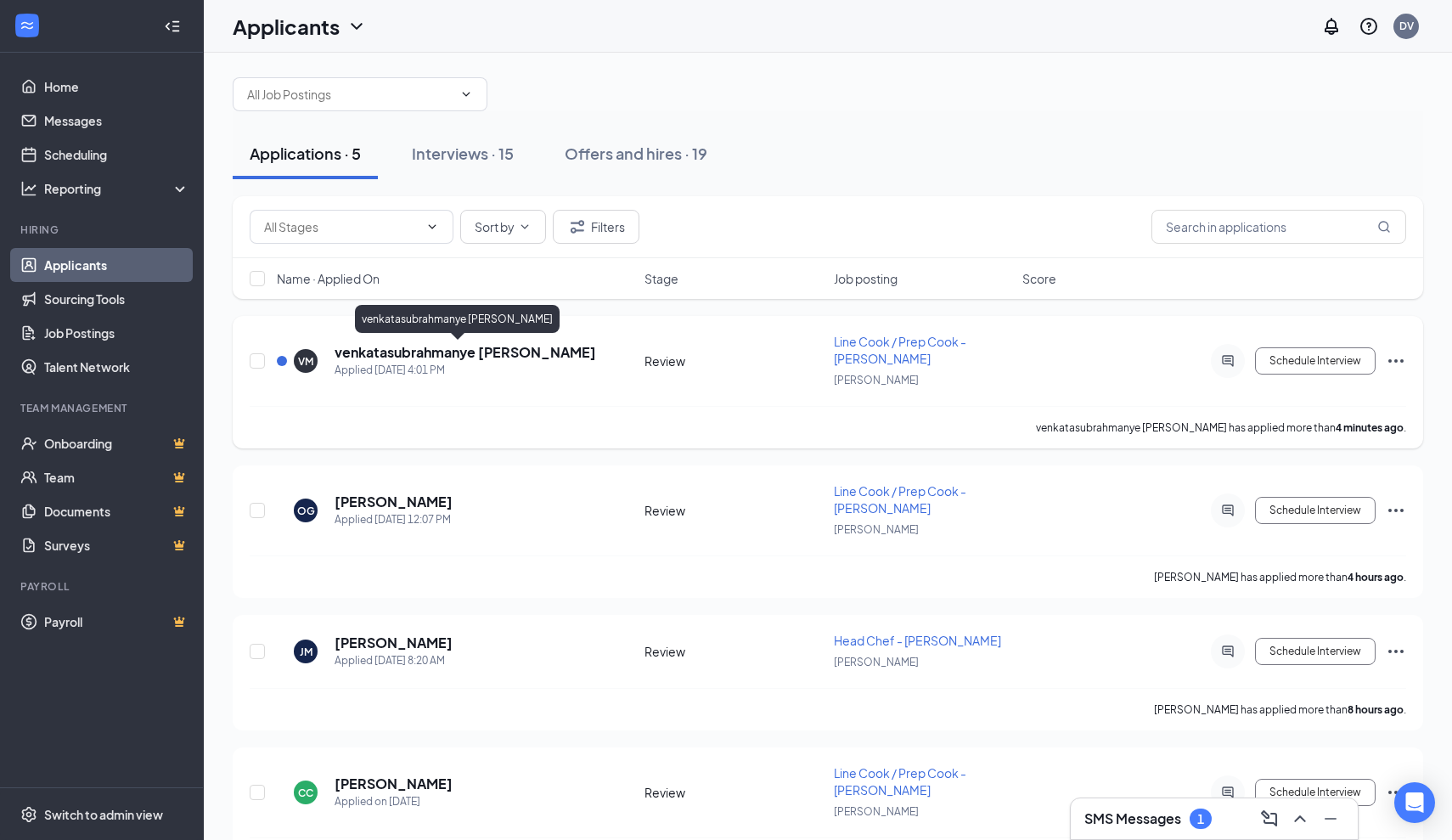
click at [497, 356] on h5 "venkatasubrahmanye [PERSON_NAME]" at bounding box center [465, 352] width 262 height 19
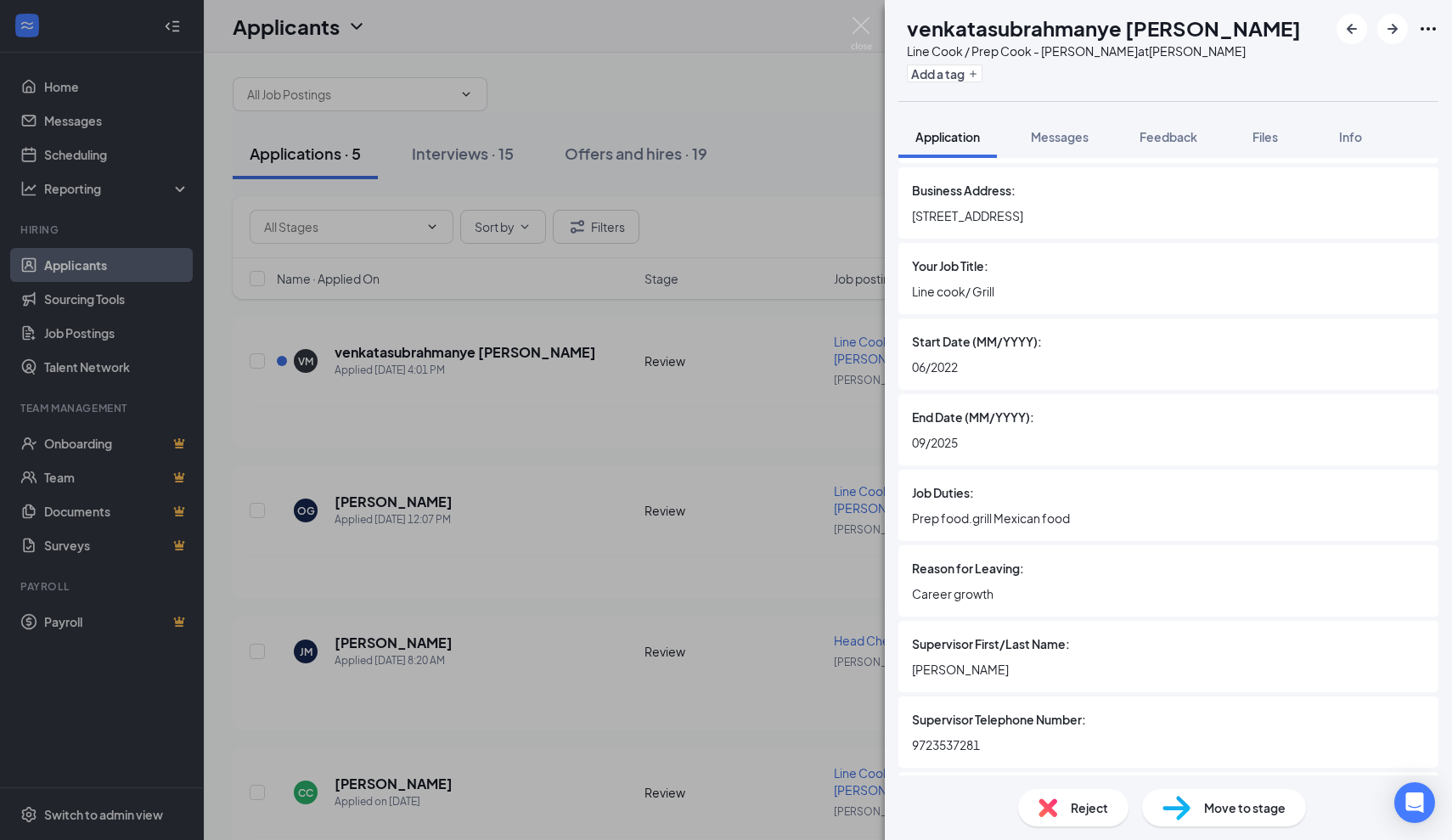
scroll to position [2042, 0]
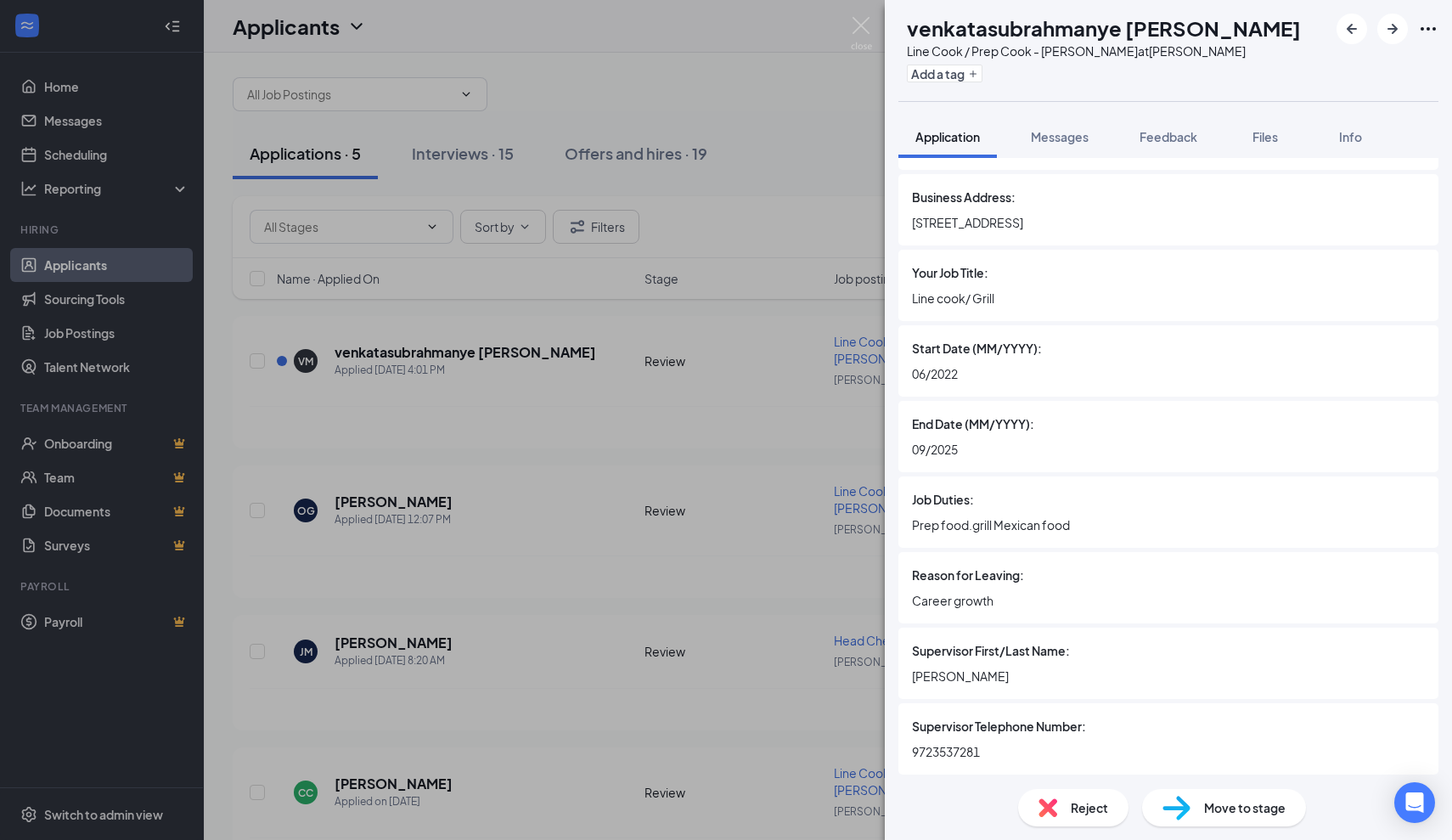
click at [766, 460] on div "VM venkatasubrahmanye [PERSON_NAME] Line Cook / Prep Cook - [PERSON_NAME] at [P…" at bounding box center [726, 420] width 1452 height 840
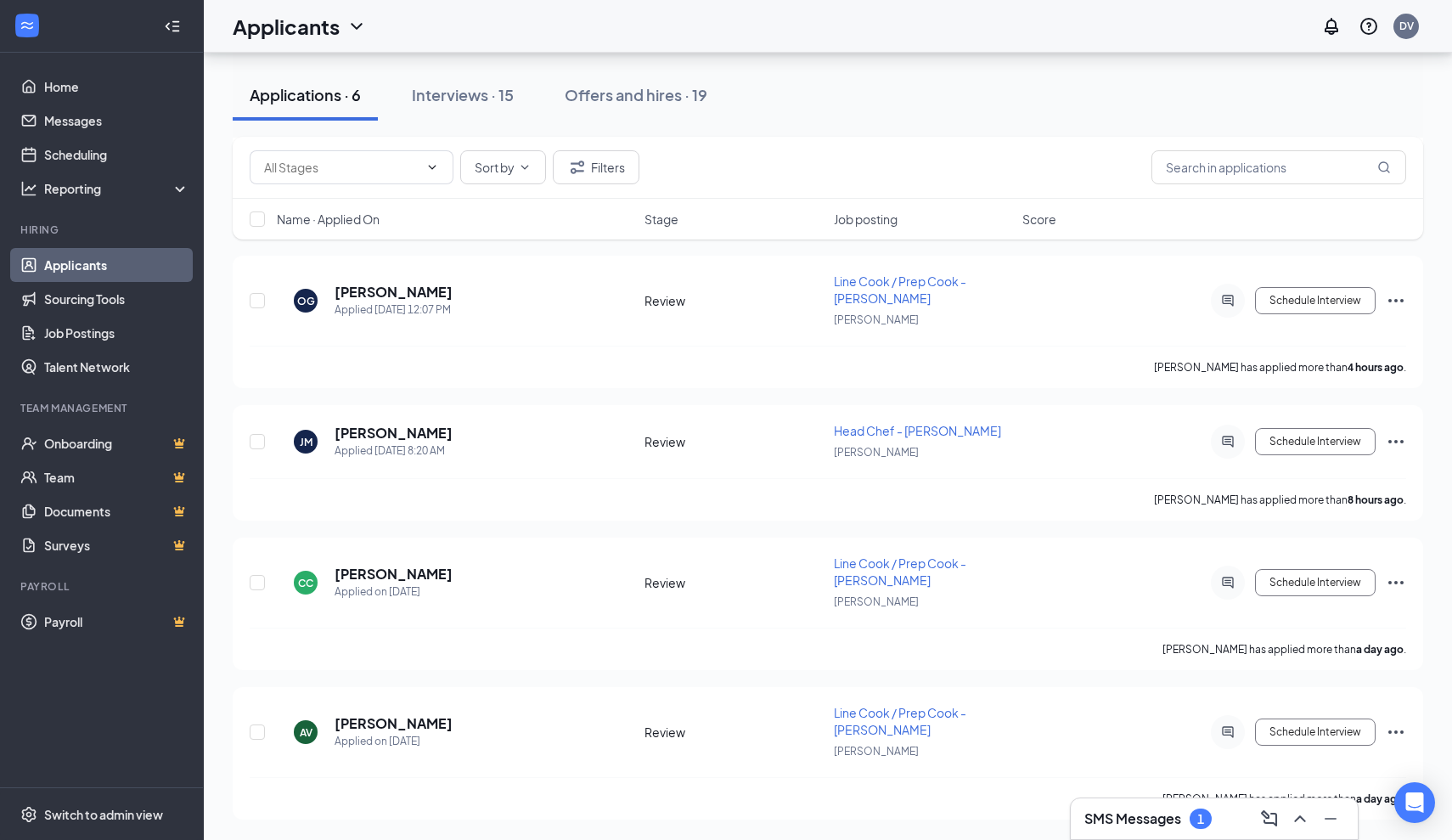
scroll to position [222, 0]
click at [438, 102] on div "Interviews · 15" at bounding box center [463, 94] width 102 height 22
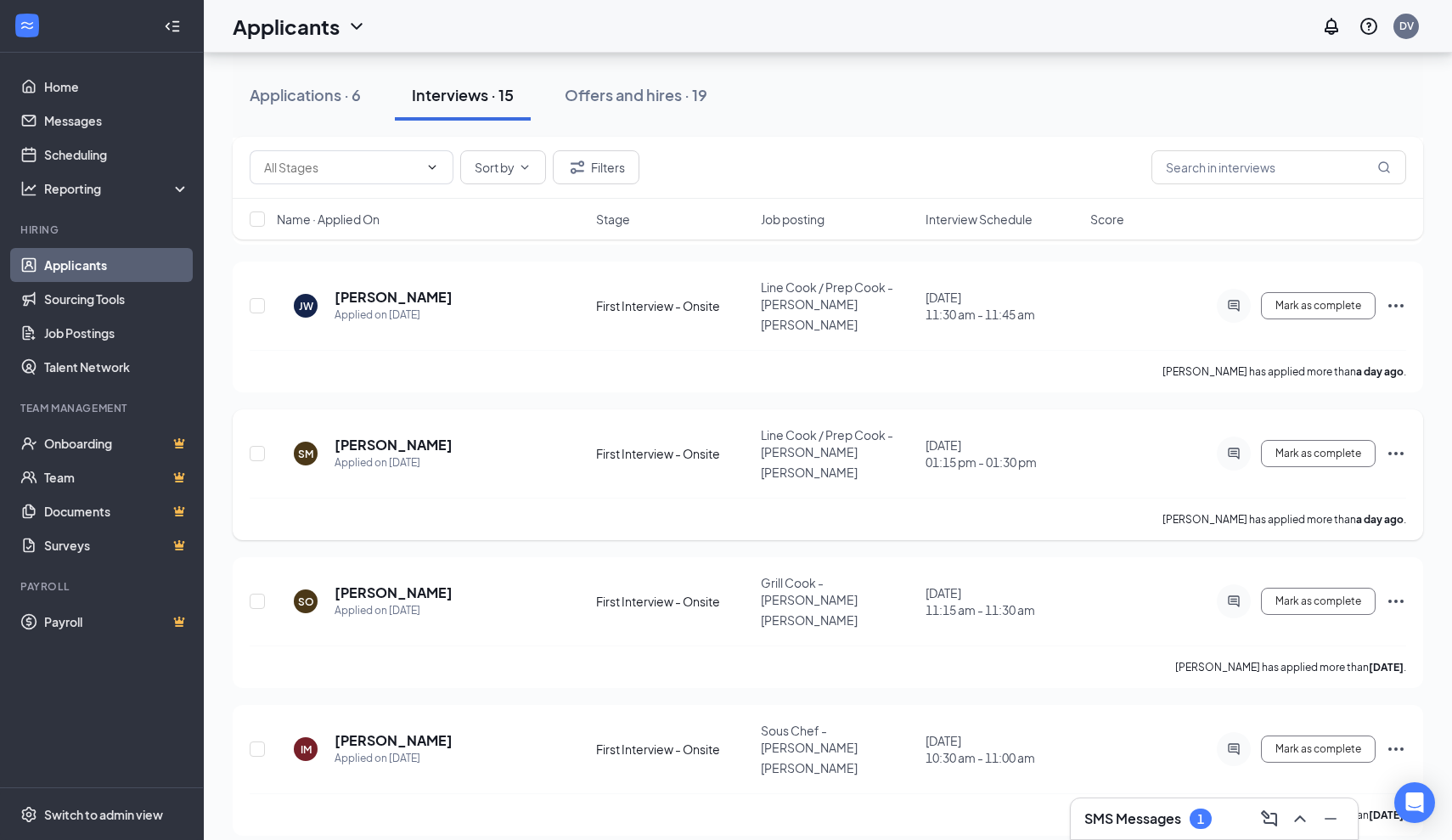
scroll to position [516, 0]
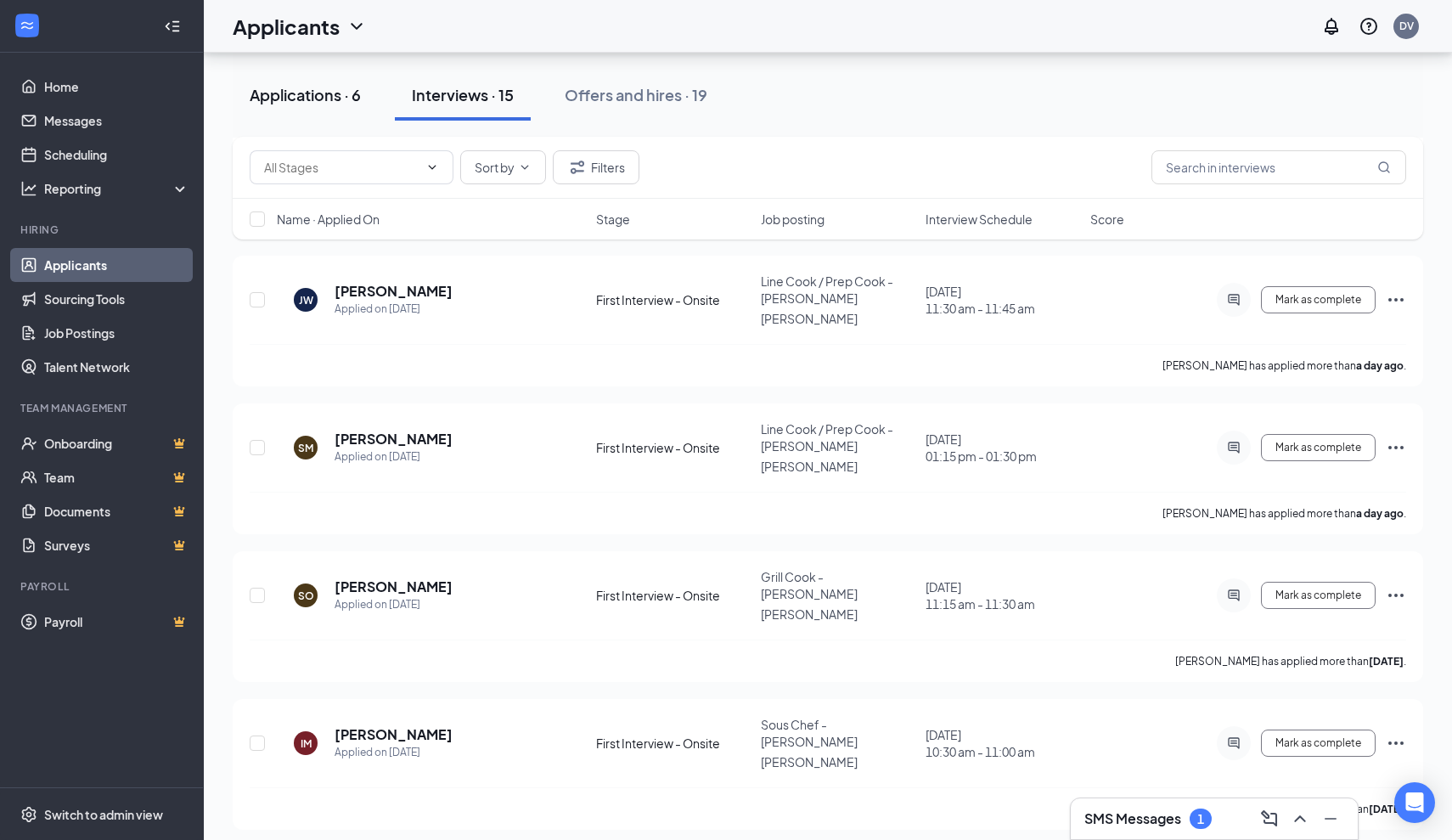
click at [346, 108] on button "Applications · 6" at bounding box center [306, 95] width 146 height 51
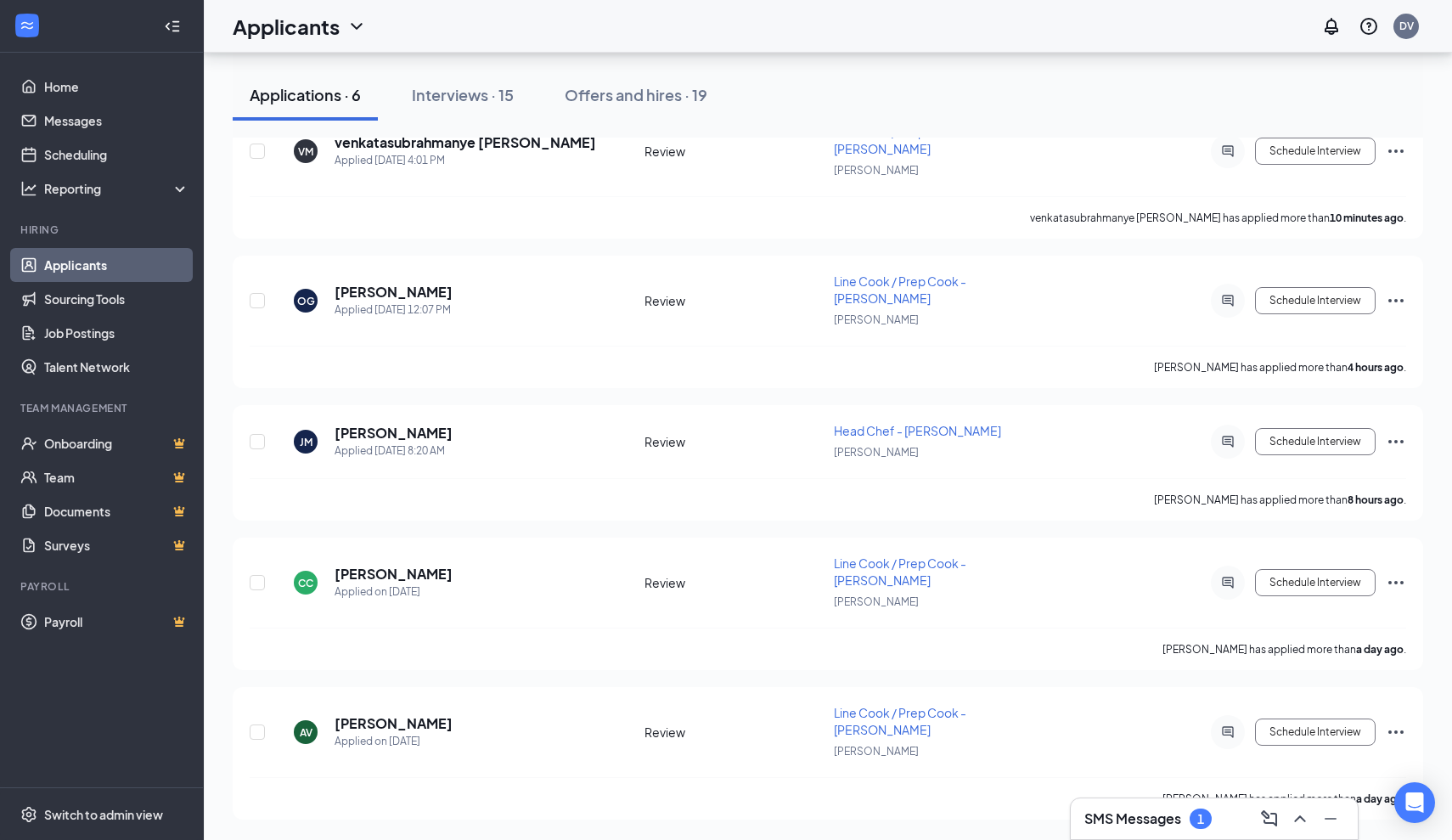
scroll to position [372, 0]
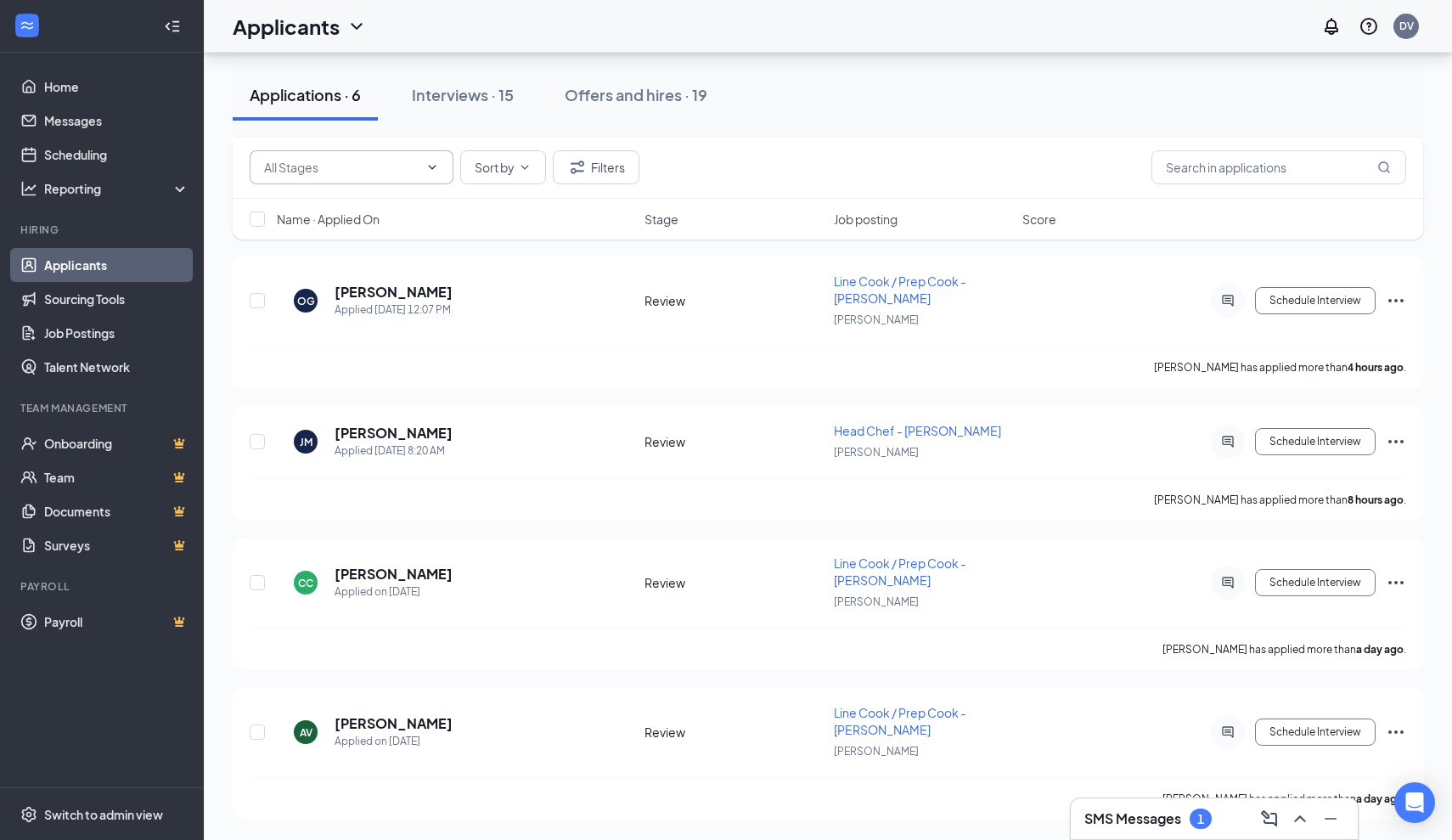
click at [406, 174] on input "text" at bounding box center [340, 167] width 154 height 19
click at [333, 236] on div "Review (540)" at bounding box center [298, 226] width 70 height 19
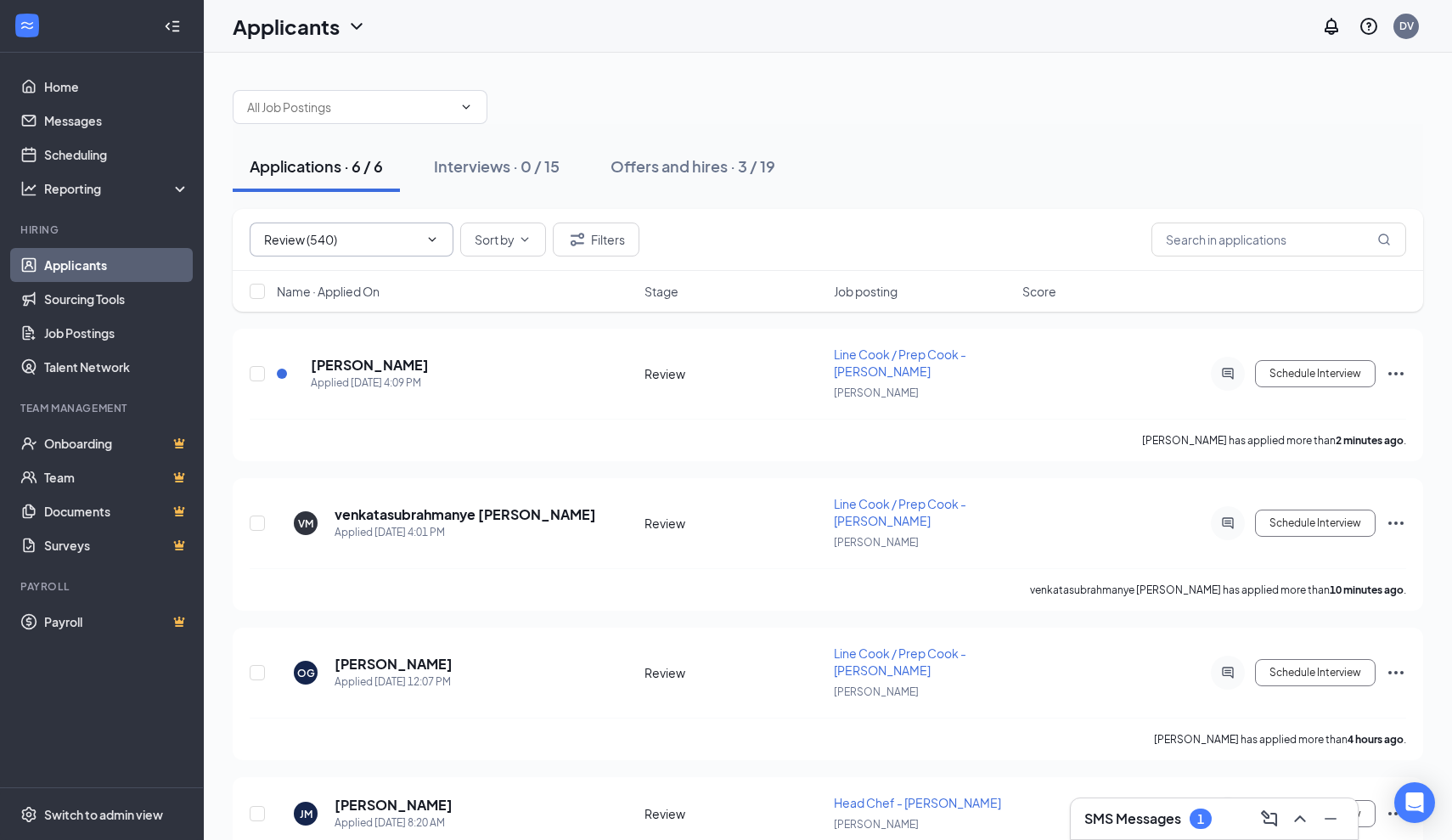
scroll to position [0, 0]
click at [423, 235] on div at bounding box center [430, 240] width 17 height 14
click at [406, 249] on span "Review (540) Incomplete Application (17) Manually added applicants - No automat…" at bounding box center [351, 239] width 204 height 34
click at [330, 242] on input "Review (540)" at bounding box center [339, 239] width 151 height 19
click at [351, 270] on div "Incomplete Application (17)" at bounding box center [339, 261] width 152 height 19
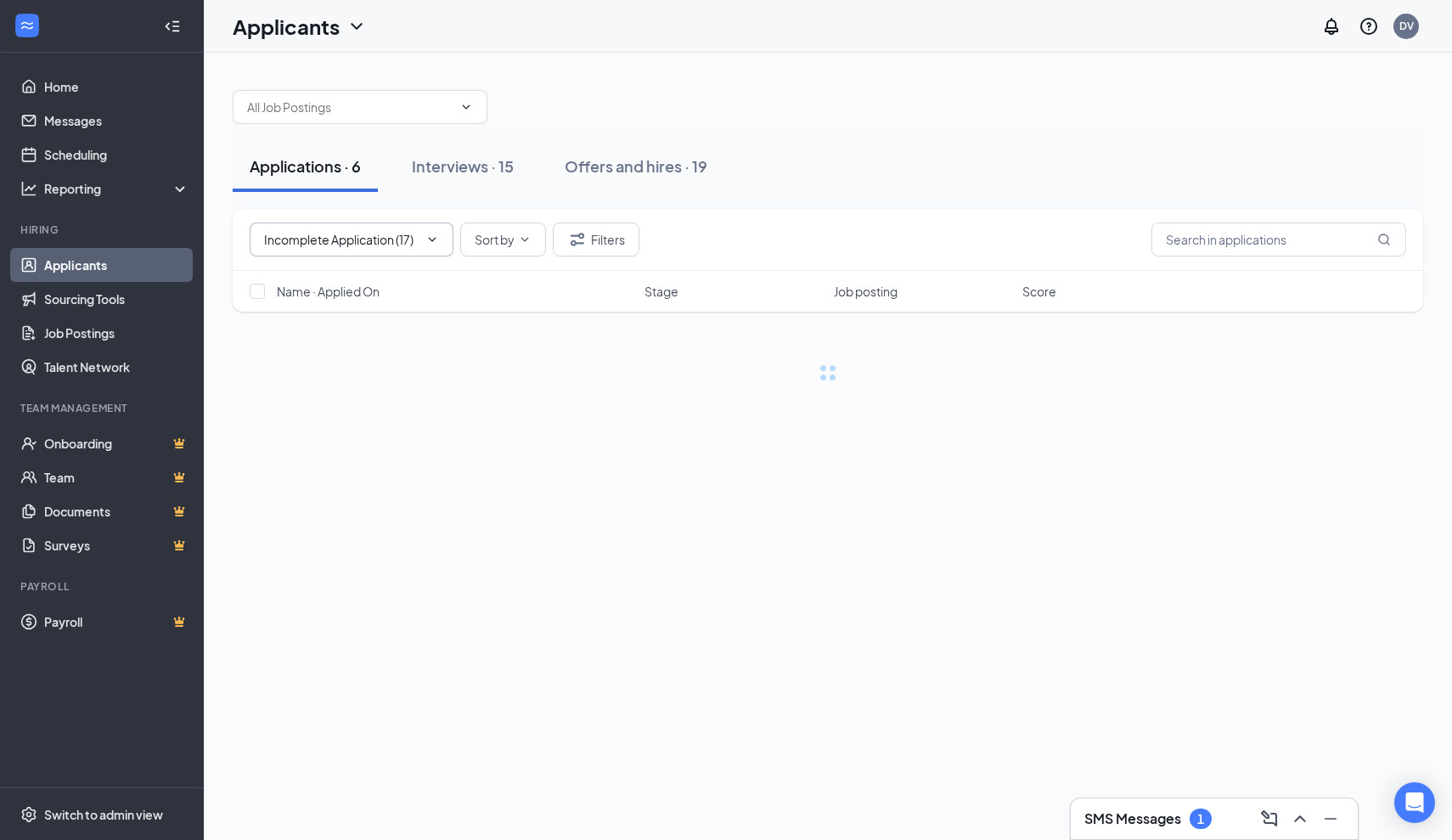
click at [375, 246] on input "Incomplete Application (17)" at bounding box center [339, 239] width 151 height 19
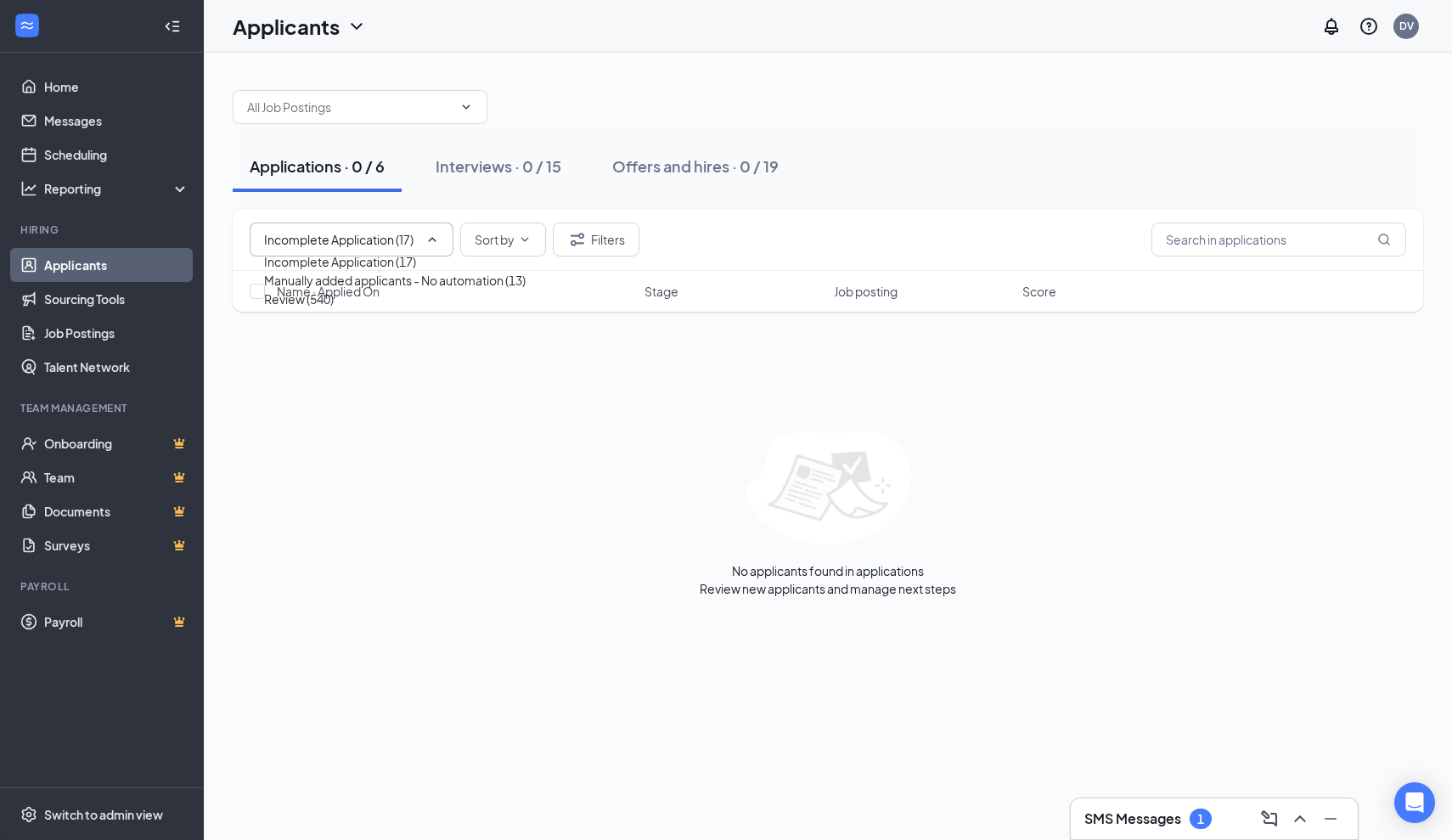
click at [333, 308] on div "Review (540)" at bounding box center [298, 298] width 70 height 19
type input "Review (540)"
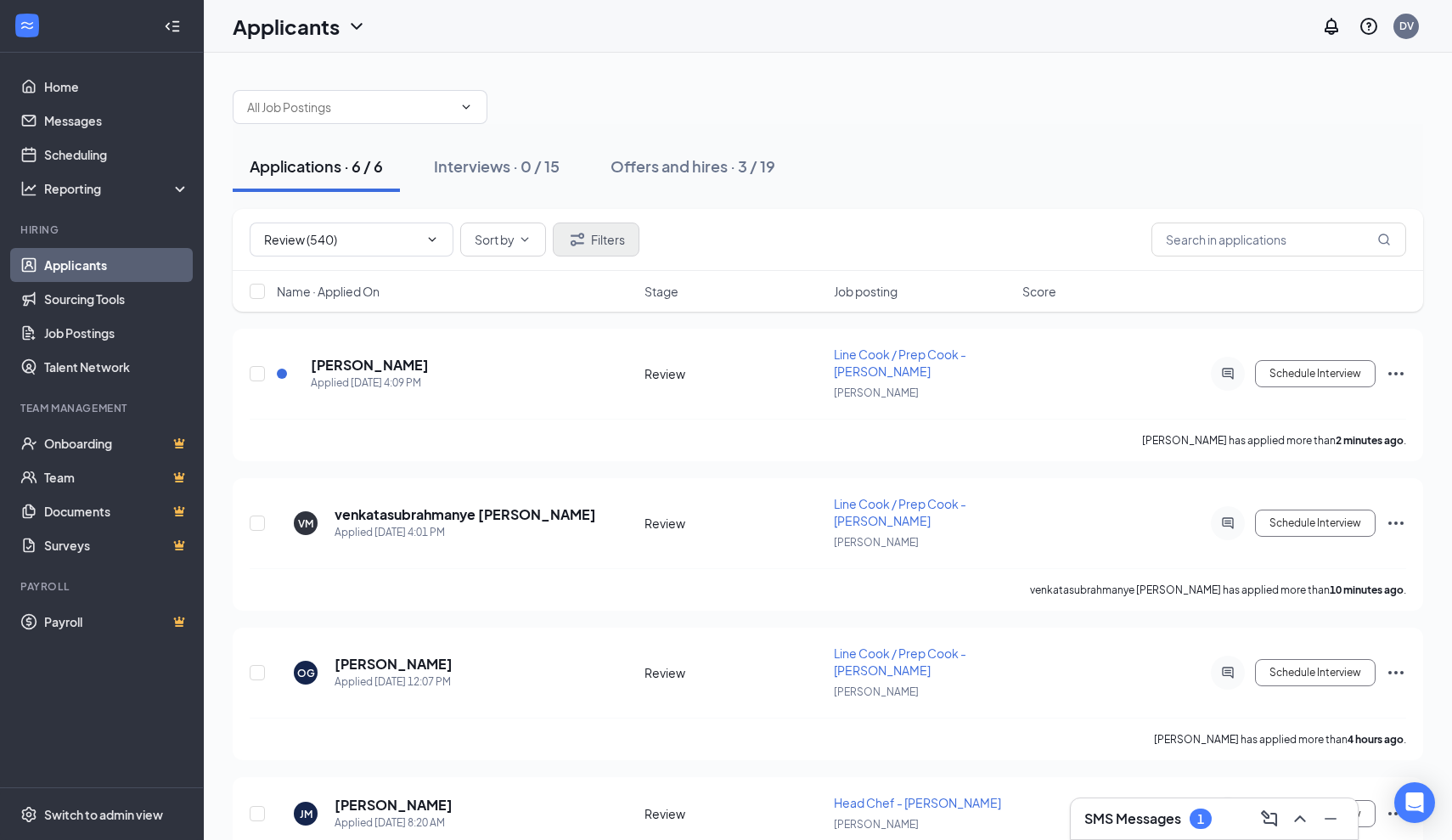
click at [609, 243] on button "Filters" at bounding box center [596, 239] width 87 height 34
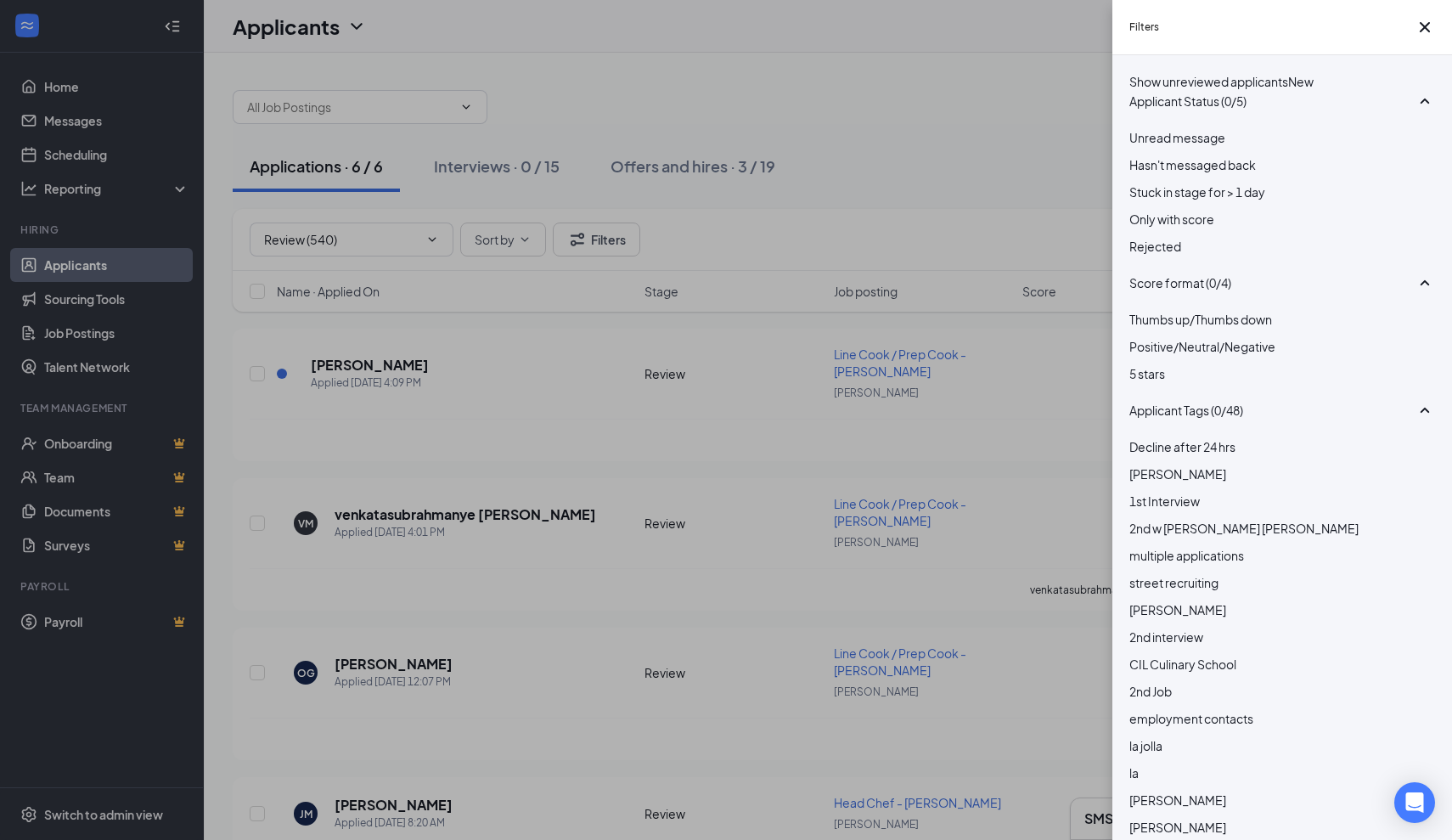
click at [1141, 237] on div at bounding box center [1282, 237] width 306 height 0
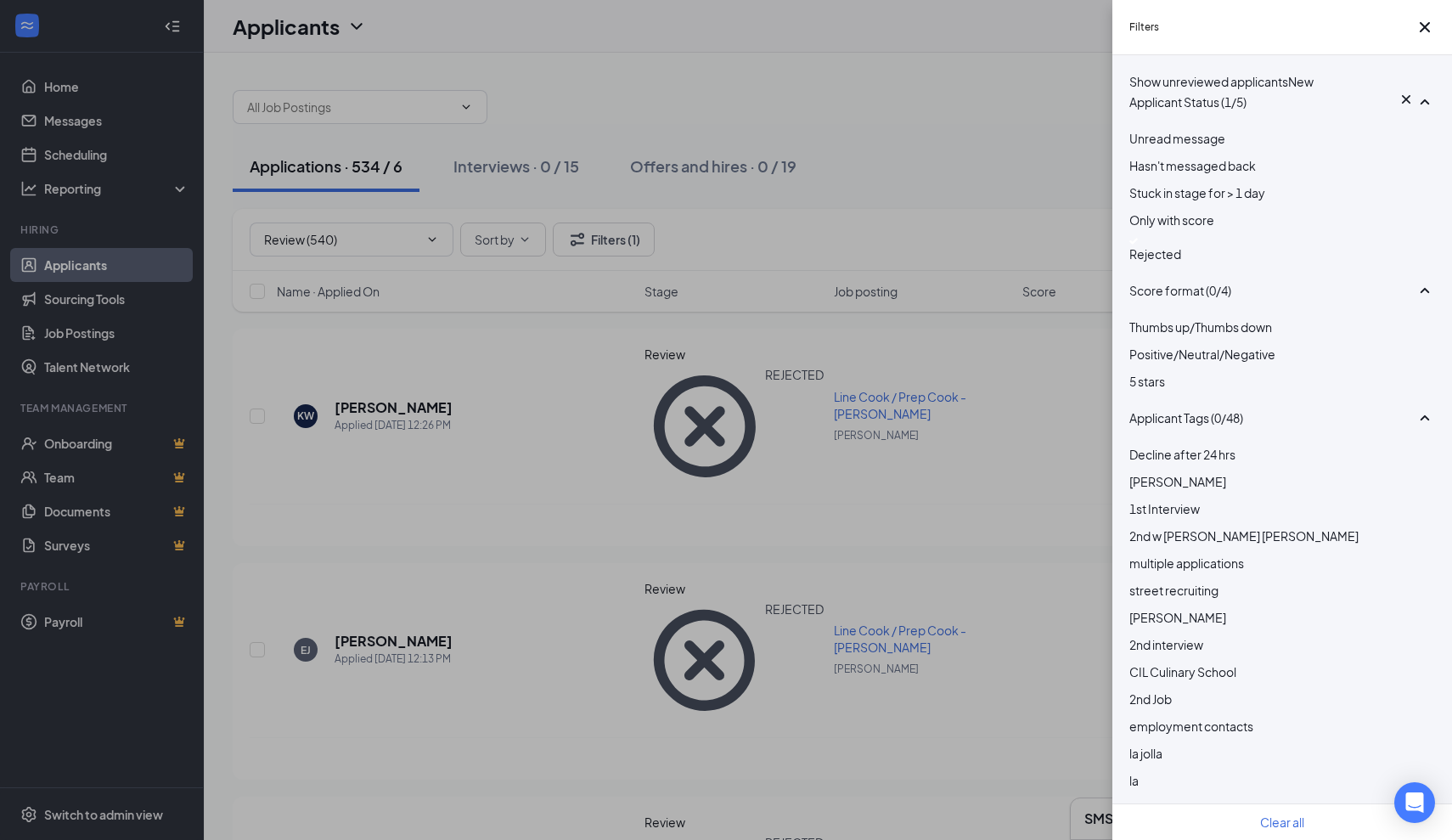
click at [978, 362] on div "Filters Show unreviewed applicants New Applicant Status (1/5) Unread message Ha…" at bounding box center [726, 420] width 1452 height 840
click at [852, 374] on div "Filters Show unreviewed applicants New Applicant Status (1/5) Unread message Ha…" at bounding box center [726, 420] width 1452 height 840
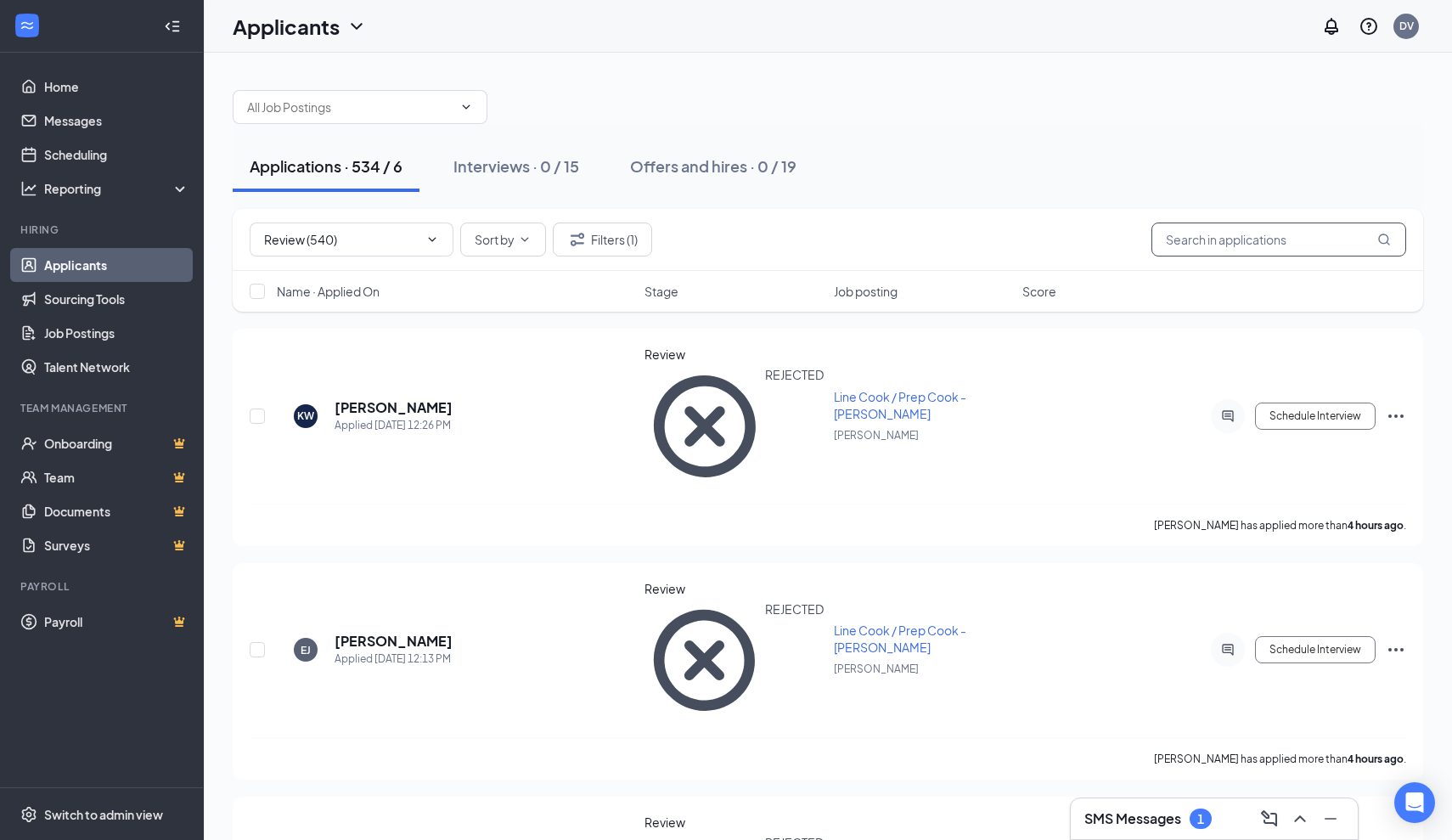
click at [1207, 247] on input "text" at bounding box center [1279, 239] width 255 height 34
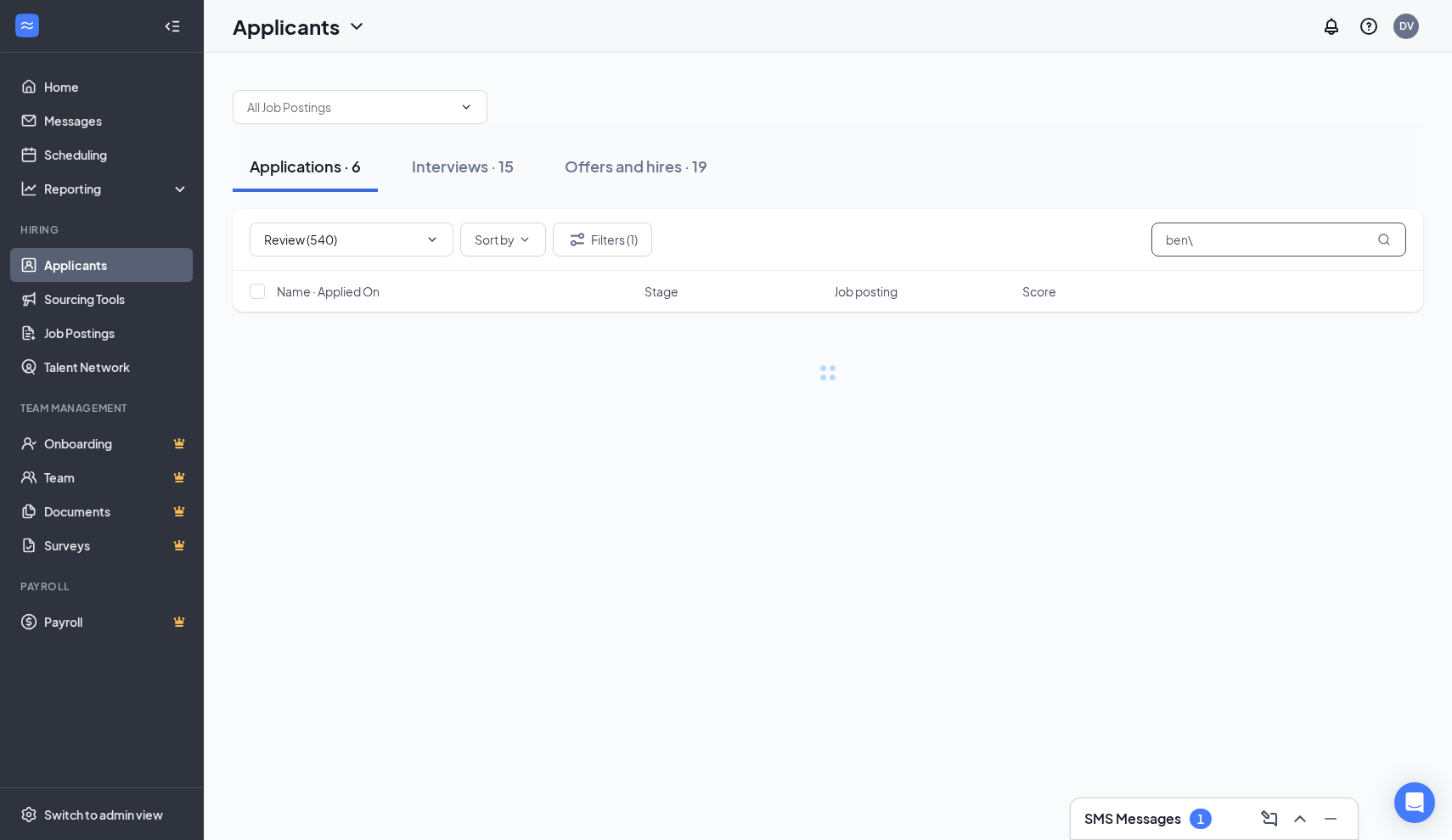
type input "ben"
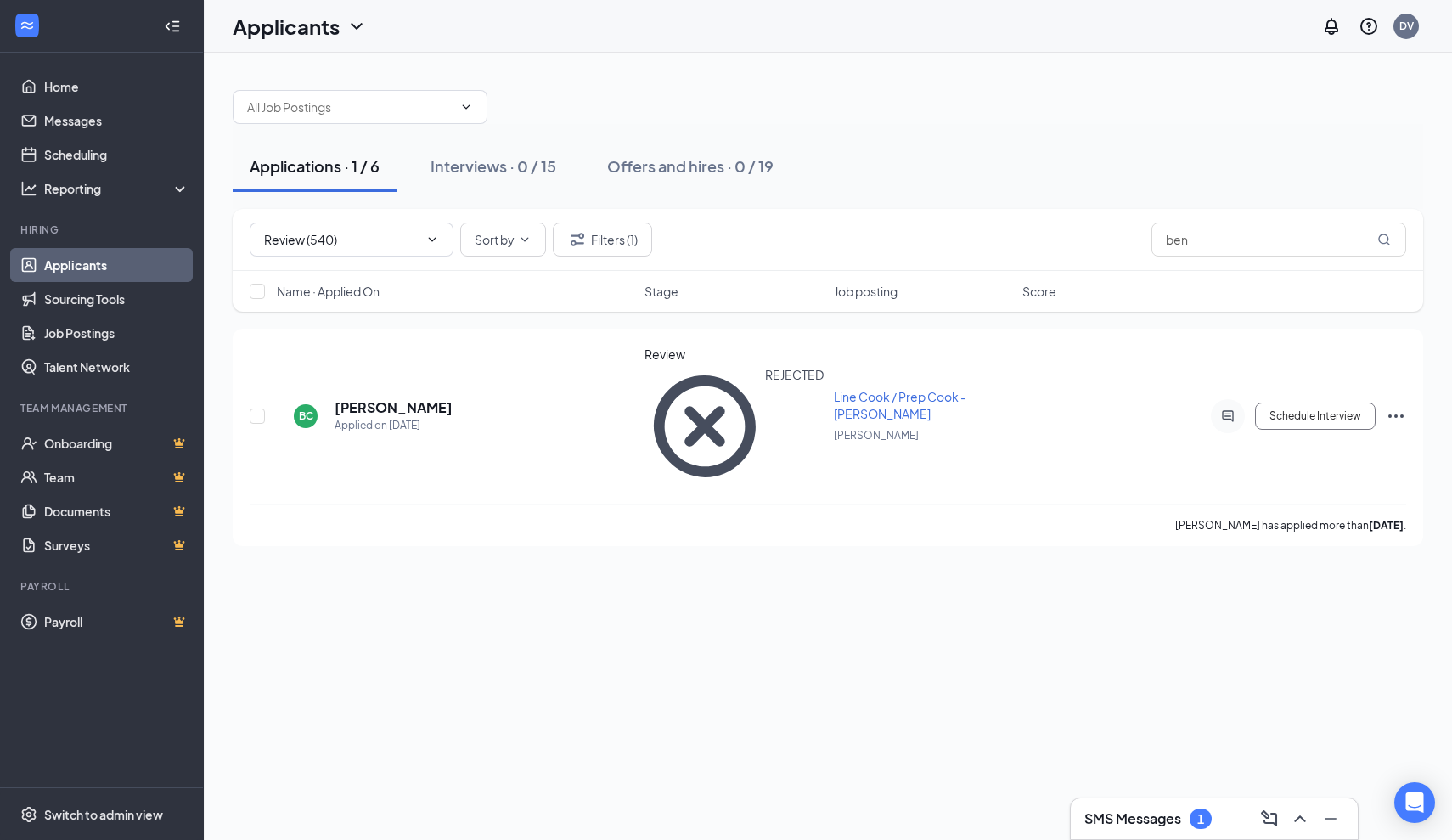
click at [355, 169] on div "Applications · 1 / 6" at bounding box center [315, 166] width 130 height 22
click at [624, 247] on button "Filters (1)" at bounding box center [602, 239] width 99 height 34
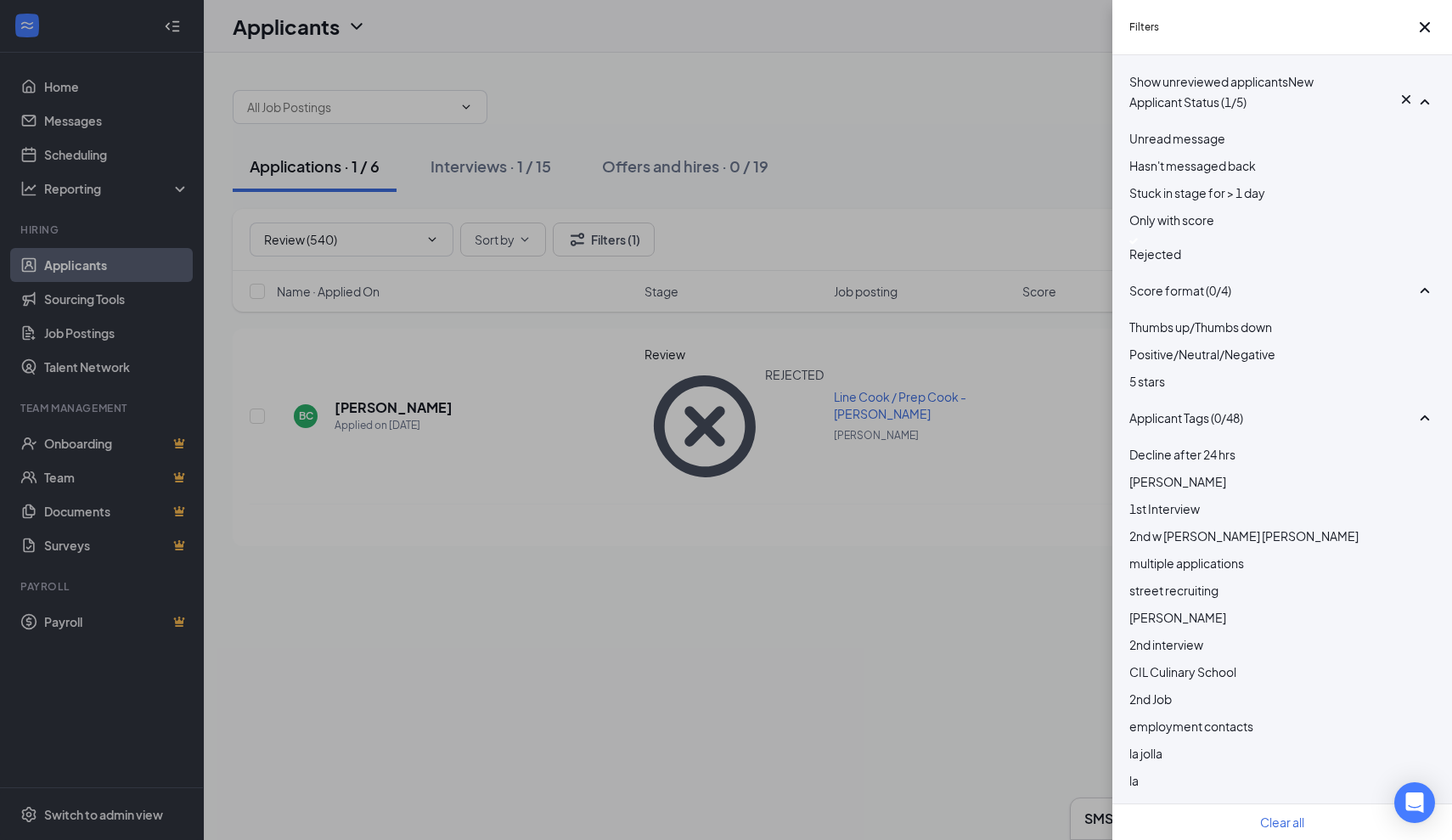
click at [1146, 264] on div "Rejected" at bounding box center [1282, 251] width 306 height 26
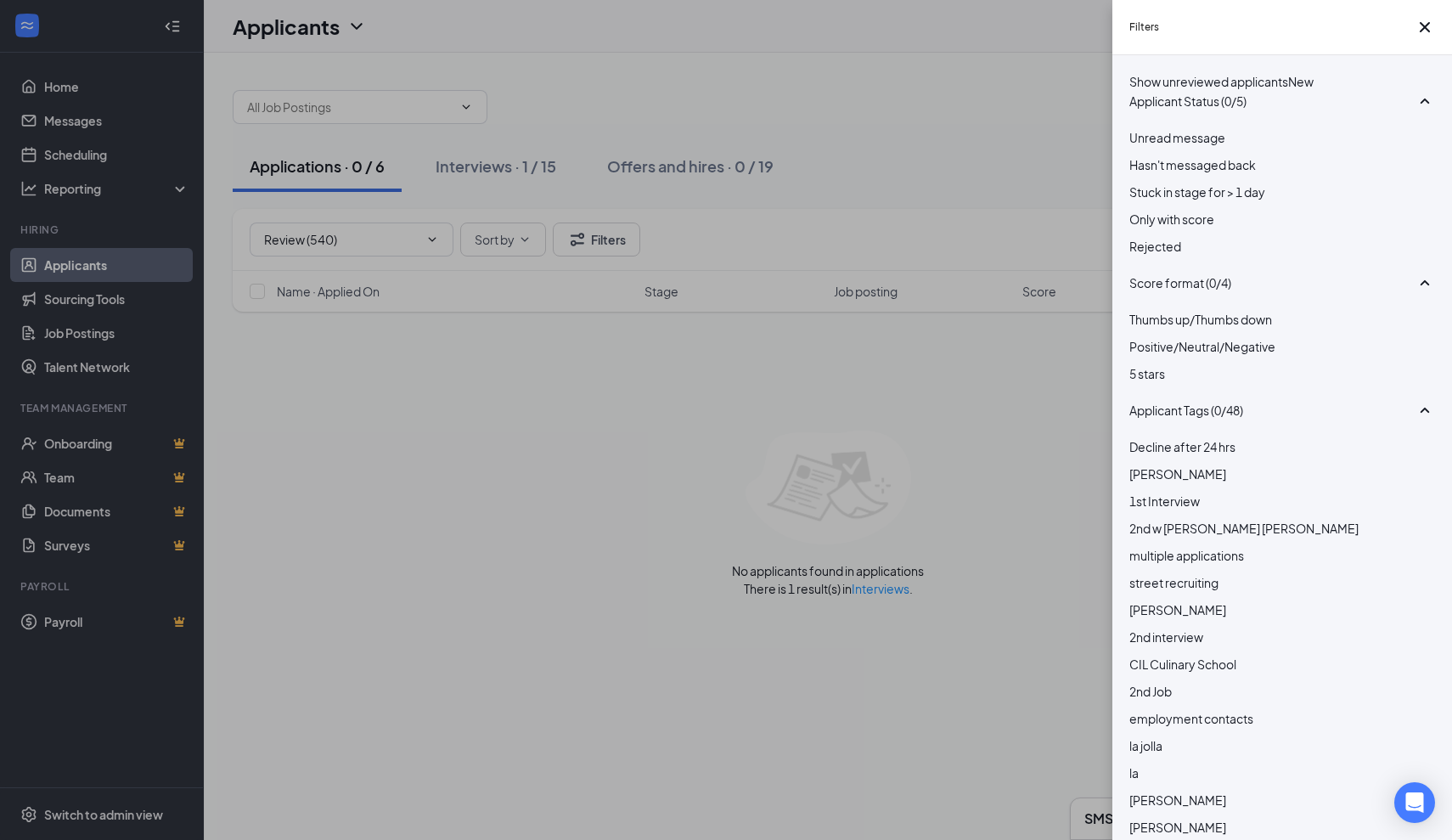
click at [913, 363] on div "Filters Show unreviewed applicants New Applicant Status (0/5) Unread message Ha…" at bounding box center [726, 420] width 1452 height 840
click at [894, 464] on div "Filters Show unreviewed applicants New Applicant Status (0/5) Unread message Ha…" at bounding box center [726, 420] width 1452 height 840
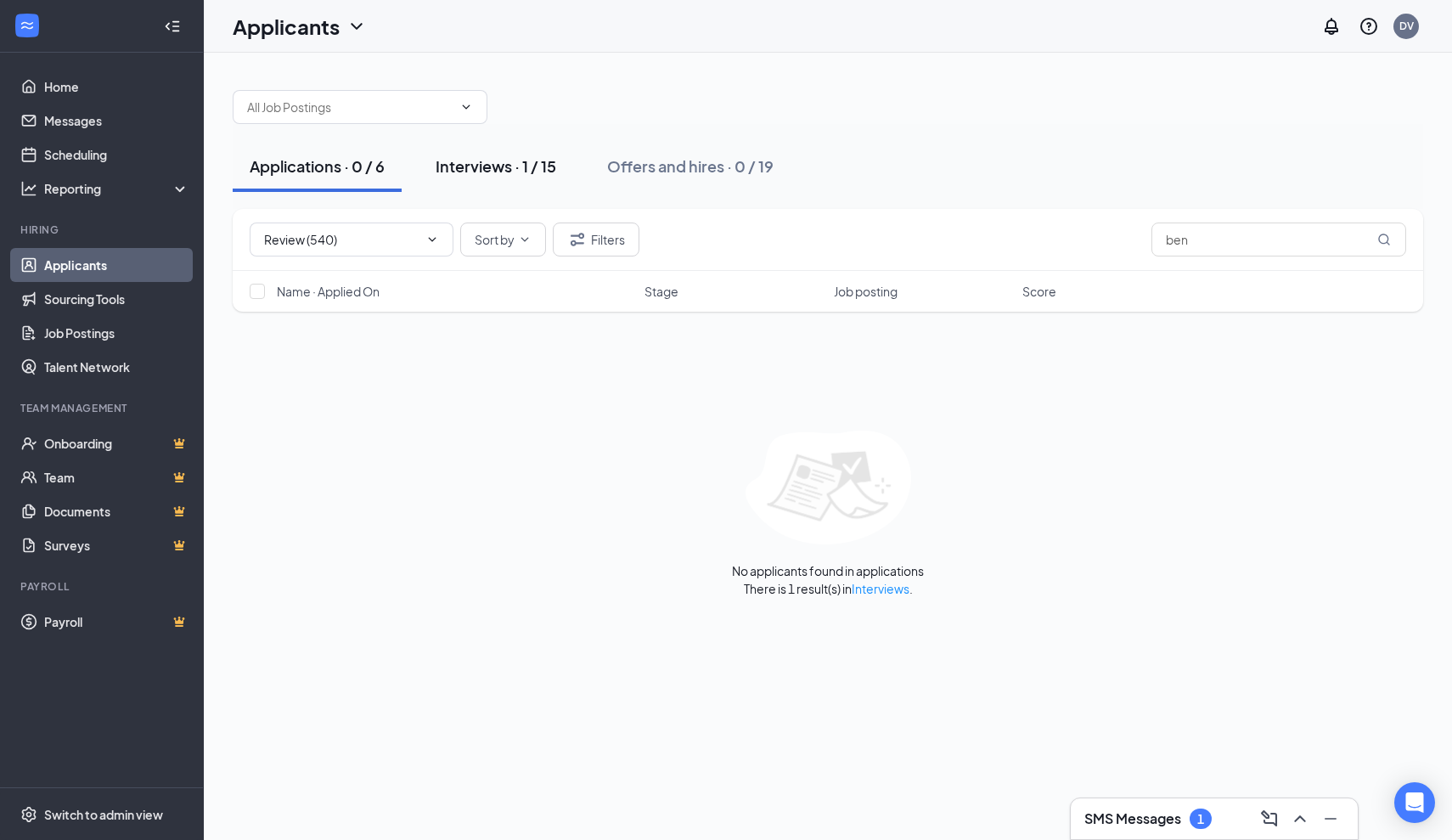
click at [494, 156] on div "Interviews · 1 / 15" at bounding box center [496, 166] width 121 height 22
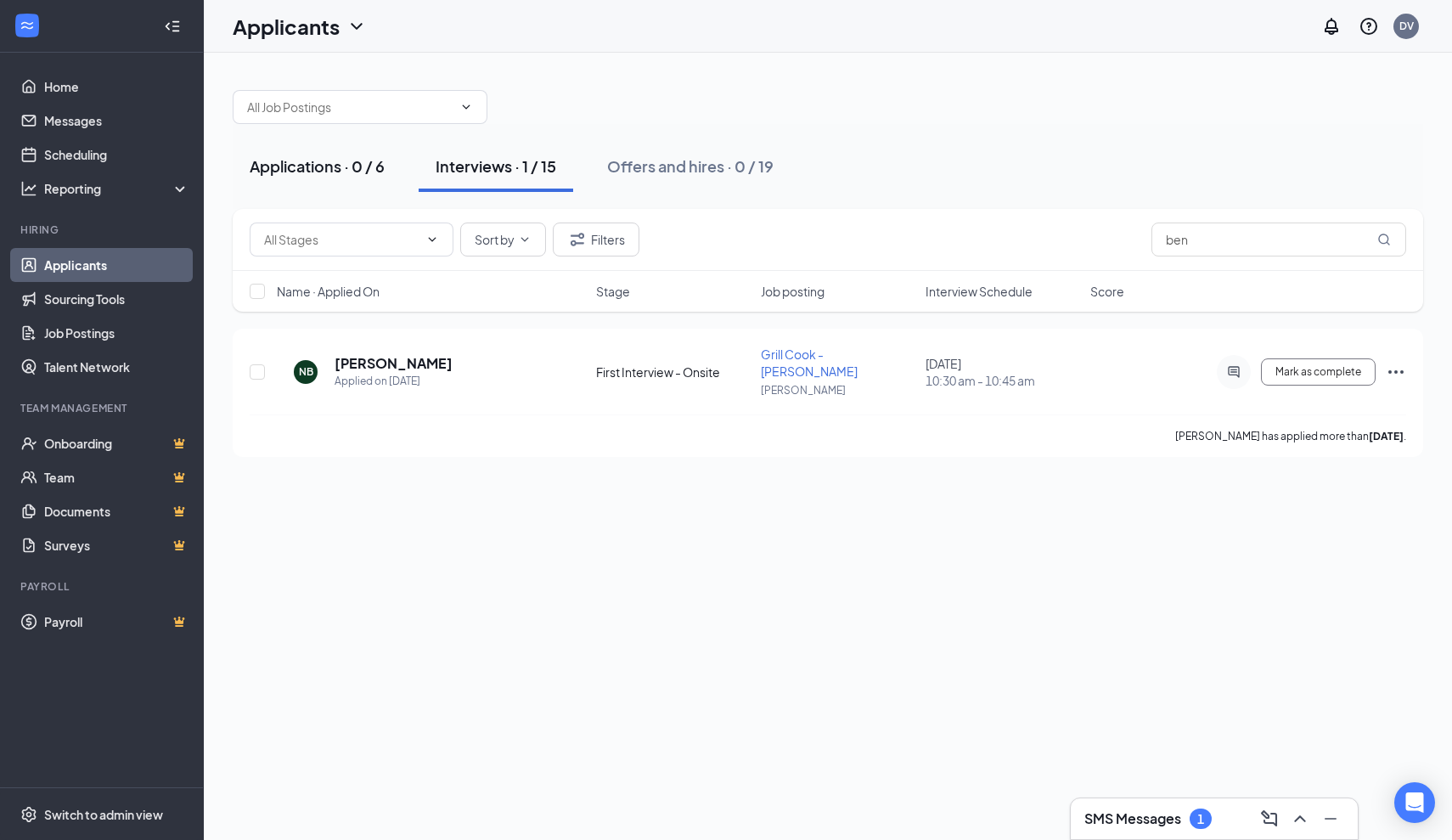
click at [359, 185] on button "Applications · 0 / 6" at bounding box center [318, 166] width 169 height 51
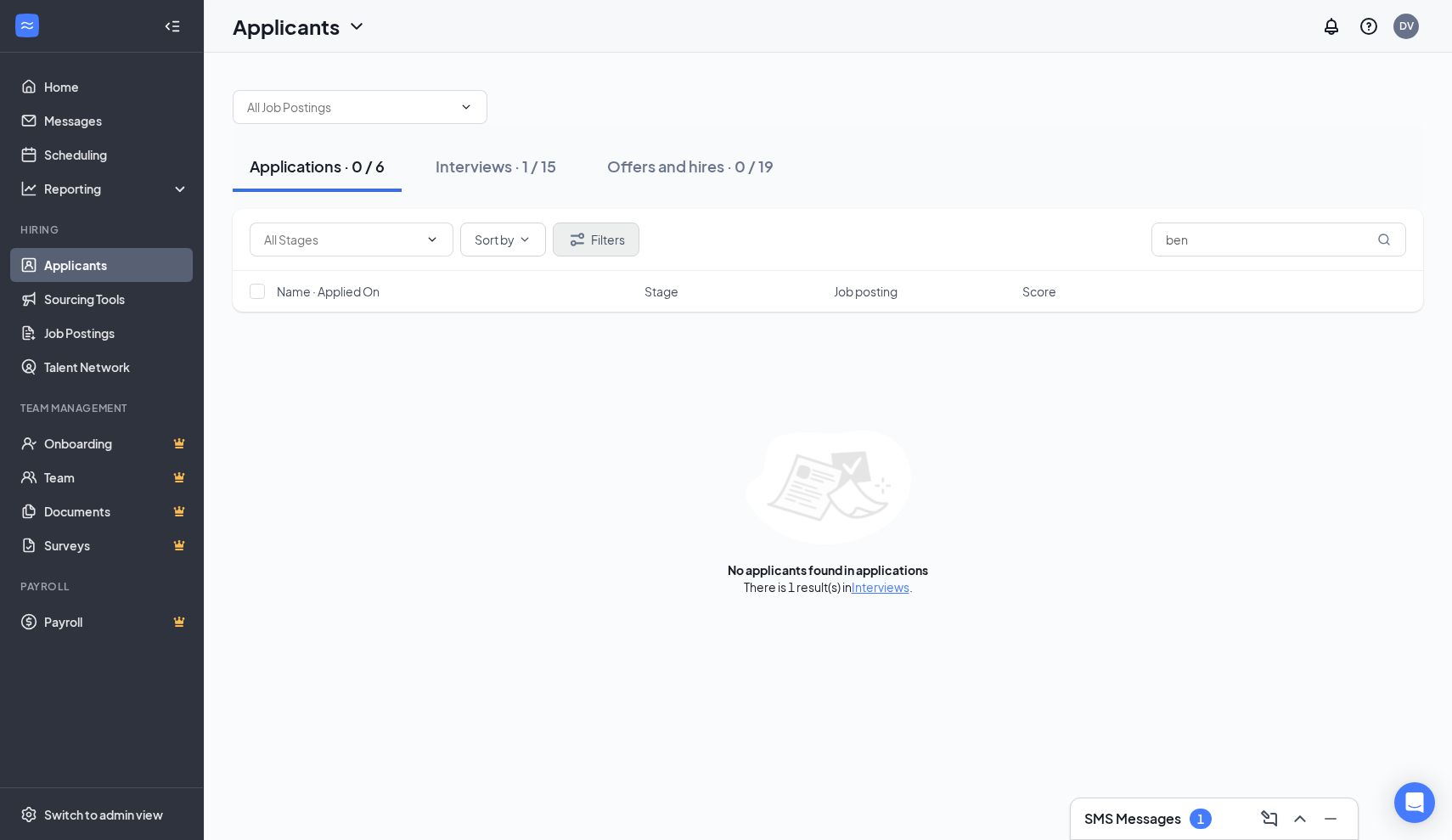
click at [578, 236] on icon "Filter" at bounding box center [577, 239] width 14 height 13
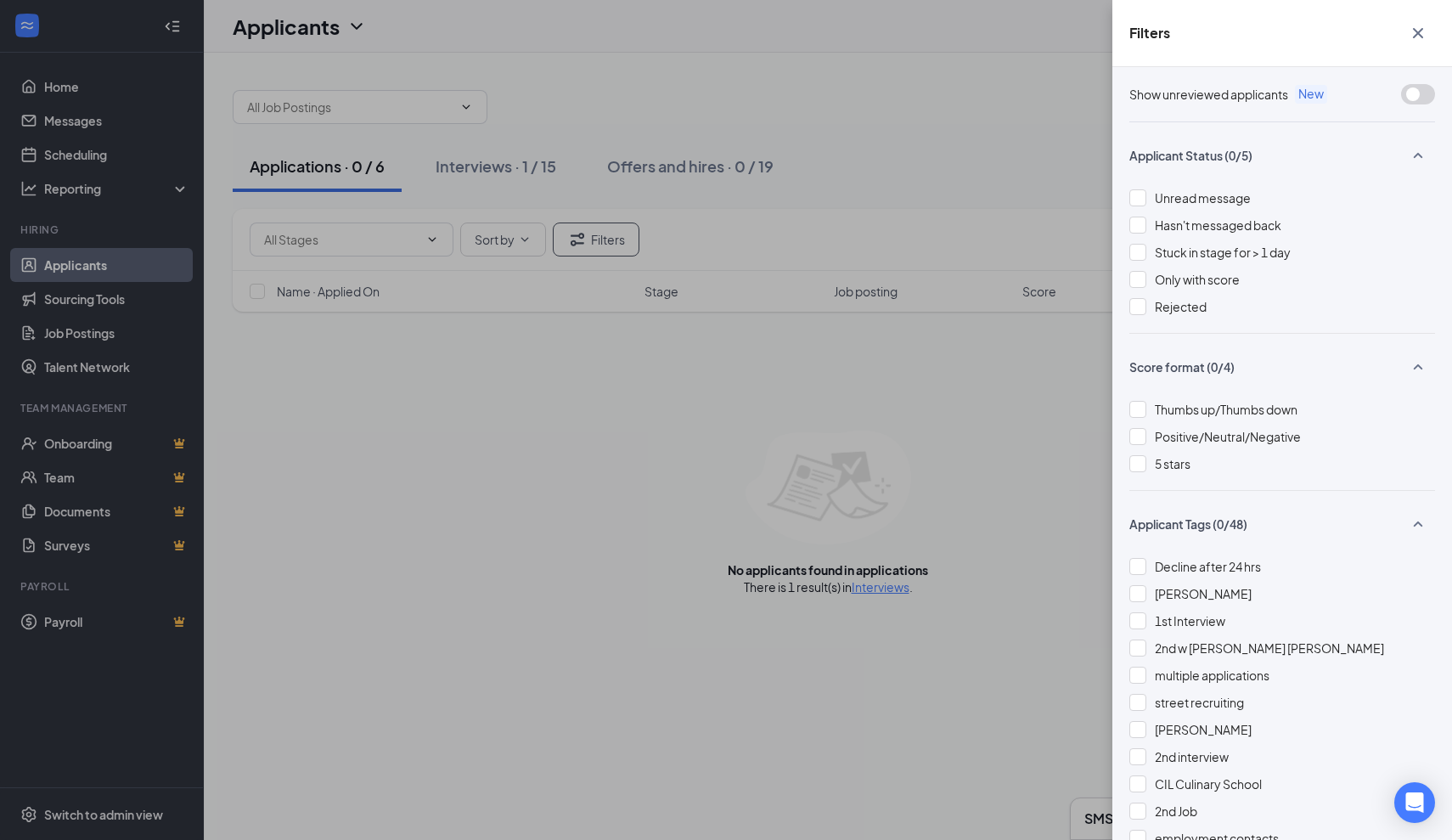
click at [868, 375] on div "Filters Show unreviewed applicants New Applicant Status (0/5) Unread message Ha…" at bounding box center [726, 420] width 1452 height 840
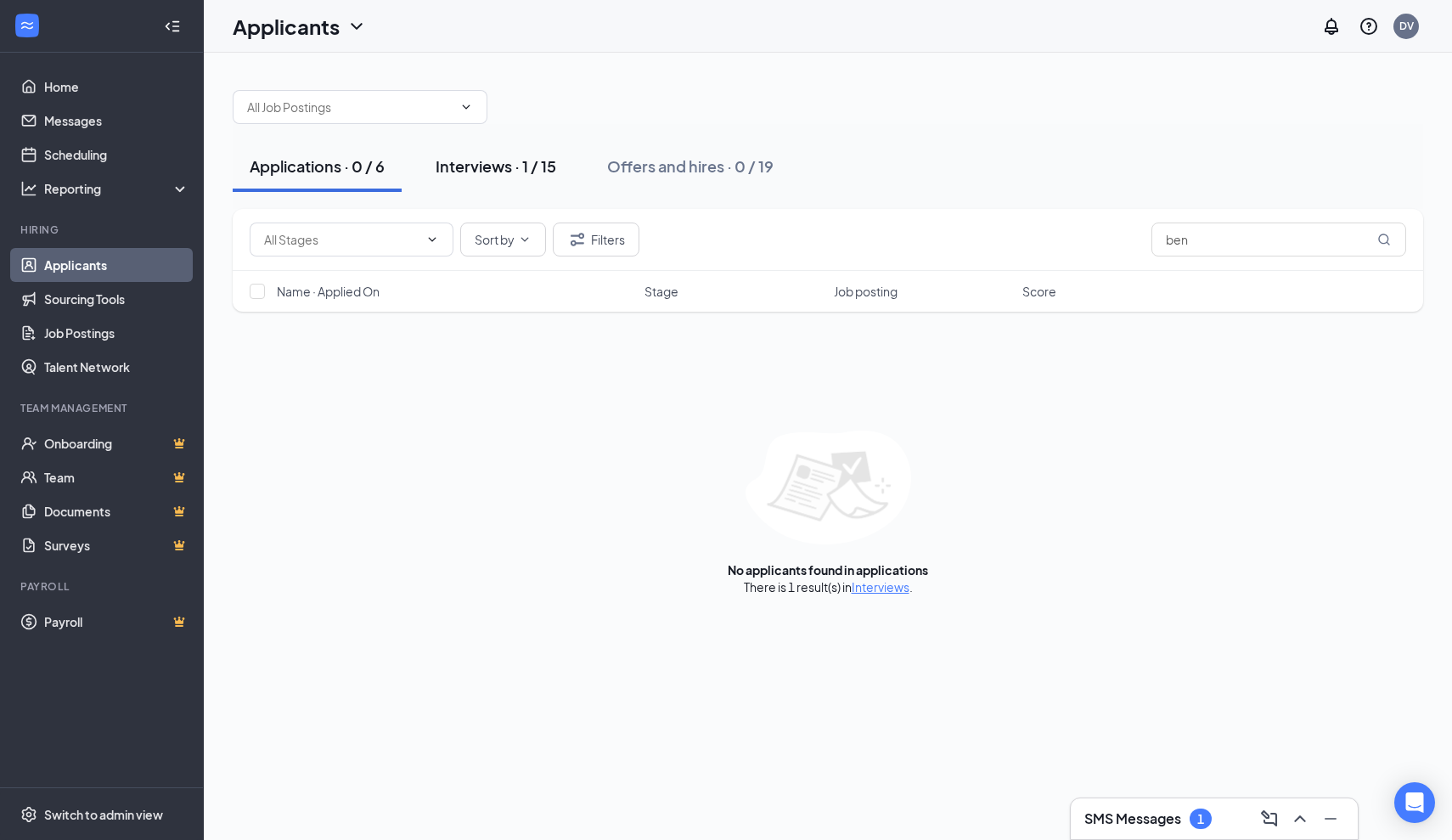
click at [523, 173] on div "Interviews · 1 / 15" at bounding box center [496, 166] width 121 height 22
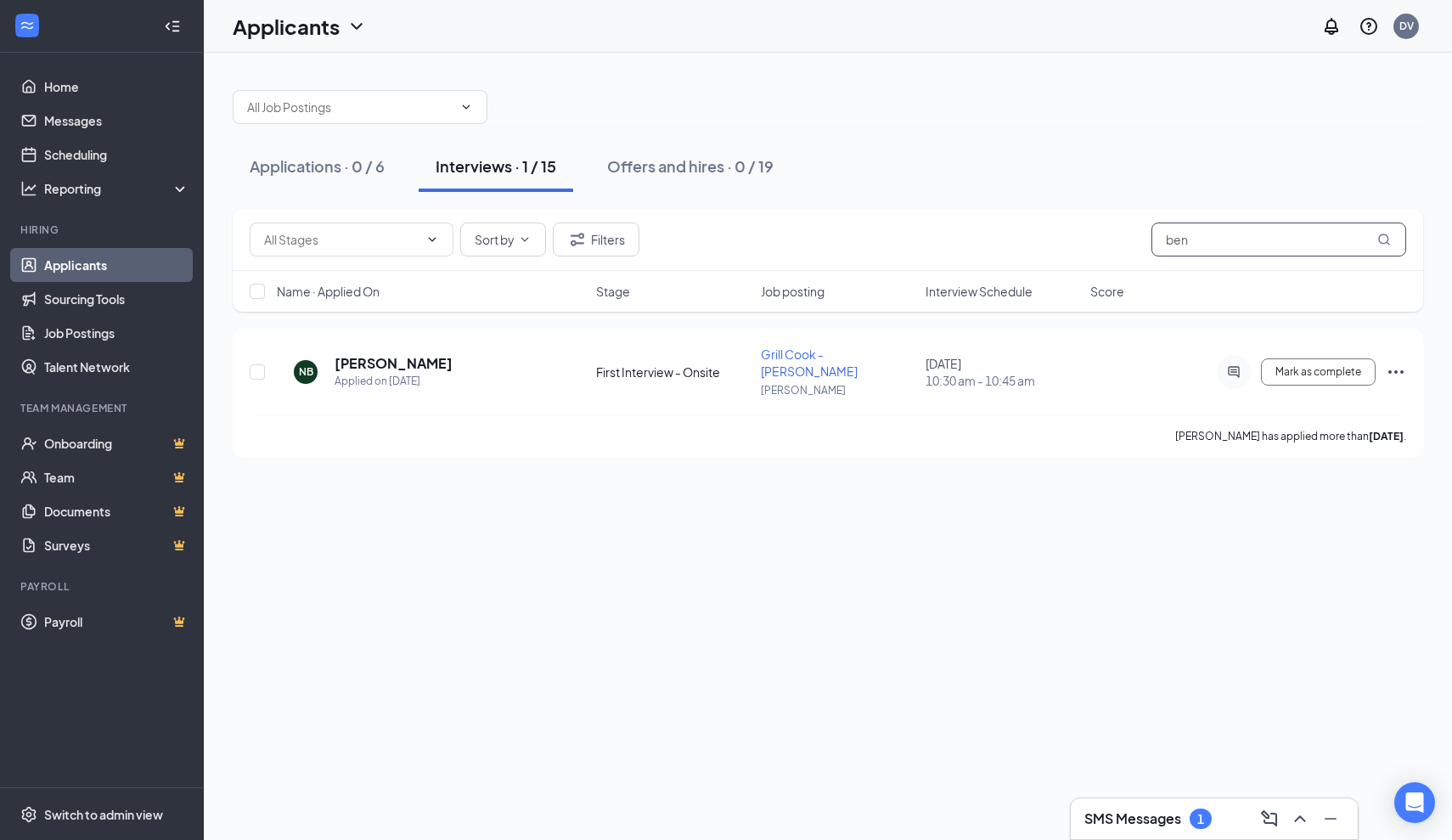
click at [1252, 245] on input "ben" at bounding box center [1279, 239] width 255 height 34
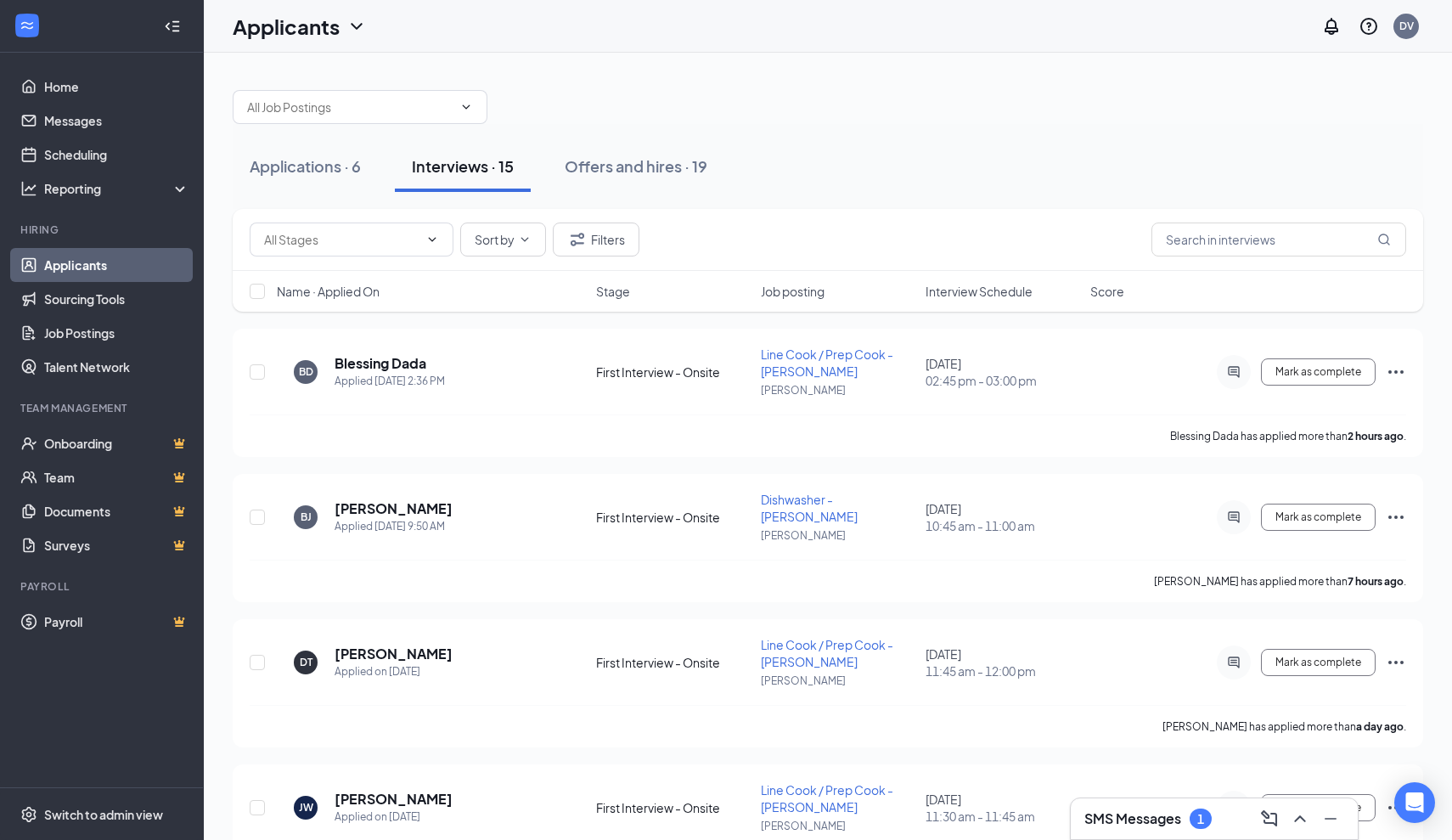
click at [1084, 214] on div "Sort by Filters" at bounding box center [828, 239] width 1190 height 62
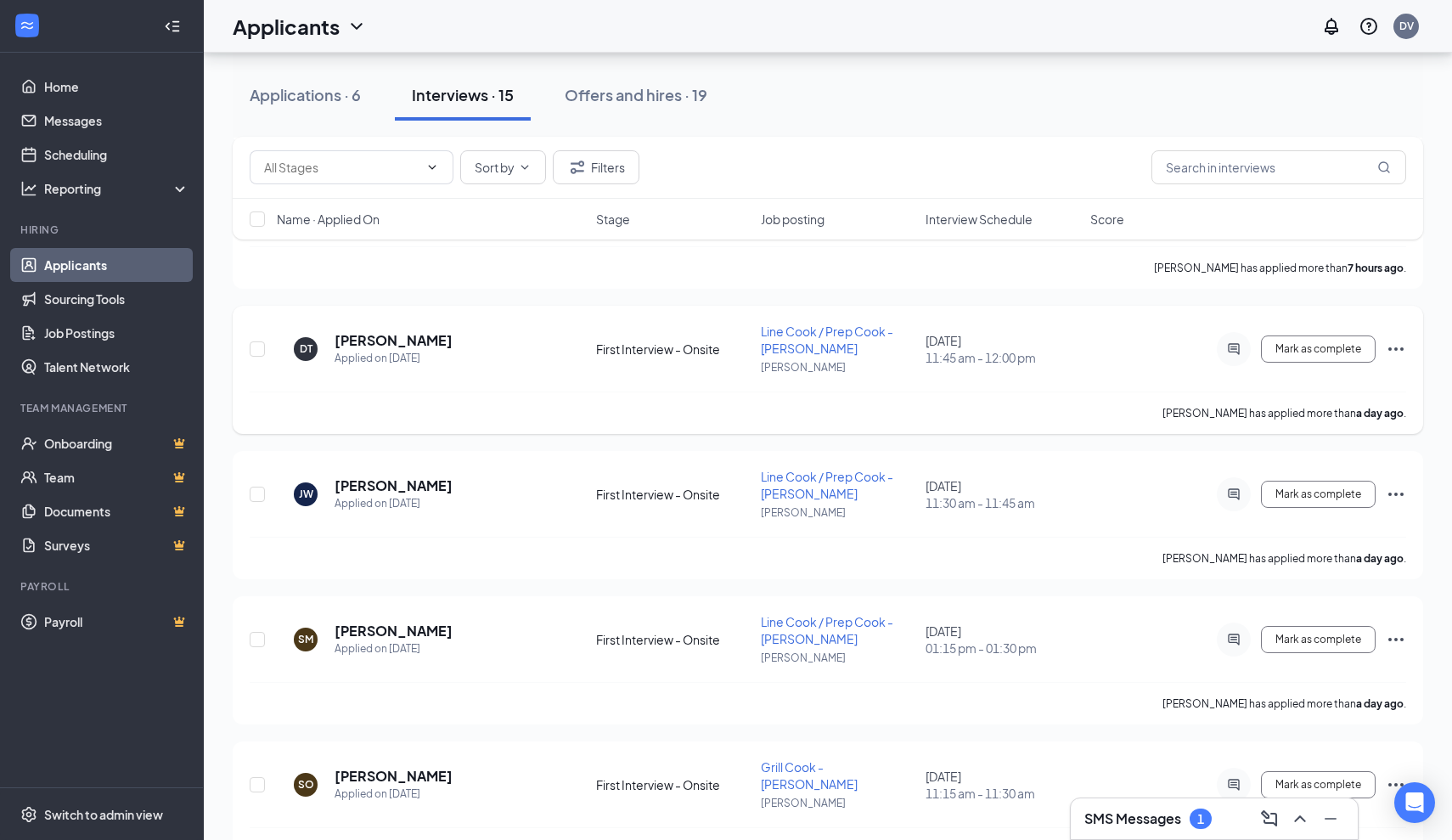
scroll to position [399, 0]
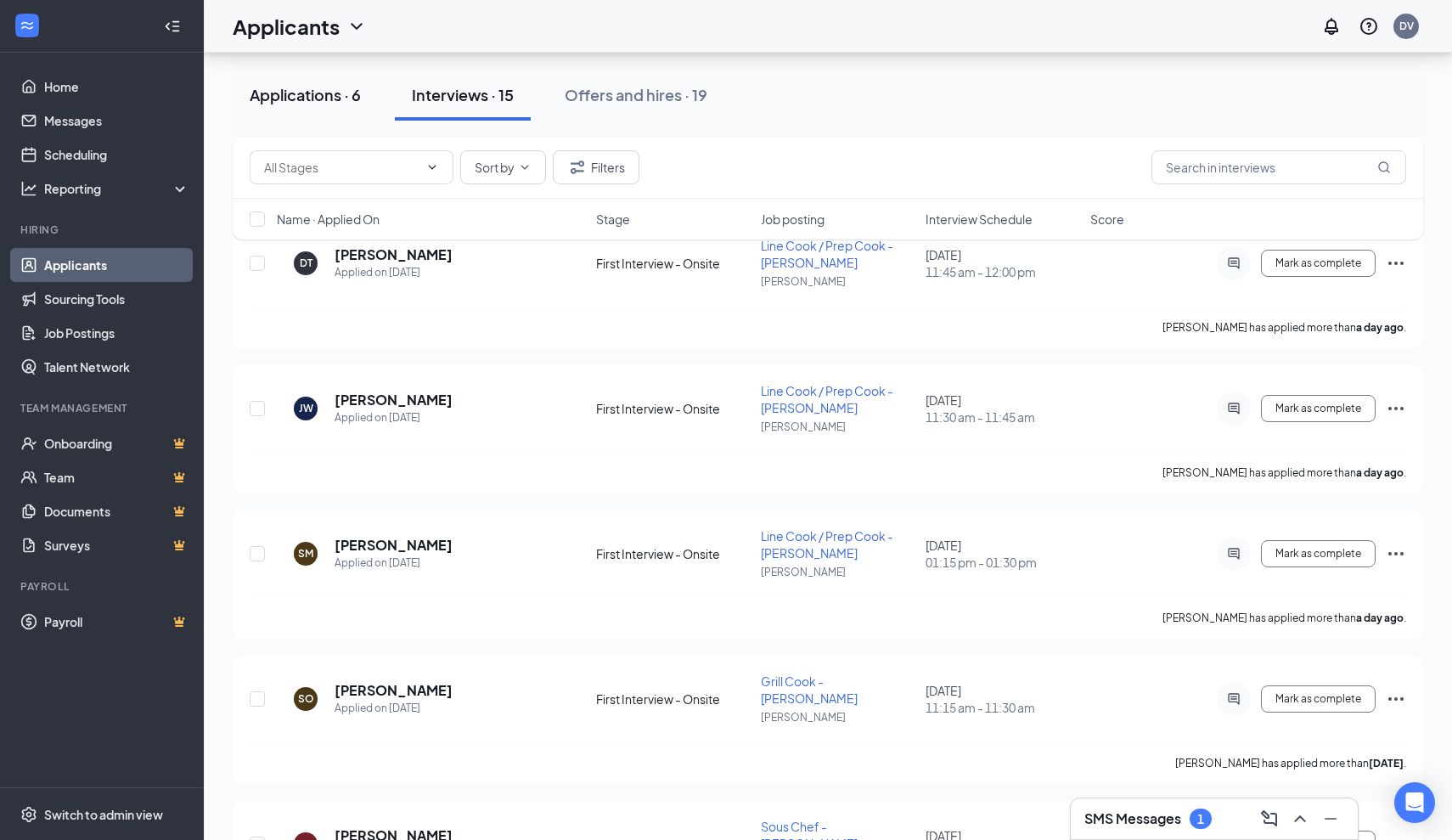
click at [333, 99] on div "Applications · 6" at bounding box center [305, 94] width 111 height 22
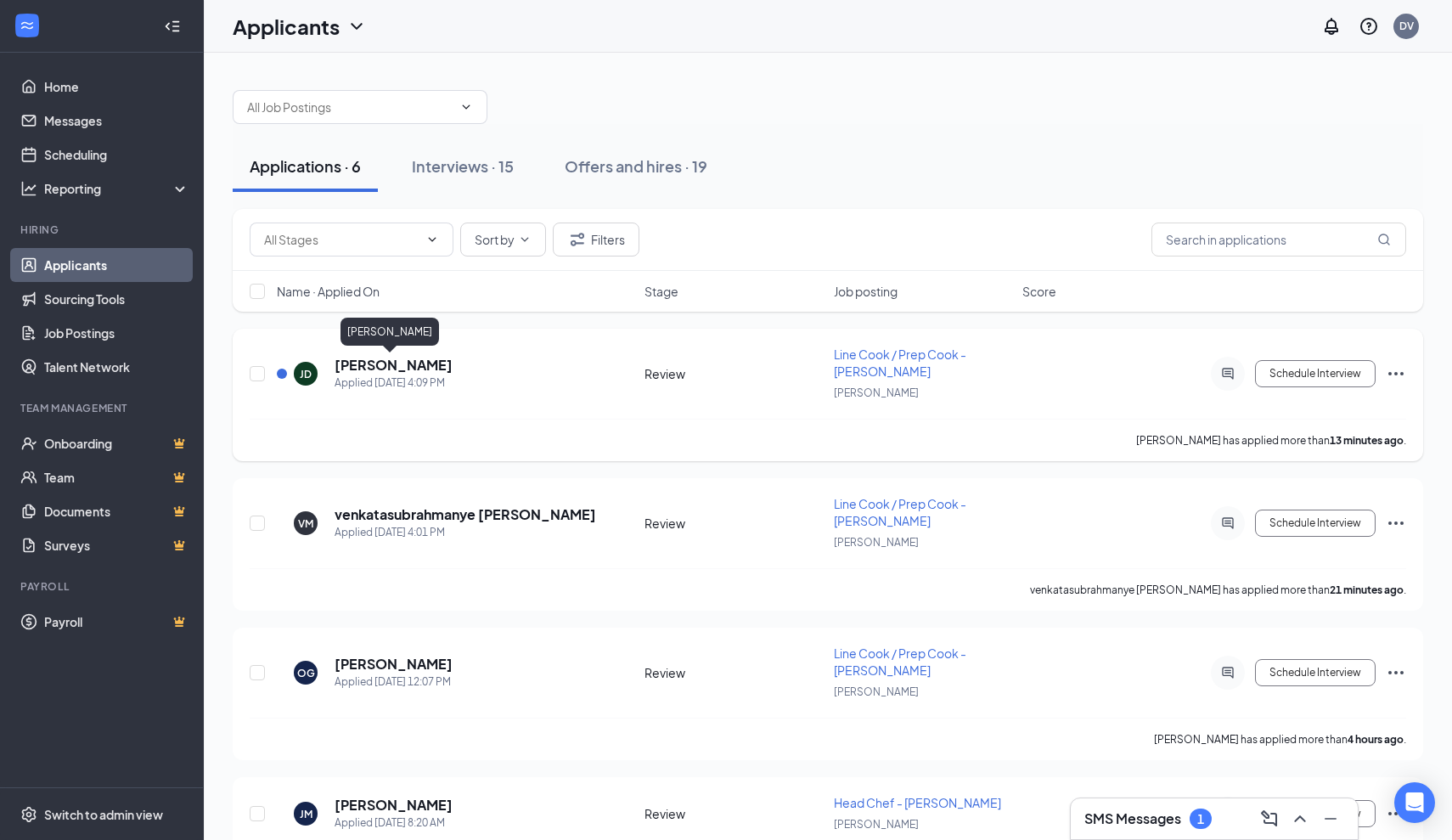
click at [409, 365] on h5 "Jordan Dotson" at bounding box center [393, 365] width 118 height 19
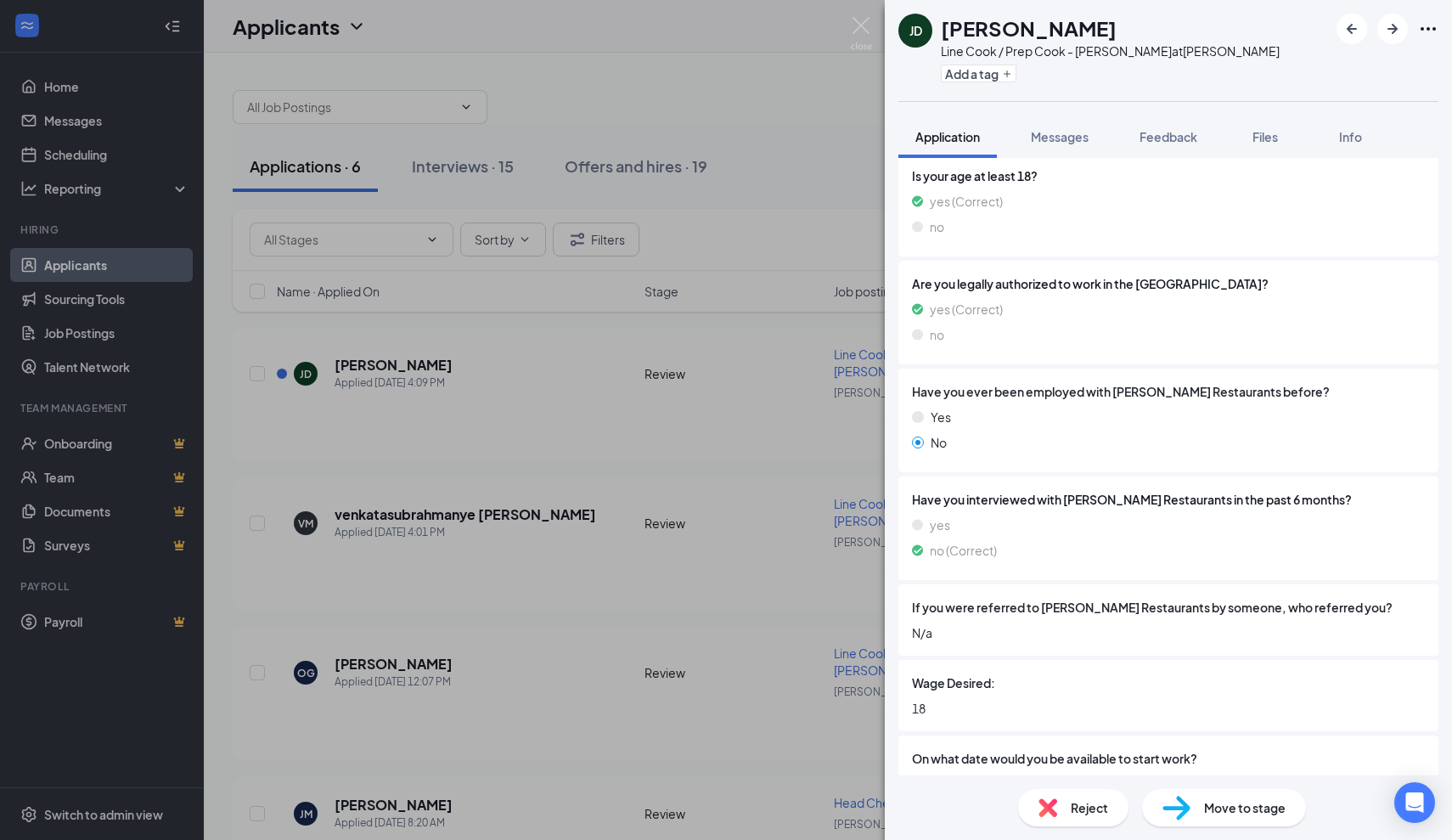
scroll to position [546, 0]
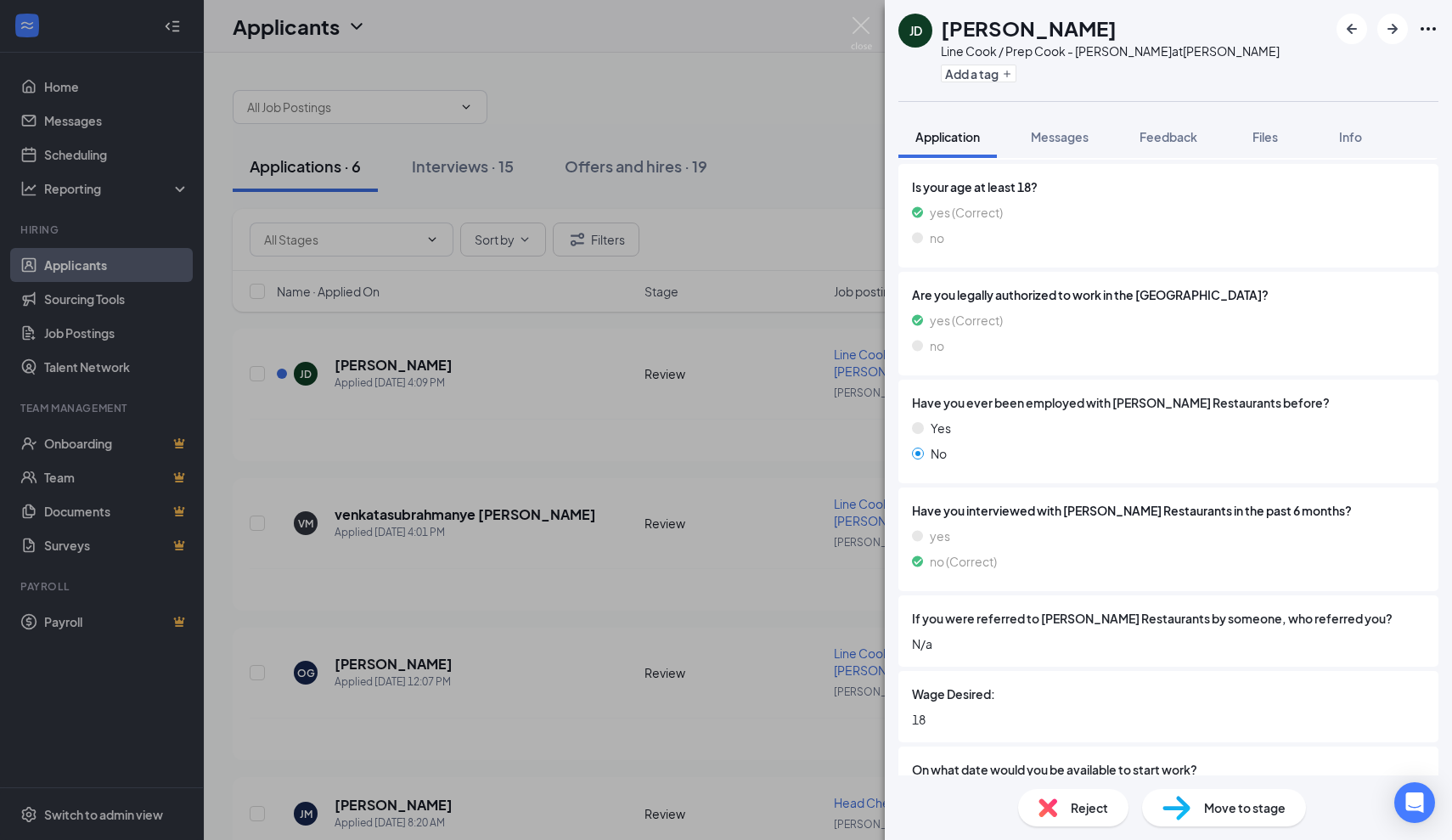
click at [719, 472] on div "JD Jordan Dotson Line Cook / Prep Cook - JOEY Dallas at JOEY Dallas Add a tag A…" at bounding box center [726, 420] width 1452 height 840
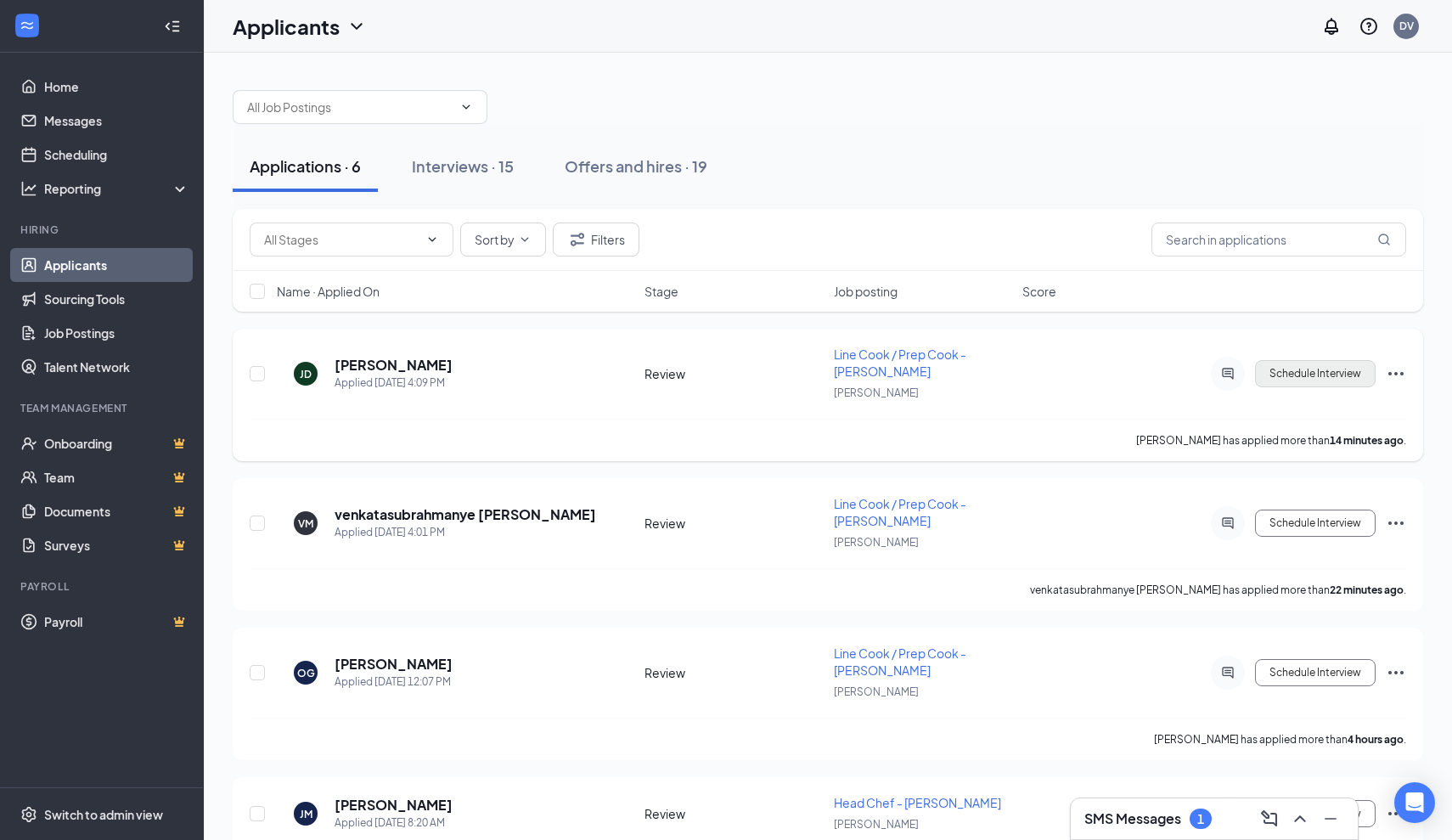
click at [1346, 375] on button "Schedule Interview" at bounding box center [1315, 374] width 121 height 28
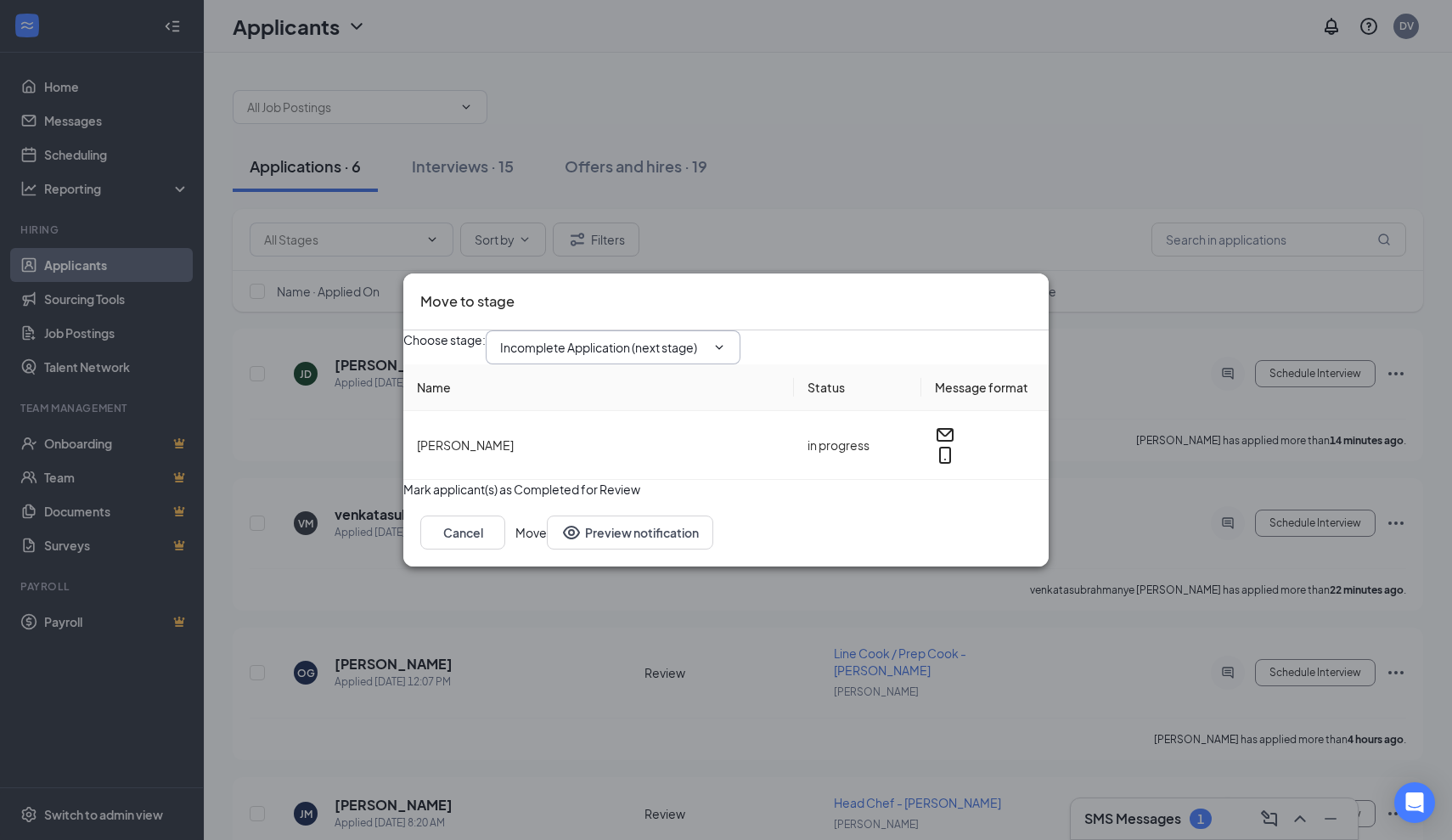
click at [705, 338] on input "Incomplete Application (next stage)" at bounding box center [602, 347] width 206 height 19
click at [627, 518] on div "First Interview - Onsite" at bounding box center [575, 527] width 124 height 19
type input "First Interview - Onsite"
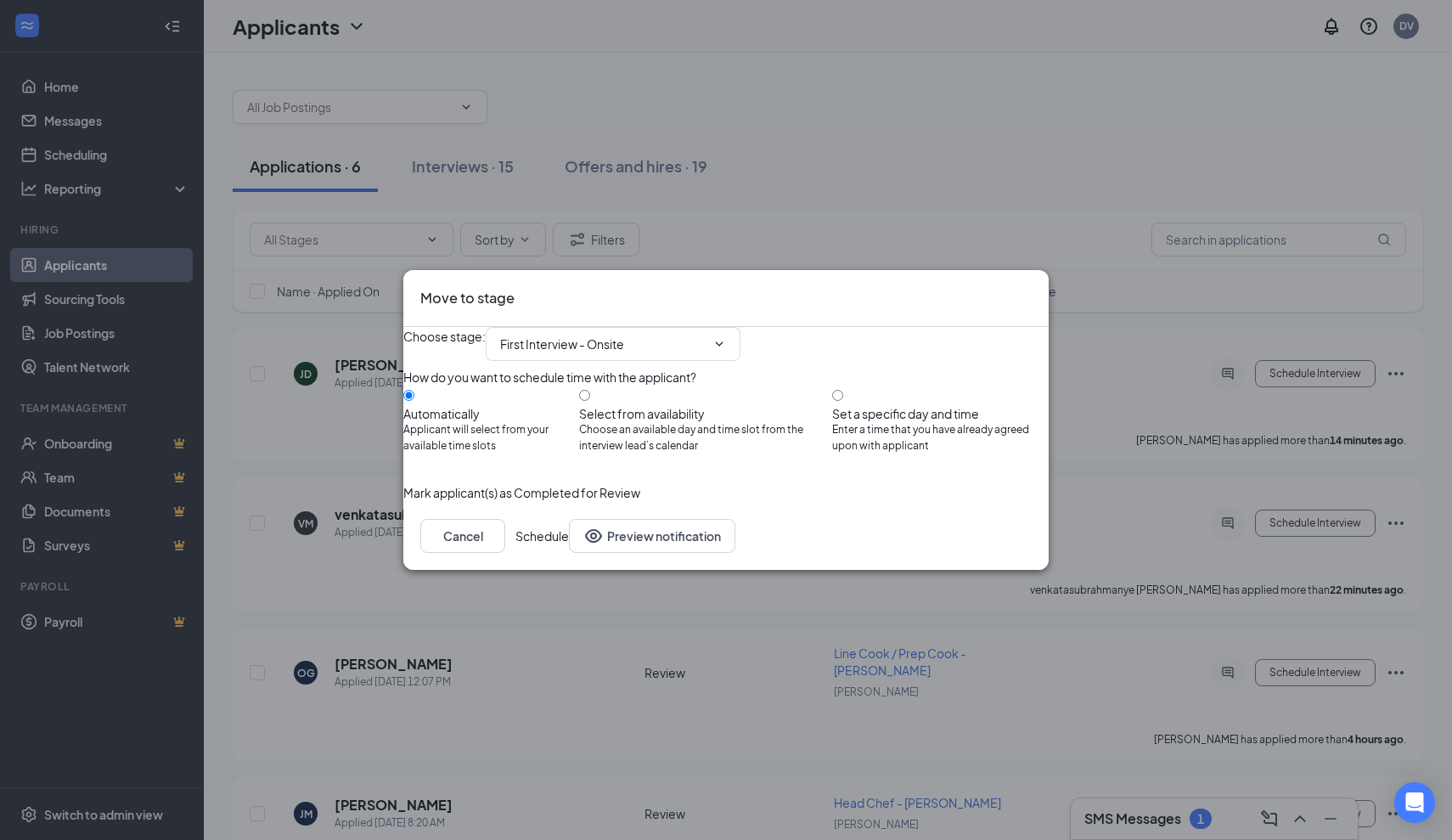
click at [569, 553] on button "Schedule" at bounding box center [542, 535] width 53 height 34
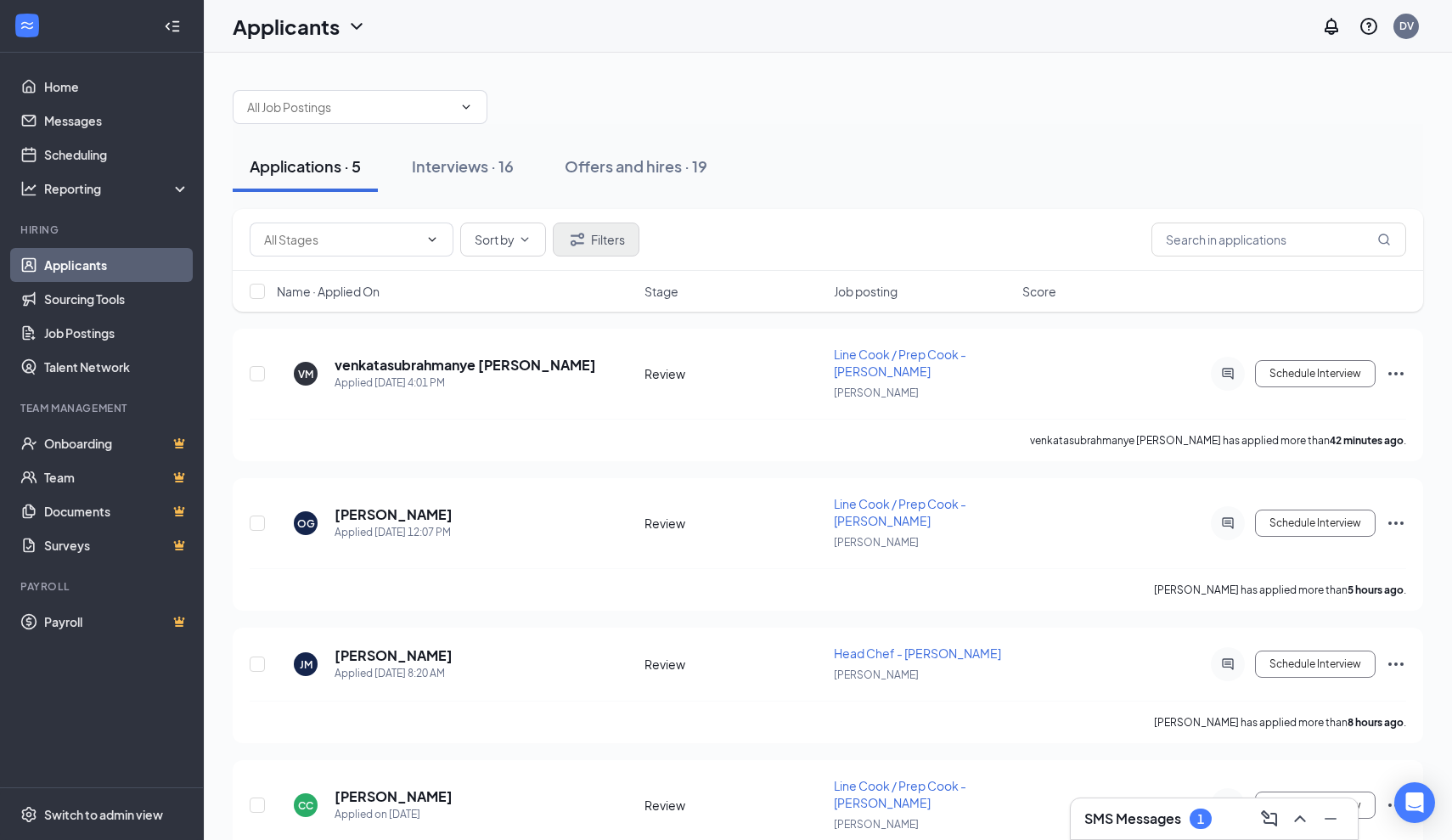
click at [601, 239] on button "Filters" at bounding box center [596, 239] width 87 height 34
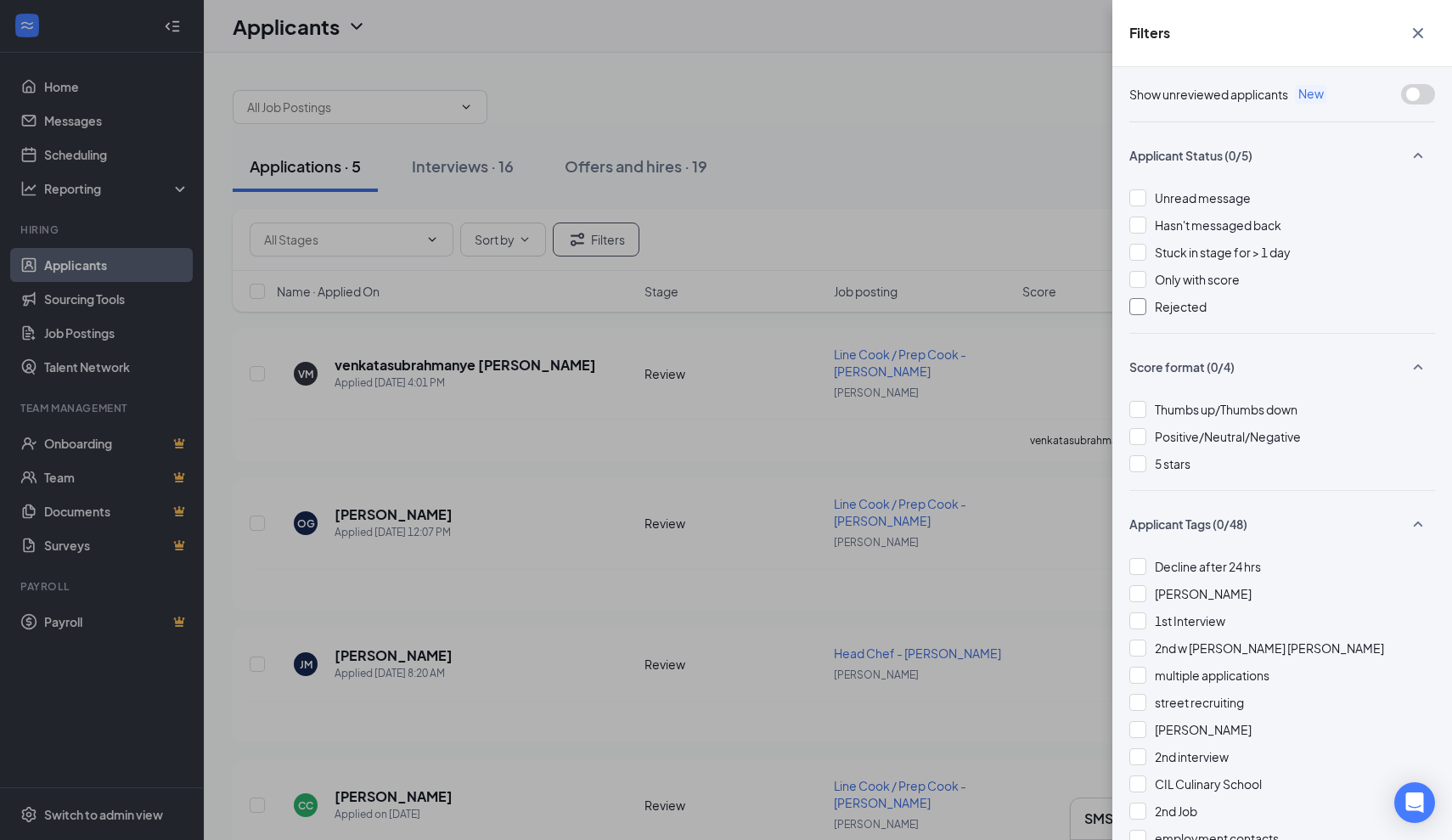
click at [1150, 309] on div "Rejected" at bounding box center [1282, 306] width 306 height 19
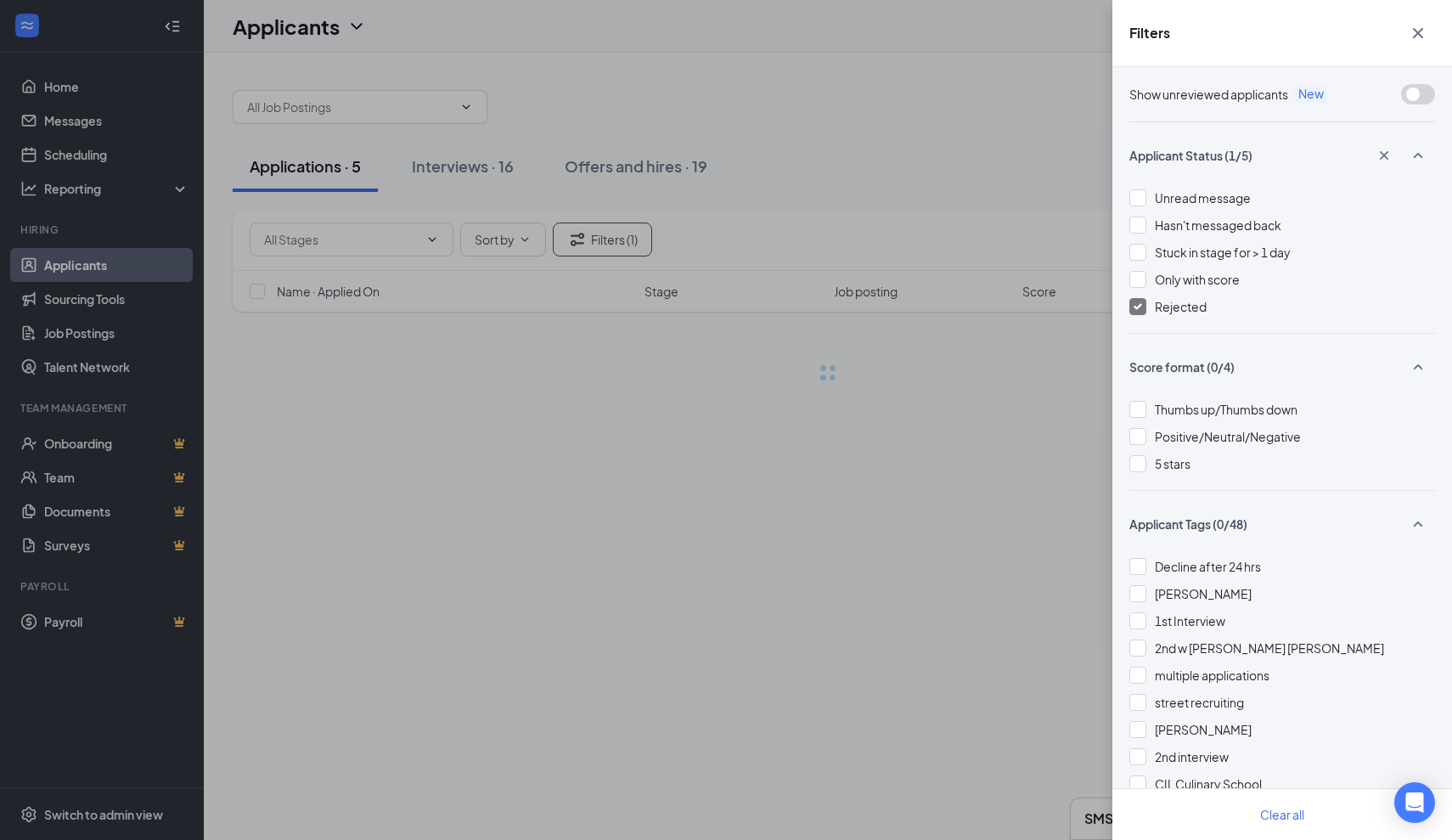
click at [915, 307] on div "Filters Show unreviewed applicants New Applicant Status (1/5) Unread message Ha…" at bounding box center [726, 420] width 1452 height 840
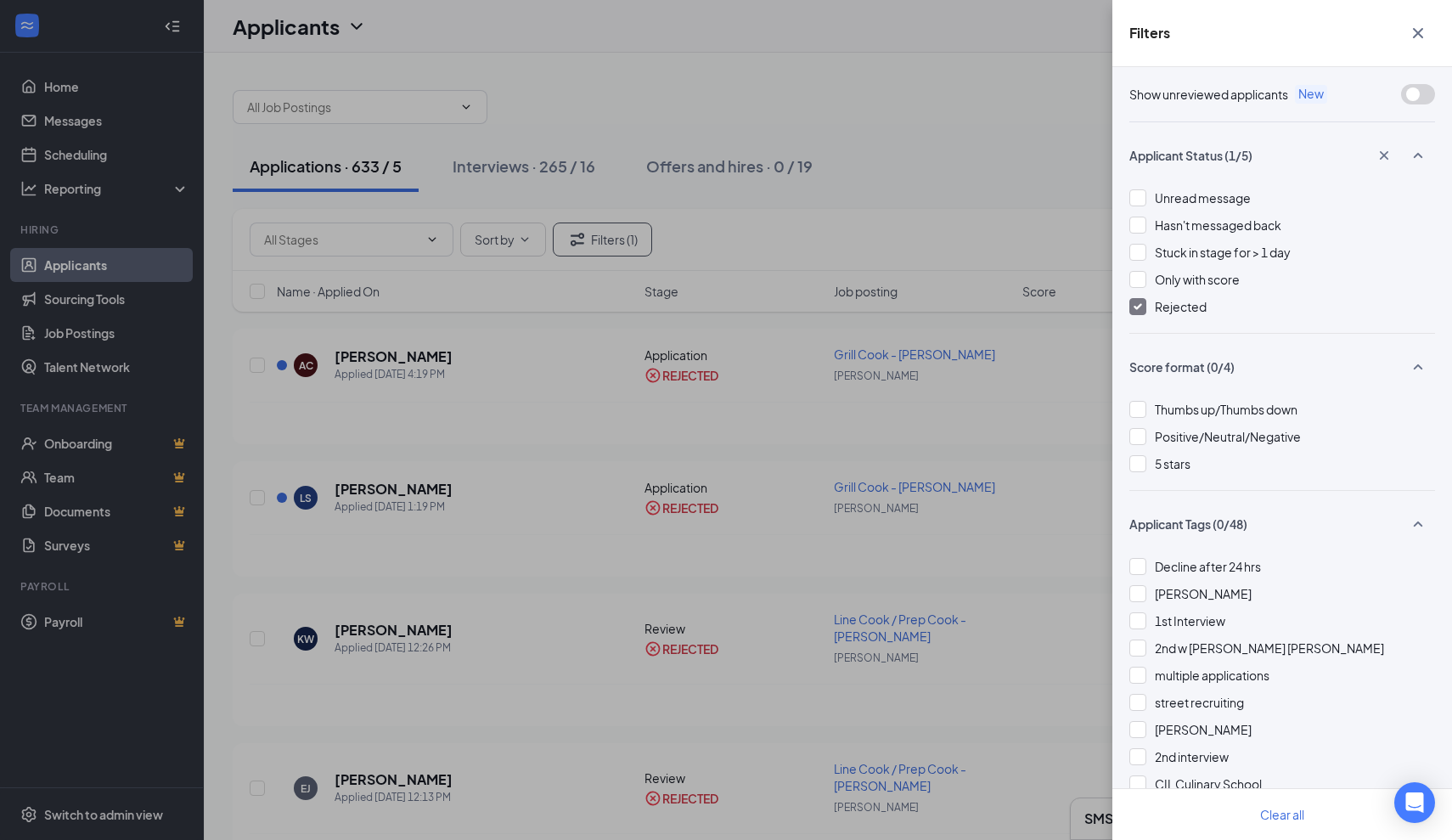
click at [915, 307] on div "Filters Show unreviewed applicants New Applicant Status (1/5) Unread message Ha…" at bounding box center [726, 420] width 1452 height 840
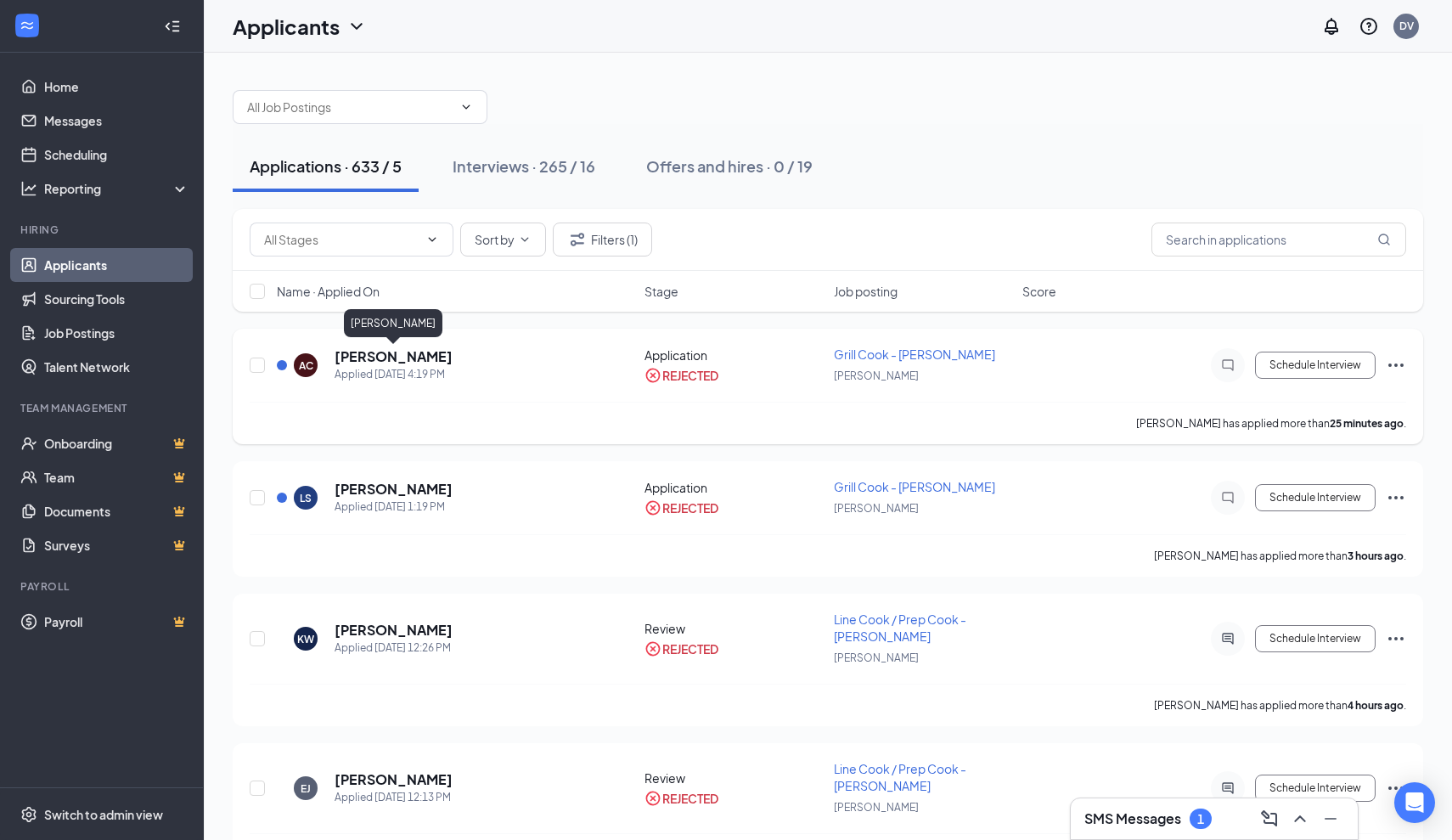
click at [376, 351] on h5 "[PERSON_NAME]" at bounding box center [393, 356] width 118 height 19
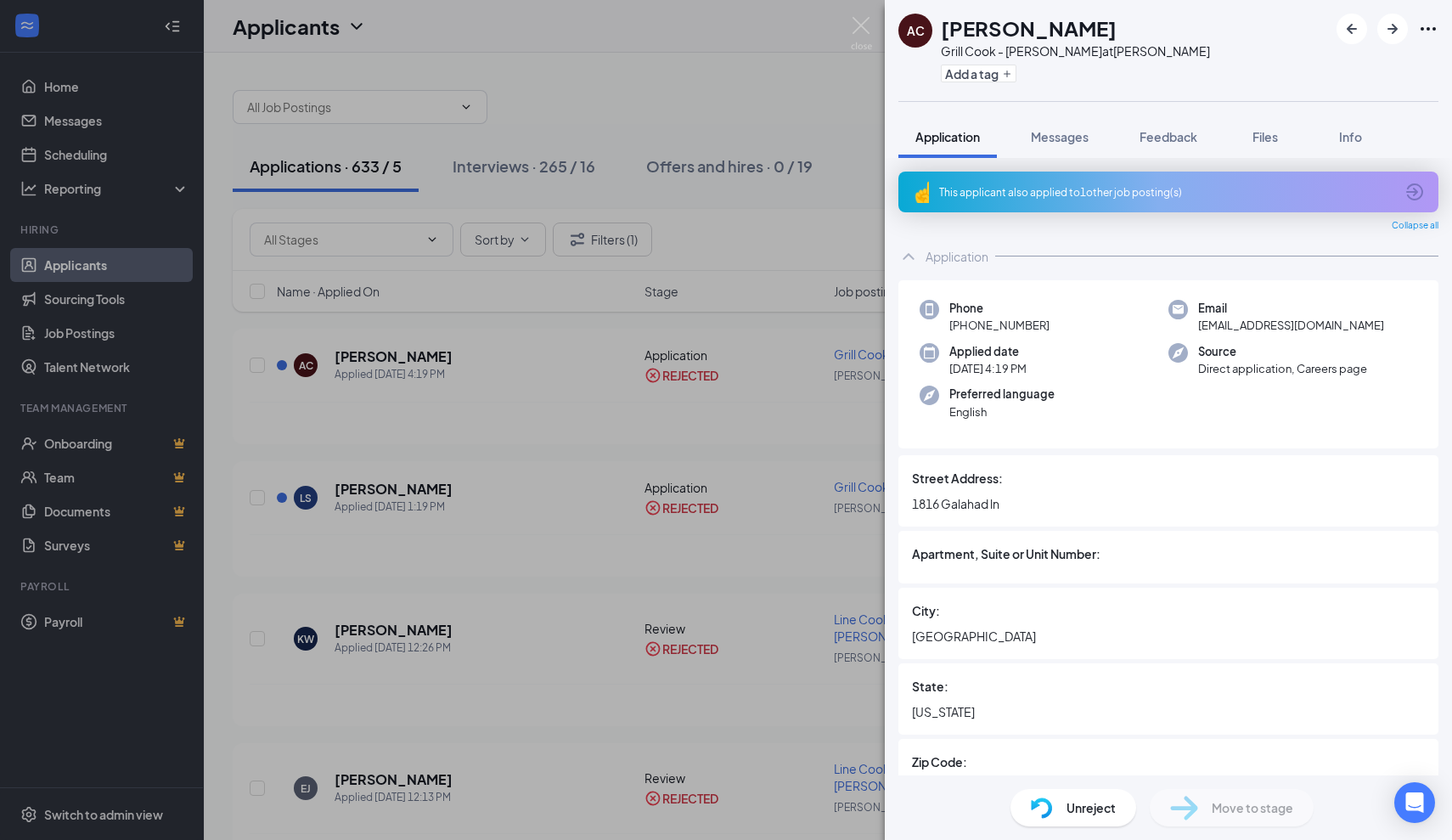
click at [1114, 196] on div "This applicant also applied to 1 other job posting(s)" at bounding box center [1167, 192] width 455 height 15
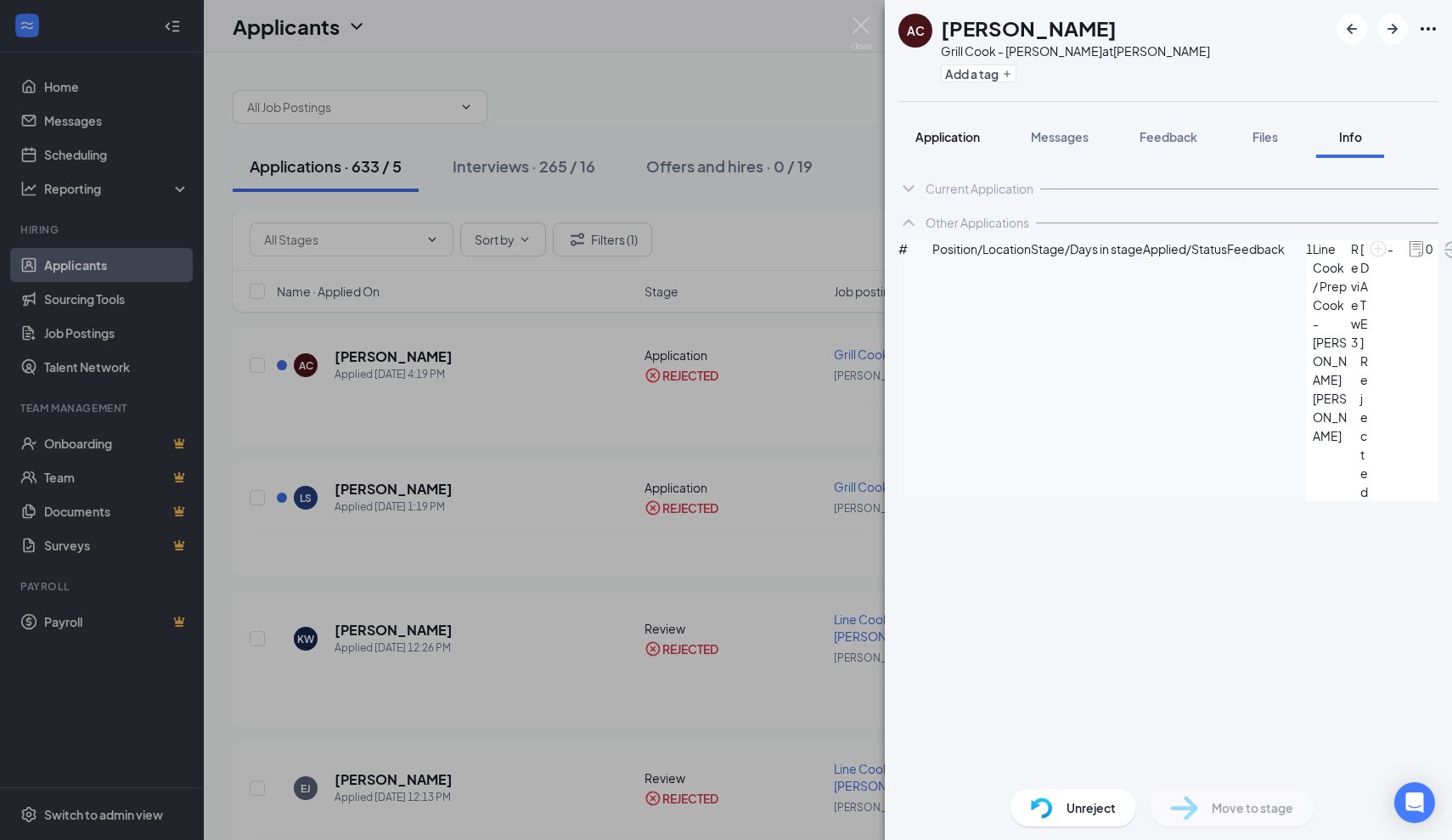
click at [949, 150] on button "Application" at bounding box center [947, 136] width 98 height 42
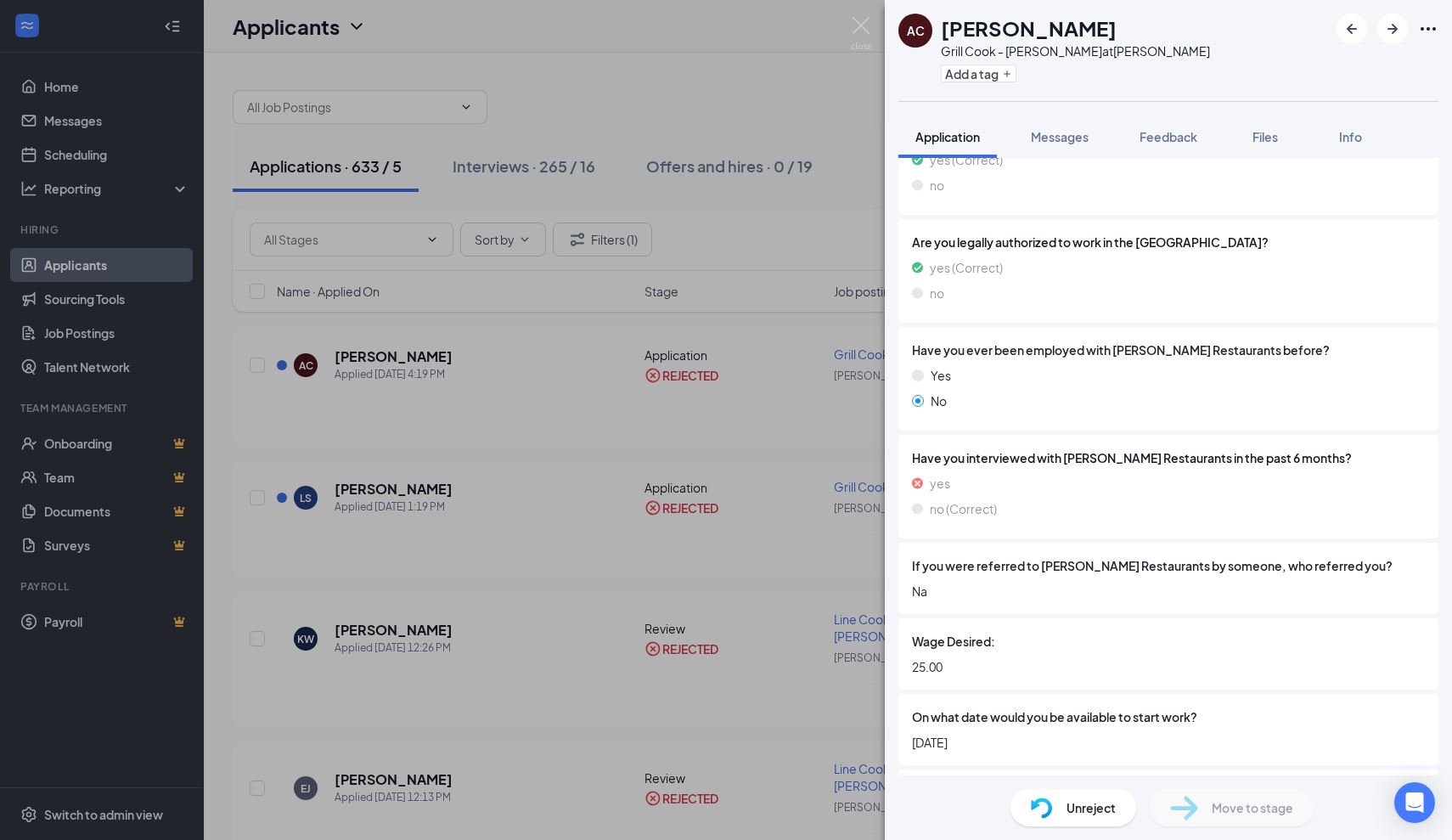
scroll to position [704, 0]
click at [697, 429] on div "AC [PERSON_NAME] Grill Cook - [PERSON_NAME] at [PERSON_NAME] Add a tag Applicat…" at bounding box center [726, 420] width 1452 height 840
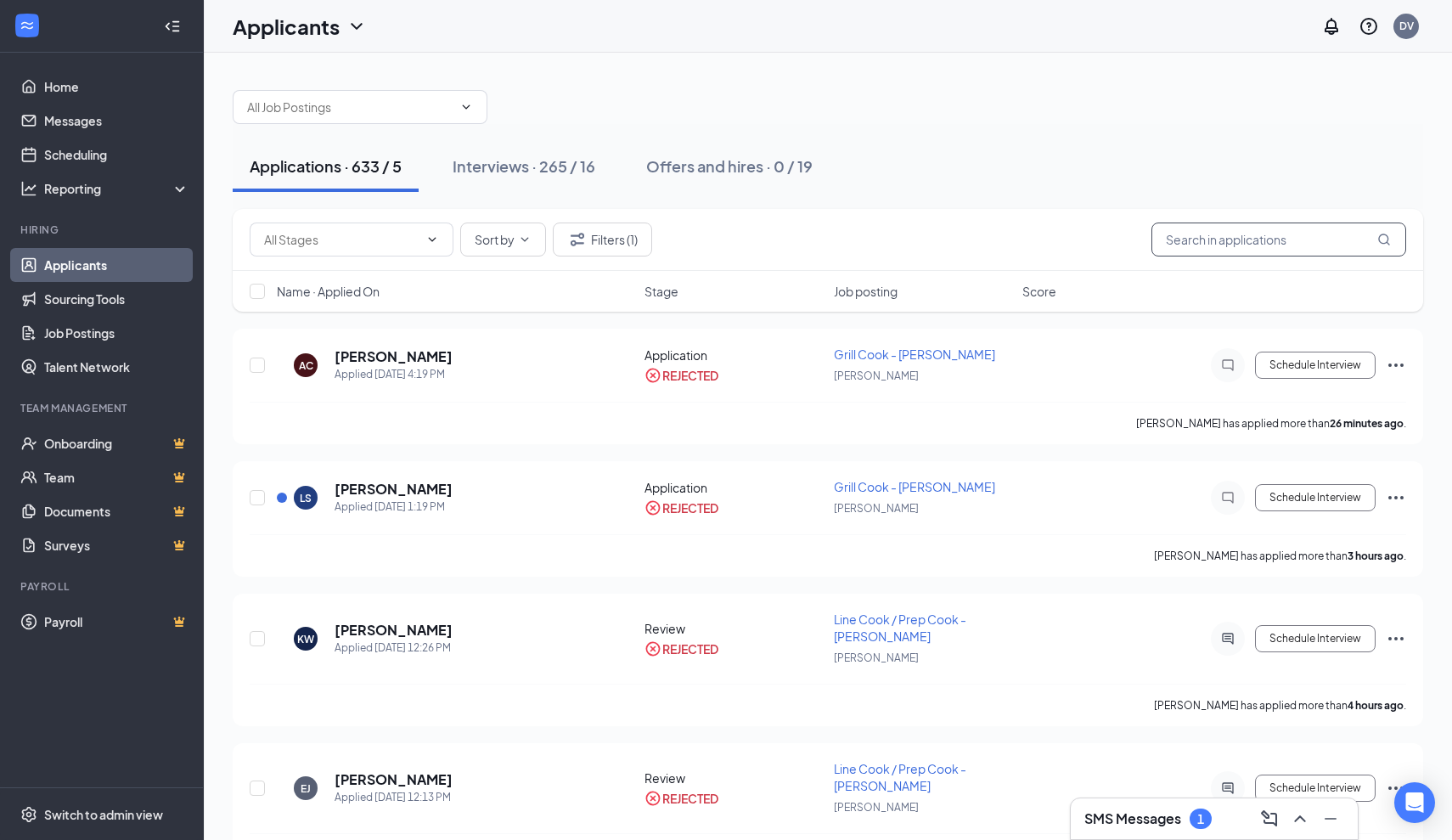
click at [1221, 237] on input "text" at bounding box center [1279, 239] width 255 height 34
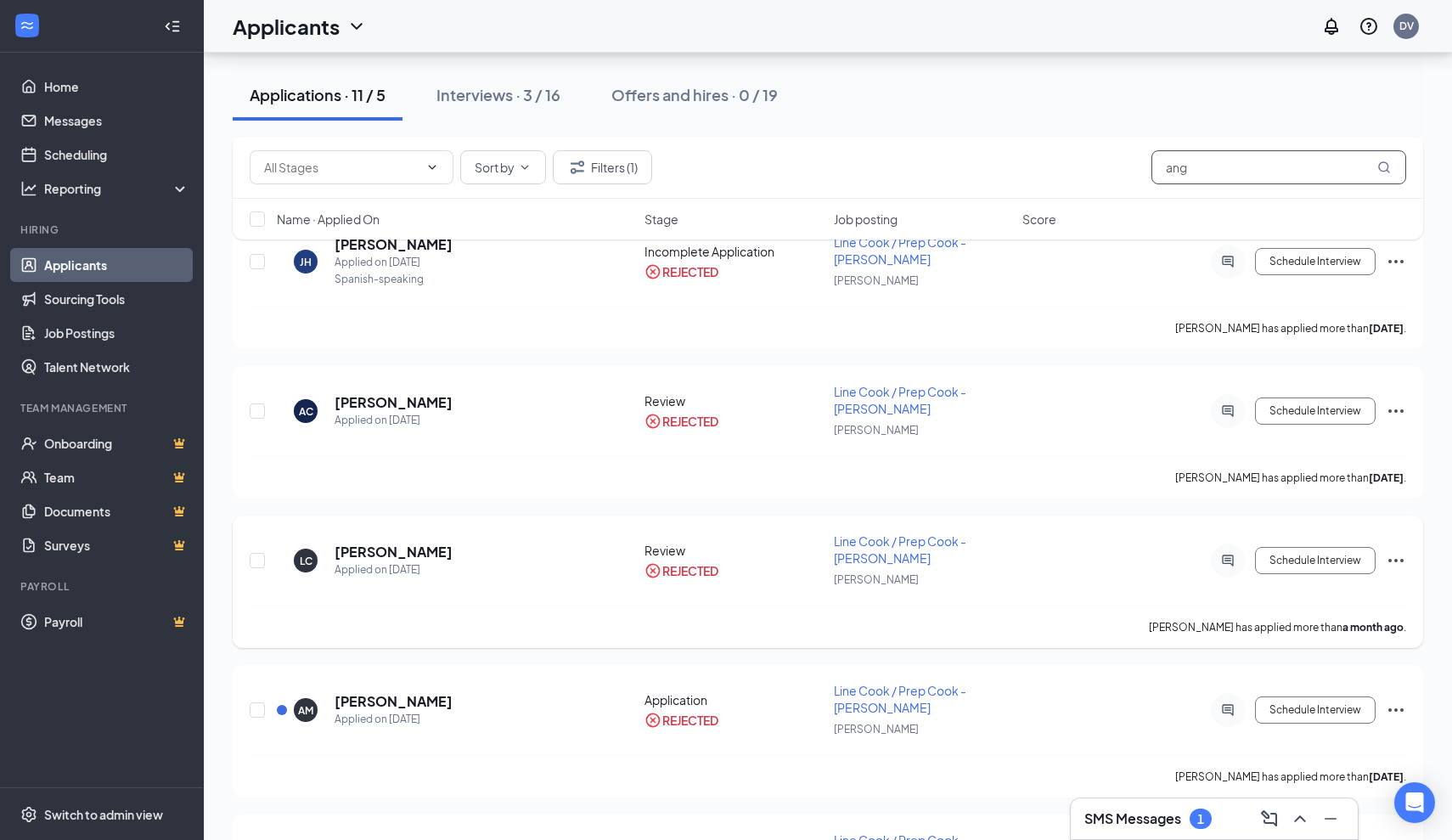
scroll to position [390, 0]
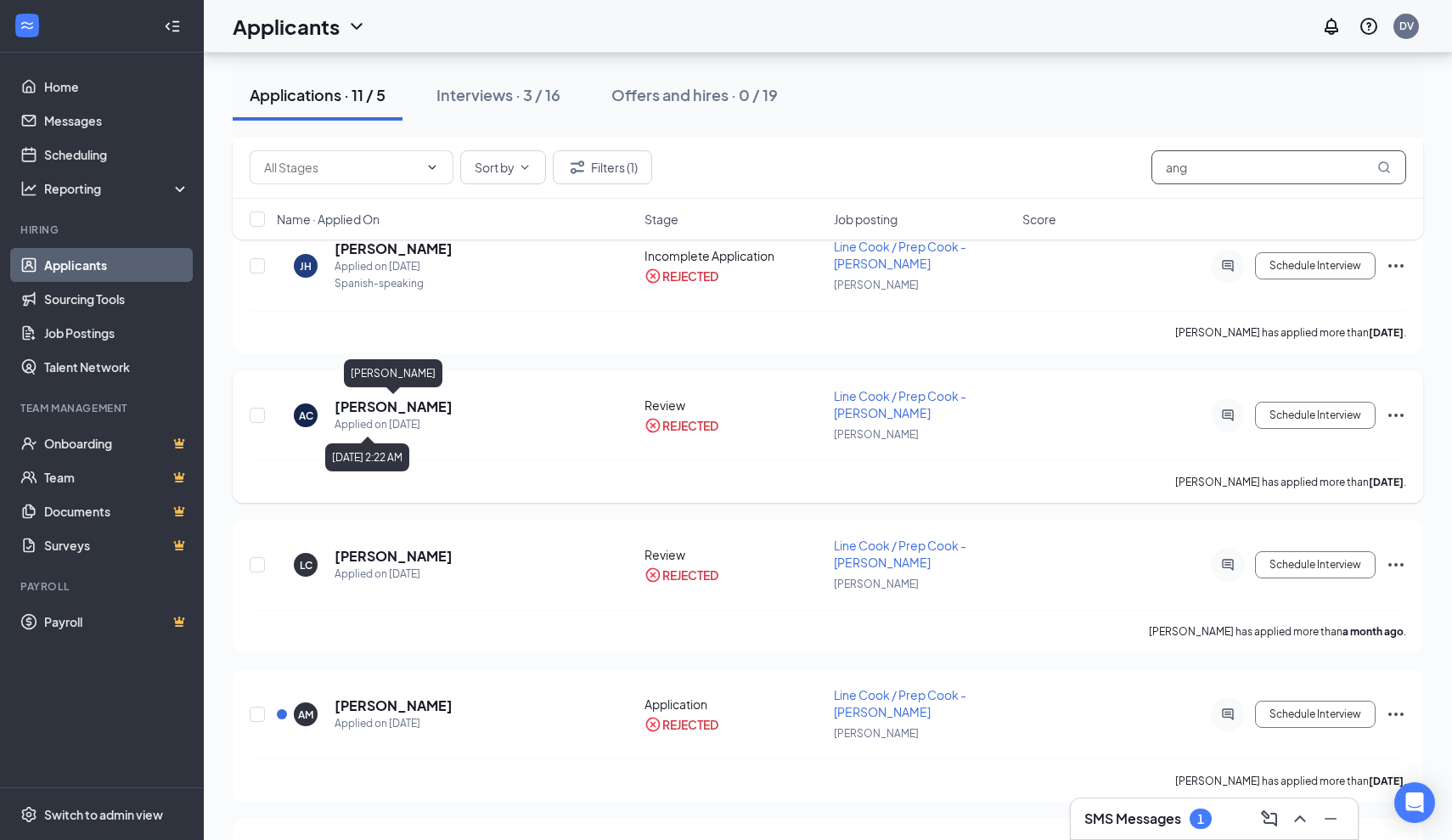
type input "ang"
click at [396, 403] on h5 "[PERSON_NAME]" at bounding box center [393, 406] width 118 height 19
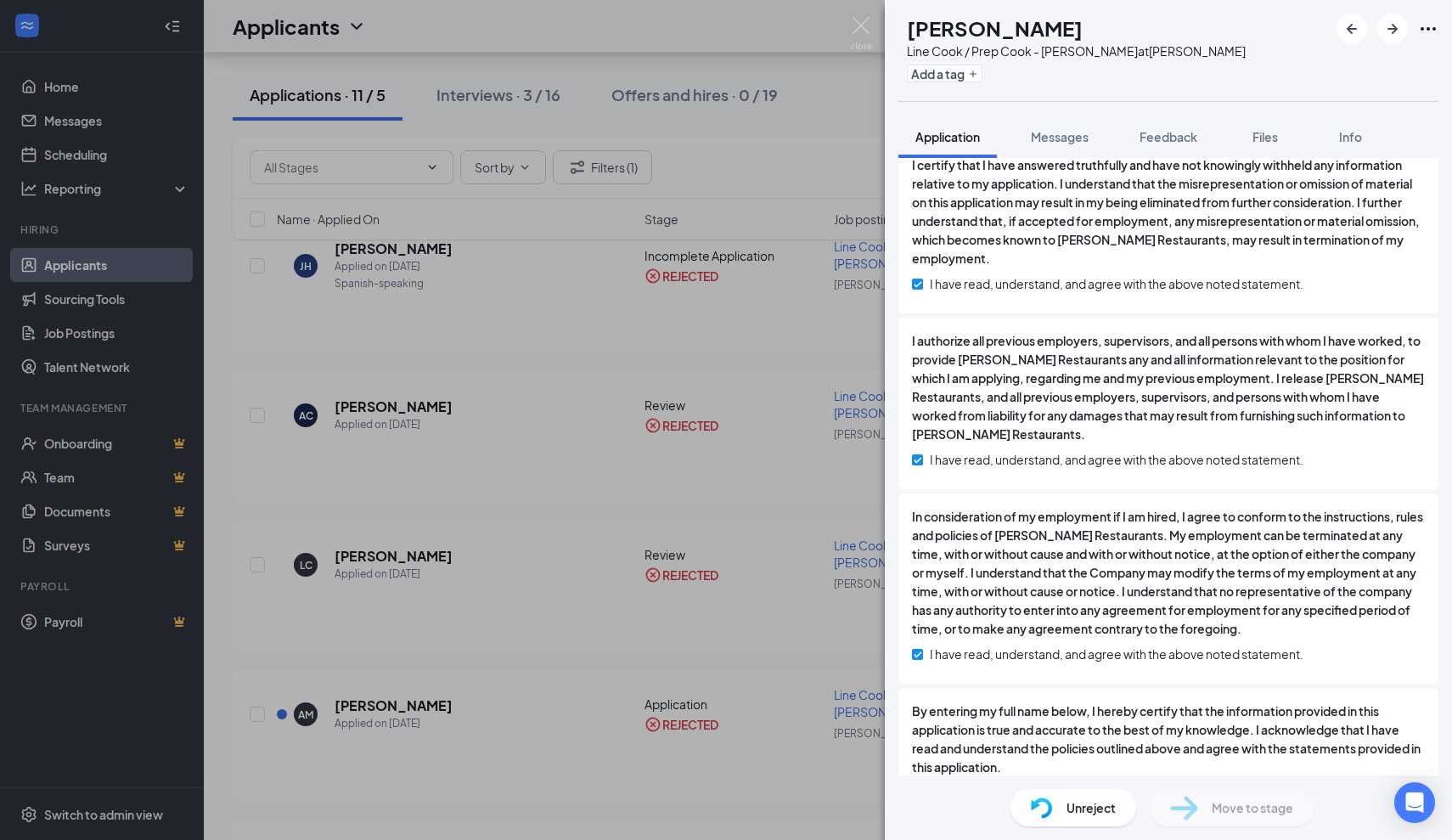
scroll to position [4652, 0]
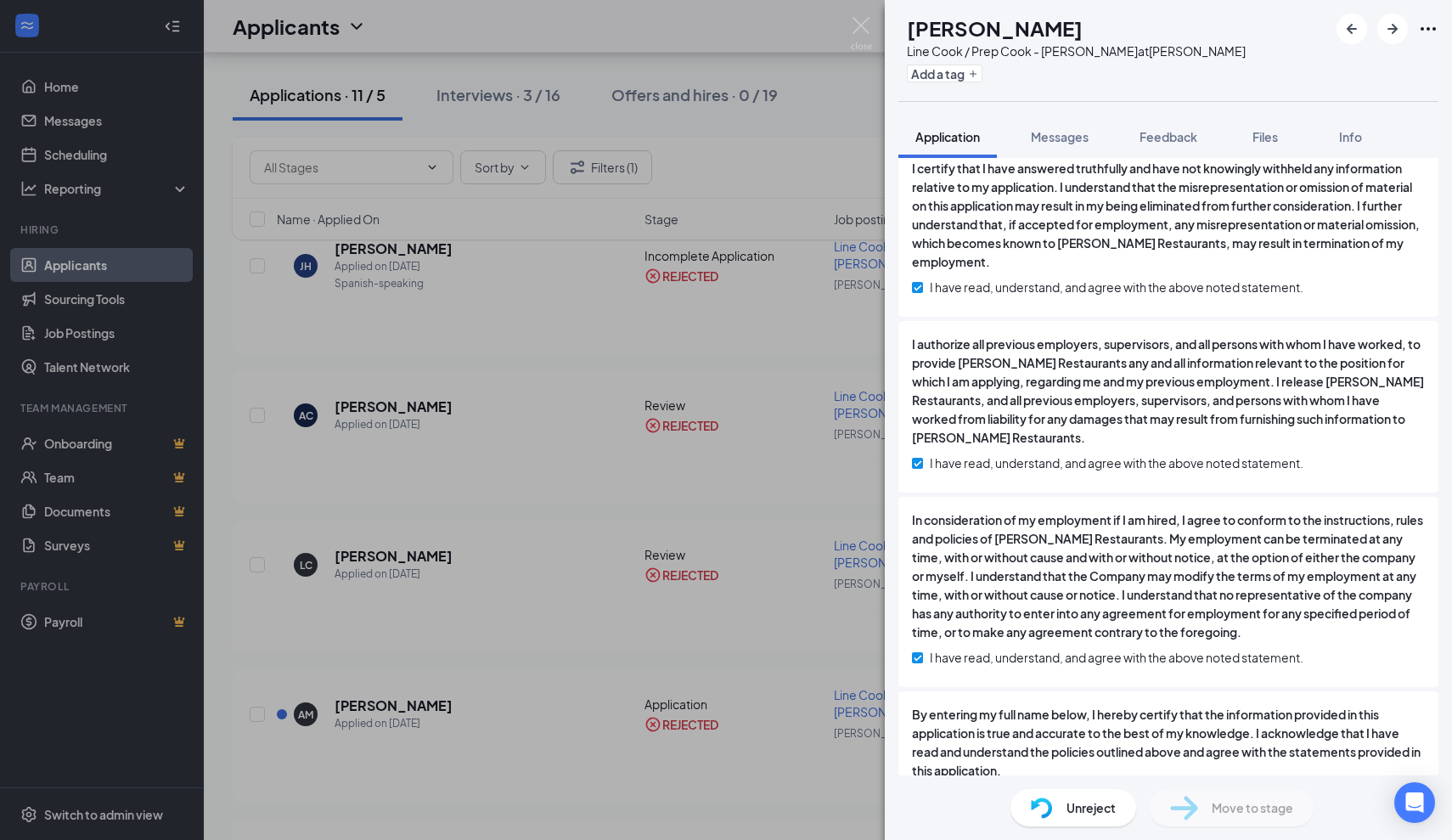
click at [709, 477] on div "AC [PERSON_NAME] Line Cook / Prep Cook - [PERSON_NAME] at [PERSON_NAME] Add a t…" at bounding box center [726, 420] width 1452 height 840
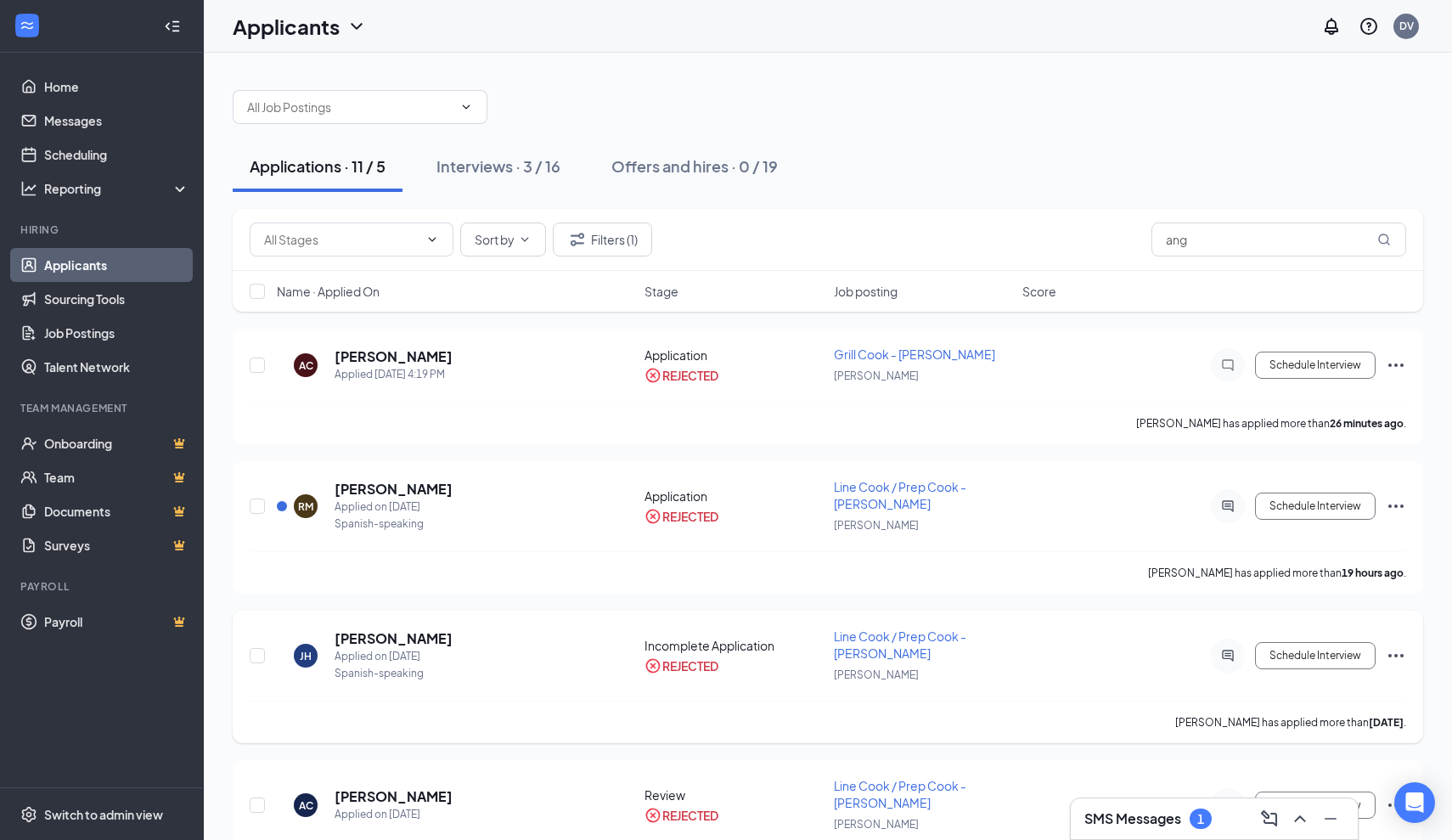
scroll to position [83, 0]
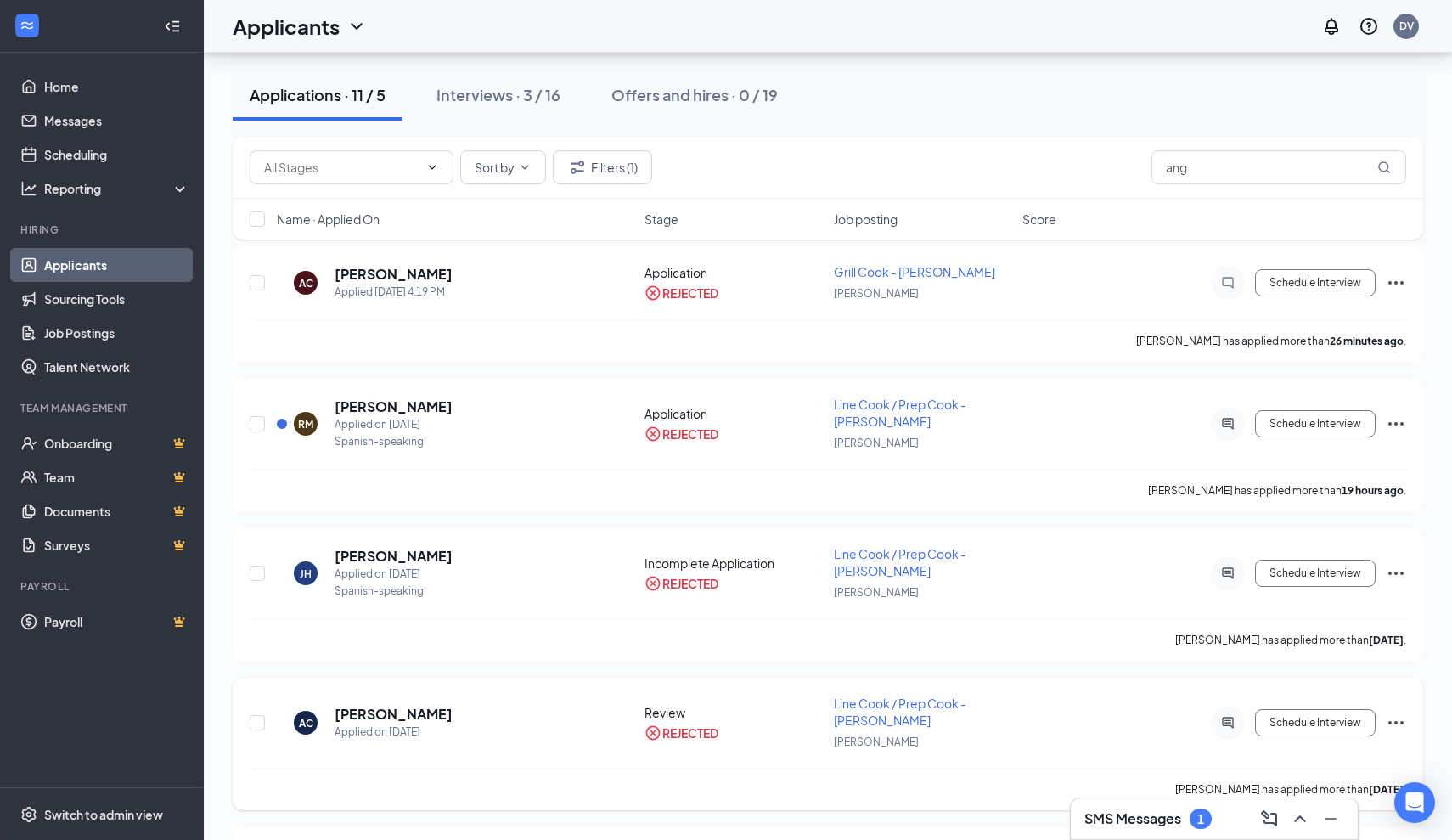
click at [398, 714] on h5 "[PERSON_NAME]" at bounding box center [393, 713] width 118 height 19
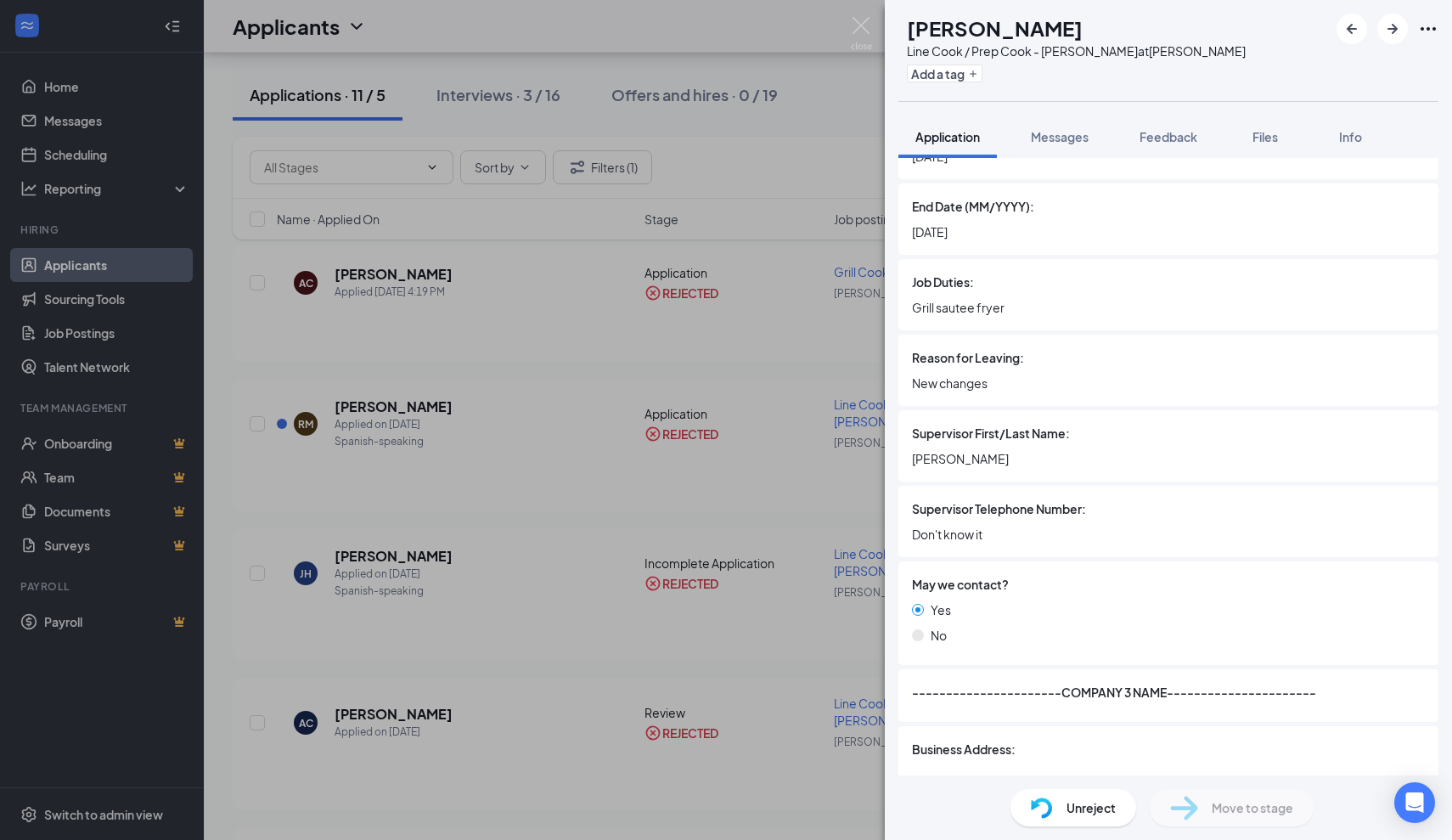
scroll to position [3158, 0]
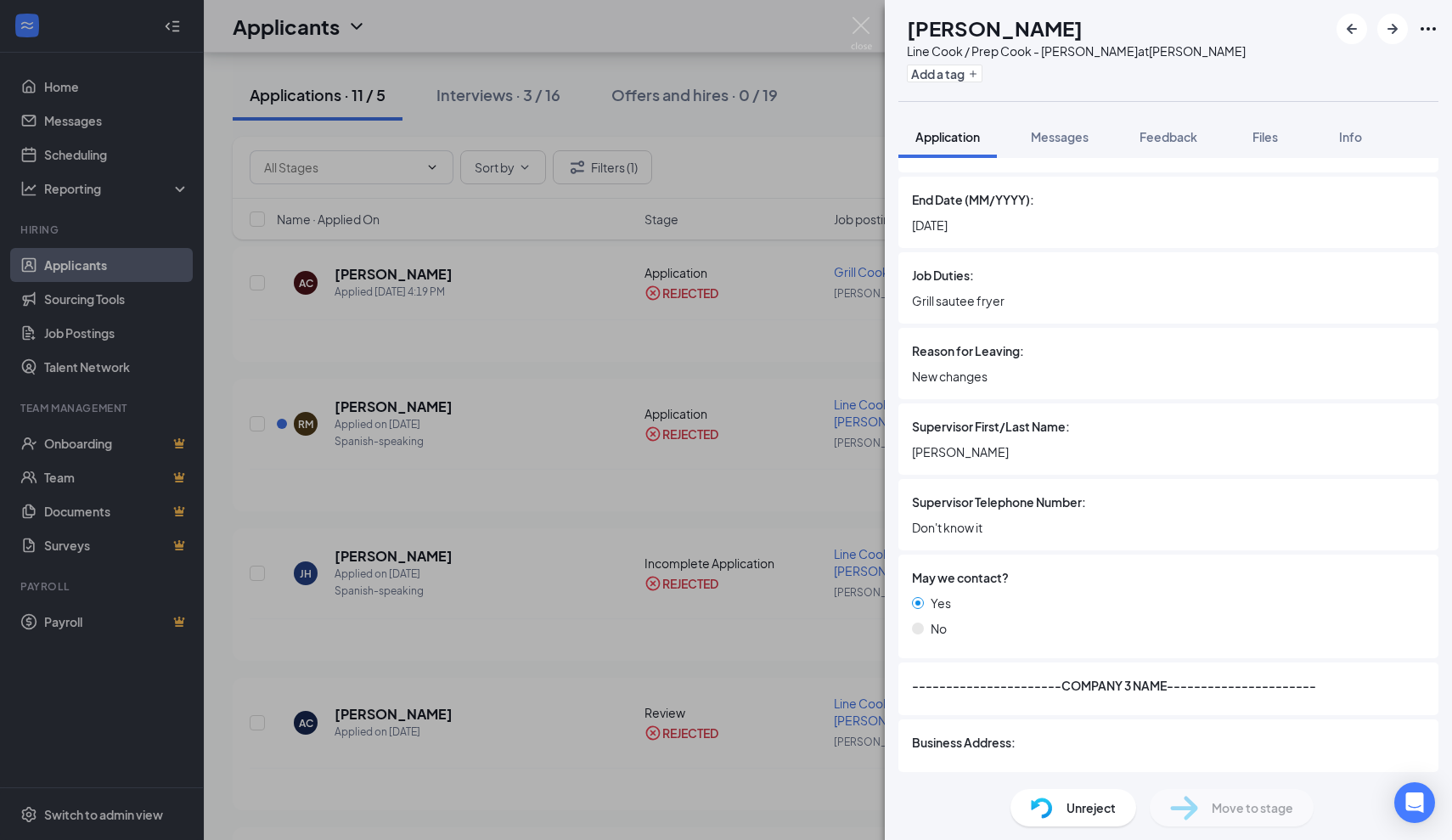
click at [766, 594] on div "AC [PERSON_NAME] Line Cook / Prep Cook - [PERSON_NAME] at [PERSON_NAME] Add a t…" at bounding box center [726, 420] width 1452 height 840
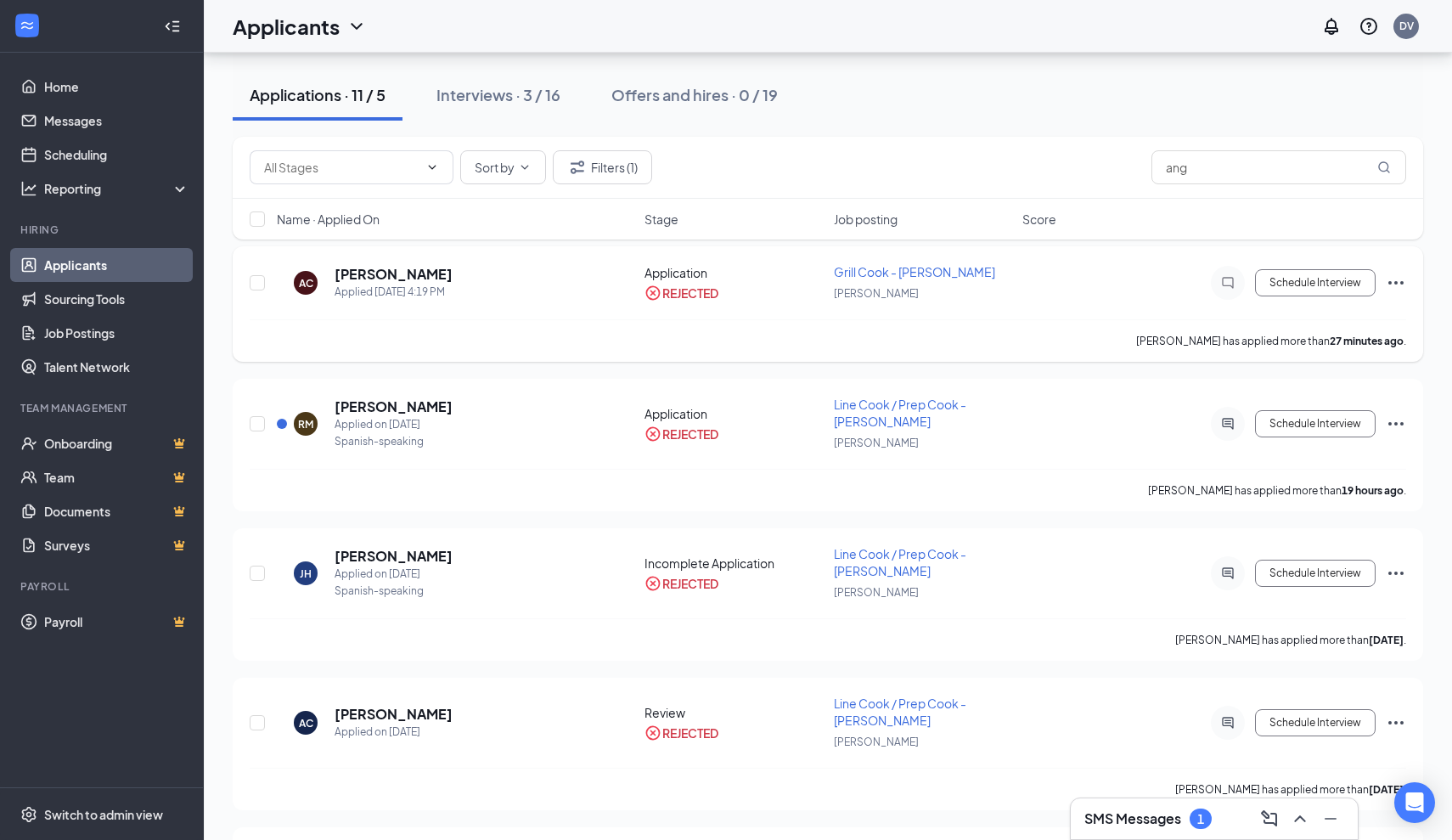
click at [398, 272] on h5 "[PERSON_NAME]" at bounding box center [393, 273] width 118 height 19
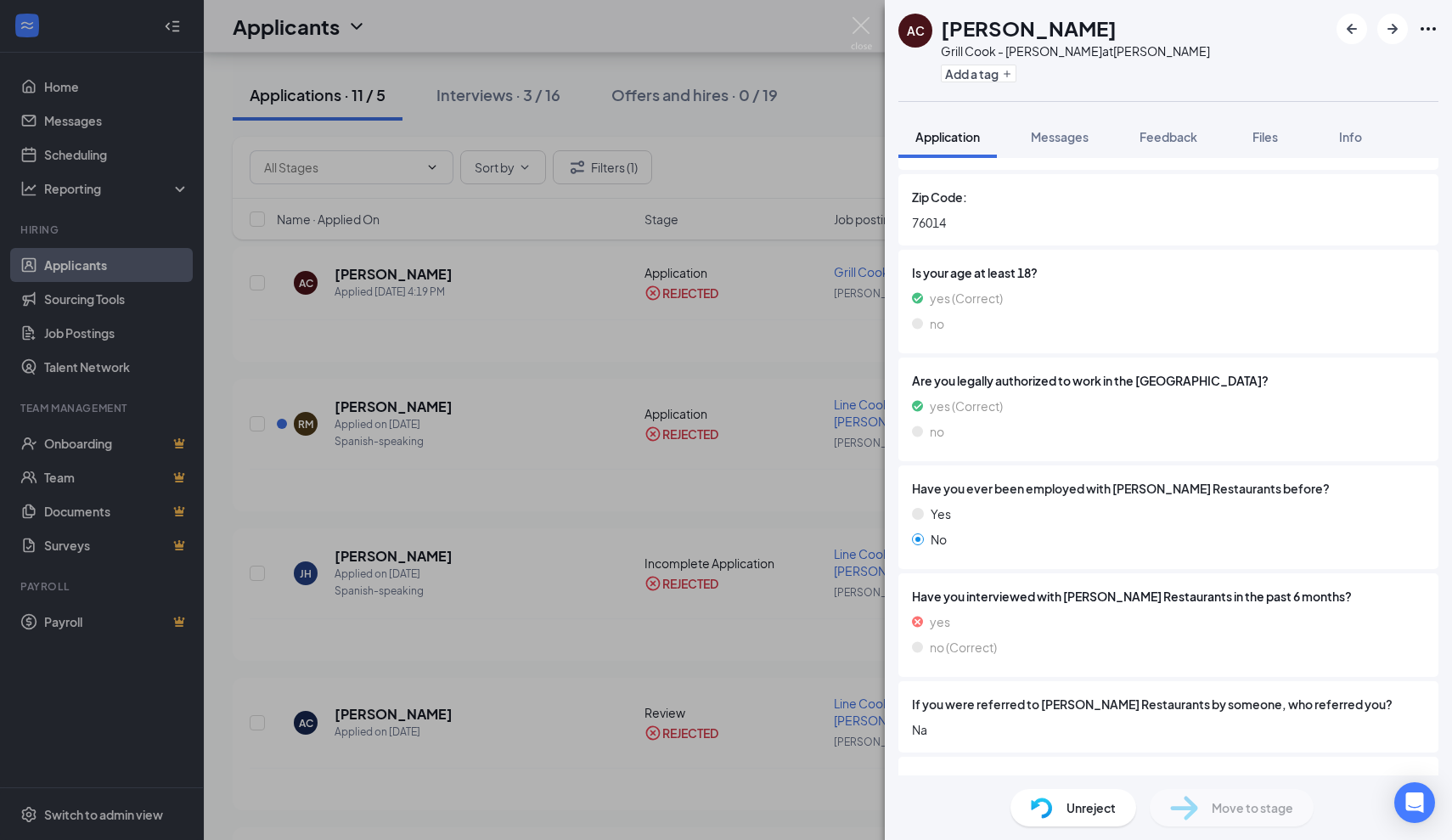
scroll to position [599, 0]
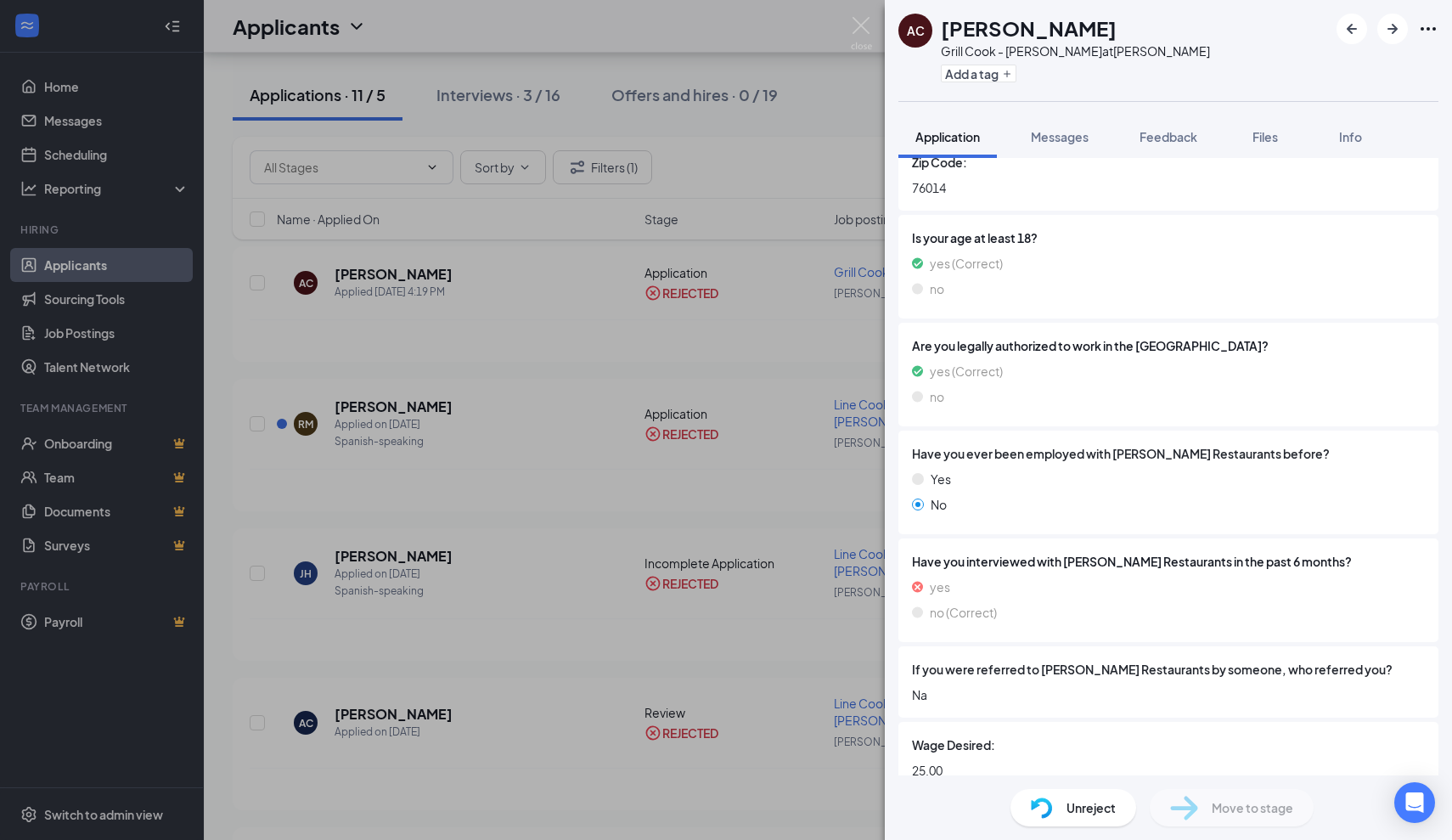
click at [494, 547] on div "AC [PERSON_NAME] Grill Cook - [PERSON_NAME] at [PERSON_NAME] Add a tag Applicat…" at bounding box center [726, 420] width 1452 height 840
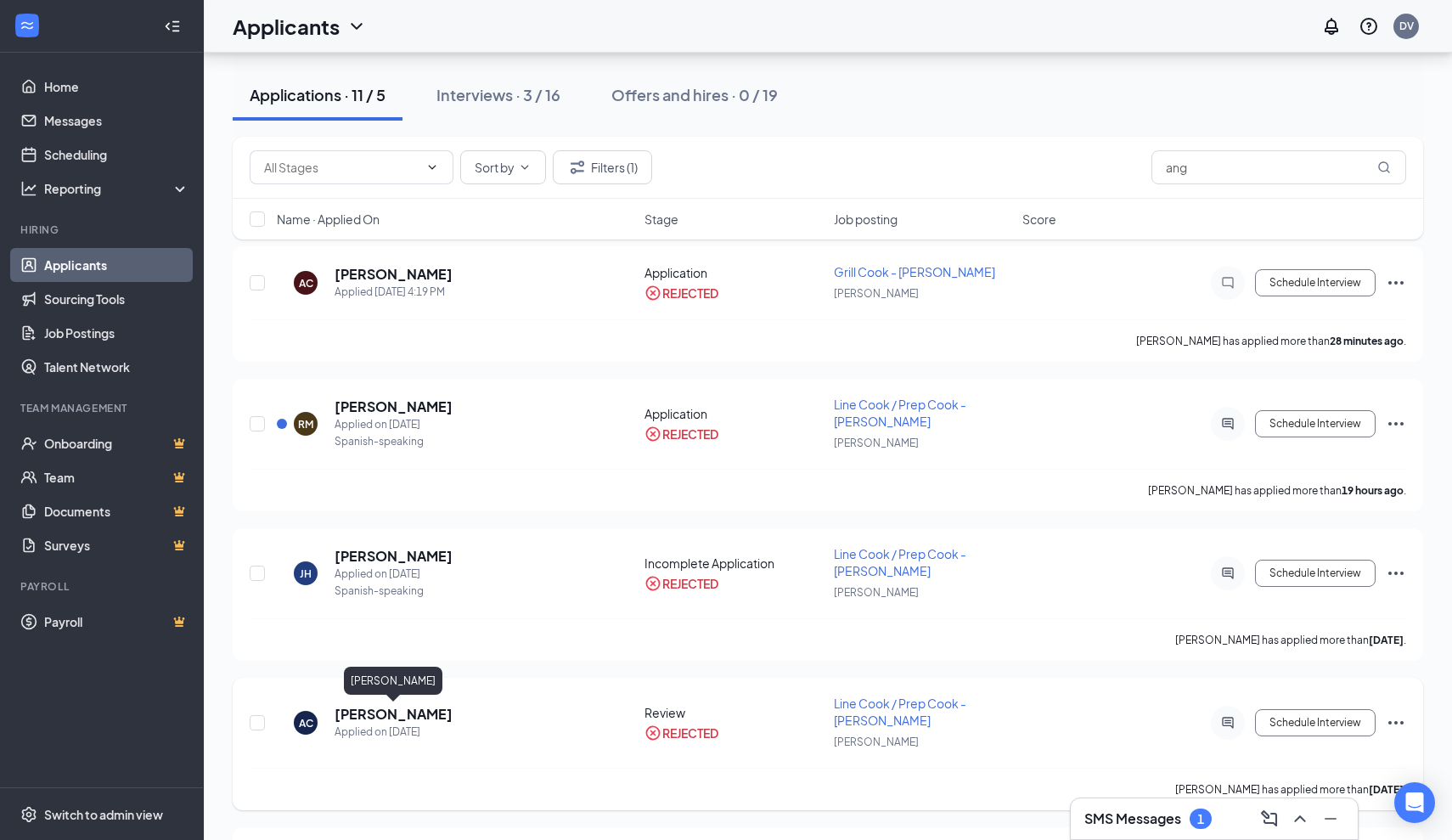
click at [384, 717] on h5 "[PERSON_NAME]" at bounding box center [393, 713] width 118 height 19
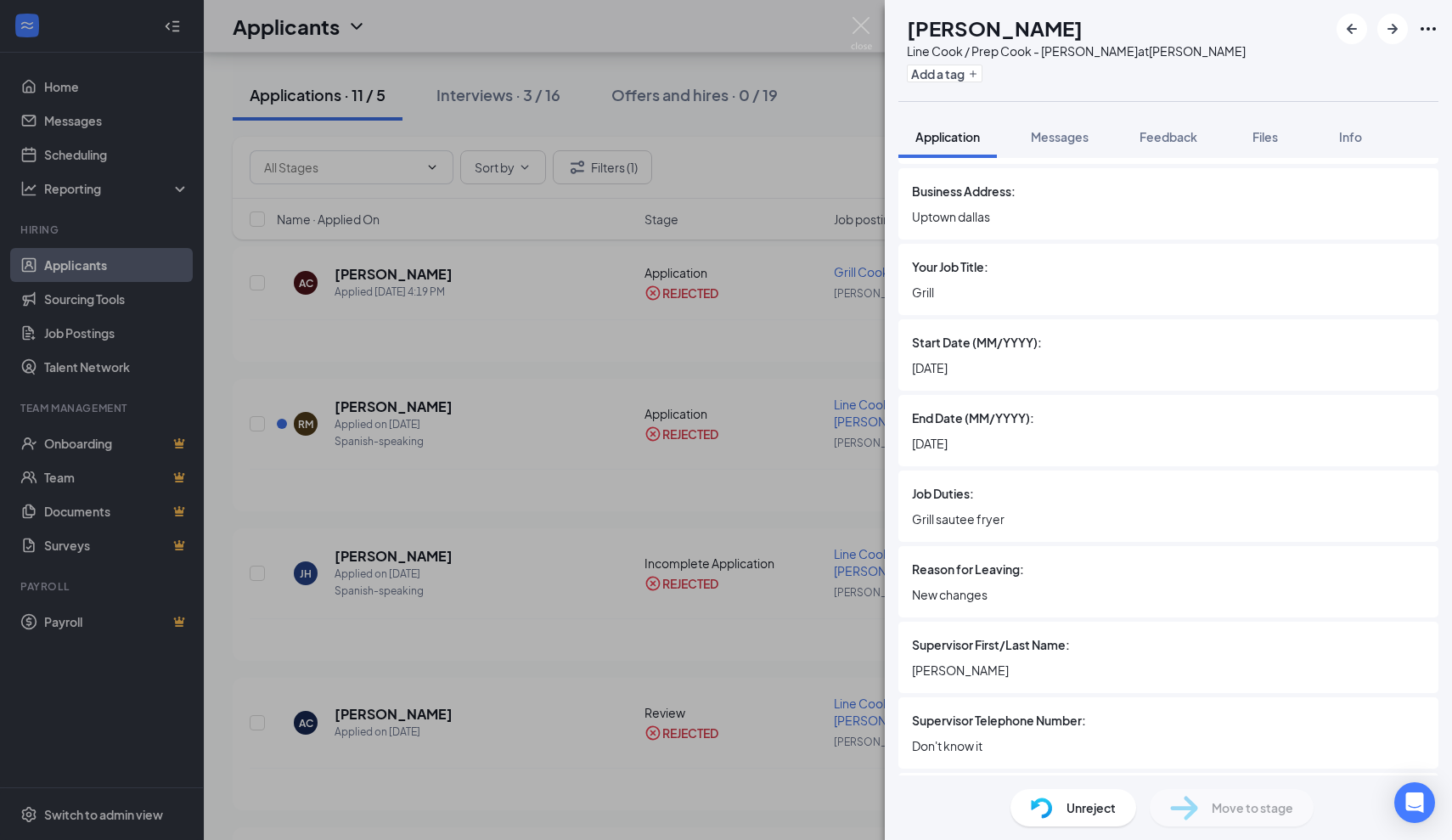
scroll to position [2935, 0]
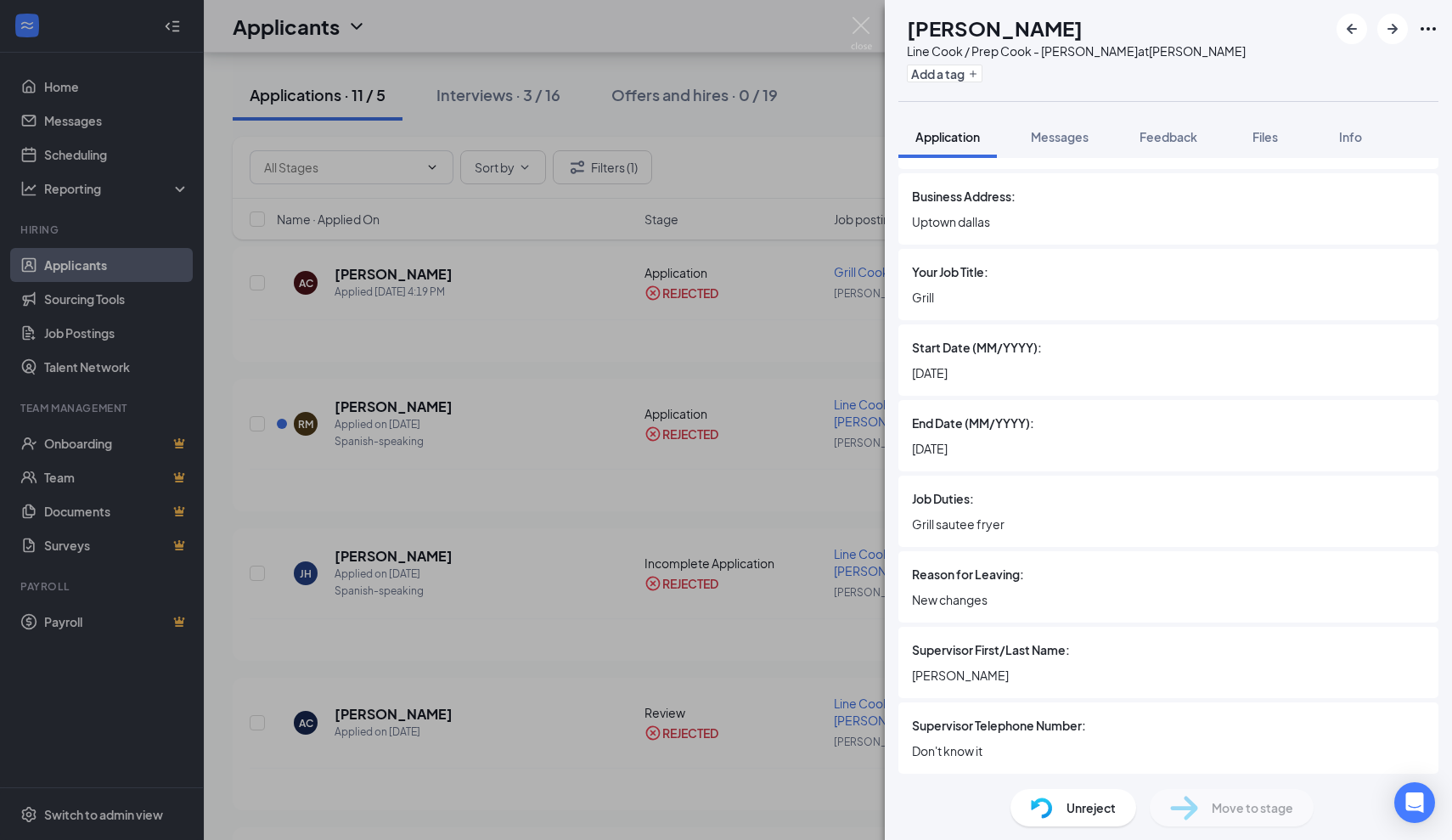
click at [720, 440] on div "AC [PERSON_NAME] Line Cook / Prep Cook - [PERSON_NAME] at [PERSON_NAME] Add a t…" at bounding box center [726, 420] width 1452 height 840
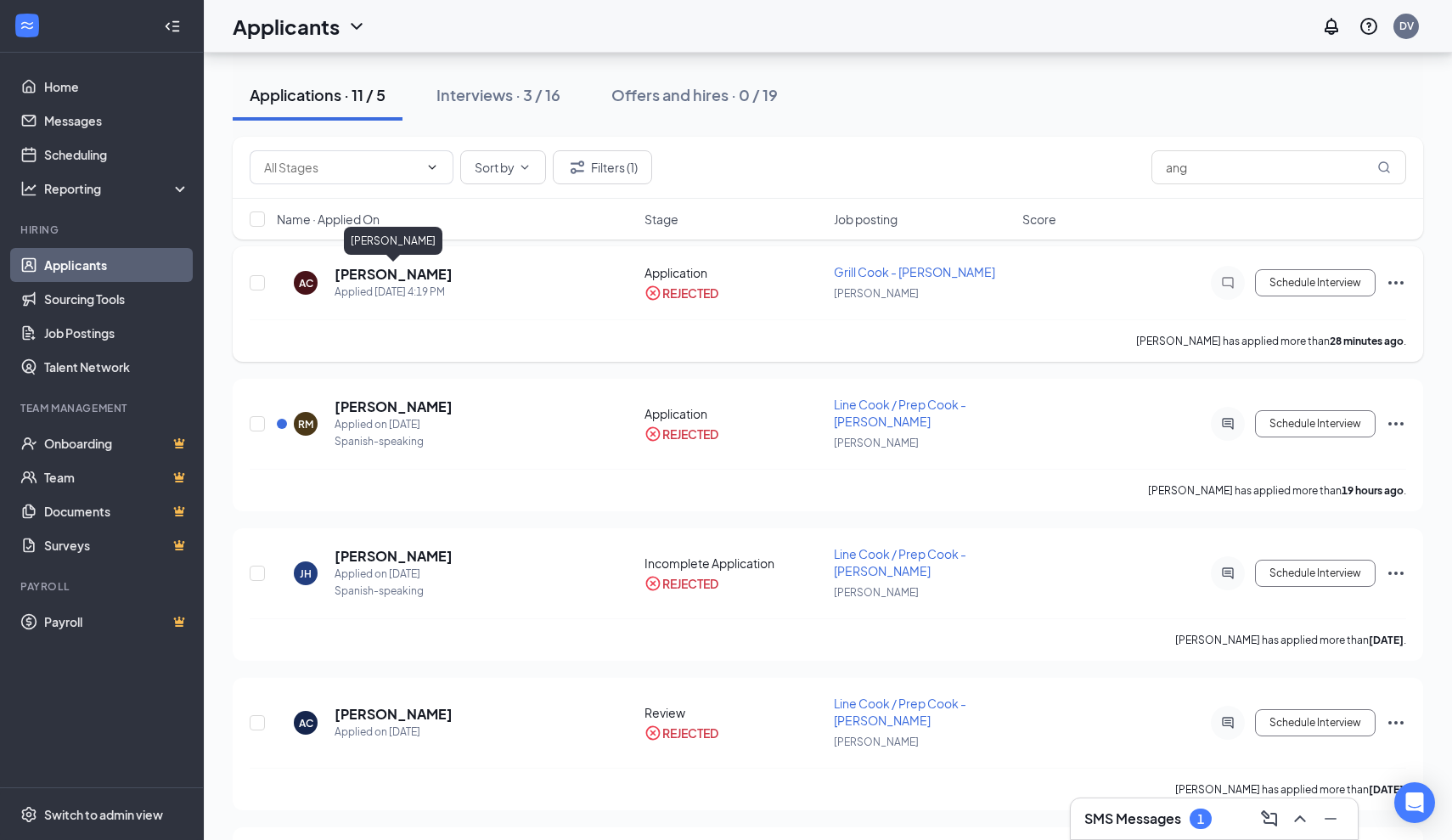
click at [351, 276] on h5 "[PERSON_NAME]" at bounding box center [393, 273] width 118 height 19
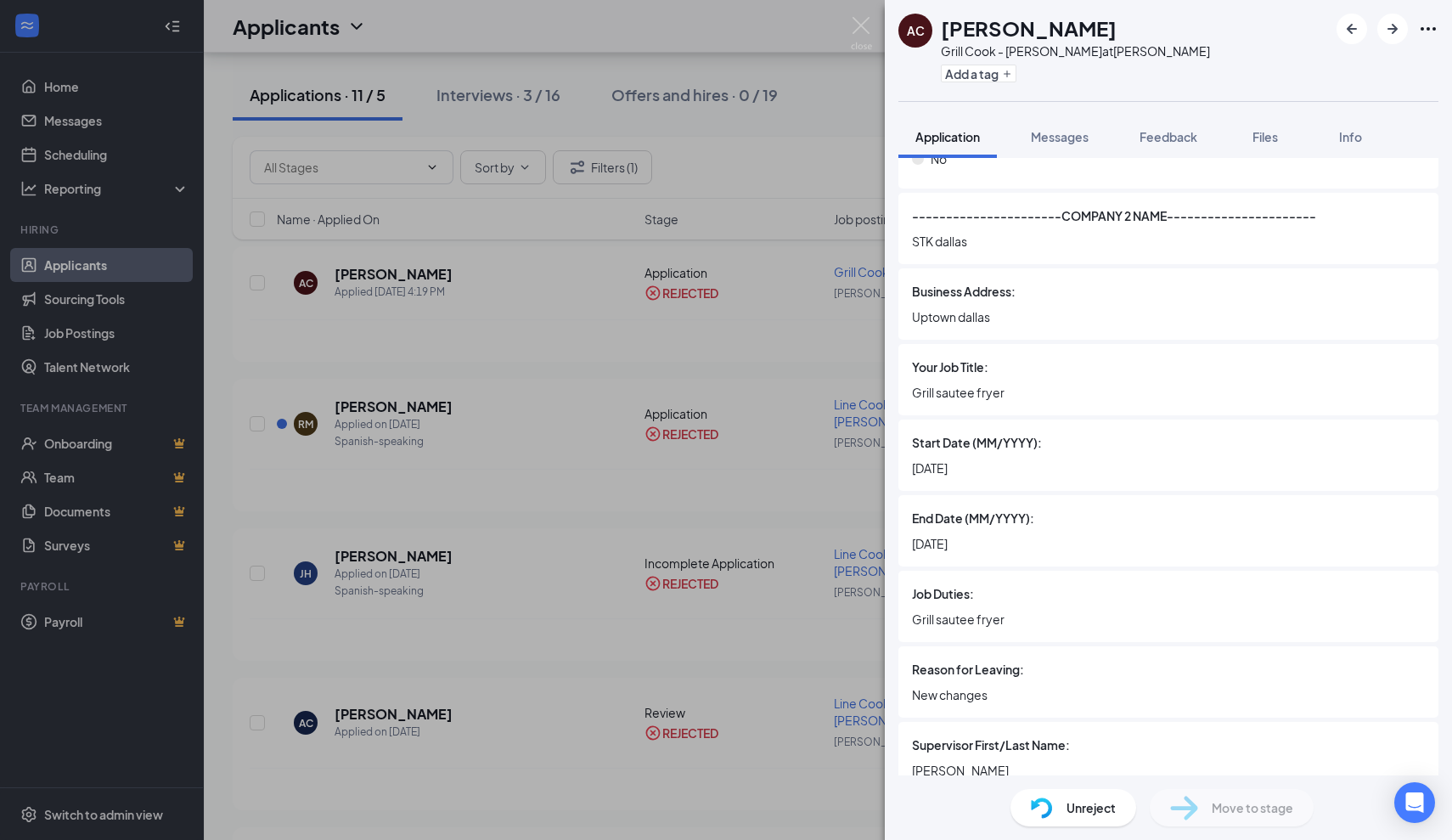
scroll to position [2896, 0]
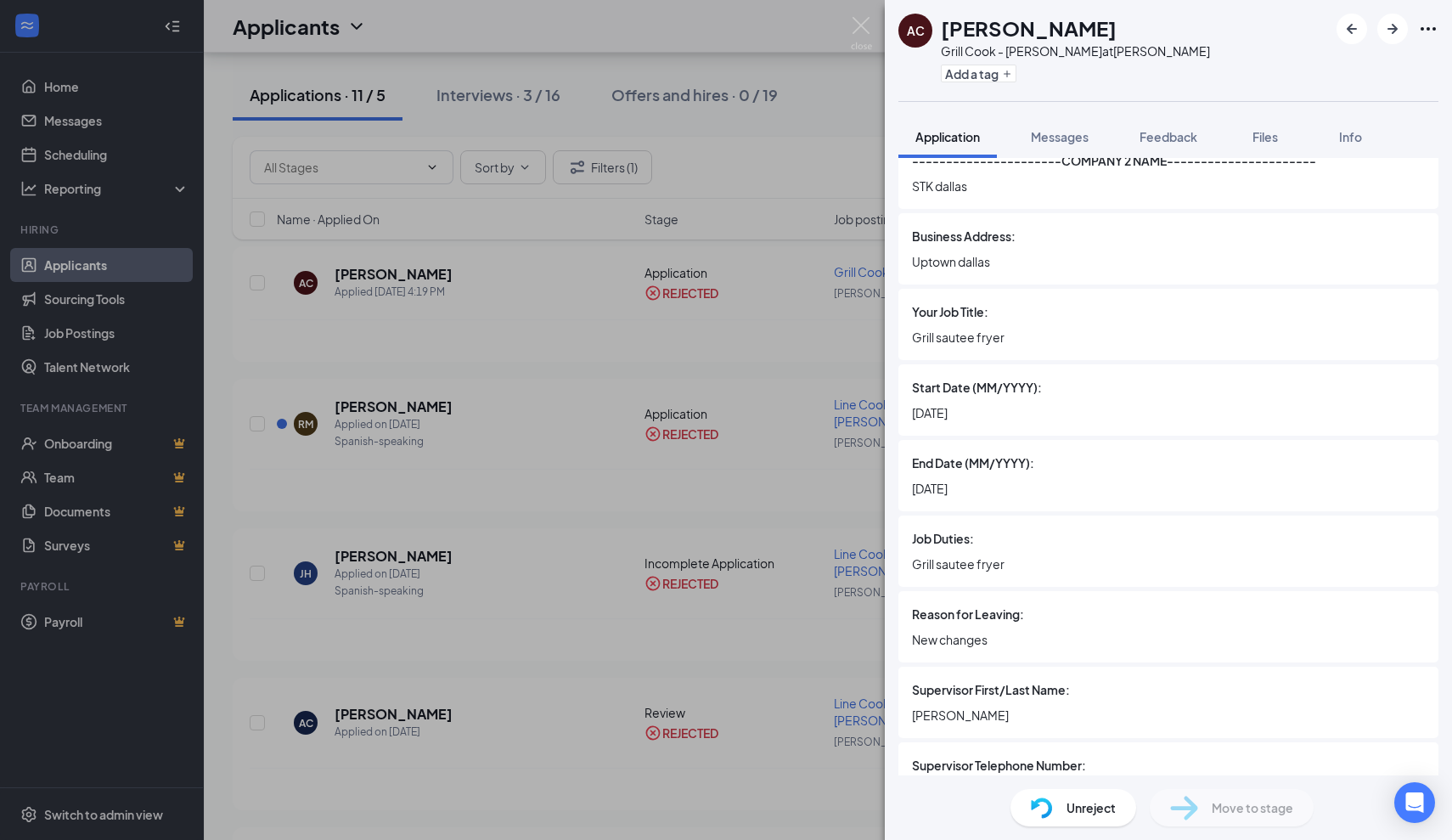
click at [770, 368] on div "AC [PERSON_NAME] Grill Cook - [PERSON_NAME] at [PERSON_NAME] Add a tag Applicat…" at bounding box center [726, 420] width 1452 height 840
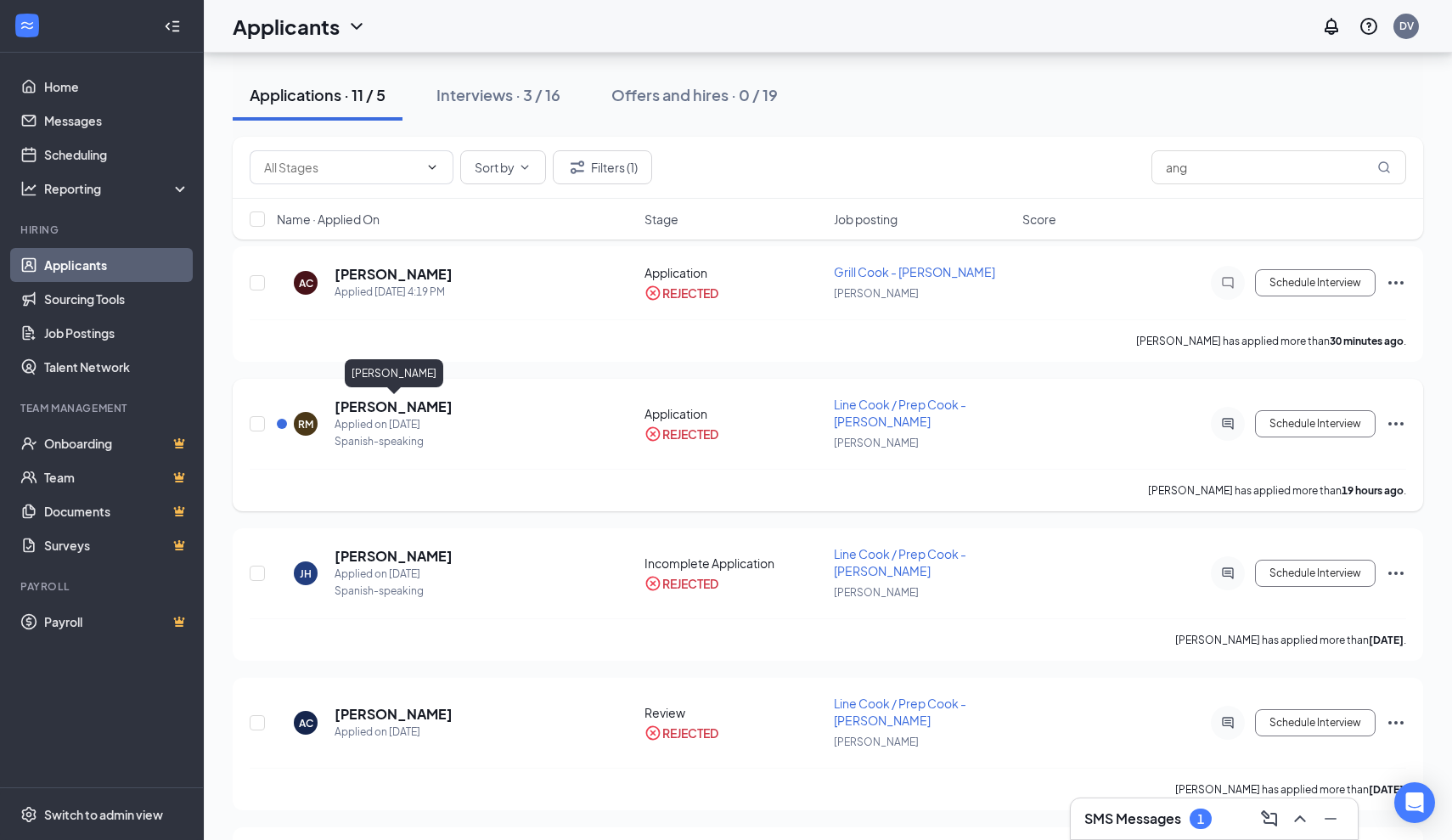
click at [409, 401] on h5 "[PERSON_NAME]" at bounding box center [393, 406] width 118 height 19
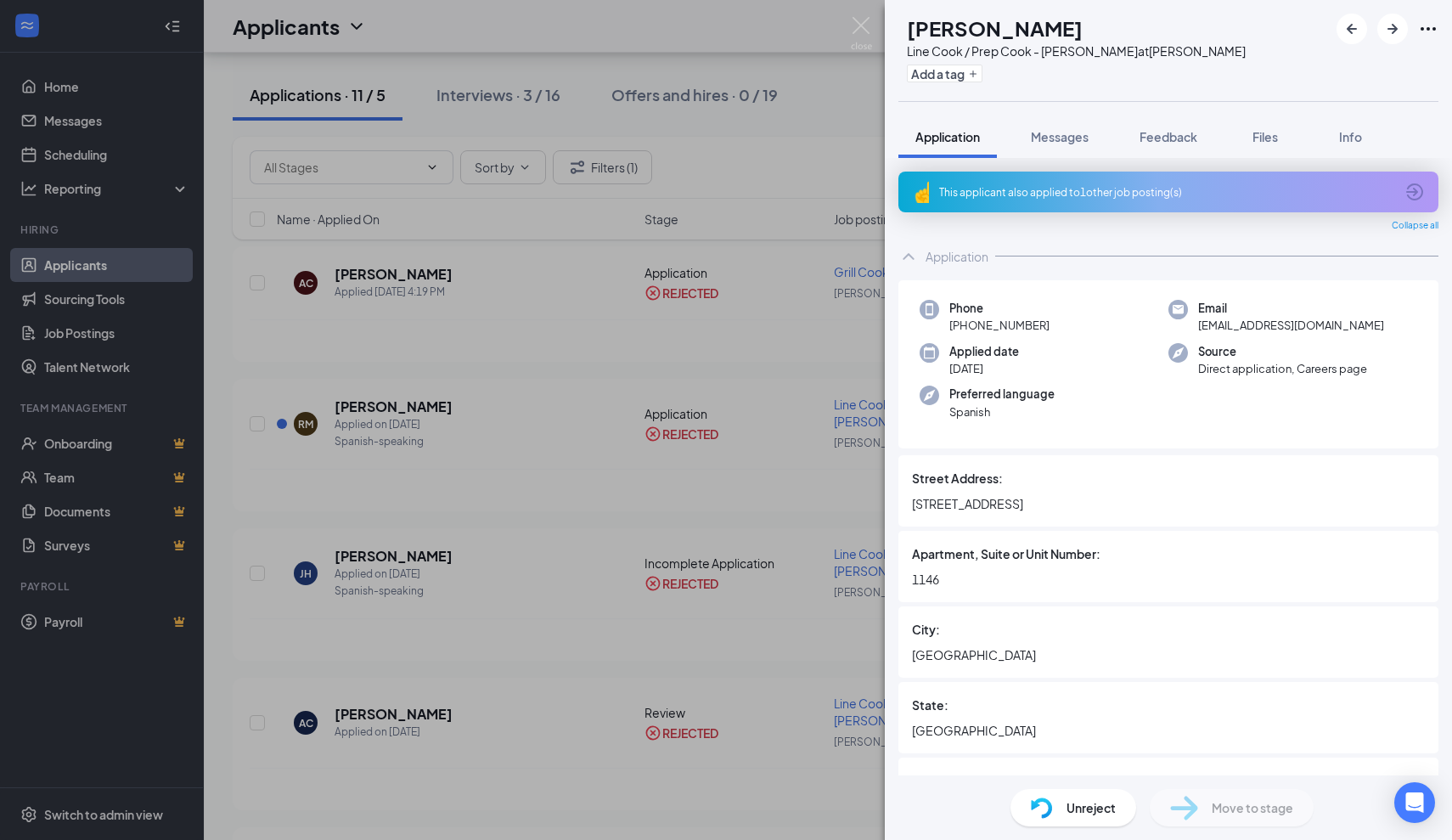
click at [500, 254] on div "RM [PERSON_NAME] Line [PERSON_NAME] / Prep Cook - [PERSON_NAME] at [PERSON_NAME…" at bounding box center [726, 420] width 1452 height 840
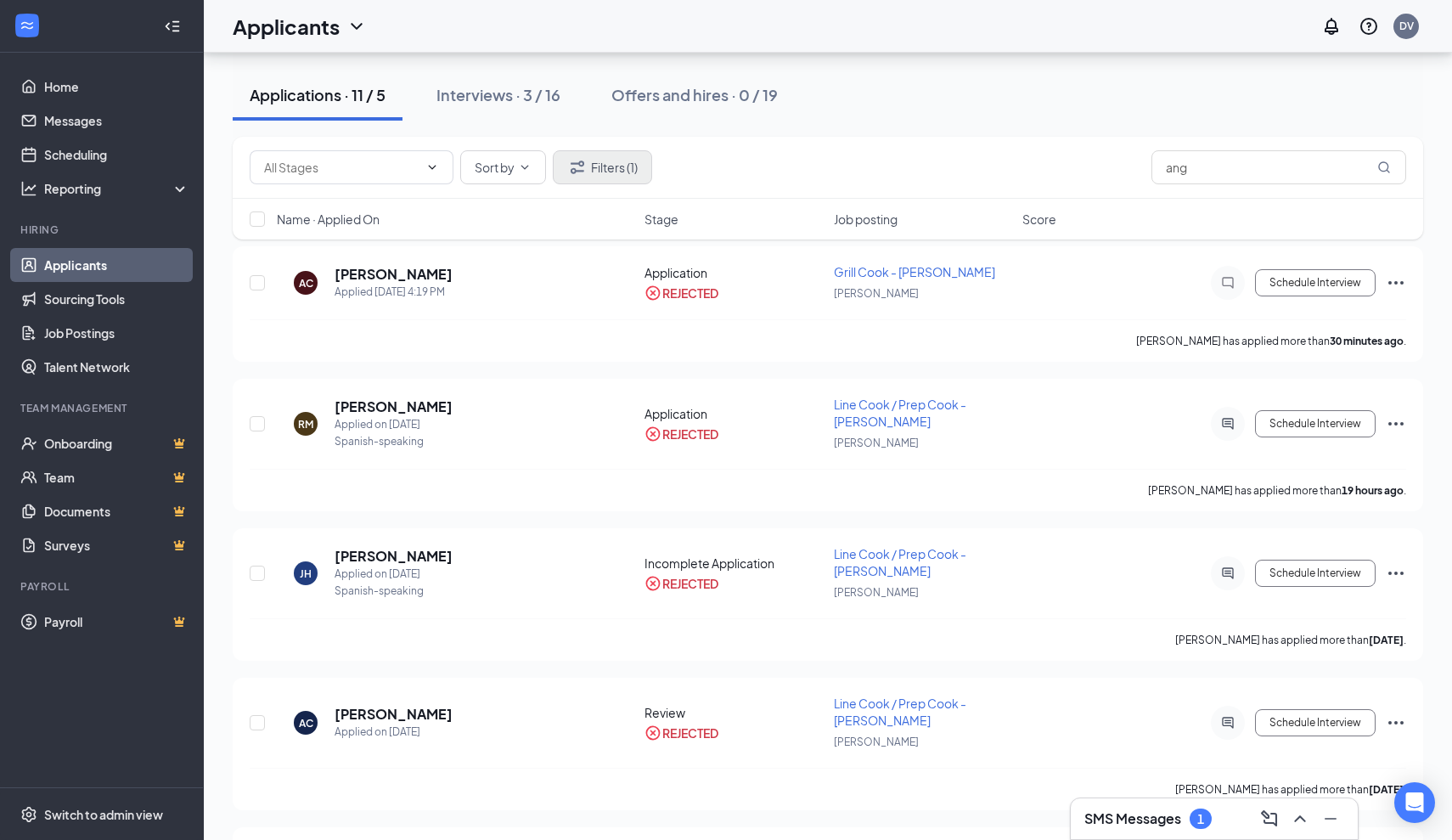
click at [622, 165] on button "Filters (1)" at bounding box center [602, 167] width 99 height 34
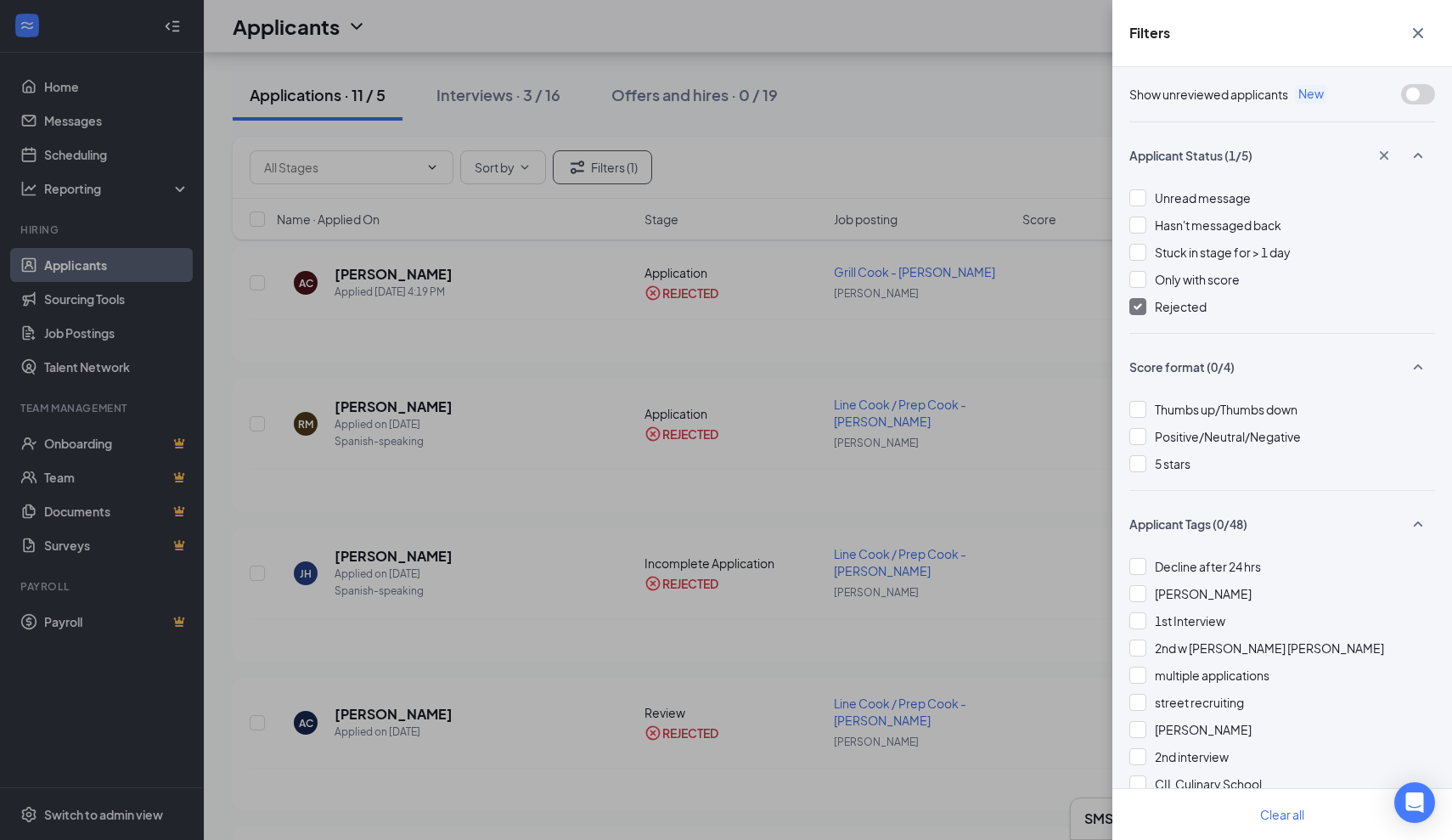
click at [1137, 308] on img at bounding box center [1137, 306] width 9 height 7
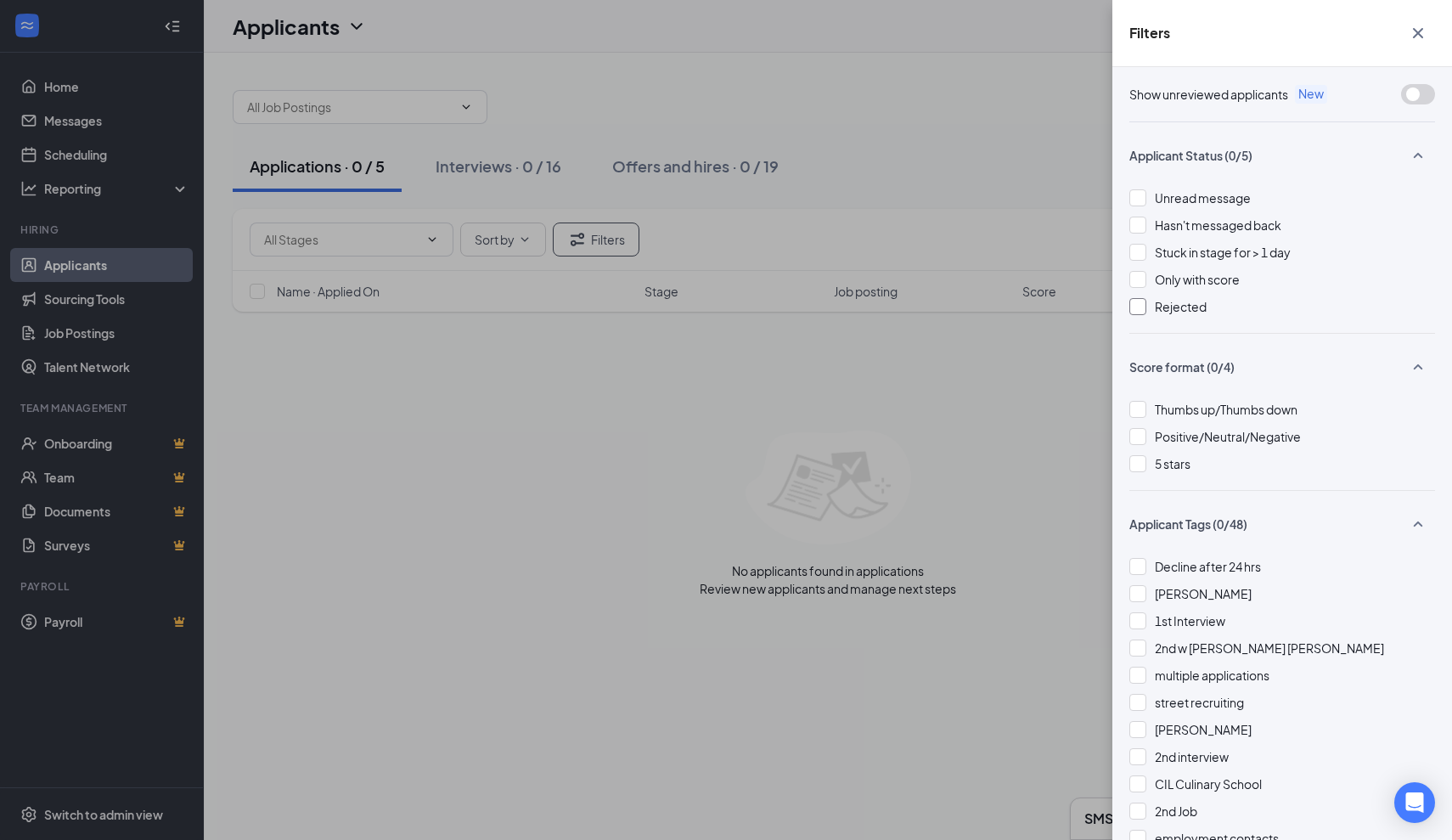
click at [910, 297] on div "Filters Show unreviewed applicants New Applicant Status (0/5) Unread message Ha…" at bounding box center [726, 420] width 1452 height 840
click at [522, 372] on div "Filters Show unreviewed applicants New Applicant Status (0/5) Unread message Ha…" at bounding box center [726, 420] width 1452 height 840
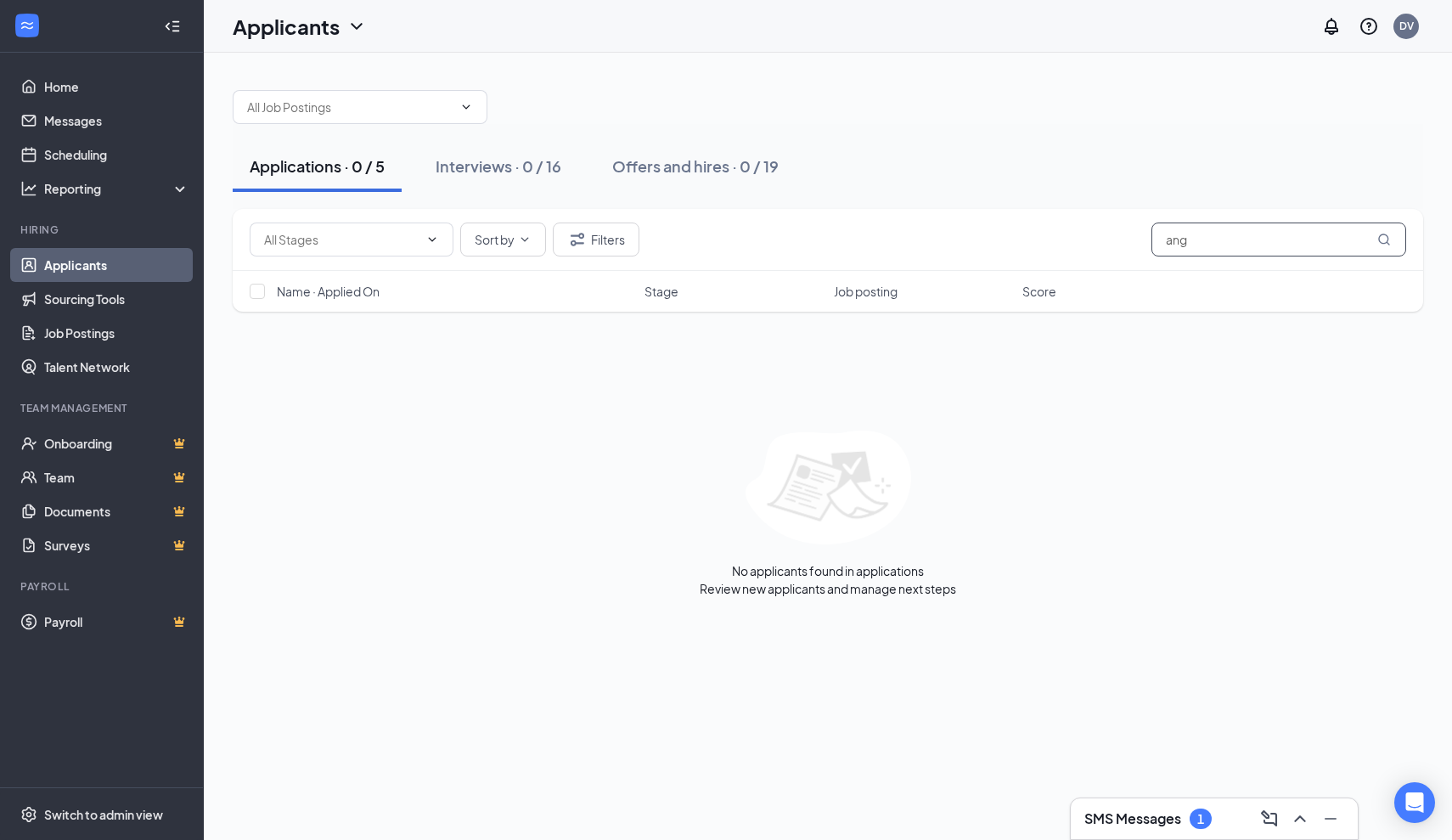
click at [1261, 250] on input "ang" at bounding box center [1279, 239] width 255 height 34
click at [1010, 438] on div "Applications · 0 / 5 Interviews · 0 / 16 Offers and hires · 0 / 19 Sort by Filt…" at bounding box center [827, 447] width 1248 height 787
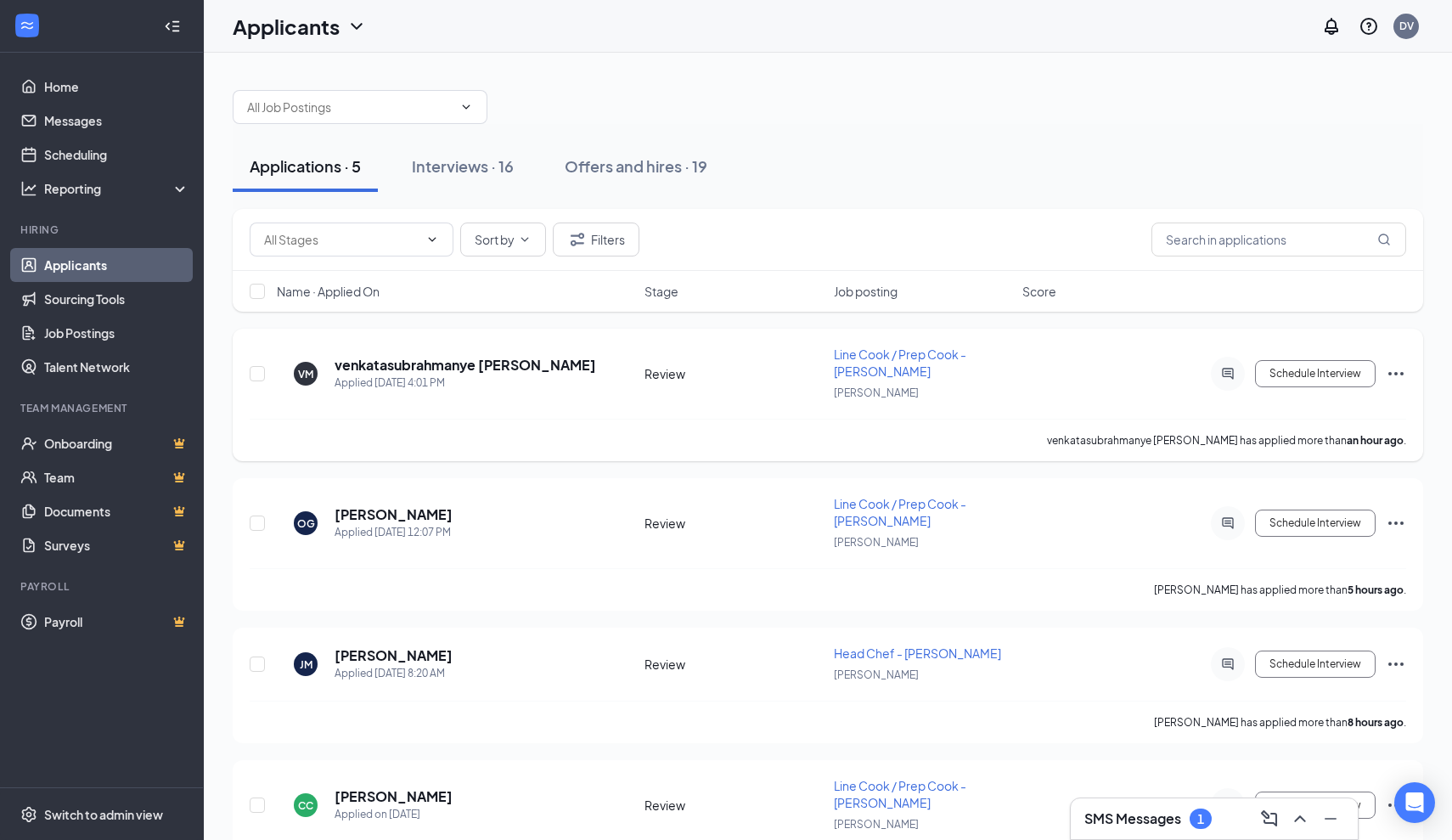
scroll to position [95, 0]
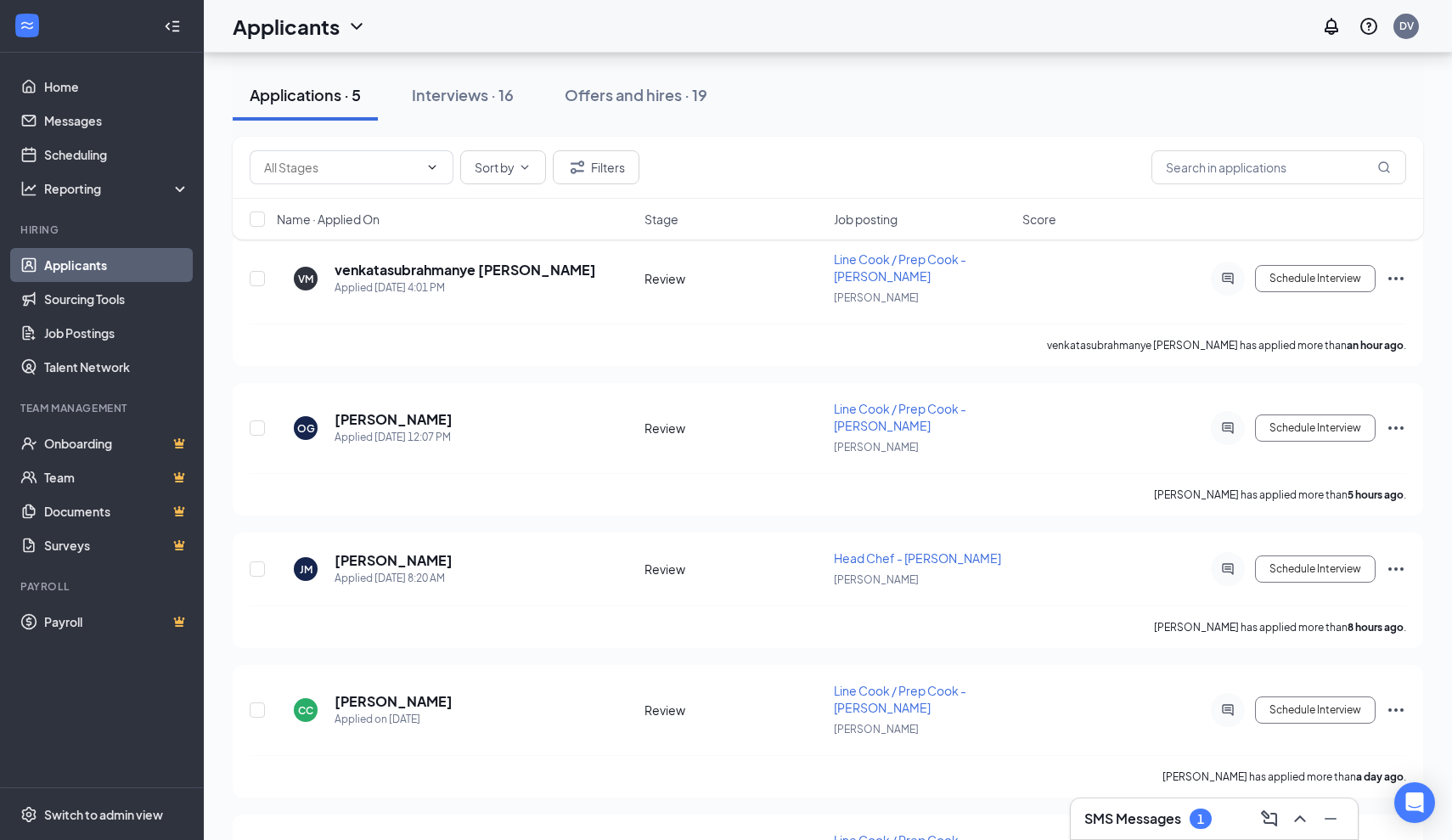
click at [644, 156] on div "Sort by Filters" at bounding box center [828, 167] width 1157 height 34
click at [621, 156] on button "Filters" at bounding box center [596, 167] width 87 height 34
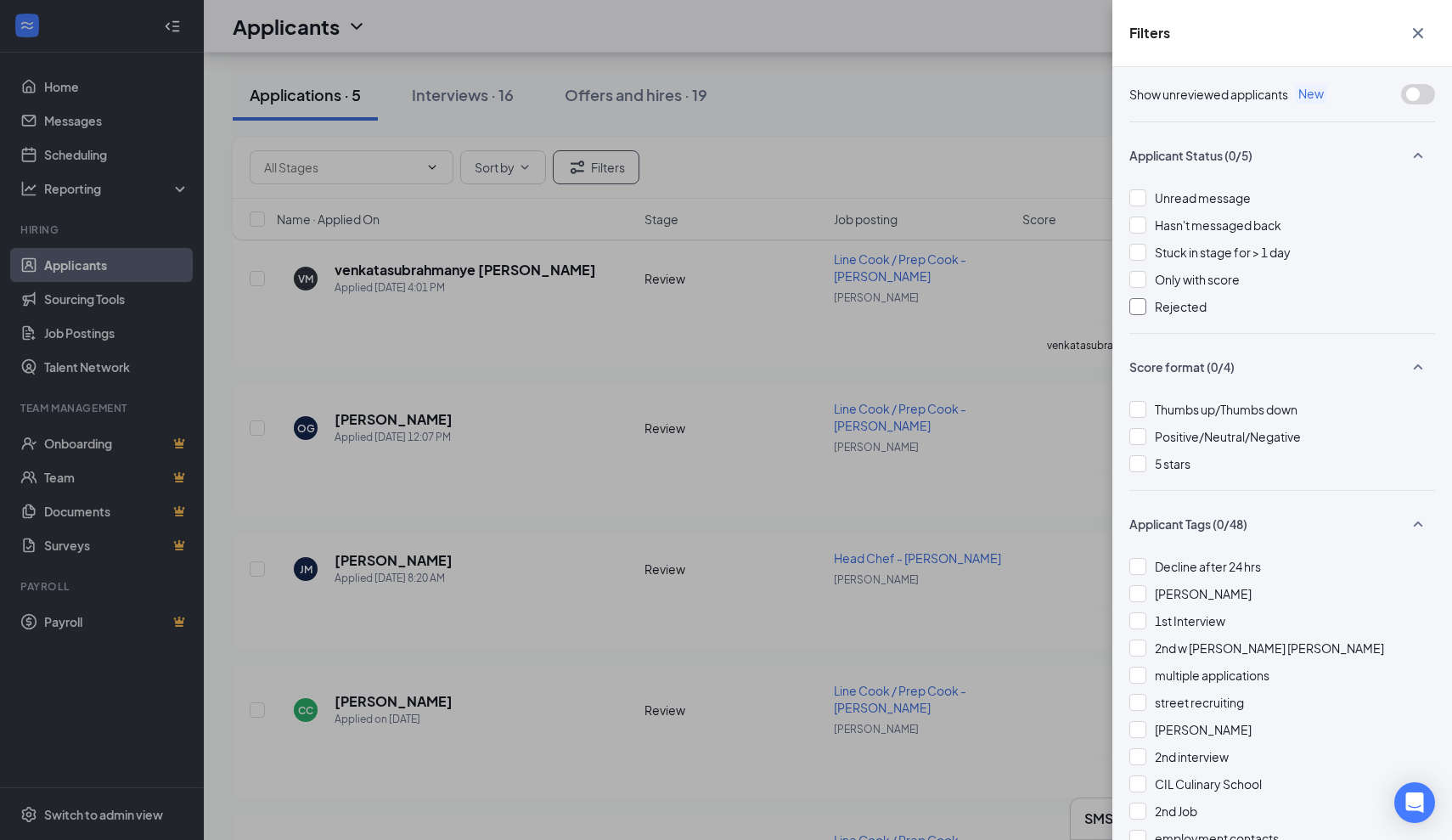
click at [1145, 314] on div at bounding box center [1137, 306] width 17 height 17
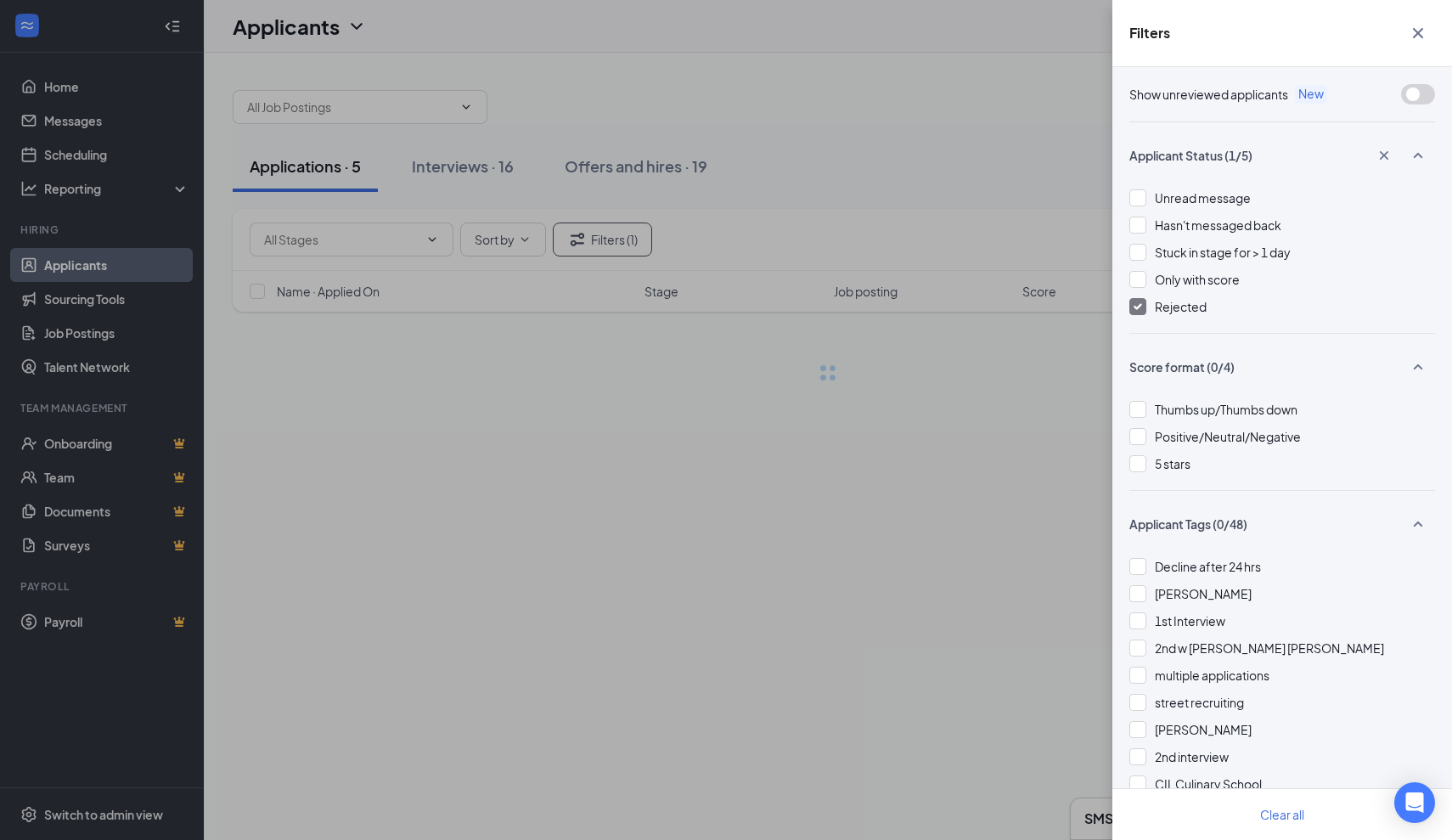
click at [1028, 302] on div "Filters Show unreviewed applicants New Applicant Status (1/5) Unread message Ha…" at bounding box center [726, 420] width 1452 height 840
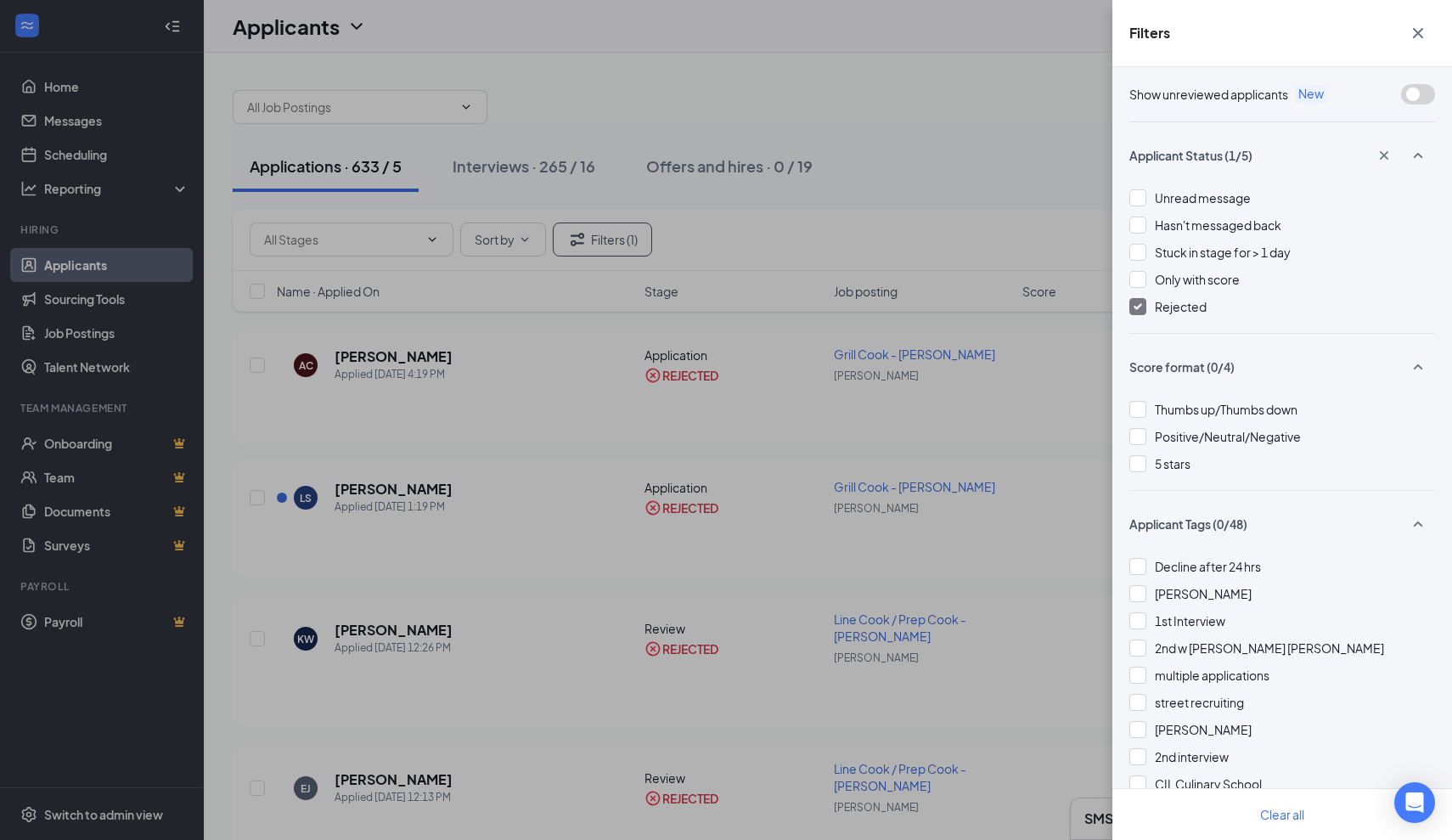
click at [1082, 260] on div "Filters Show unreviewed applicants New Applicant Status (1/5) Unread message Ha…" at bounding box center [726, 420] width 1452 height 840
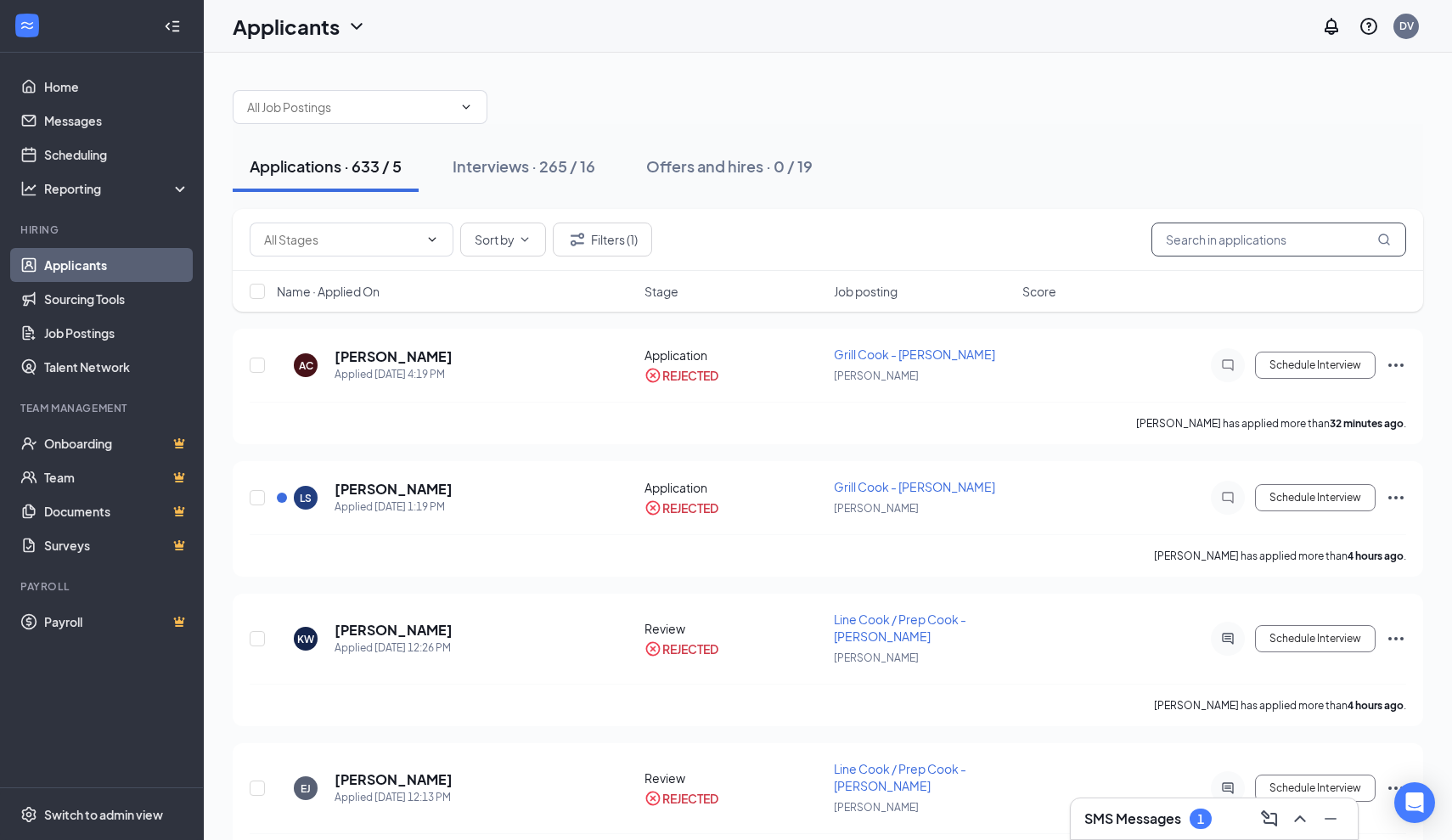
click at [1257, 231] on input "text" at bounding box center [1279, 239] width 255 height 34
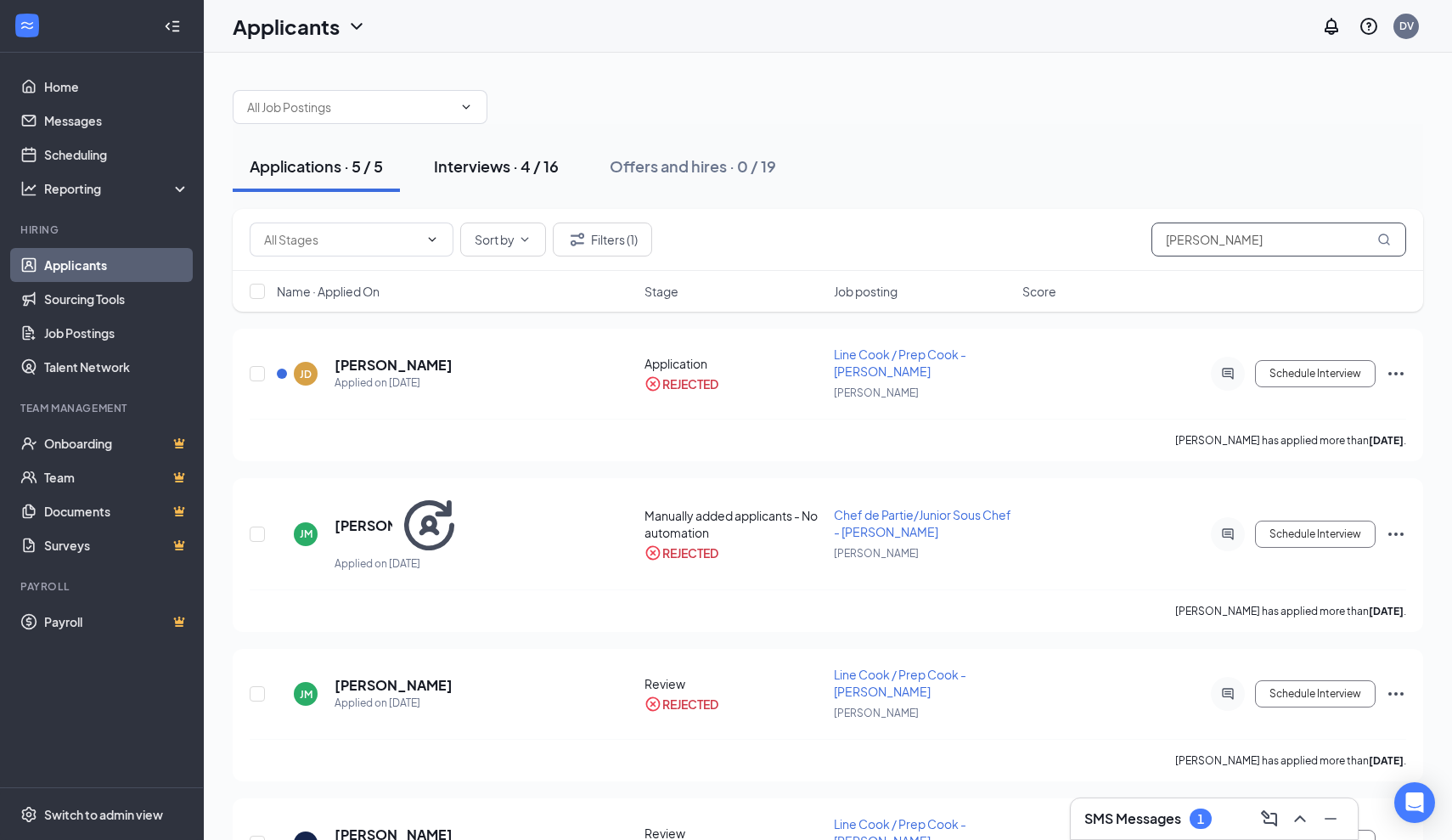
type input "[PERSON_NAME]"
click at [542, 176] on div "Interviews · 4 / 16" at bounding box center [496, 166] width 125 height 22
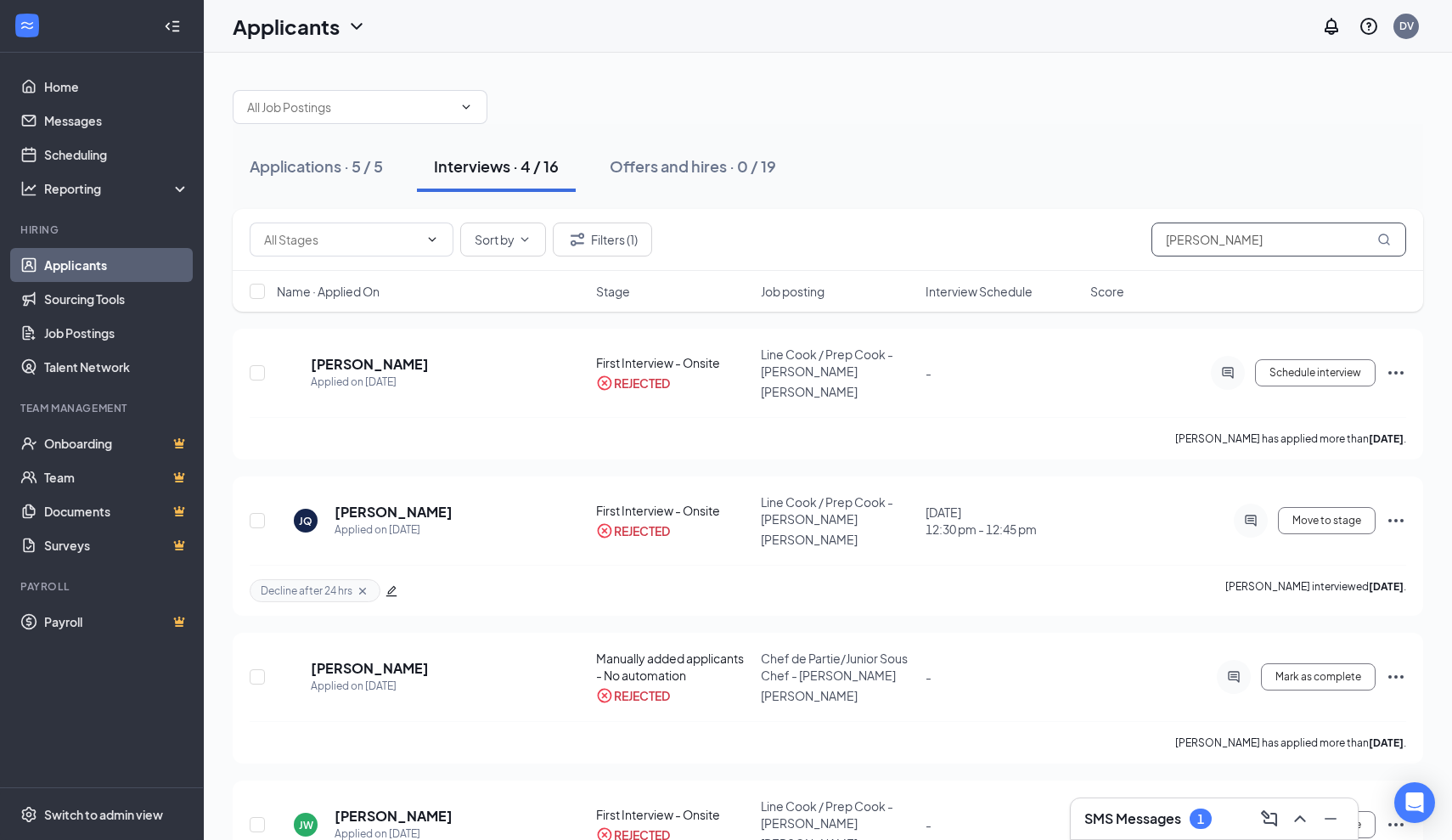
click at [1234, 245] on input "[PERSON_NAME]" at bounding box center [1279, 239] width 255 height 34
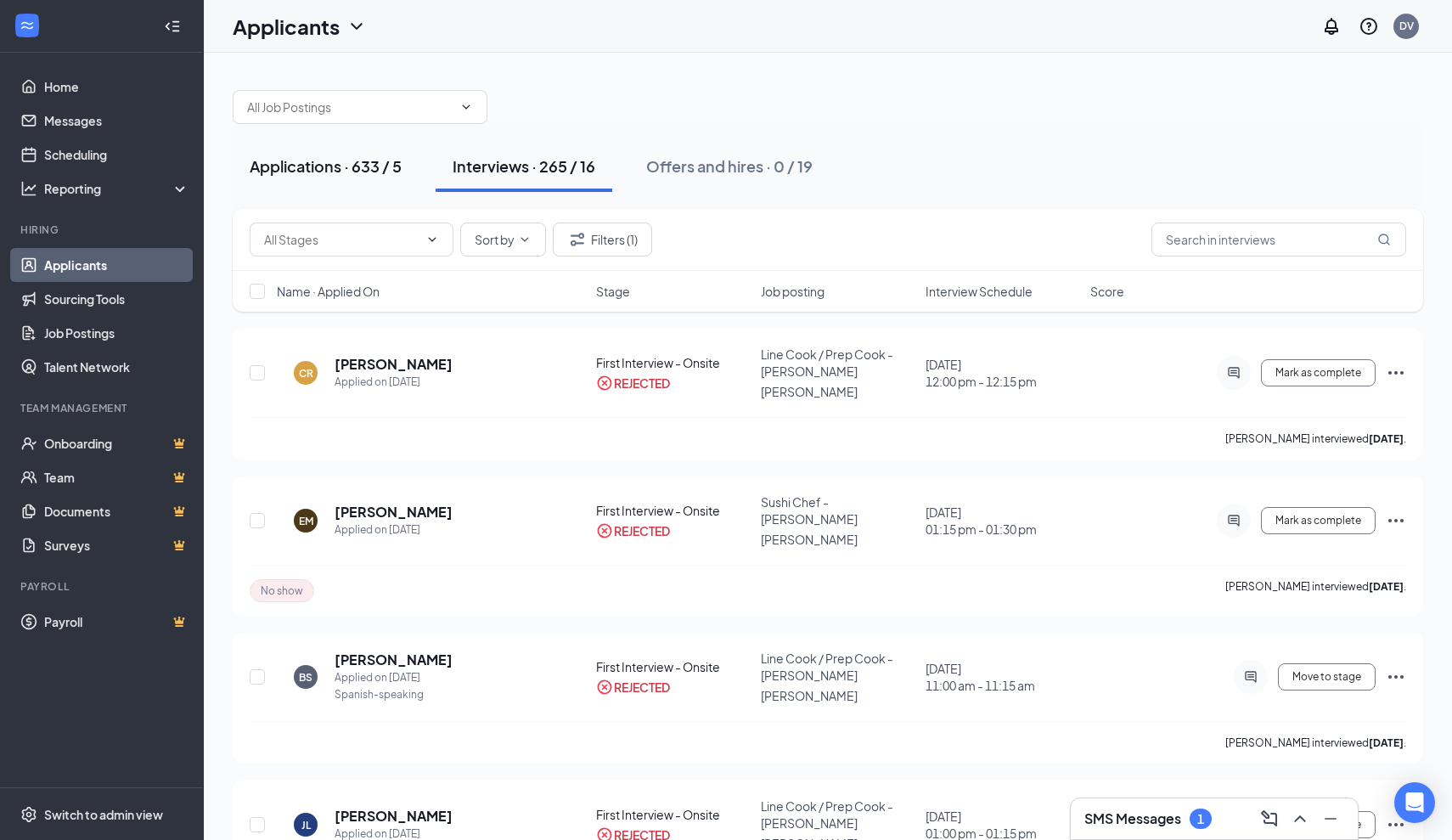
click at [288, 169] on div "Applications · 633 / 5" at bounding box center [326, 166] width 152 height 22
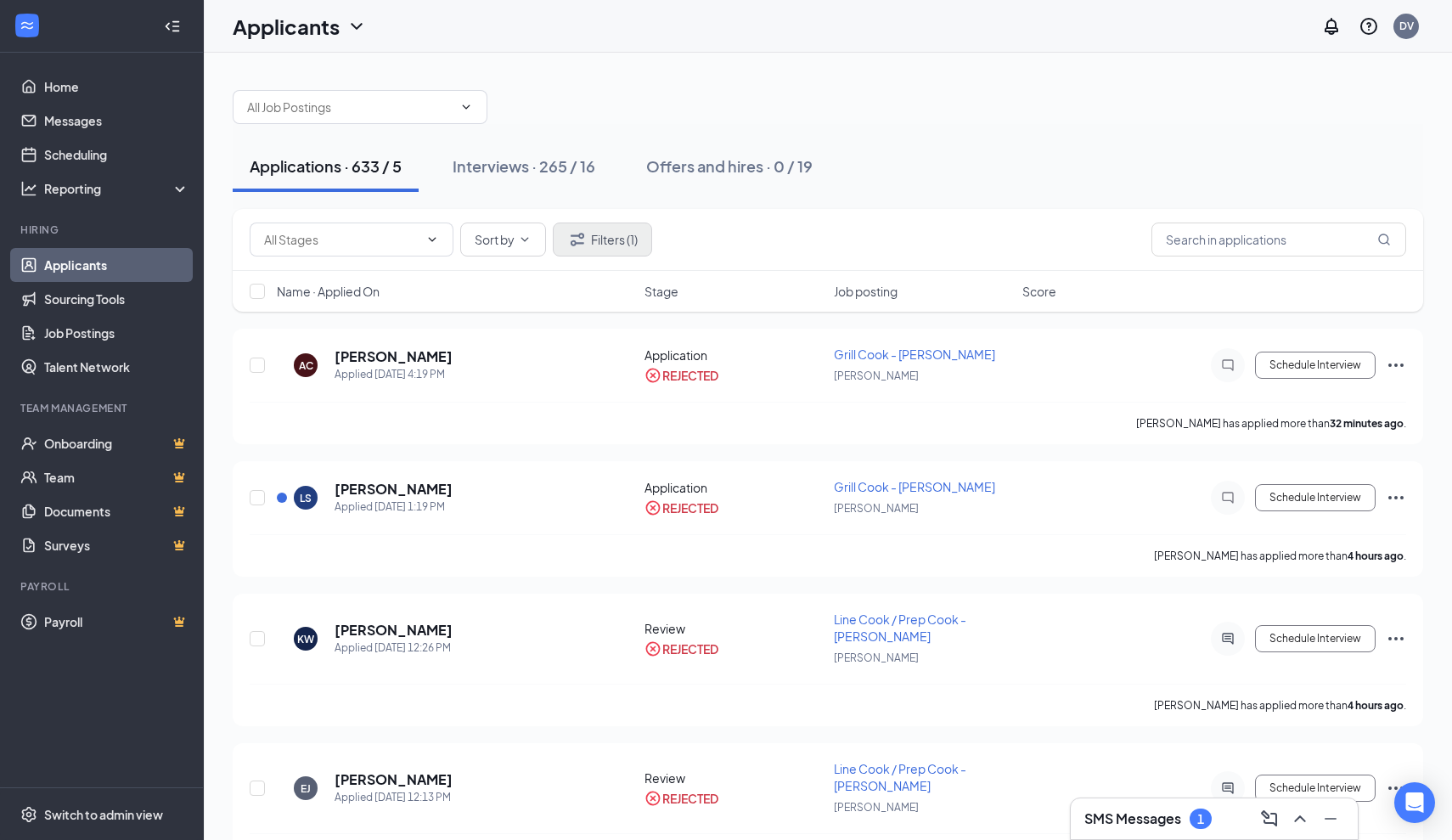
click at [599, 254] on button "Filters (1)" at bounding box center [602, 239] width 99 height 34
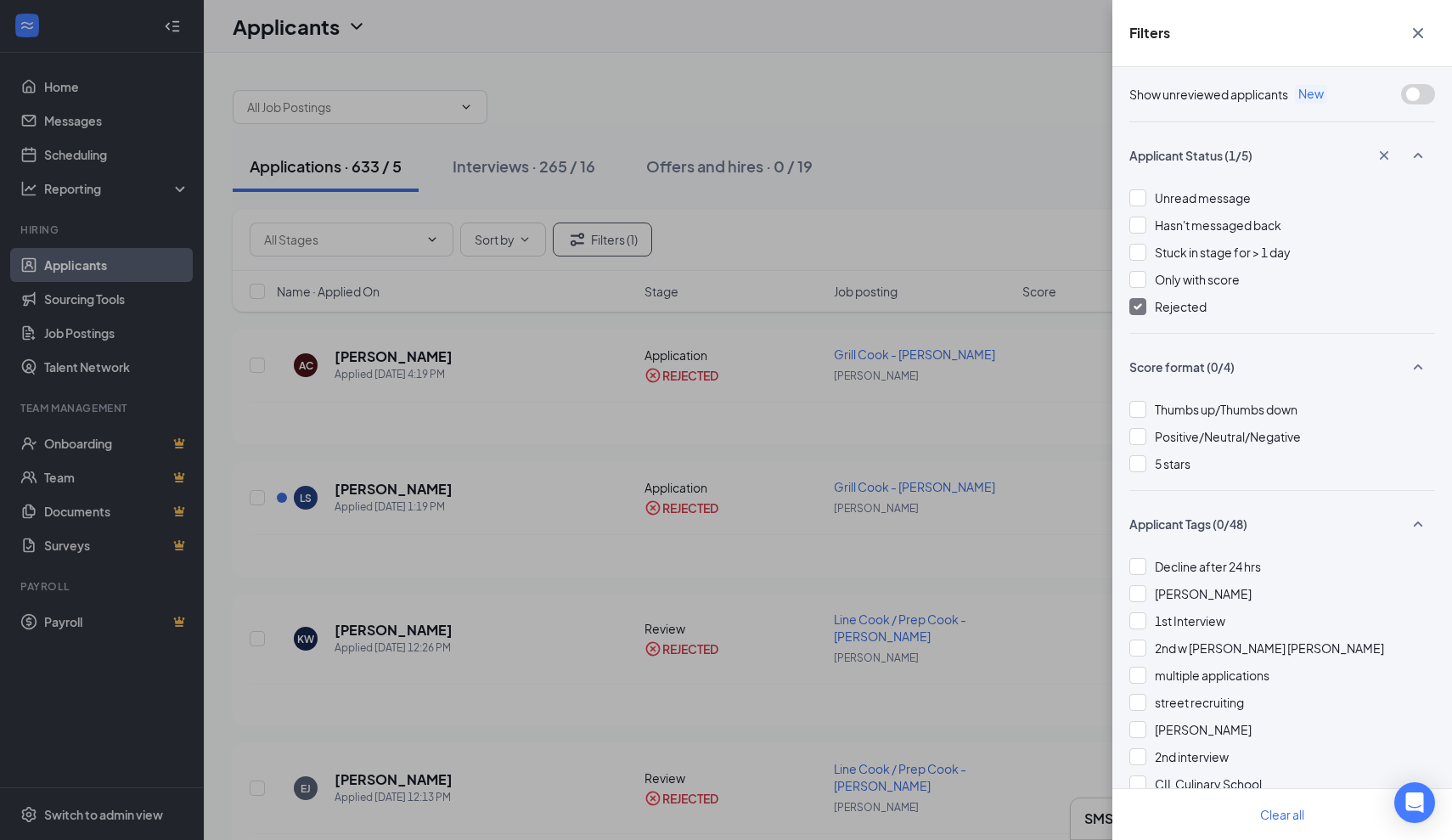
click at [1138, 304] on img at bounding box center [1137, 306] width 9 height 7
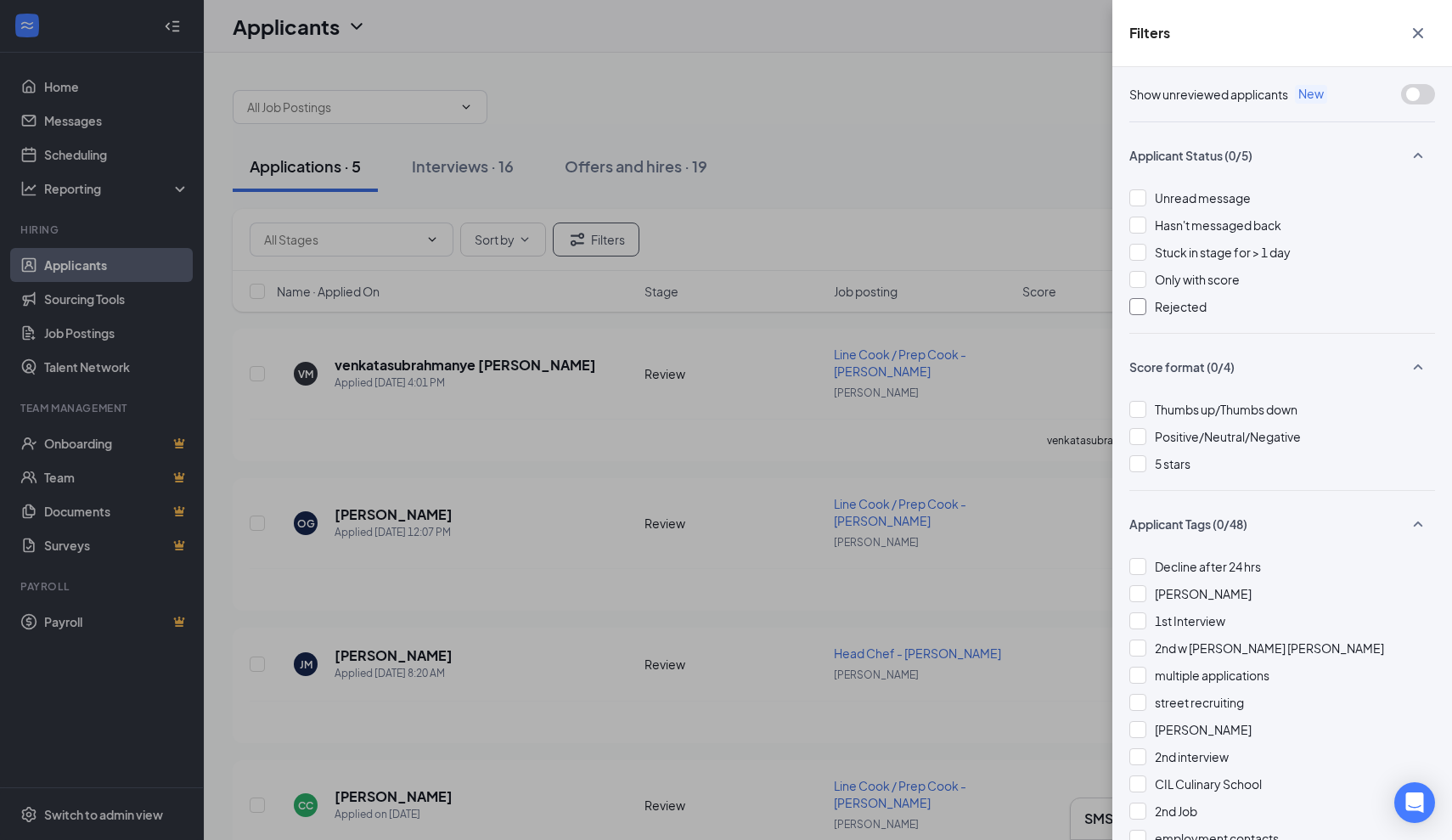
click at [705, 363] on div "Filters Show unreviewed applicants New Applicant Status (0/5) Unread message Ha…" at bounding box center [726, 420] width 1452 height 840
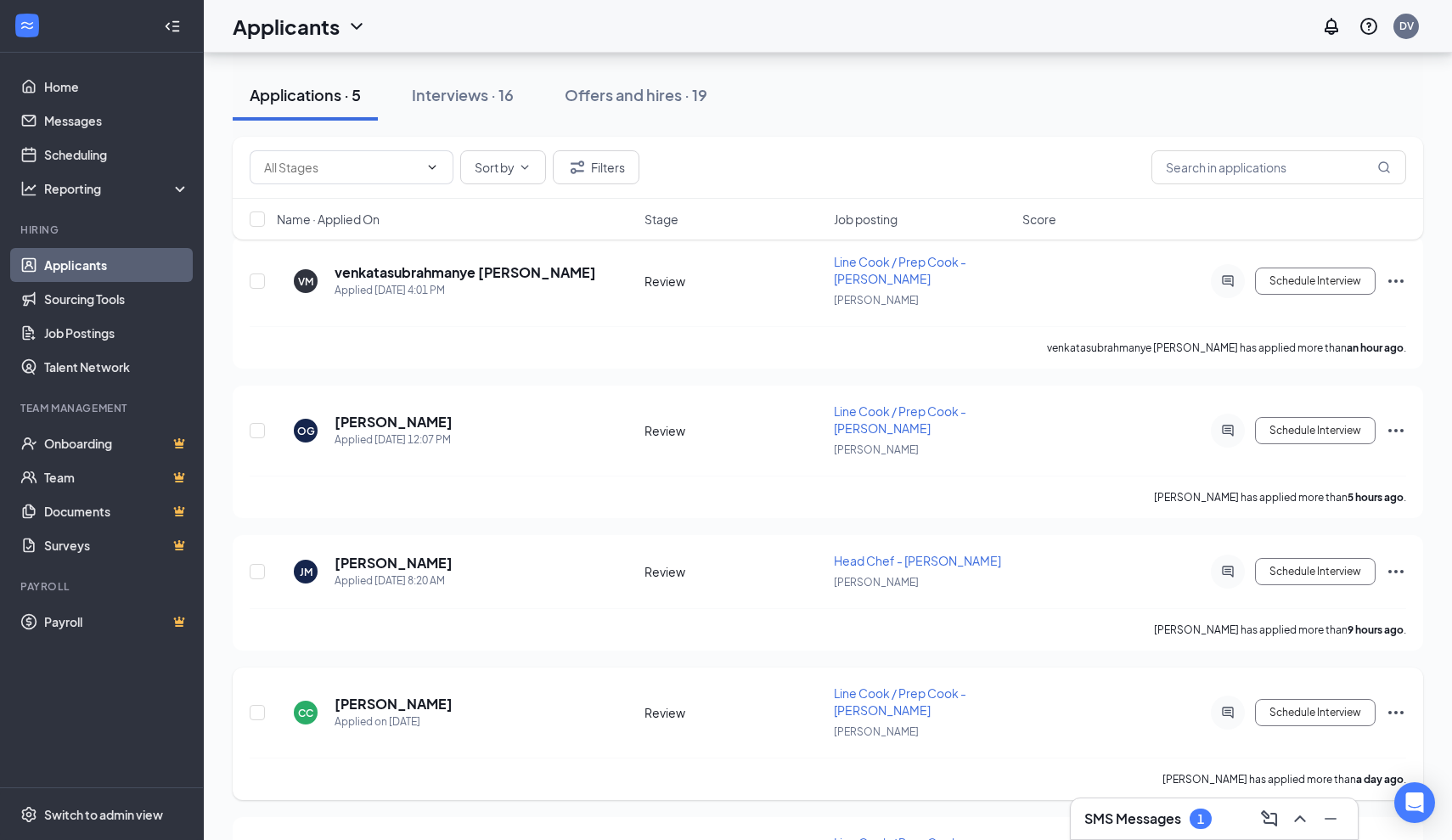
scroll to position [90, 0]
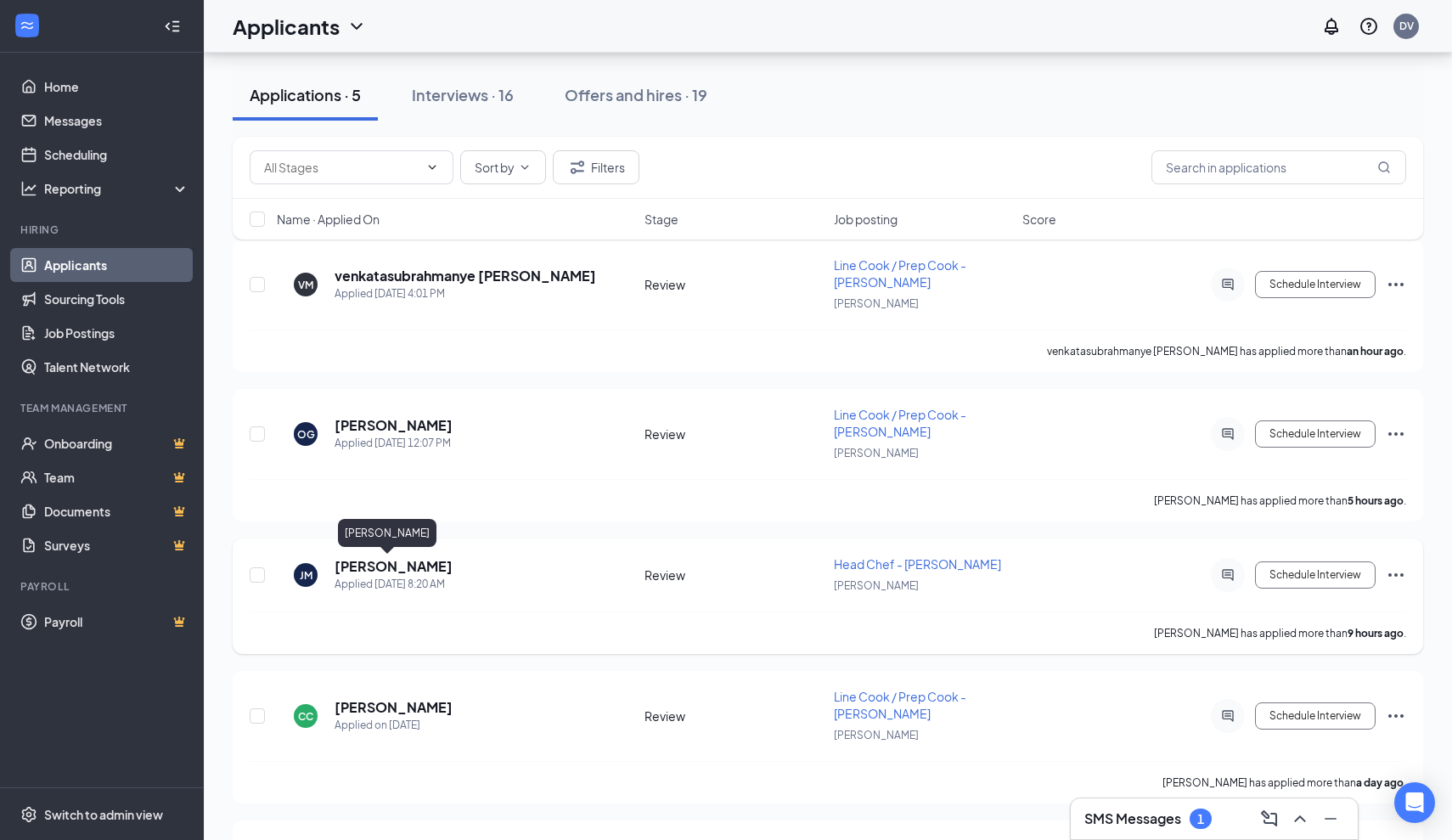
click at [357, 559] on h5 "[PERSON_NAME]" at bounding box center [393, 566] width 118 height 19
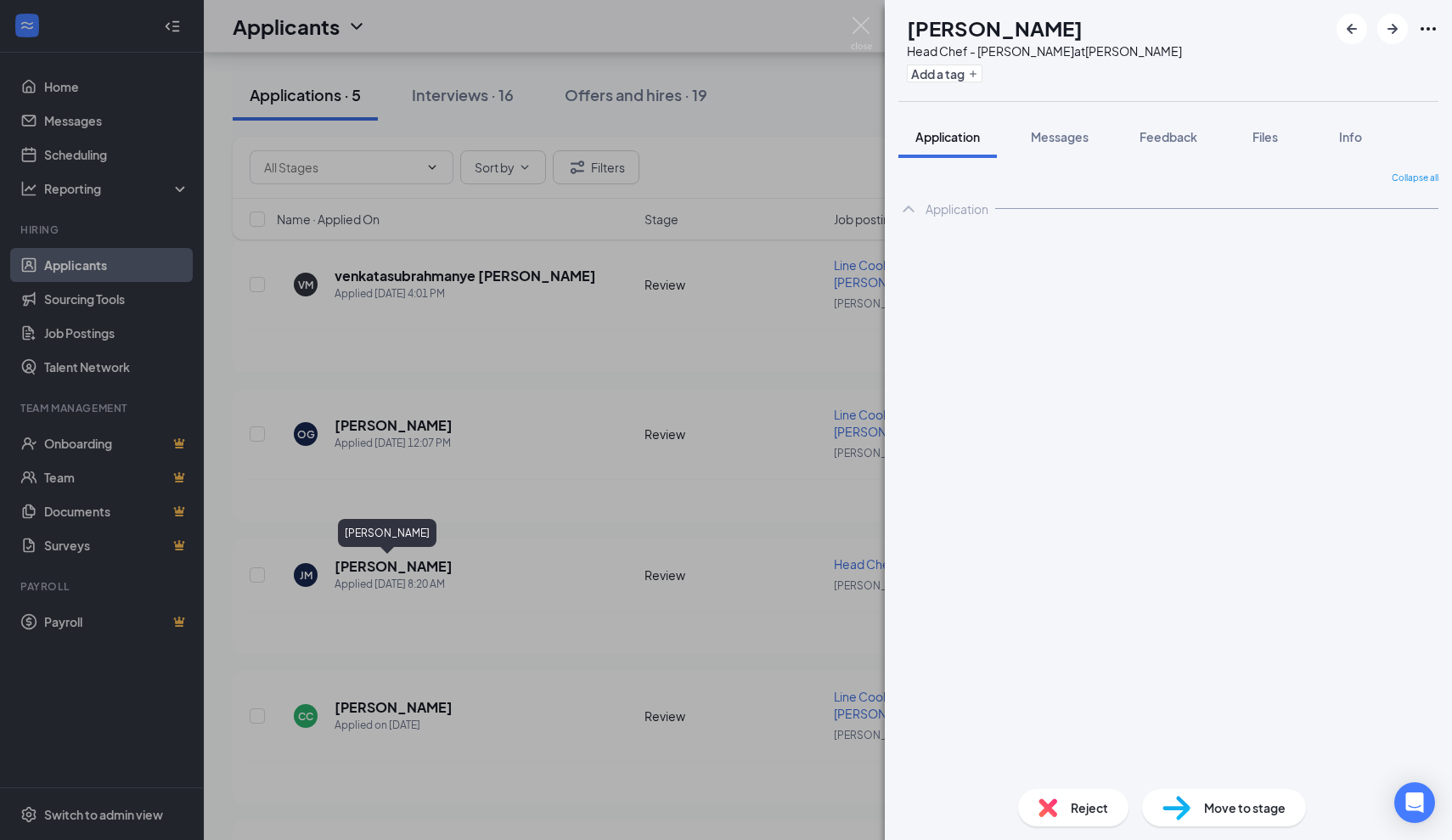
click at [533, 533] on div "[PERSON_NAME] Head Chef - [PERSON_NAME] at [PERSON_NAME] Add a tag Application …" at bounding box center [726, 420] width 1452 height 840
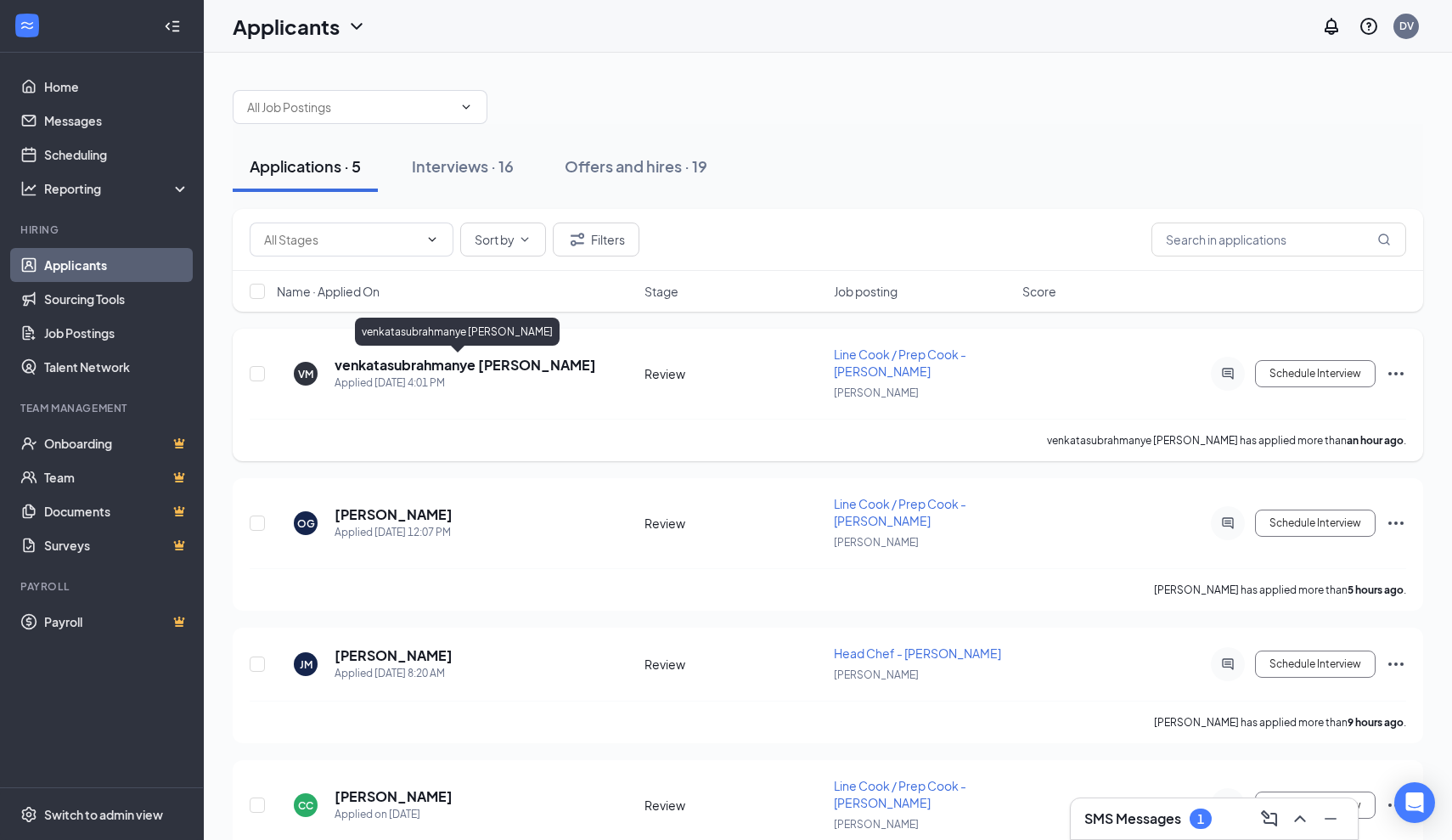
click at [434, 370] on h5 "venkatasubrahmanye [PERSON_NAME]" at bounding box center [465, 365] width 262 height 19
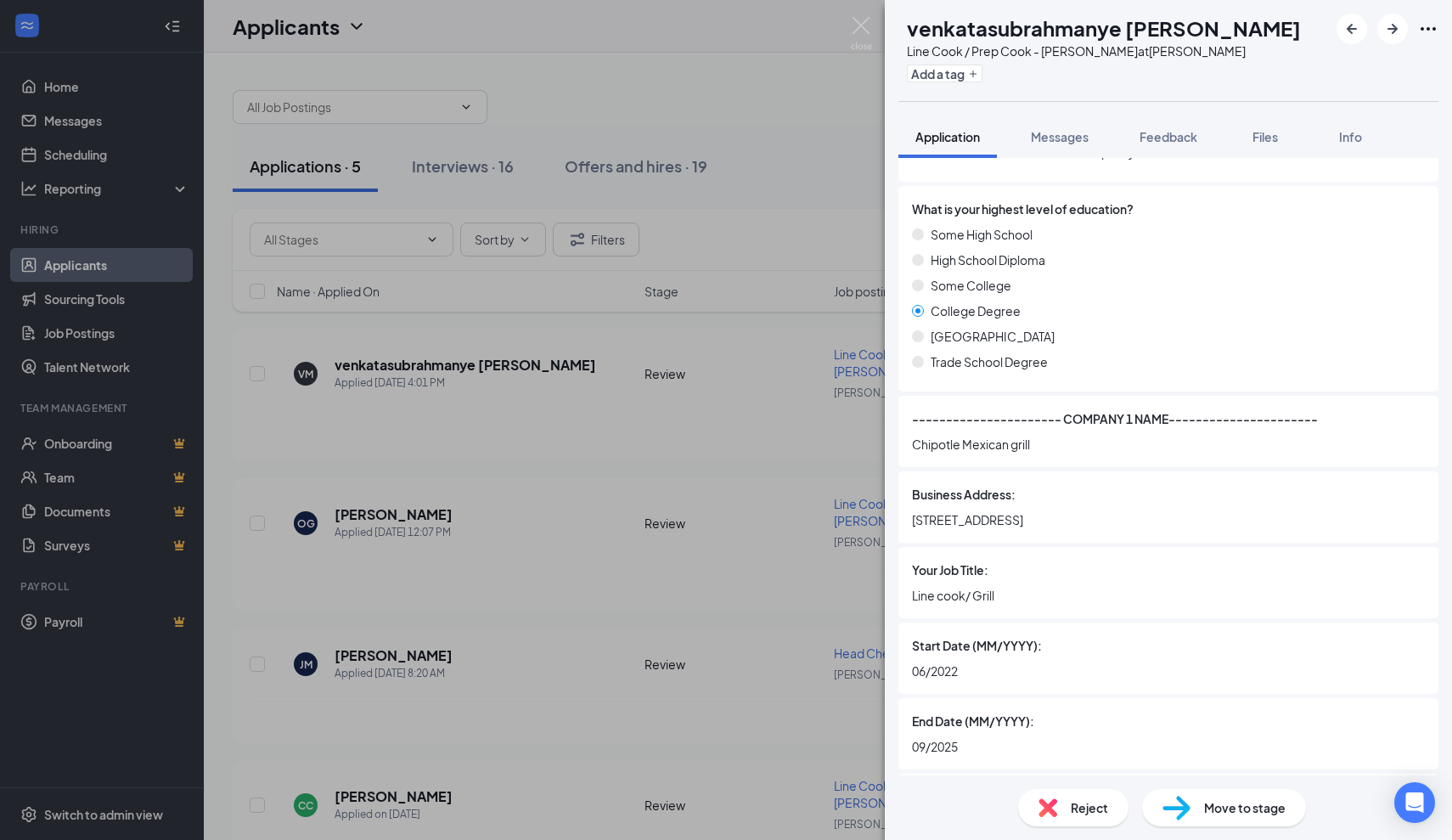
scroll to position [1745, 0]
click at [709, 456] on div "VM venkatasubrahmanye [PERSON_NAME] Line Cook / Prep Cook - [PERSON_NAME] at [P…" at bounding box center [726, 420] width 1452 height 840
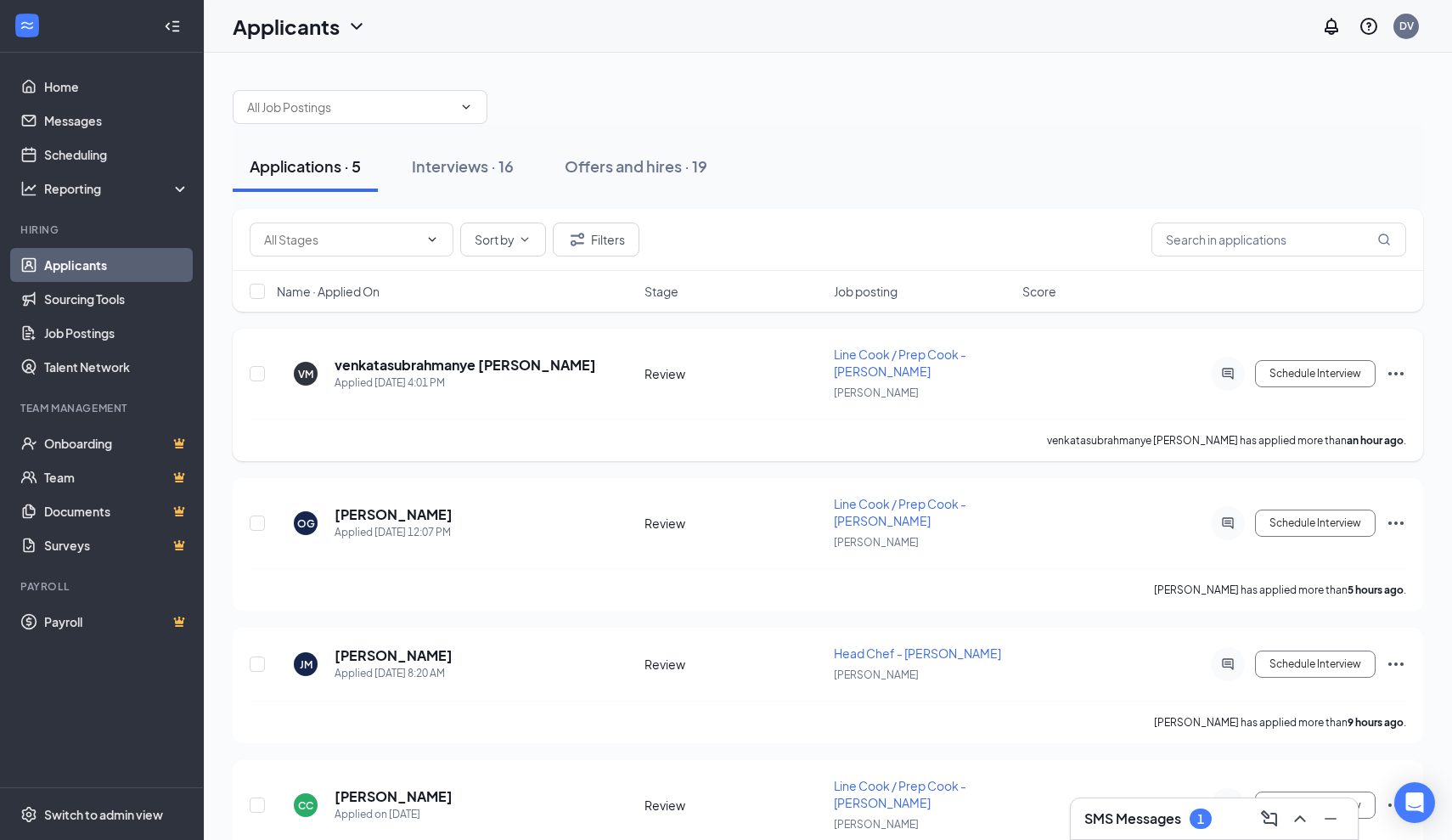
click at [1400, 373] on icon "Ellipses" at bounding box center [1396, 373] width 21 height 21
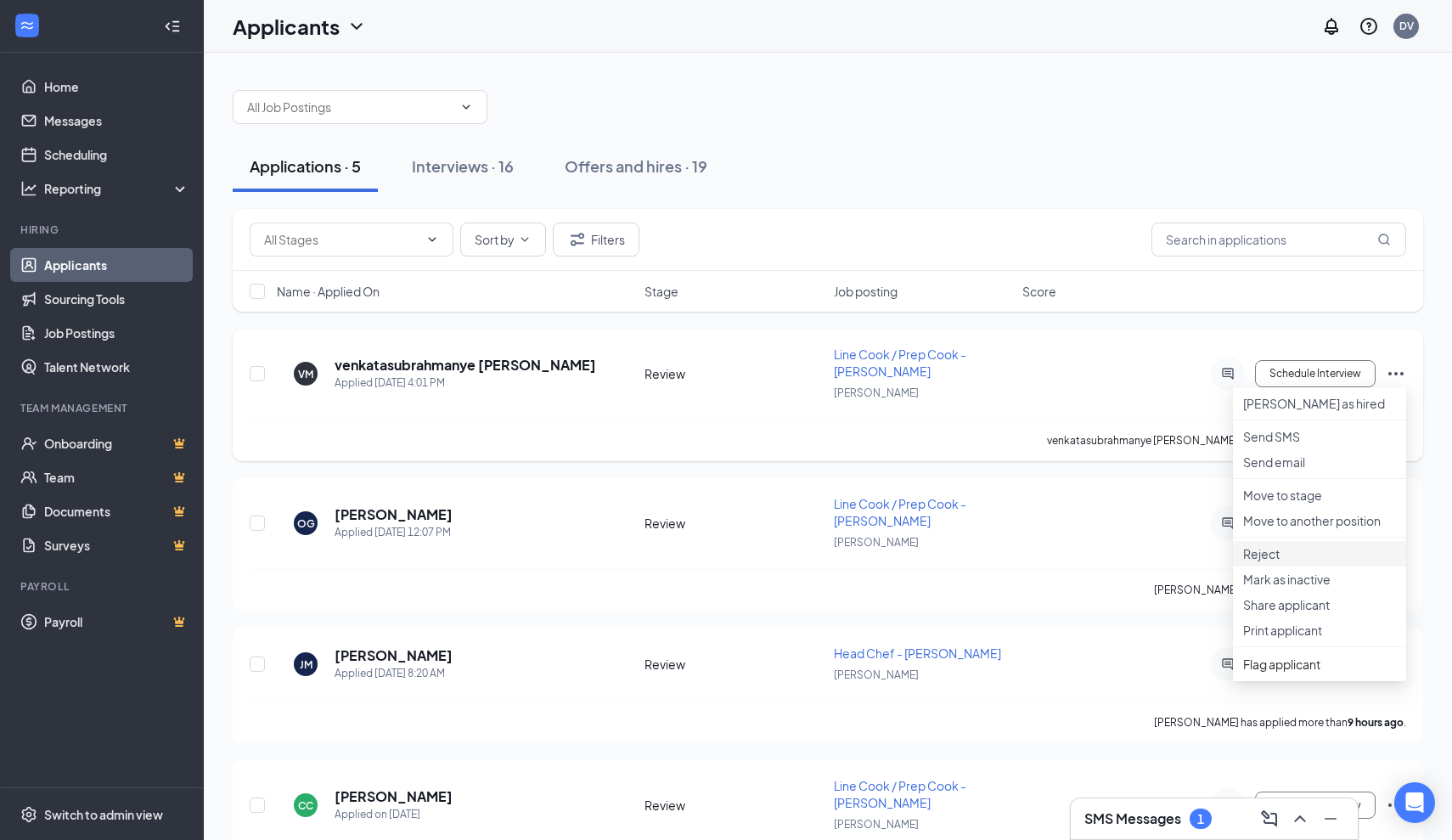
click at [1280, 562] on p "Reject" at bounding box center [1319, 553] width 152 height 17
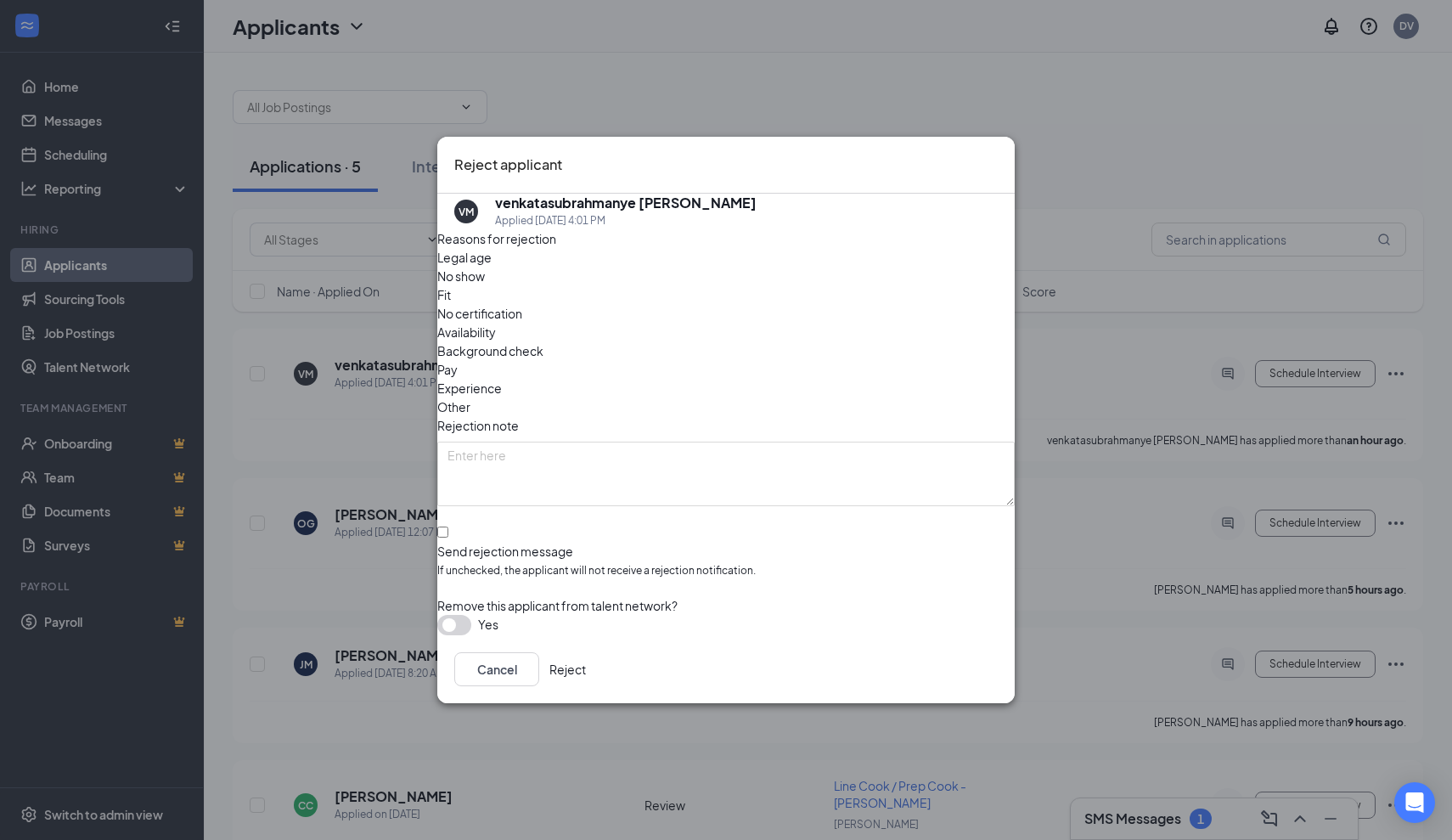
click at [586, 652] on button "Reject" at bounding box center [568, 669] width 36 height 34
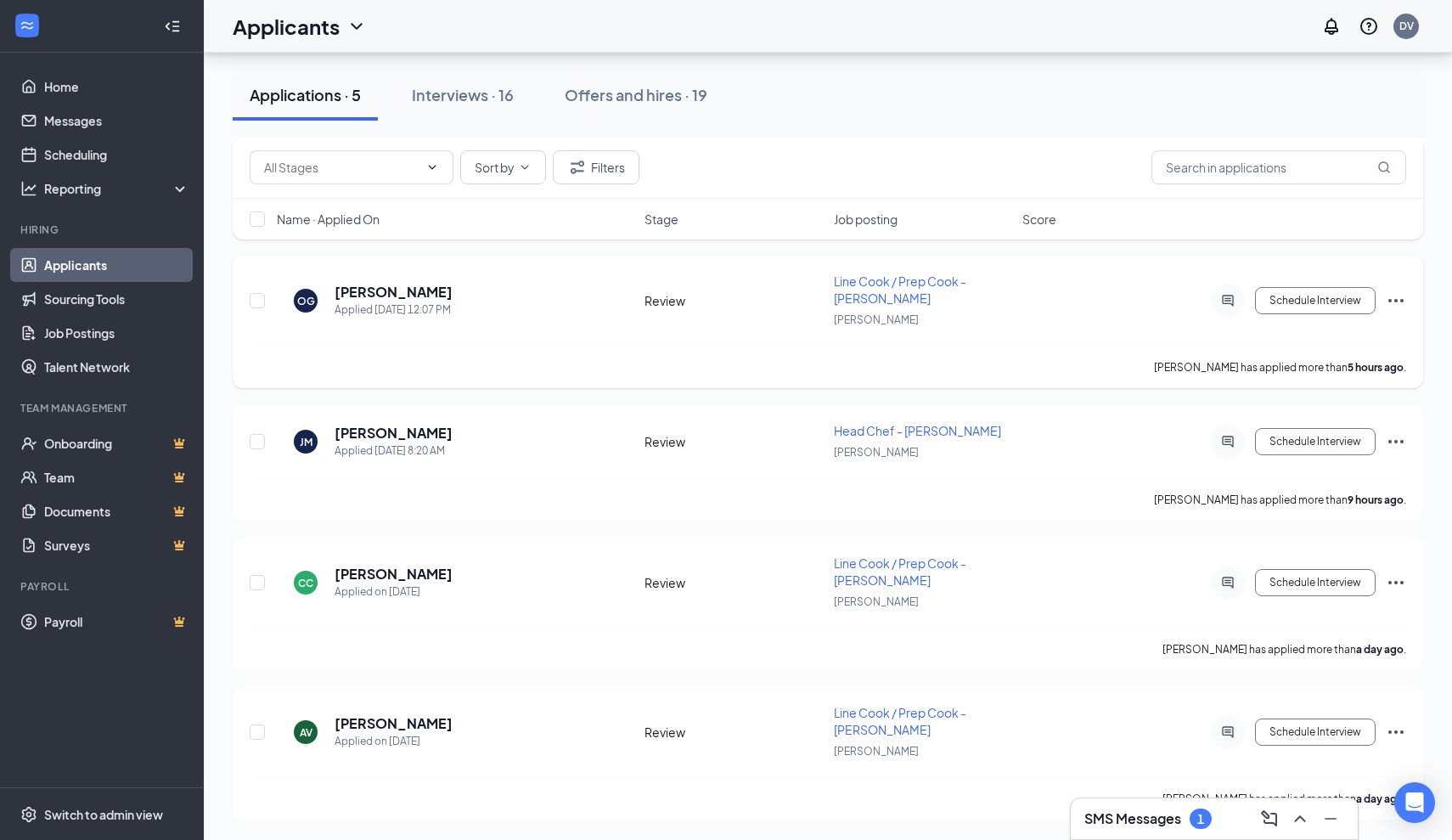
scroll to position [222, 0]
